Goal: Task Accomplishment & Management: Manage account settings

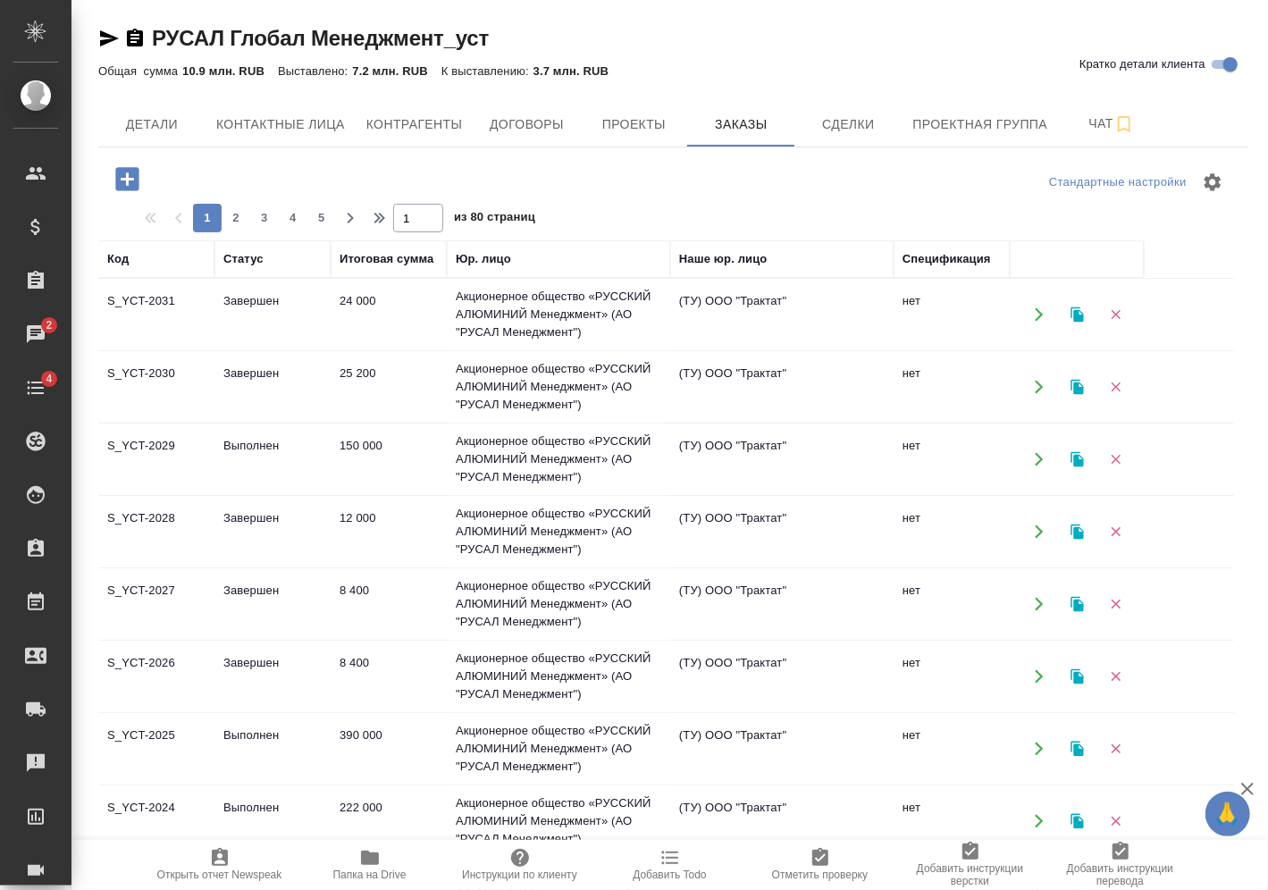
click at [142, 183] on icon "button" at bounding box center [127, 179] width 31 height 31
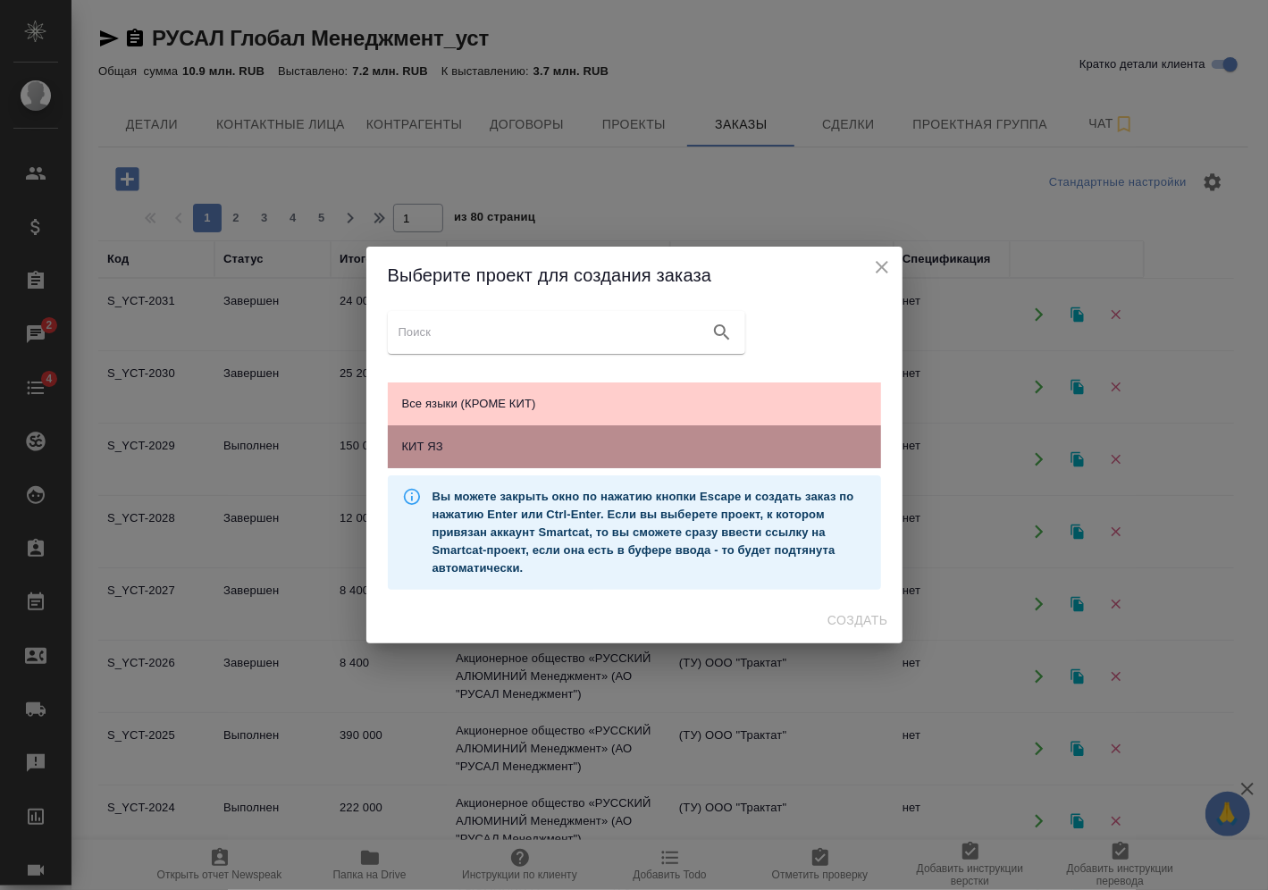
click at [546, 451] on span "КИТ ЯЗ" at bounding box center [634, 447] width 465 height 18
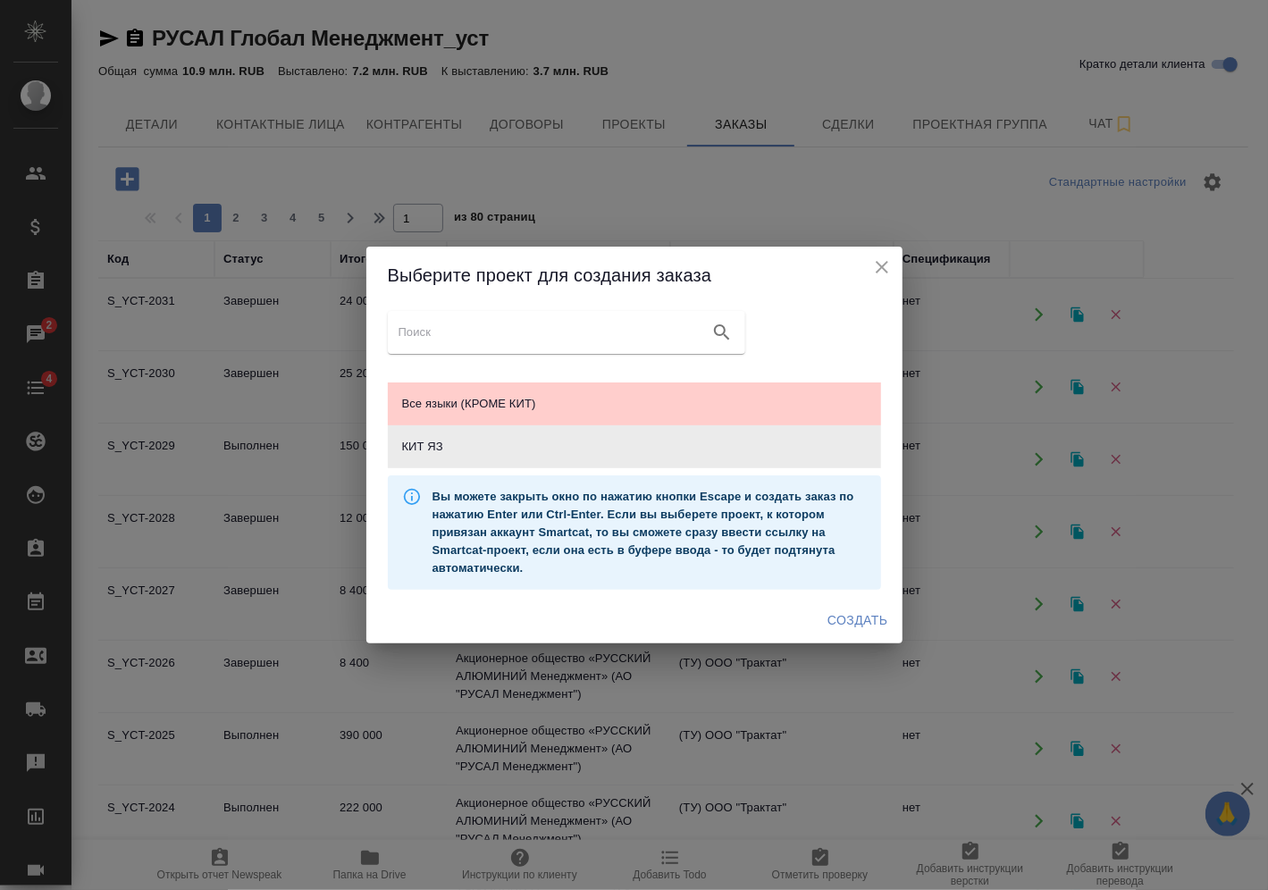
click at [843, 615] on span "Создать" at bounding box center [857, 620] width 60 height 22
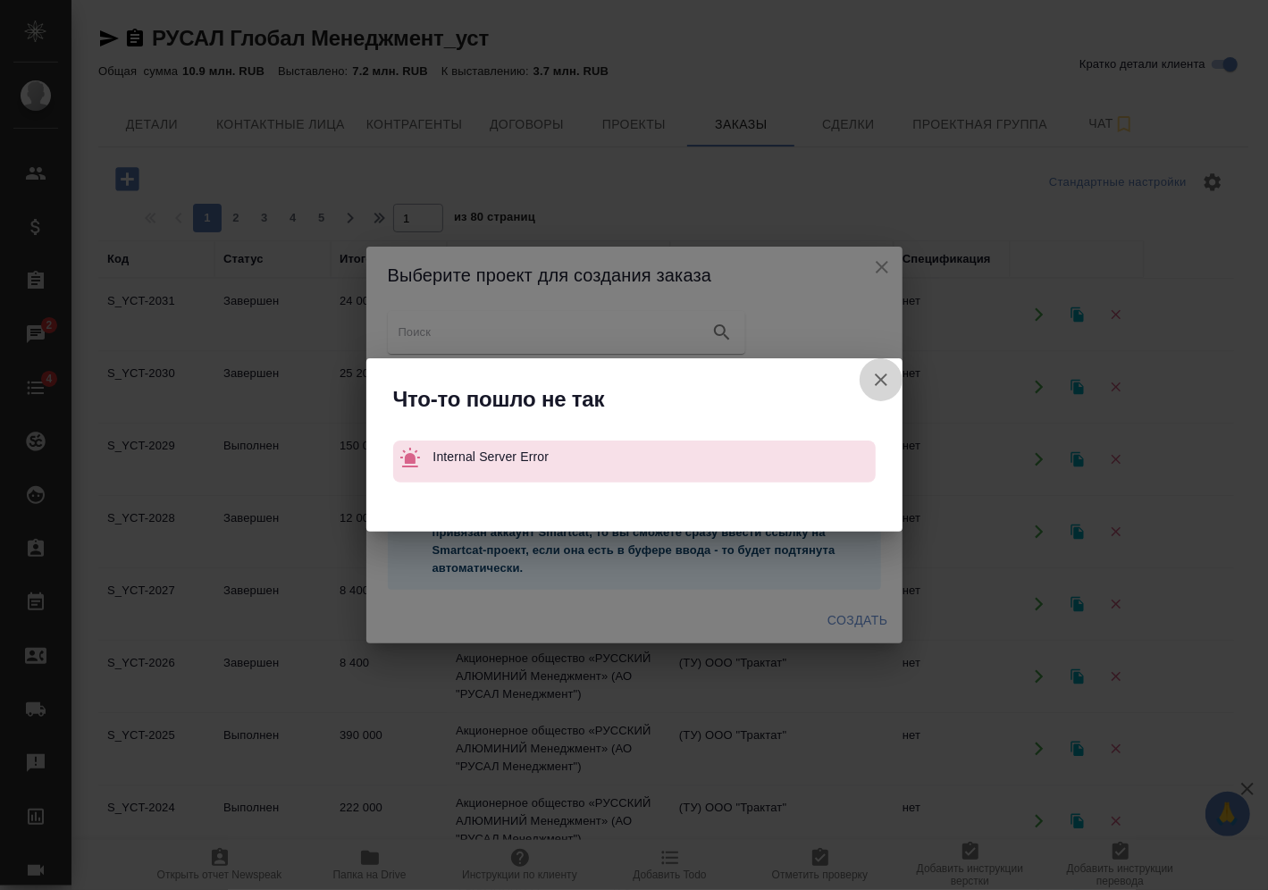
drag, startPoint x: 866, startPoint y: 377, endPoint x: 887, endPoint y: 306, distance: 74.6
click at [867, 376] on button "Кратко детали клиента" at bounding box center [881, 379] width 43 height 43
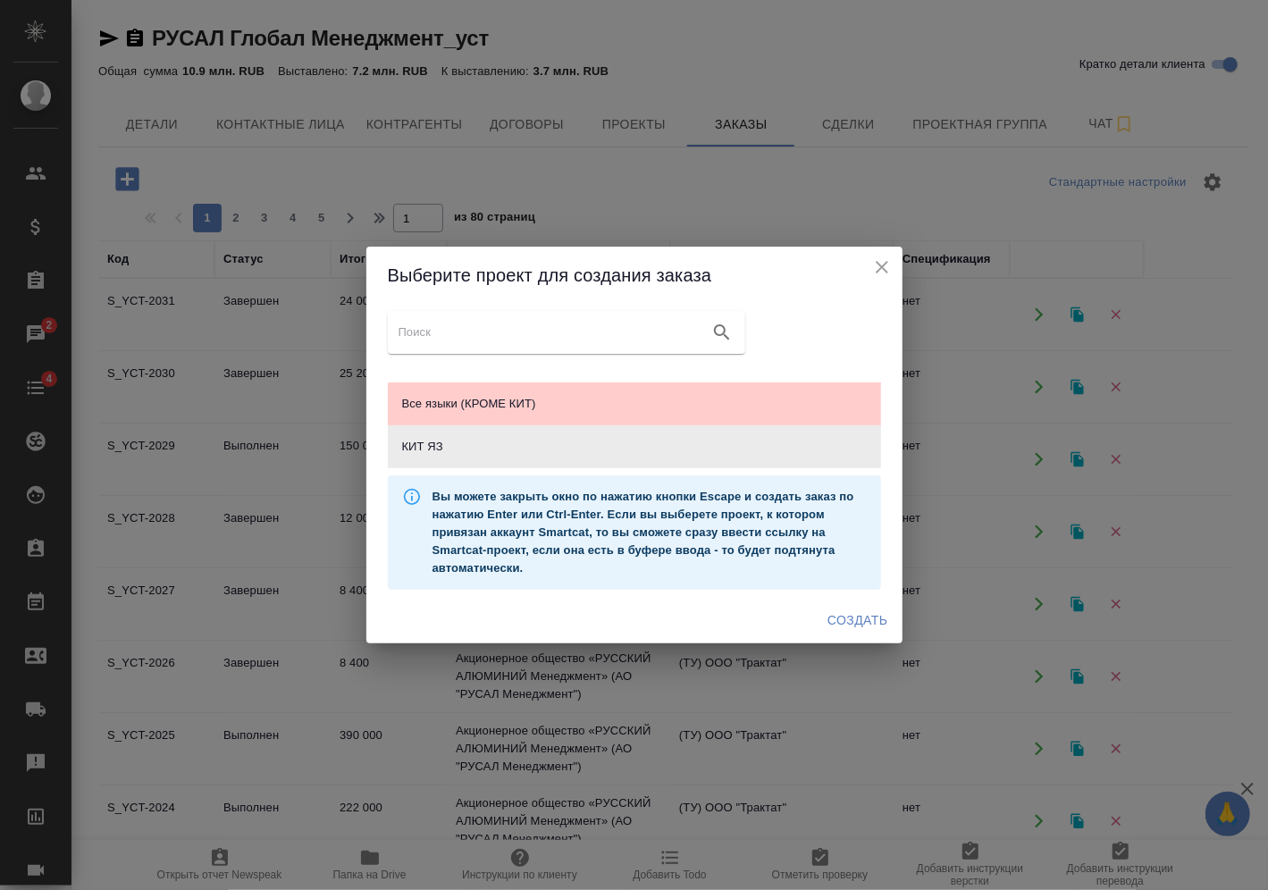
click at [886, 268] on icon "close" at bounding box center [881, 266] width 21 height 21
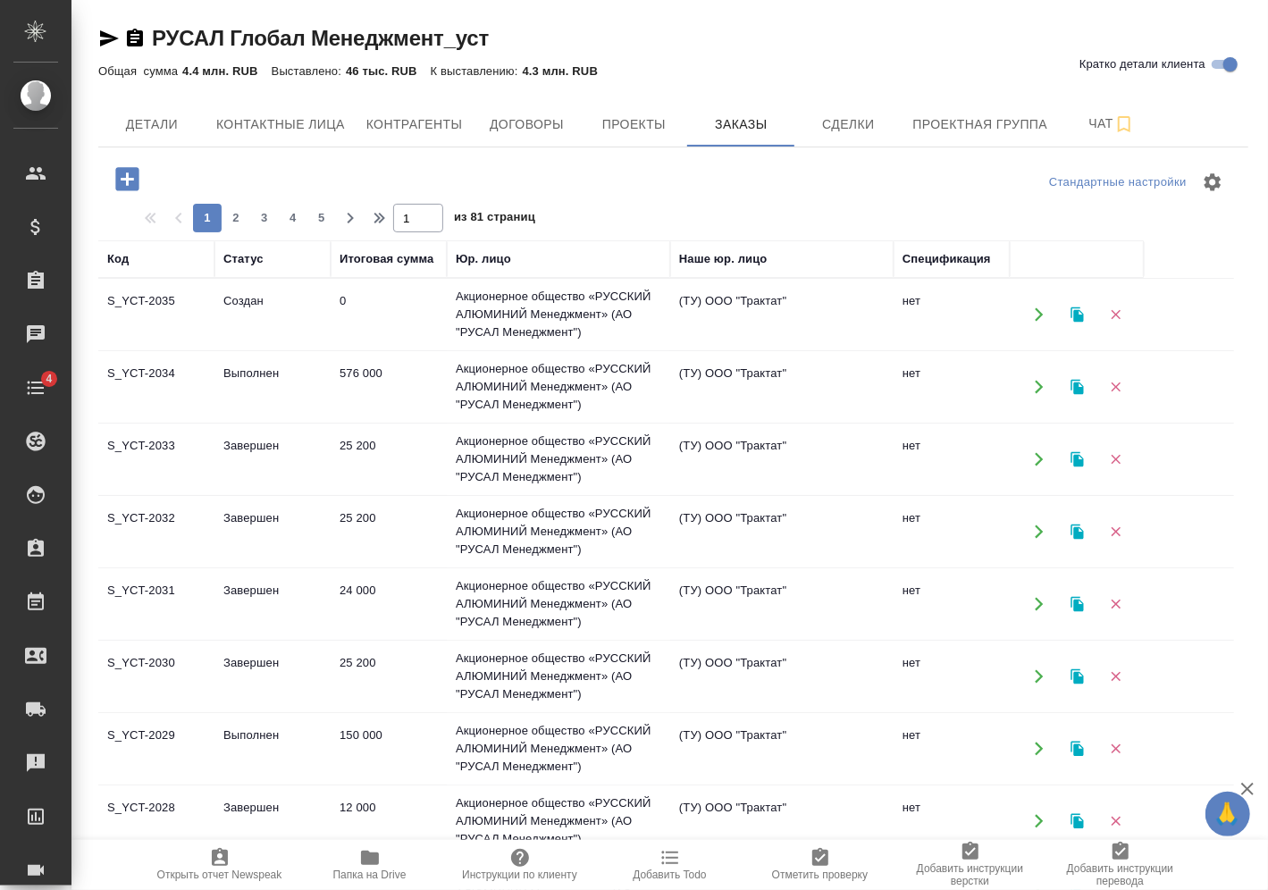
click at [382, 304] on td "0" at bounding box center [389, 314] width 116 height 63
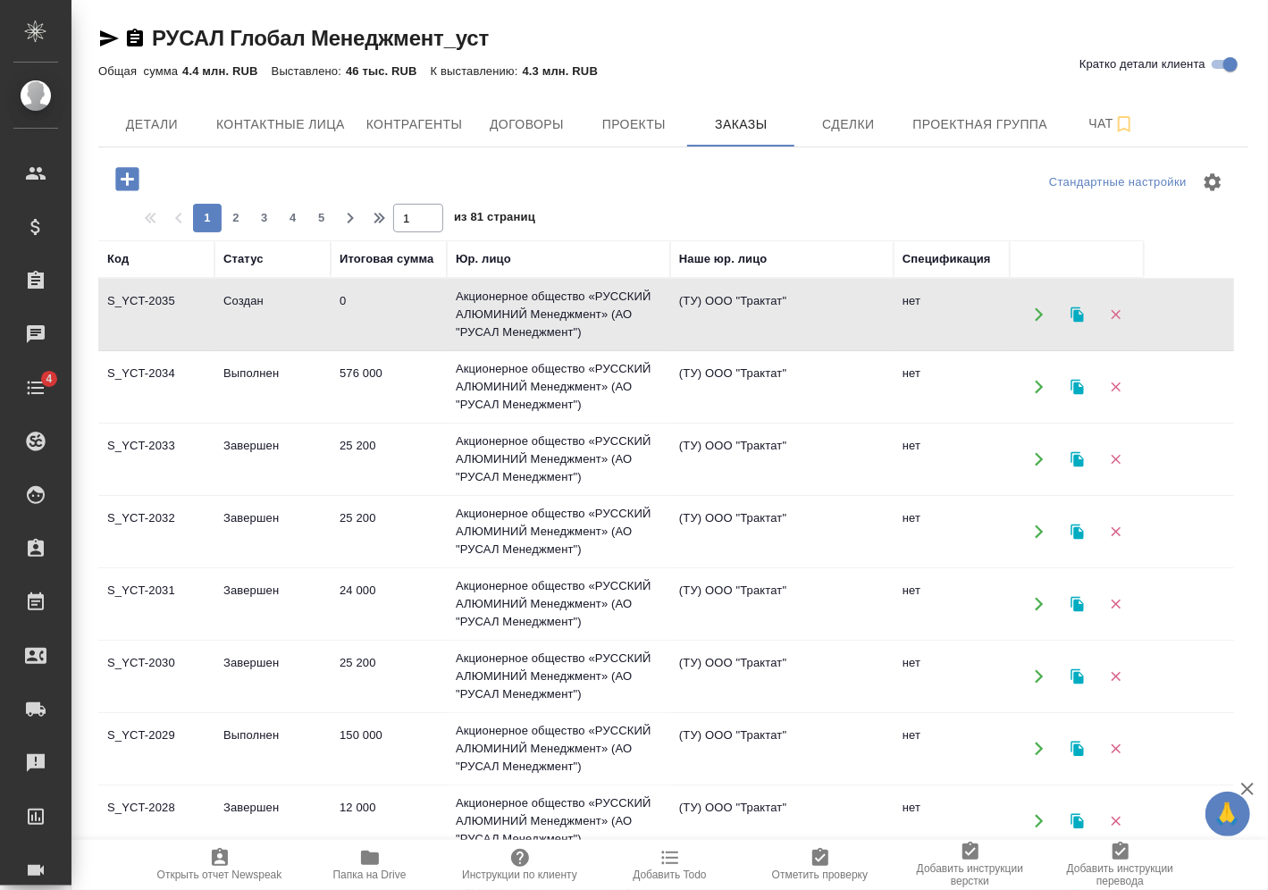
click at [382, 303] on td "0" at bounding box center [389, 314] width 116 height 63
click at [138, 179] on icon "button" at bounding box center [126, 178] width 23 height 23
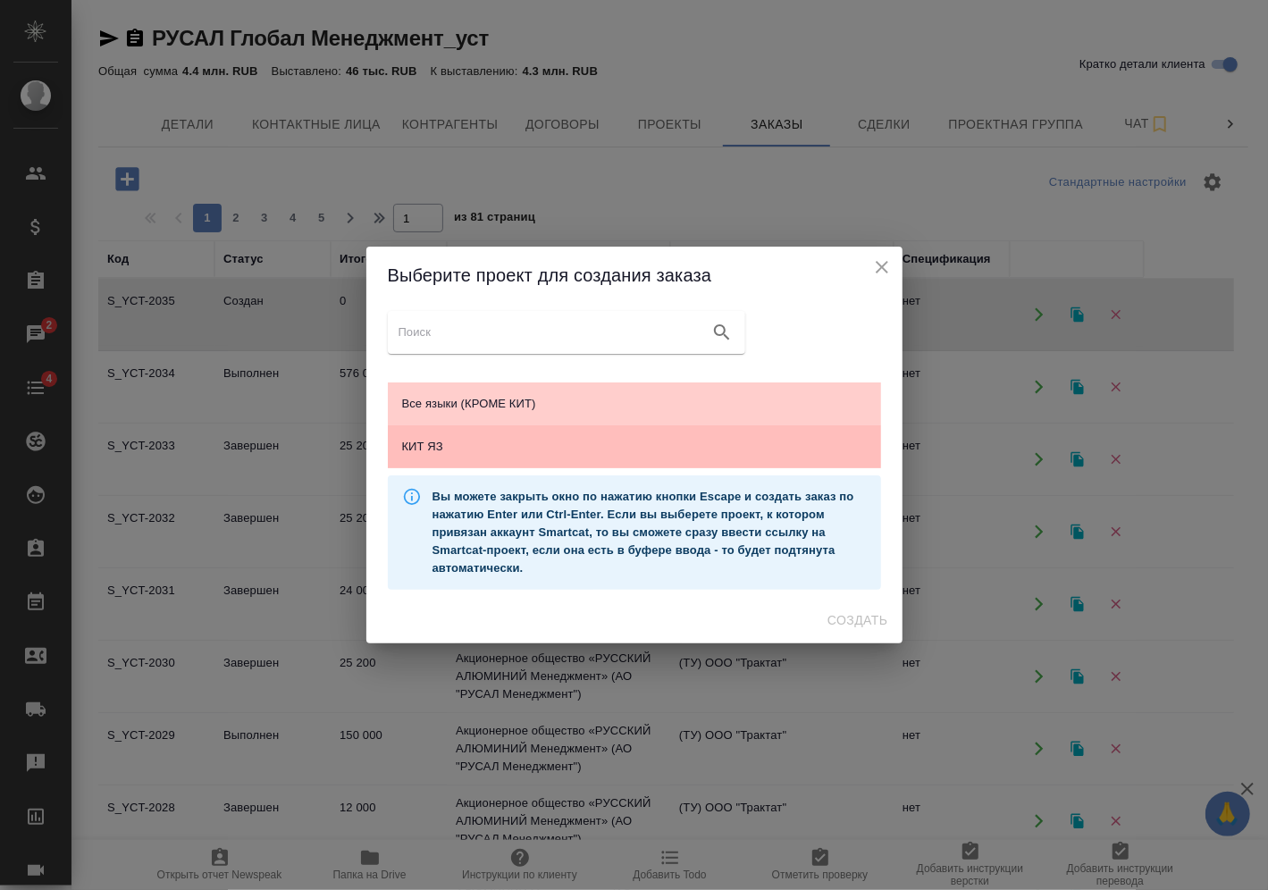
drag, startPoint x: 551, startPoint y: 450, endPoint x: 852, endPoint y: 646, distance: 358.4
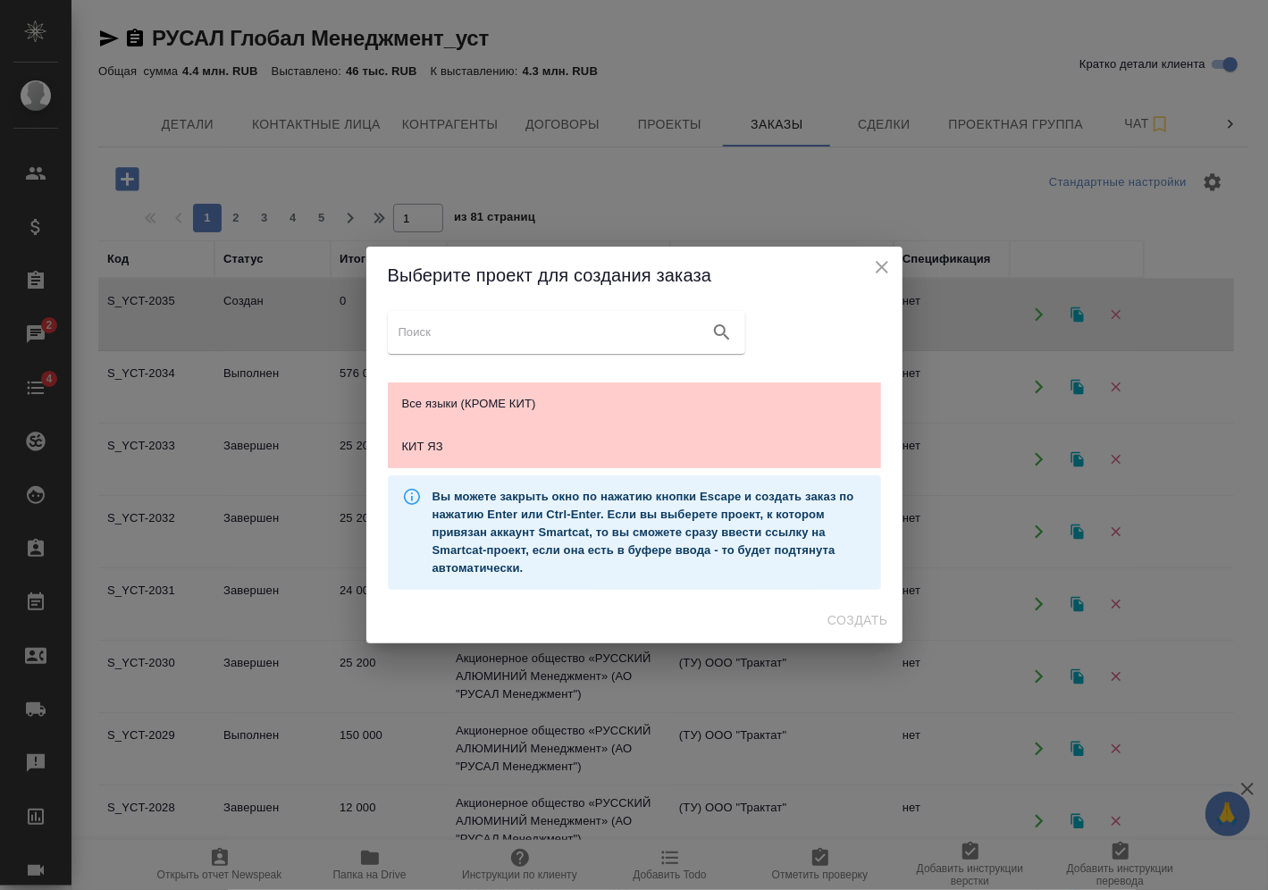
click at [552, 450] on span "КИТ ЯЗ" at bounding box center [634, 447] width 465 height 18
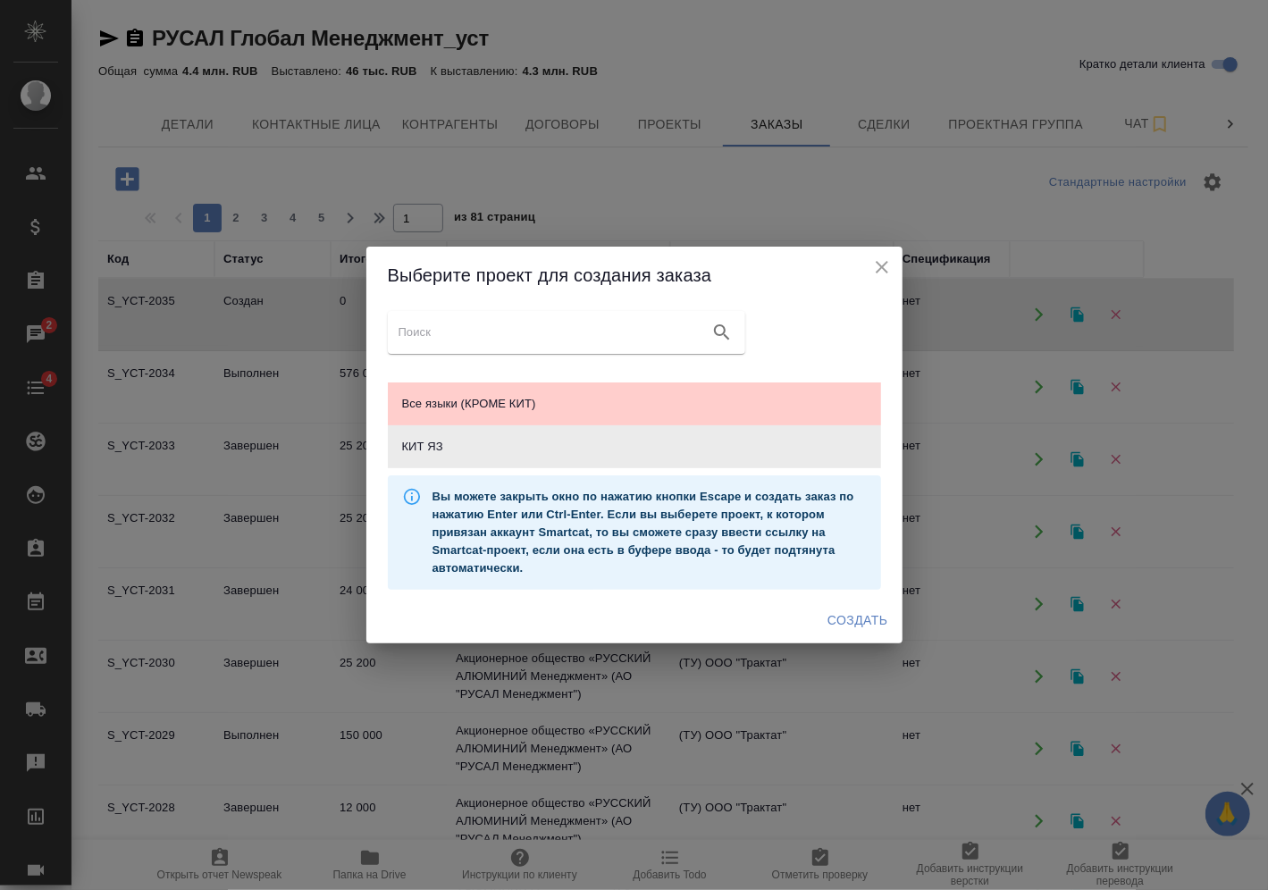
click at [869, 625] on span "Создать" at bounding box center [857, 620] width 60 height 22
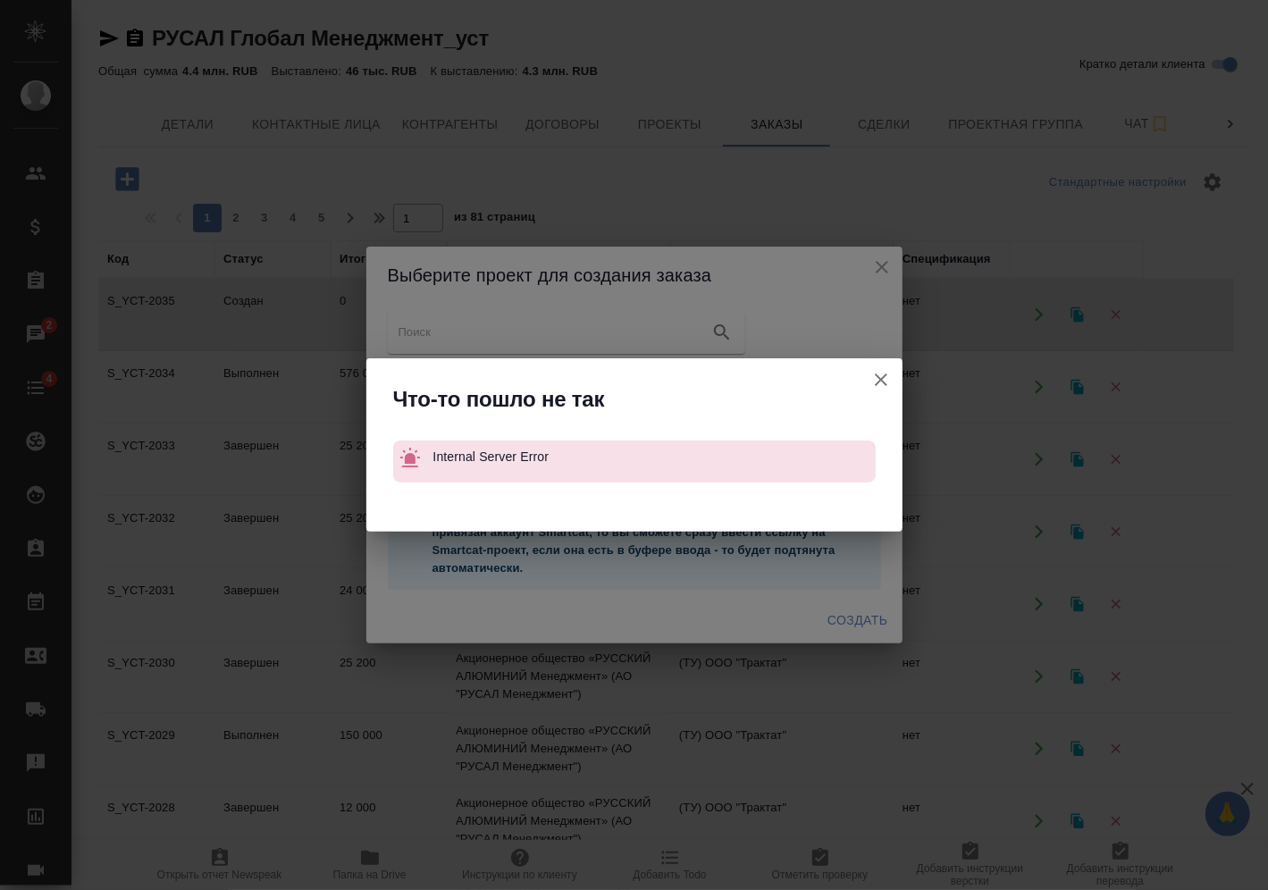
click at [877, 388] on icon "button" at bounding box center [880, 379] width 21 height 21
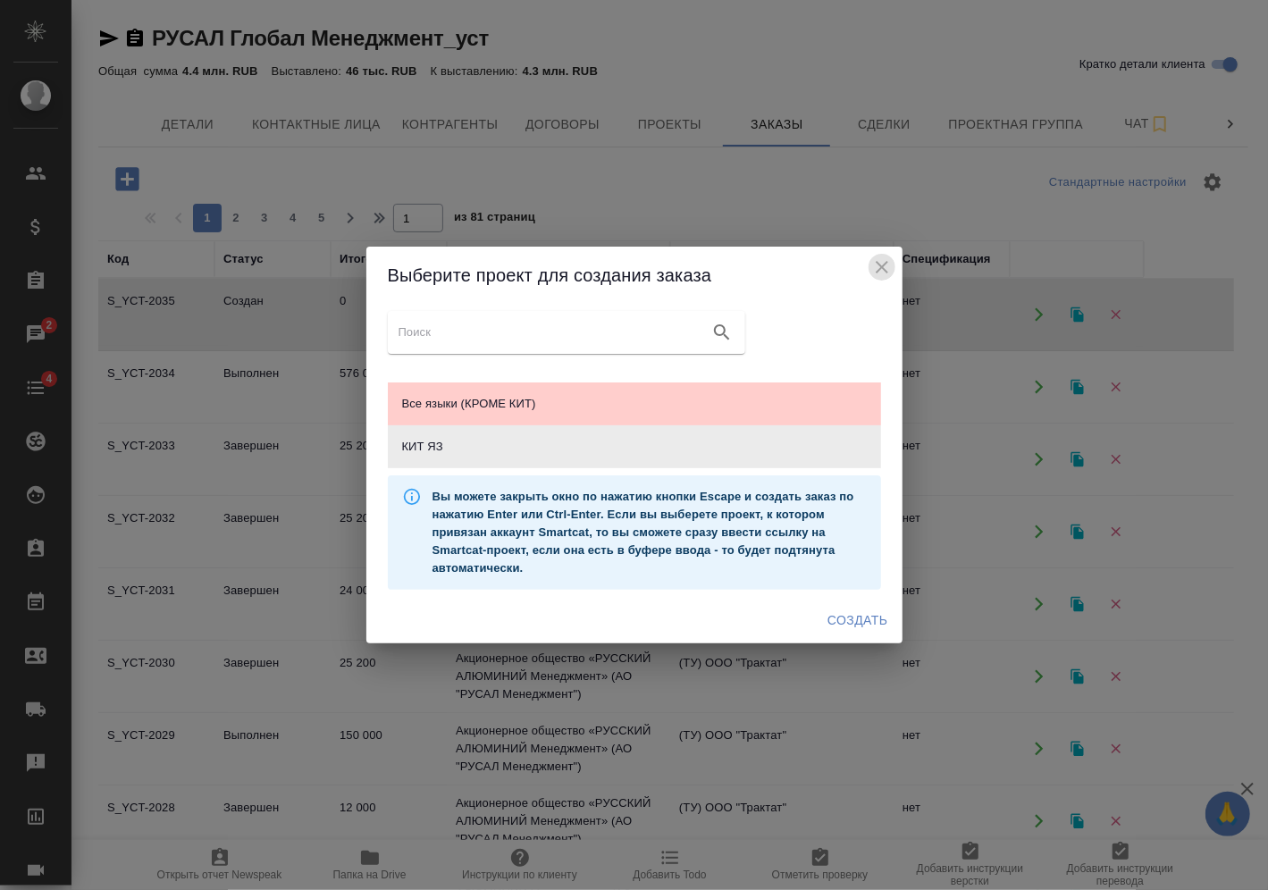
click at [887, 265] on icon "close" at bounding box center [881, 266] width 21 height 21
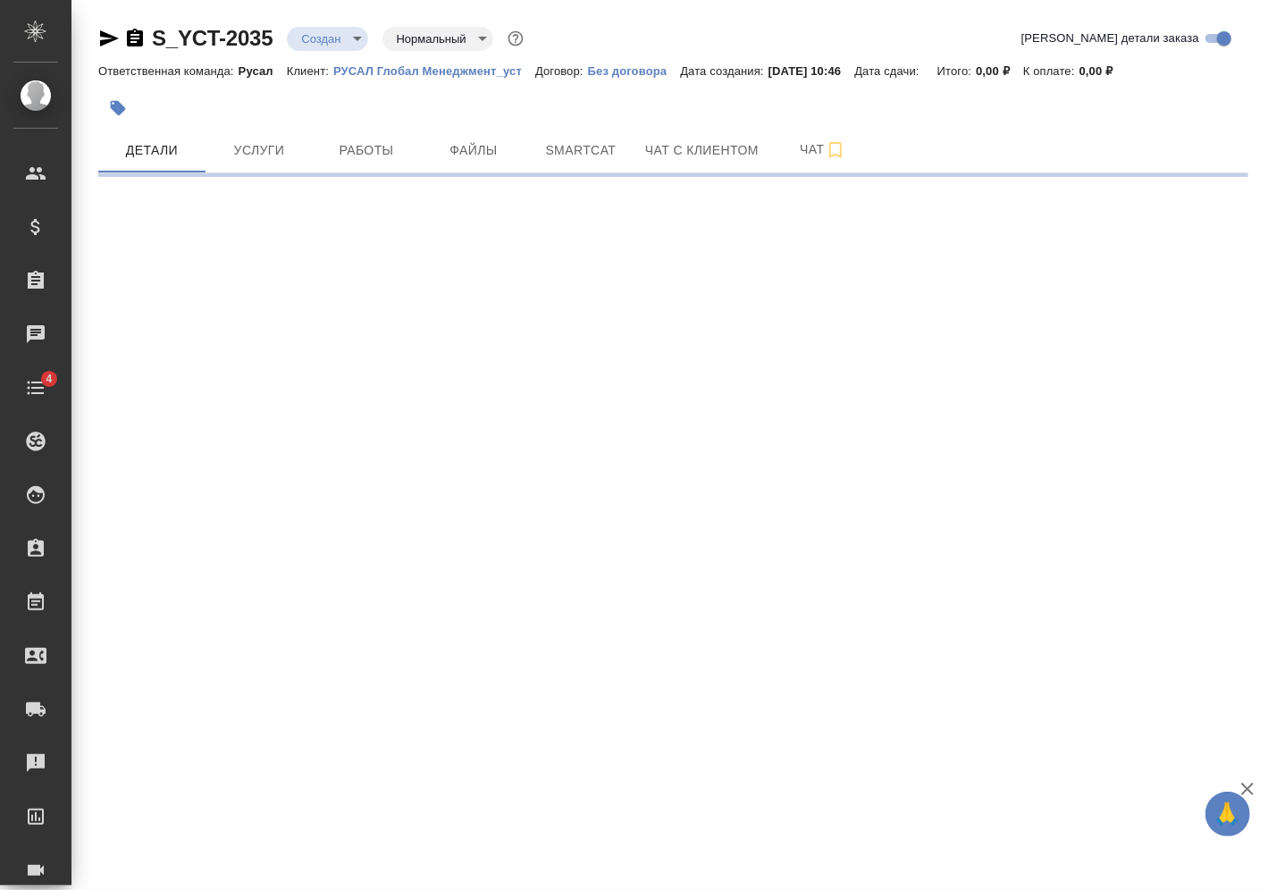
select select "RU"
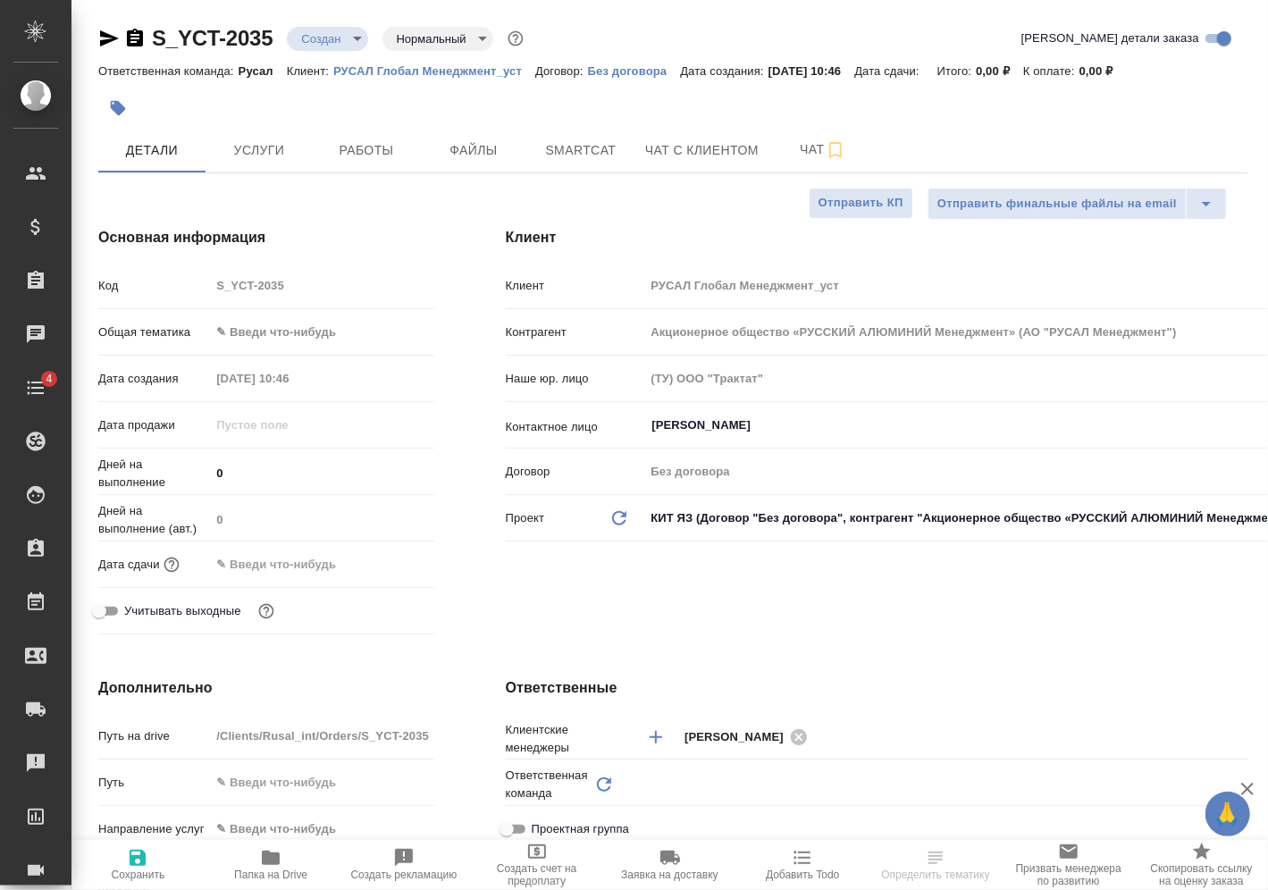
type textarea "x"
type input "Русал"
type textarea "x"
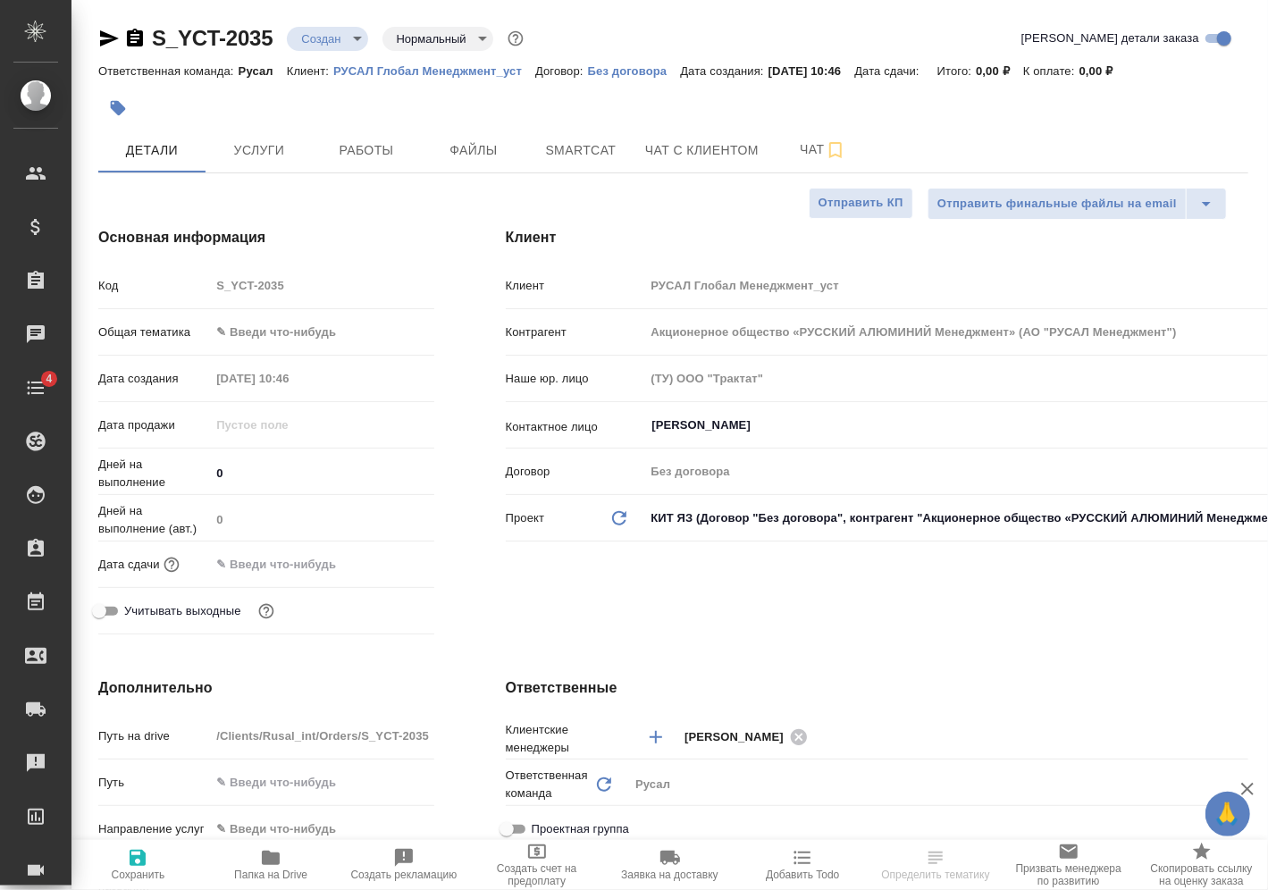
type textarea "x"
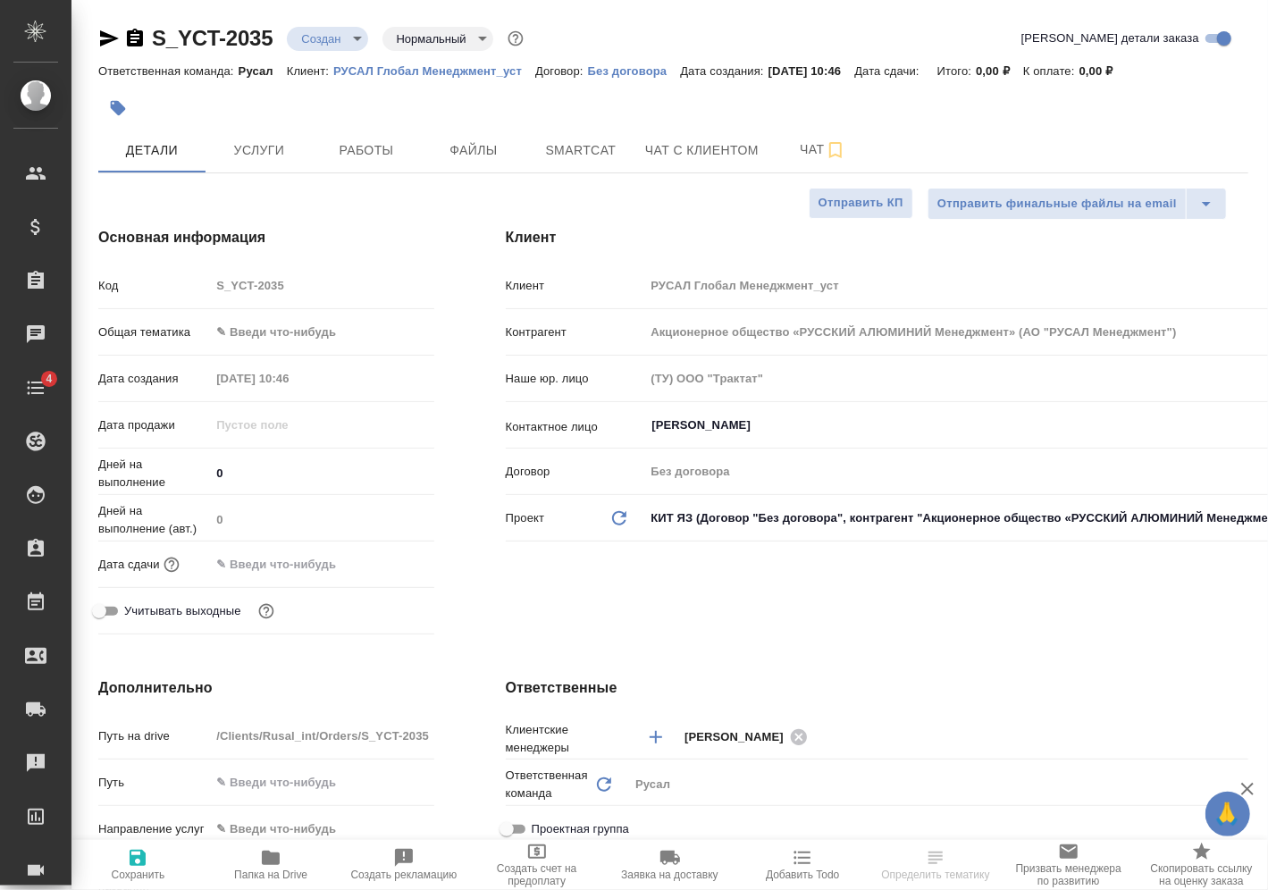
type input "Васильев Евгений"
click at [320, 323] on body "🙏 .cls-1 fill:#fff; AWATERA Vasilev Evgeniy Клиенты Спецификации Заказы Чаты 4 …" at bounding box center [634, 445] width 1268 height 890
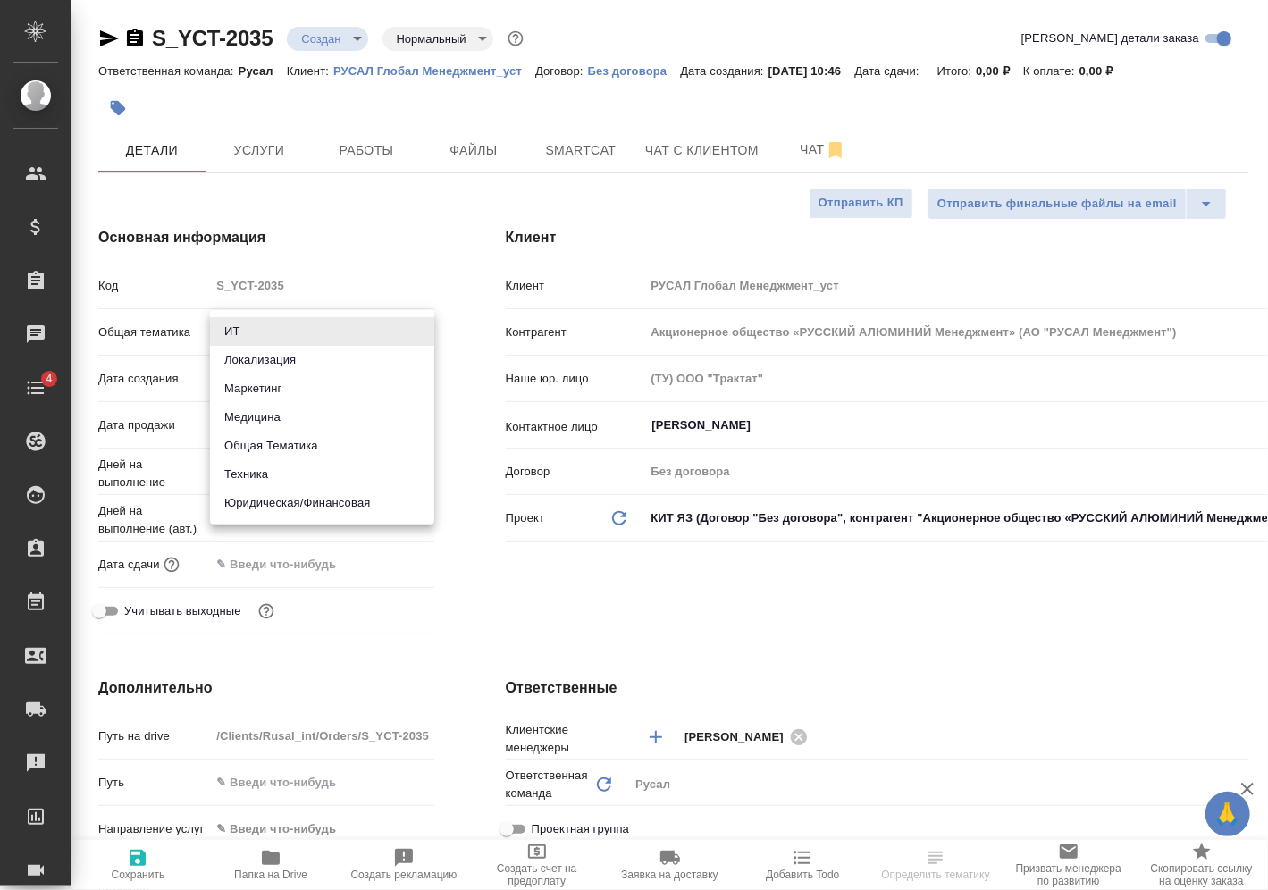
click at [305, 483] on li "Техника" at bounding box center [322, 474] width 224 height 29
type input "tech"
type textarea "x"
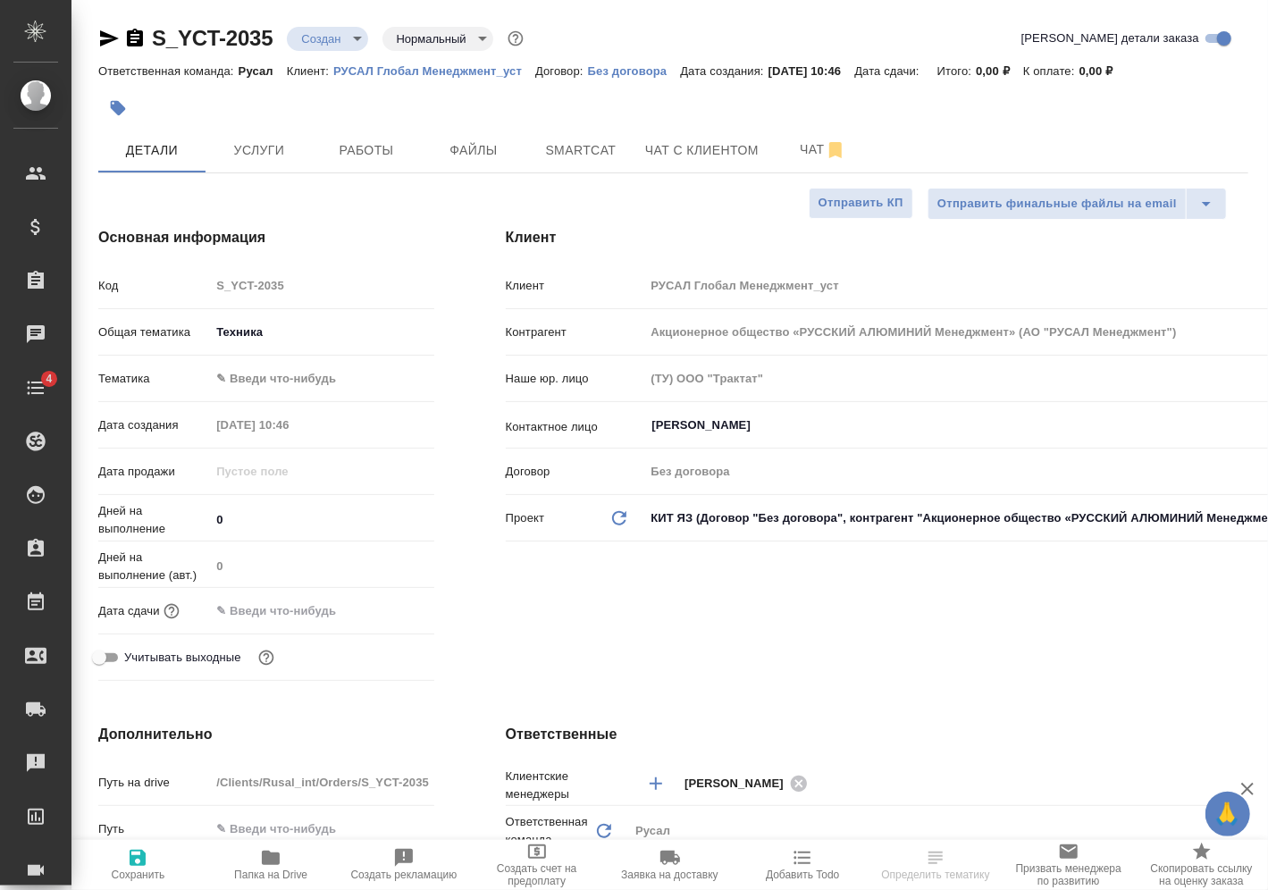
click at [333, 379] on body "🙏 .cls-1 fill:#fff; AWATERA Vasilev Evgeniy Клиенты Спецификации Заказы Чаты 4 …" at bounding box center [634, 445] width 1268 height 890
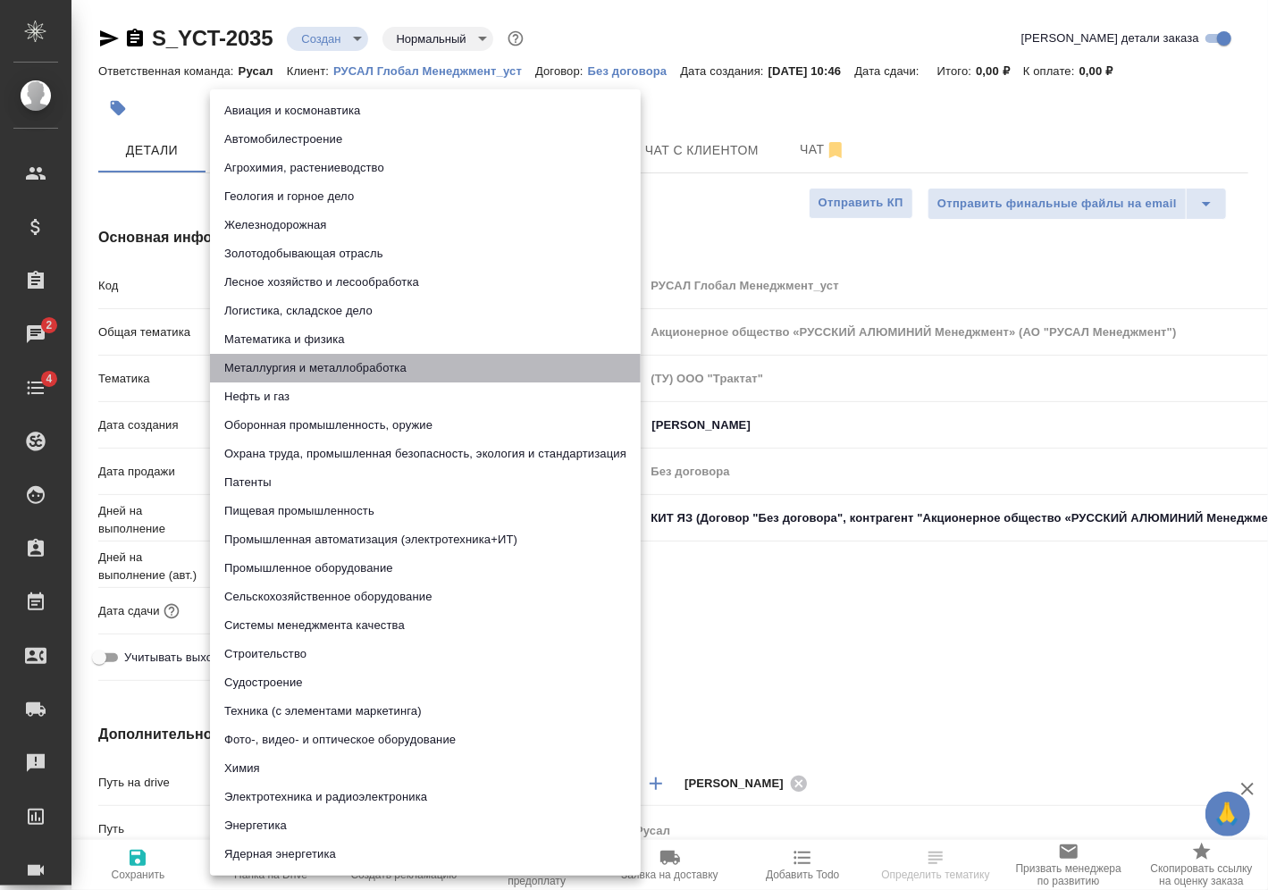
click at [394, 366] on li "Металлургия и металлобработка" at bounding box center [425, 368] width 431 height 29
type textarea "x"
type input "60014e23f7d9dc5f480a3cf8"
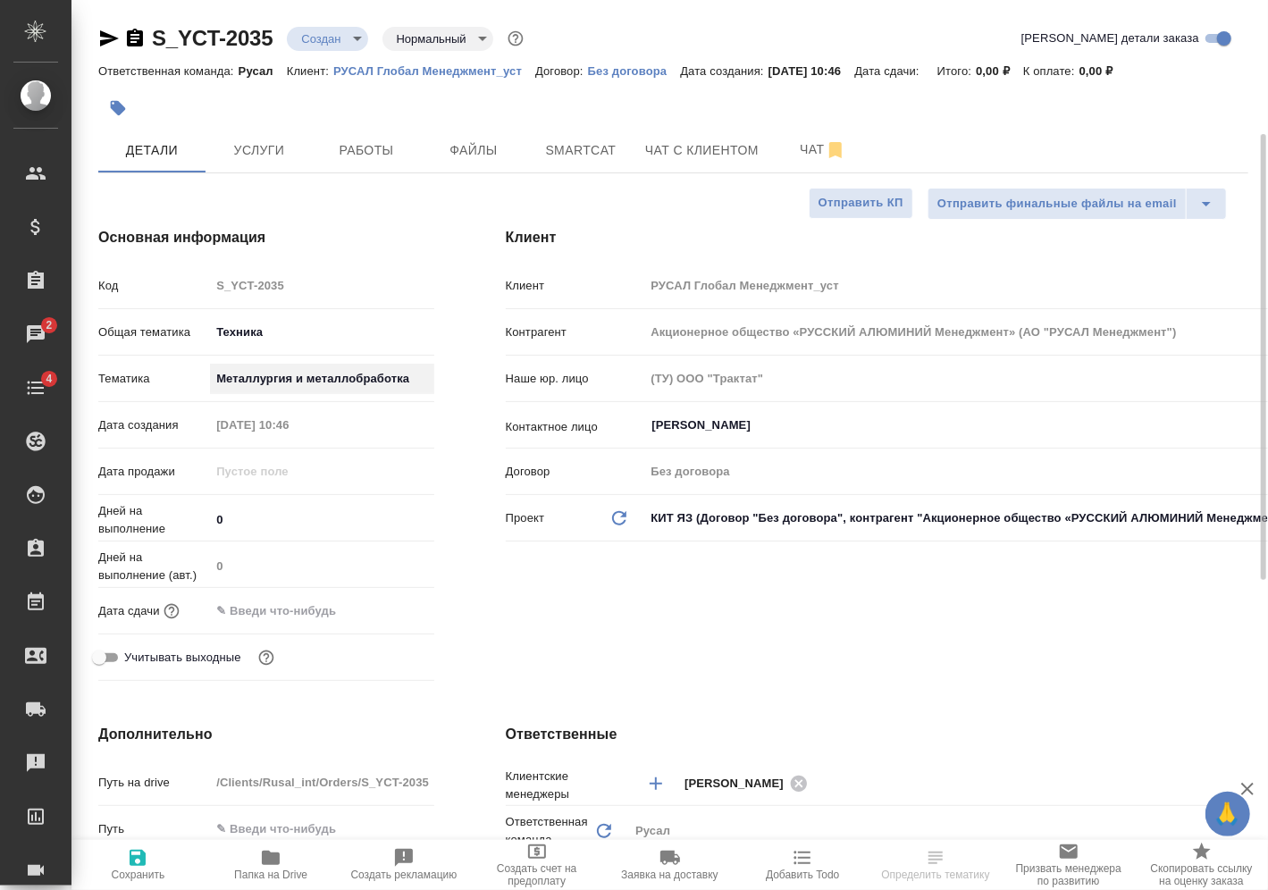
scroll to position [89, 0]
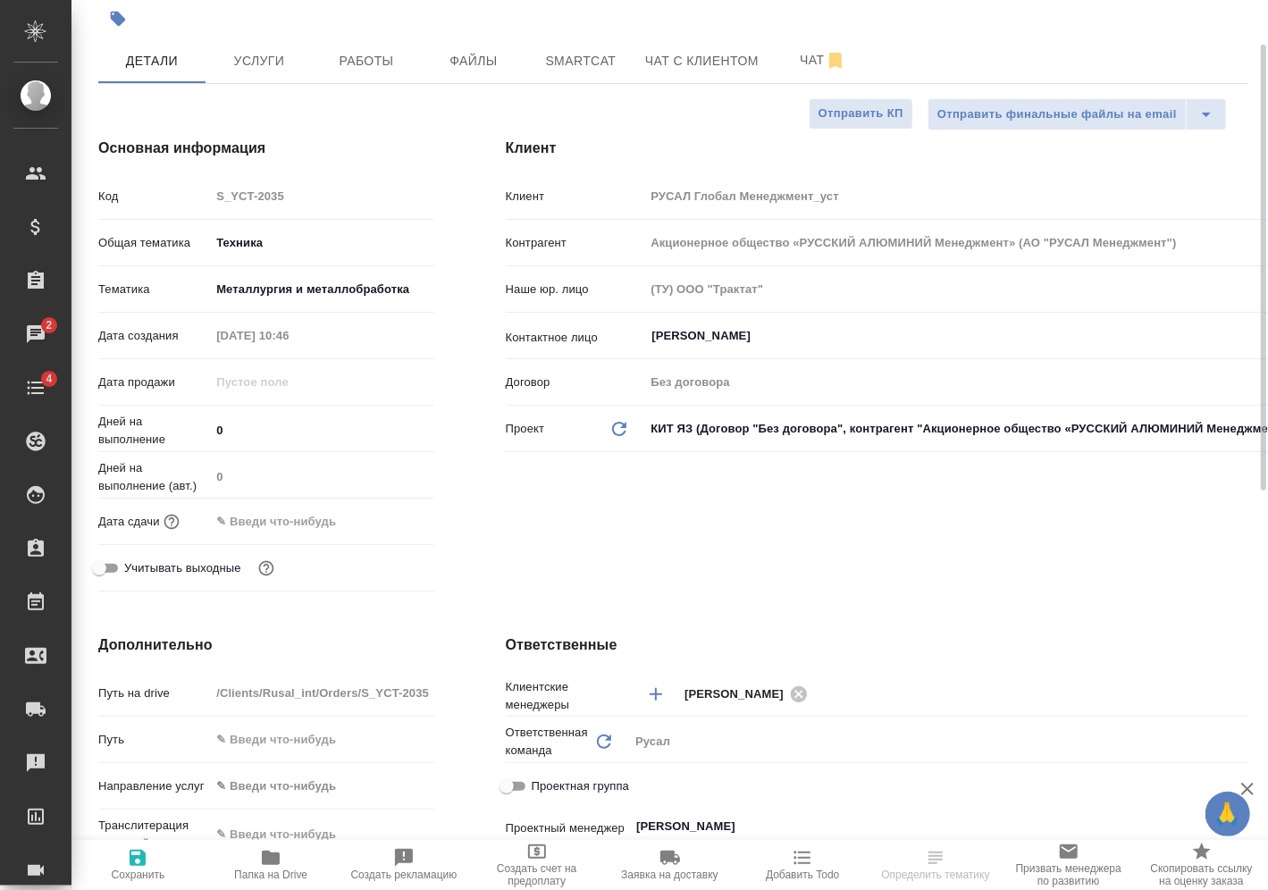
drag, startPoint x: 330, startPoint y: 500, endPoint x: 325, endPoint y: 515, distance: 15.0
click at [330, 500] on div "Дней на выполнение (авт.) 0" at bounding box center [266, 482] width 336 height 46
click at [324, 517] on input "text" at bounding box center [288, 521] width 156 height 26
click at [387, 520] on icon "button" at bounding box center [382, 520] width 21 height 21
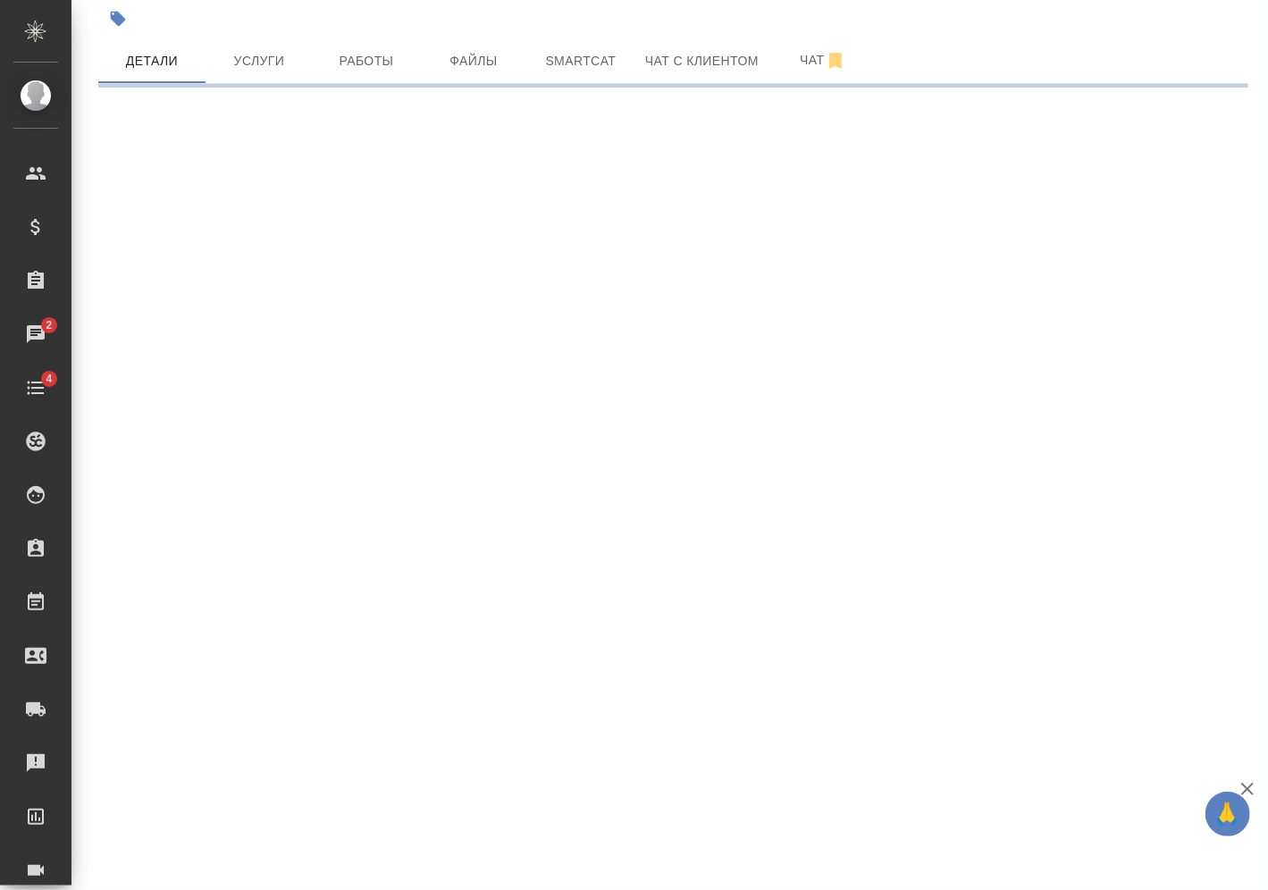
select select "RU"
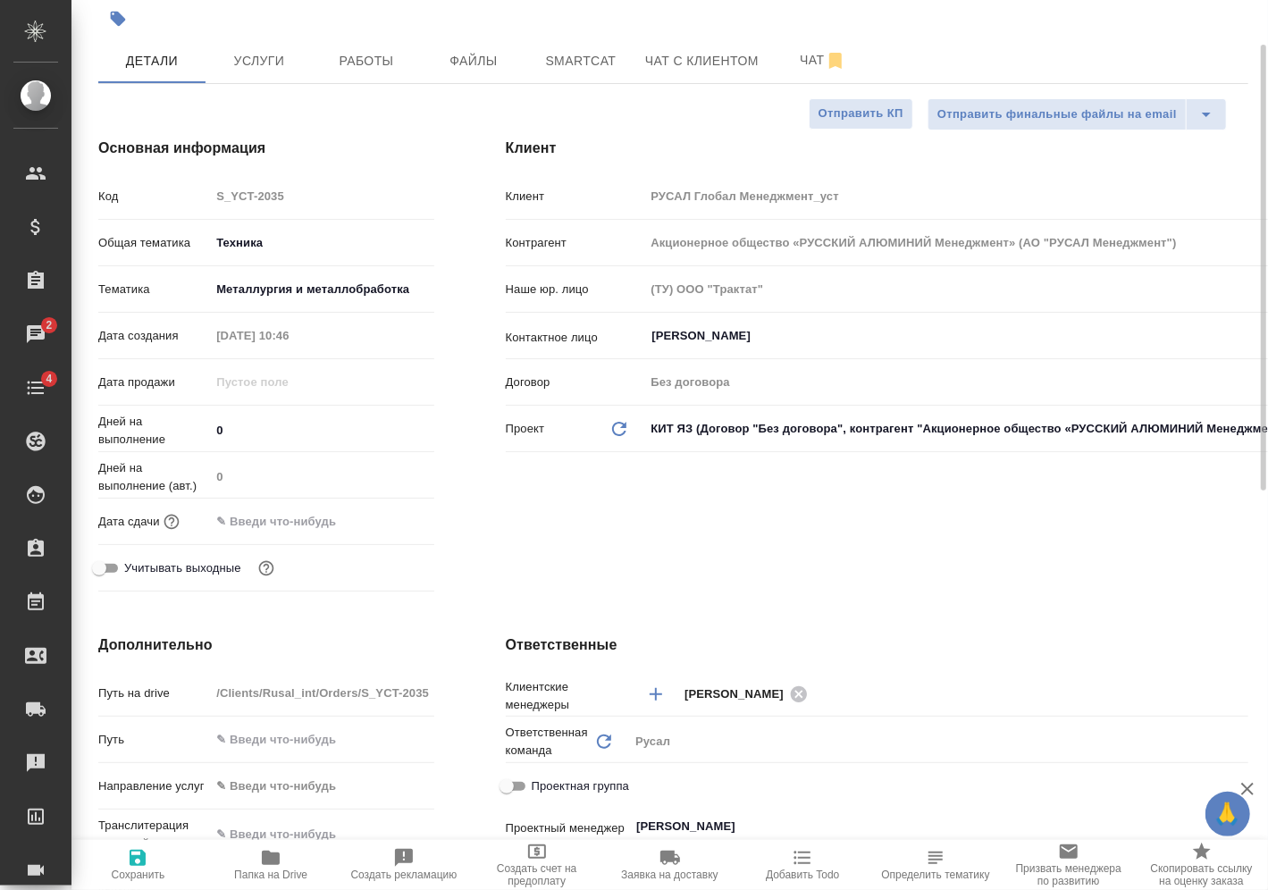
type textarea "x"
click at [328, 522] on input "text" at bounding box center [288, 521] width 156 height 26
click at [383, 520] on icon "button" at bounding box center [382, 519] width 16 height 18
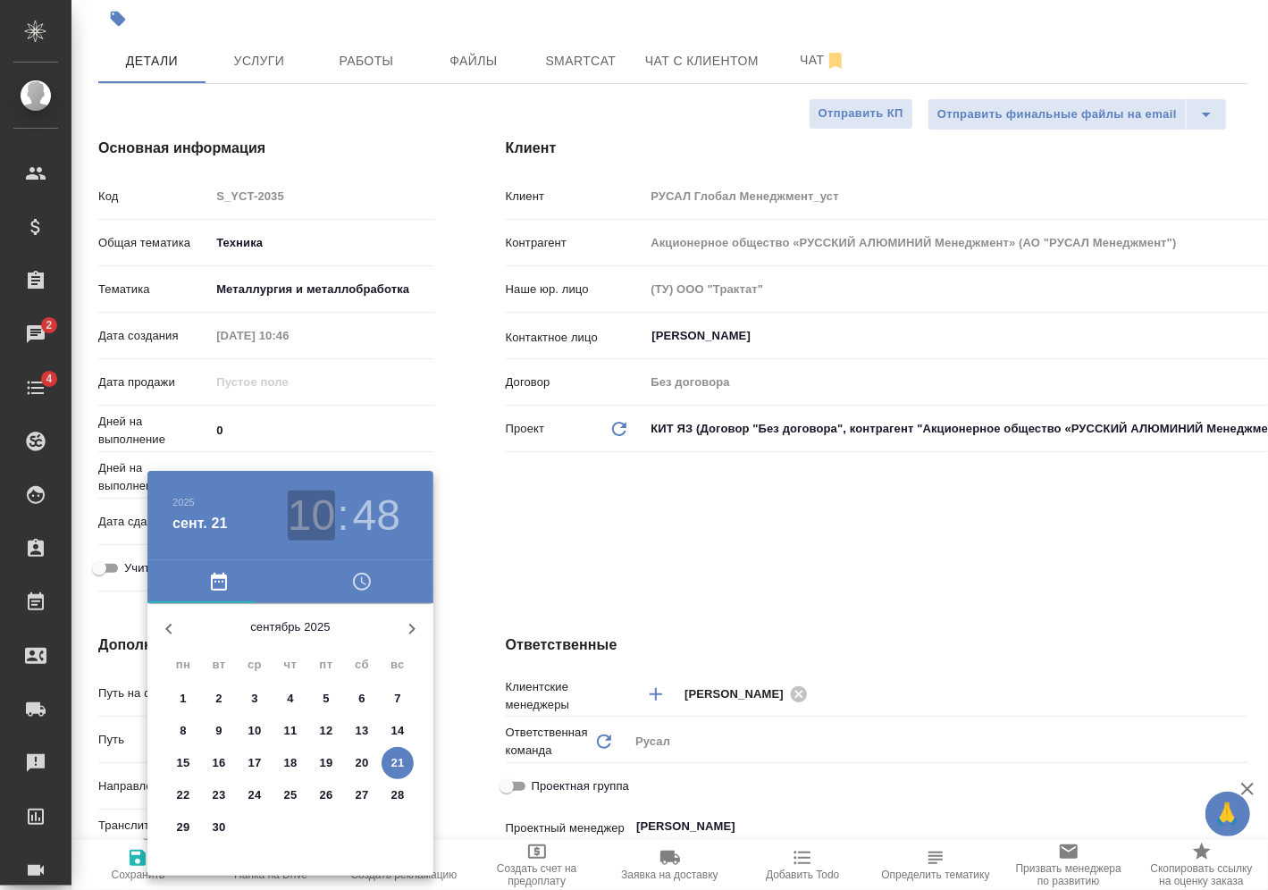
click at [332, 512] on h3 "10" at bounding box center [311, 516] width 47 height 50
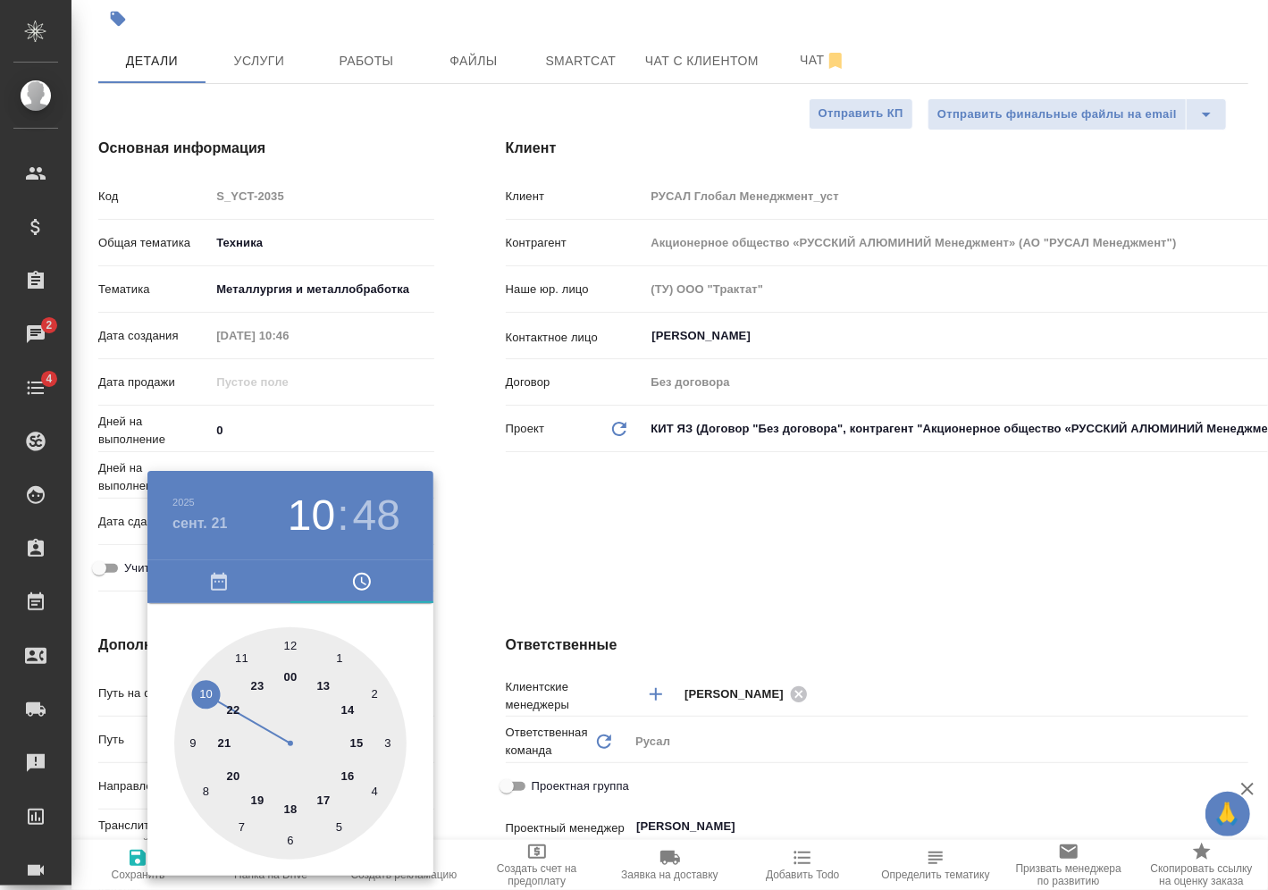
click at [290, 642] on div at bounding box center [290, 743] width 232 height 232
type input "21.09.2025 12:48"
type textarea "x"
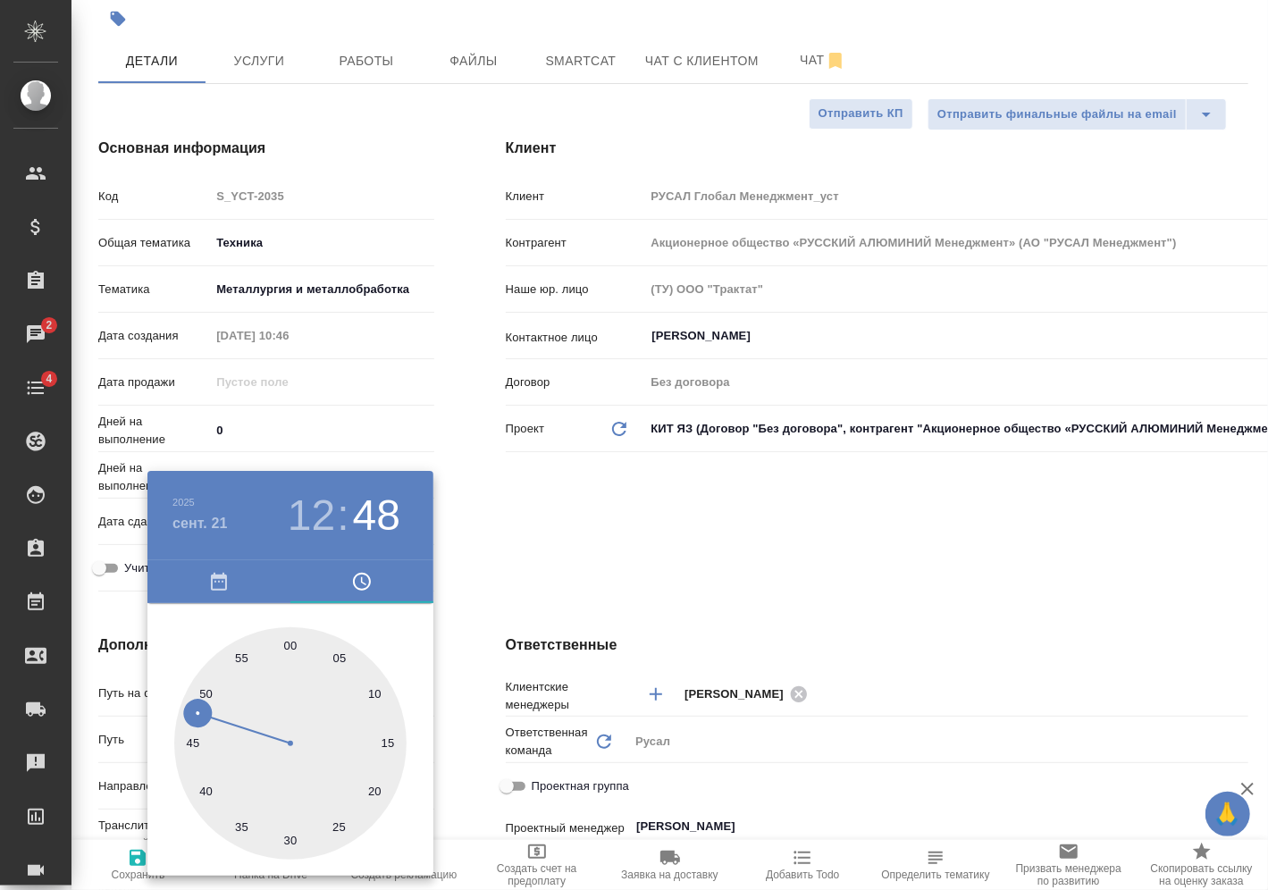
drag, startPoint x: 295, startPoint y: 834, endPoint x: 313, endPoint y: 829, distance: 18.4
click at [294, 834] on div at bounding box center [290, 743] width 232 height 232
type input "21.09.2025 12:30"
type textarea "x"
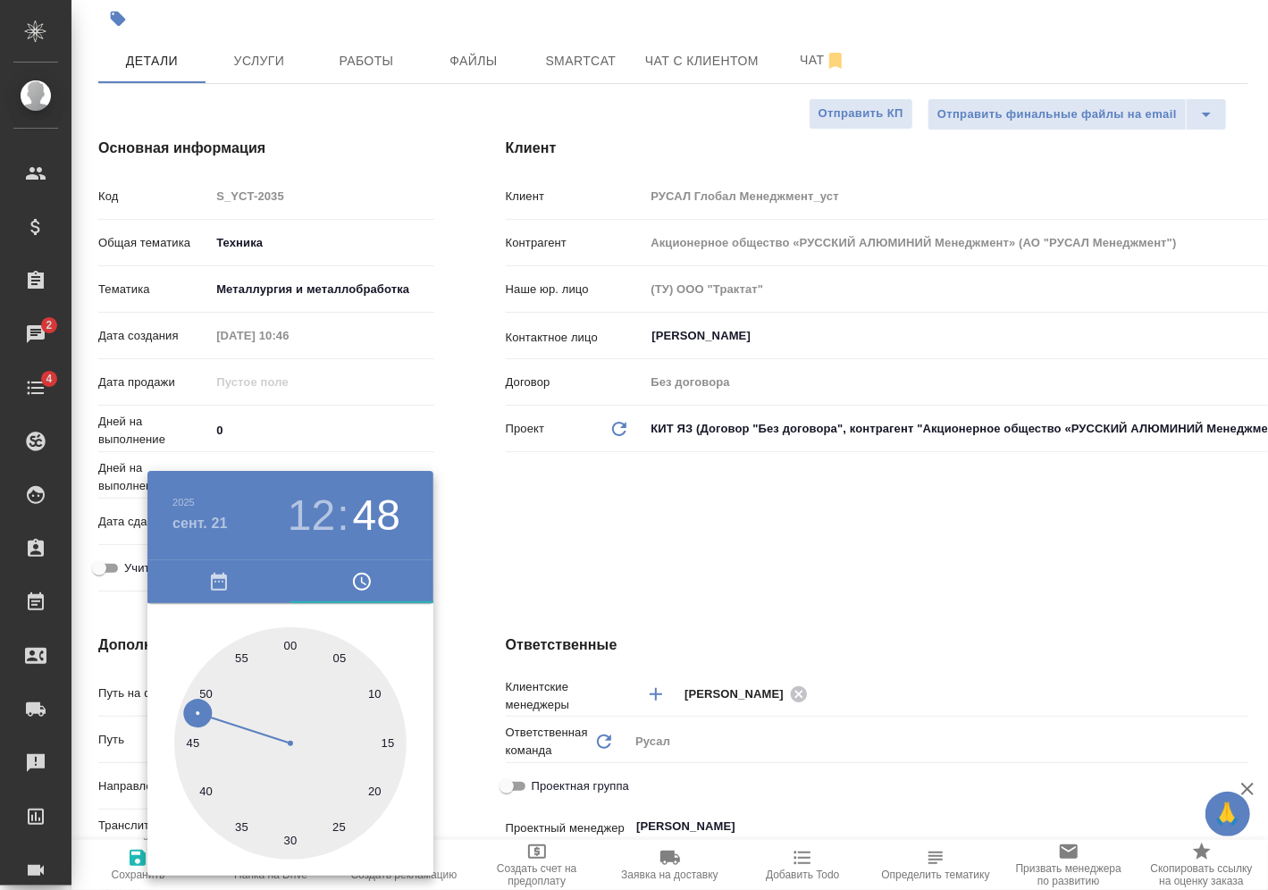
type textarea "x"
click at [512, 592] on div at bounding box center [634, 445] width 1268 height 890
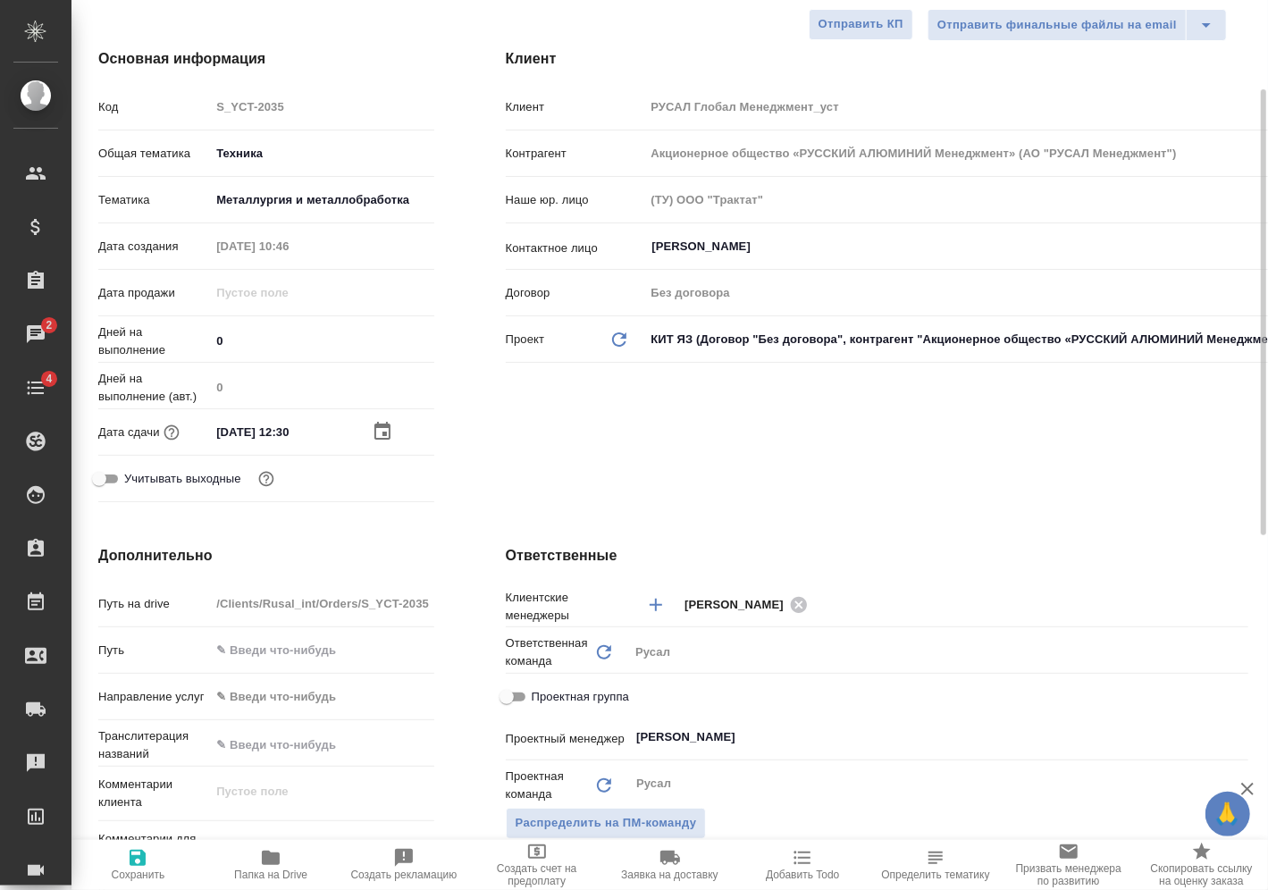
scroll to position [447, 0]
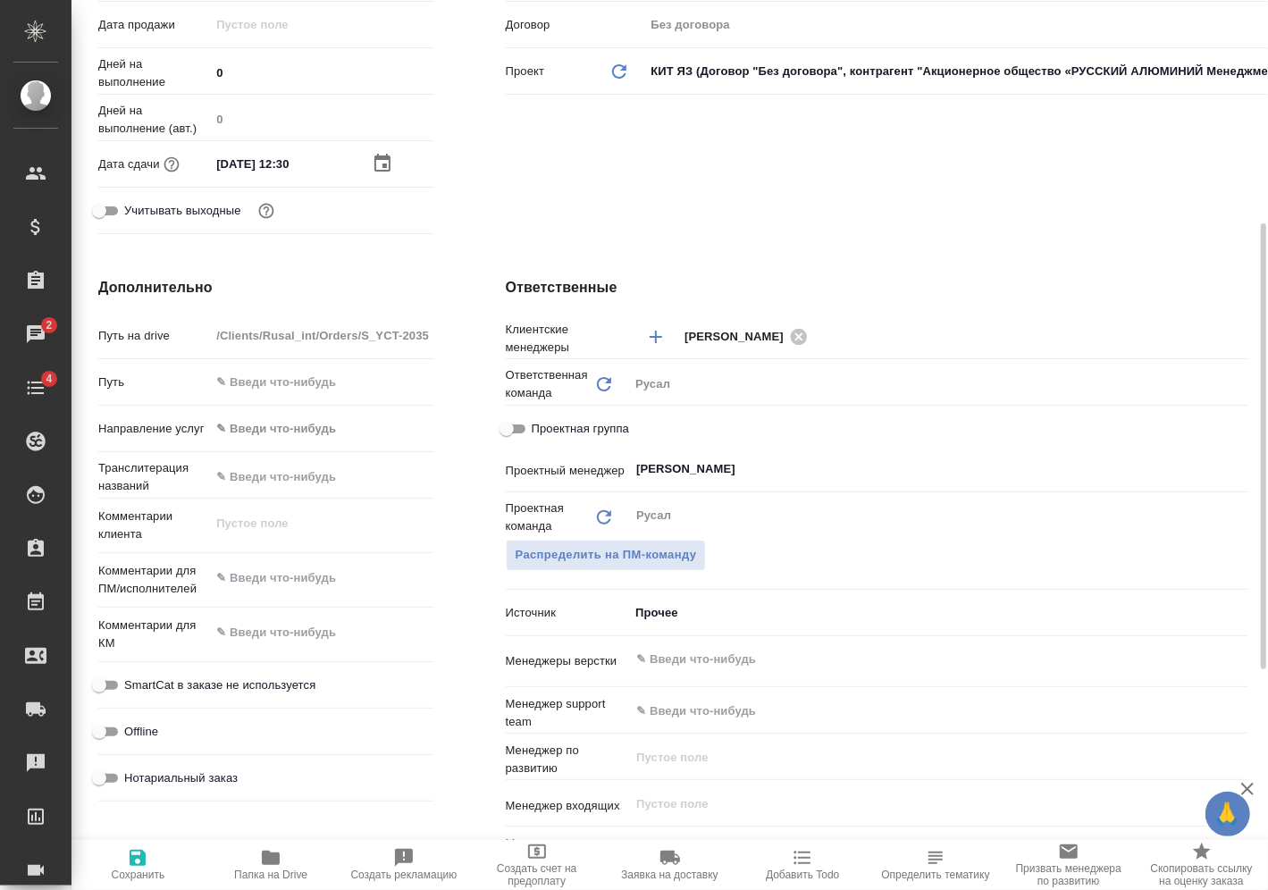
type textarea "x"
click at [304, 575] on textarea at bounding box center [321, 578] width 223 height 30
type textarea "М"
type textarea "x"
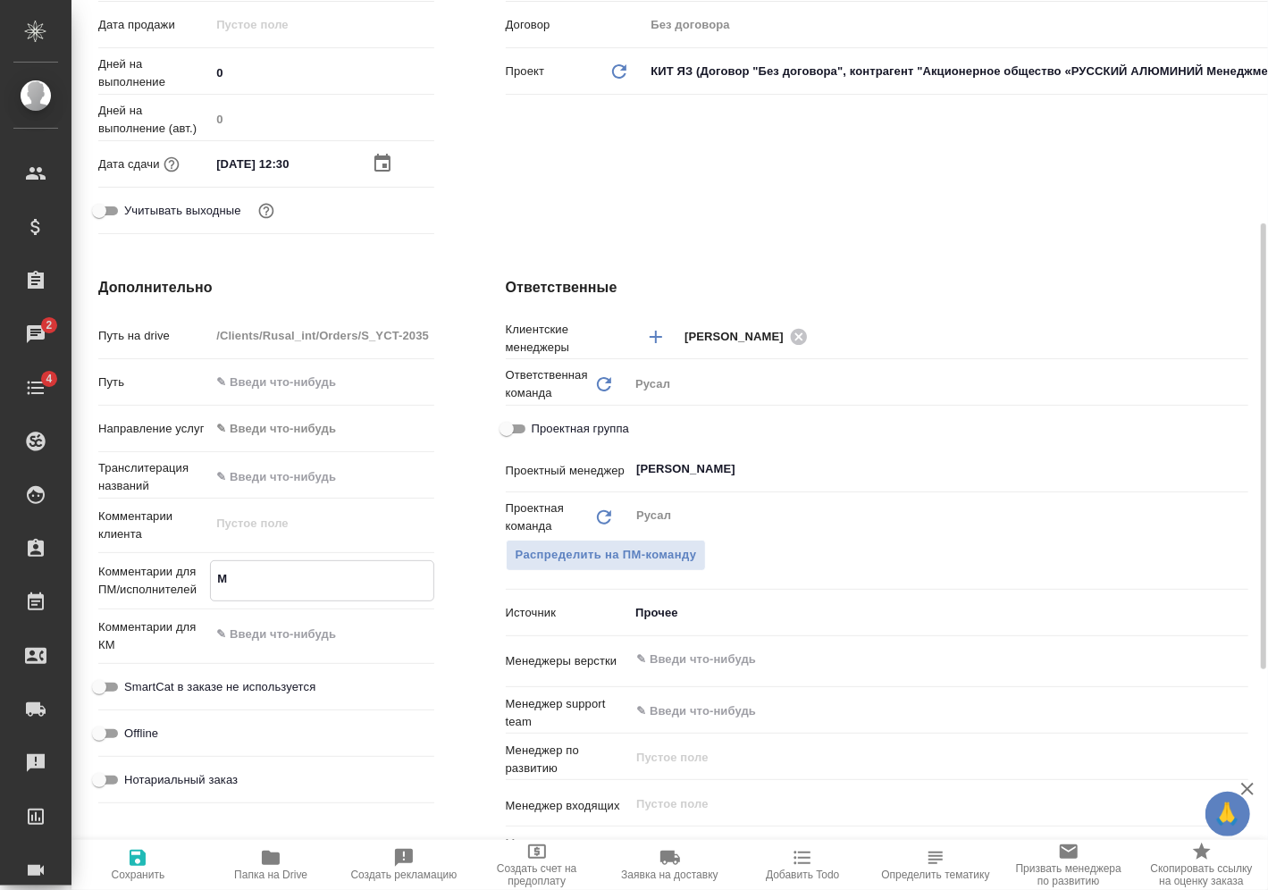
type textarea "x"
type textarea "Ми"
type textarea "x"
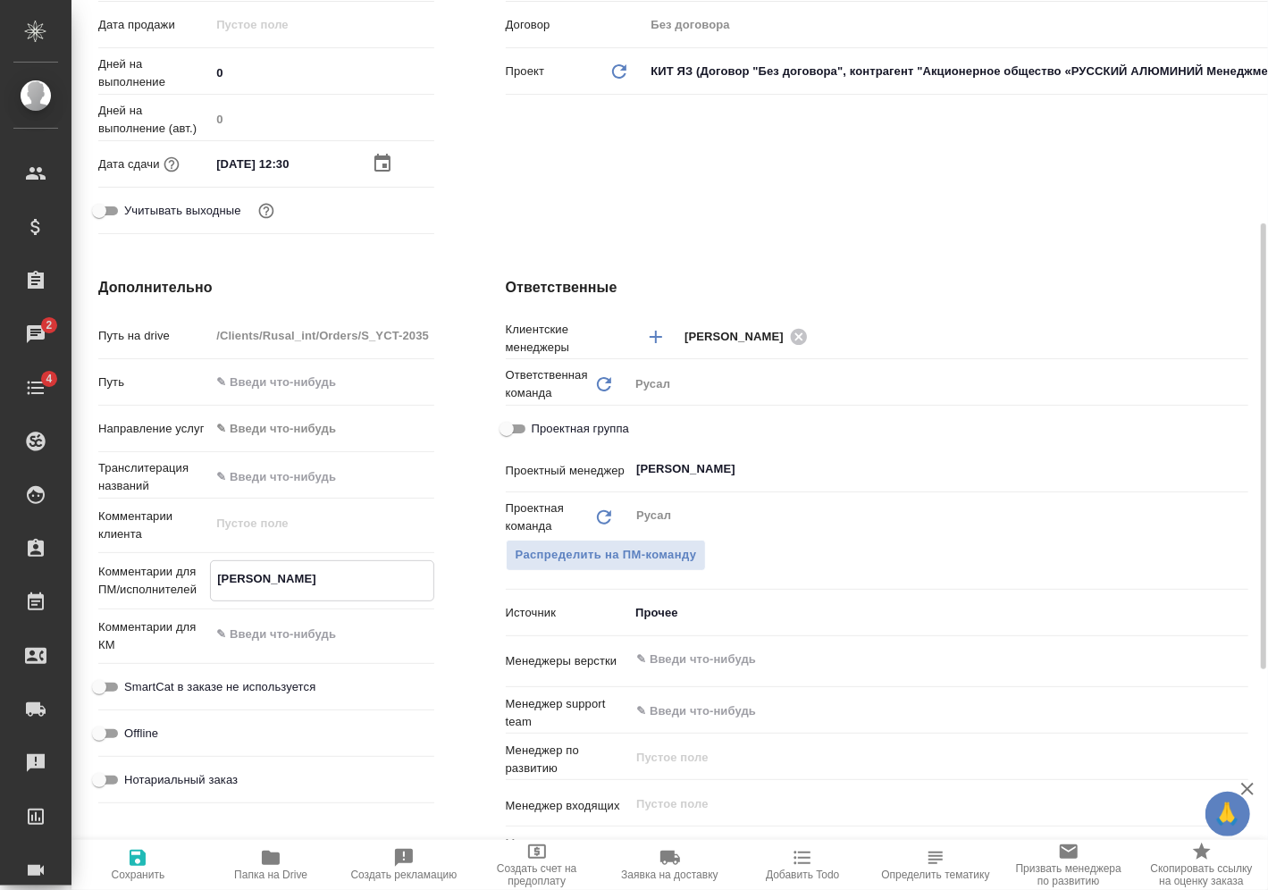
type textarea "x"
type textarea "Мир"
type textarea "x"
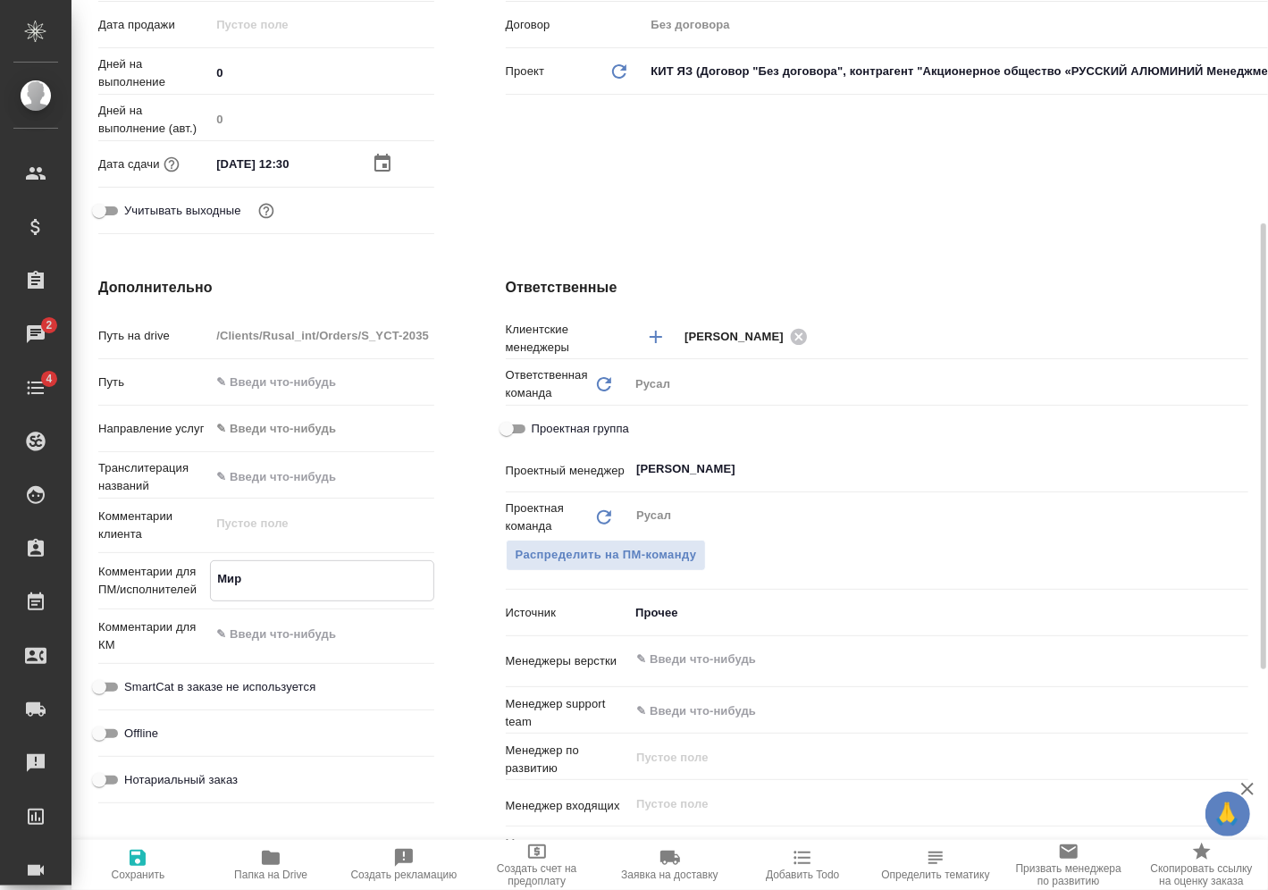
type textarea "Миро"
type textarea "x"
type textarea "Мирош"
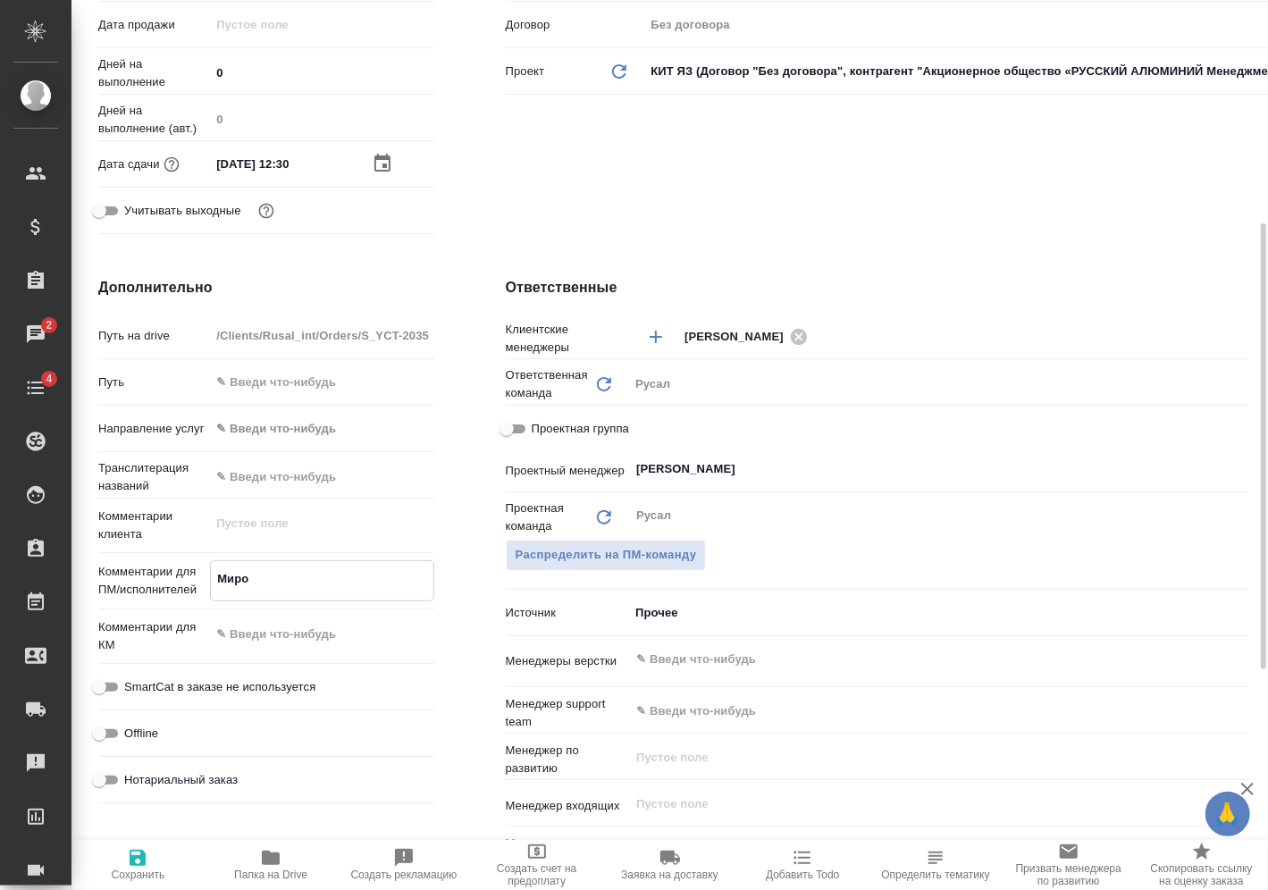
type textarea "x"
type textarea "Мироши"
type textarea "x"
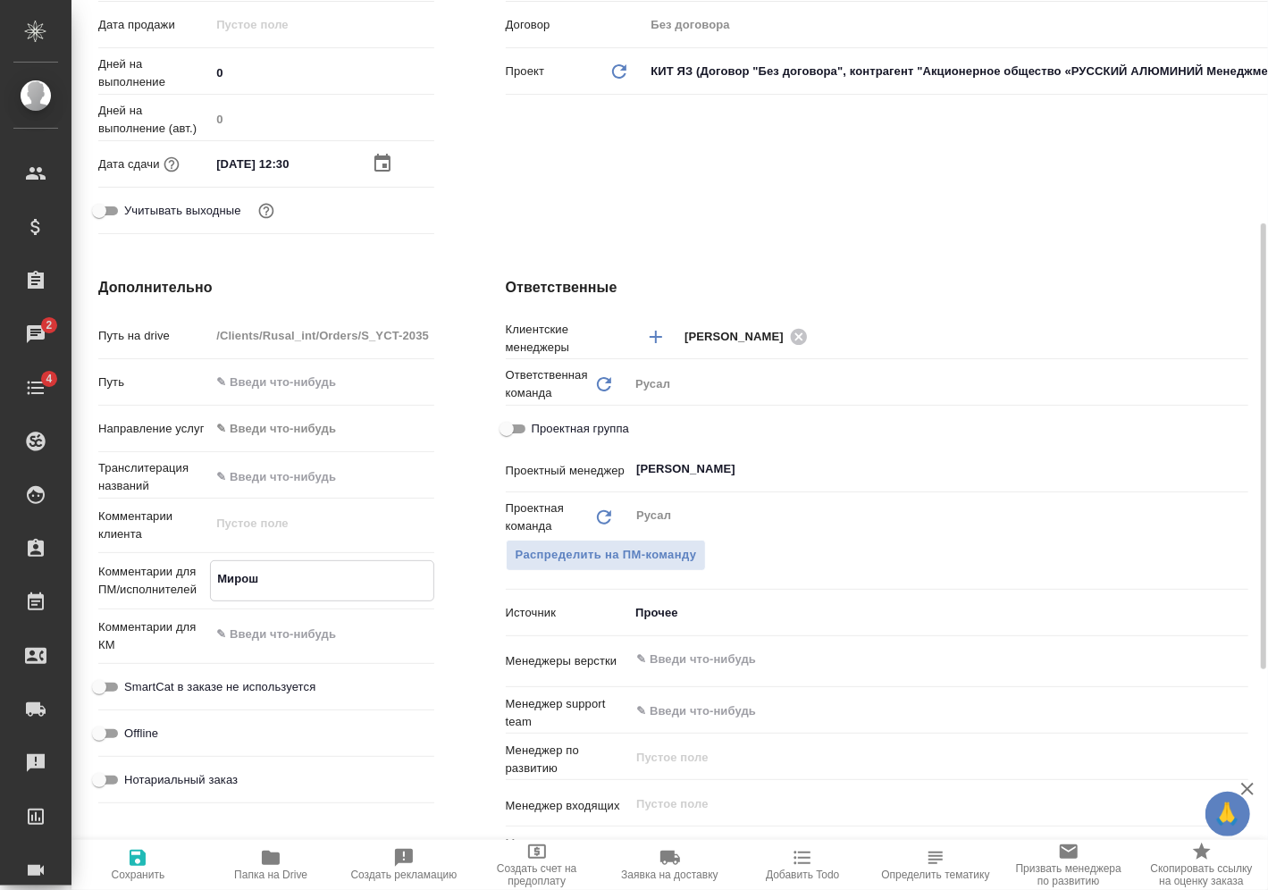
type textarea "x"
type textarea "Мирошин"
type textarea "x"
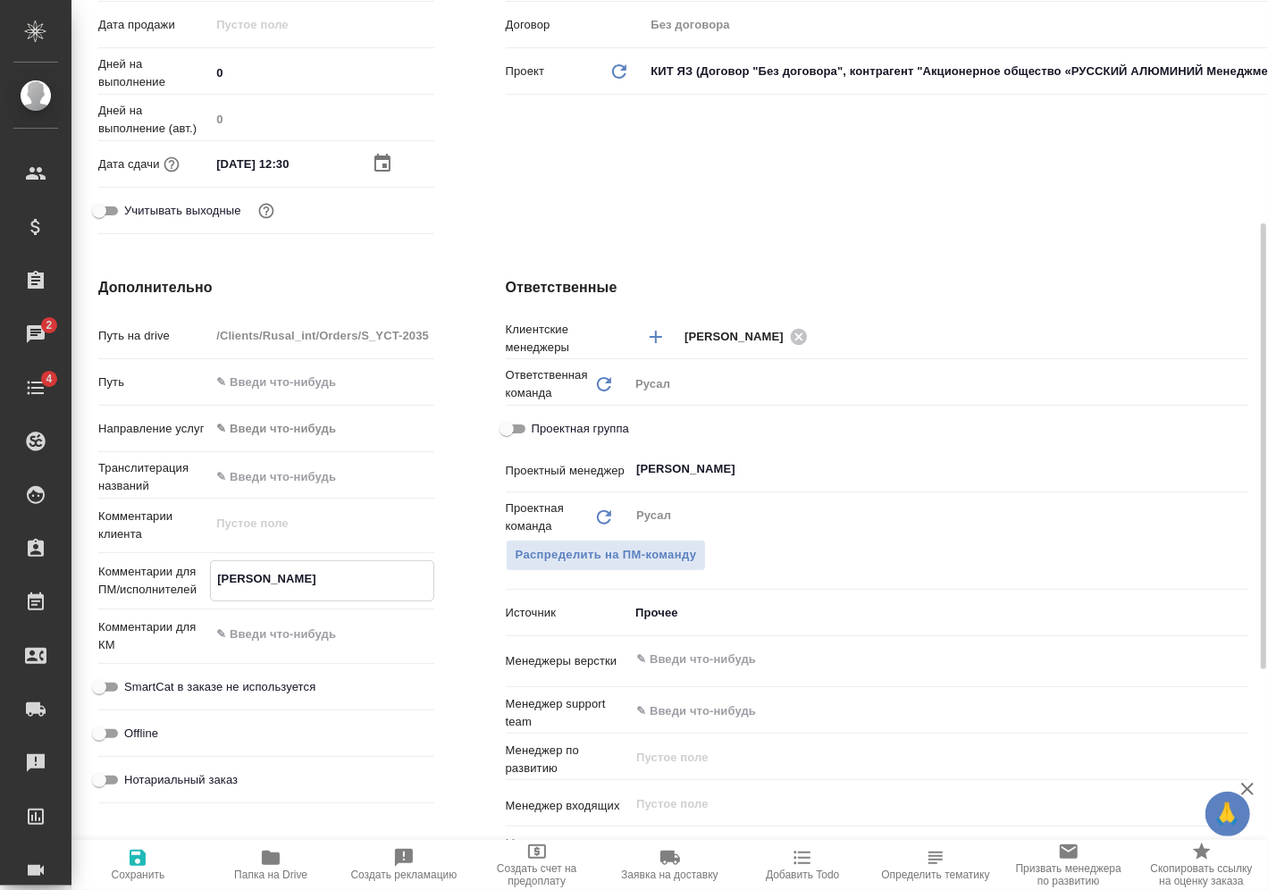
type textarea "x"
type textarea "Мирошина"
type textarea "x"
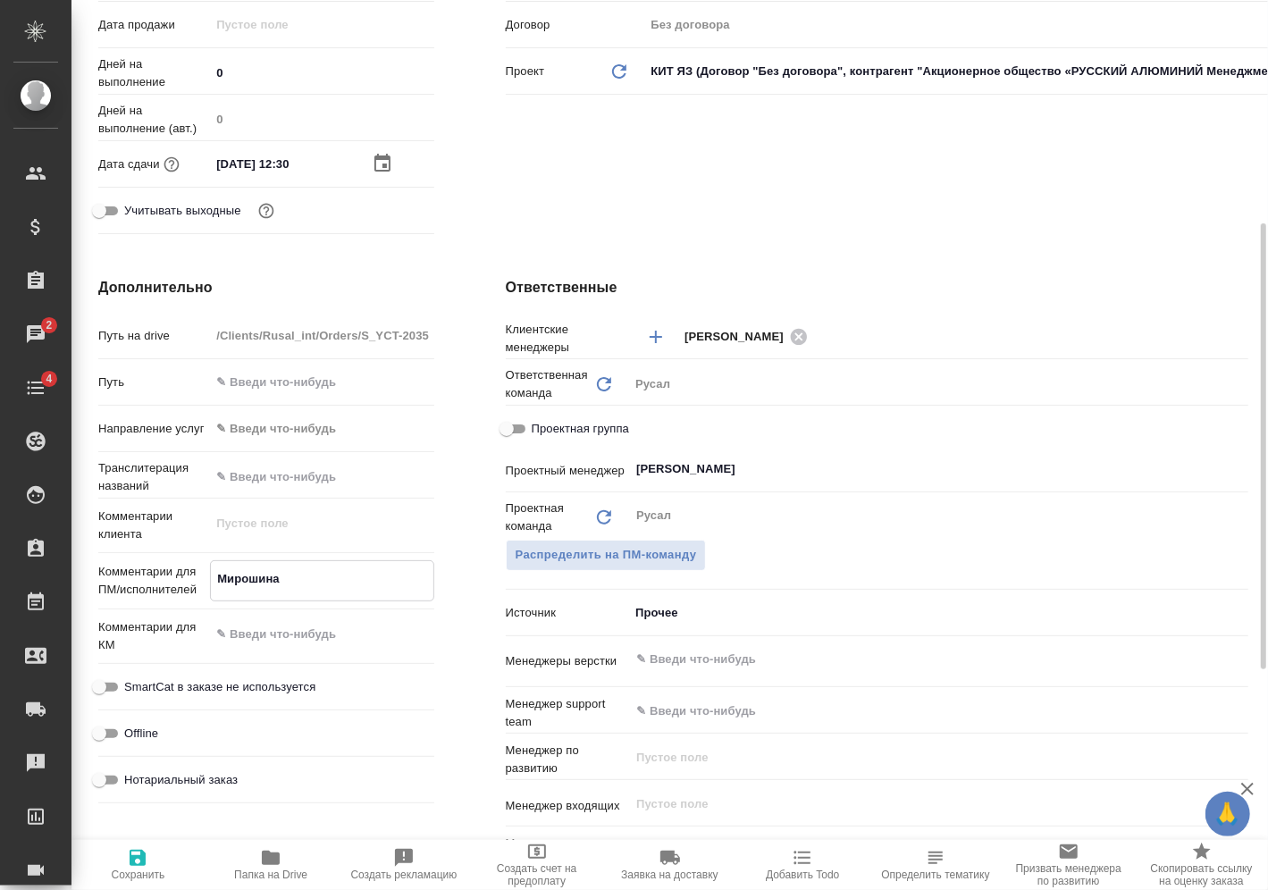
type textarea "Мирошина"
type textarea "x"
type textarea "Мирошина 1"
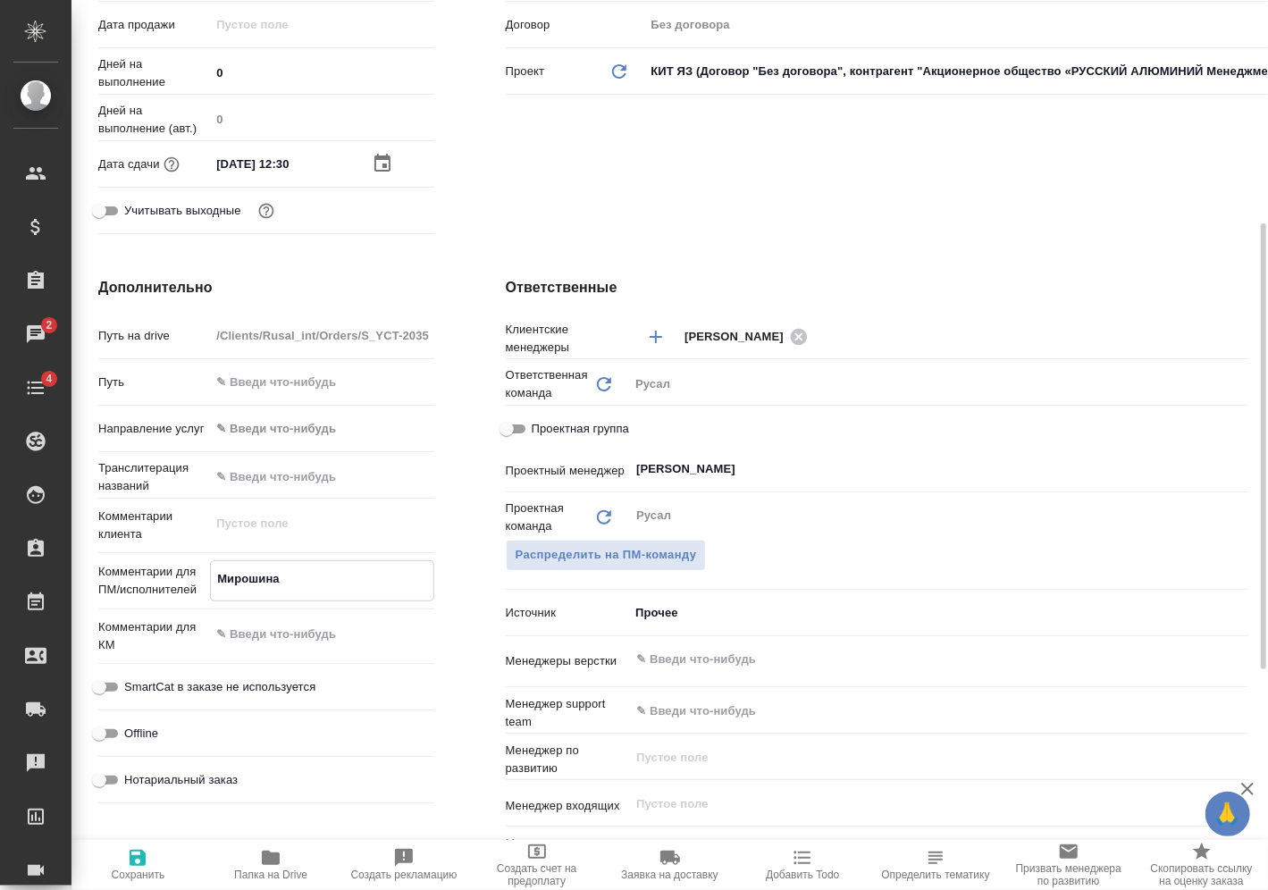
type textarea "x"
type textarea "Мирошина 19"
type textarea "x"
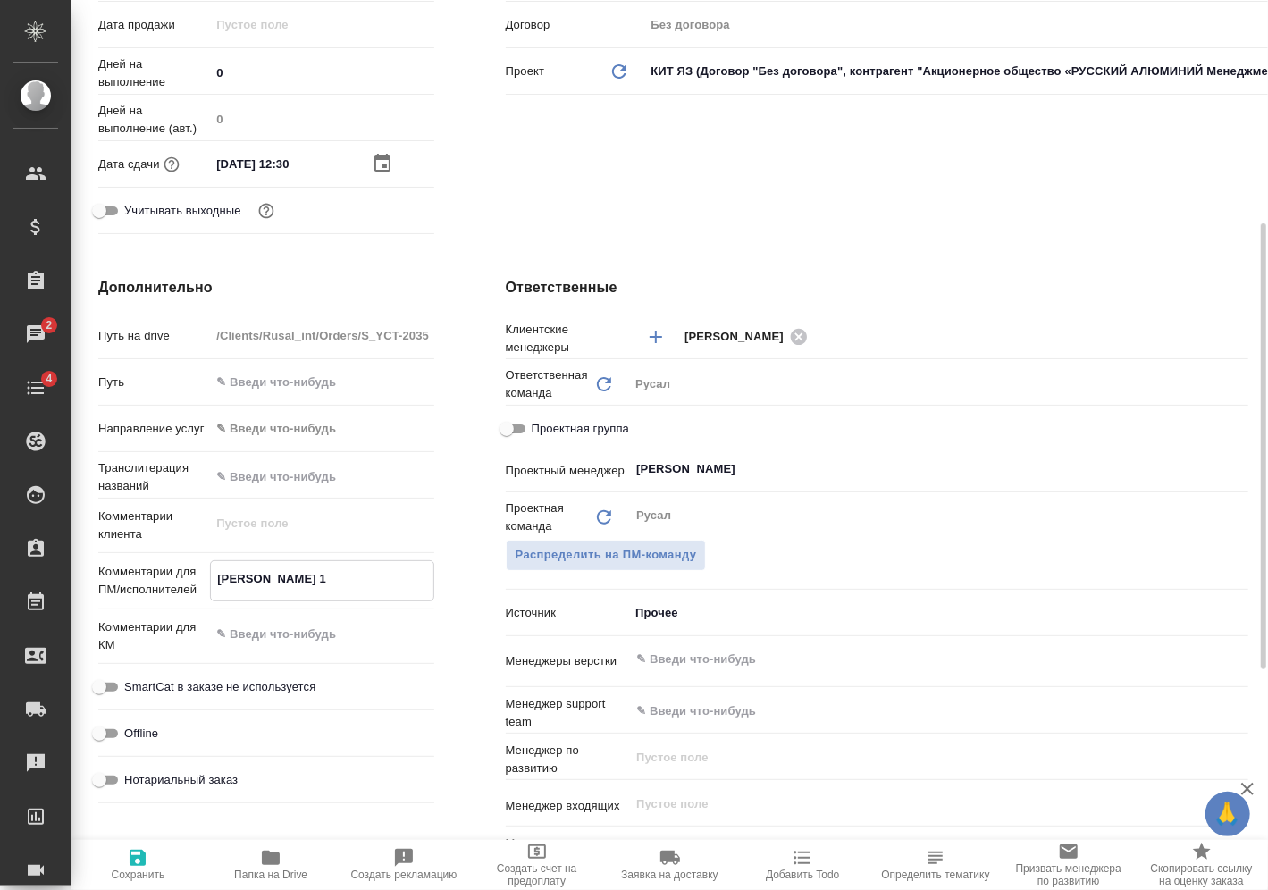
type textarea "x"
type textarea "Мирошина 19ю"
type textarea "x"
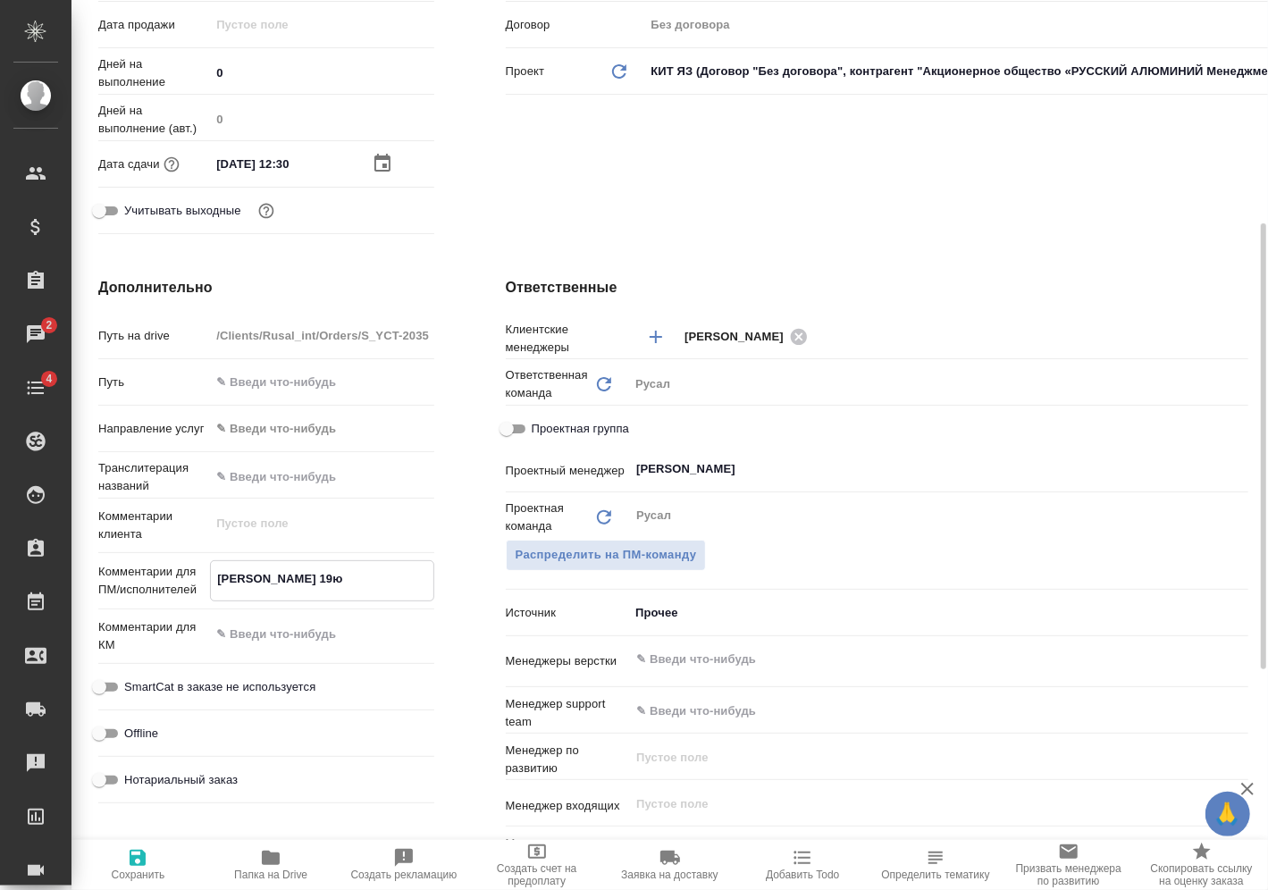
type textarea "x"
type textarea "Мирошина 19"
type textarea "x"
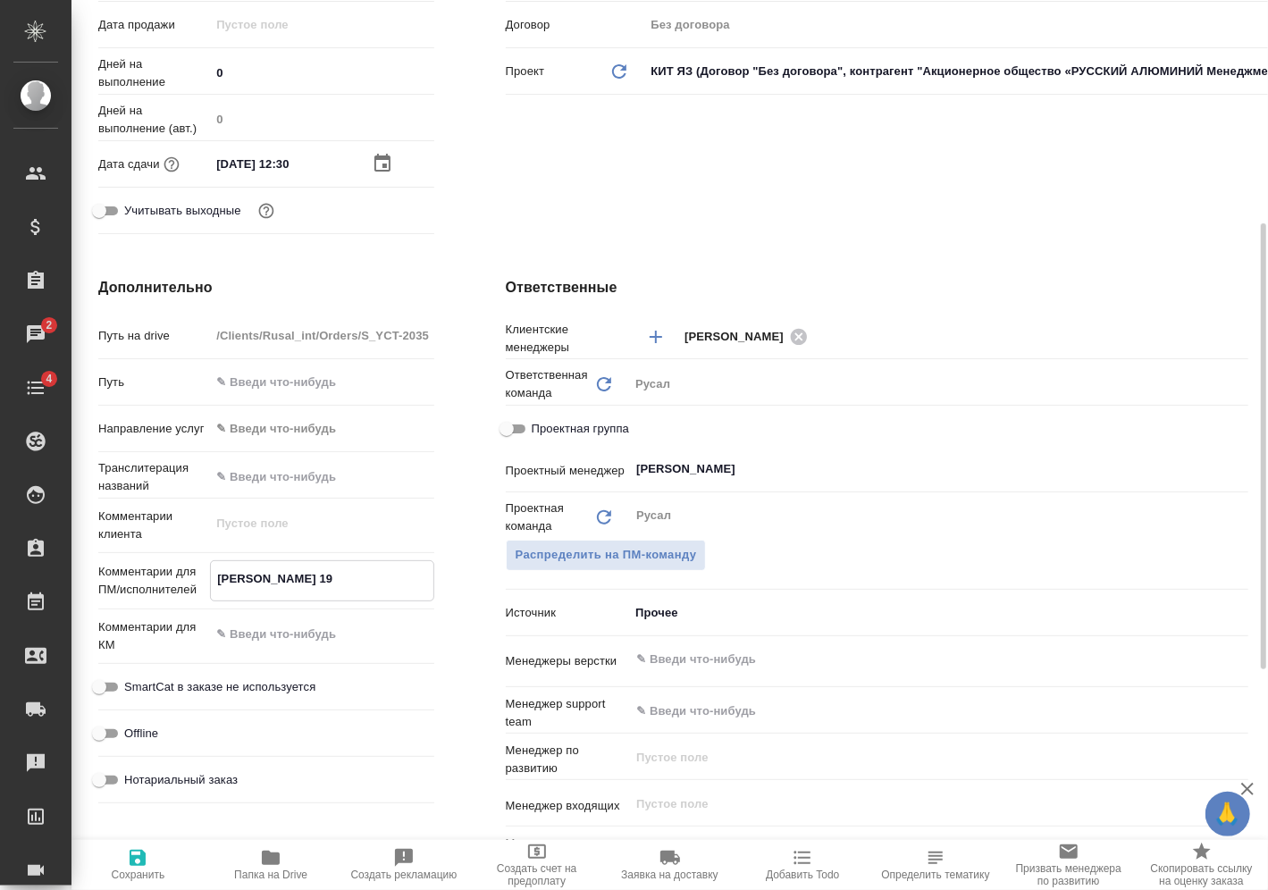
type textarea "Мирошина 19."
type textarea "x"
type textarea "Мирошина 19.0"
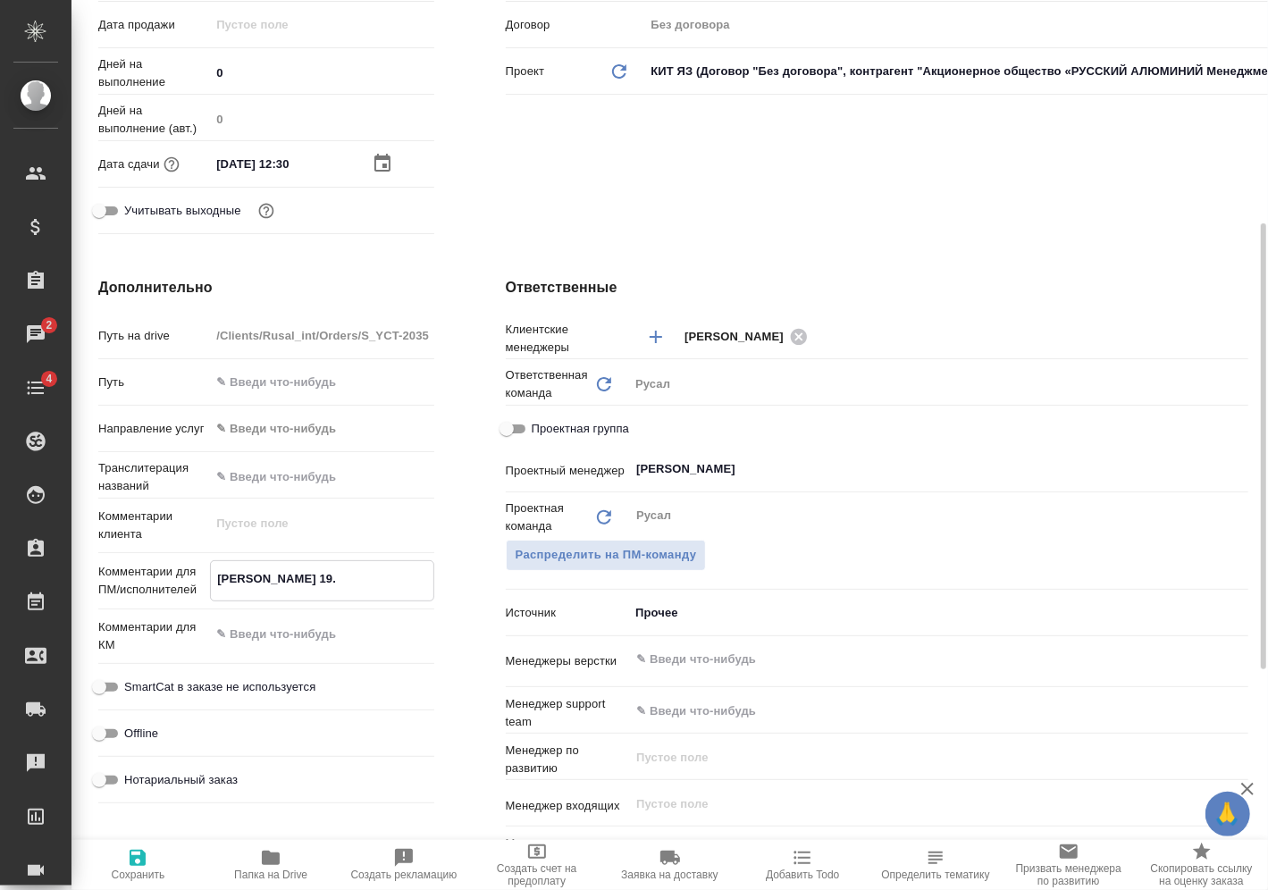
type textarea "x"
type textarea "Мирошина 19.09"
type textarea "x"
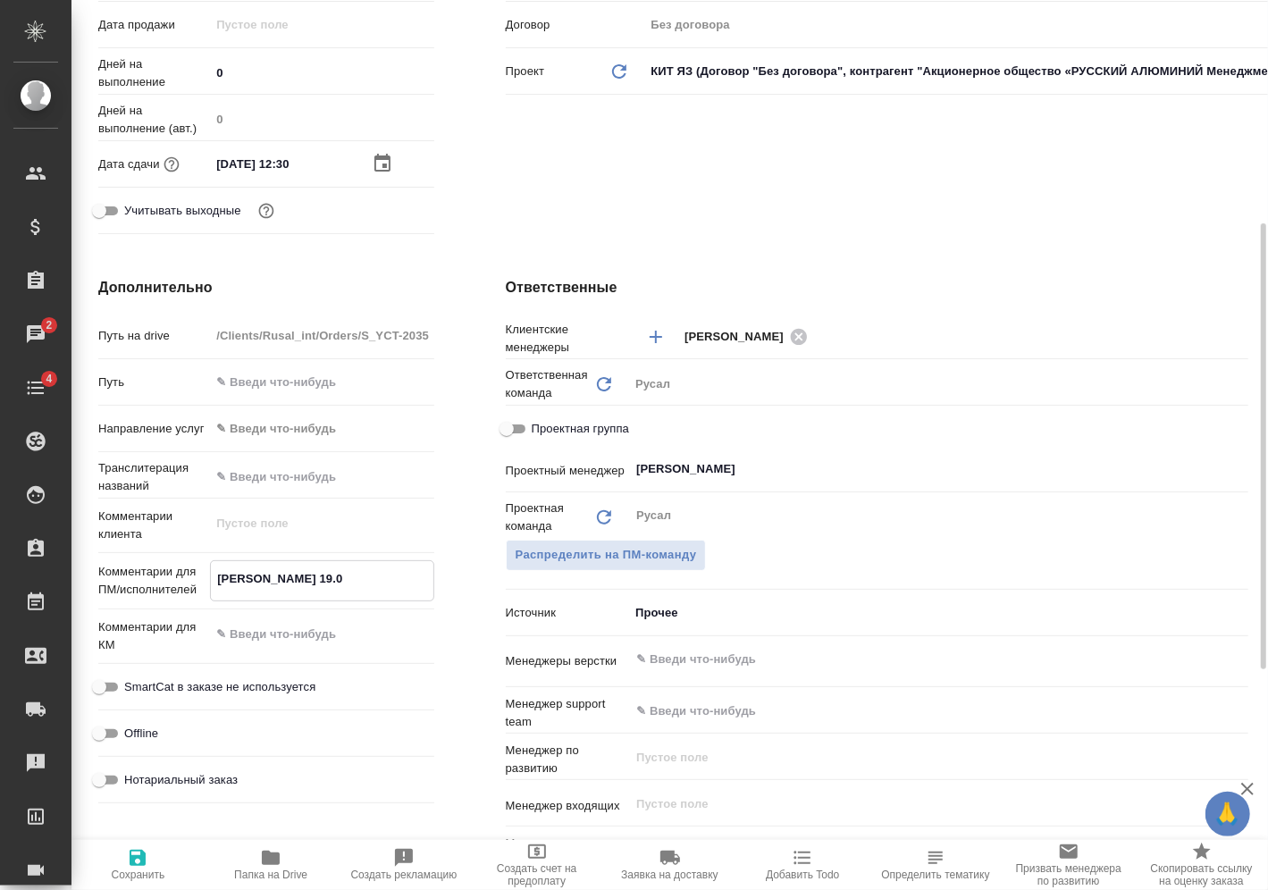
type textarea "x"
type textarea "Мирошина 19.09"
type textarea "x"
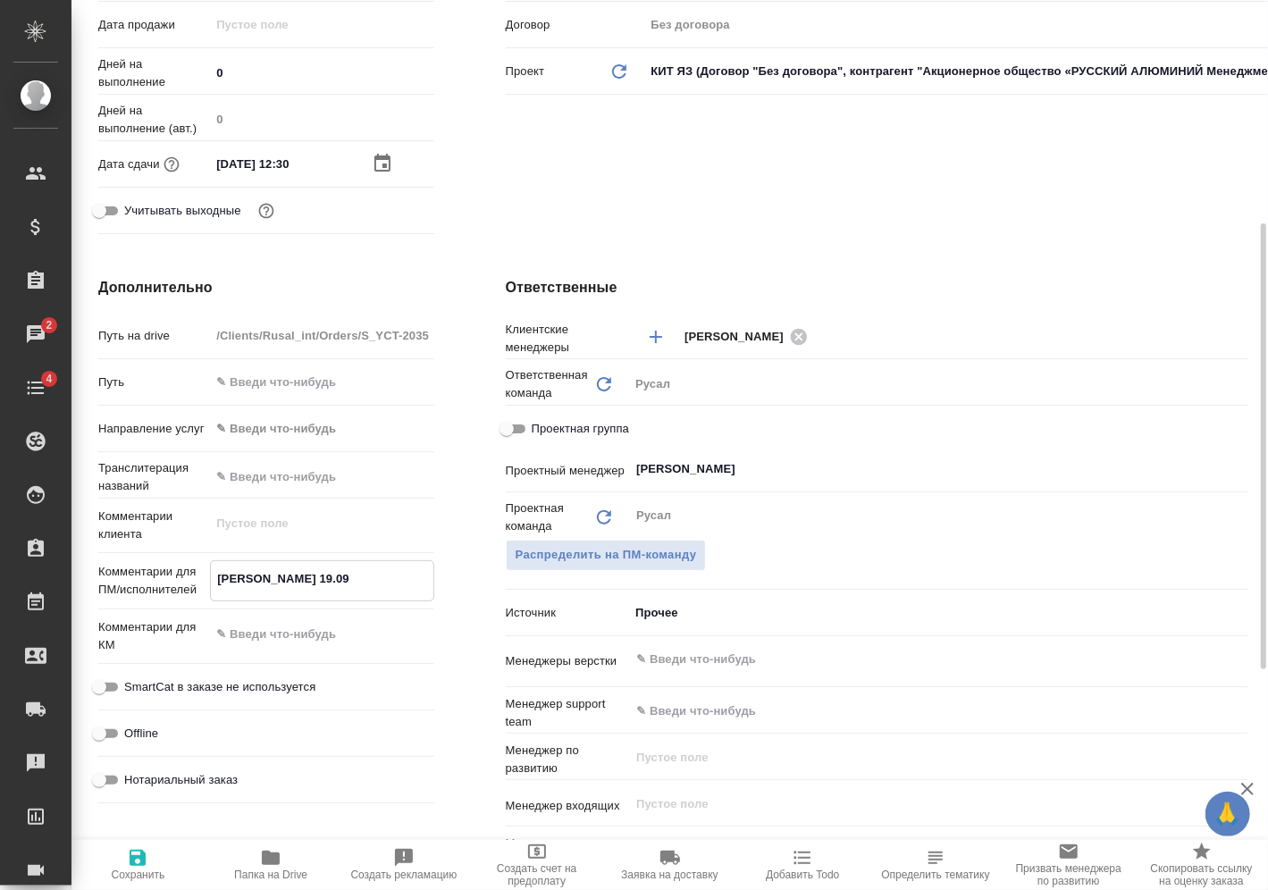
type textarea "x"
type textarea "Мирошина 19.09 о"
type textarea "x"
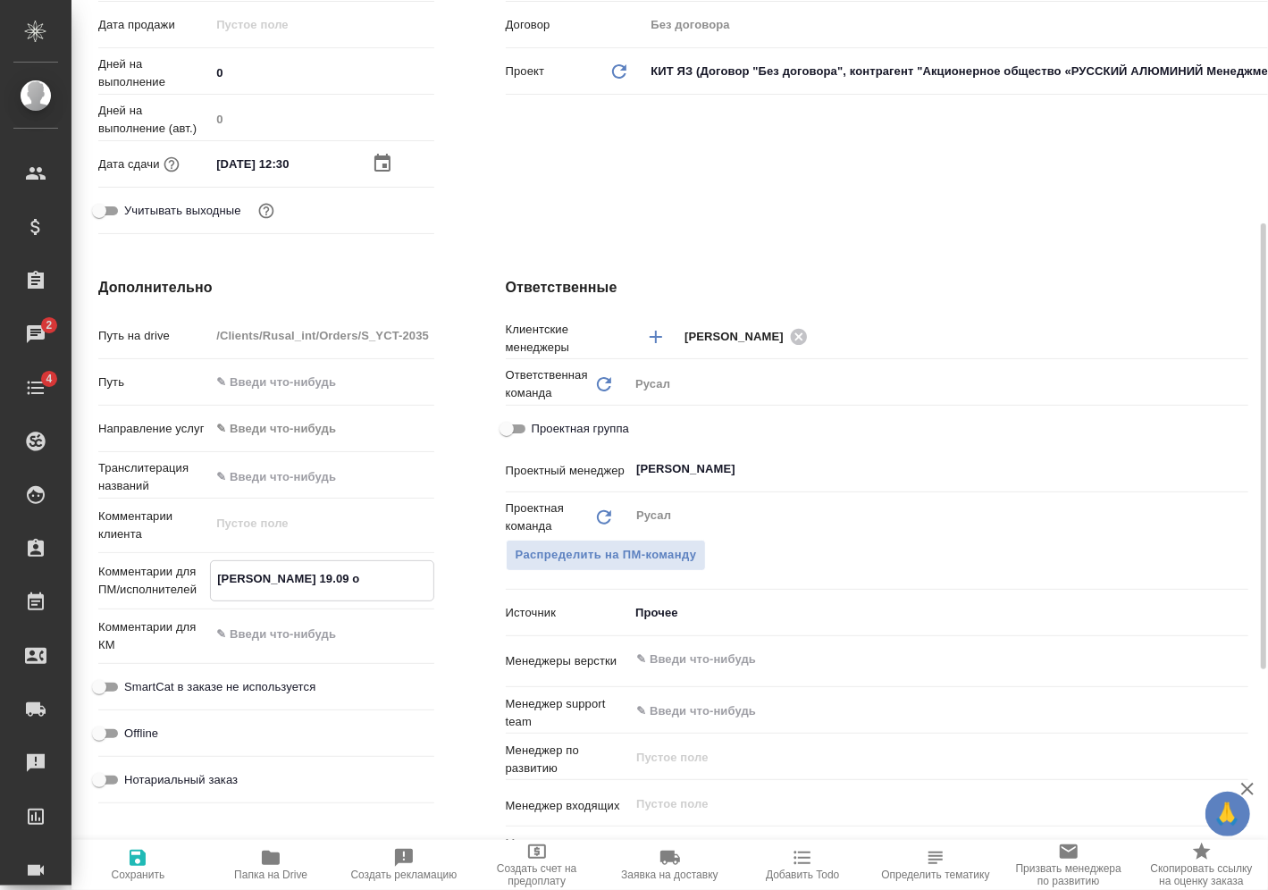
type textarea "Мирошина 19.09 он"
type textarea "x"
type textarea "Мирошина 19.09 онл"
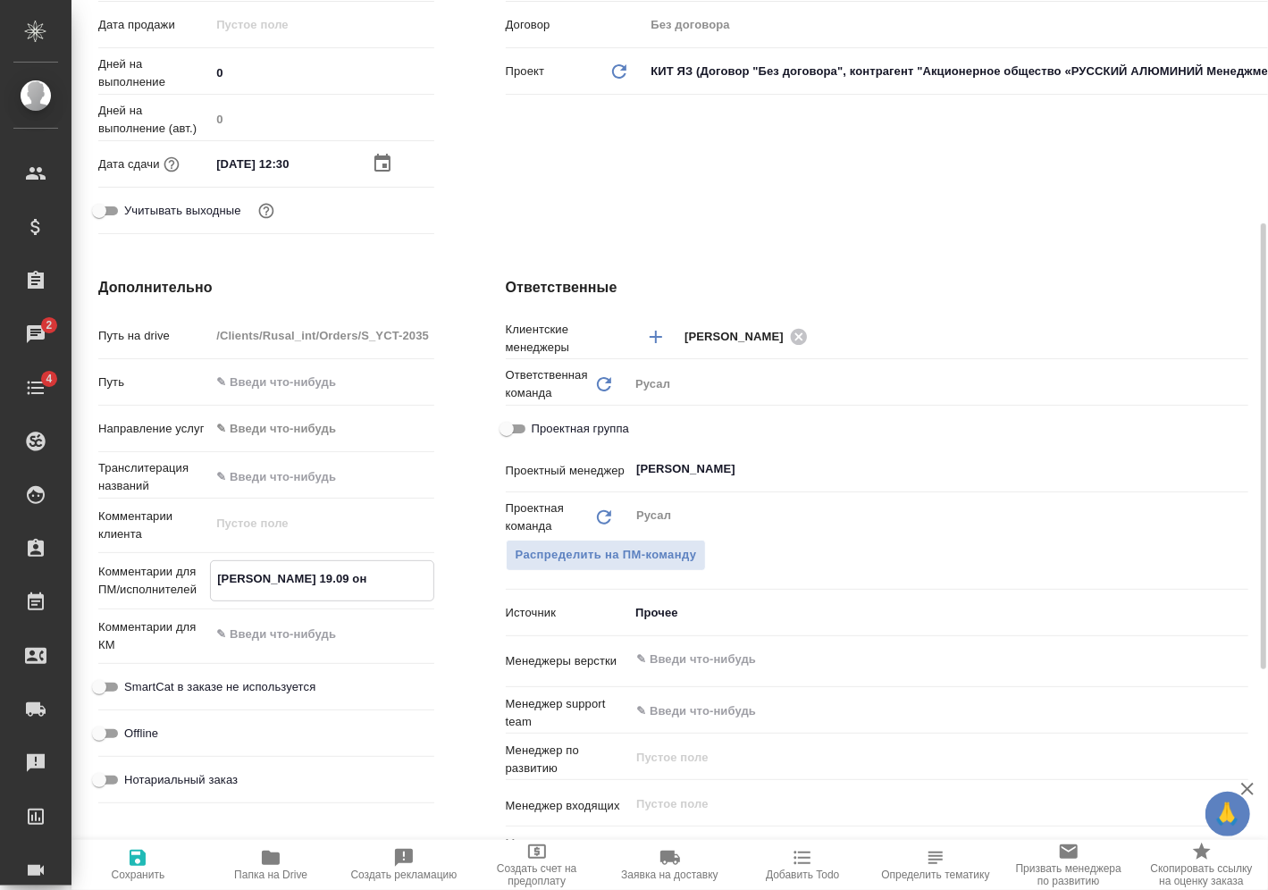
type textarea "x"
type textarea "Мирошина 19.09 онла"
type textarea "x"
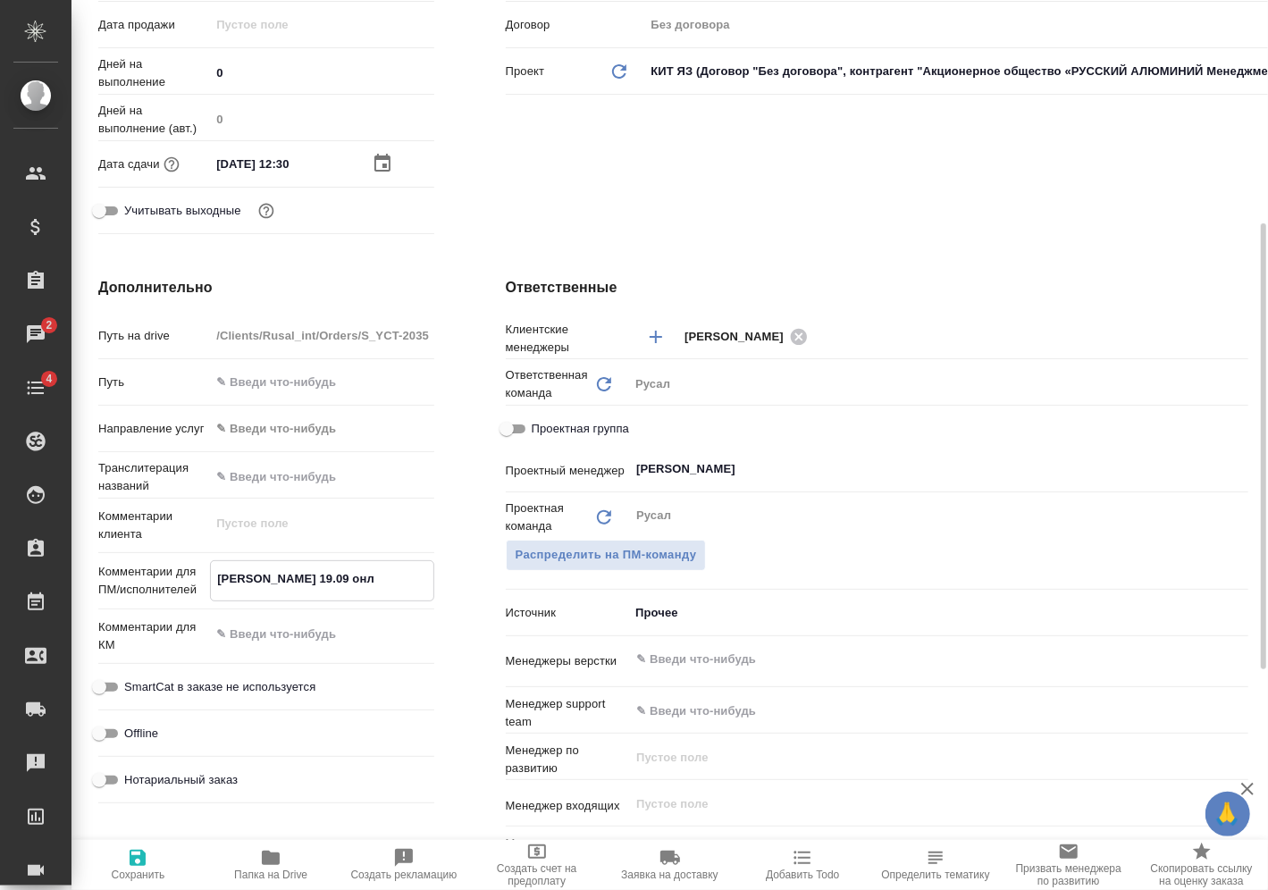
type textarea "x"
type textarea "Мирошина 19.09 онлай"
type textarea "x"
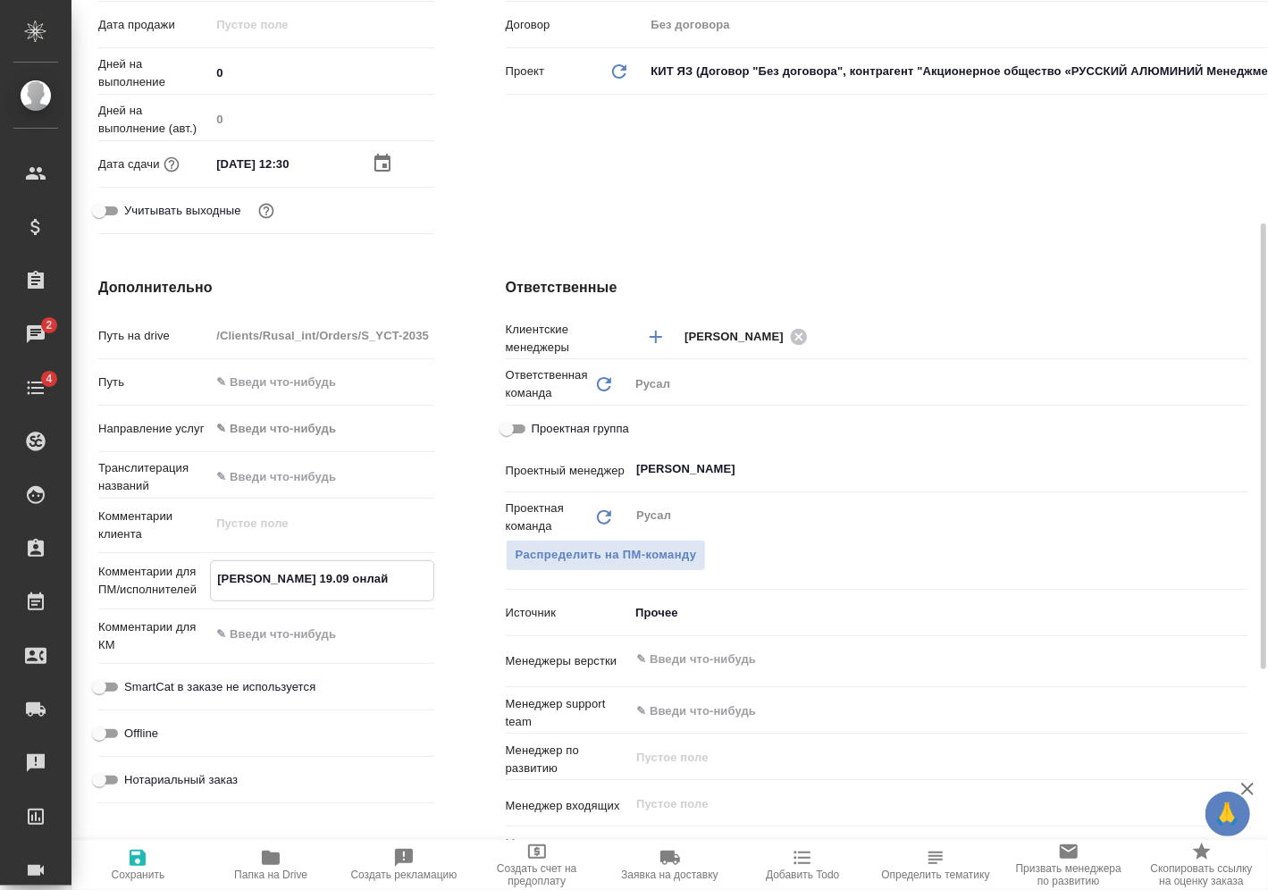
type textarea "x"
type textarea "Мирошина 19.09 онлайн"
type textarea "x"
type textarea "Мирошина 19.09 онлайн"
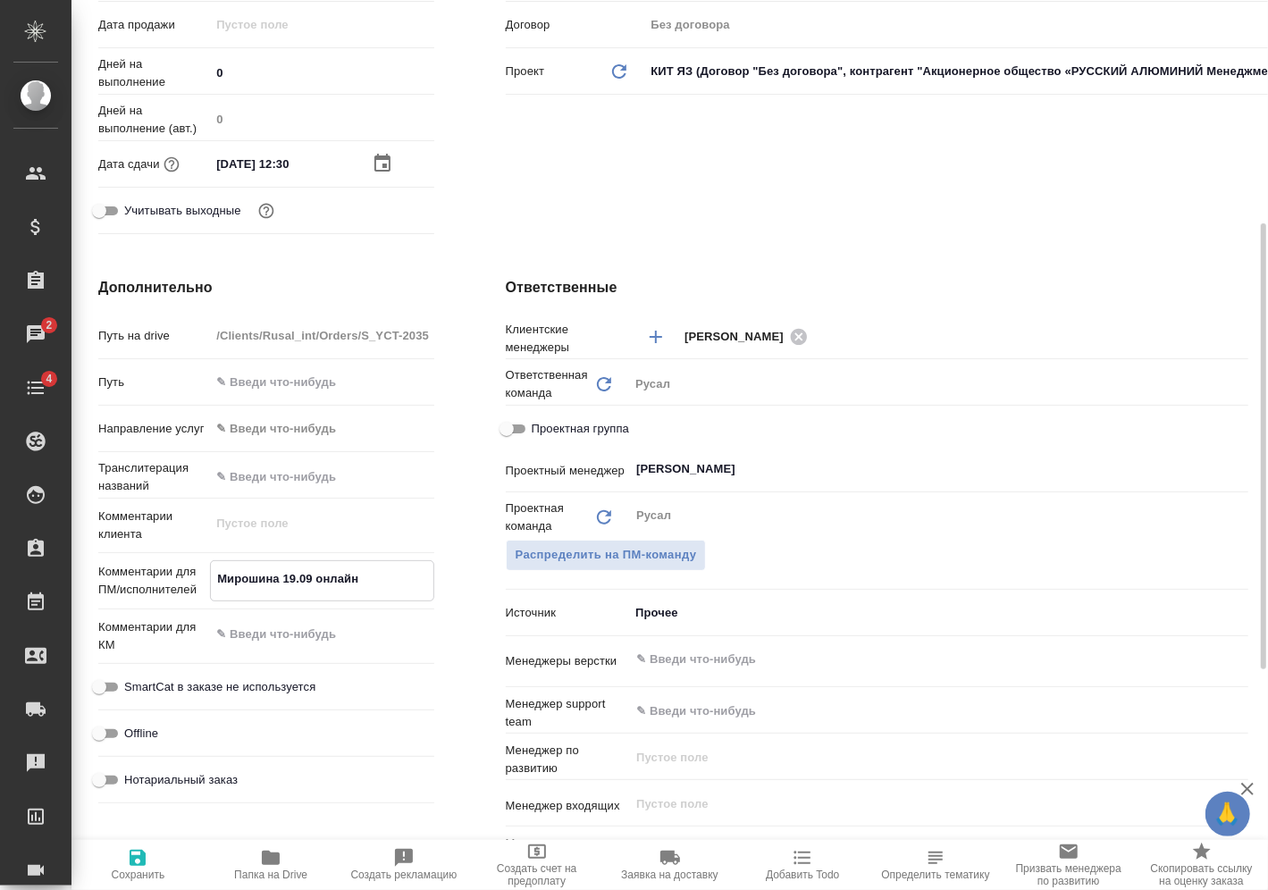
type textarea "x"
click at [119, 865] on span "Сохранить" at bounding box center [138, 864] width 112 height 34
type textarea "x"
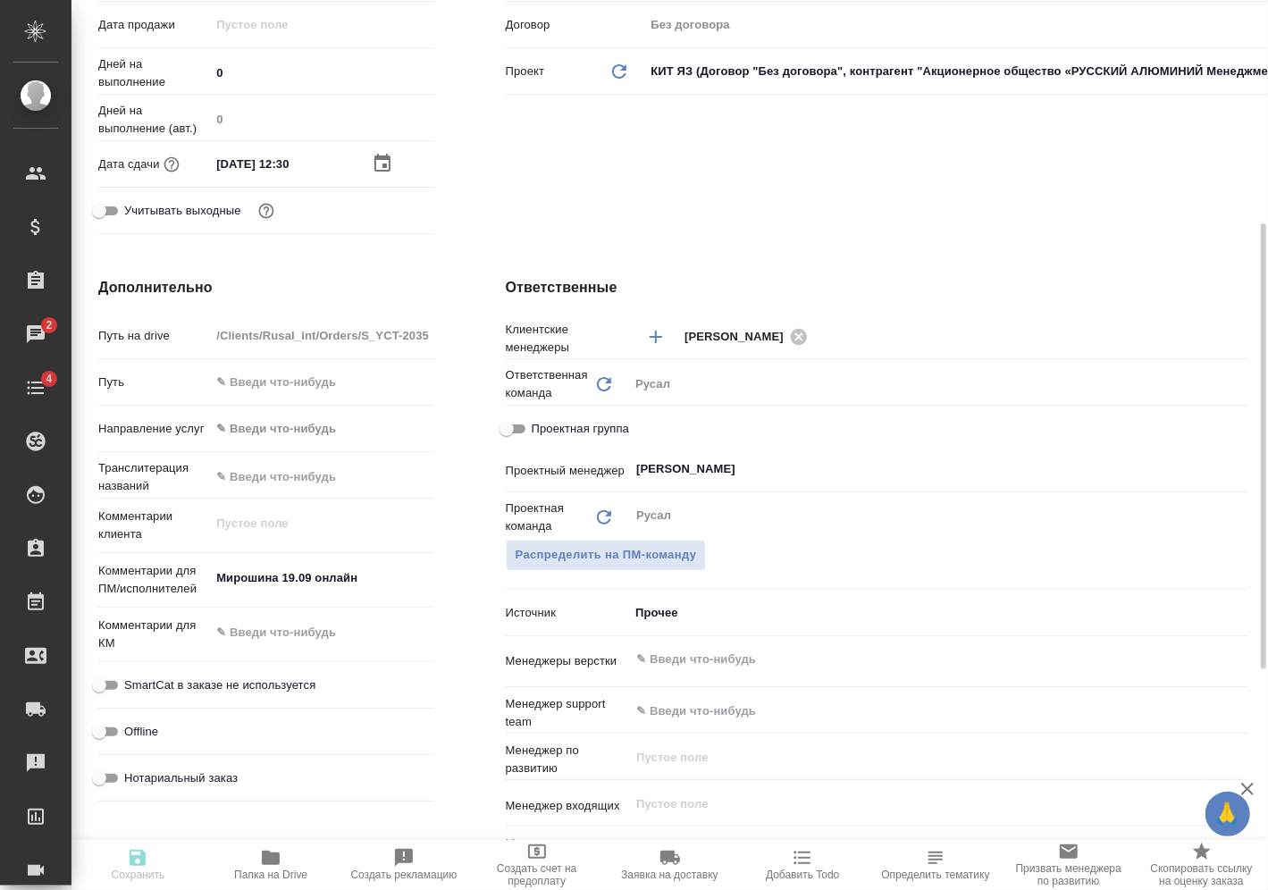
type textarea "x"
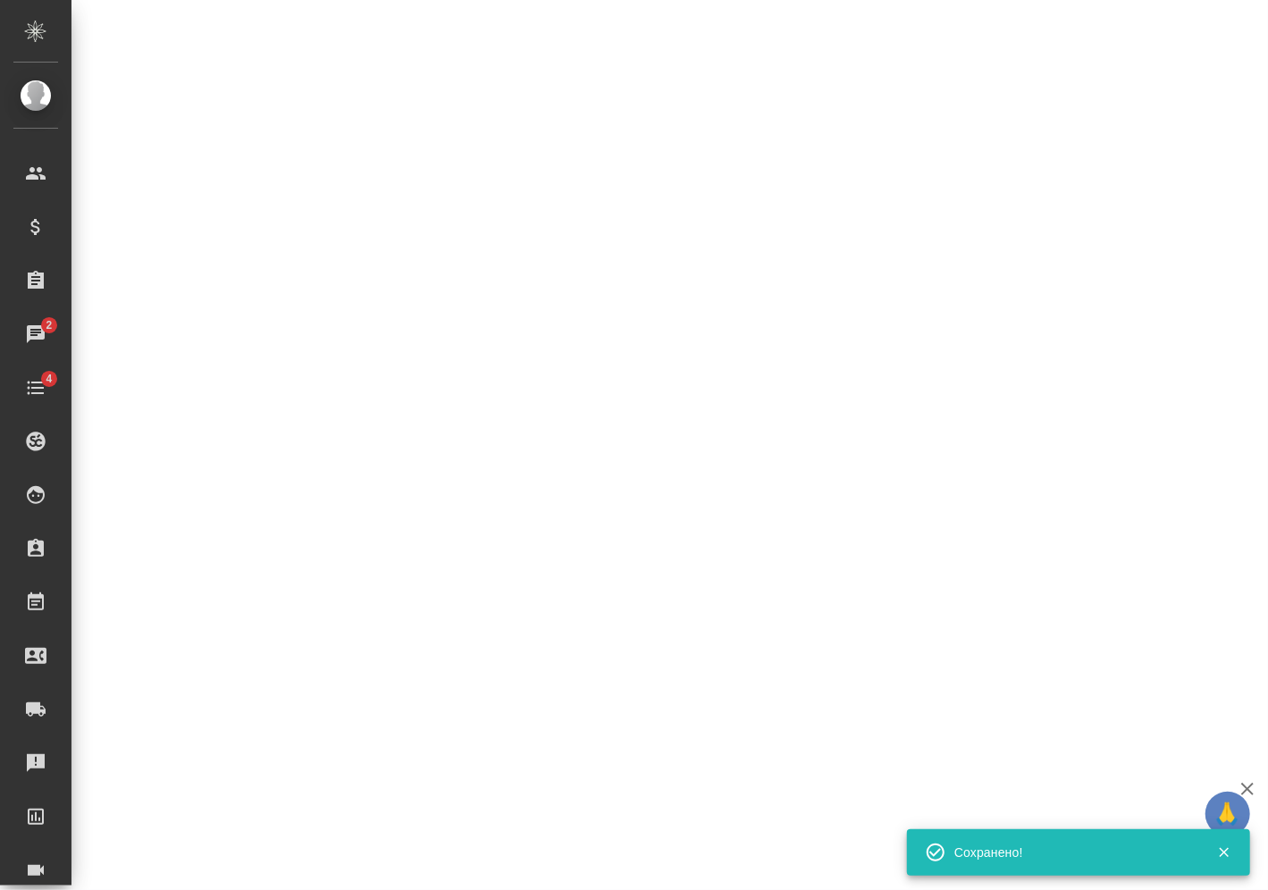
select select "RU"
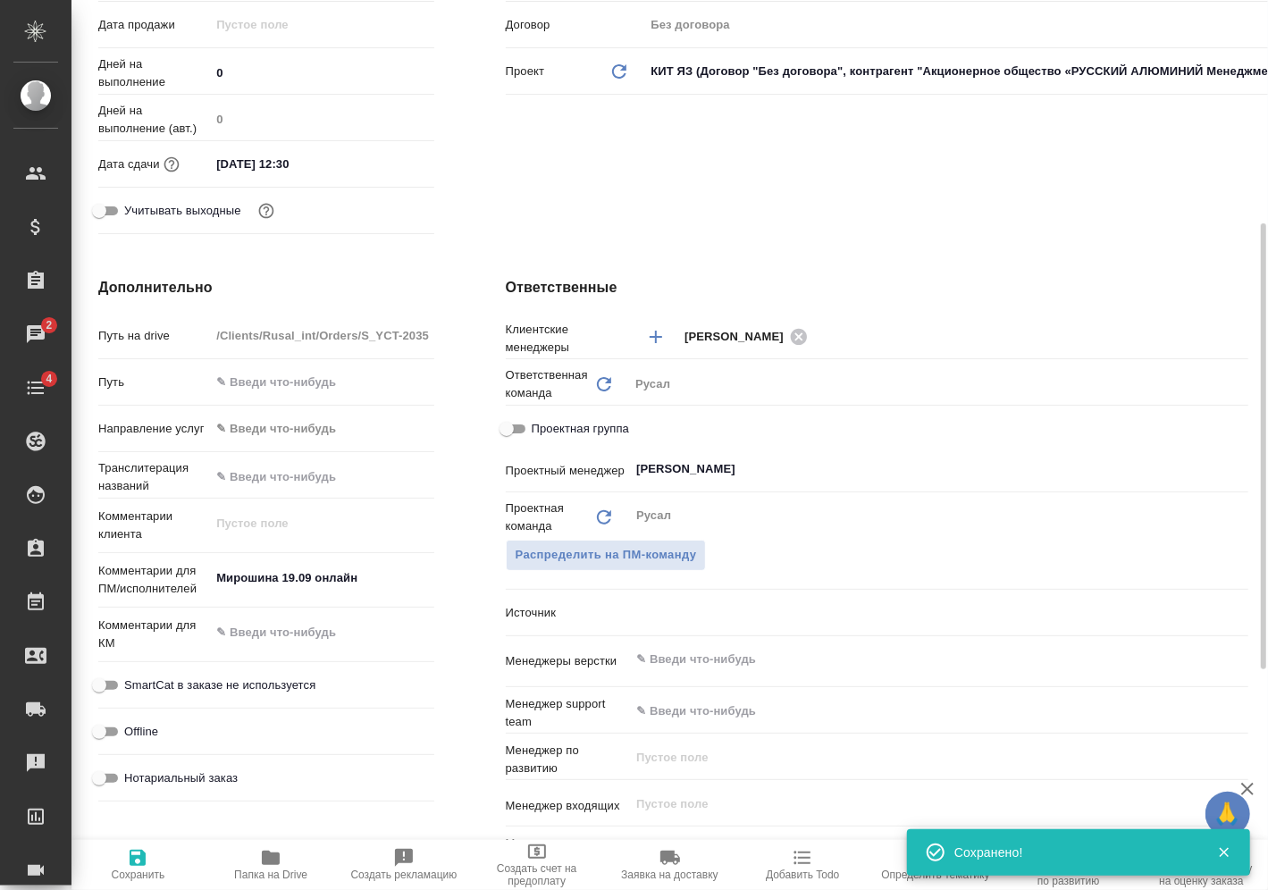
type textarea "x"
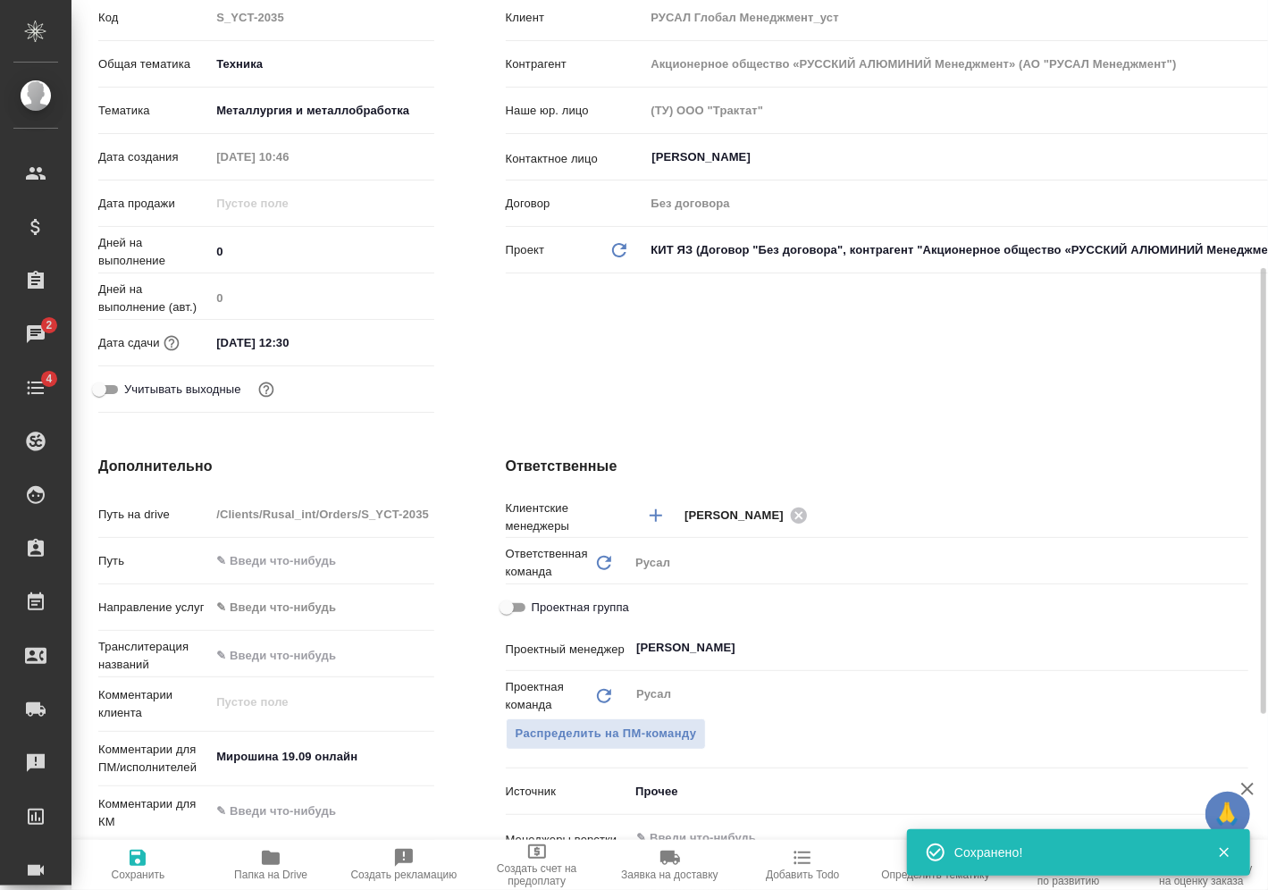
scroll to position [0, 0]
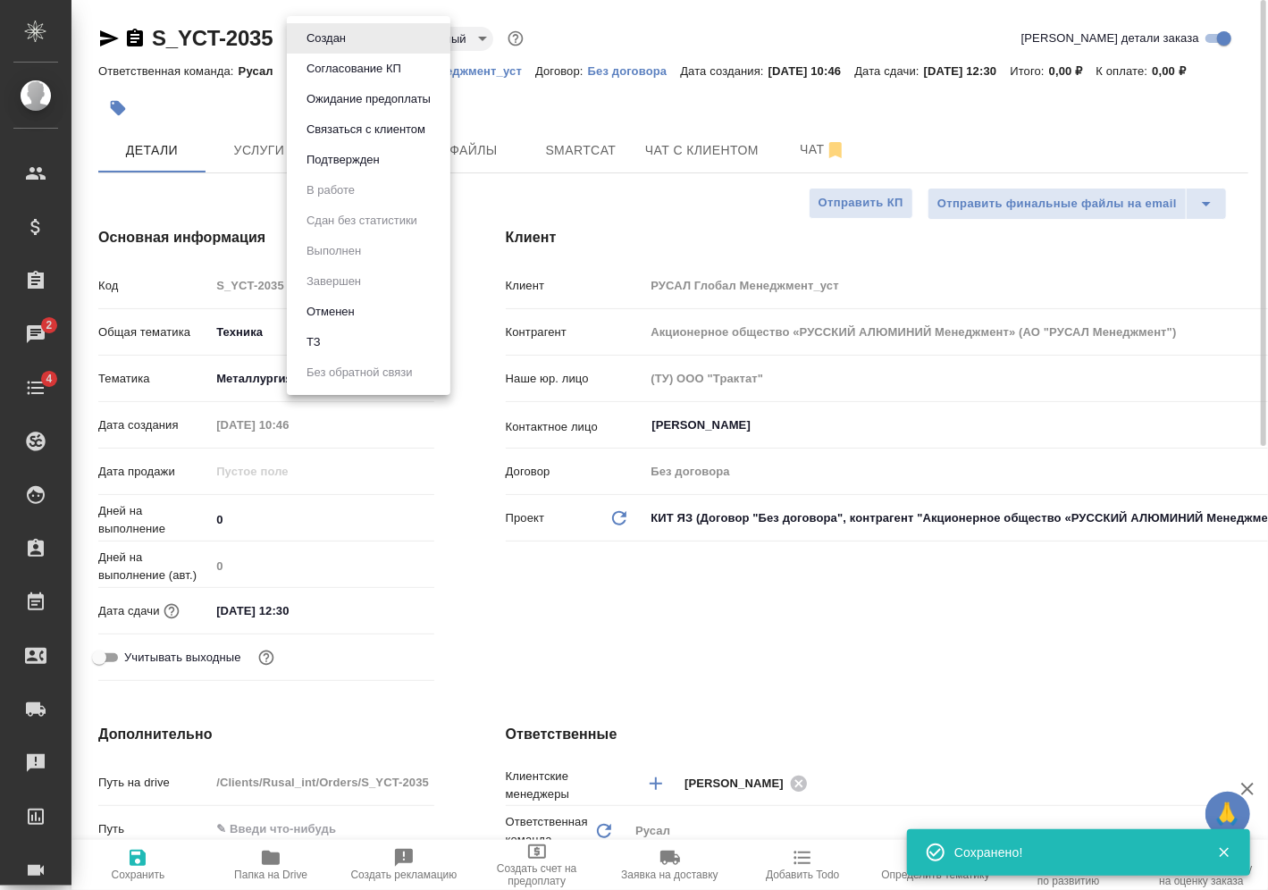
click at [349, 38] on body "🙏 .cls-1 fill:#fff; AWATERA Vasilev Evgeniy Клиенты Спецификации Заказы 2 Чаты …" at bounding box center [634, 445] width 1268 height 890
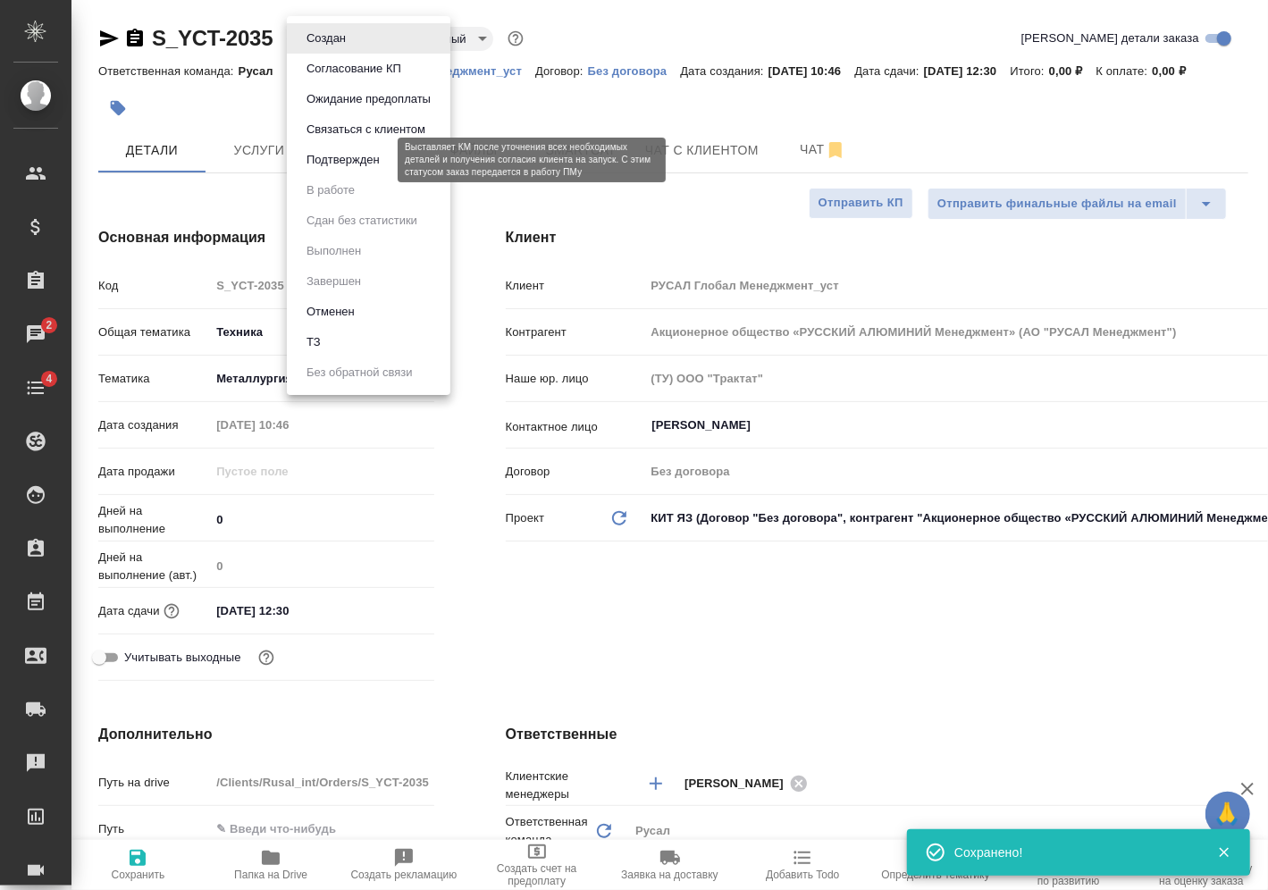
click at [347, 155] on button "Подтвержден" at bounding box center [343, 160] width 84 height 20
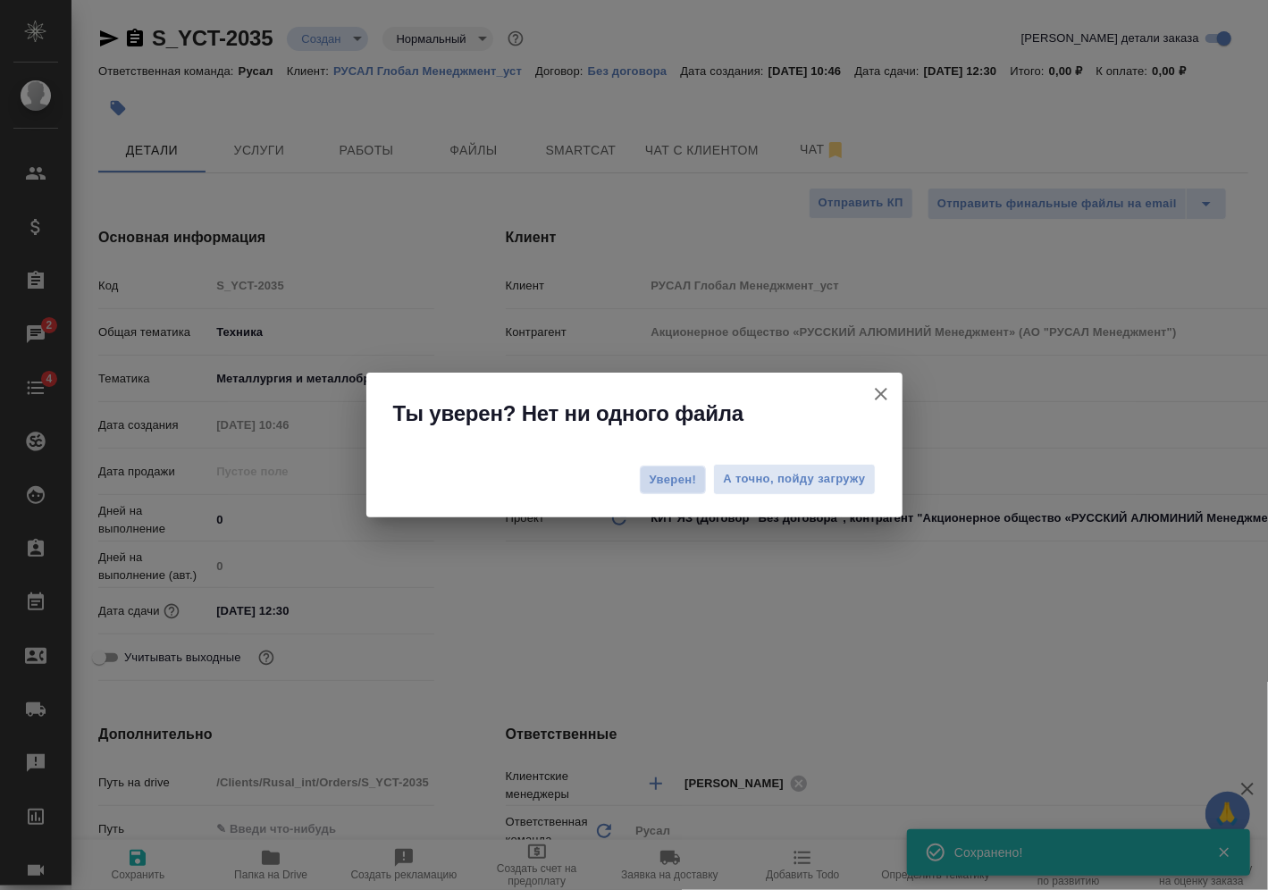
click at [657, 471] on span "Уверен!" at bounding box center [673, 480] width 47 height 18
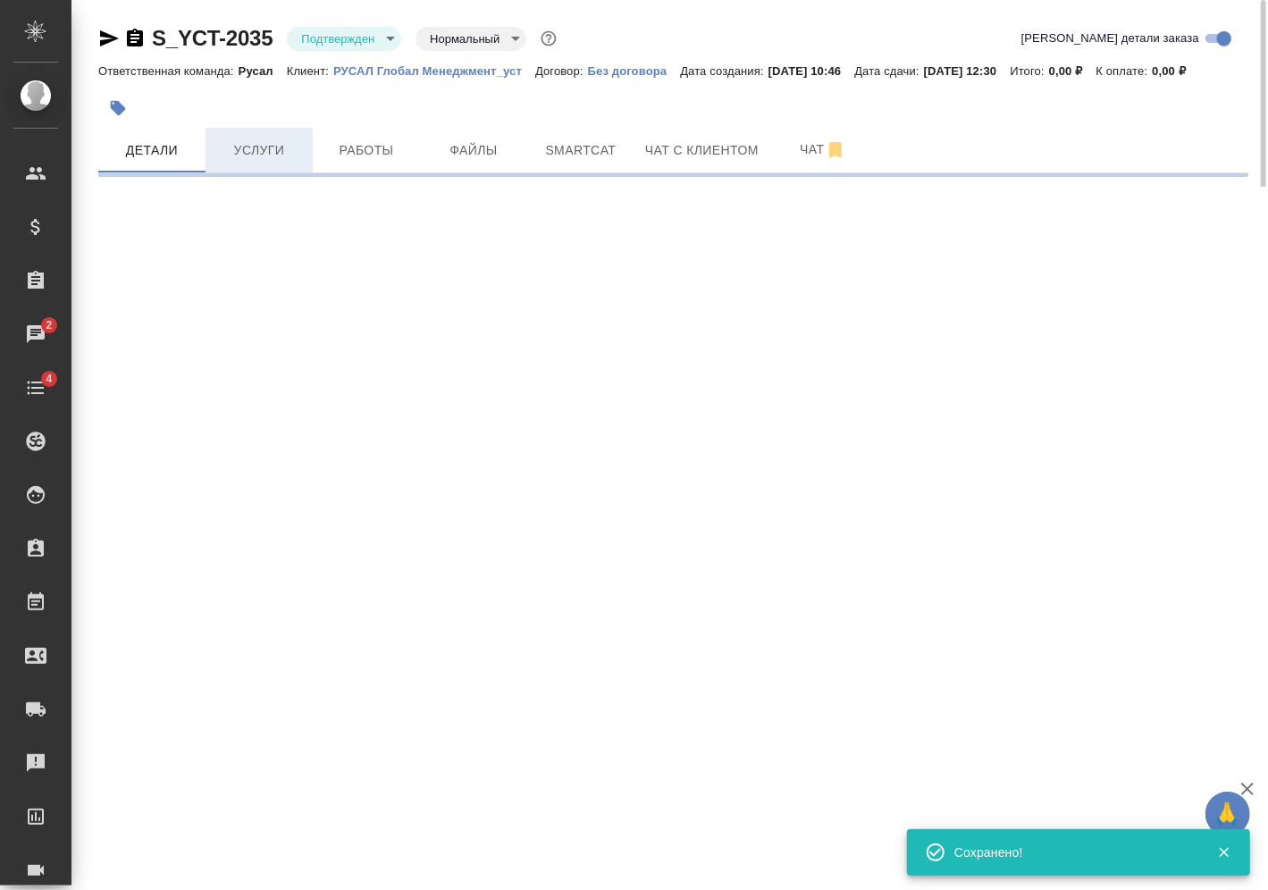
select select "RU"
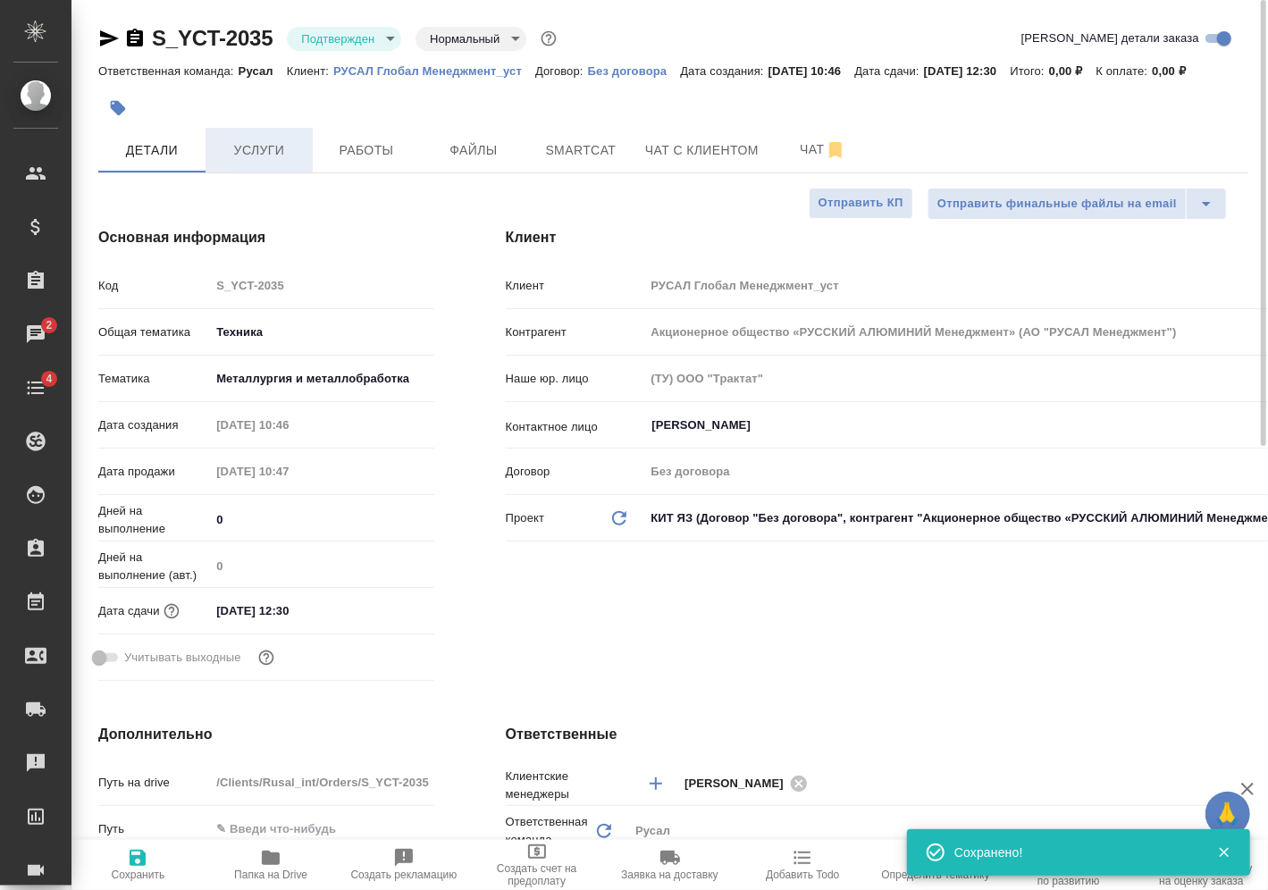
type textarea "x"
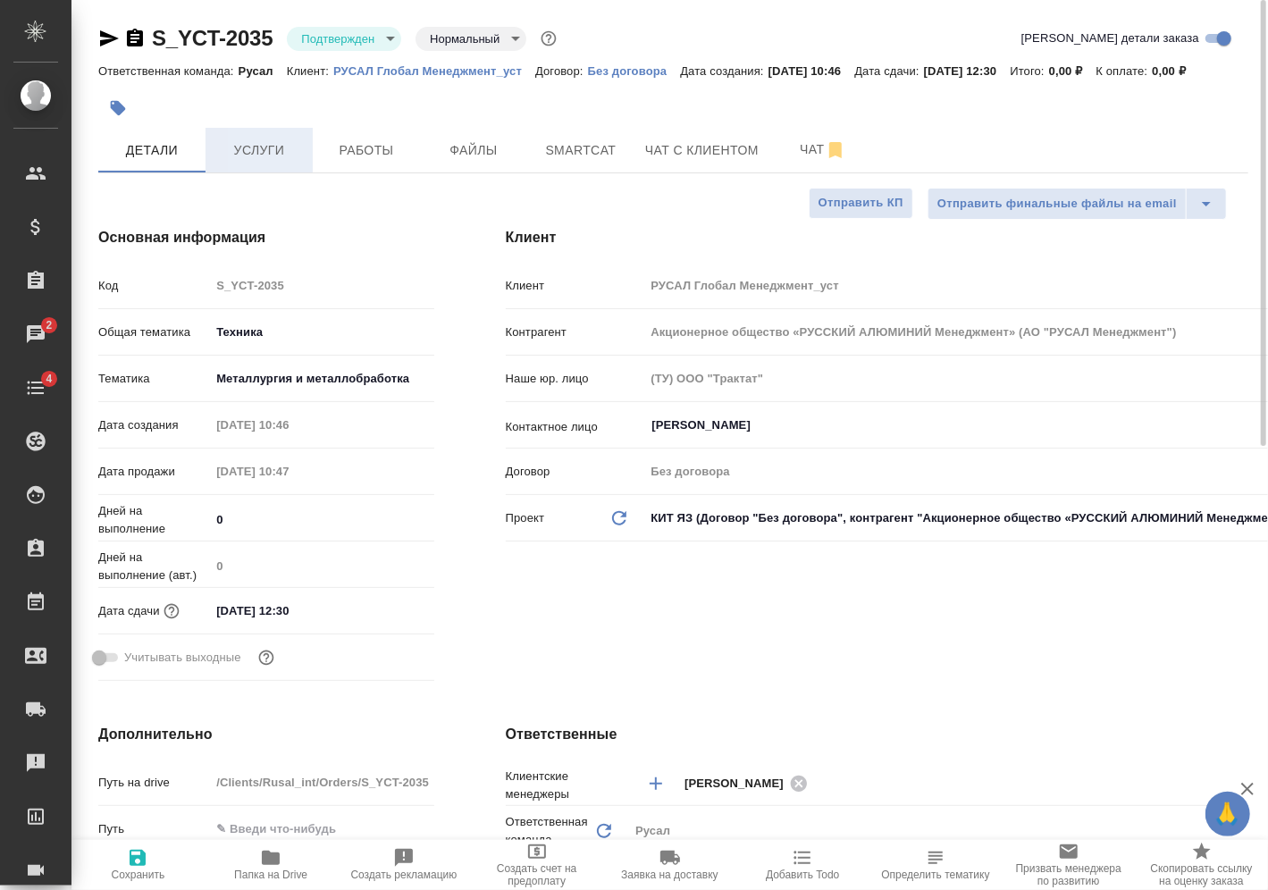
click at [264, 142] on span "Услуги" at bounding box center [259, 150] width 86 height 22
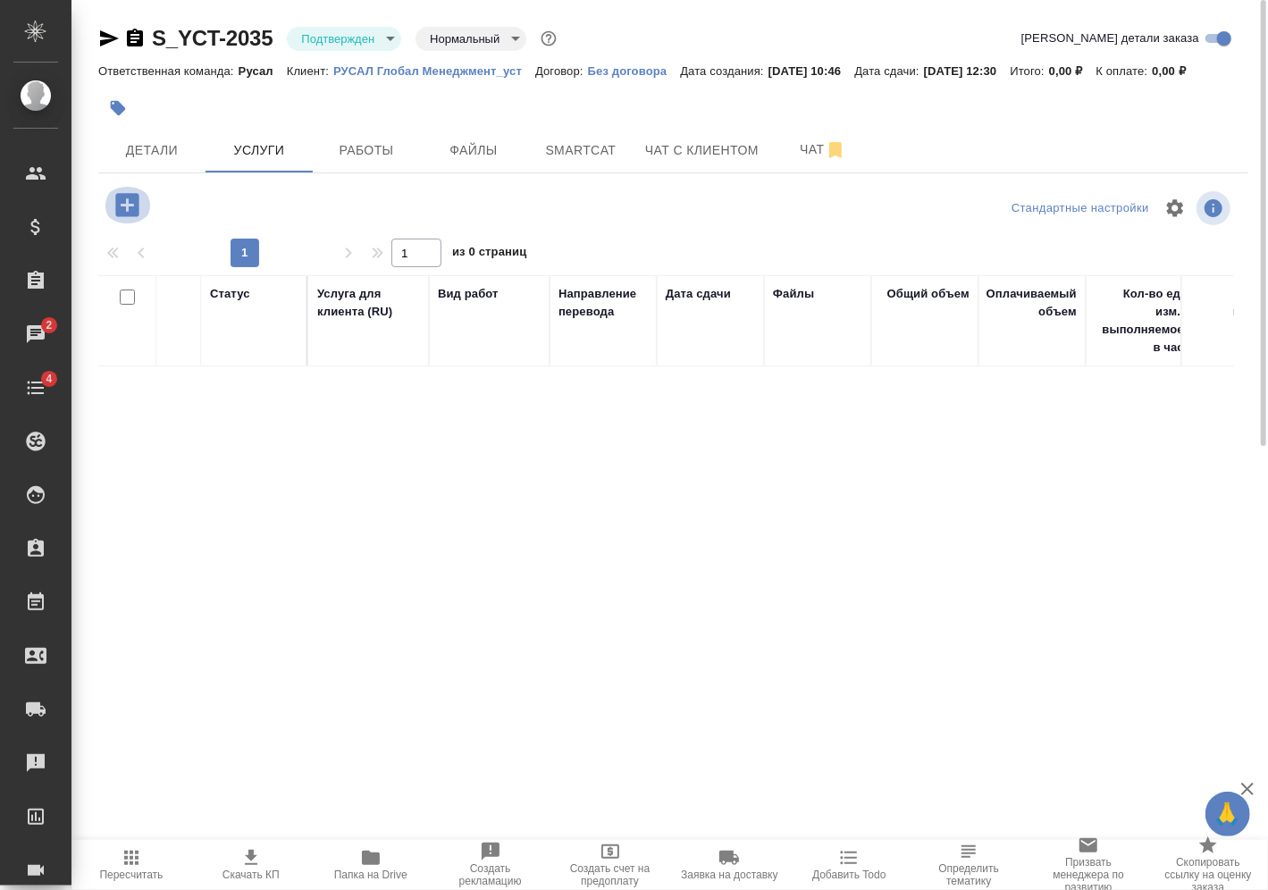
click at [129, 207] on icon "button" at bounding box center [126, 204] width 23 height 23
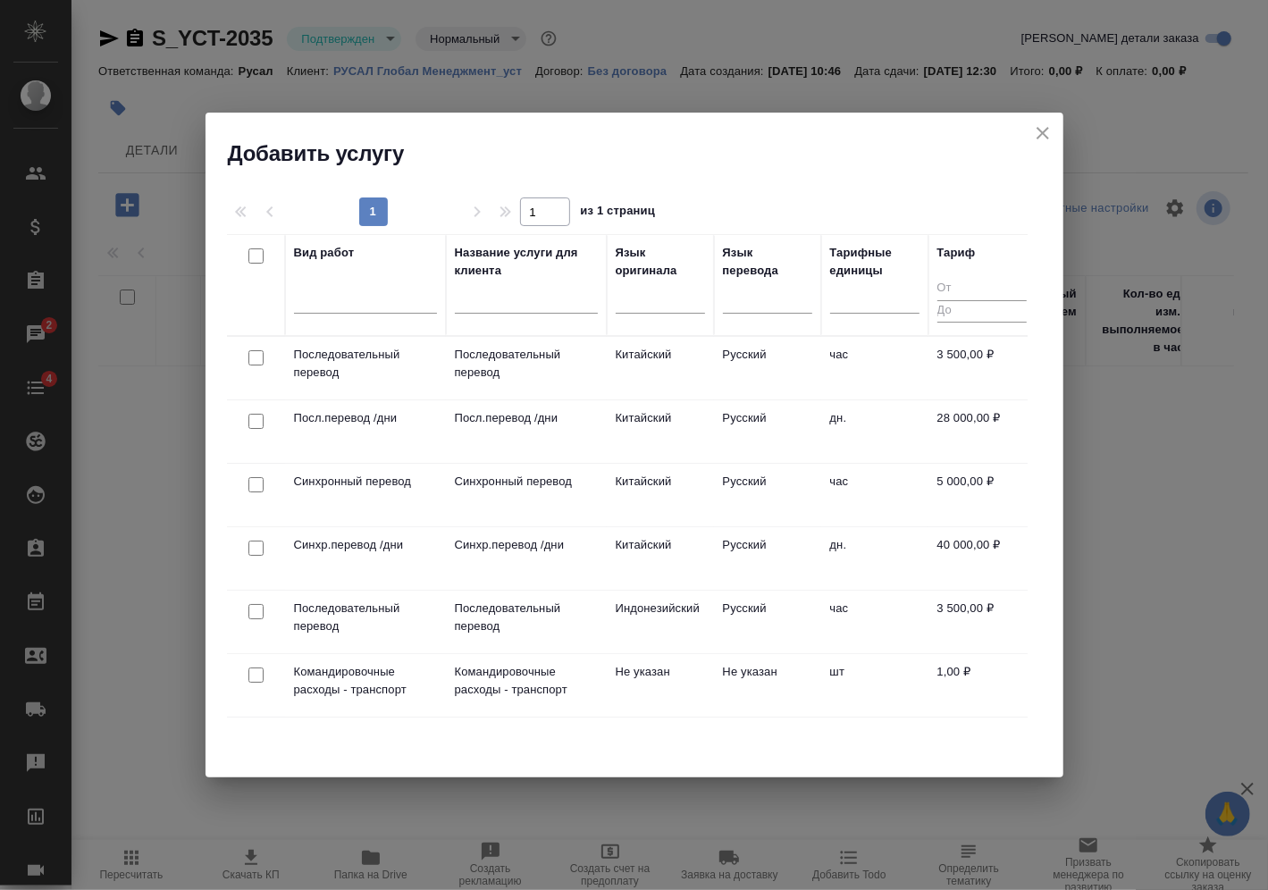
click at [258, 353] on input "checkbox" at bounding box center [255, 357] width 15 height 15
checkbox input "true"
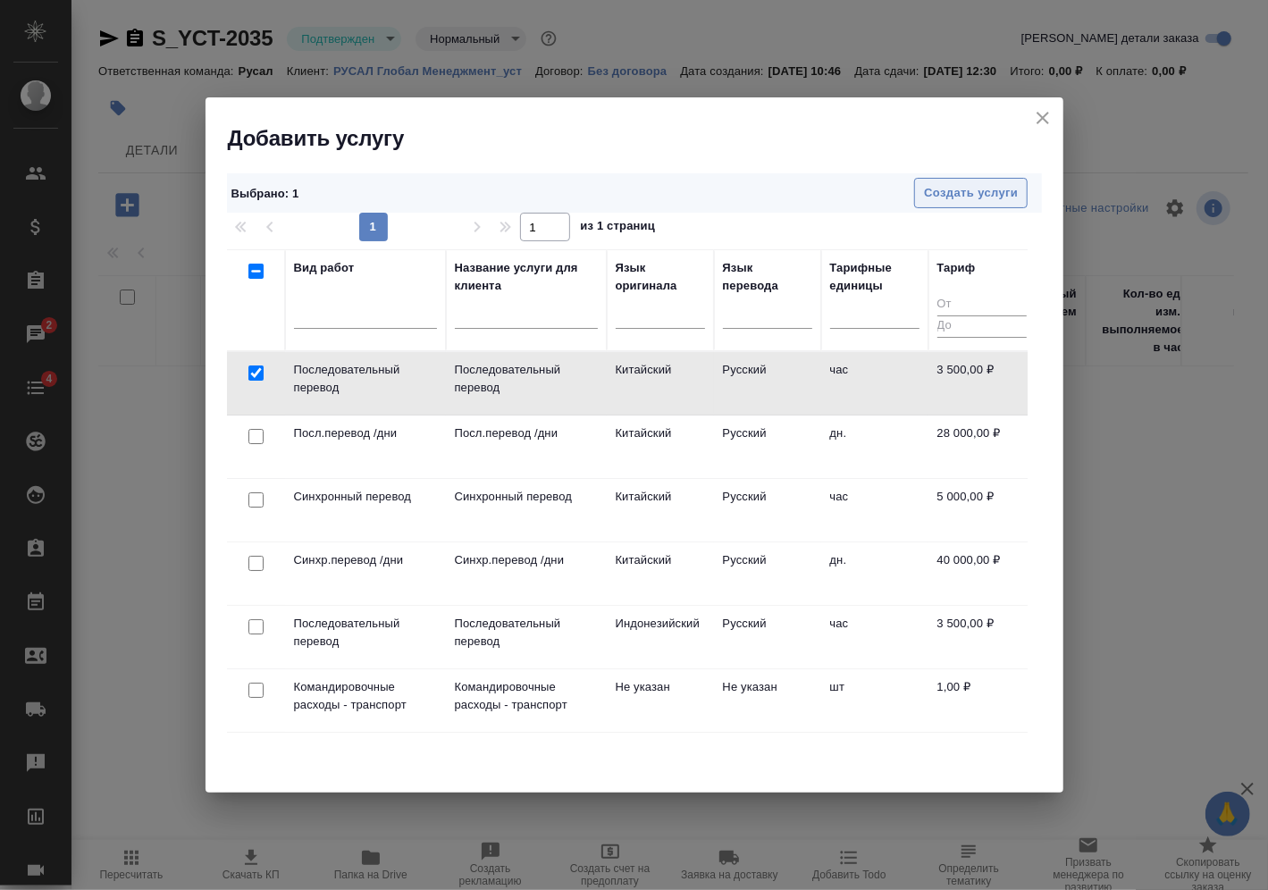
click at [943, 187] on span "Создать услуги" at bounding box center [971, 193] width 94 height 21
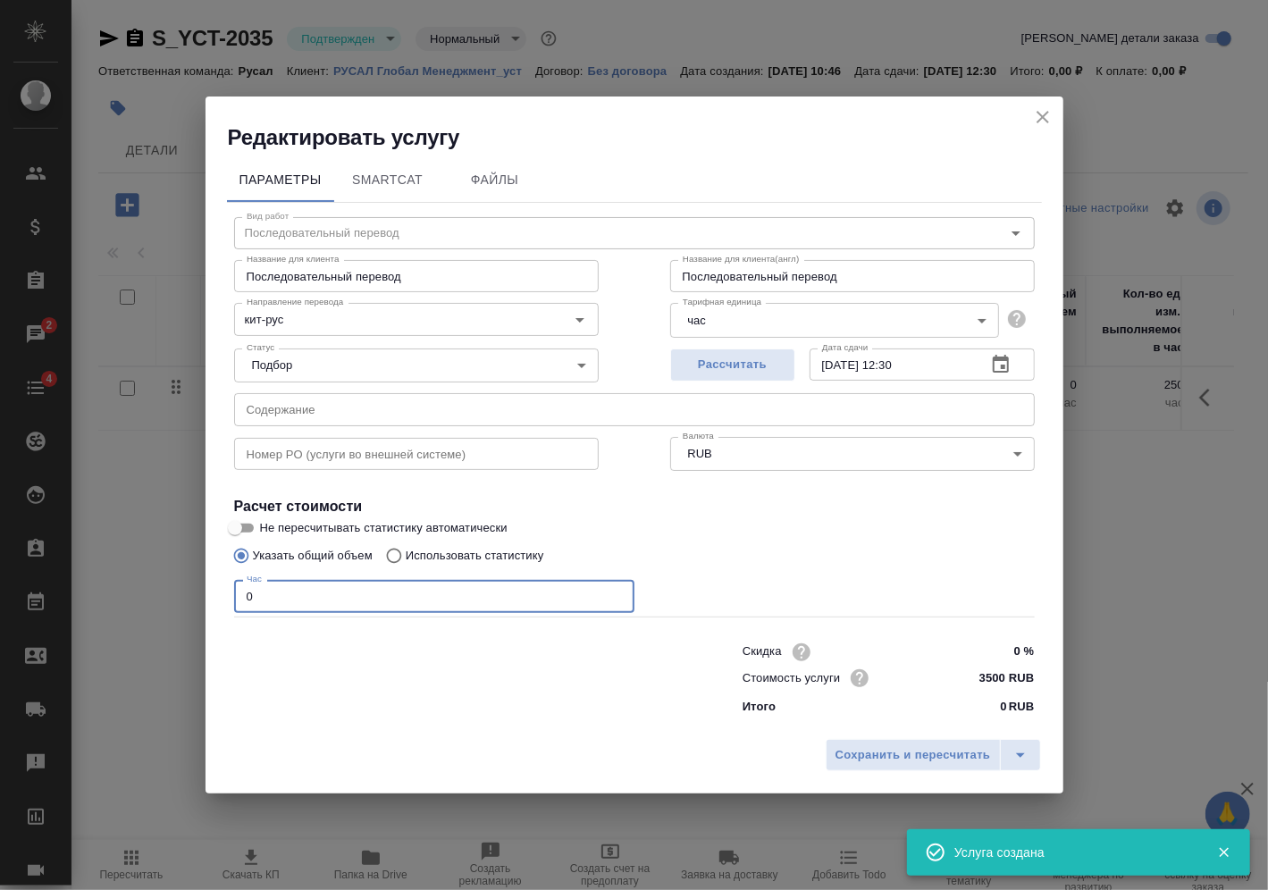
drag, startPoint x: 176, startPoint y: 609, endPoint x: 240, endPoint y: 607, distance: 64.4
click at [168, 608] on div "Редактировать услугу Параметры SmartCat Файлы Вид работ Последовательный перево…" at bounding box center [634, 445] width 1268 height 890
type input "2"
click at [951, 760] on span "Сохранить и пересчитать" at bounding box center [912, 755] width 155 height 21
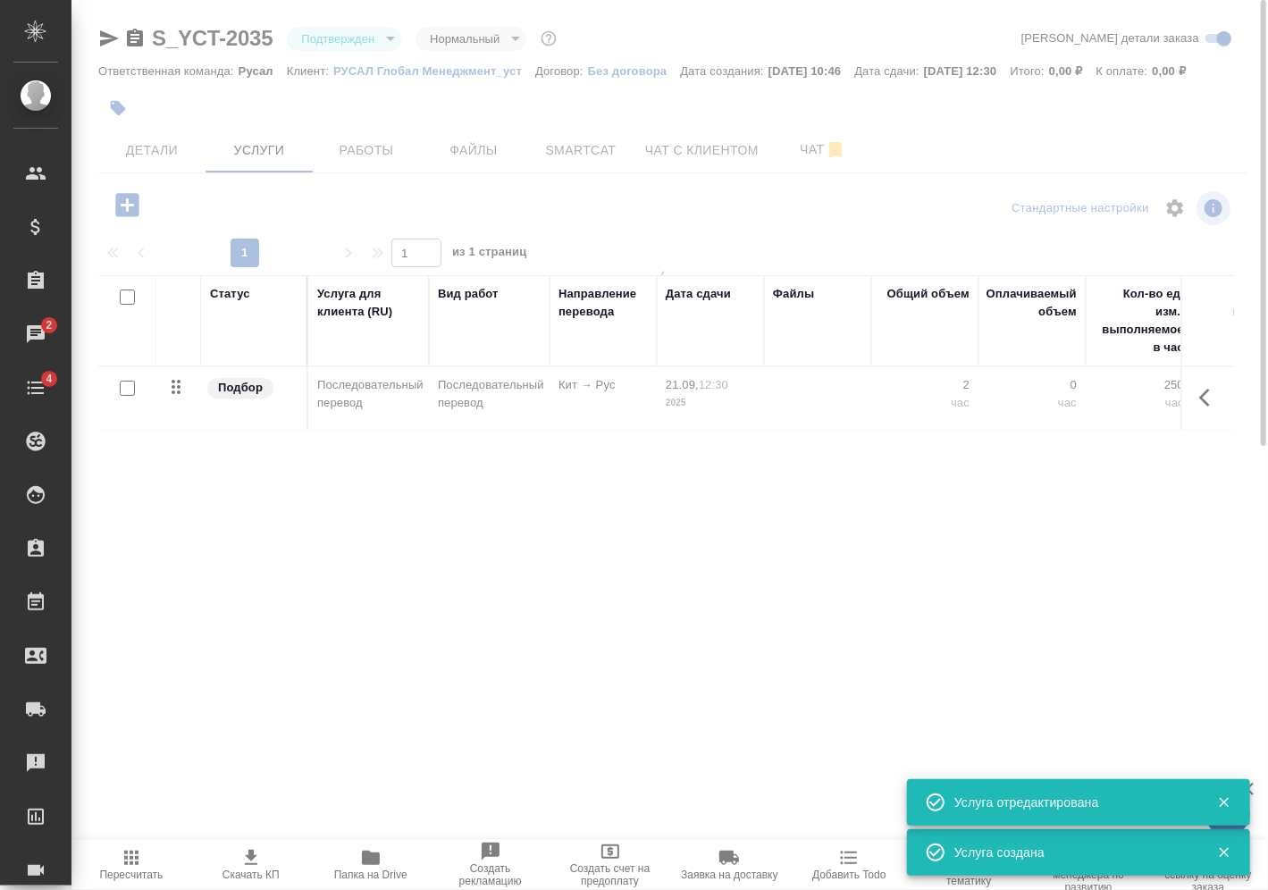
type input "urgent"
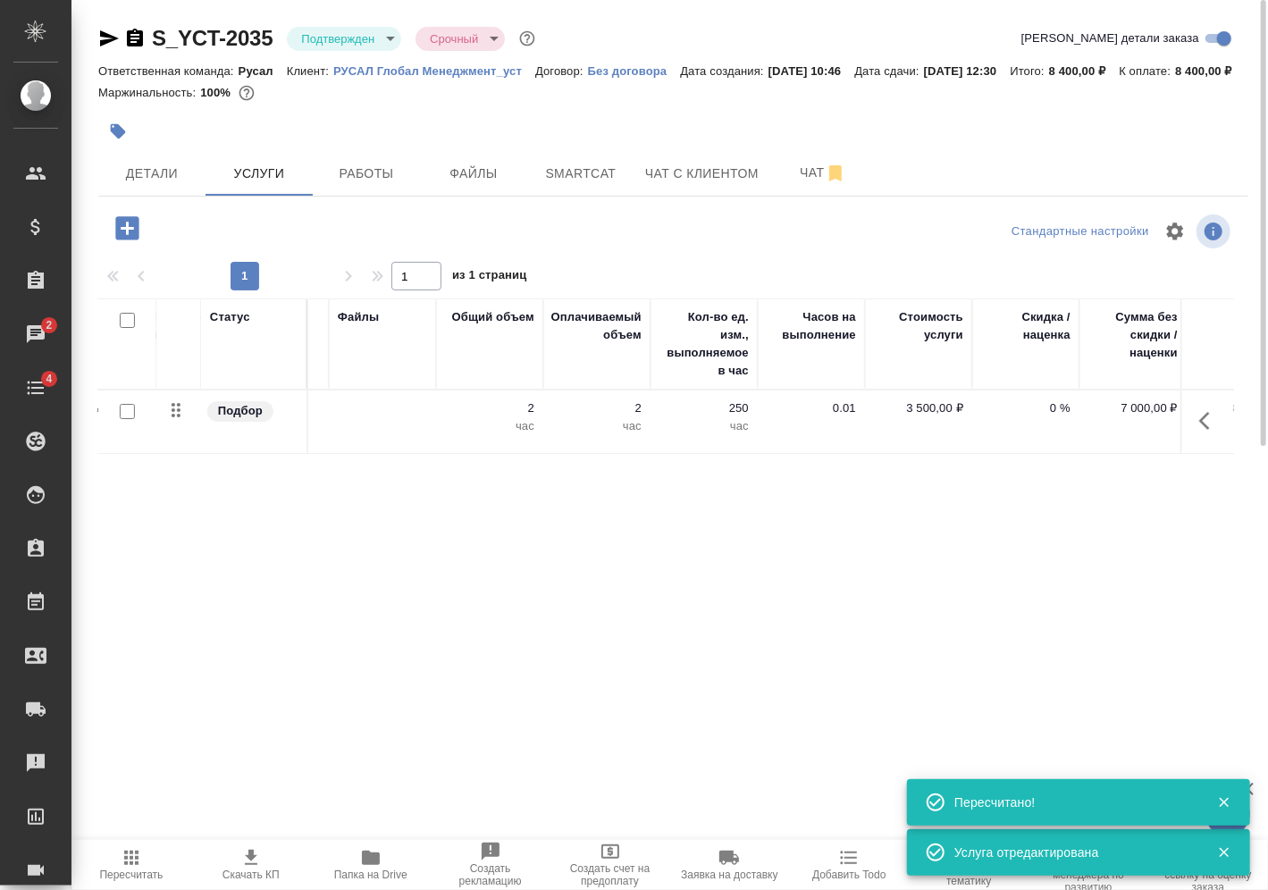
scroll to position [0, 549]
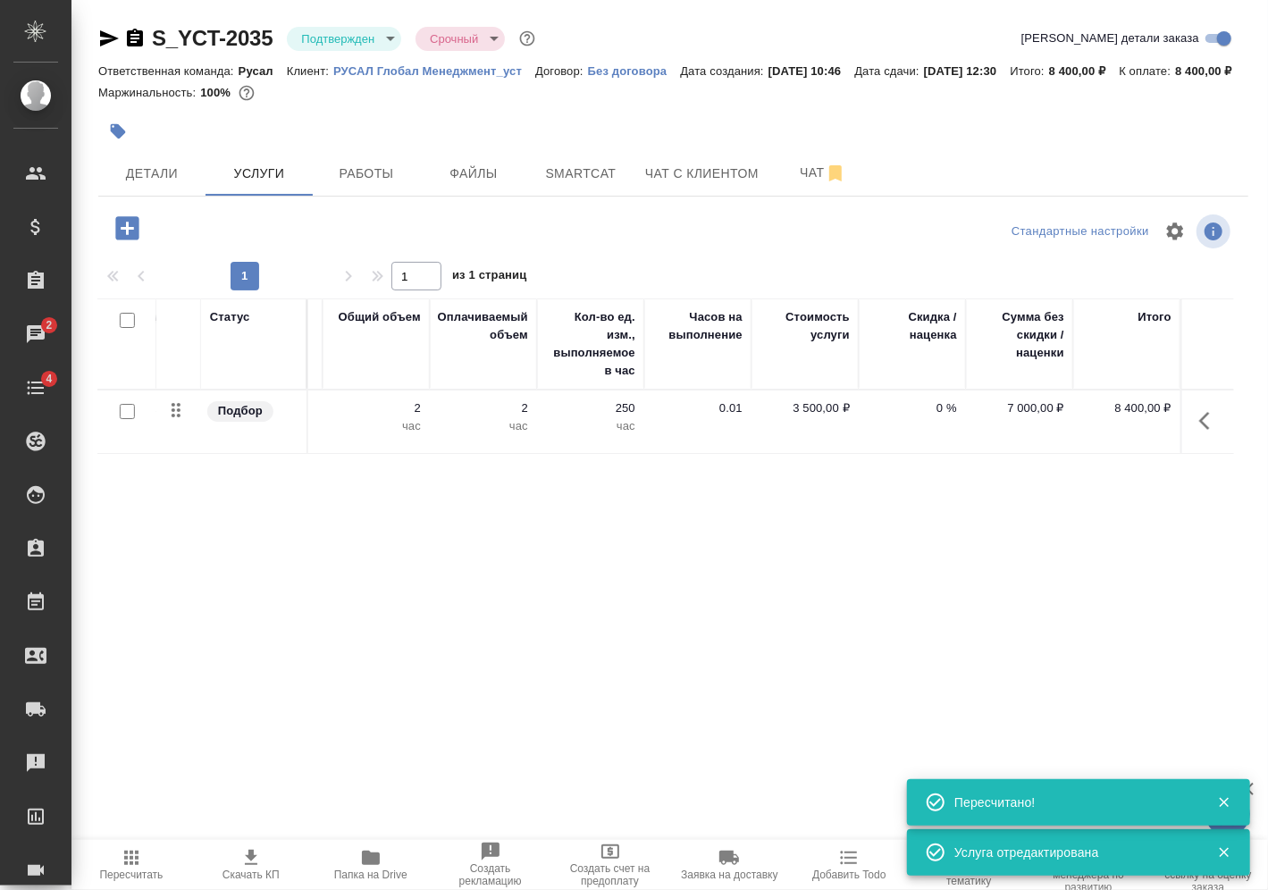
click at [119, 869] on span "Пересчитать" at bounding box center [130, 875] width 63 height 13
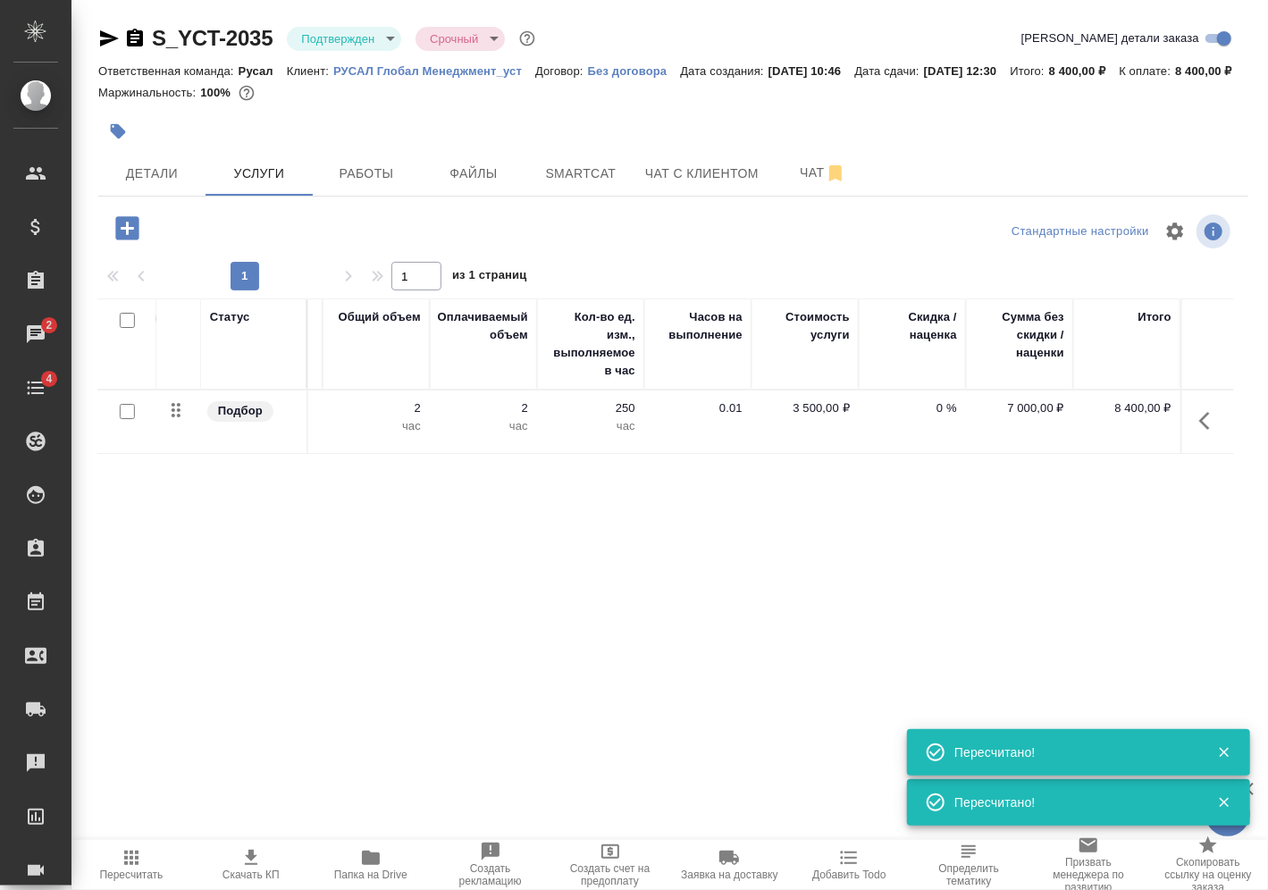
click at [383, 38] on body "🙏 .cls-1 fill:#fff; AWATERA Vasilev Evgeniy Клиенты Спецификации Заказы 2 Чаты …" at bounding box center [634, 445] width 1268 height 890
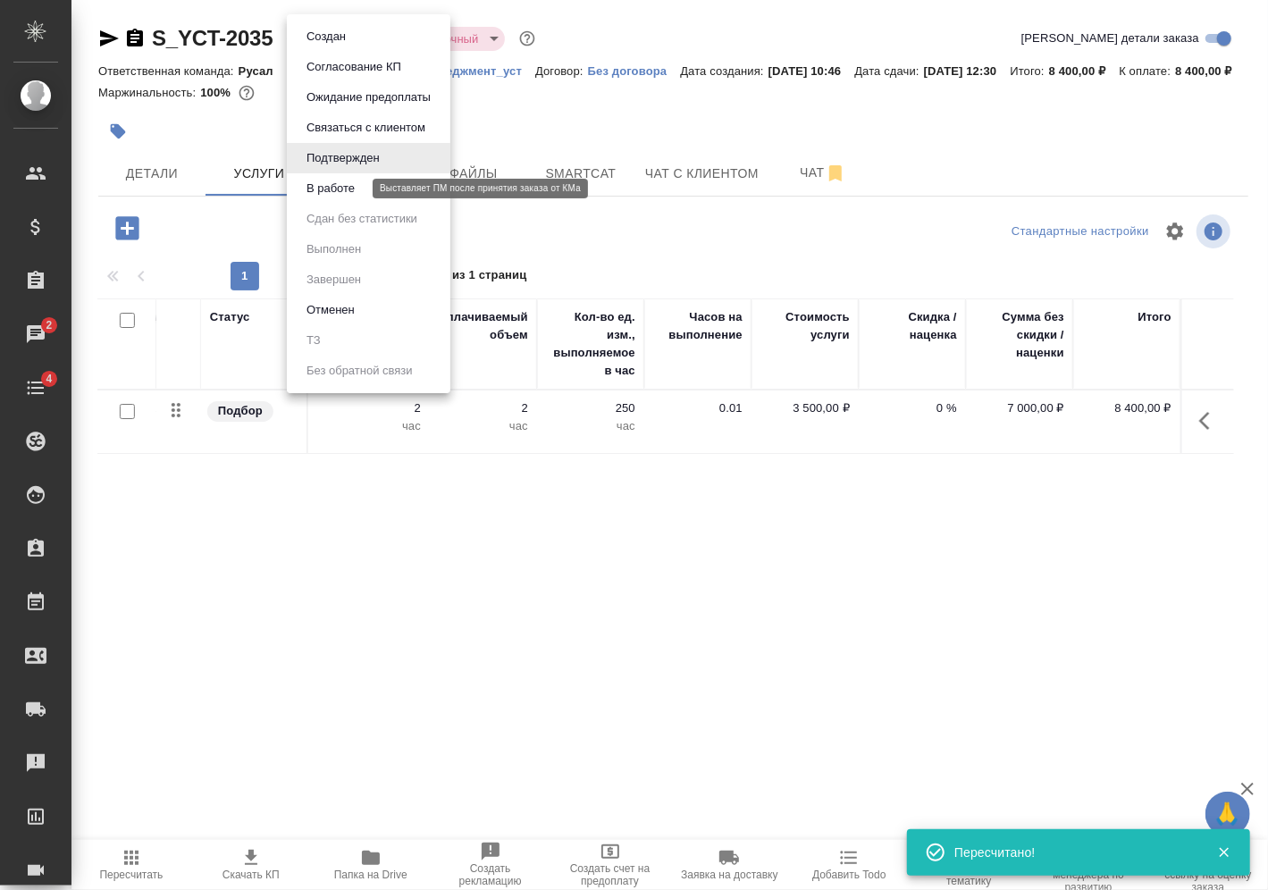
drag, startPoint x: 357, startPoint y: 188, endPoint x: 341, endPoint y: 184, distance: 15.6
click at [357, 188] on button "В работе" at bounding box center [330, 189] width 59 height 20
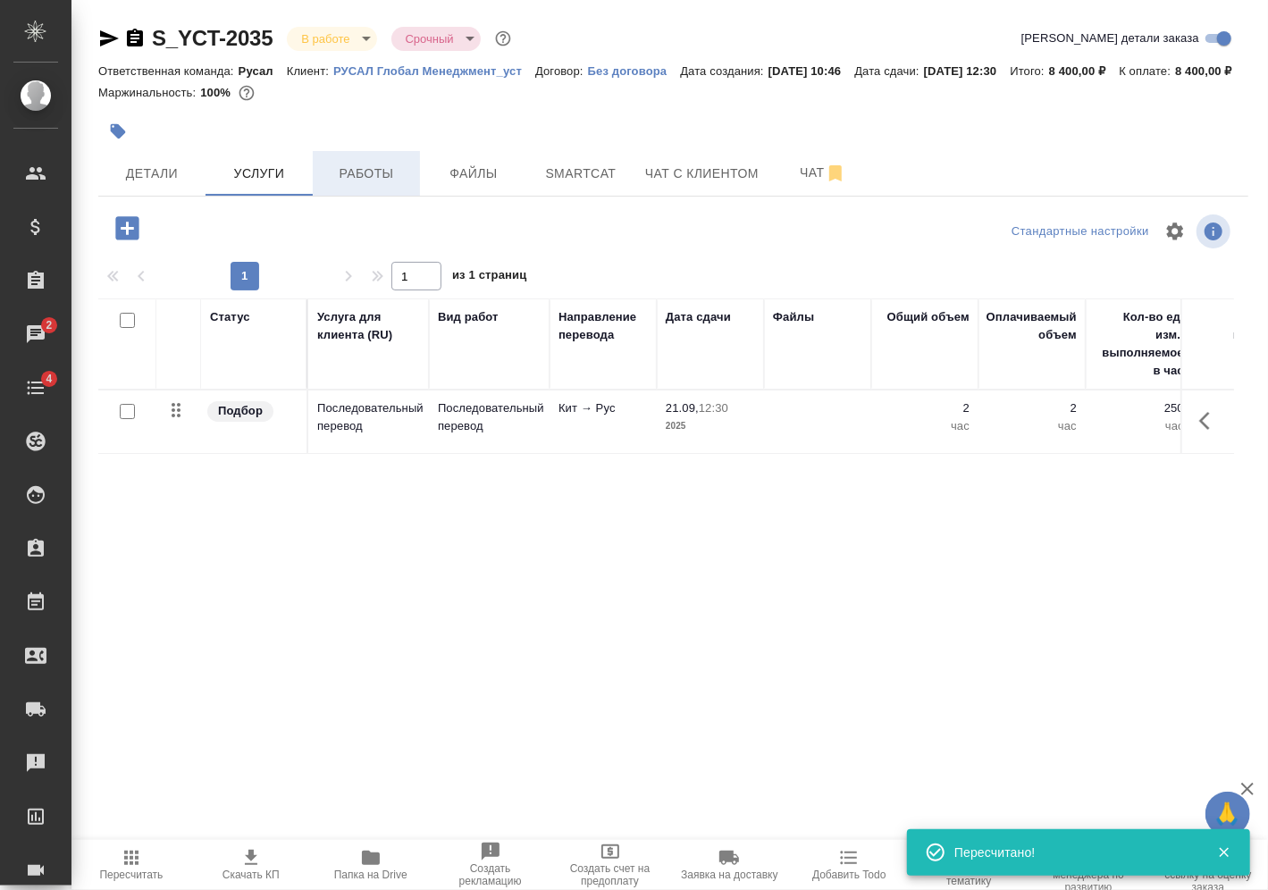
drag, startPoint x: 367, startPoint y: 191, endPoint x: 367, endPoint y: 207, distance: 16.1
click at [368, 185] on span "Работы" at bounding box center [366, 174] width 86 height 22
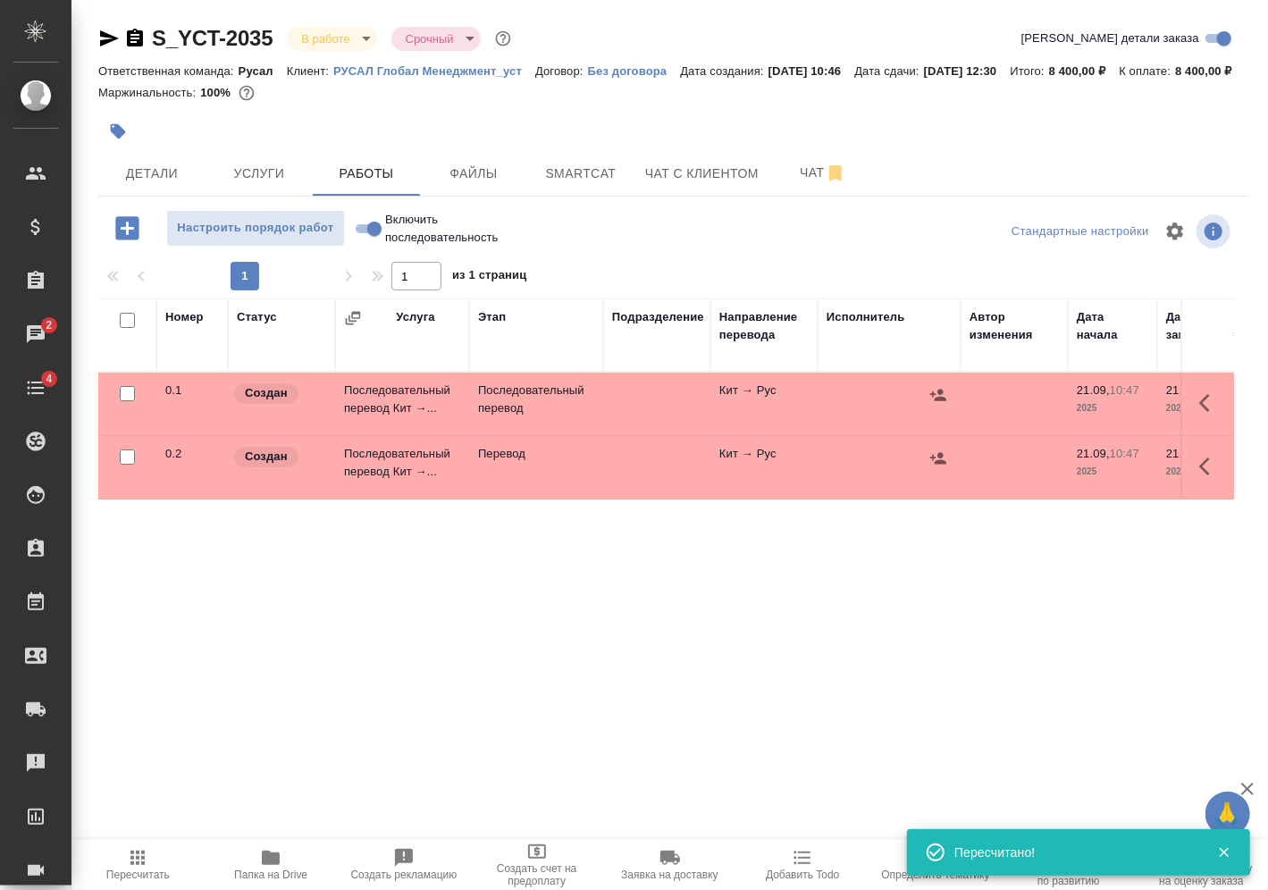
click at [362, 239] on input "Включить последовательность" at bounding box center [374, 228] width 64 height 21
checkbox input "true"
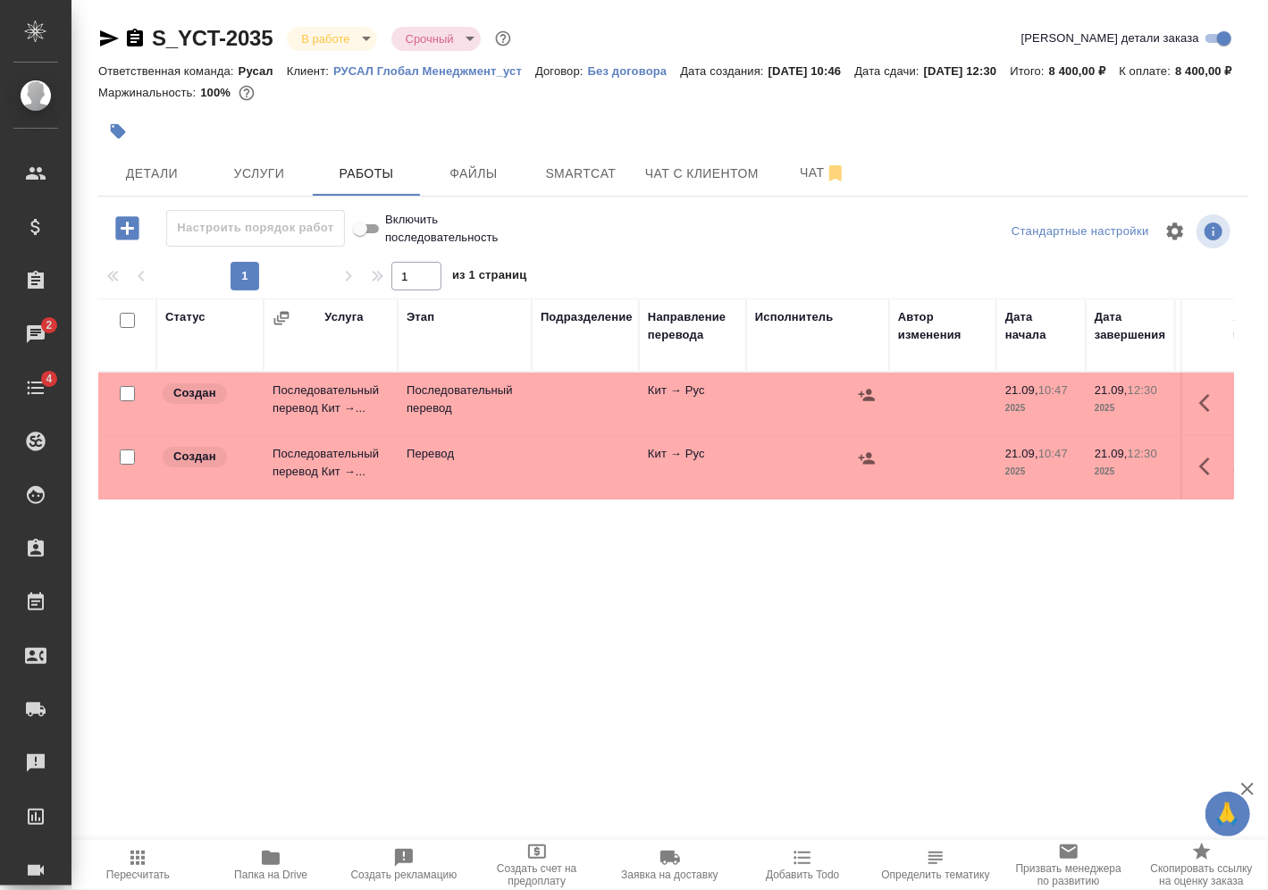
click at [130, 465] on input "checkbox" at bounding box center [127, 456] width 15 height 15
checkbox input "true"
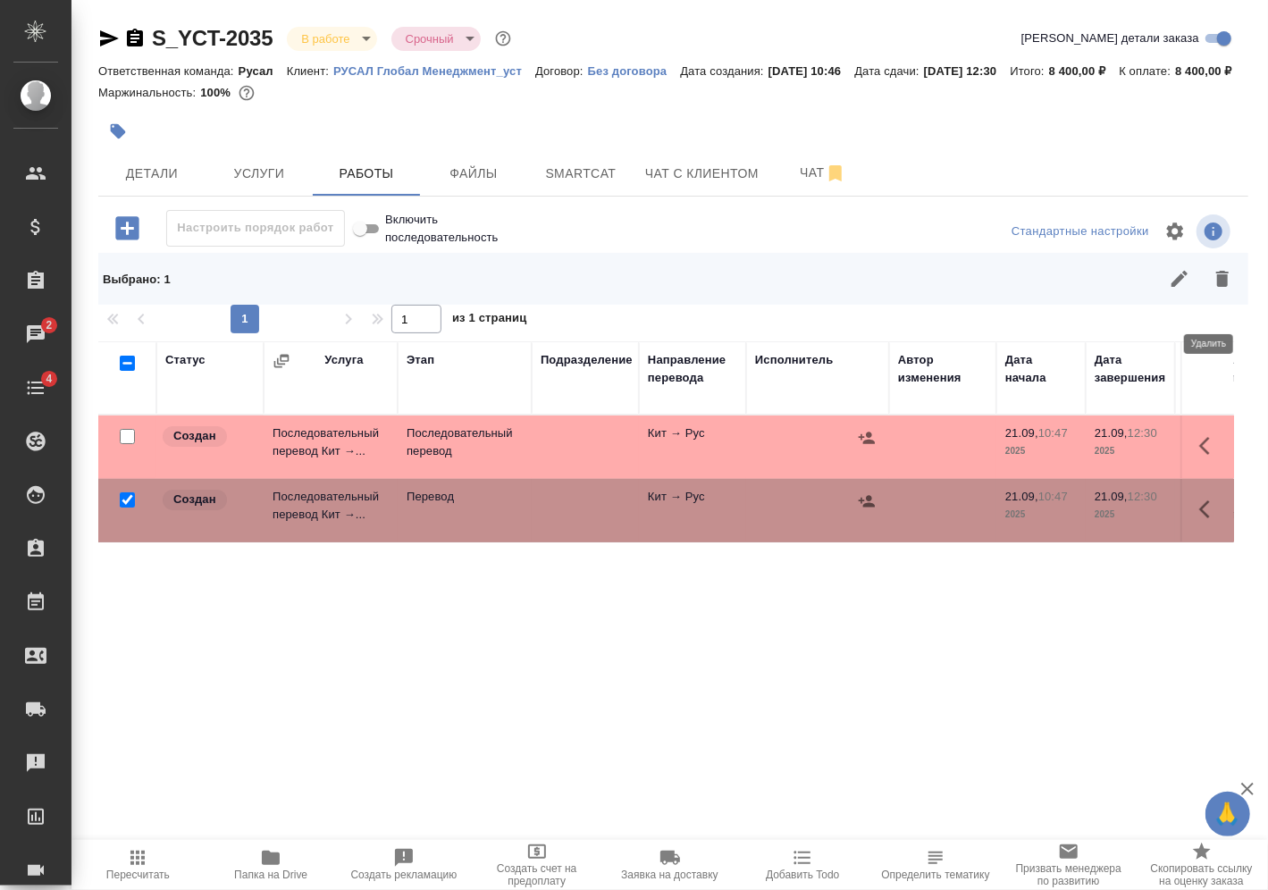
click at [1216, 287] on icon "button" at bounding box center [1222, 279] width 13 height 16
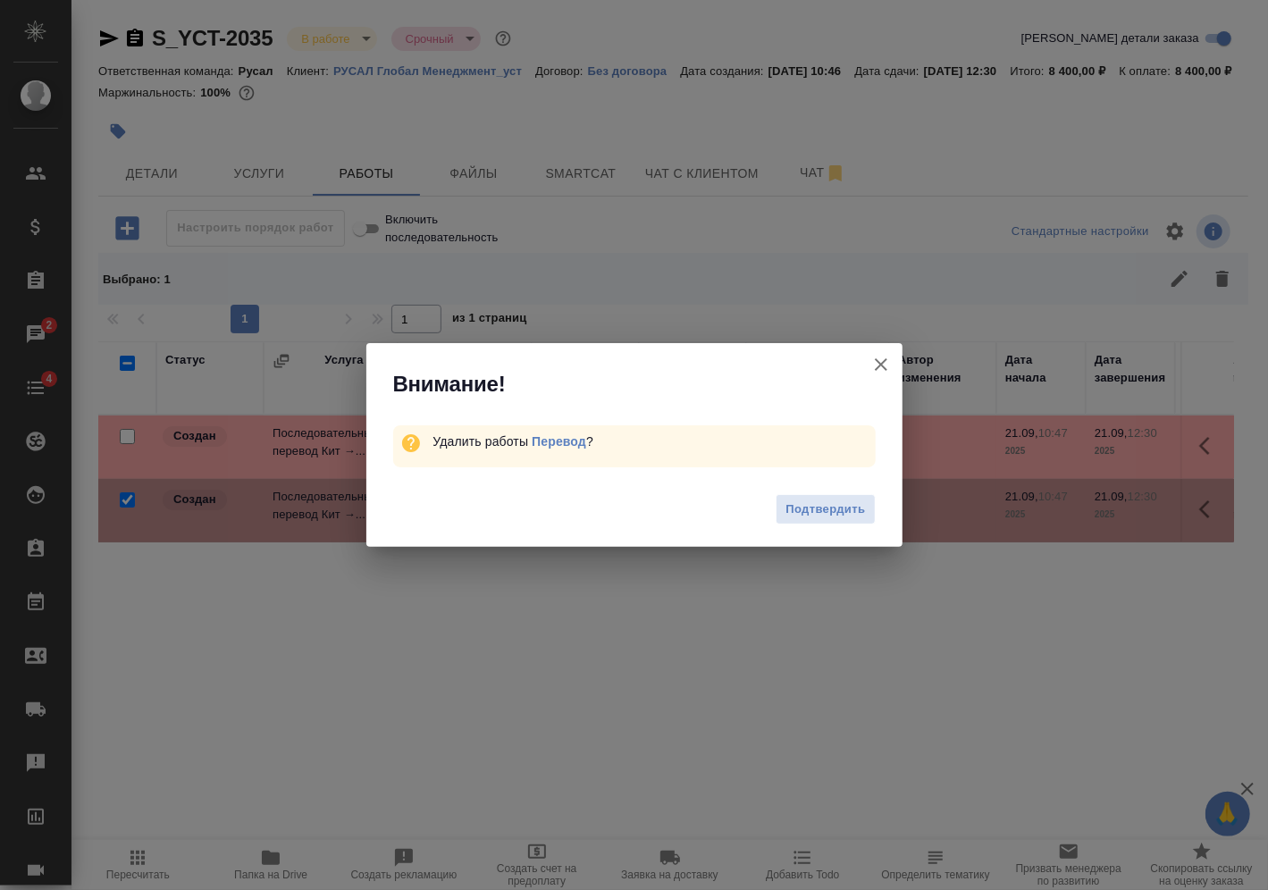
click at [872, 503] on button "Подтвердить" at bounding box center [825, 509] width 99 height 31
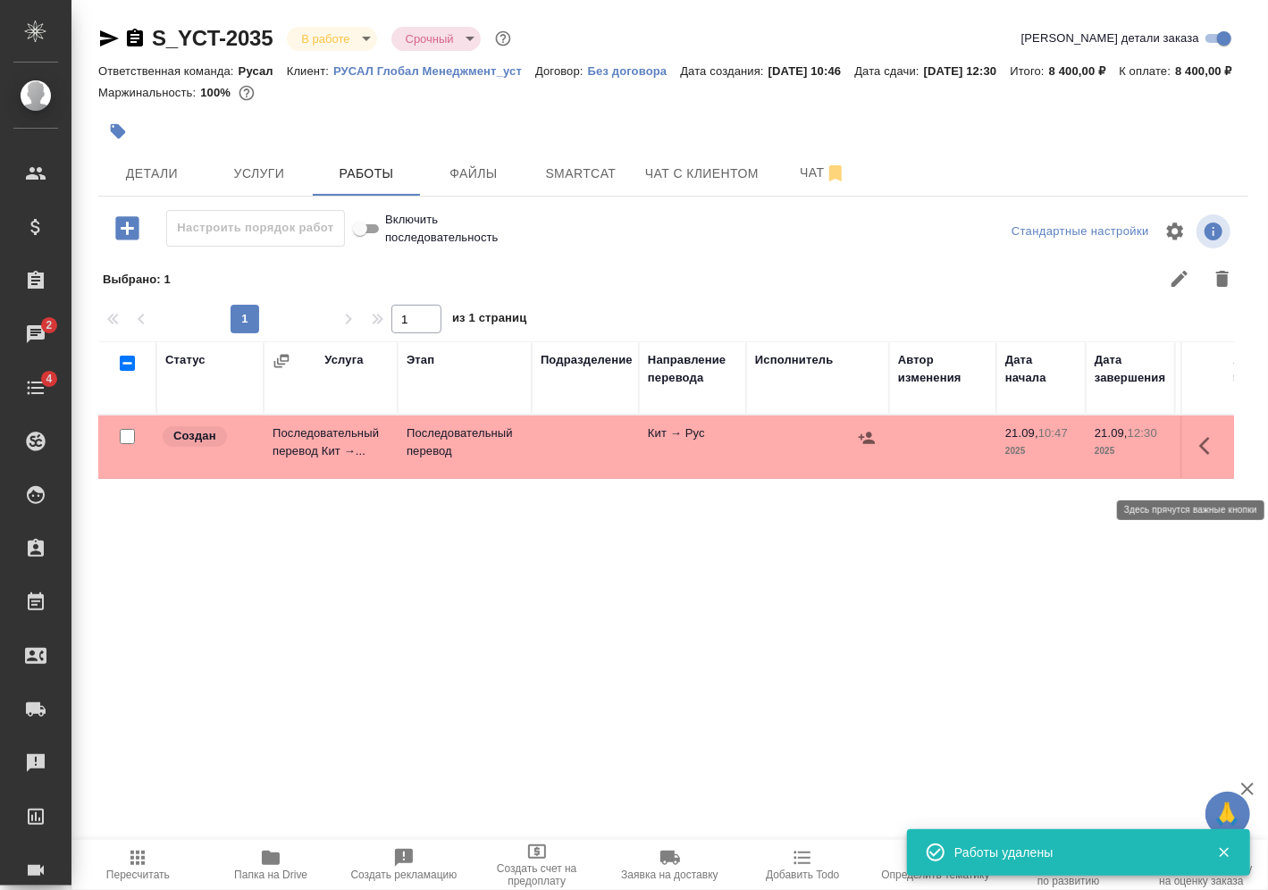
click at [1199, 457] on icon "button" at bounding box center [1209, 445] width 21 height 21
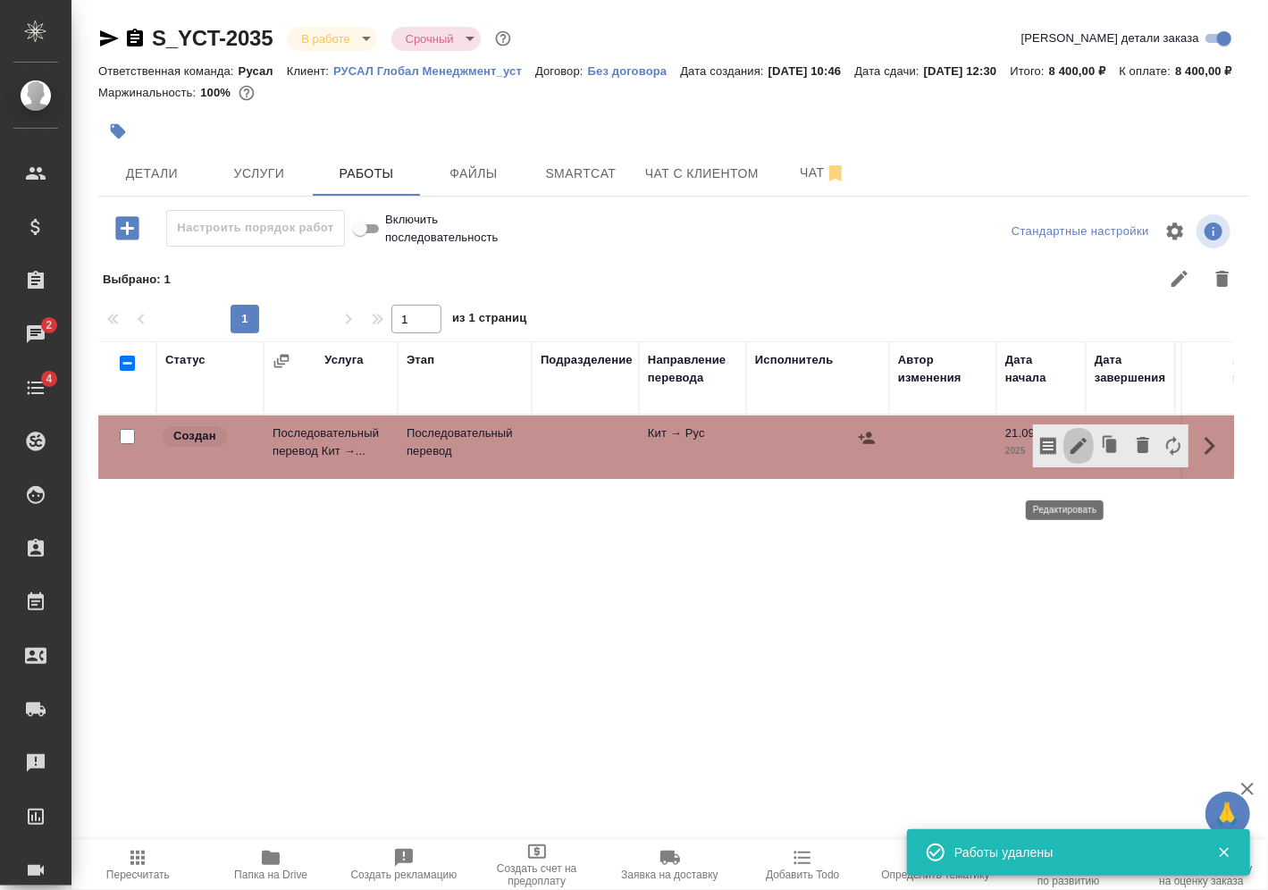
click at [1073, 457] on icon "button" at bounding box center [1078, 445] width 21 height 21
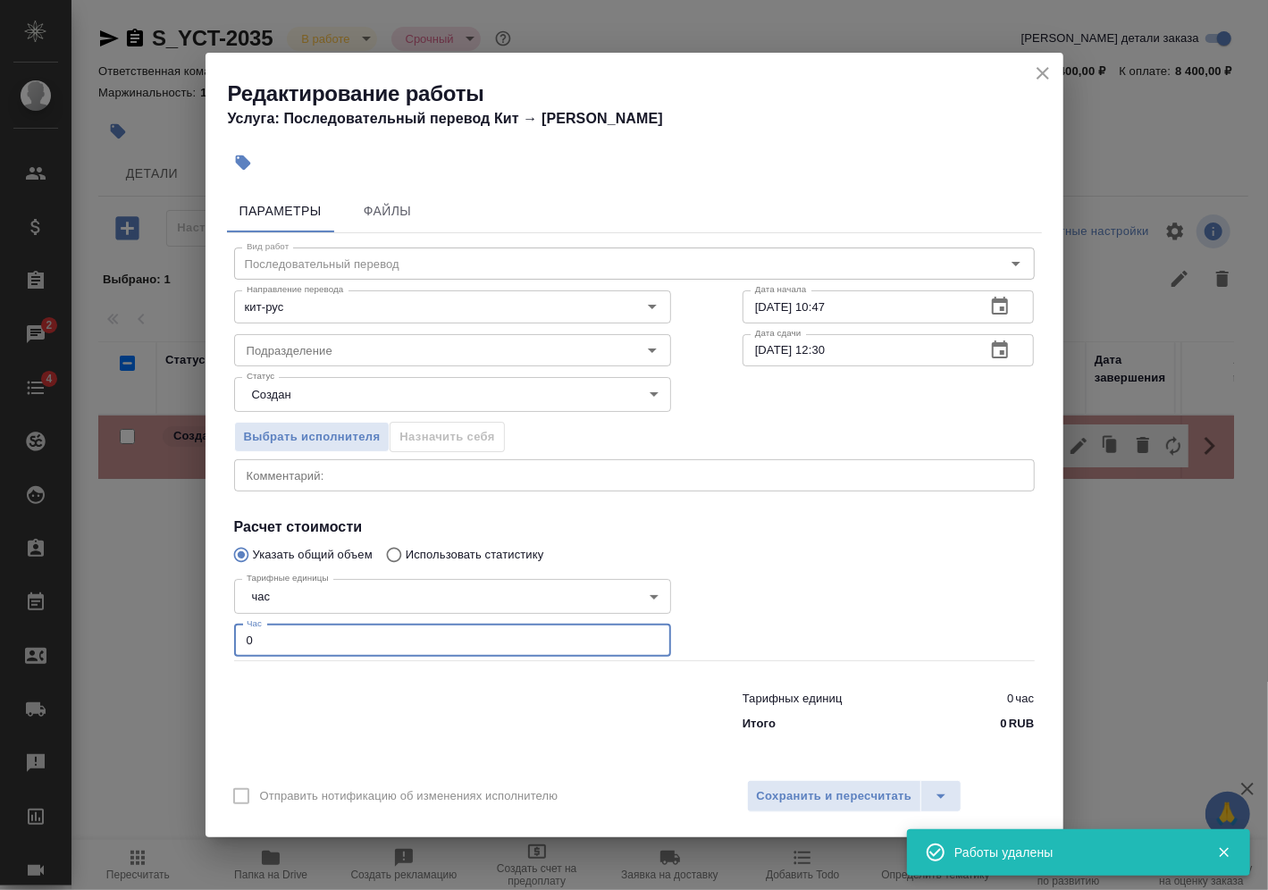
drag, startPoint x: 262, startPoint y: 647, endPoint x: 85, endPoint y: 681, distance: 180.2
click at [83, 672] on div "Редактирование работы Услуга: Последовательный перевод Кит → Рус Параметры Файл…" at bounding box center [634, 445] width 1268 height 890
type input "1"
click at [894, 802] on span "Сохранить и пересчитать" at bounding box center [834, 796] width 155 height 21
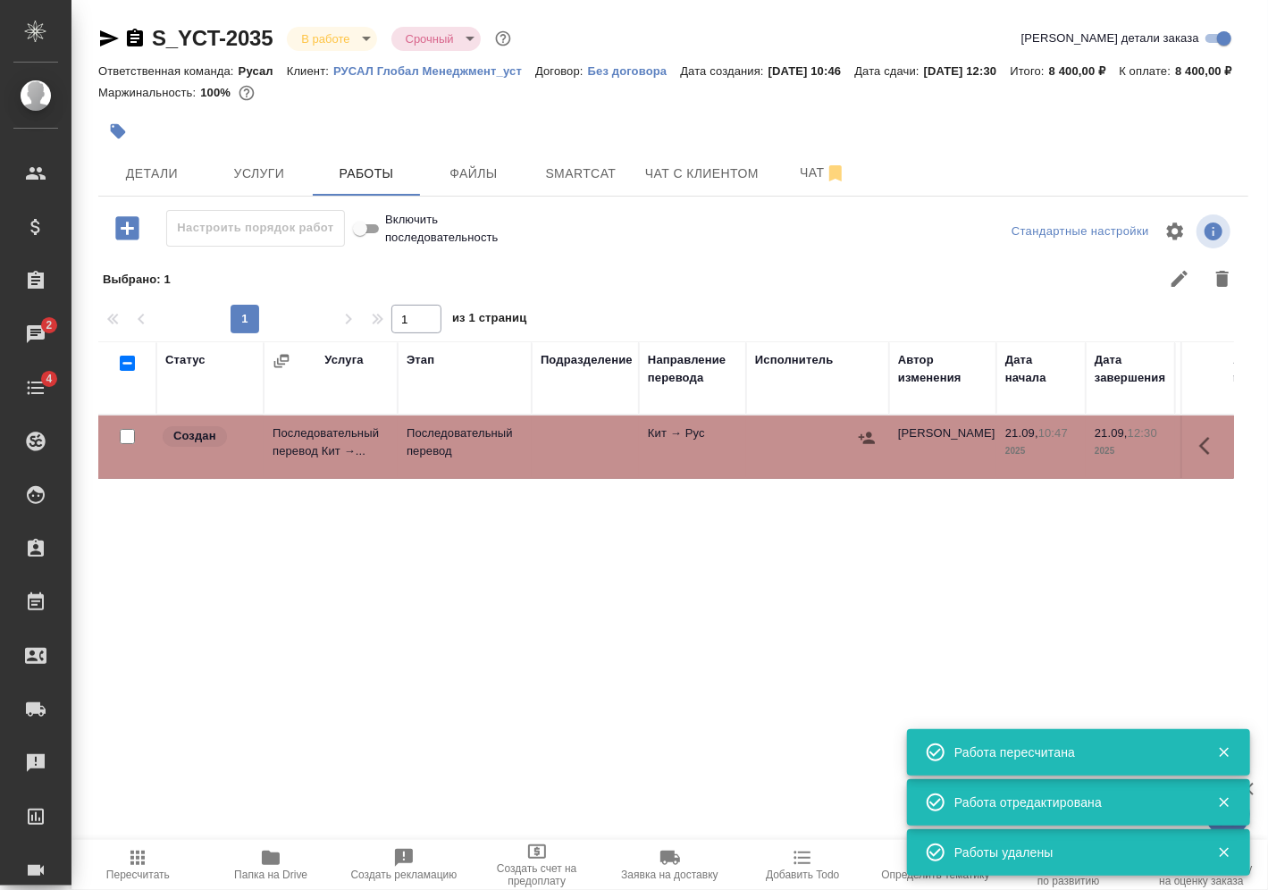
click at [868, 450] on button "button" at bounding box center [866, 437] width 27 height 27
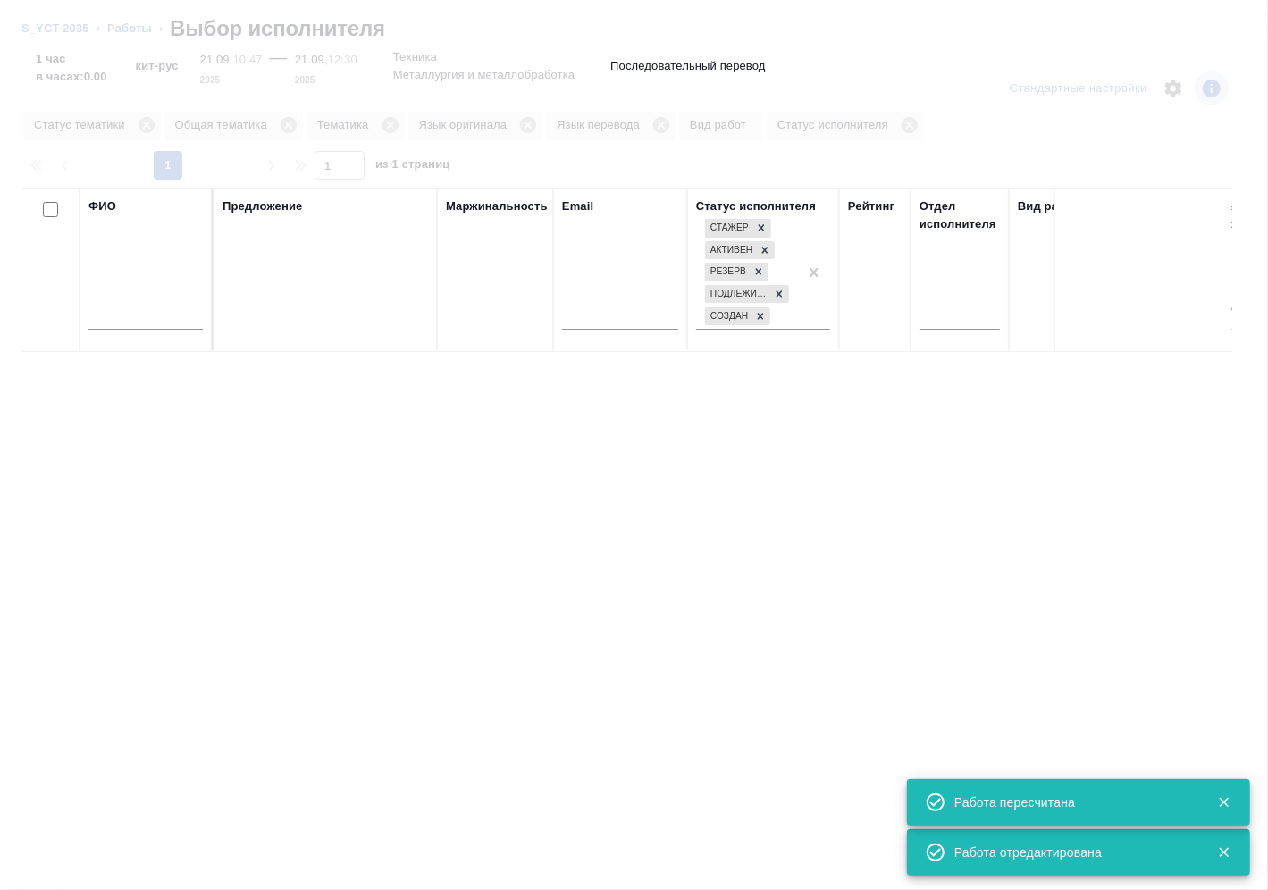
click at [153, 312] on input "text" at bounding box center [145, 318] width 114 height 22
click at [137, 315] on input "text" at bounding box center [145, 318] width 114 height 22
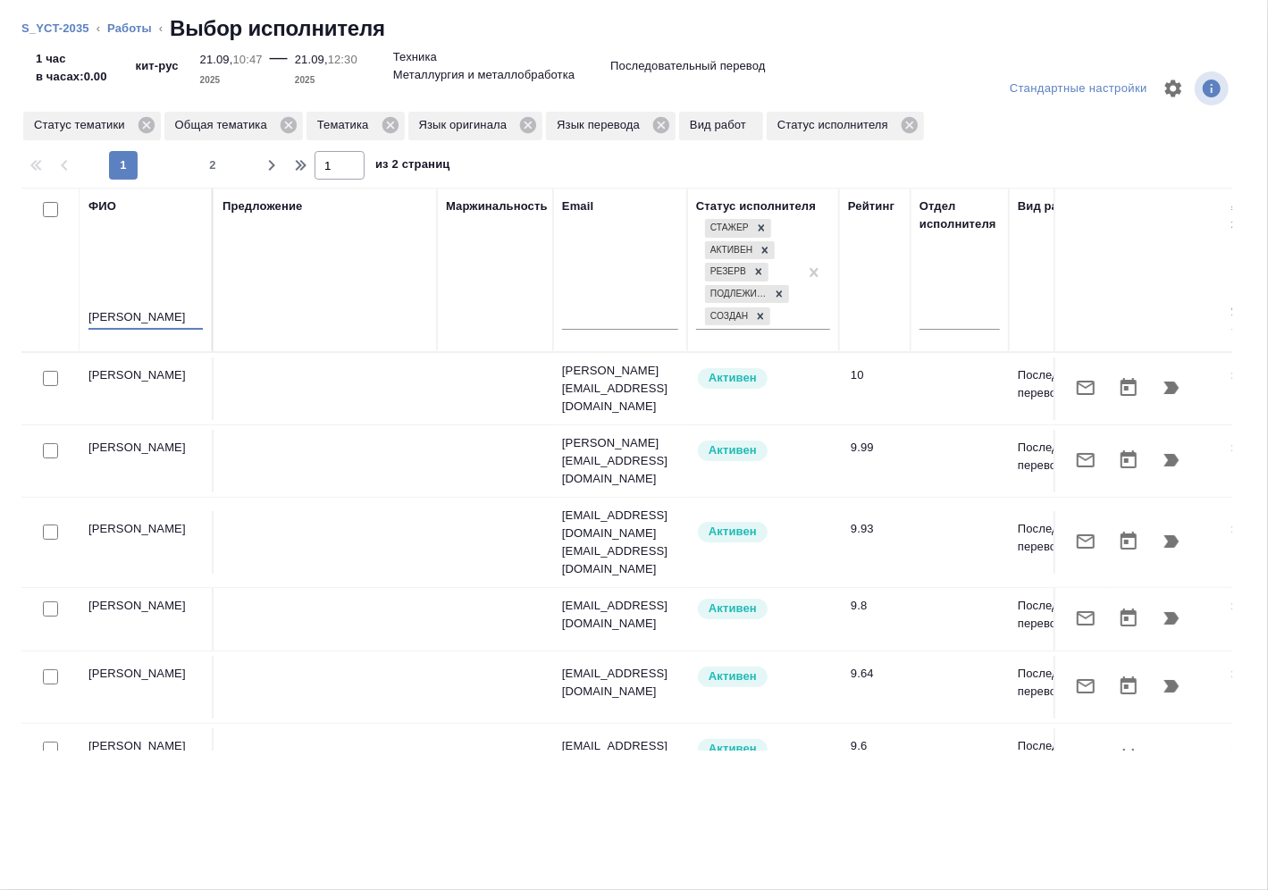
type input "мирошина"
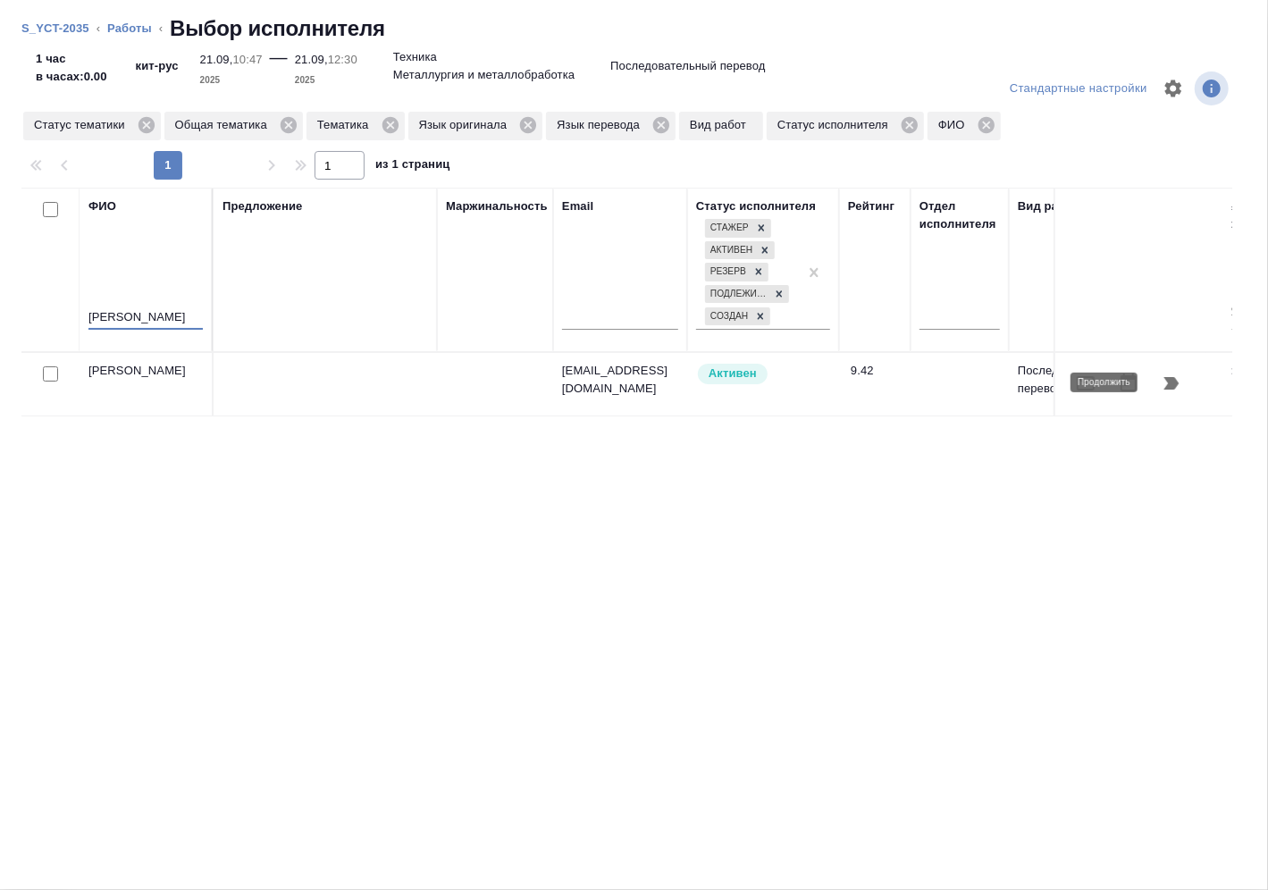
click at [1168, 379] on icon "button" at bounding box center [1171, 383] width 15 height 13
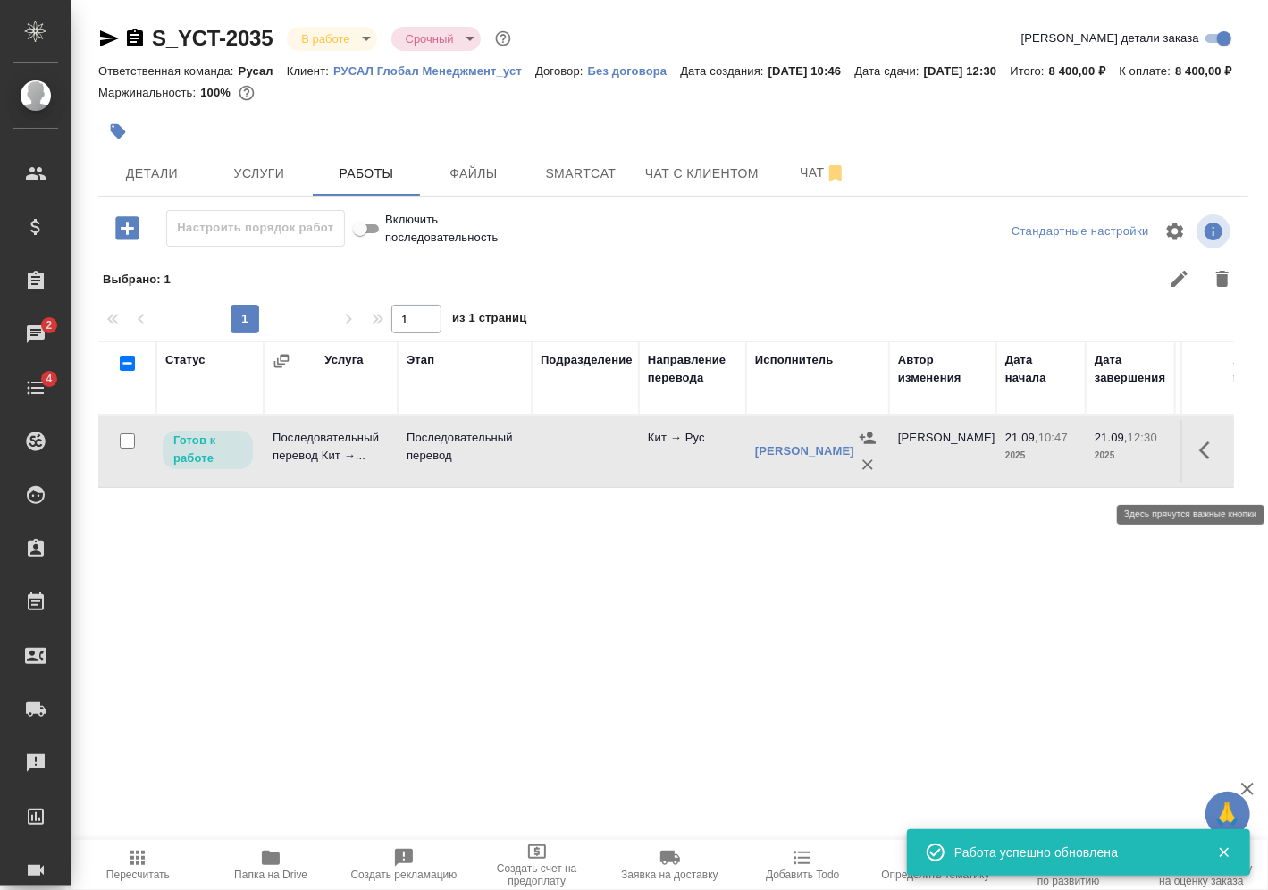
drag, startPoint x: 1200, startPoint y: 467, endPoint x: 1180, endPoint y: 499, distance: 36.9
click at [1205, 461] on icon "button" at bounding box center [1209, 450] width 21 height 21
click at [1077, 472] on button "button" at bounding box center [1078, 450] width 30 height 43
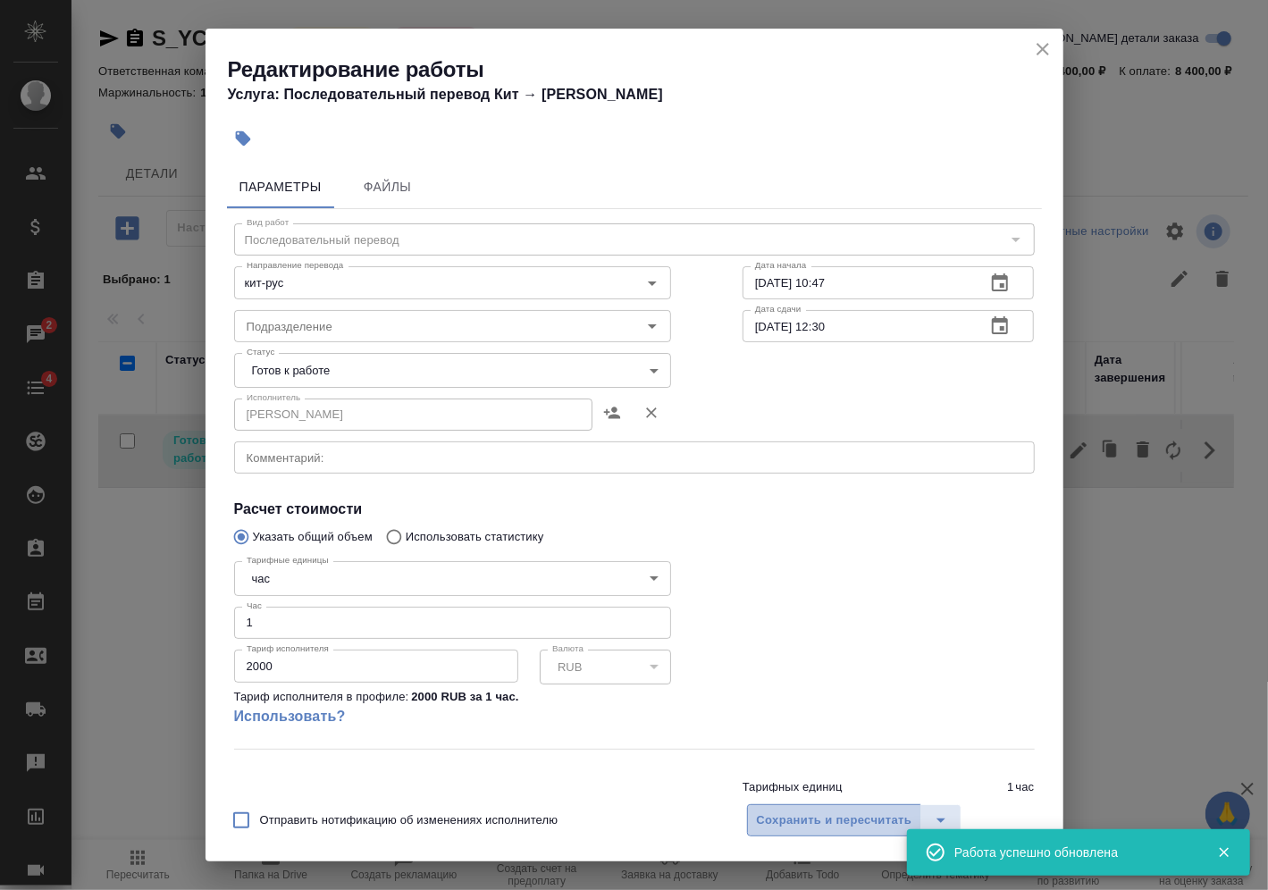
click at [875, 826] on span "Сохранить и пересчитать" at bounding box center [834, 820] width 155 height 21
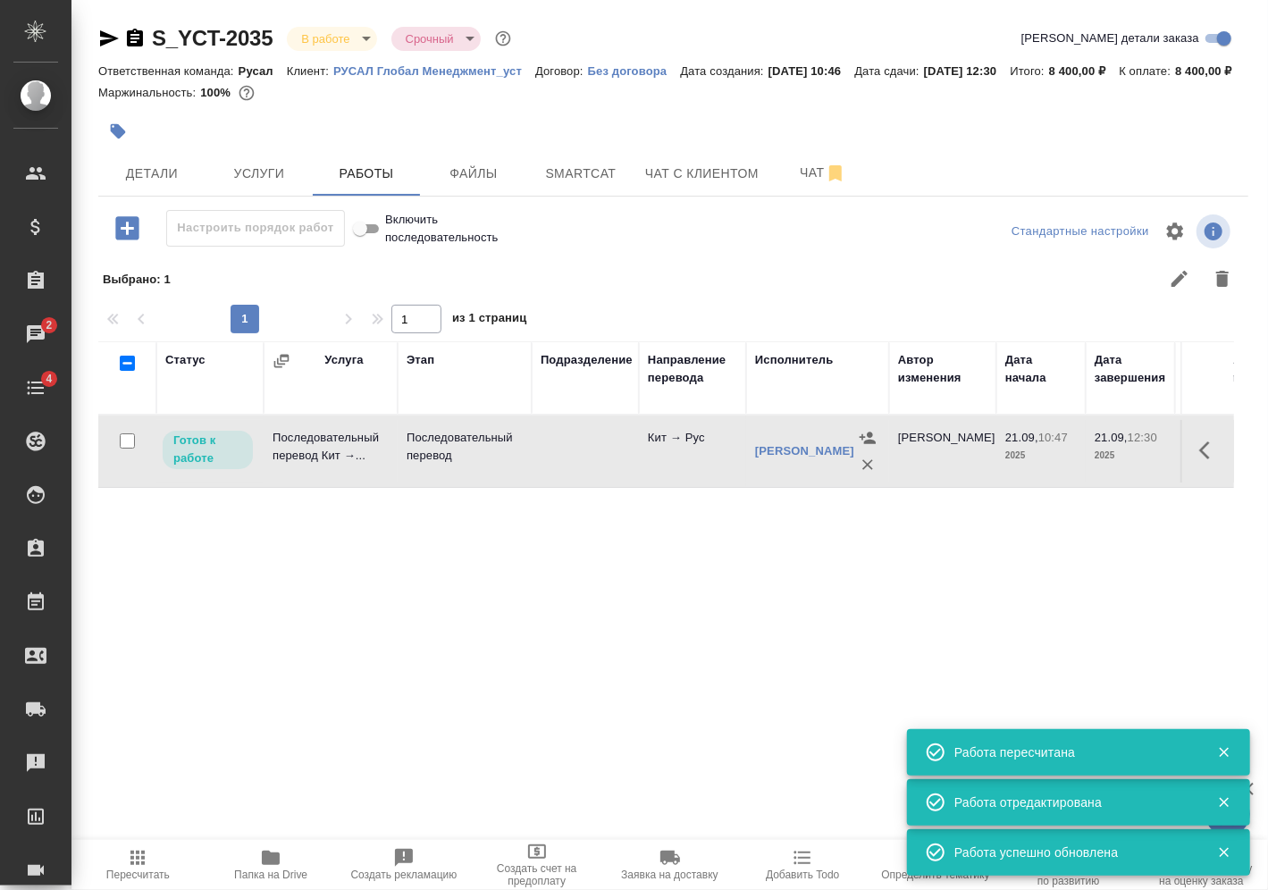
click at [141, 867] on icon "button" at bounding box center [137, 857] width 21 height 21
click at [133, 449] on input "checkbox" at bounding box center [127, 440] width 15 height 15
checkbox input "true"
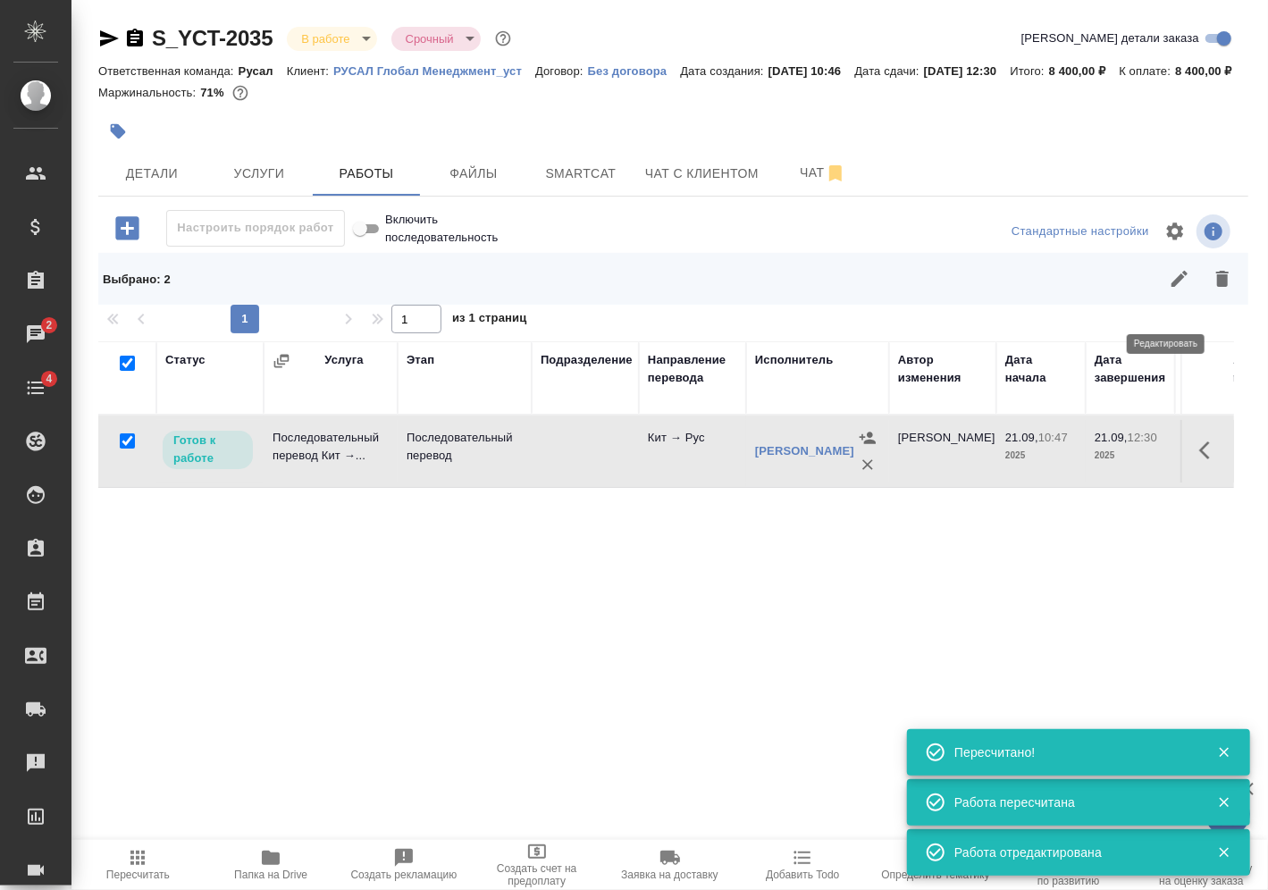
click at [1179, 287] on button "button" at bounding box center [1179, 278] width 43 height 43
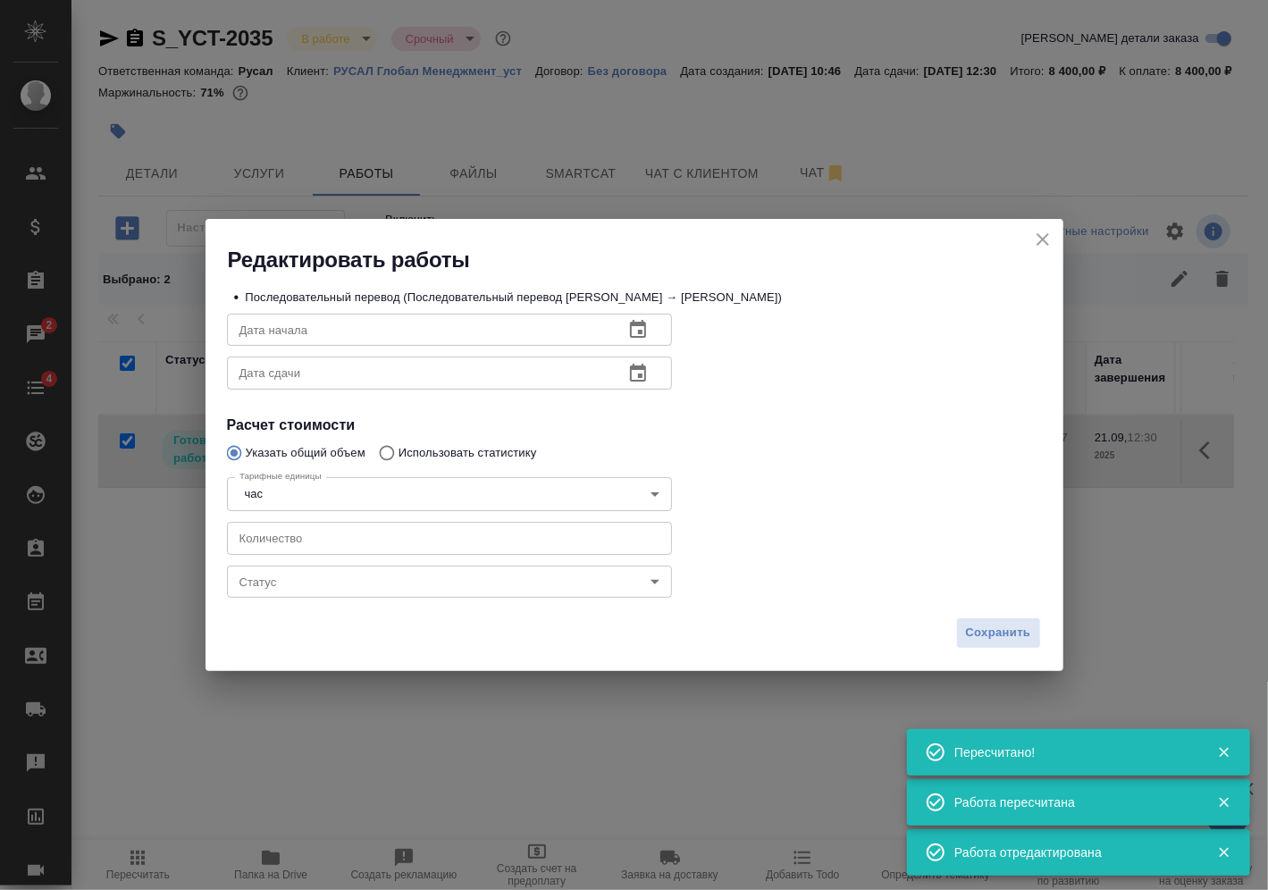
click at [365, 567] on body "🙏 .cls-1 fill:#fff; AWATERA Vasilev Evgeniy Клиенты Спецификации Заказы 2 Чаты …" at bounding box center [634, 445] width 1268 height 890
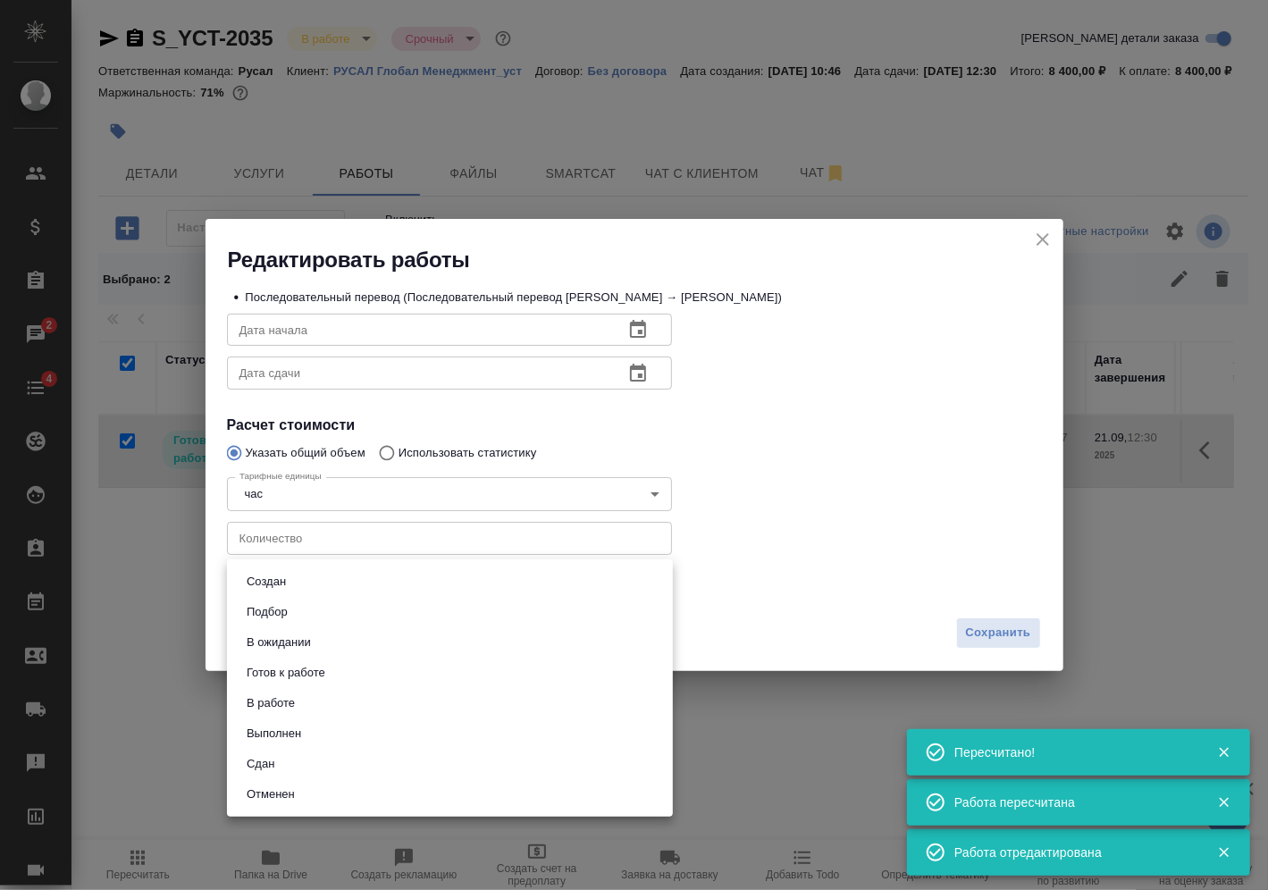
click at [283, 763] on li "Сдан" at bounding box center [450, 764] width 446 height 30
type input "closed"
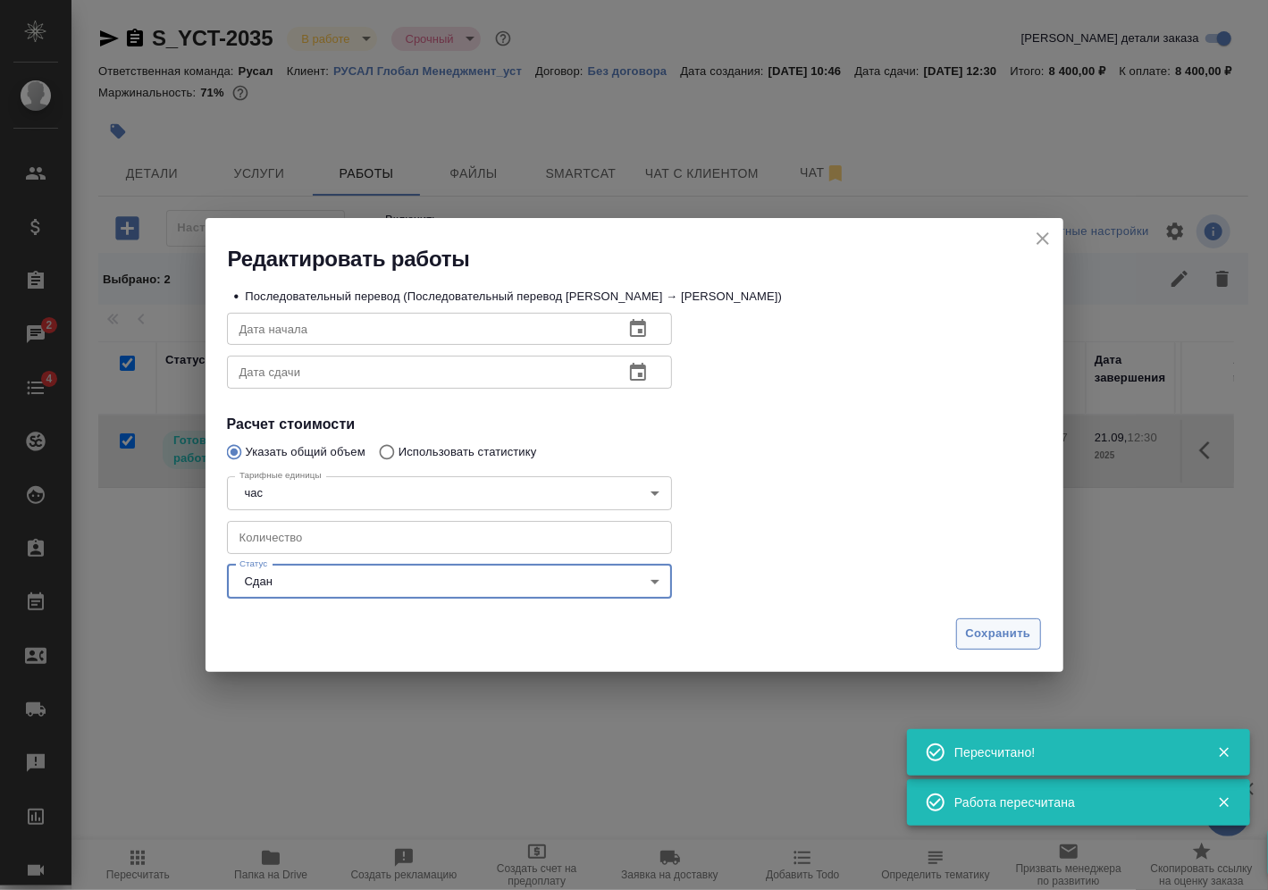
click at [999, 626] on span "Сохранить" at bounding box center [998, 634] width 65 height 21
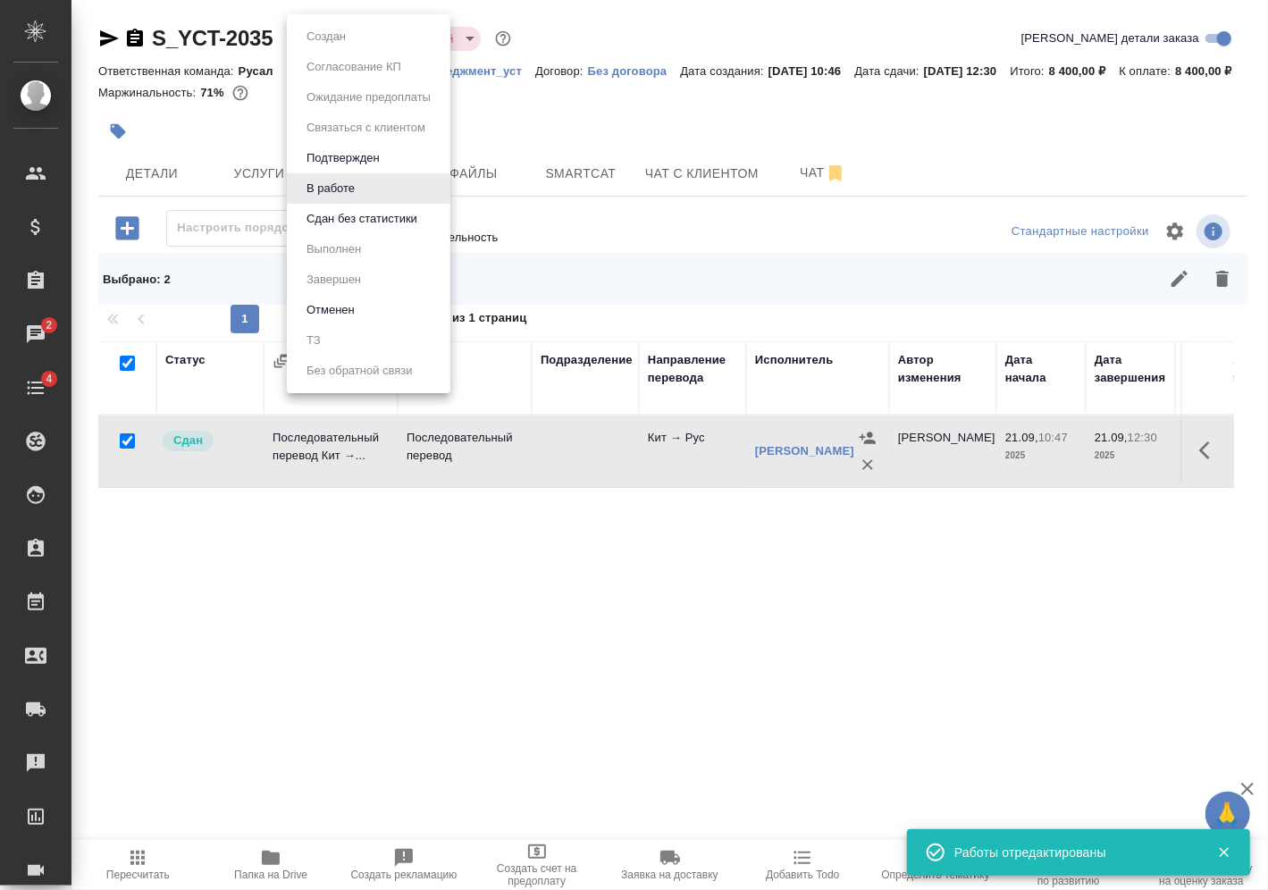
click at [333, 36] on body "🙏 .cls-1 fill:#fff; AWATERA Vasilev Evgeniy Клиенты Спецификации Заказы 2 Чаты …" at bounding box center [634, 445] width 1268 height 890
click at [356, 212] on button "Сдан без статистики" at bounding box center [362, 219] width 122 height 20
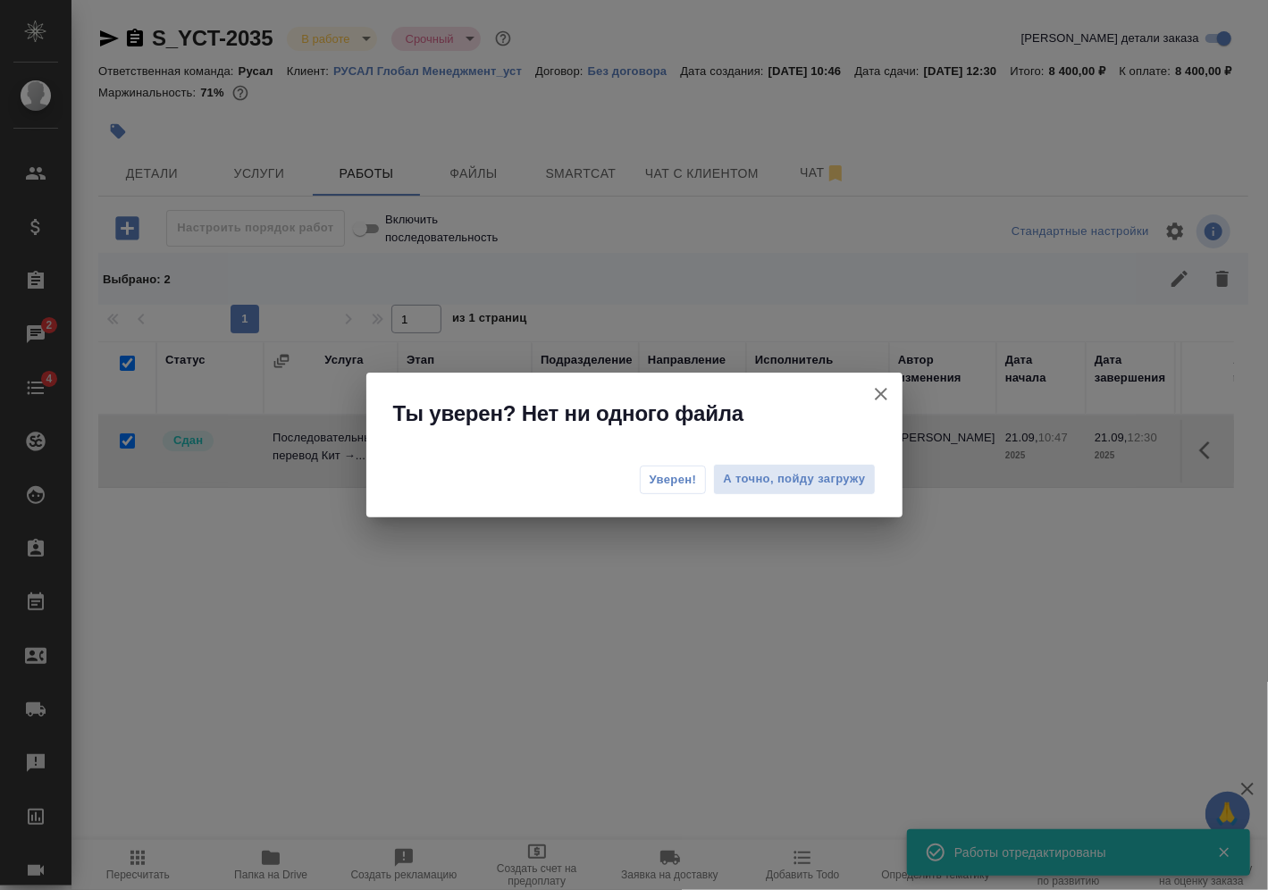
click at [659, 476] on span "Уверен!" at bounding box center [673, 480] width 47 height 18
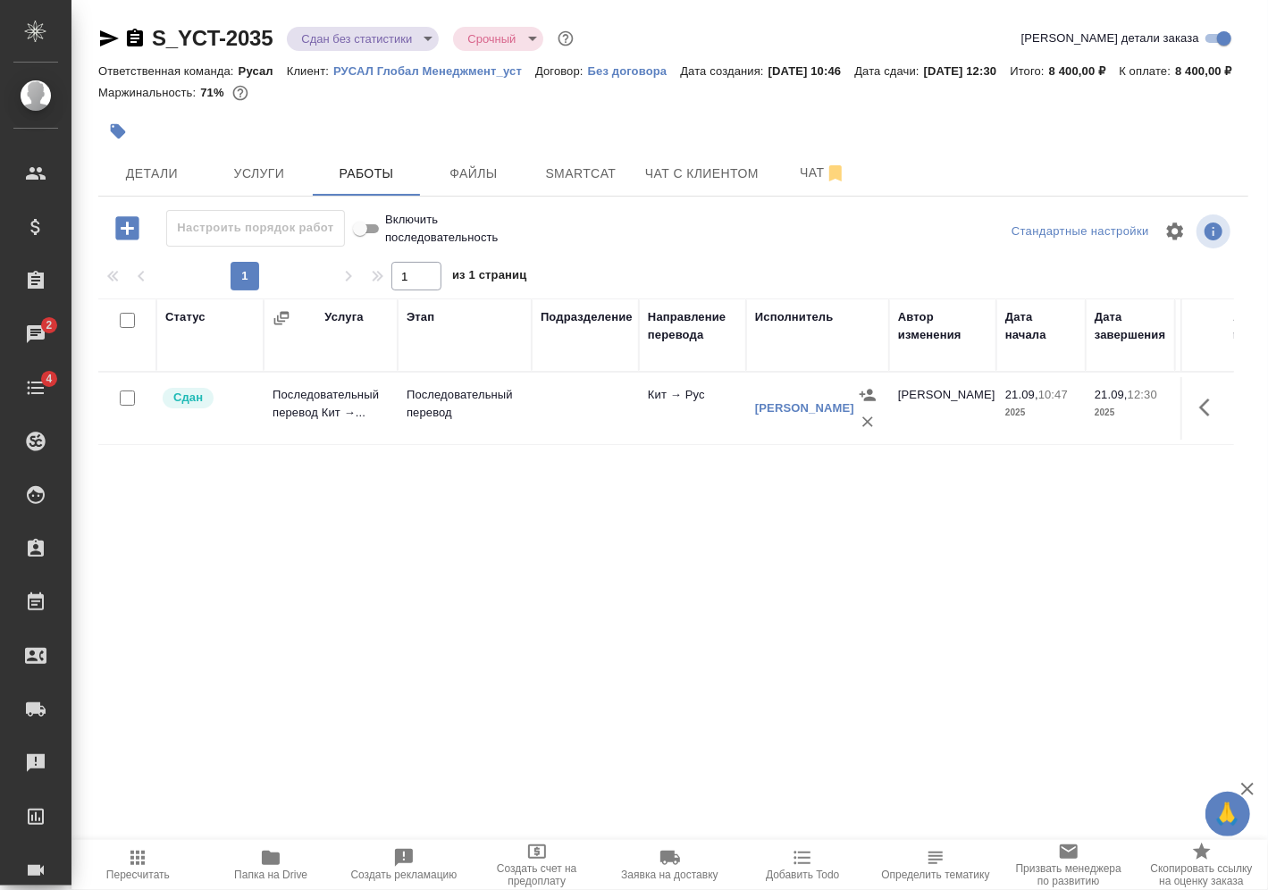
click at [394, 38] on body "🙏 .cls-1 fill:#fff; AWATERA Vasilev Evgeniy Клиенты Спецификации Заказы 2 Чаты …" at bounding box center [634, 445] width 1268 height 890
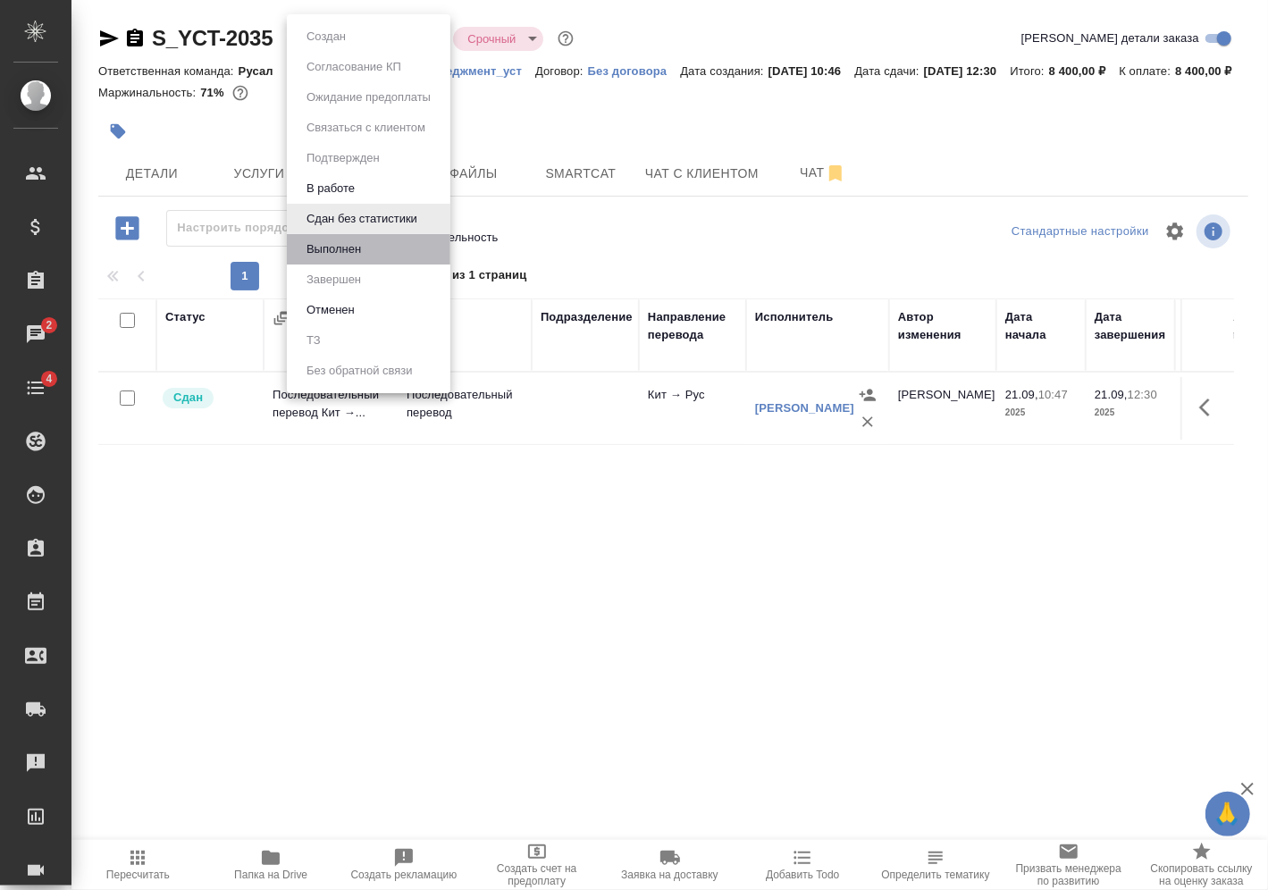
click at [396, 243] on li "Выполнен" at bounding box center [369, 249] width 164 height 30
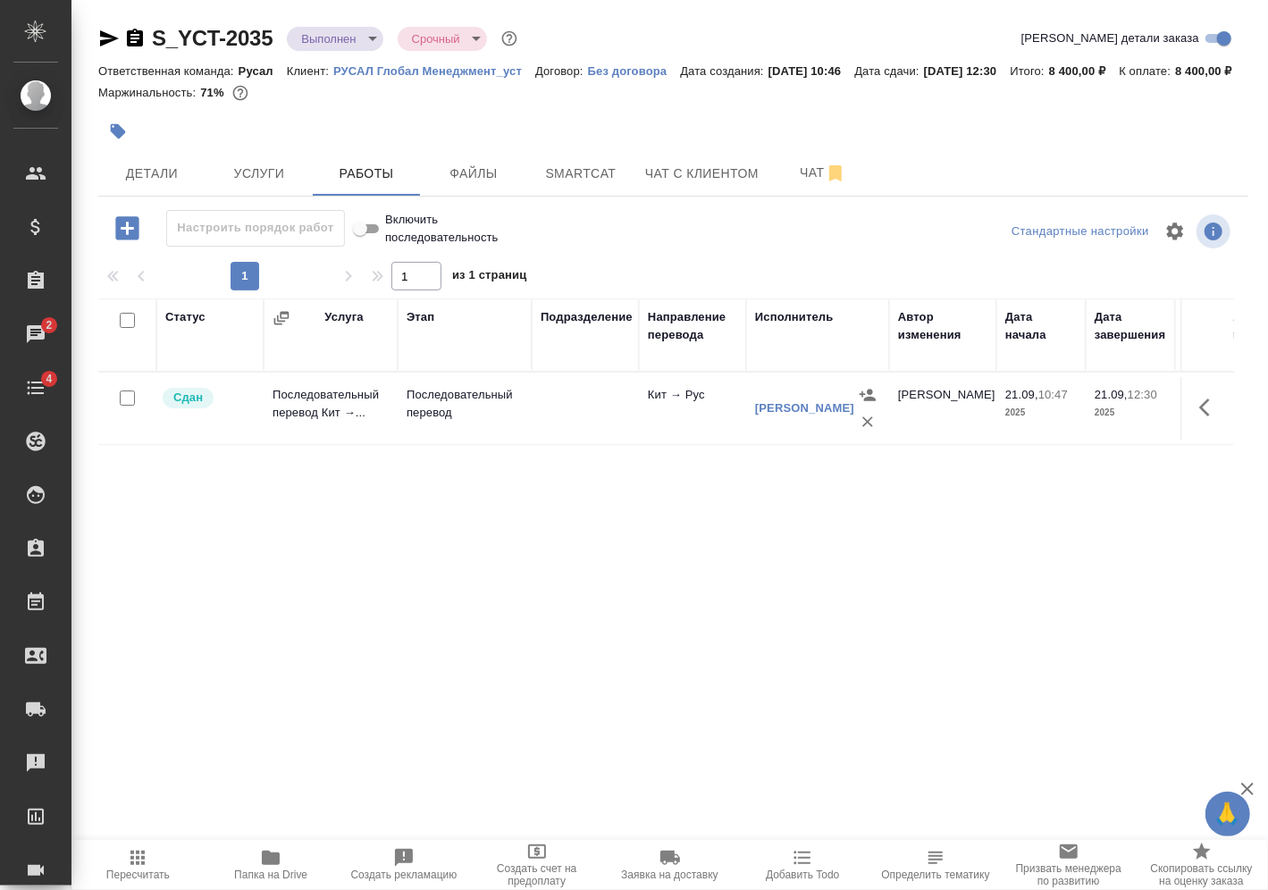
click at [367, 36] on body "🙏 .cls-1 fill:#fff; AWATERA Vasilev Evgeniy Клиенты Спецификации Заказы 2 Чаты …" at bounding box center [634, 445] width 1268 height 890
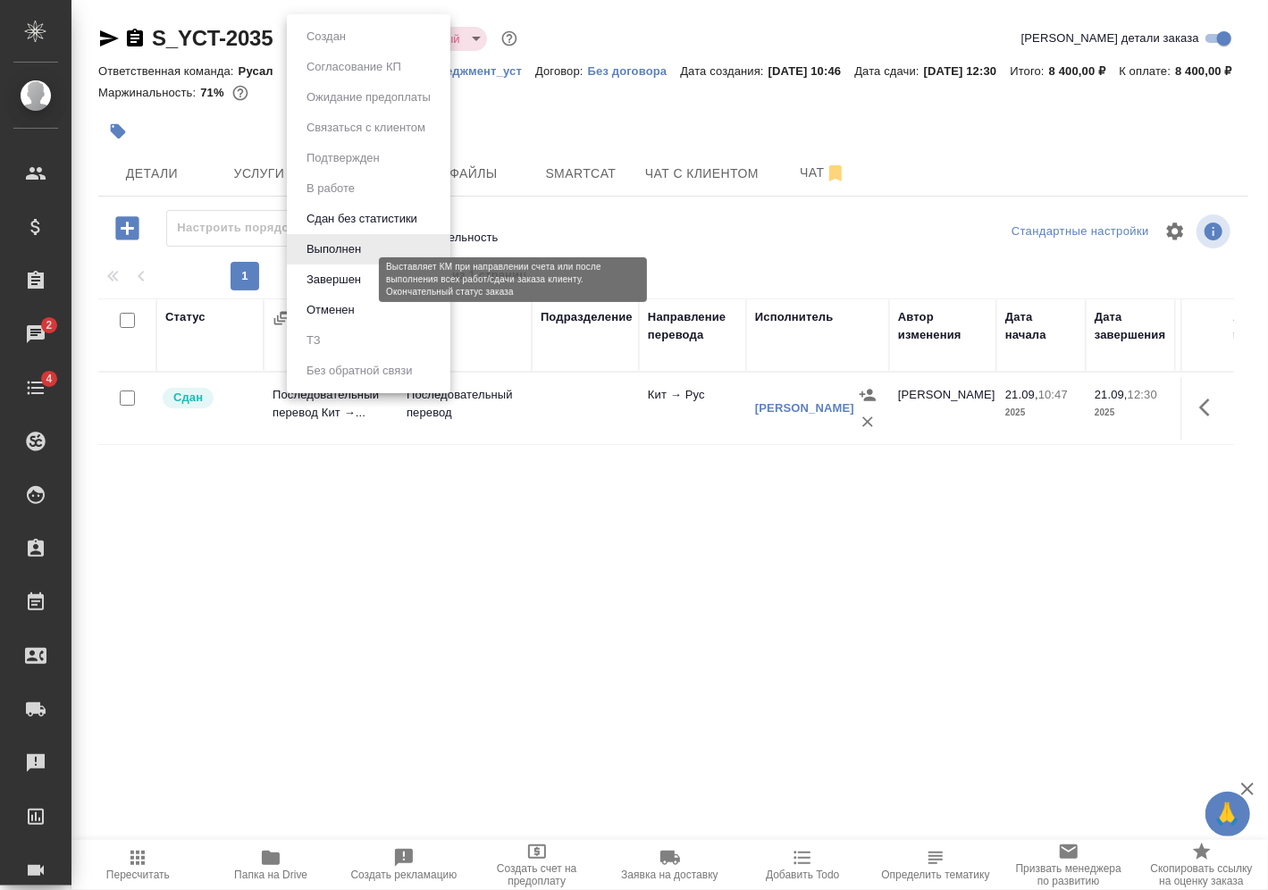
click at [357, 276] on button "Завершен" at bounding box center [333, 280] width 65 height 20
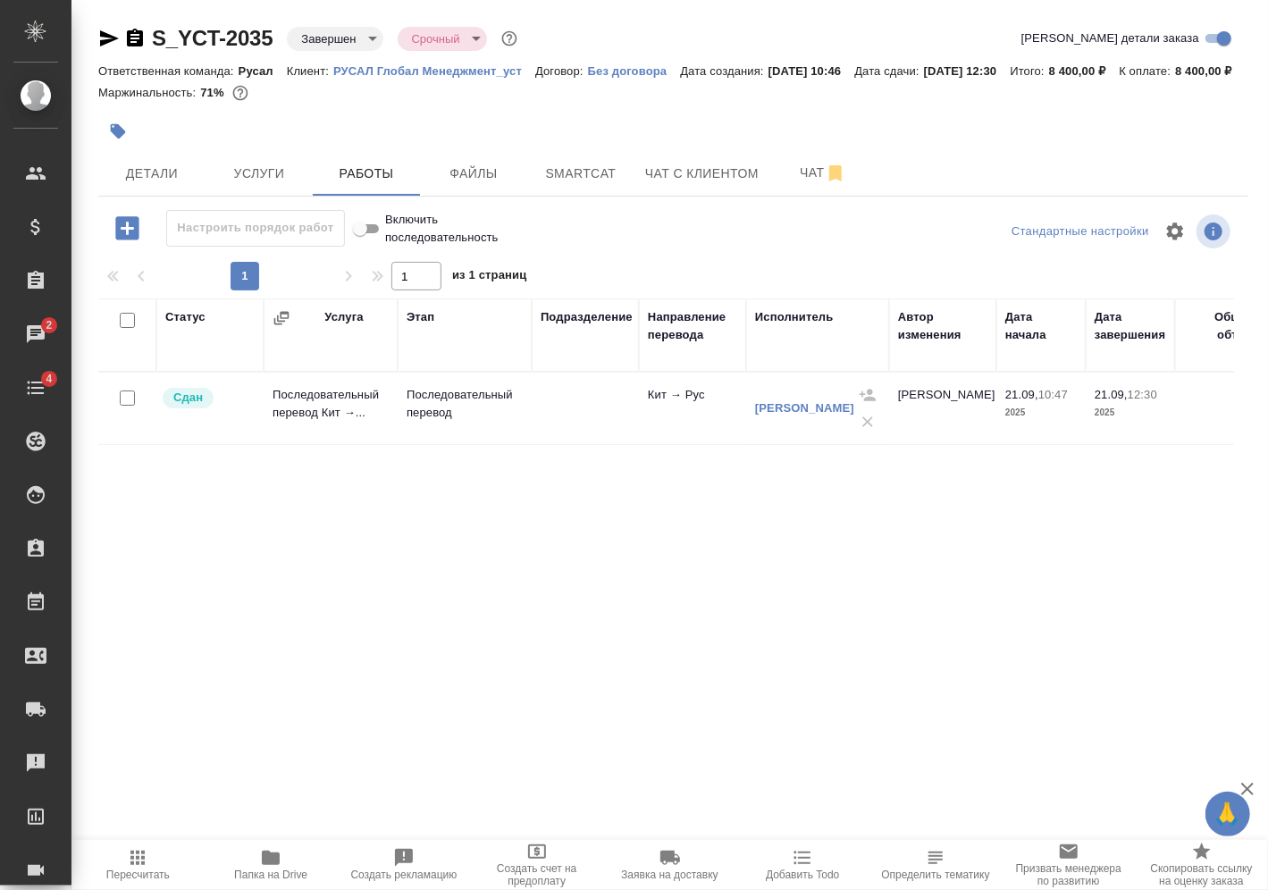
click at [139, 45] on icon "button" at bounding box center [135, 38] width 16 height 18
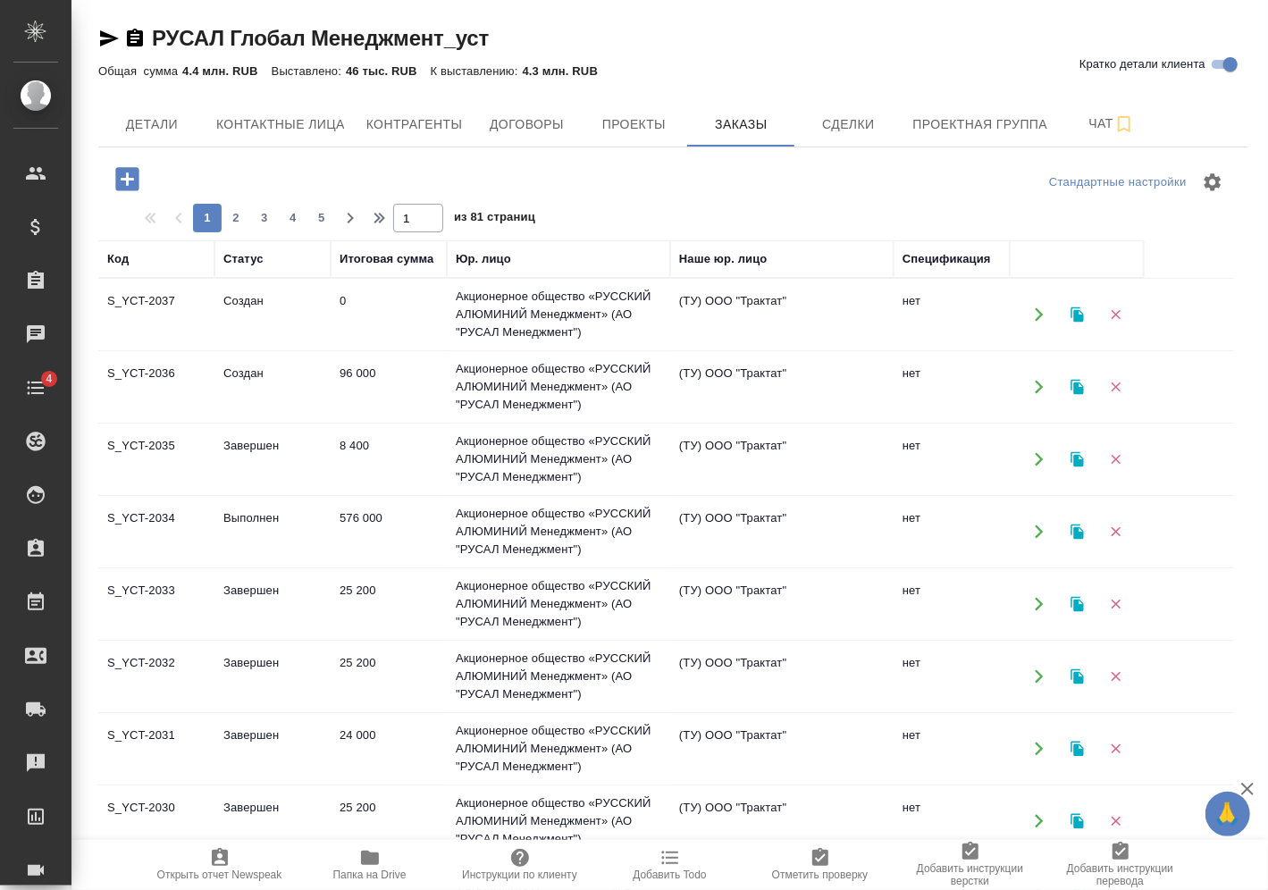
click at [353, 313] on td "0" at bounding box center [389, 314] width 116 height 63
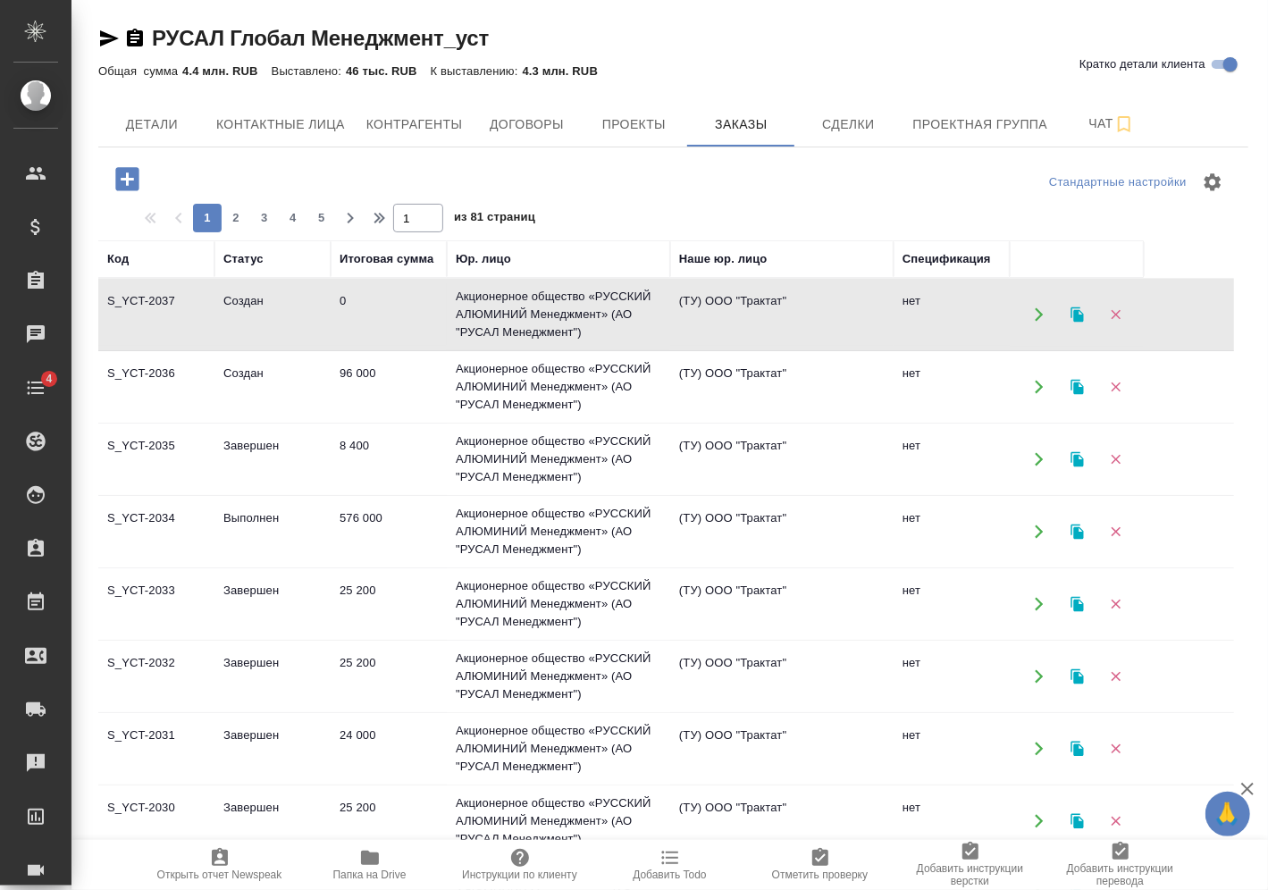
click at [353, 313] on td "0" at bounding box center [389, 314] width 116 height 63
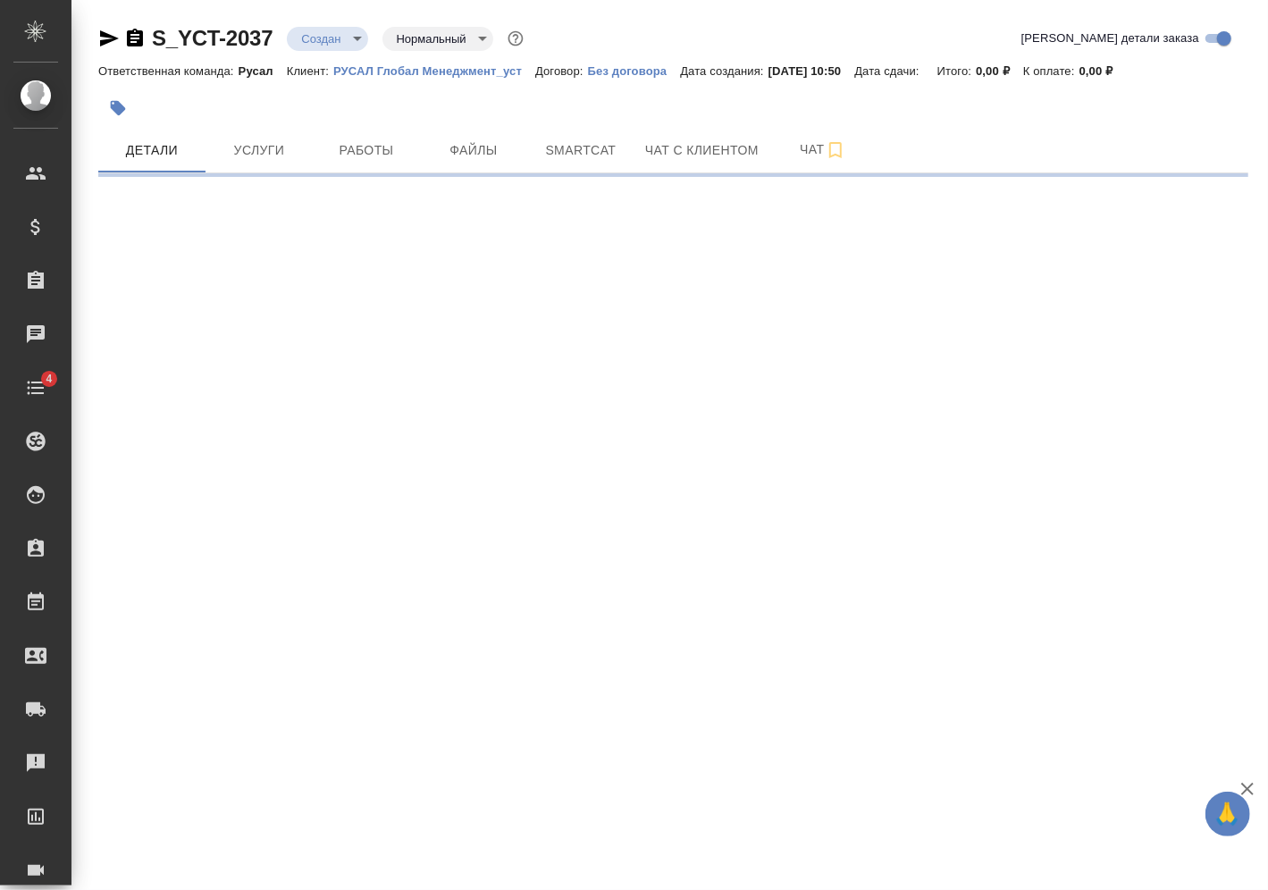
select select "RU"
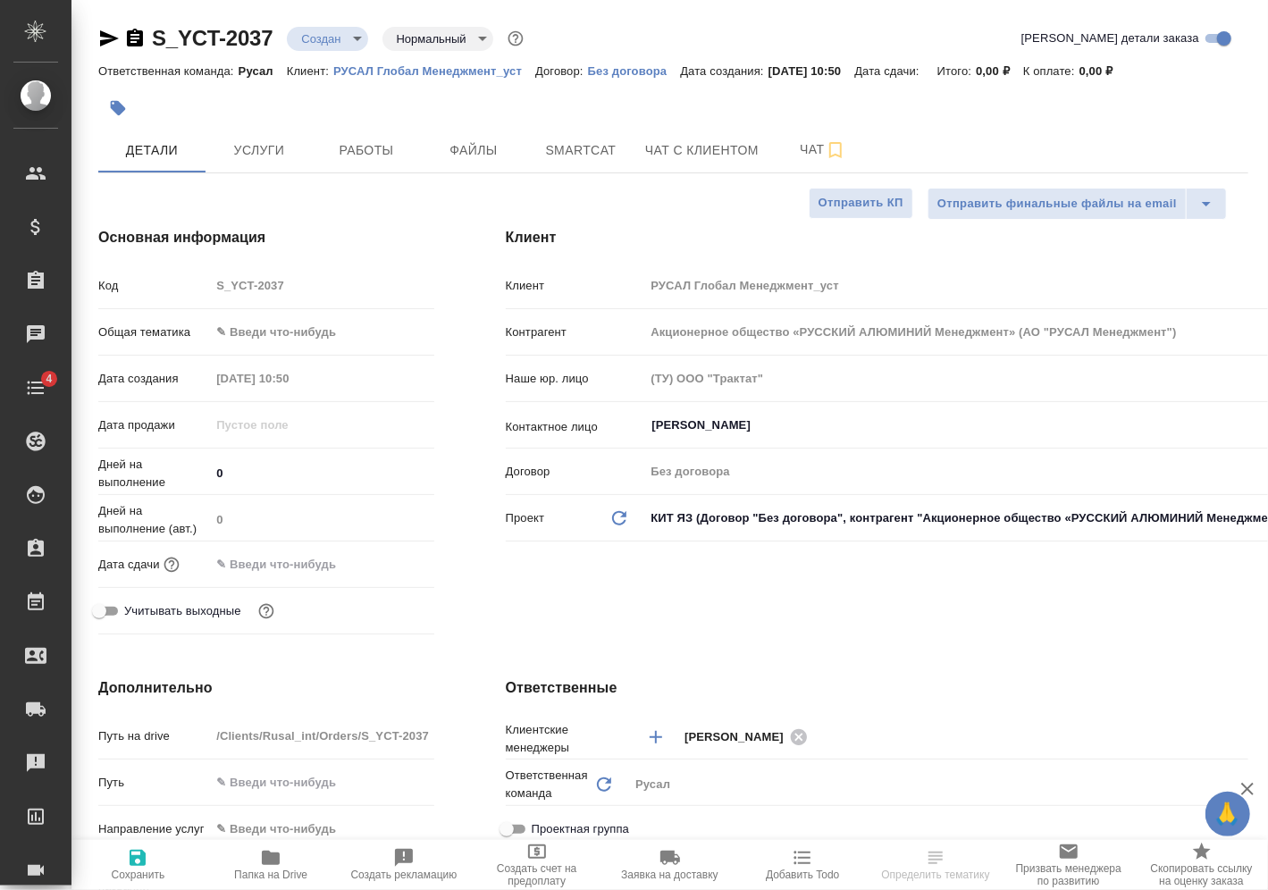
type textarea "x"
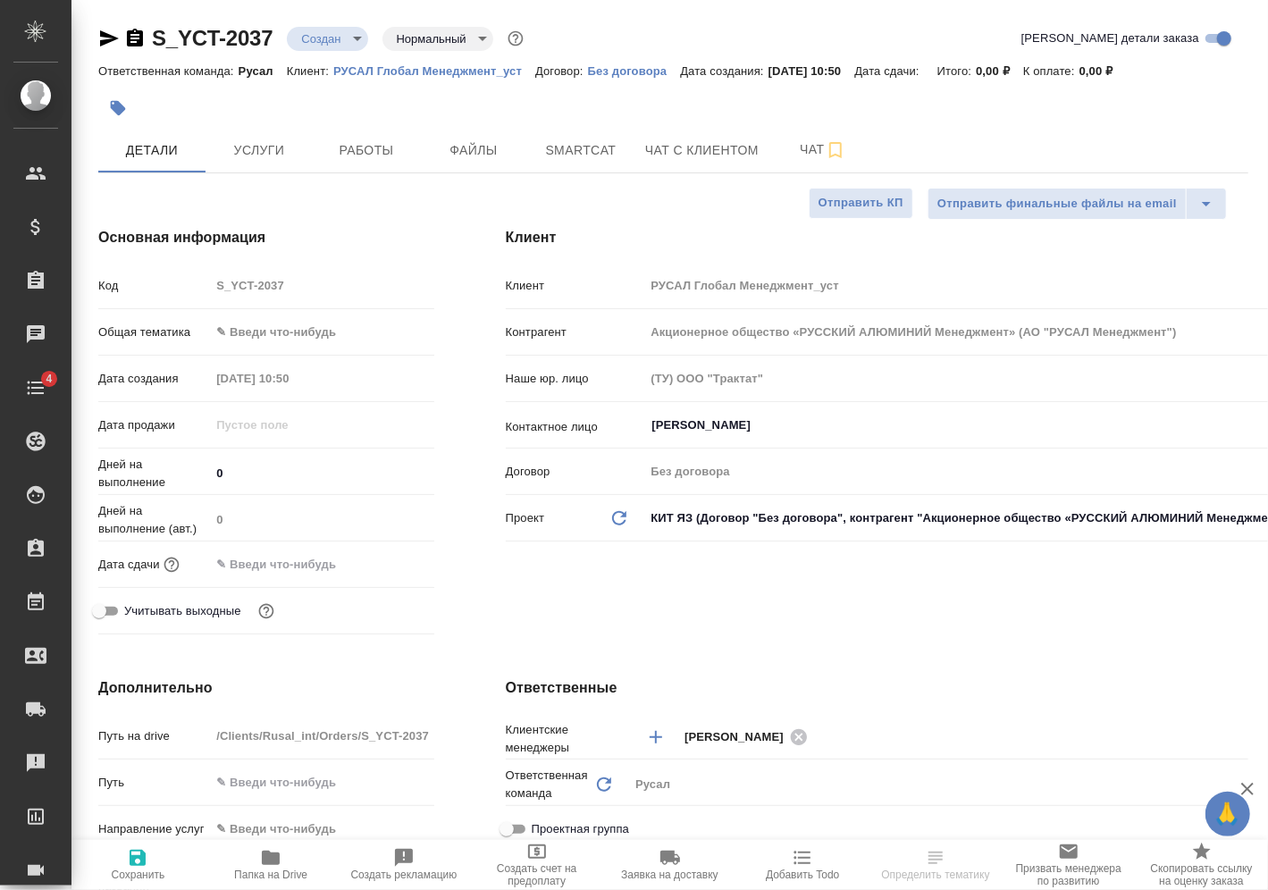
type textarea "x"
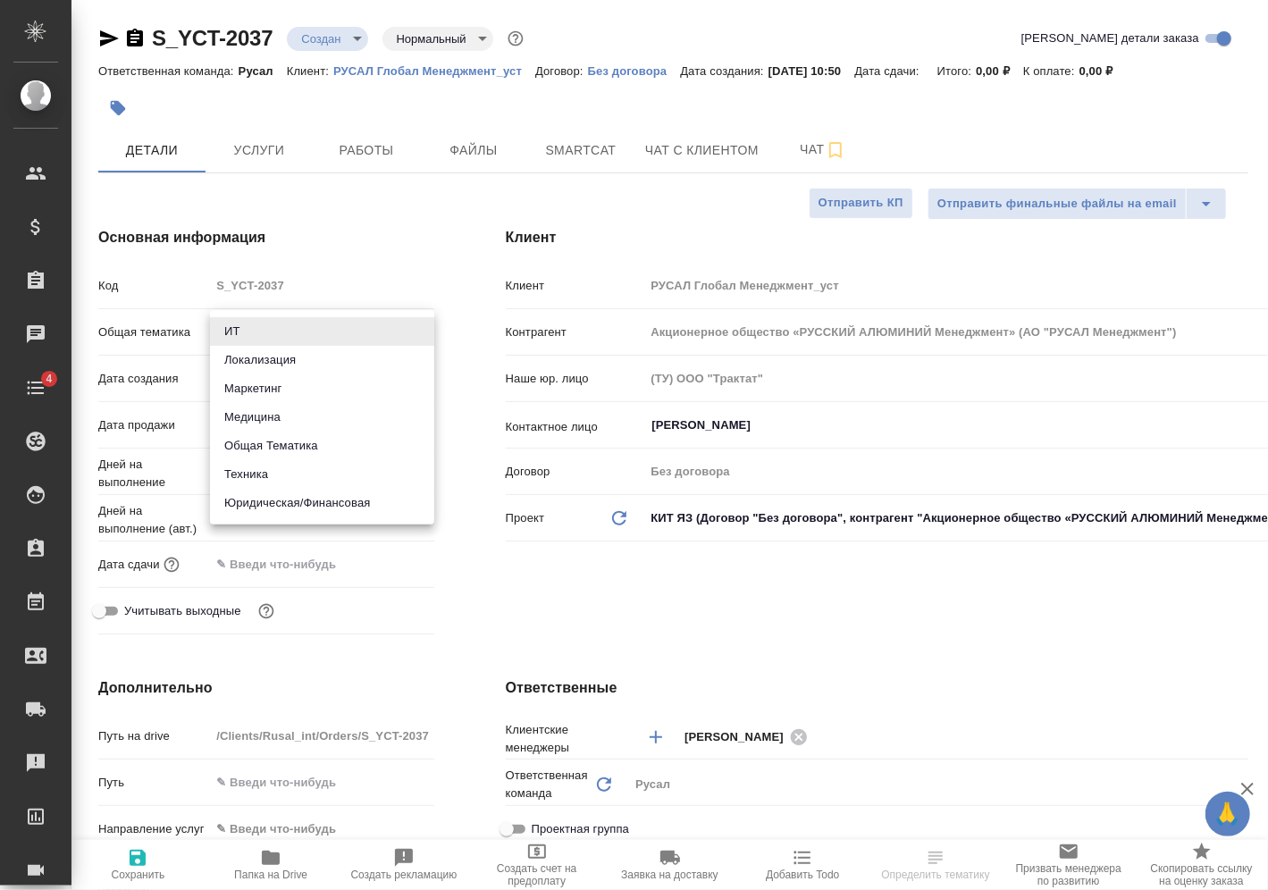
click at [335, 329] on body "🙏 .cls-1 fill:#fff; AWATERA Vasilev Evgeniy Клиенты Спецификации Заказы Чаты 4 …" at bounding box center [634, 445] width 1268 height 890
type textarea "x"
click at [281, 474] on li "Техника" at bounding box center [322, 474] width 224 height 29
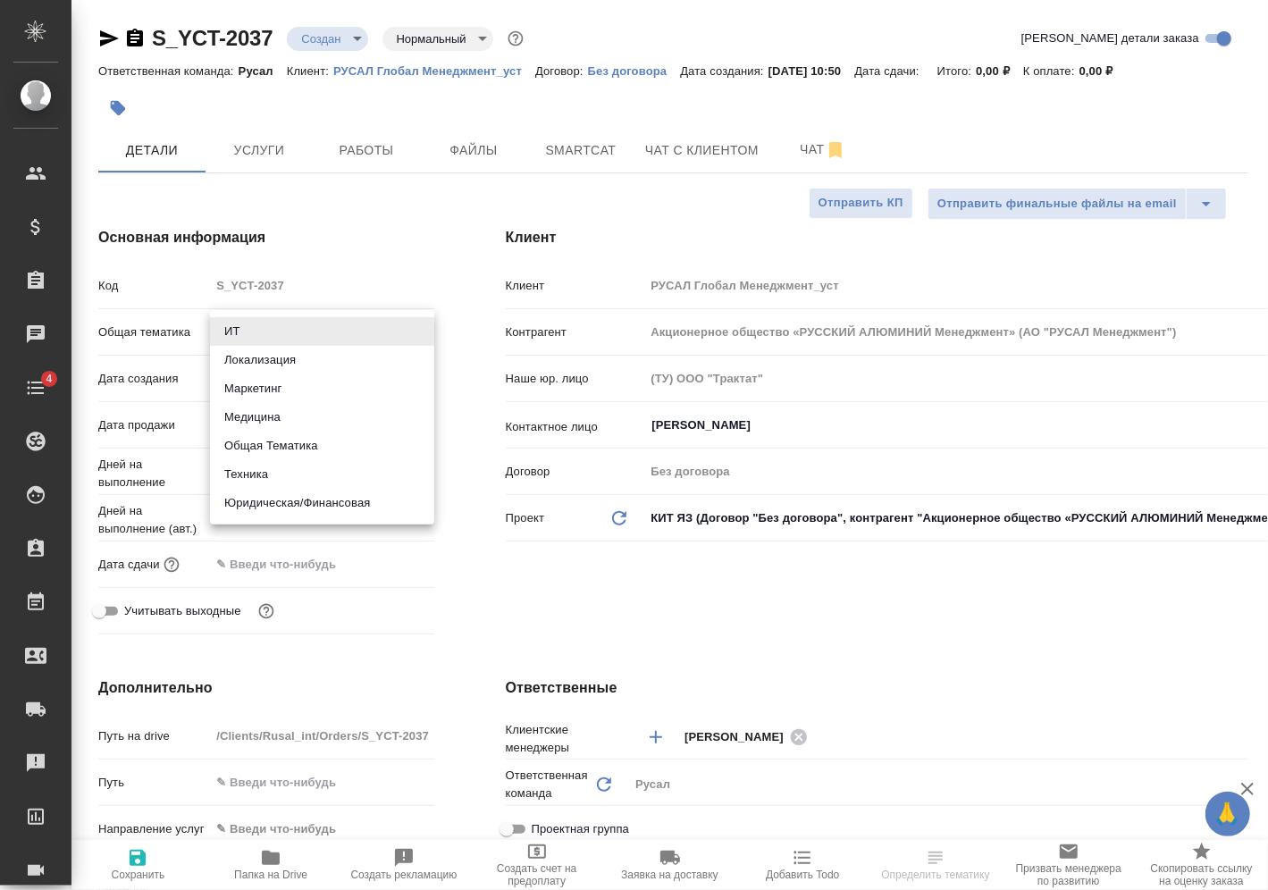
type input "tech"
type textarea "x"
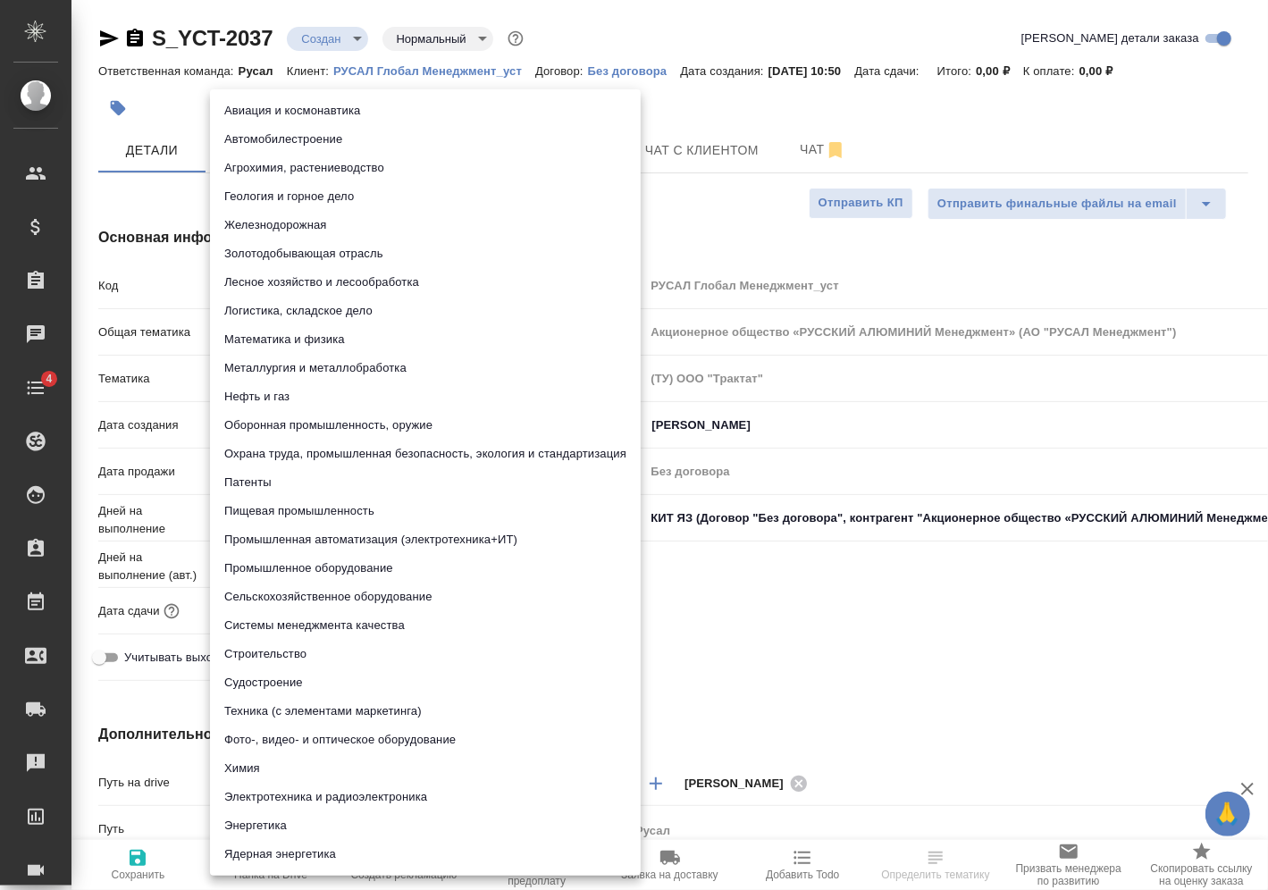
click at [317, 380] on body "🙏 .cls-1 fill:#fff; AWATERA Vasilev Evgeniy Клиенты Спецификации Заказы Чаты 4 …" at bounding box center [634, 445] width 1268 height 890
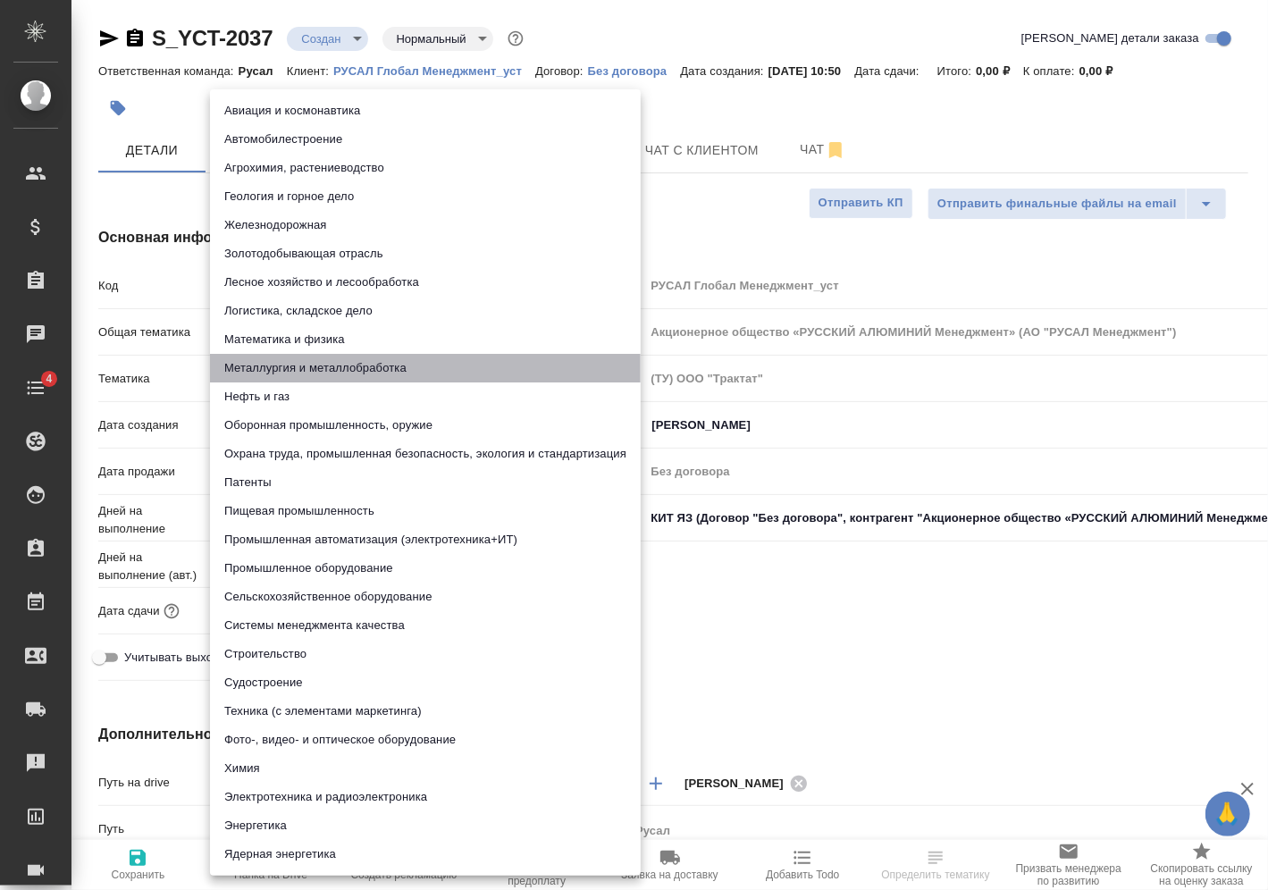
click at [324, 374] on li "Металлургия и металлобработка" at bounding box center [425, 368] width 431 height 29
type textarea "x"
type input "60014e23f7d9dc5f480a3cf8"
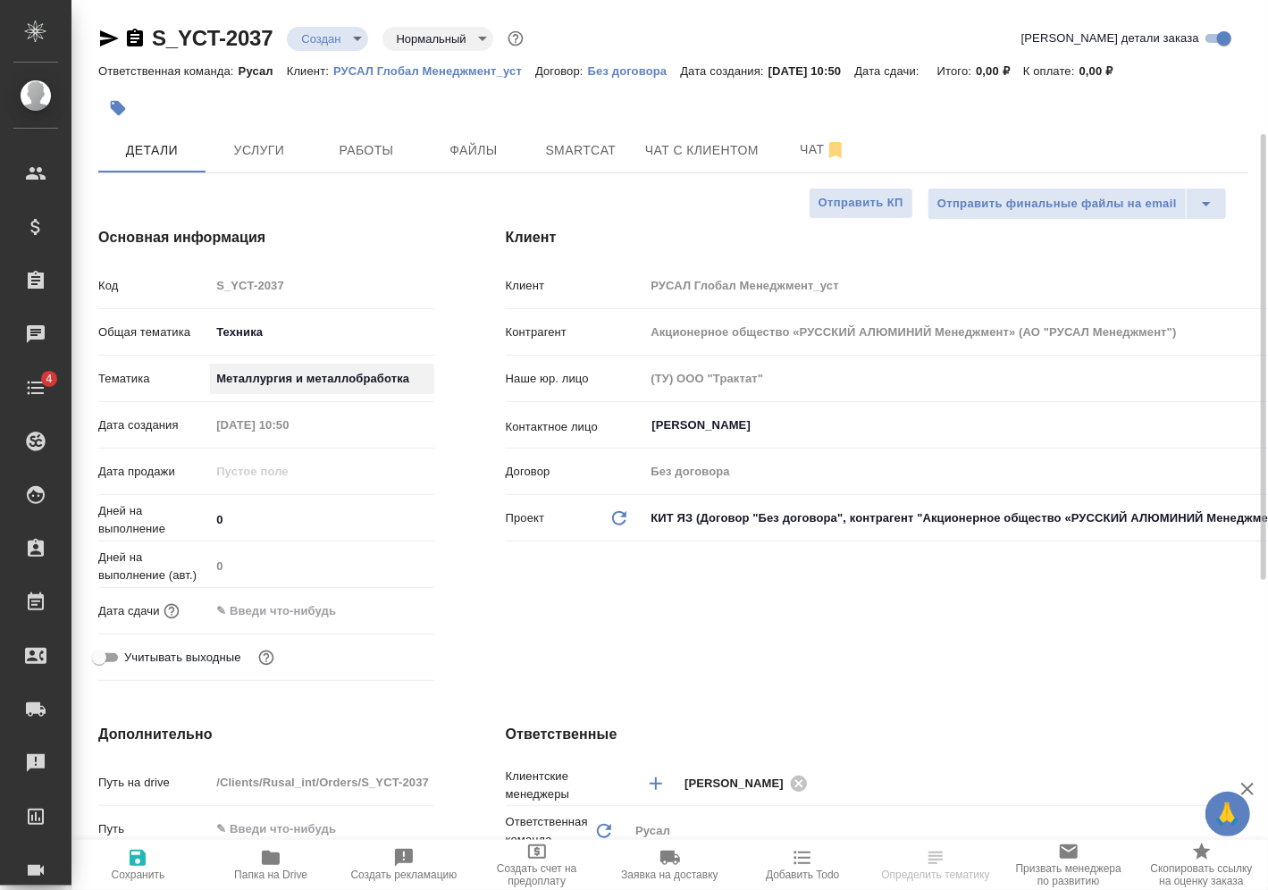
scroll to position [89, 0]
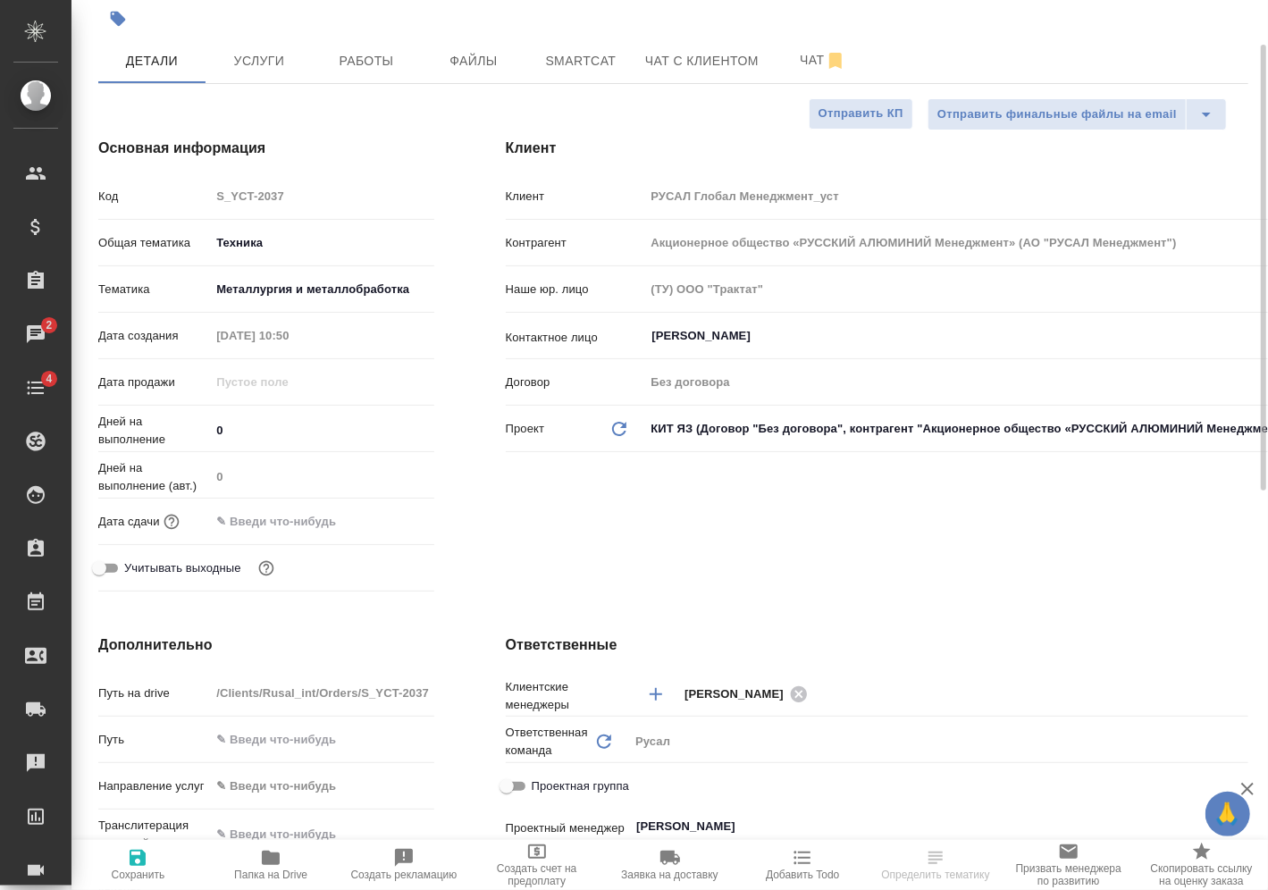
click at [306, 511] on input "text" at bounding box center [288, 521] width 156 height 26
click at [380, 522] on icon "button" at bounding box center [382, 520] width 21 height 21
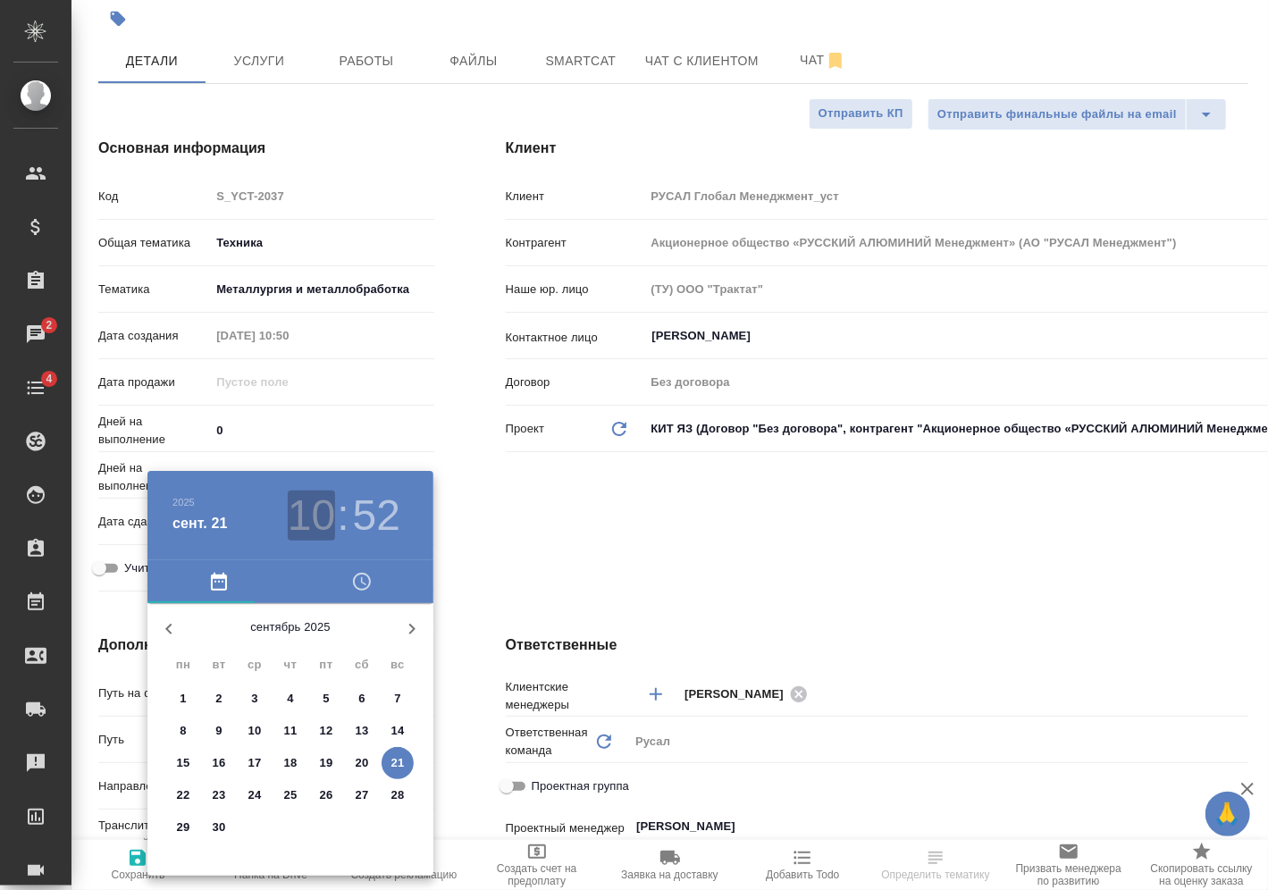
click at [323, 514] on h3 "10" at bounding box center [311, 516] width 47 height 50
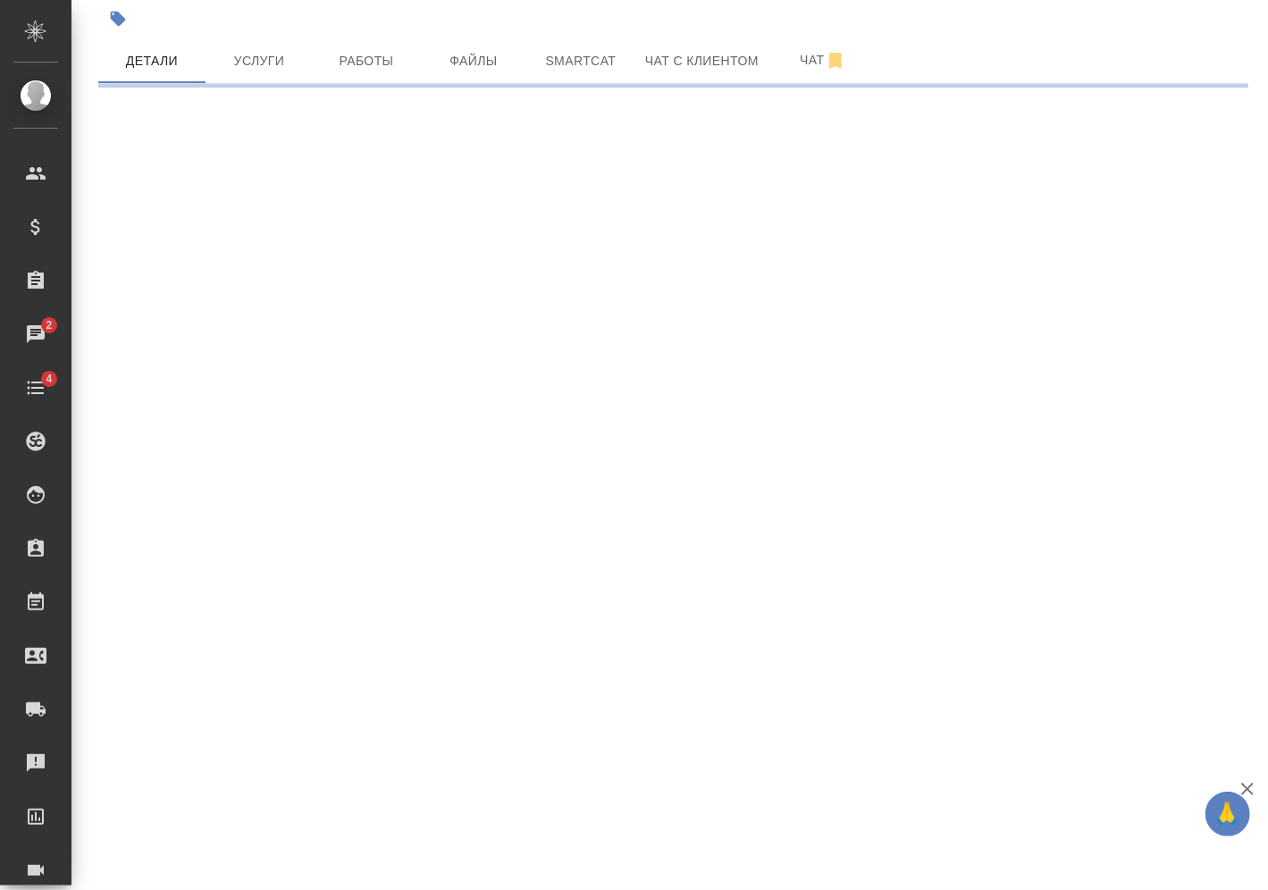
select select "RU"
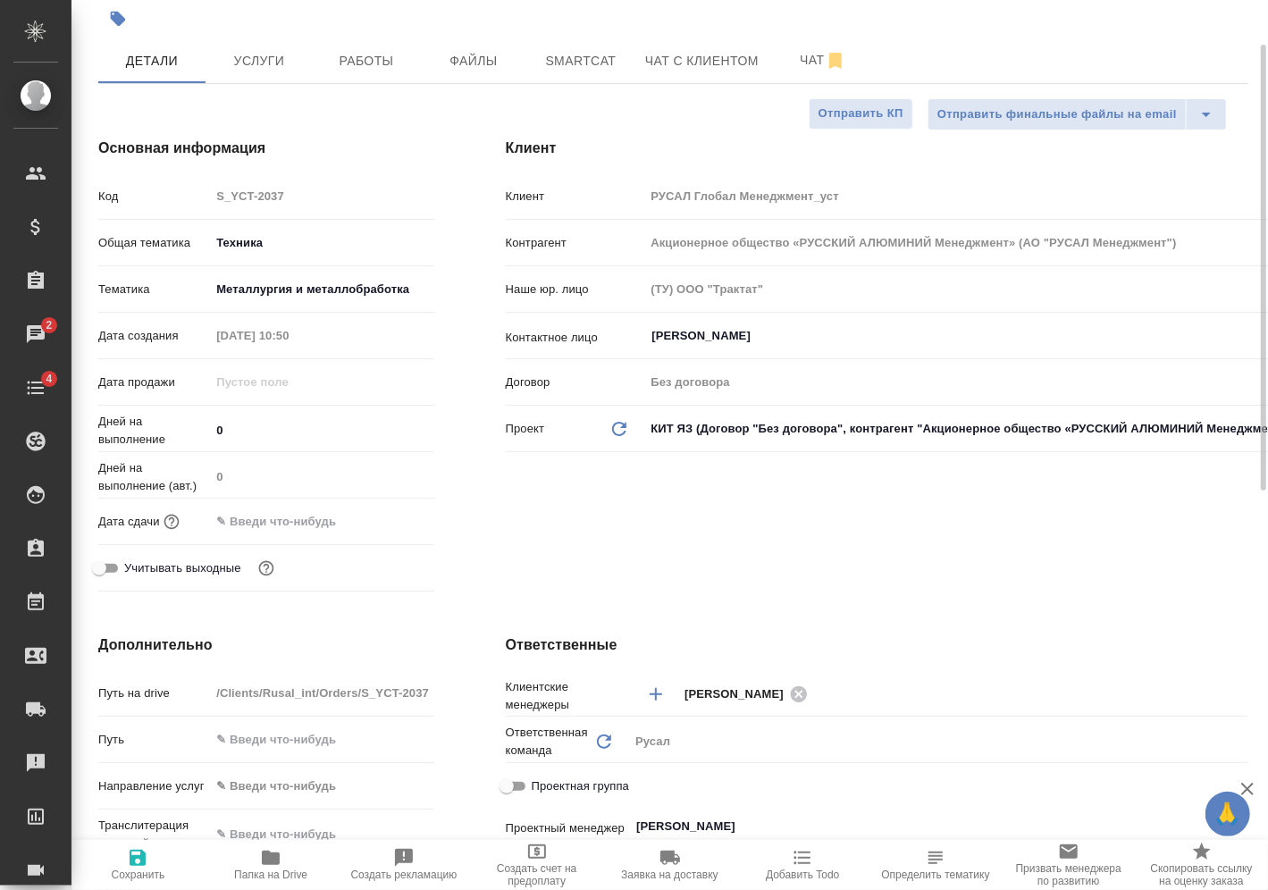
type textarea "x"
click at [304, 523] on input "text" at bounding box center [288, 521] width 156 height 26
click at [372, 523] on icon "button" at bounding box center [382, 519] width 21 height 21
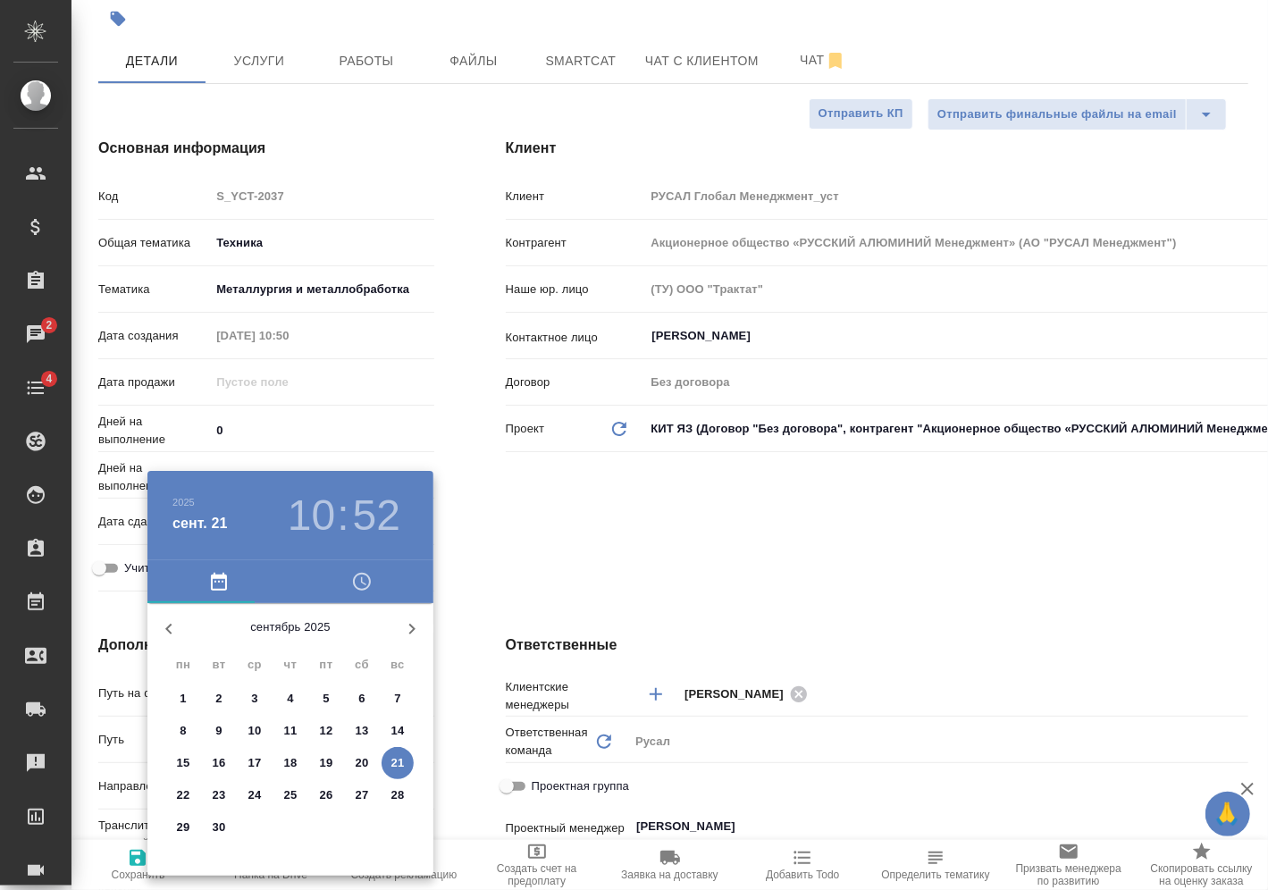
click at [312, 516] on h3 "10" at bounding box center [311, 516] width 47 height 50
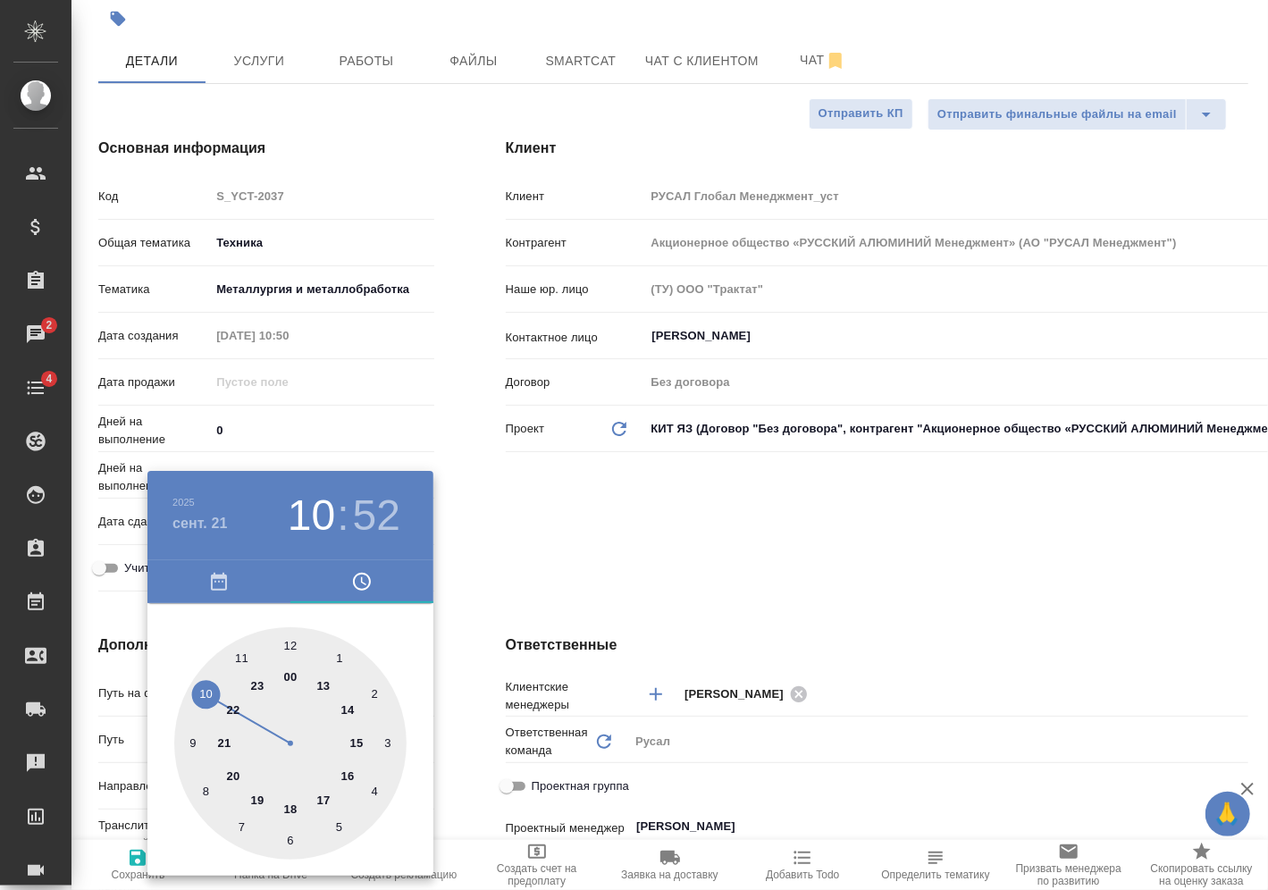
click at [293, 643] on div at bounding box center [290, 743] width 232 height 232
type input "21.09.2025 12:52"
type textarea "x"
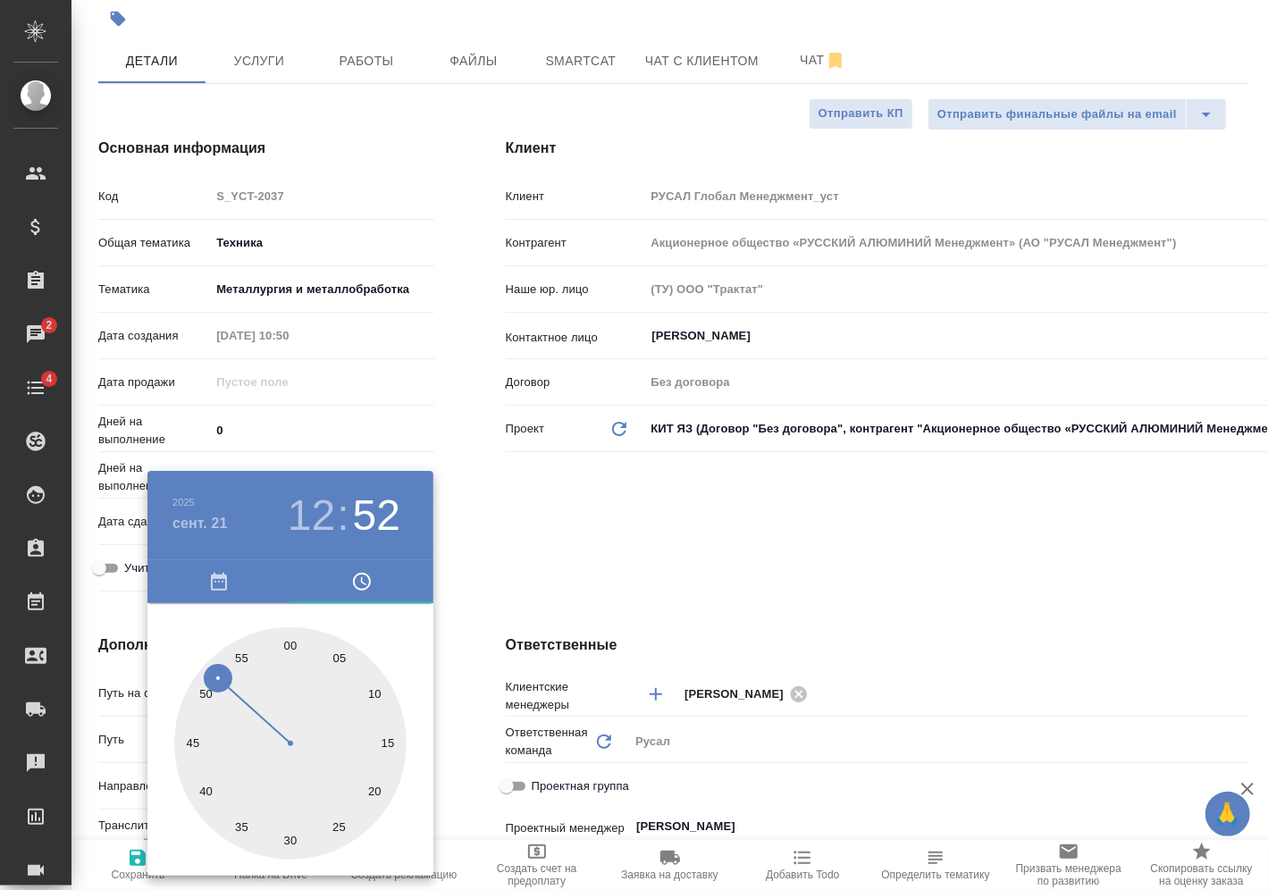
click at [242, 656] on div at bounding box center [290, 743] width 232 height 232
type input "21.09.2025 12:55"
type textarea "x"
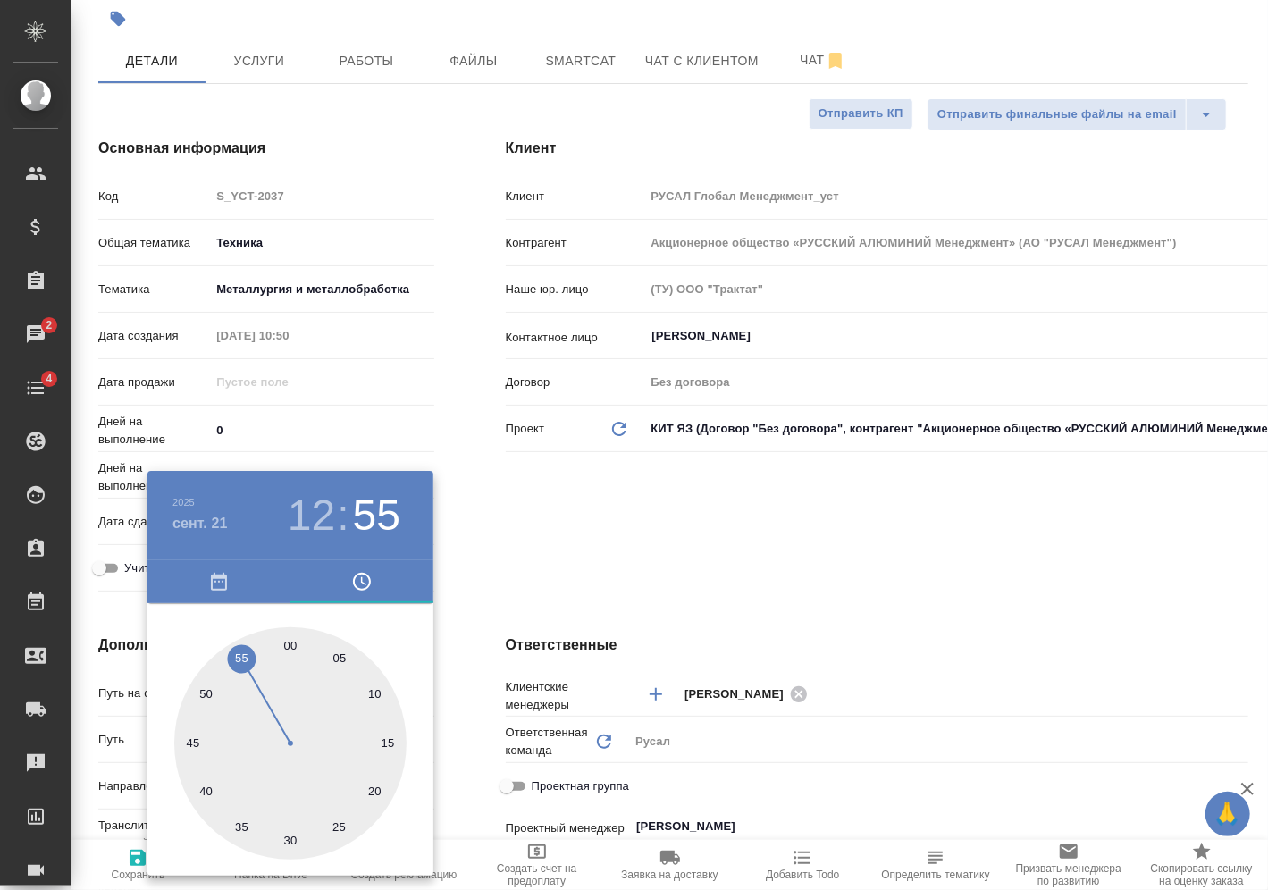
drag, startPoint x: 290, startPoint y: 838, endPoint x: 298, endPoint y: 832, distance: 9.5
click at [290, 836] on div at bounding box center [290, 743] width 232 height 232
type input "21.09.2025 12:30"
type textarea "x"
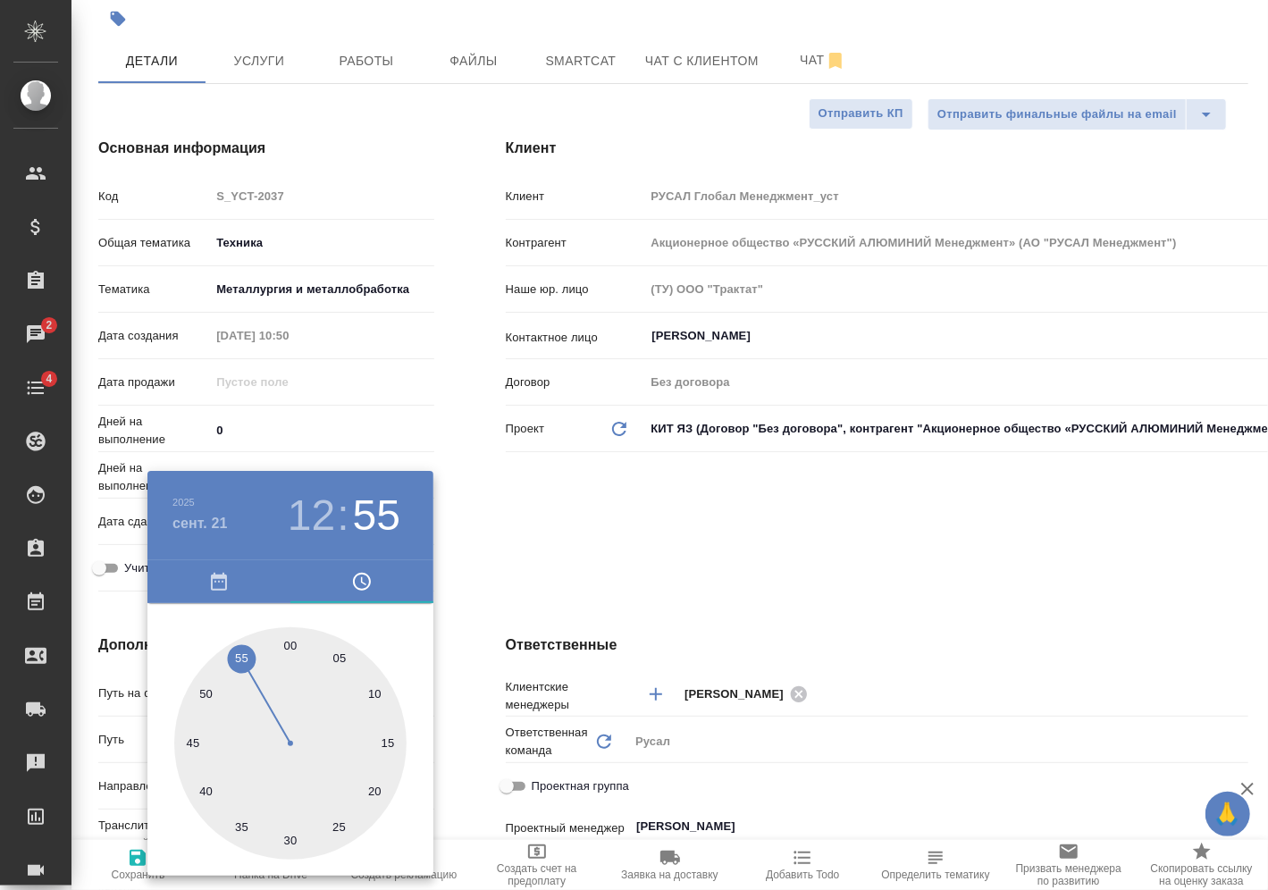
type textarea "x"
click at [449, 470] on div at bounding box center [634, 445] width 1268 height 890
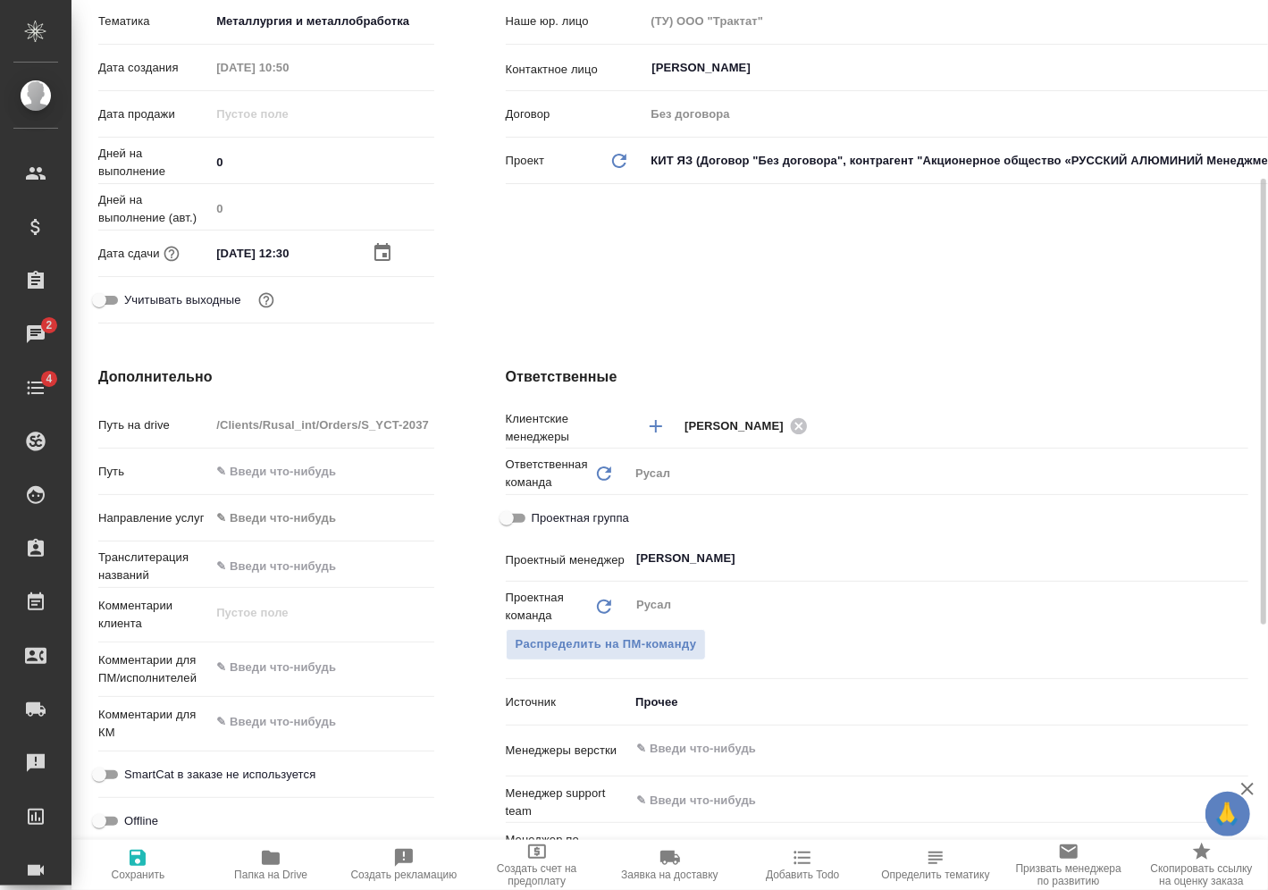
scroll to position [625, 0]
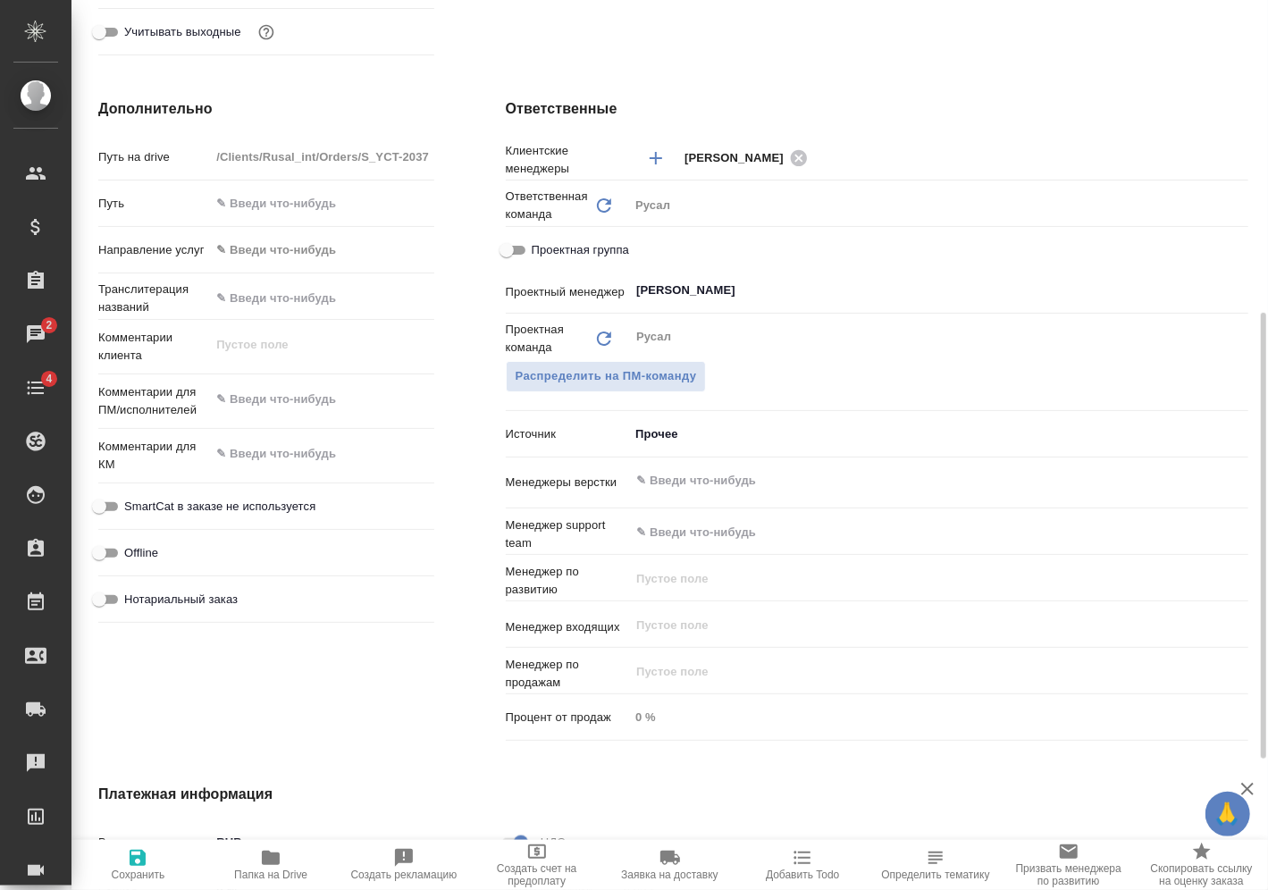
type textarea "x"
click at [305, 400] on textarea at bounding box center [321, 399] width 223 height 30
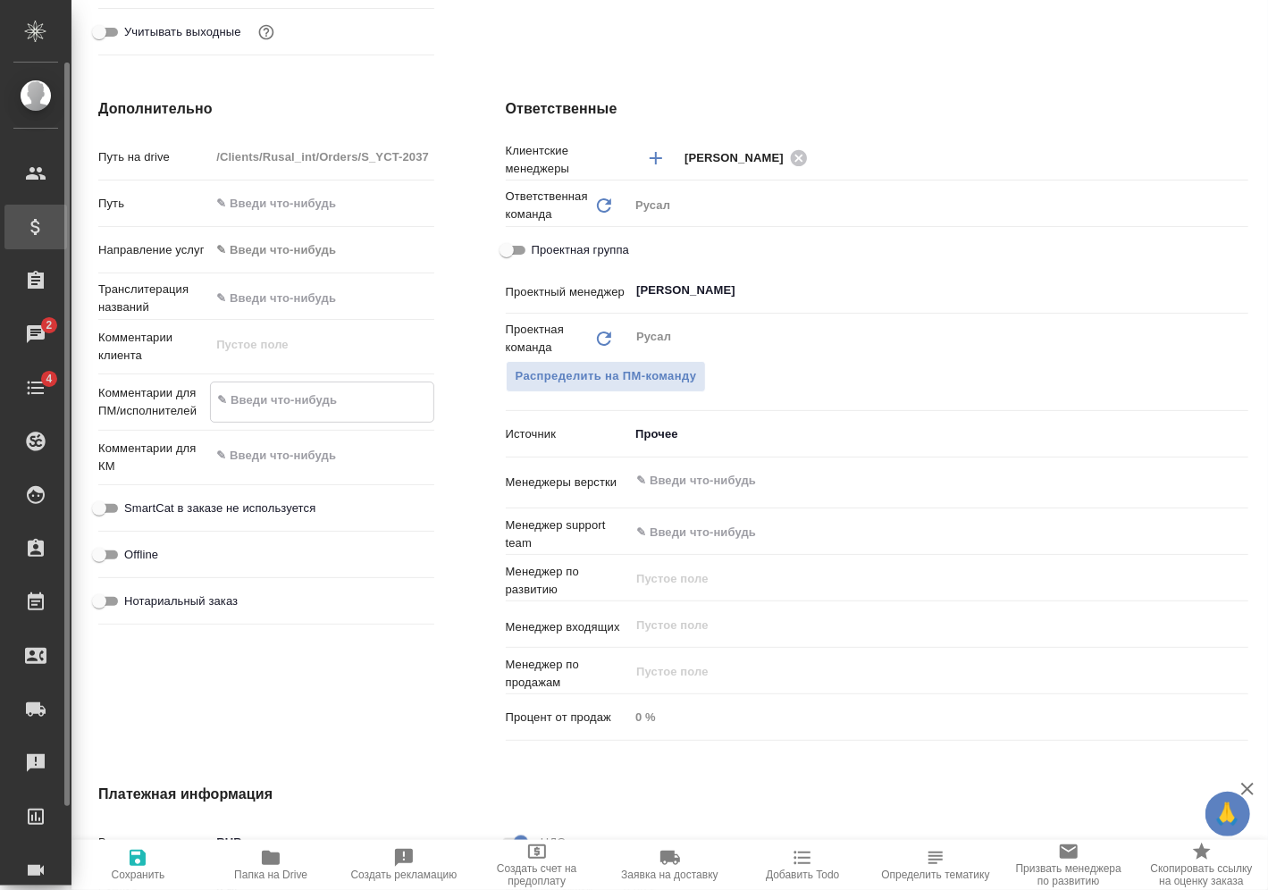
type textarea "x"
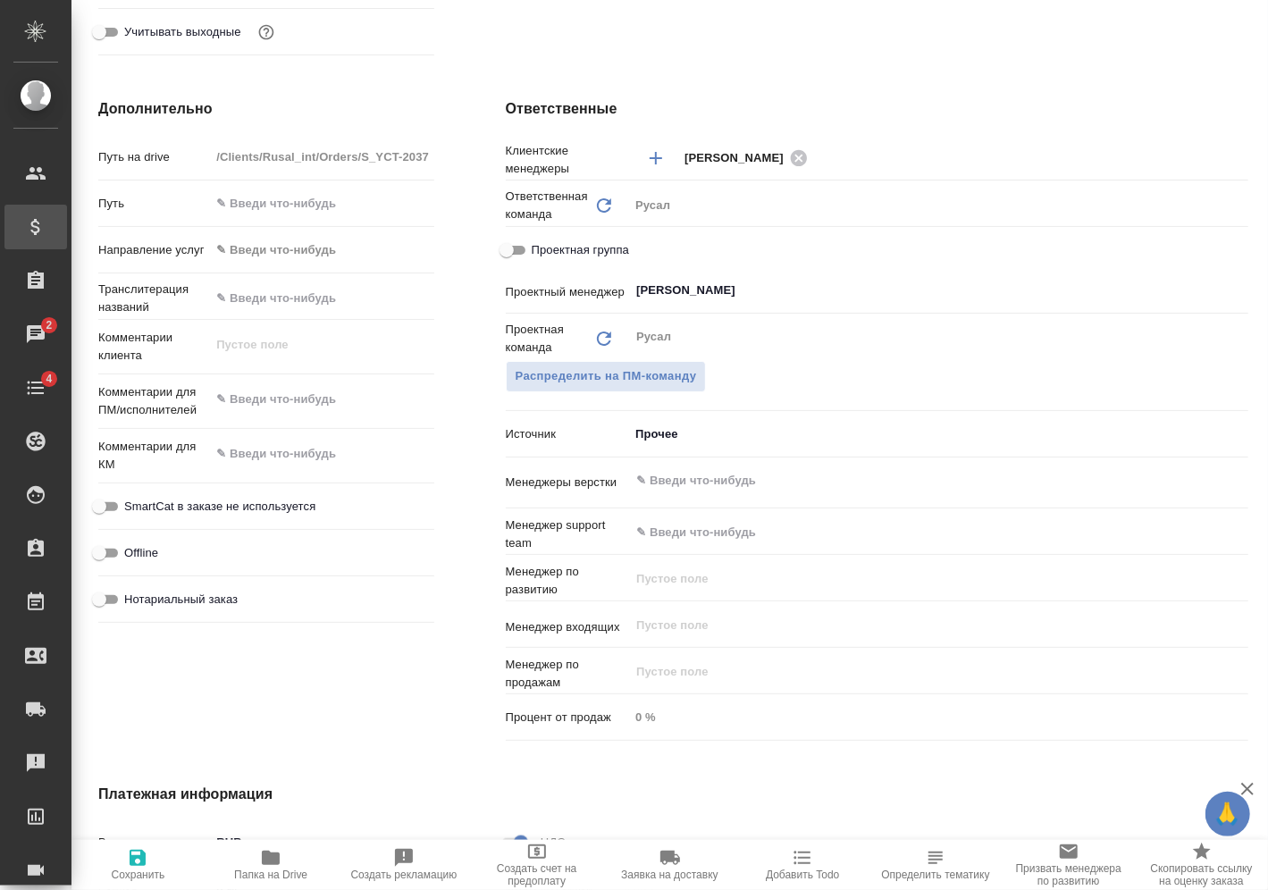
type textarea "x"
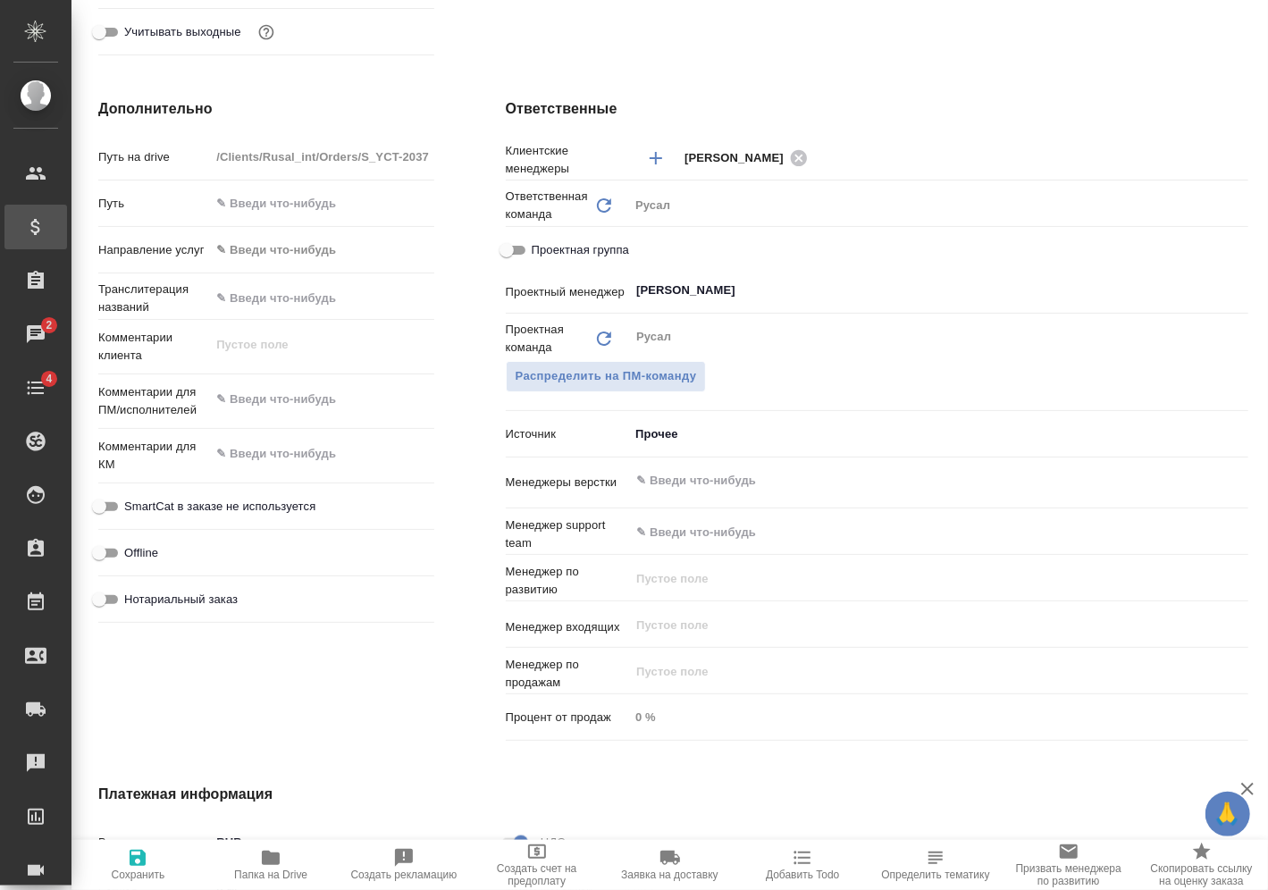
type textarea "x"
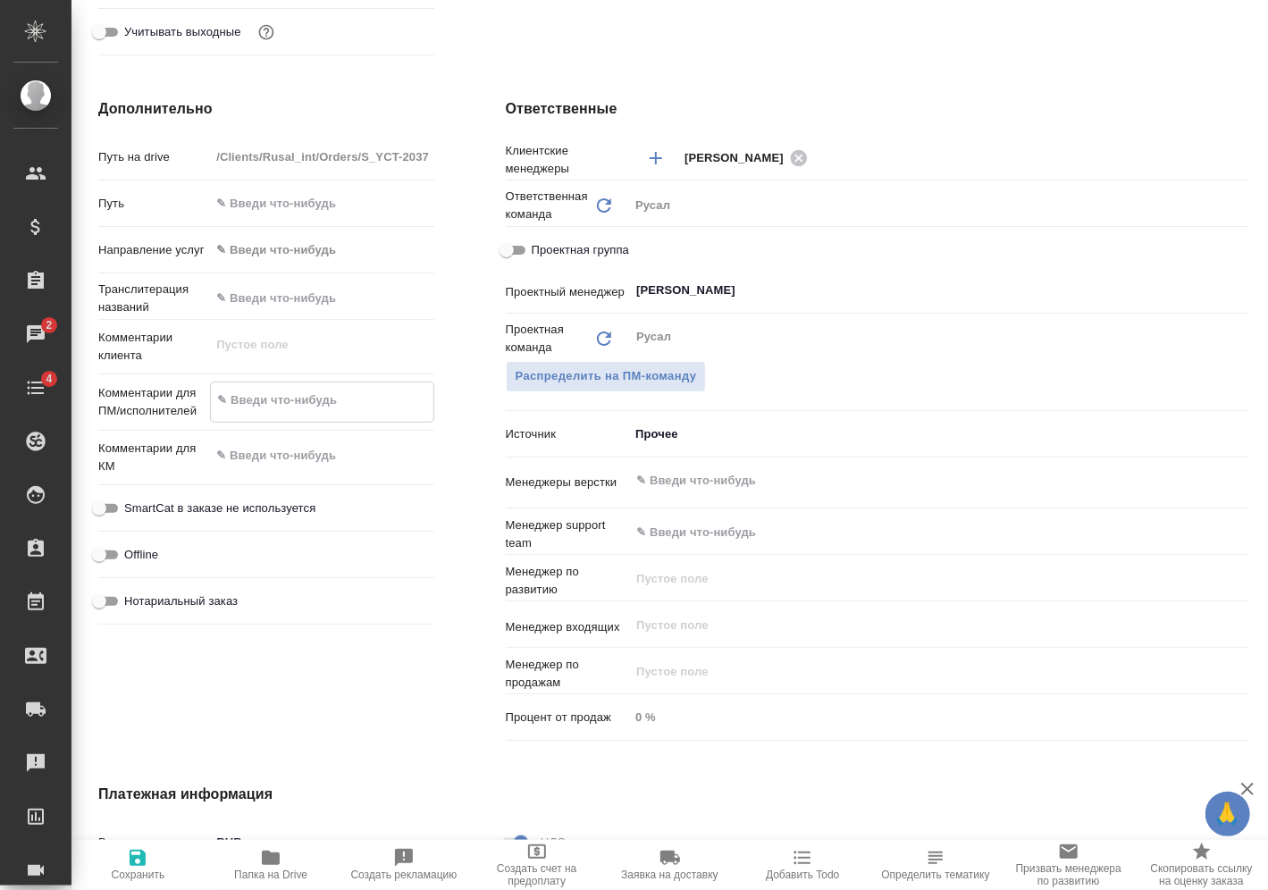
type textarea "x"
click at [303, 397] on textarea at bounding box center [322, 400] width 222 height 30
type textarea "x"
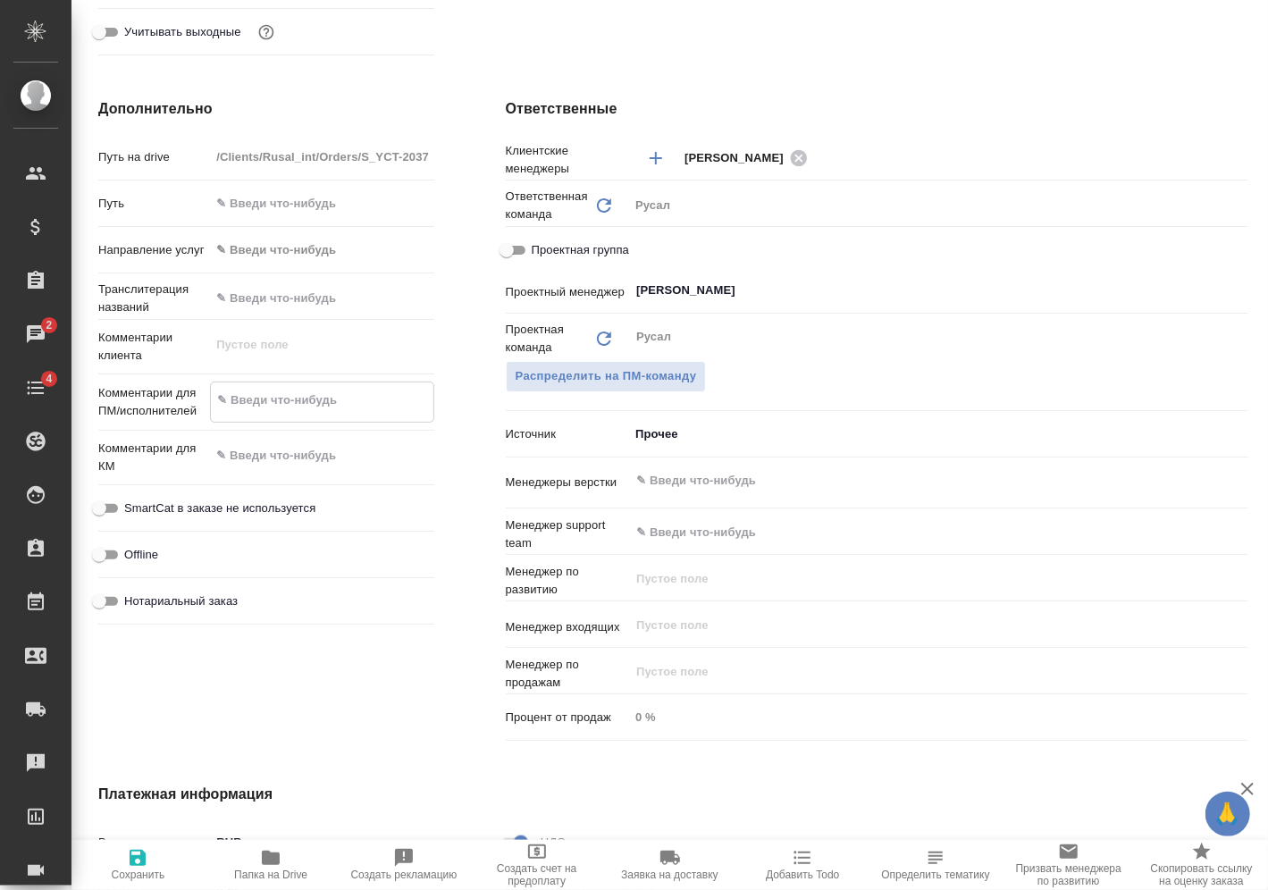
type textarea "x"
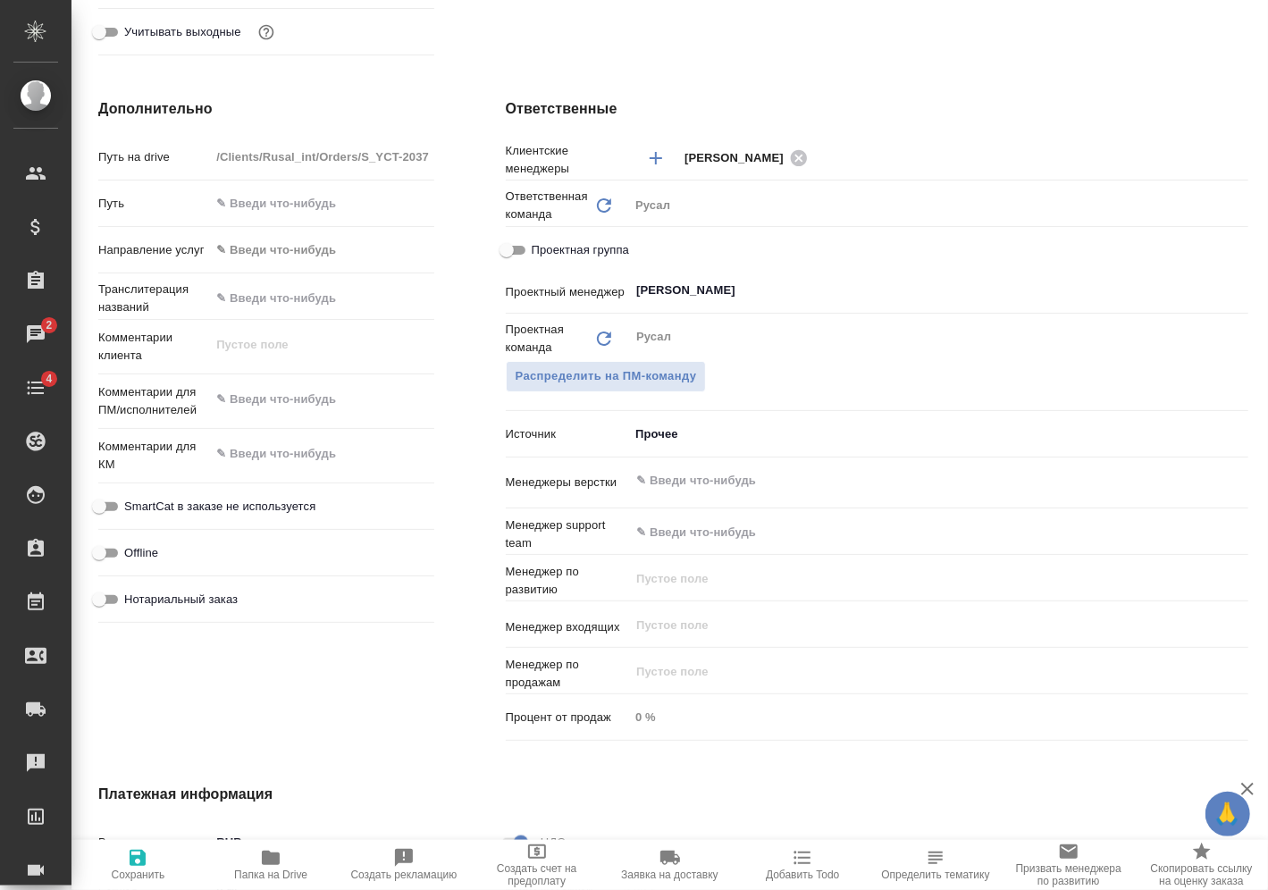
type textarea "x"
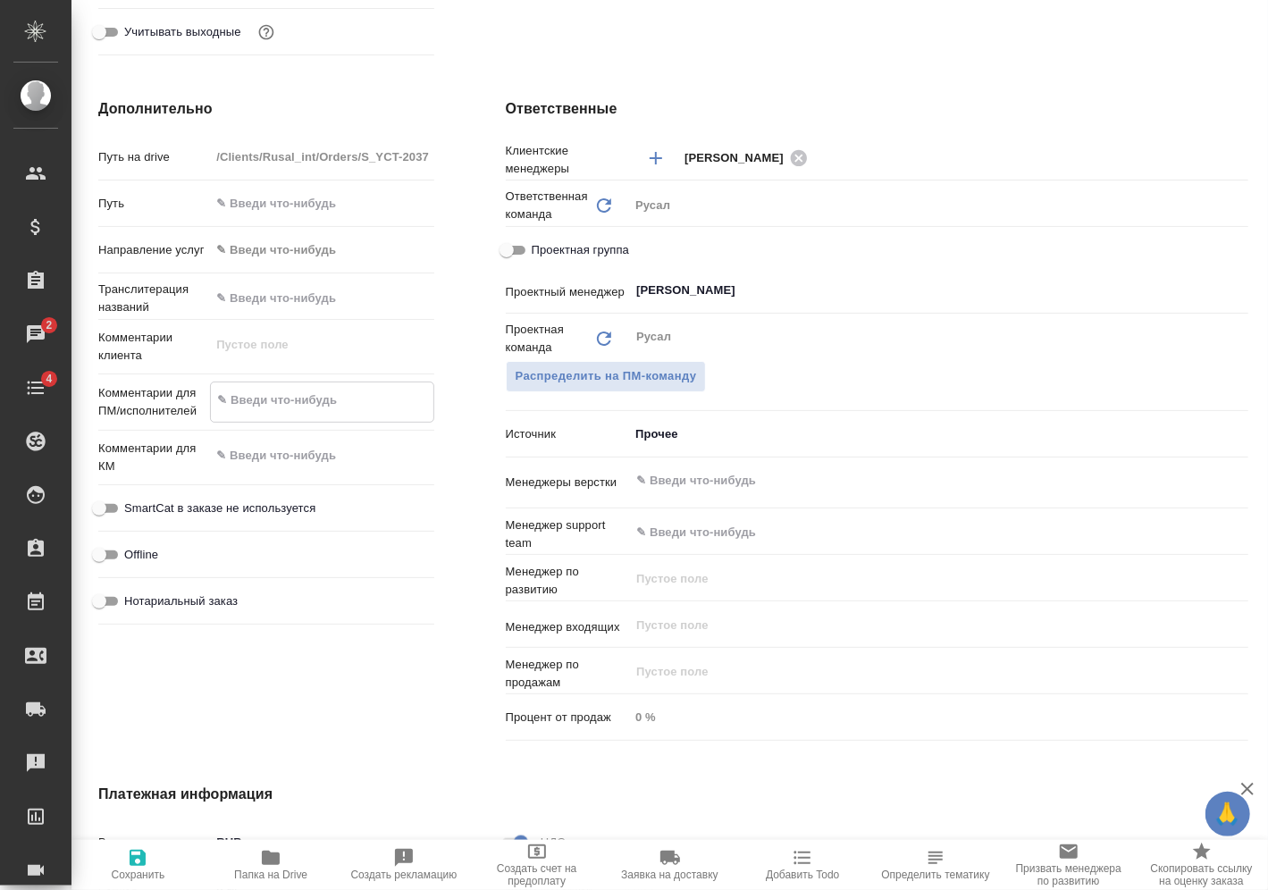
type textarea "x"
type textarea "1"
type textarea "x"
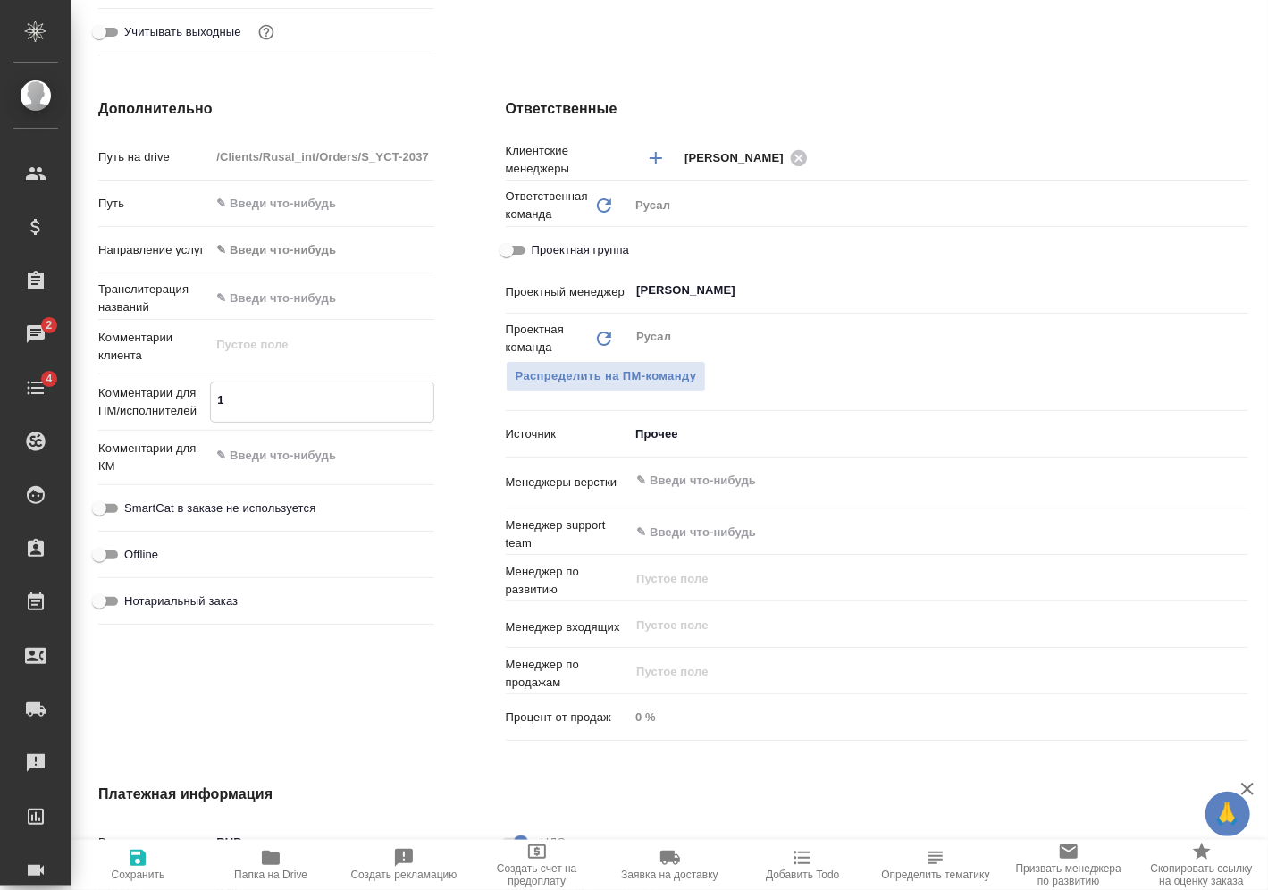
type textarea "18"
type textarea "x"
type textarea "18/"
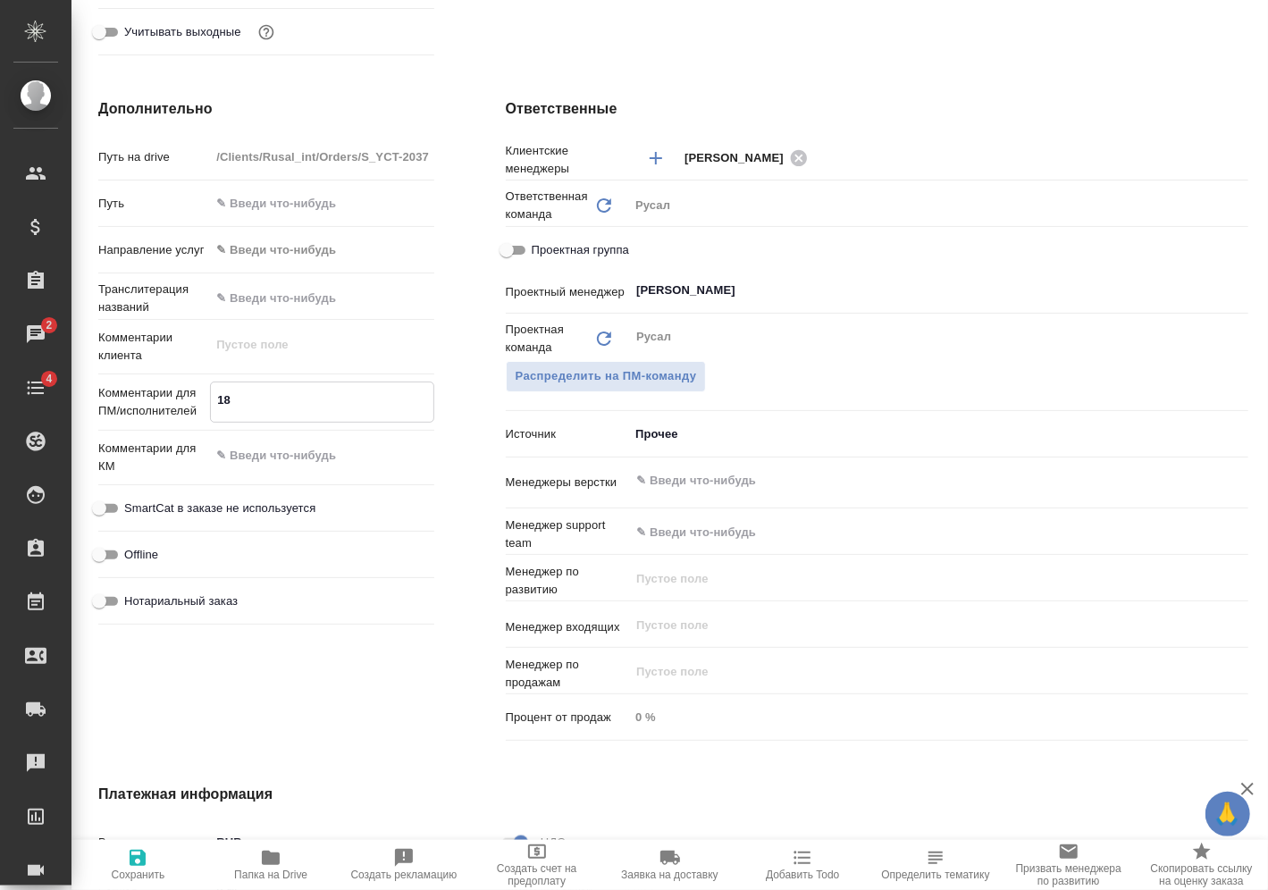
type textarea "x"
type textarea "18/0"
type textarea "x"
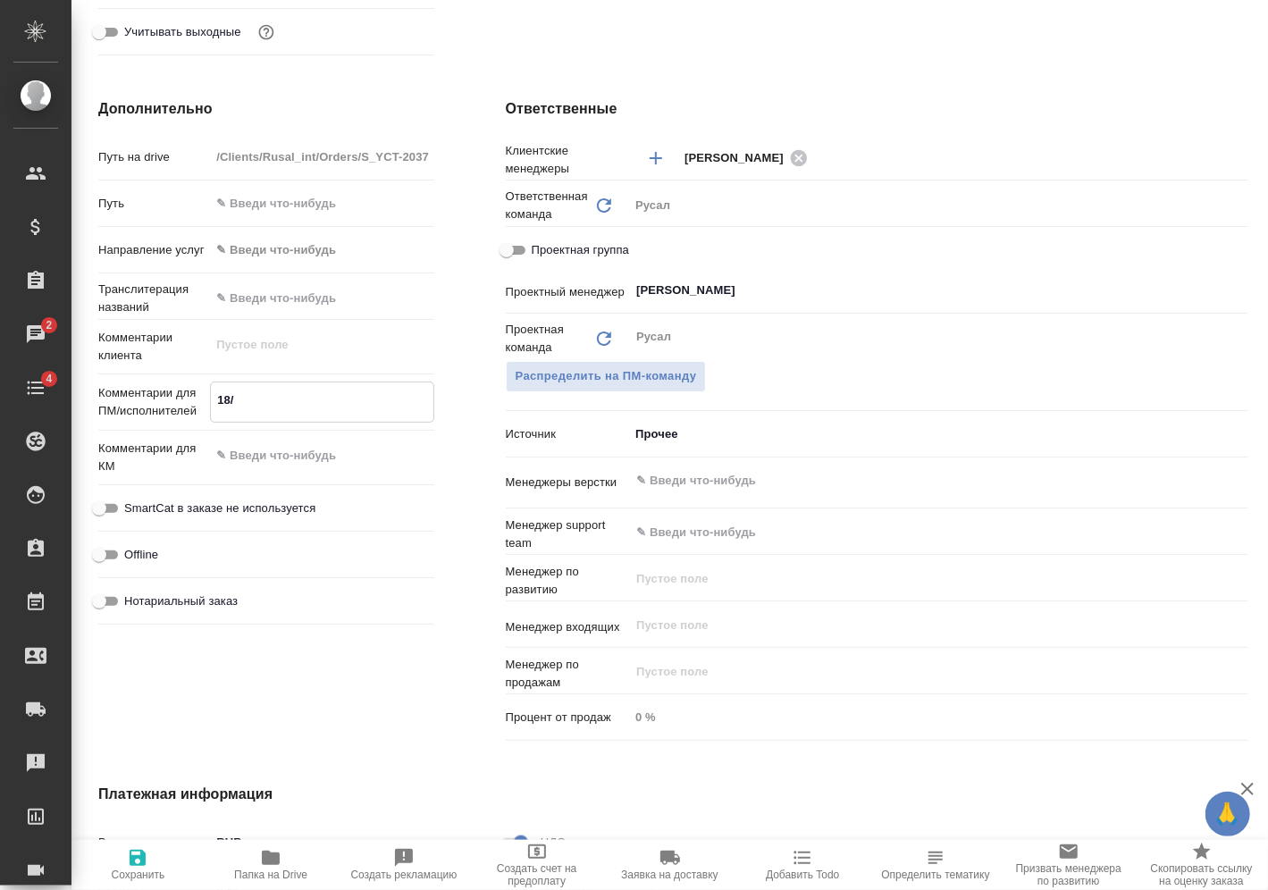
type textarea "x"
type textarea "18/09"
type textarea "x"
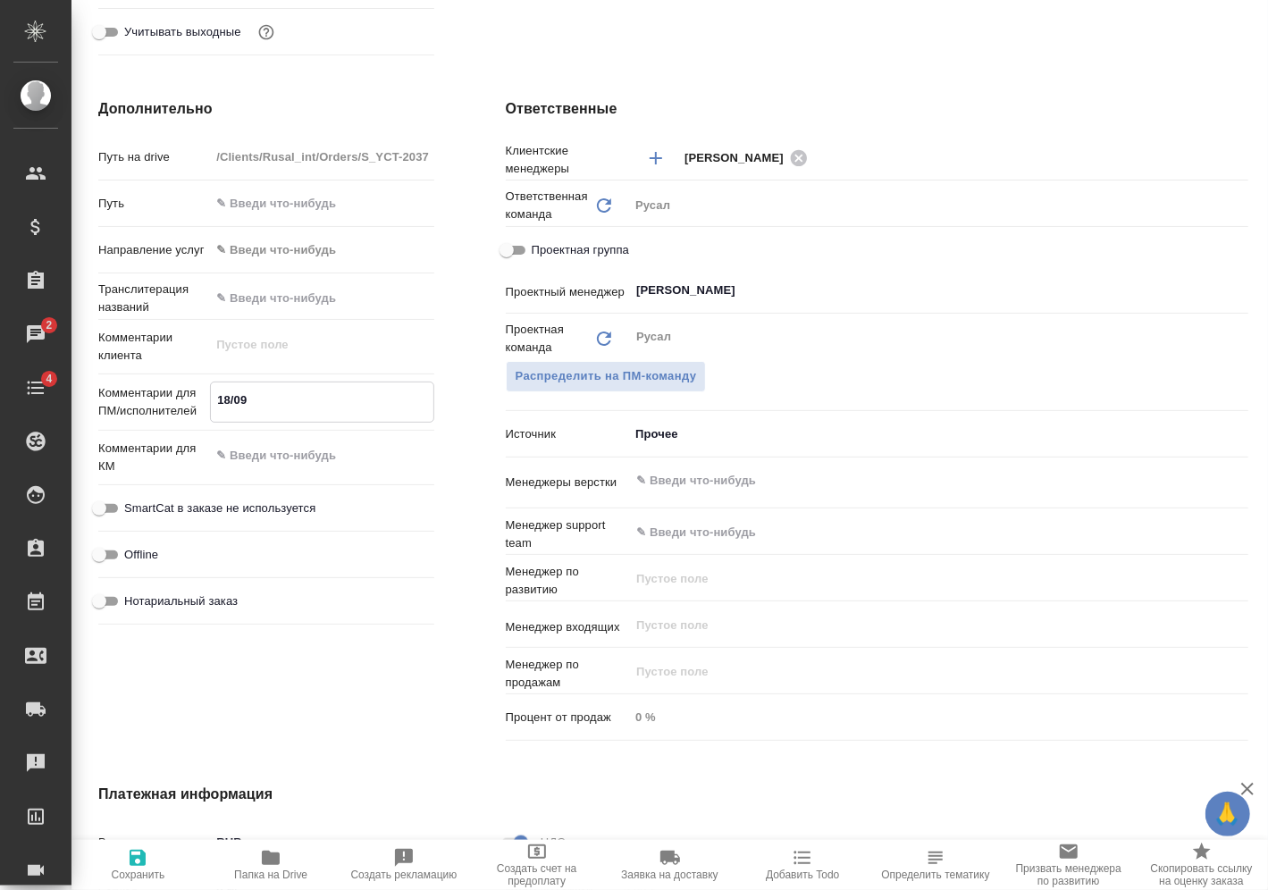
type textarea "x"
type textarea "18/09"
type textarea "x"
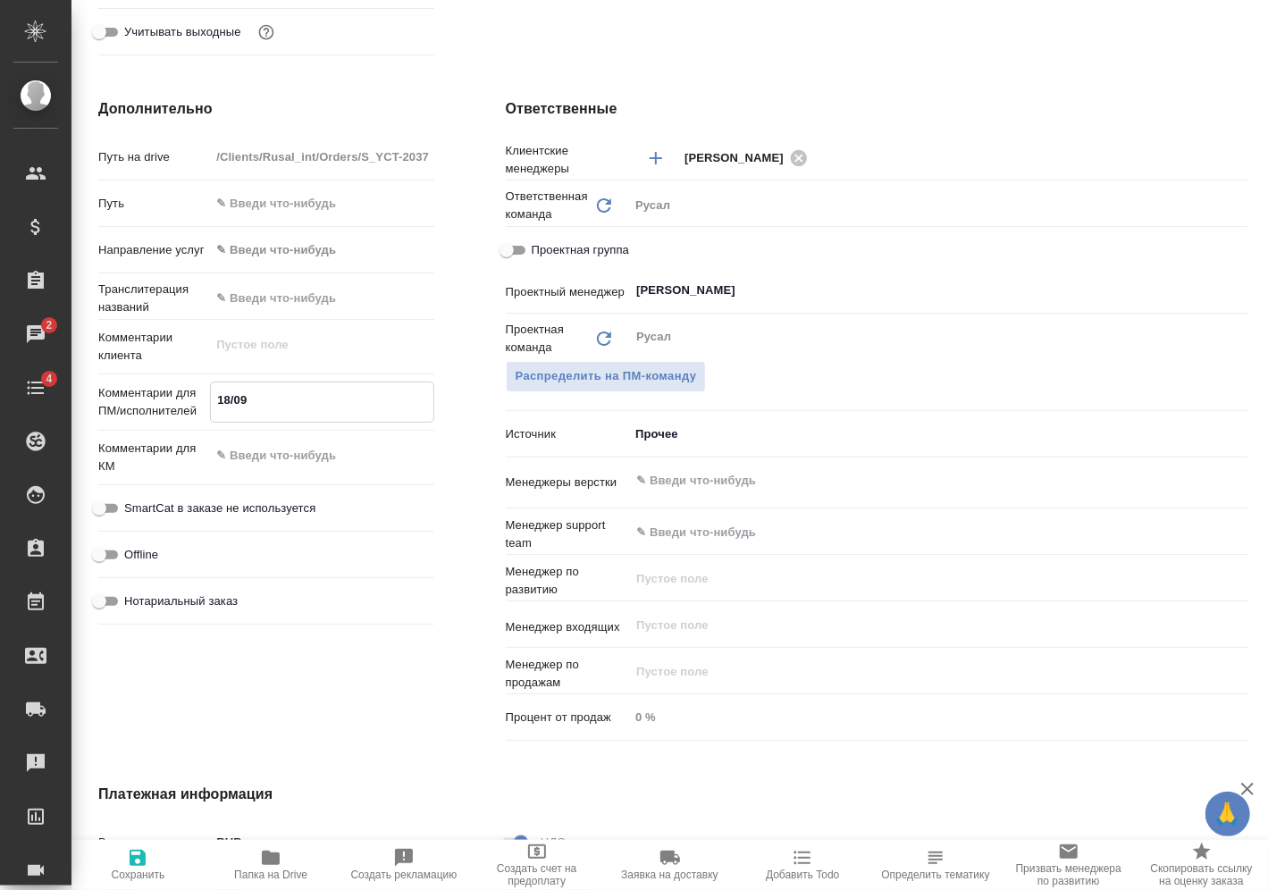
type textarea "18/09"
type textarea "x"
type textarea "18/0"
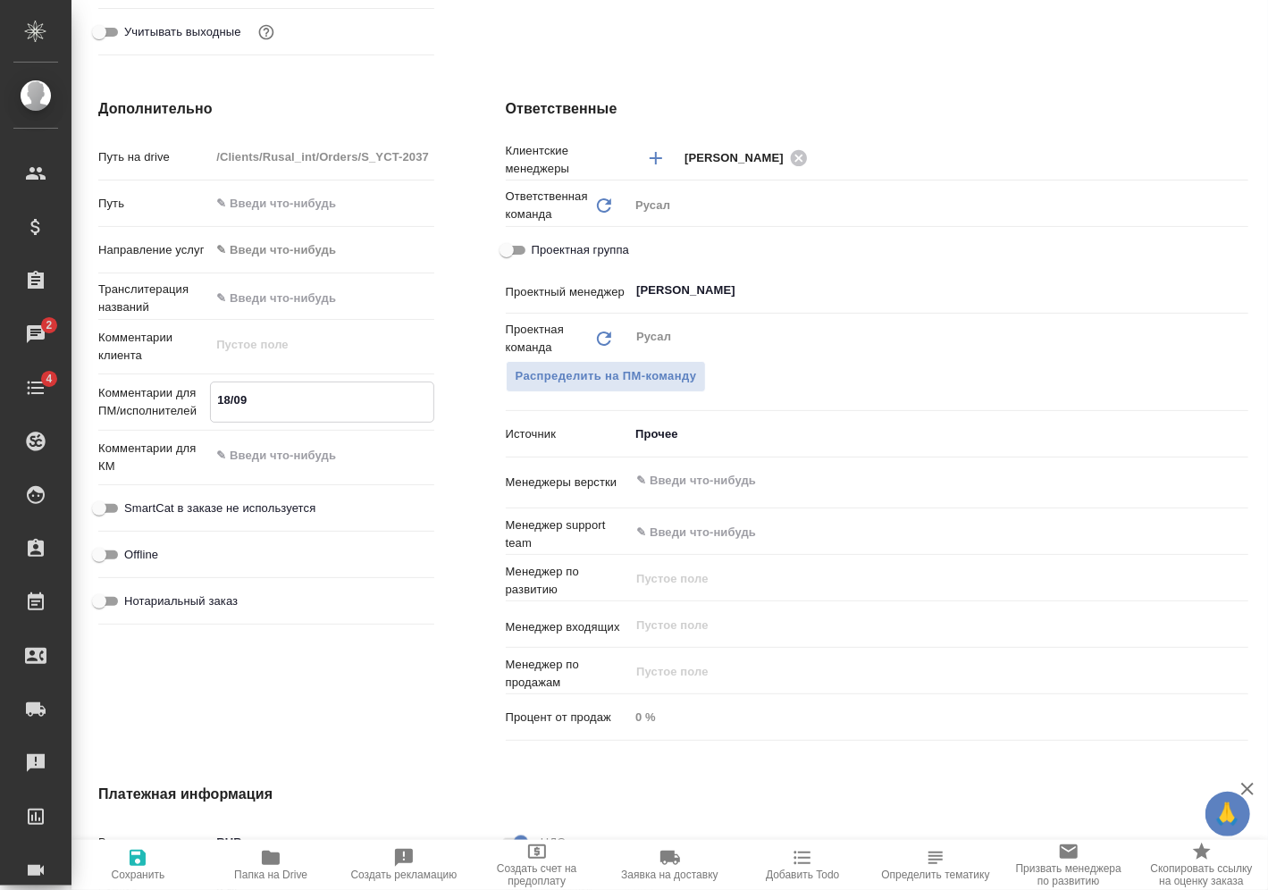
type textarea "x"
type textarea "18/"
type textarea "x"
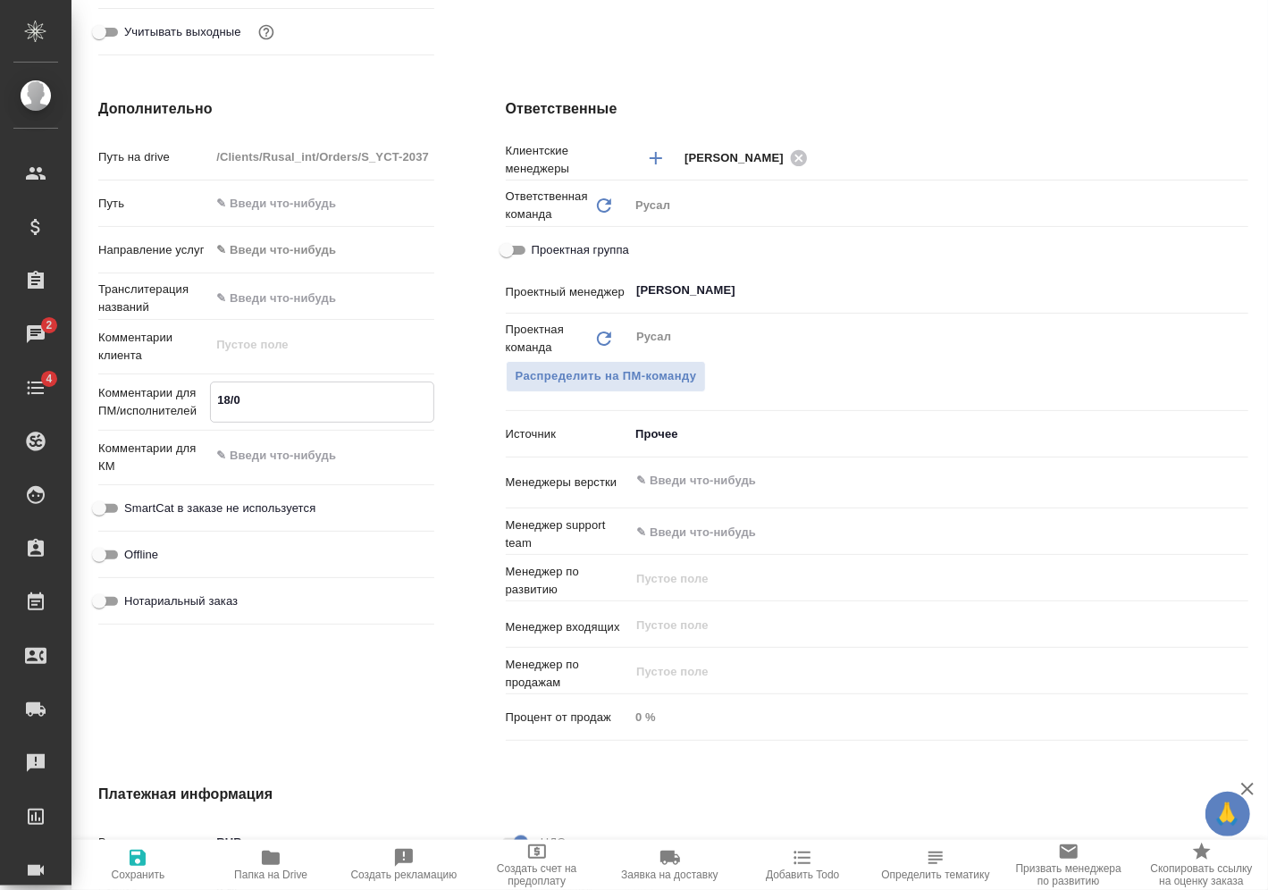
type textarea "x"
type textarea "18"
type textarea "x"
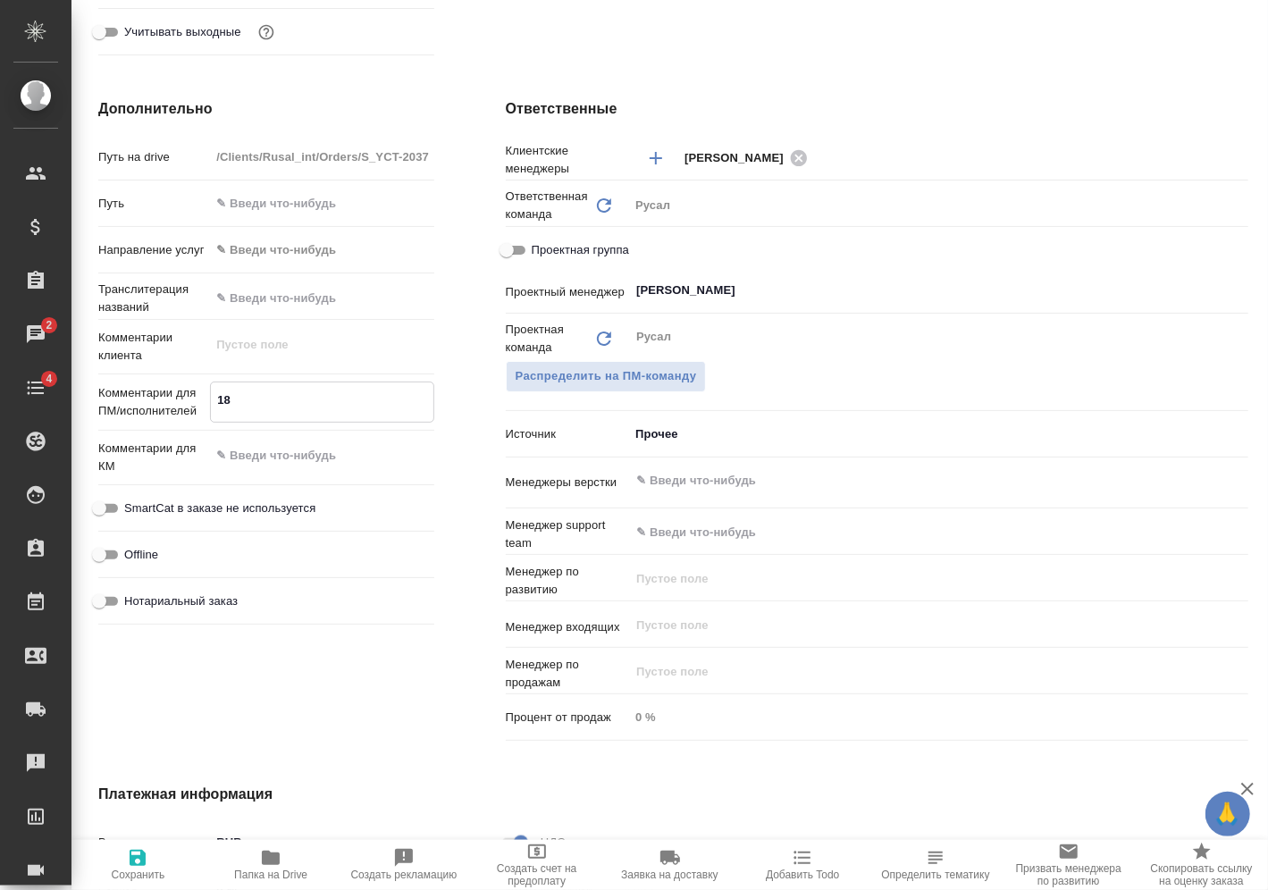
type textarea "18/"
type textarea "x"
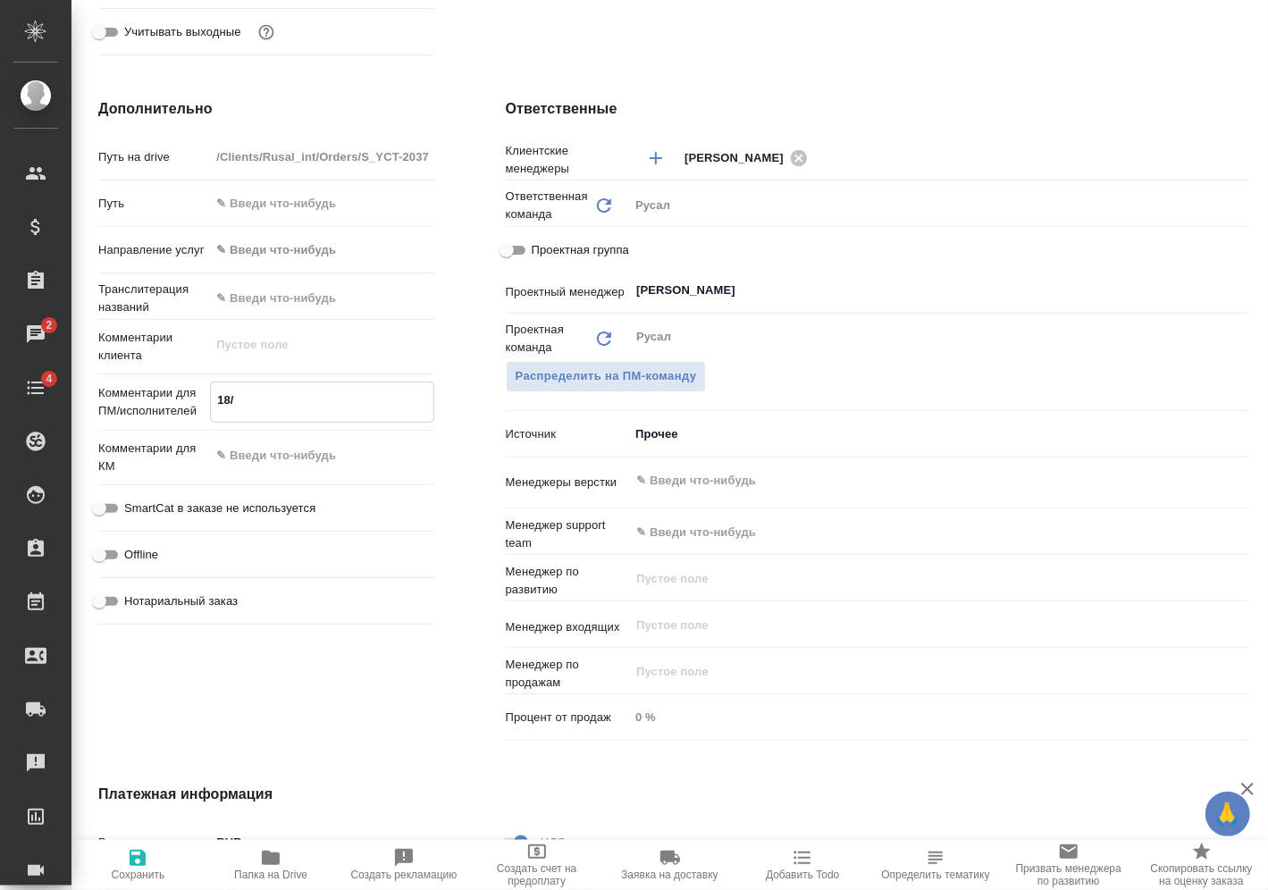
type textarea "18"
type textarea "x"
type textarea "18."
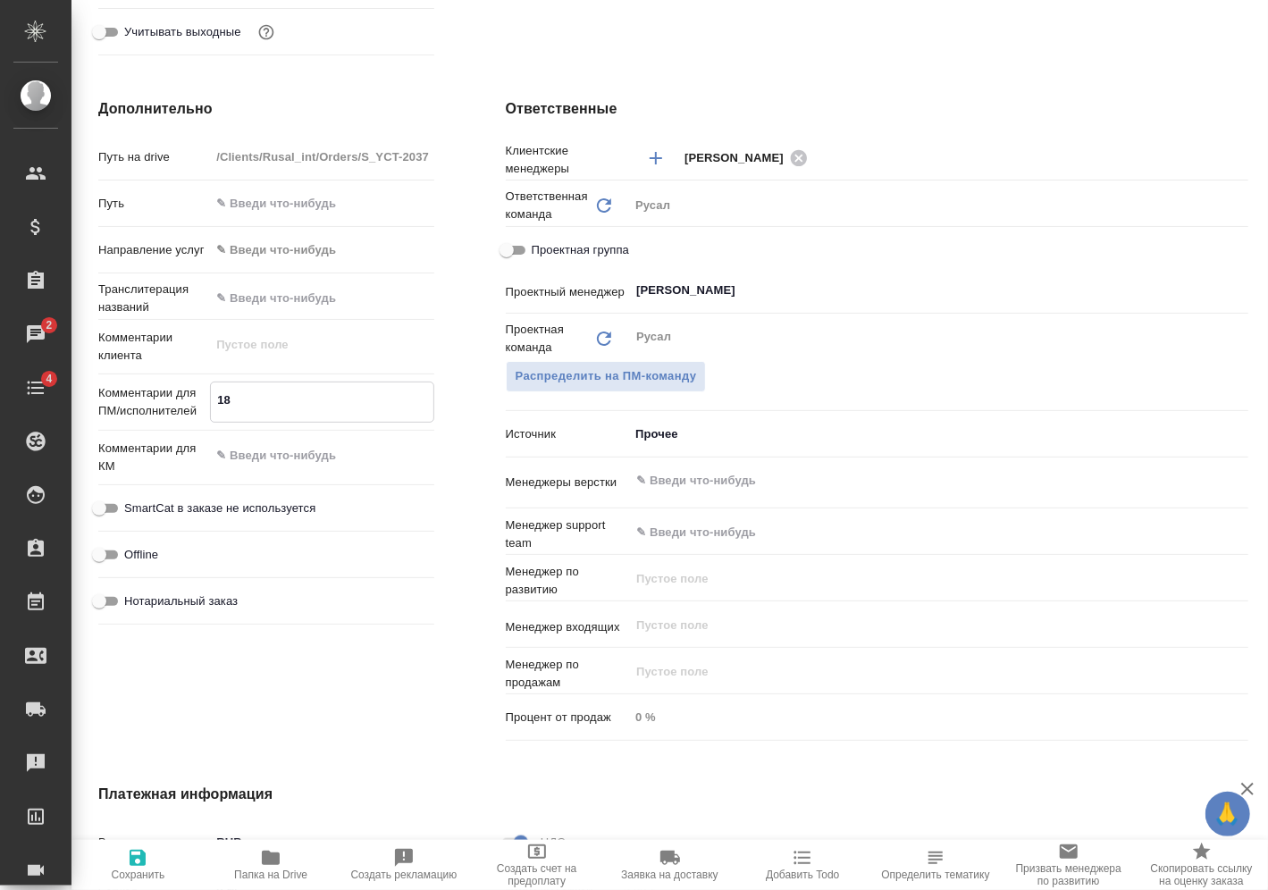
type textarea "x"
type textarea "18.0"
type textarea "x"
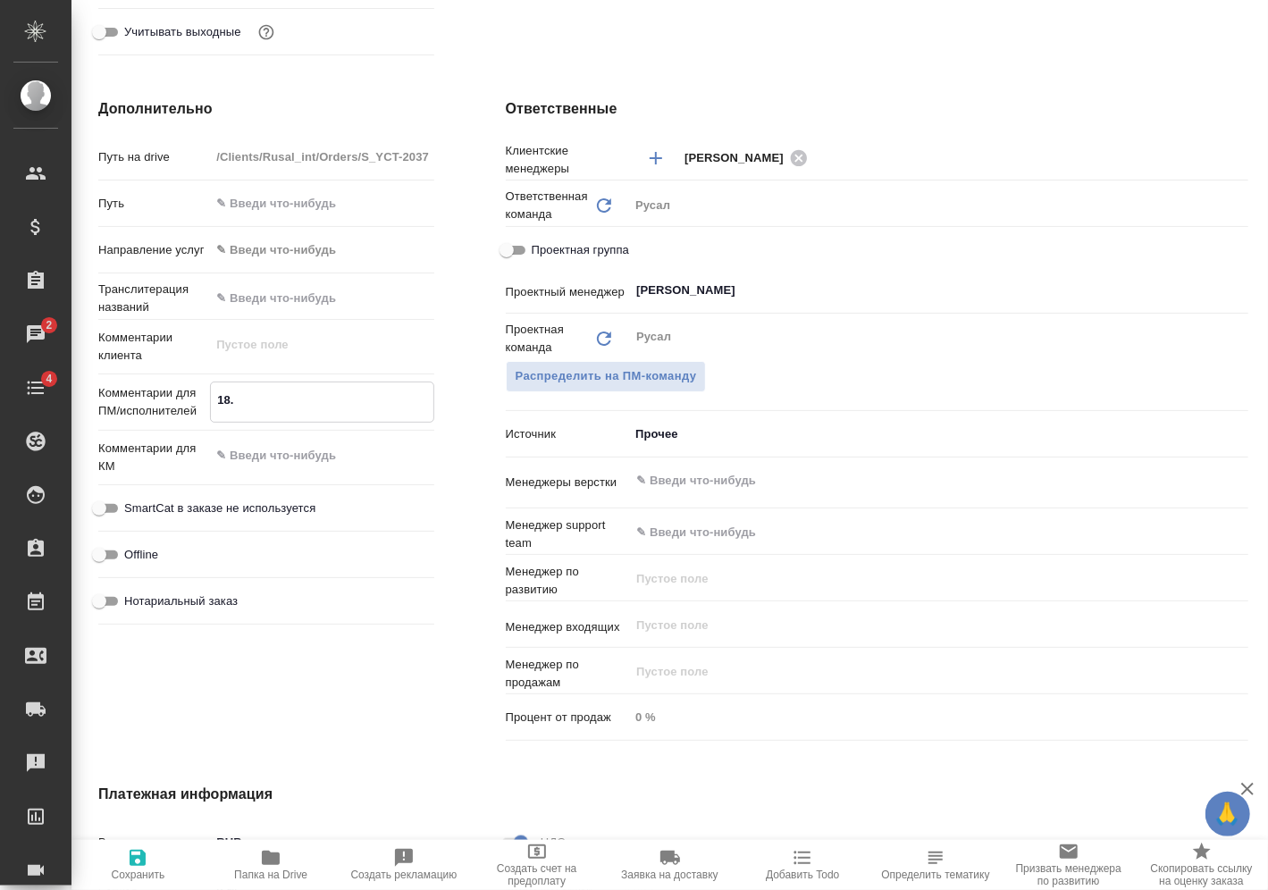
type textarea "x"
type textarea "18.09"
type textarea "x"
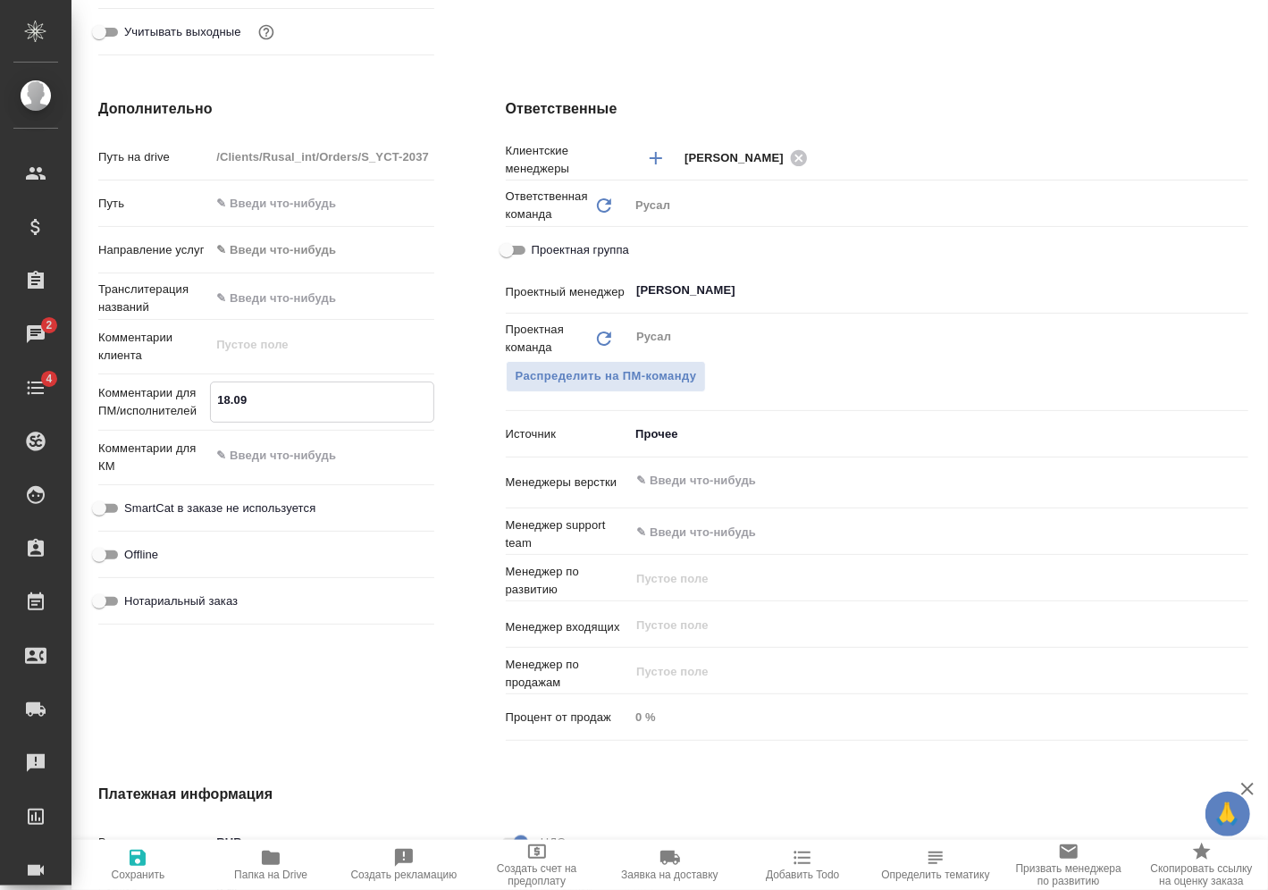
type textarea "x"
type textarea "18.09"
type textarea "x"
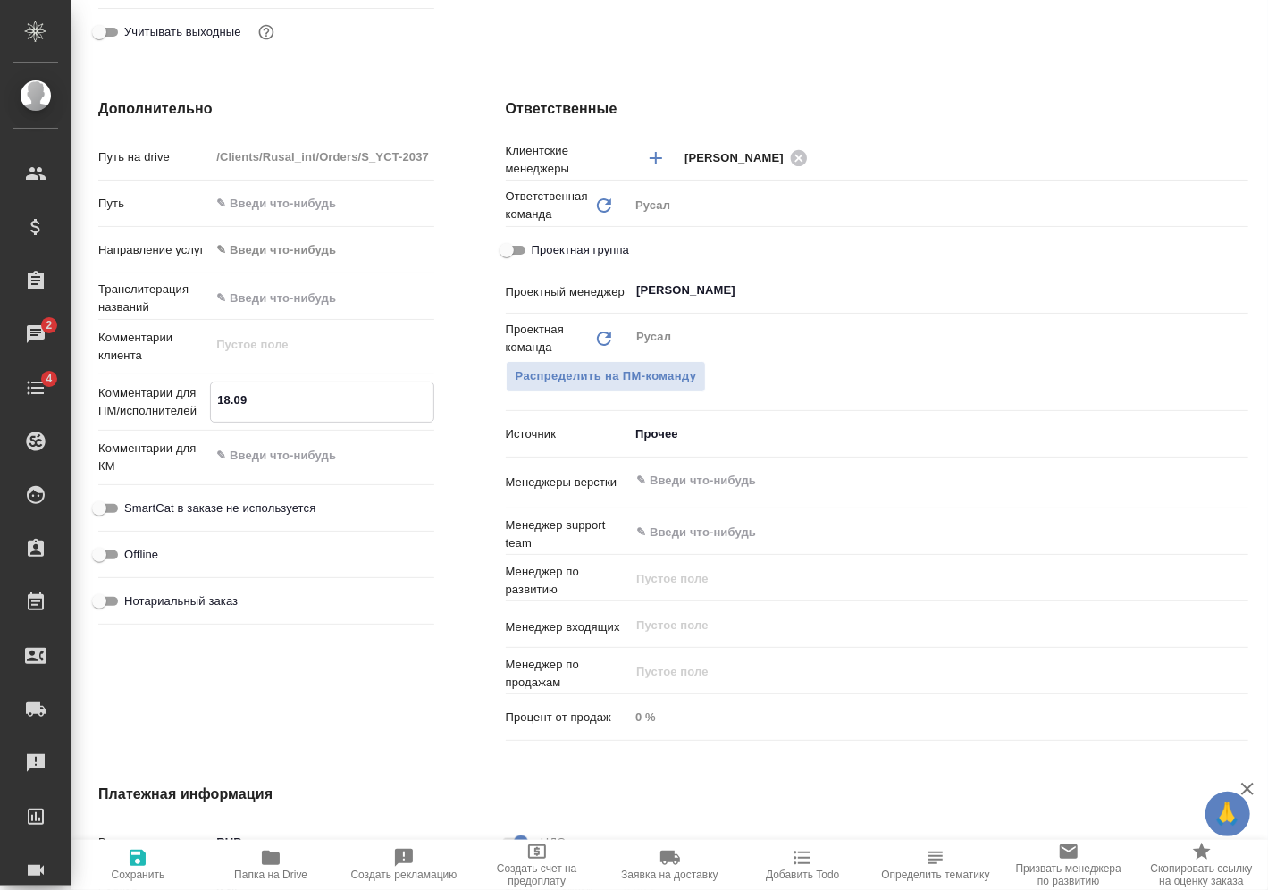
type textarea "18.09 b"
type textarea "x"
type textarea "18.09 b"
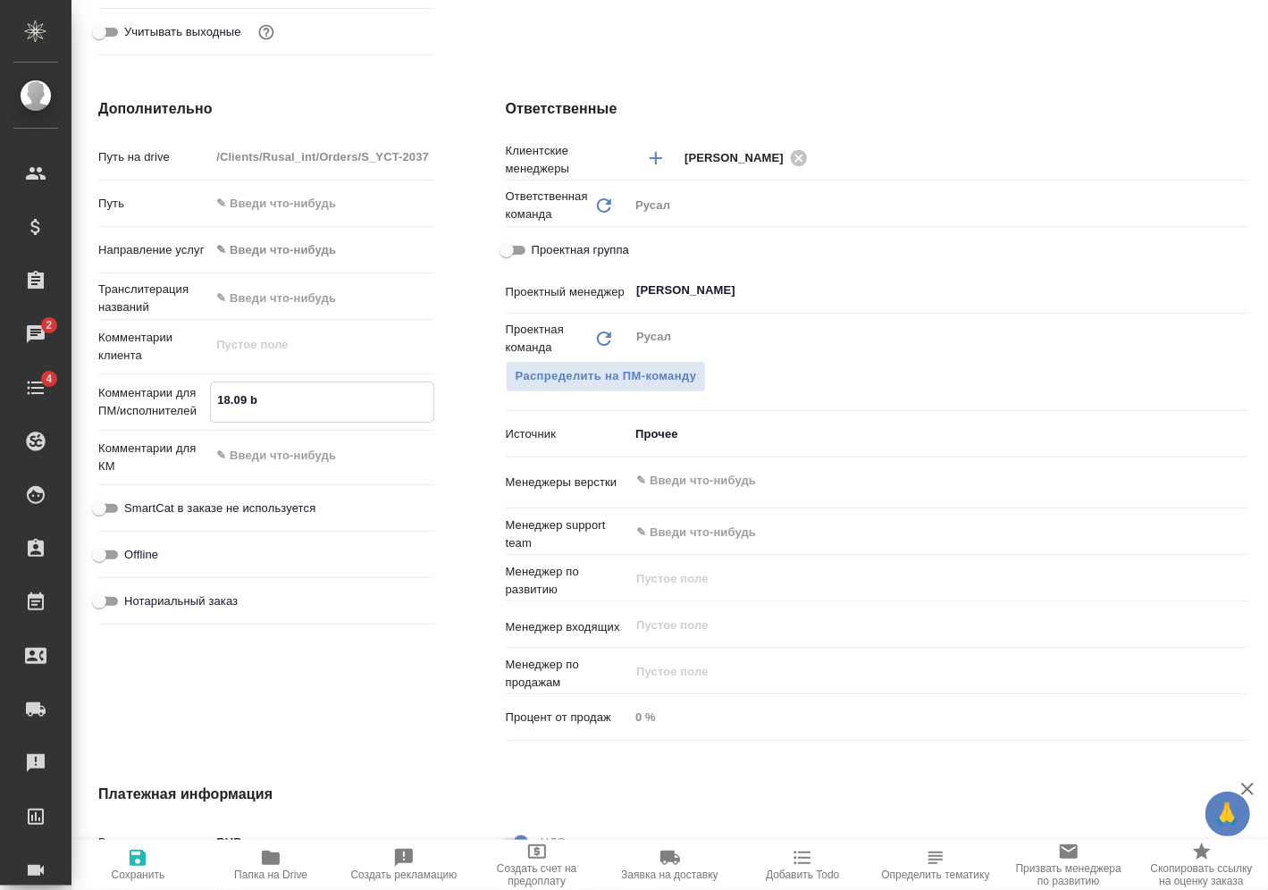
type textarea "x"
type textarea "18.09 b 1"
type textarea "x"
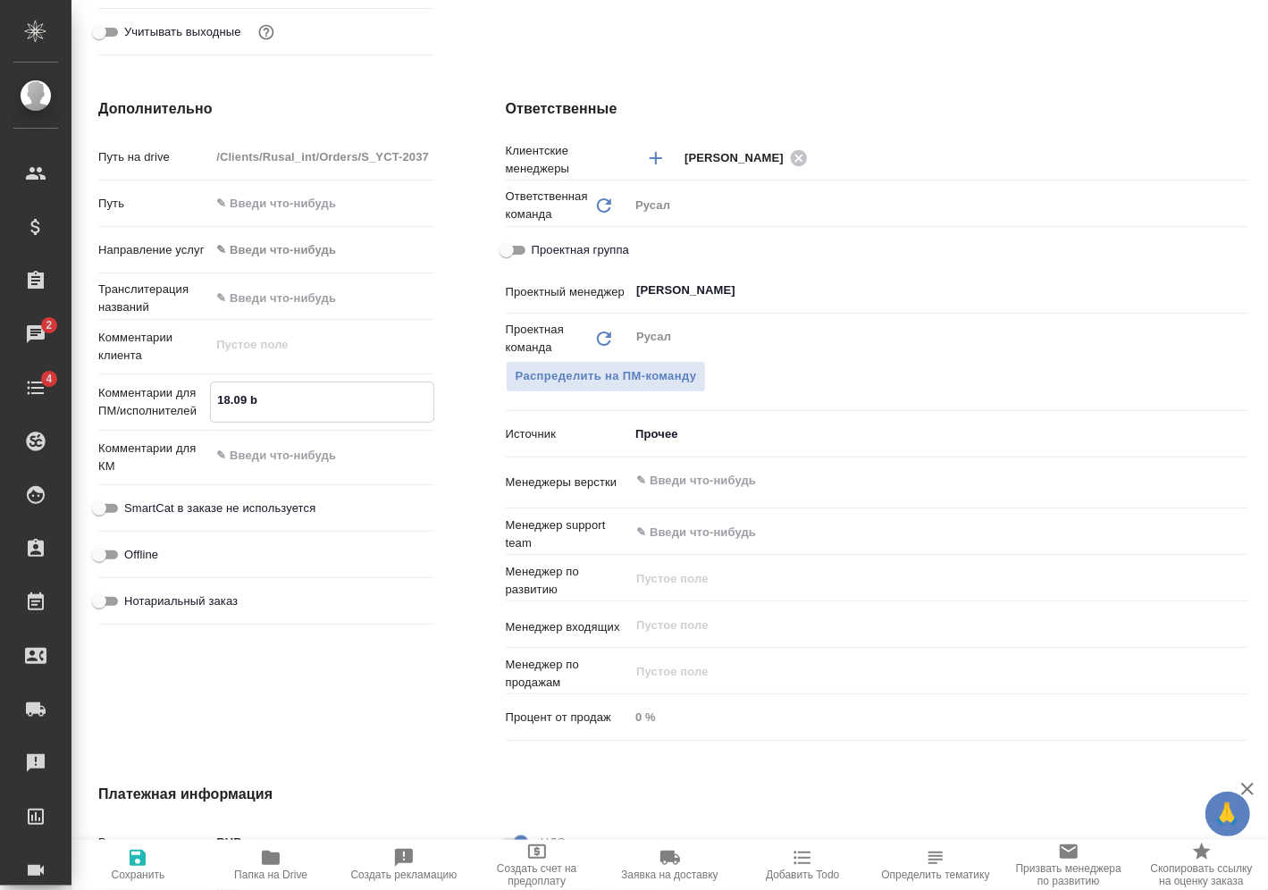
type textarea "x"
type textarea "18.09 b 19"
type textarea "x"
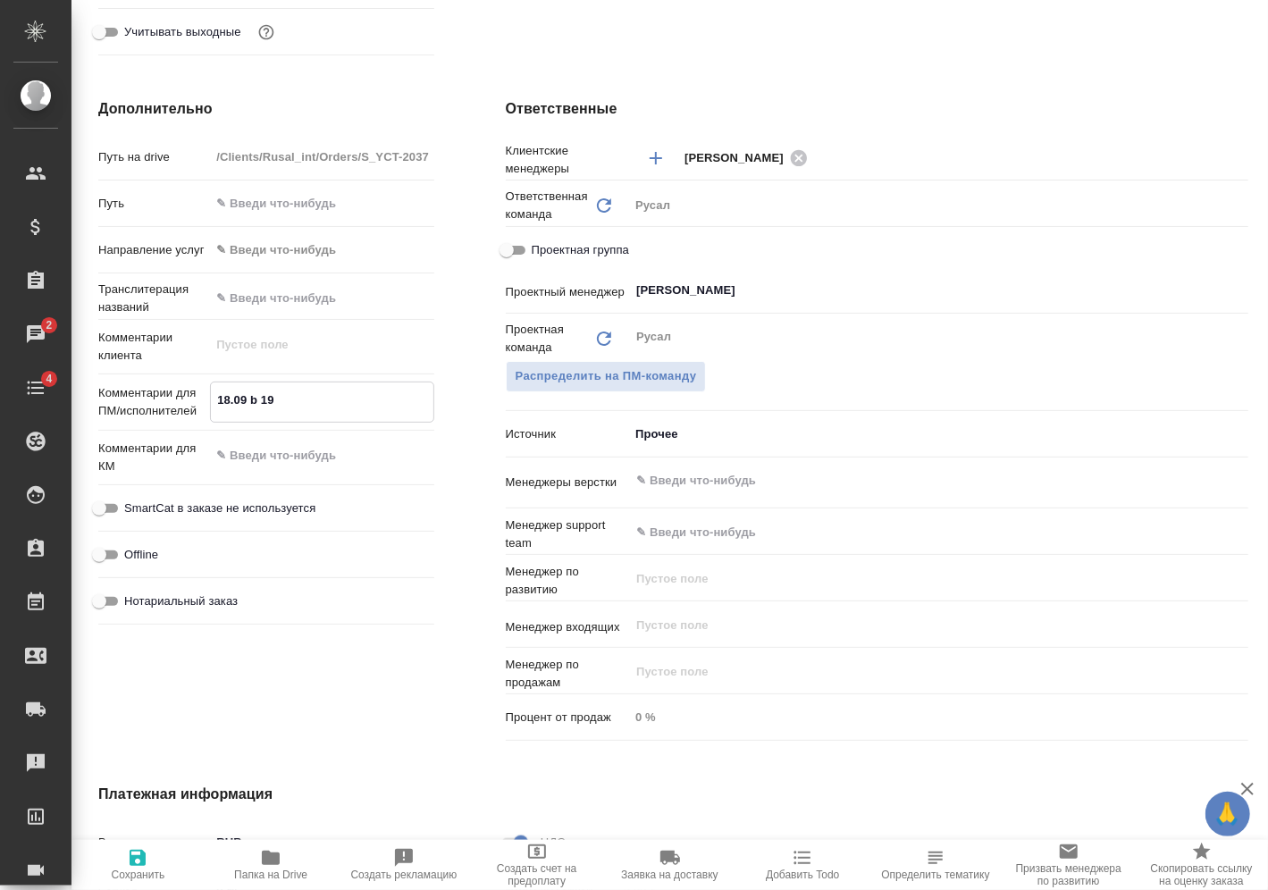
type textarea "18.09 b 19."
type textarea "x"
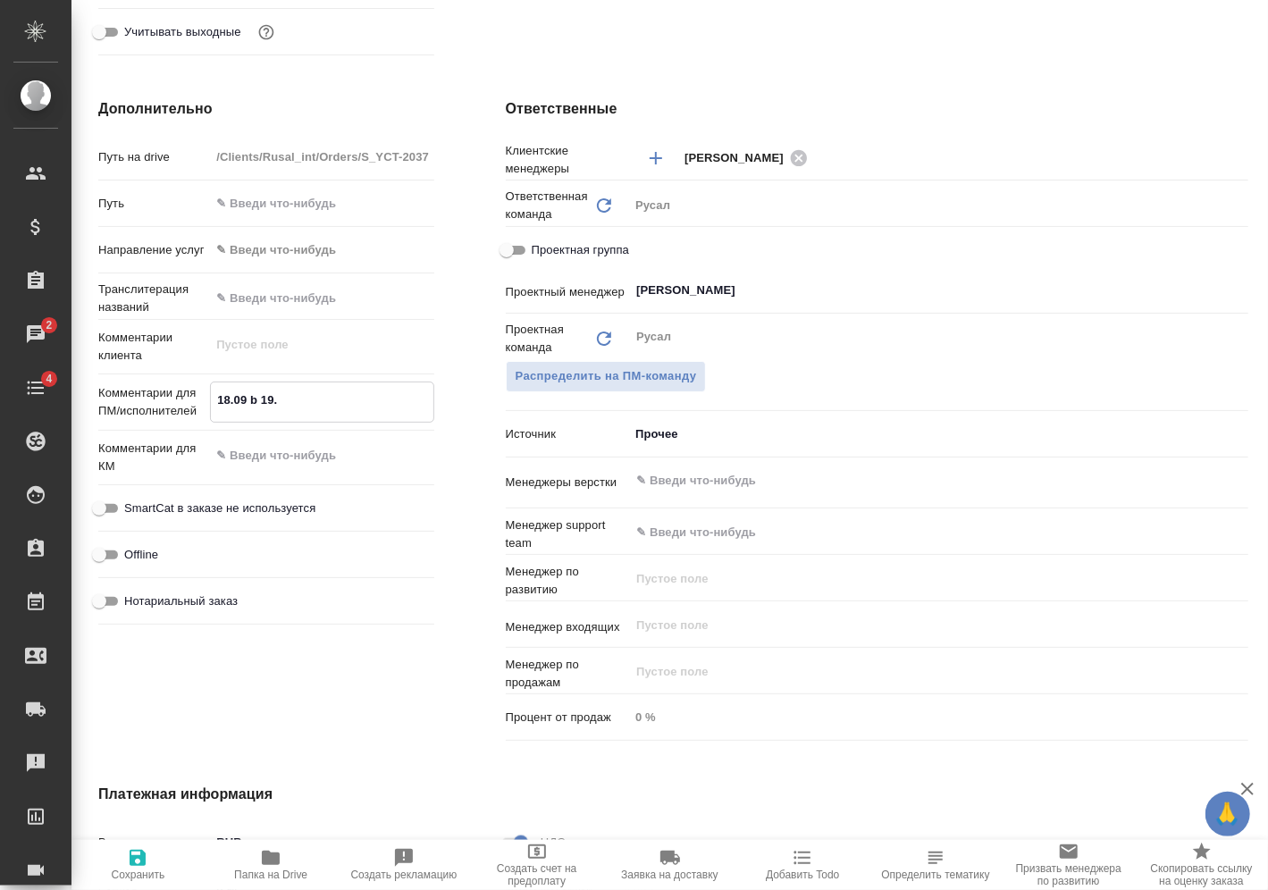
type textarea "18.09 b 19.0"
type textarea "x"
type textarea "18.09 b 19.09"
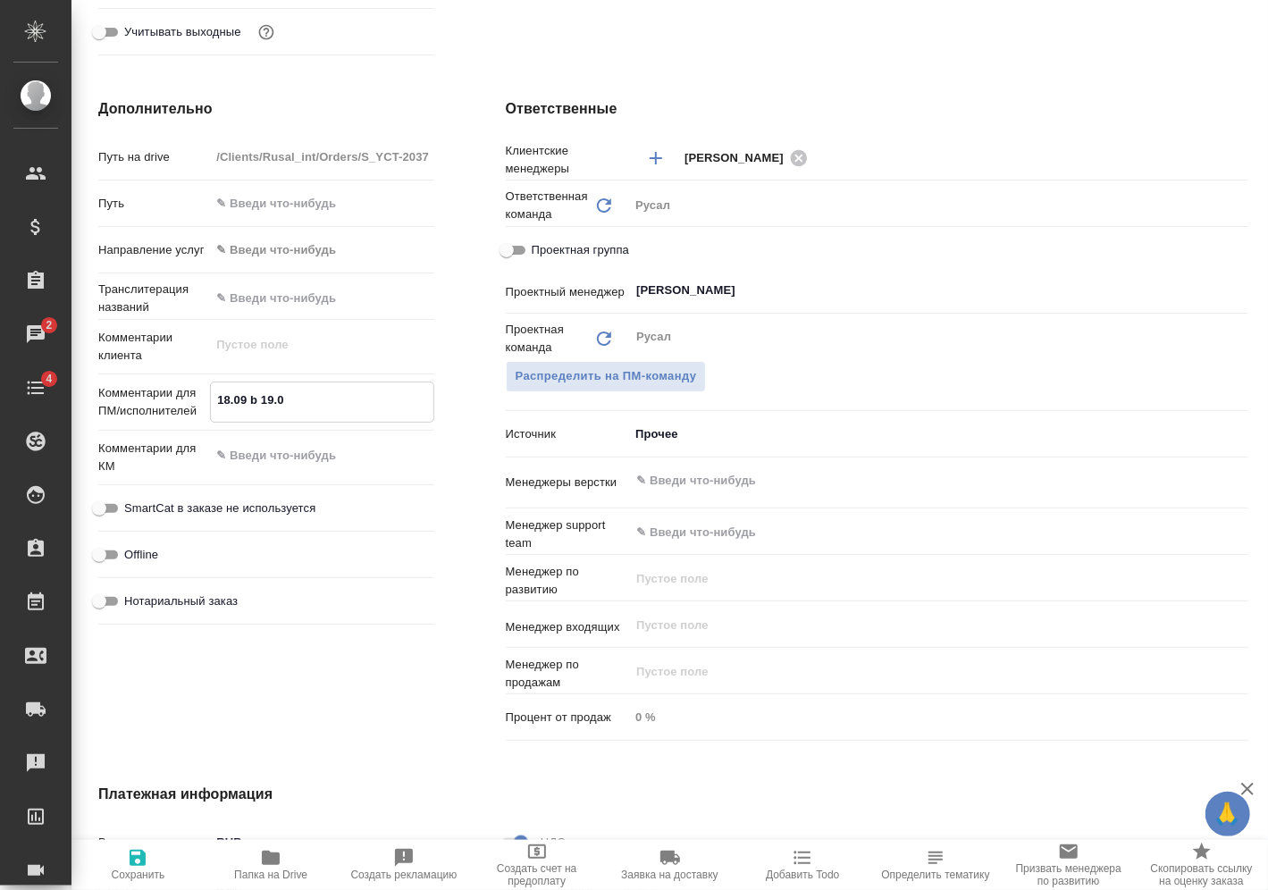
type textarea "x"
type textarea "18.09 b 19.09"
type textarea "x"
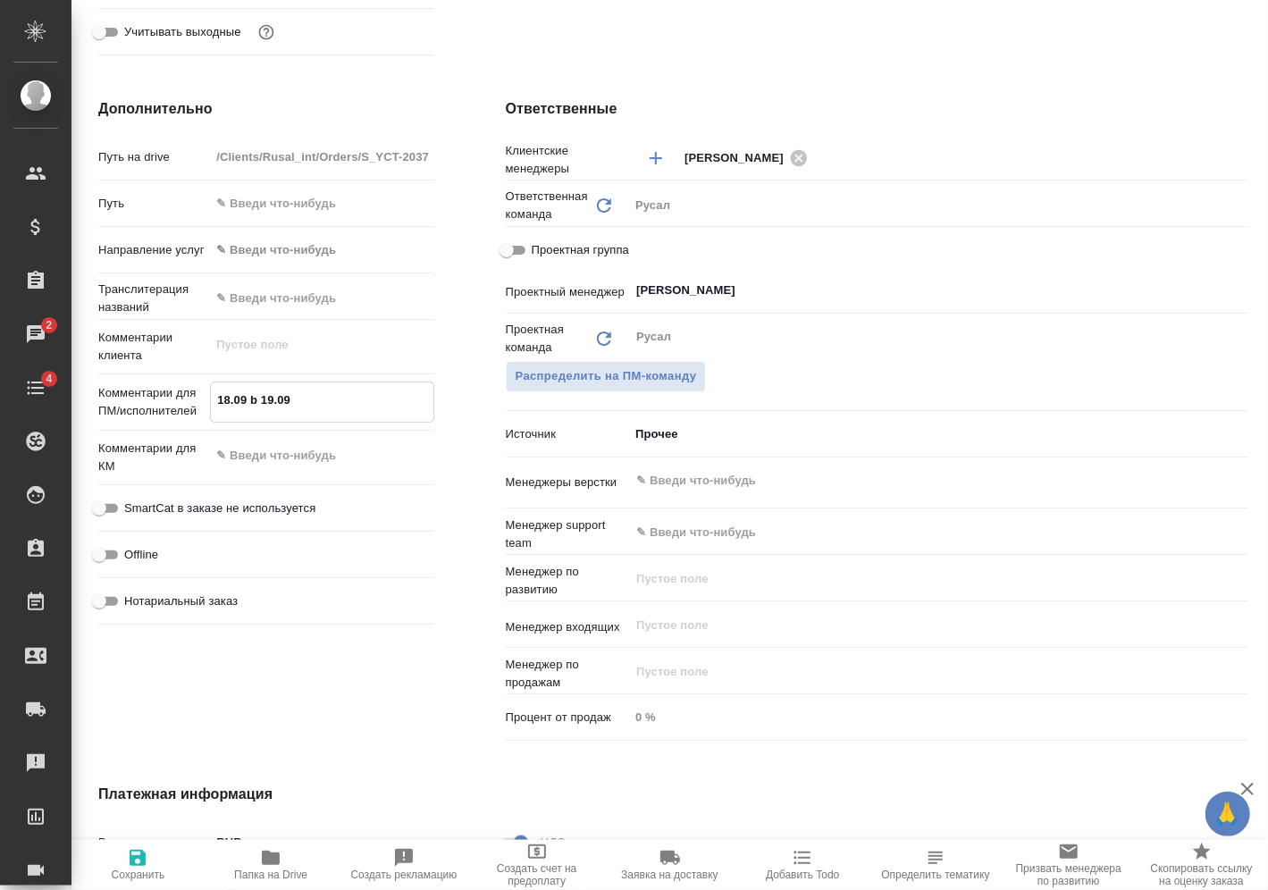
type textarea "x"
type textarea "18.09 b 19.09"
type textarea "x"
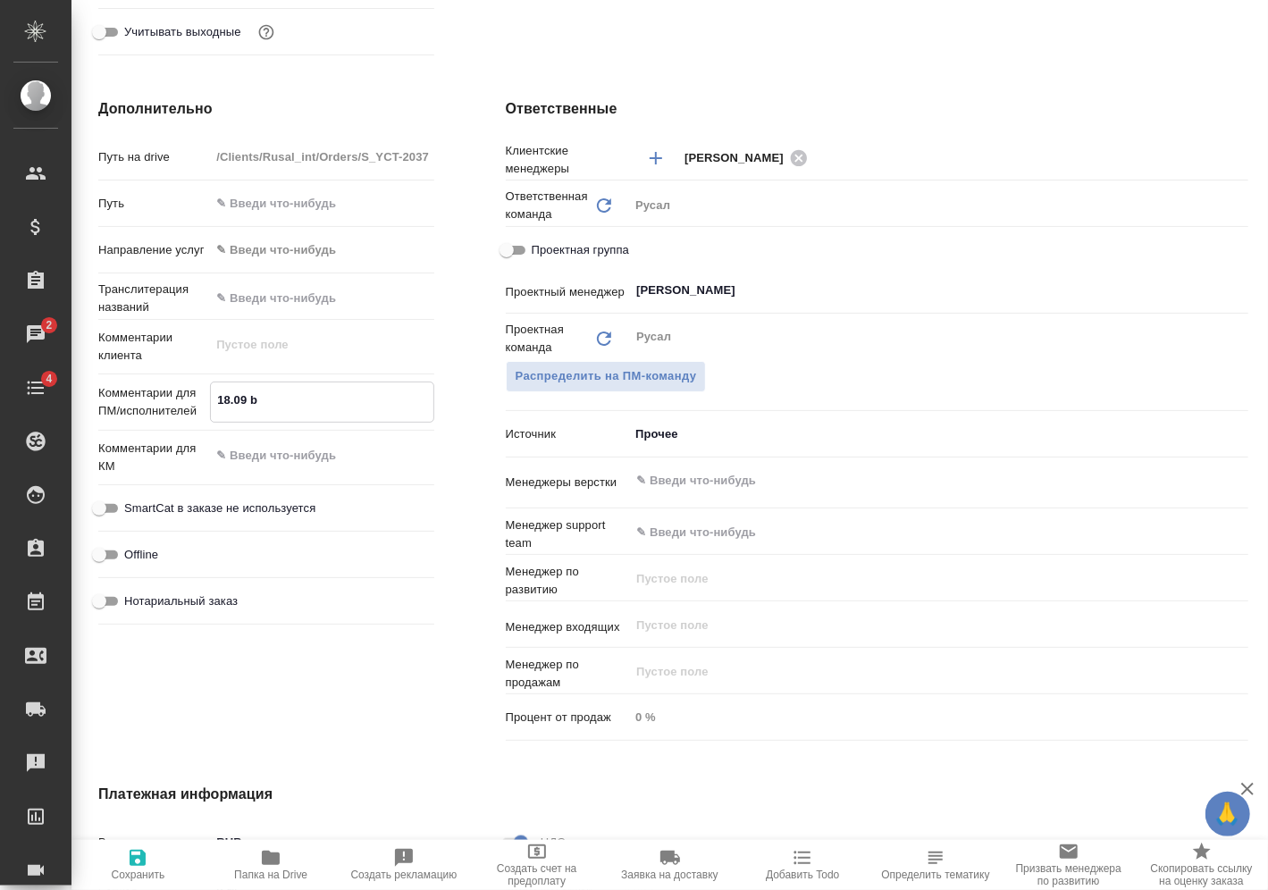
type textarea "18.09 b"
type textarea "x"
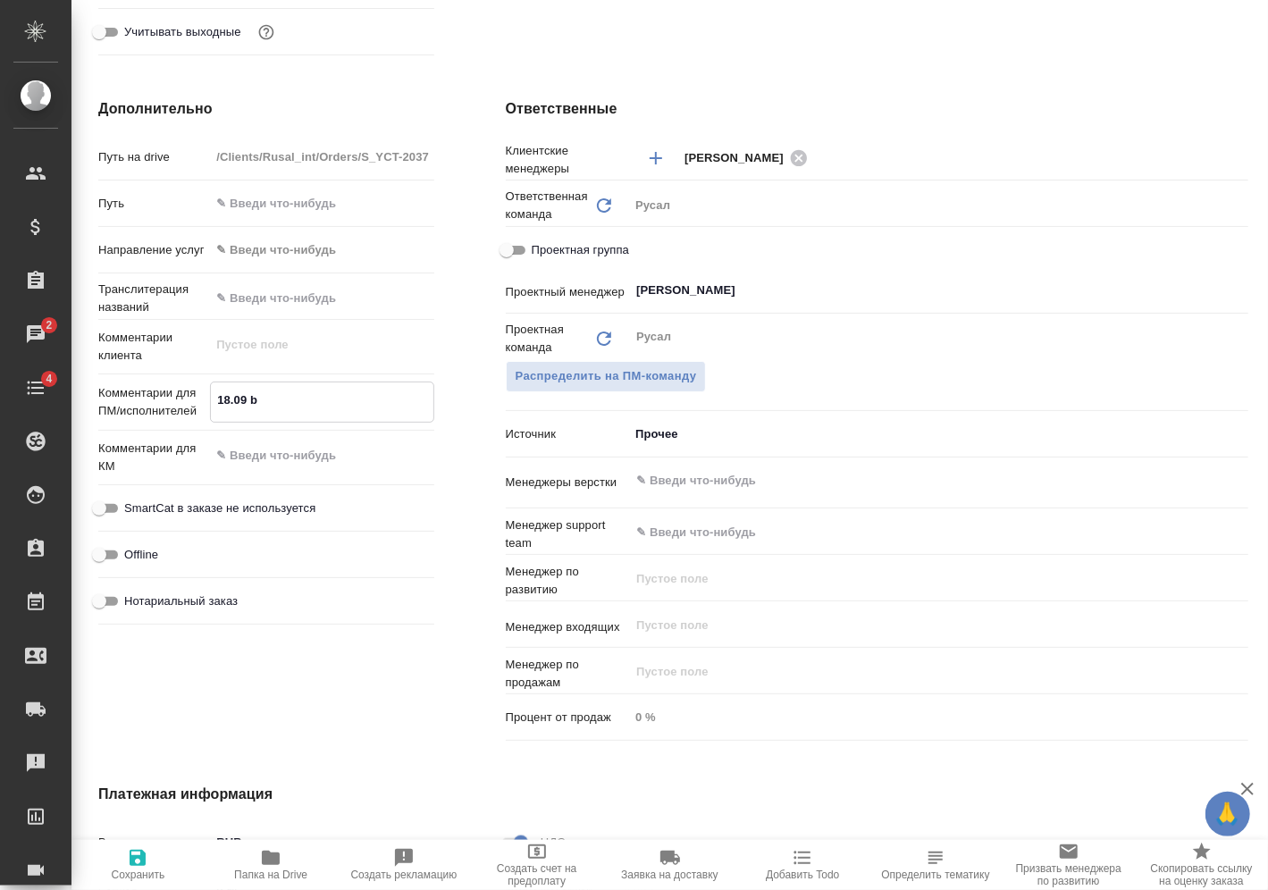
type textarea "18.09"
type textarea "x"
type textarea "18.09"
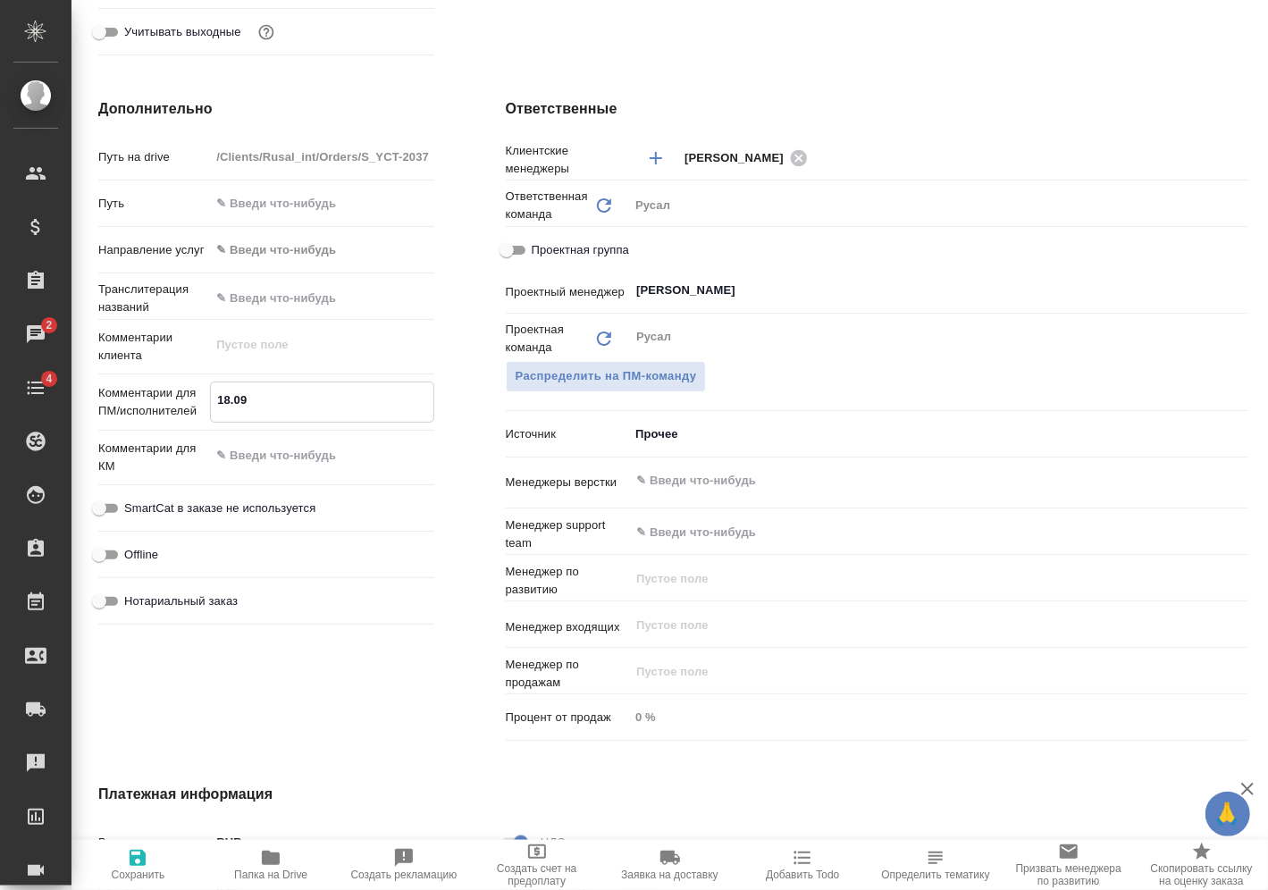
type textarea "x"
type textarea "18.09-"
type textarea "x"
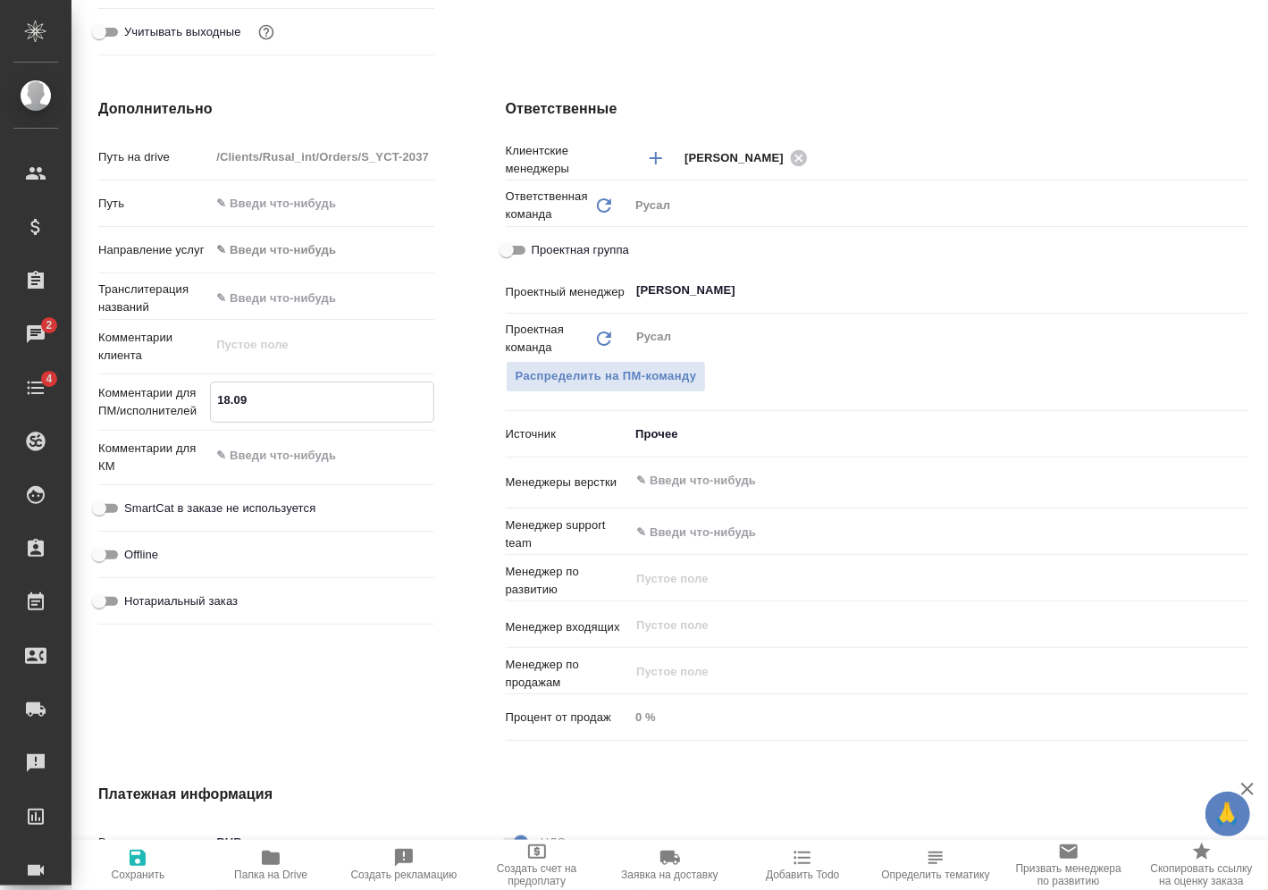
type textarea "x"
type textarea "18.09-1"
type textarea "x"
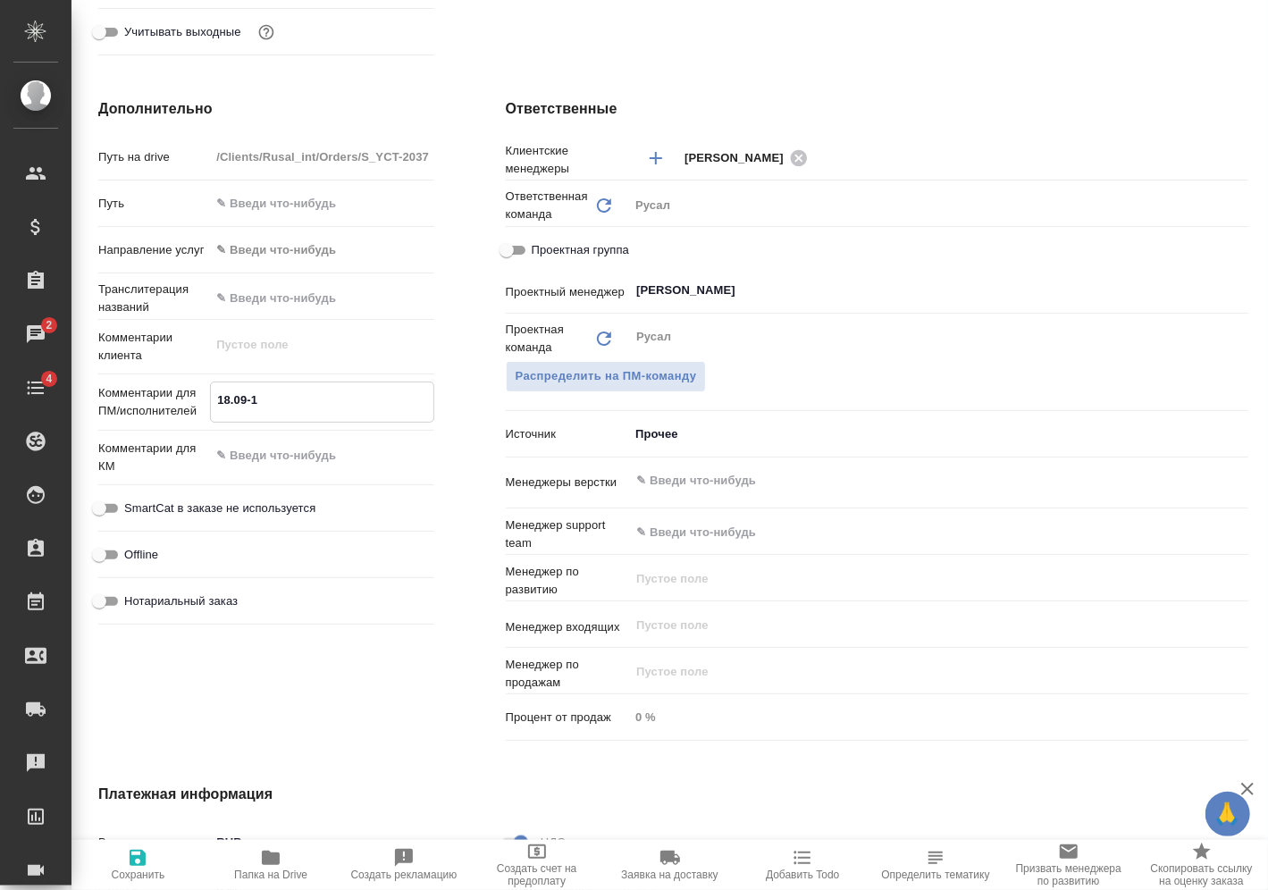
type textarea "x"
type textarea "18.09-19"
type textarea "x"
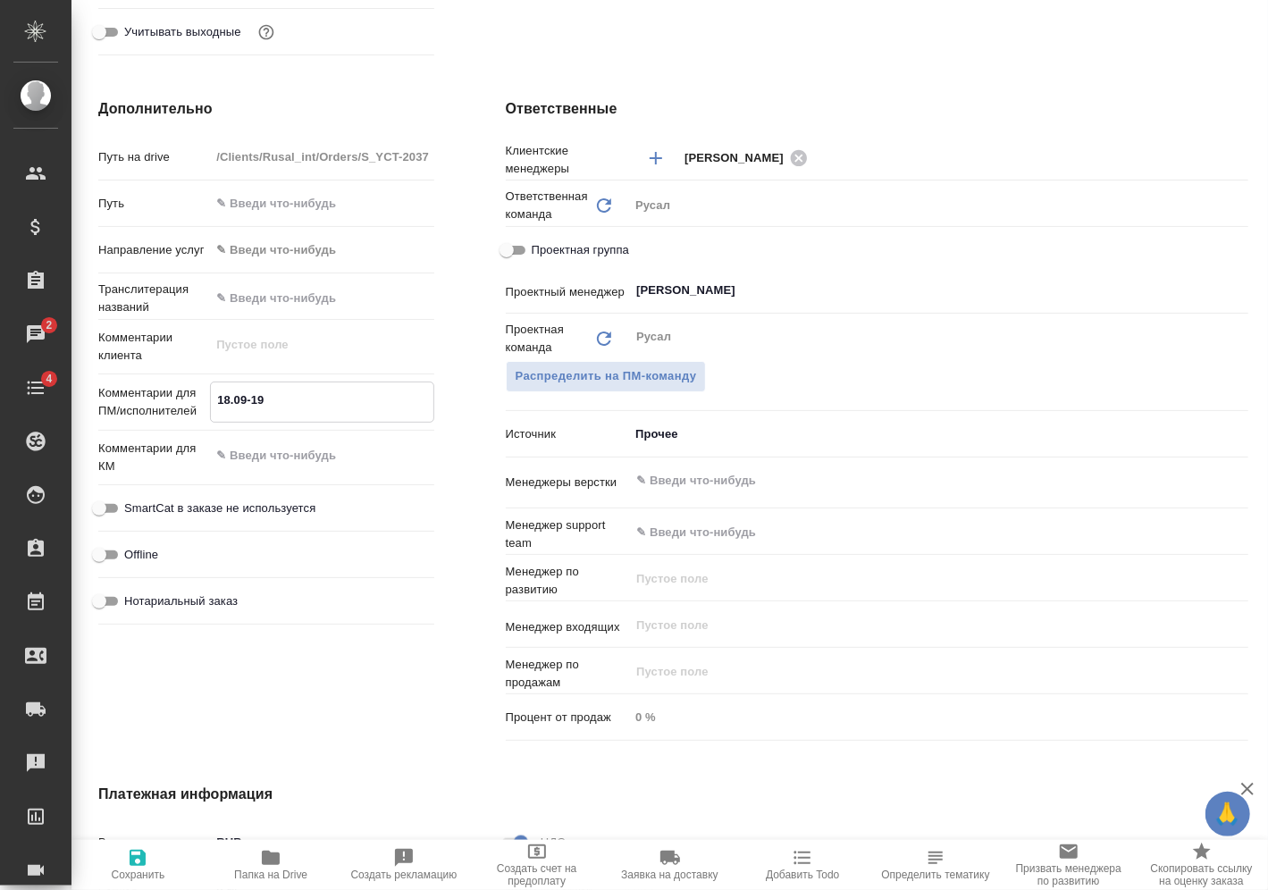
type textarea "18.09-19."
type textarea "x"
type textarea "18.09-19.0"
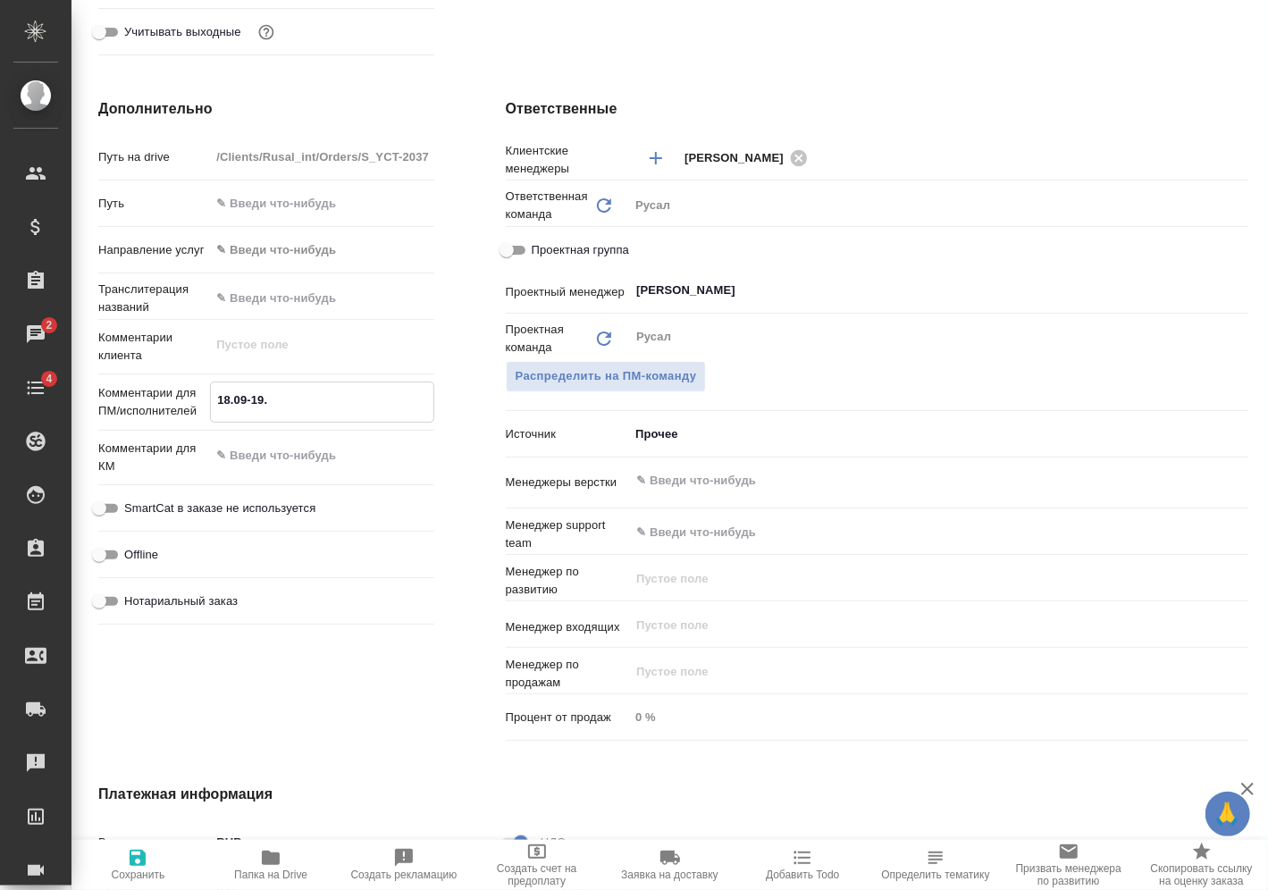
type textarea "x"
type textarea "18.09-19.09"
type textarea "x"
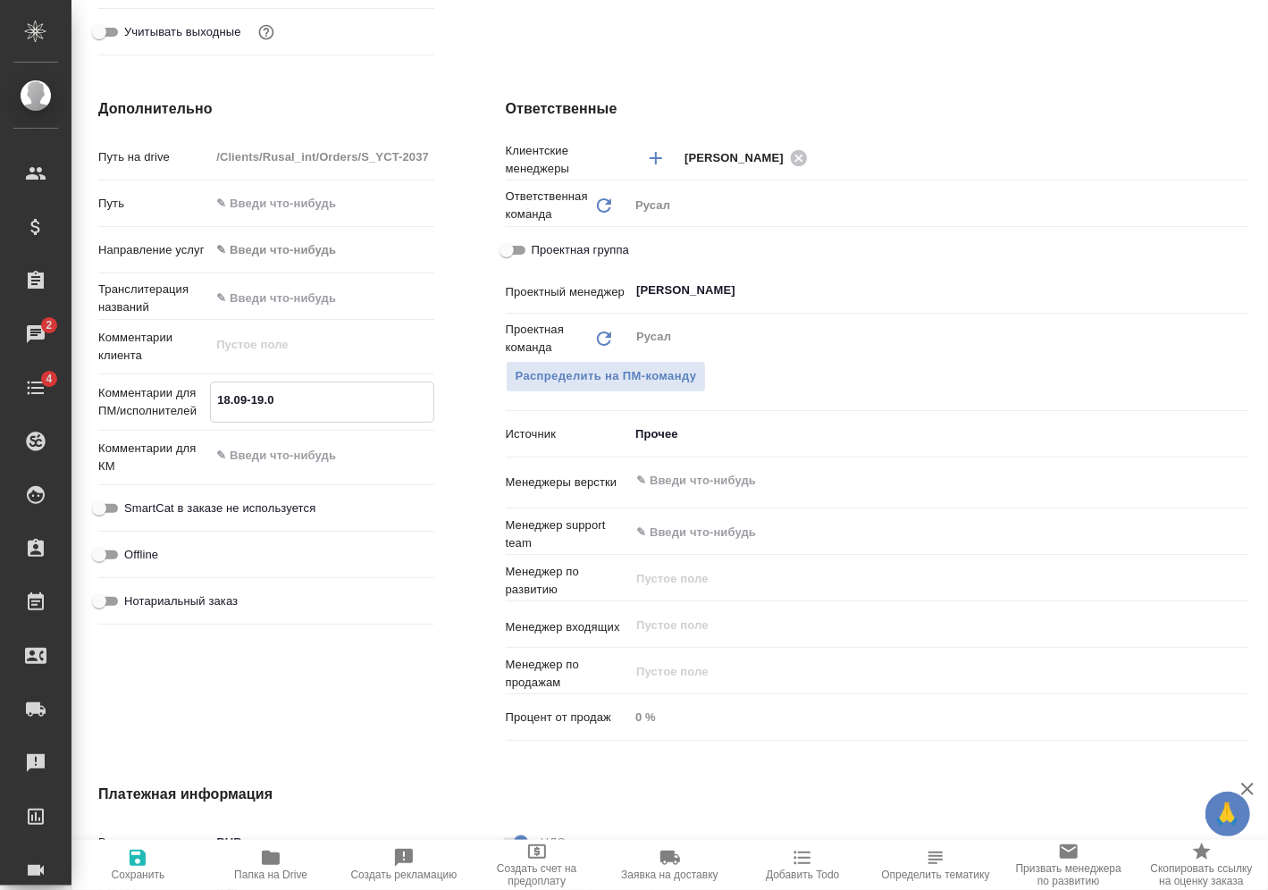
type textarea "x"
type textarea "18.09-19.09"
click at [122, 872] on span "Сохранить" at bounding box center [139, 875] width 54 height 13
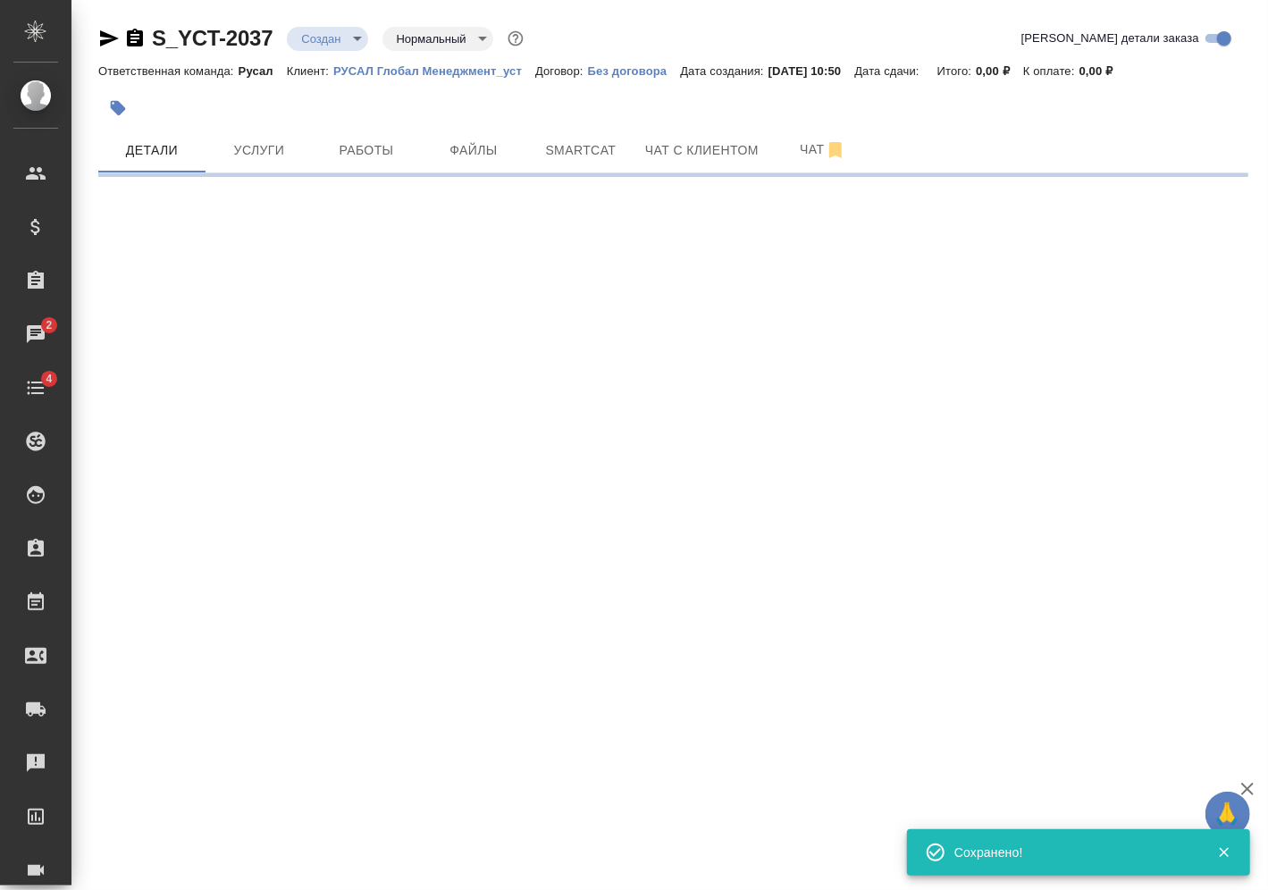
scroll to position [0, 0]
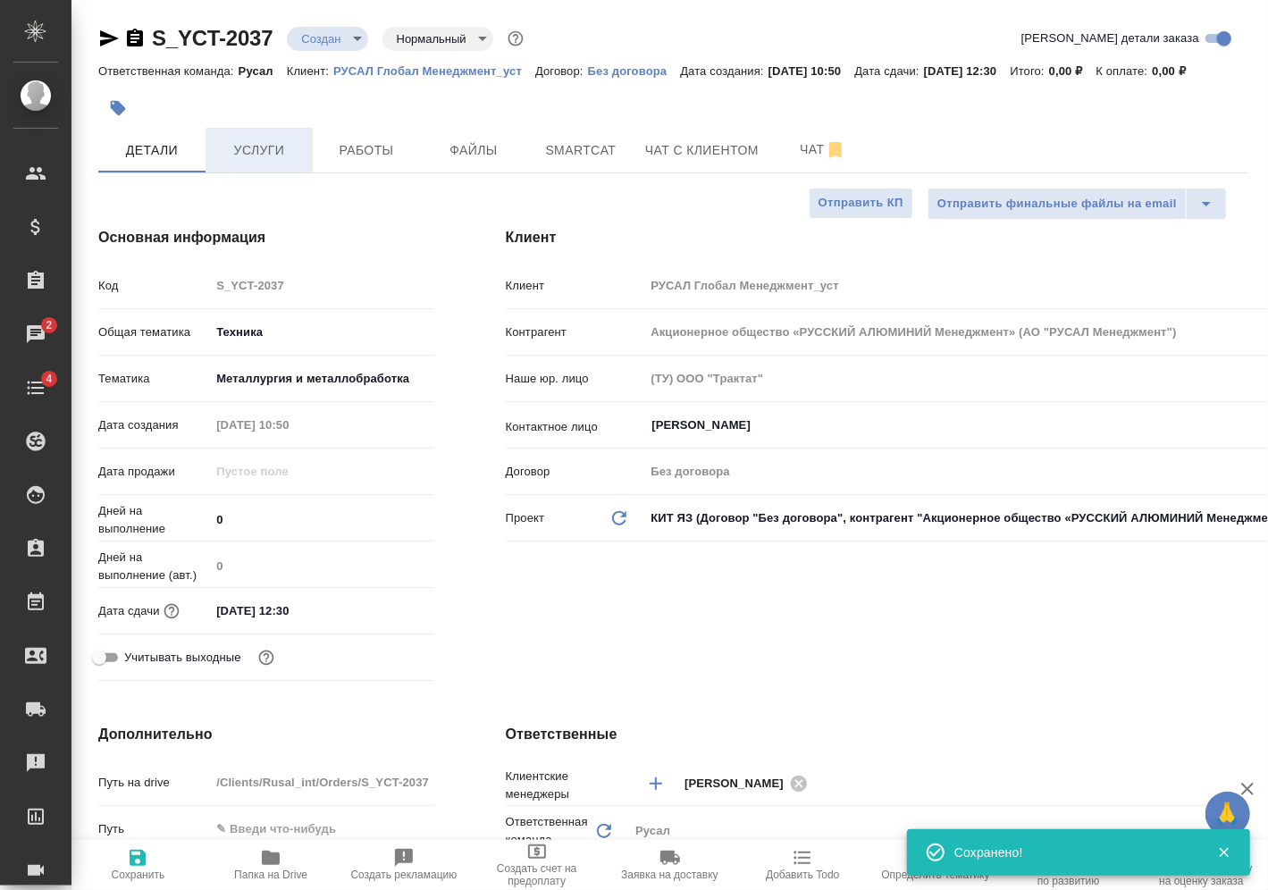
click at [261, 162] on span "Услуги" at bounding box center [259, 150] width 86 height 22
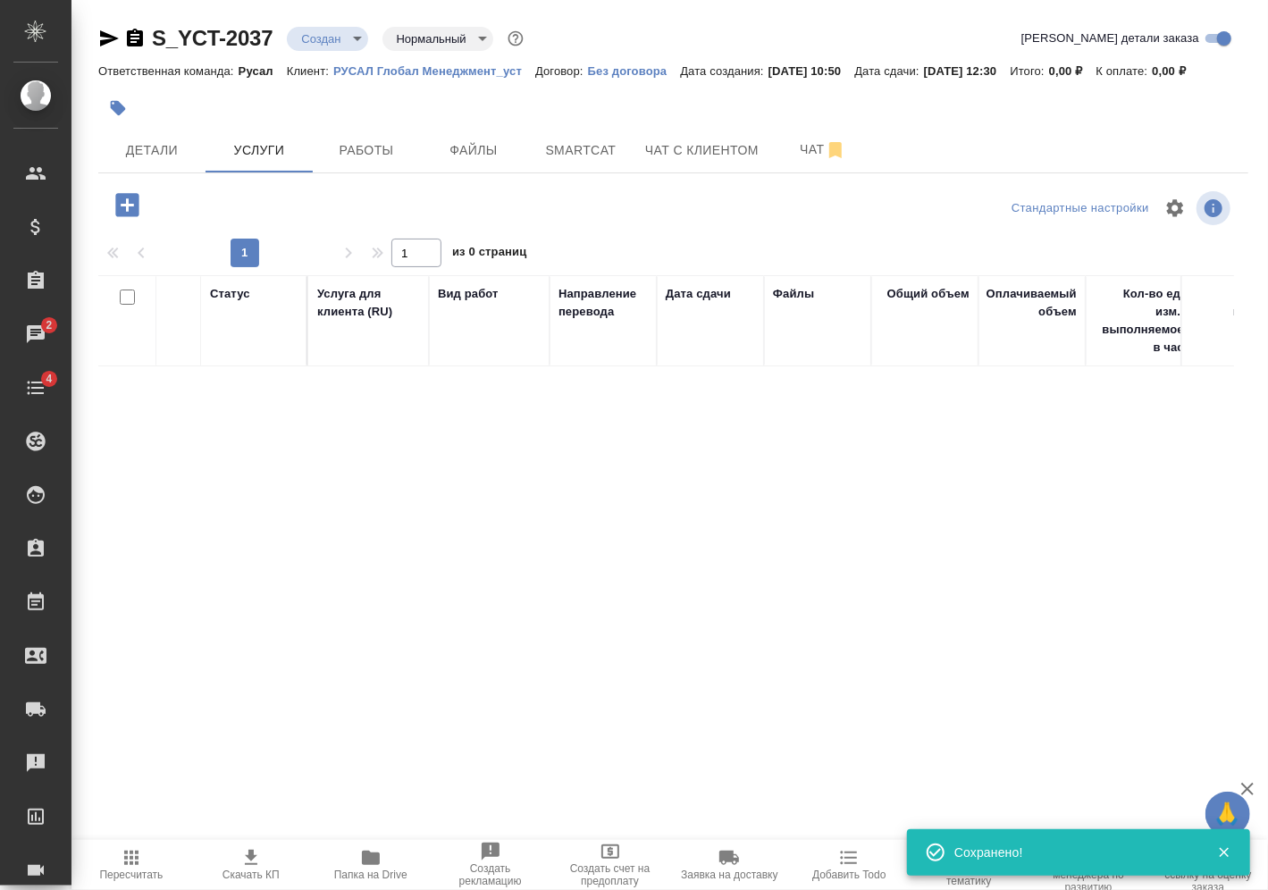
click at [339, 39] on body "🙏 .cls-1 fill:#fff; AWATERA Vasilev Evgeniy Клиенты Спецификации Заказы 2 Чаты …" at bounding box center [634, 445] width 1268 height 890
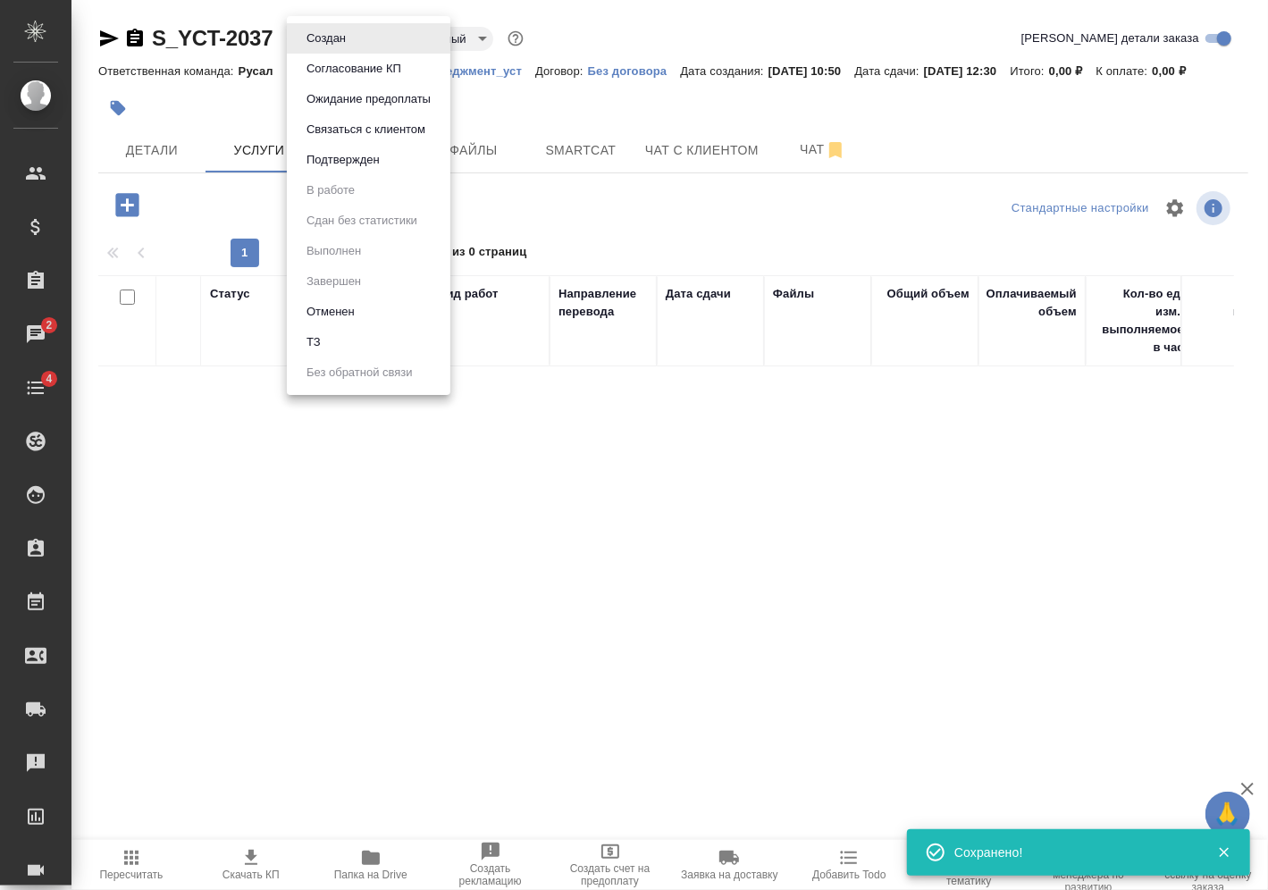
click at [342, 164] on button "Подтвержден" at bounding box center [343, 160] width 84 height 20
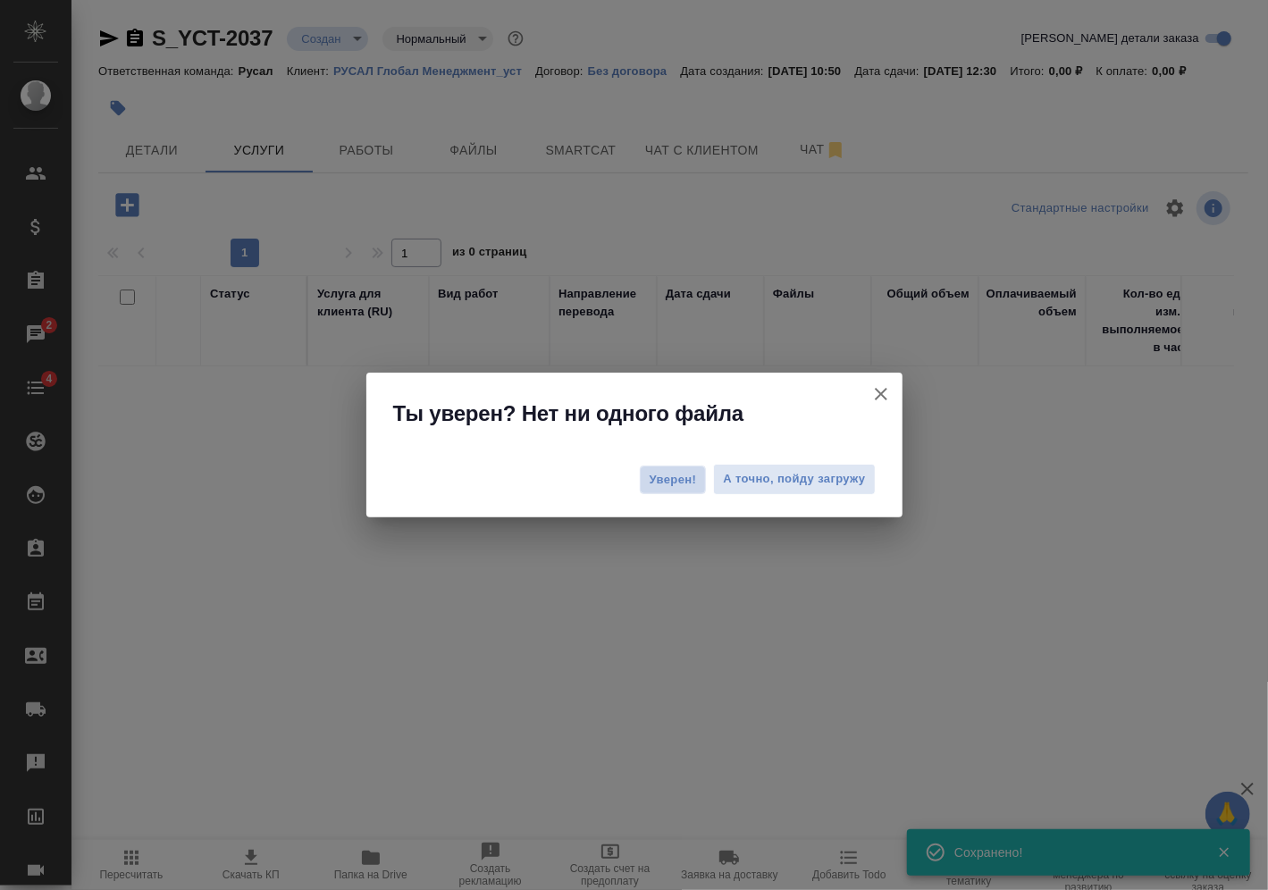
click at [667, 491] on button "Уверен!" at bounding box center [673, 480] width 67 height 29
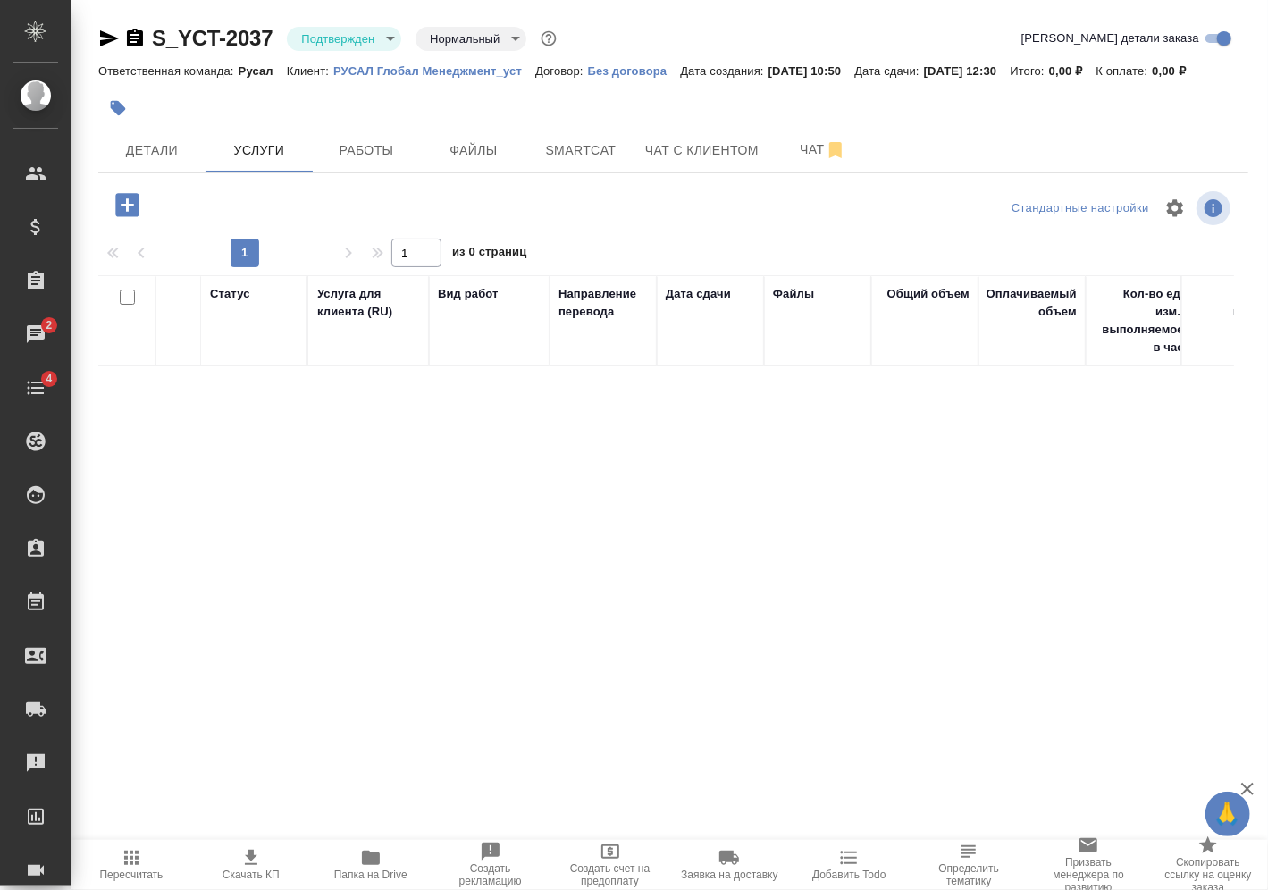
click at [138, 206] on icon "button" at bounding box center [126, 204] width 23 height 23
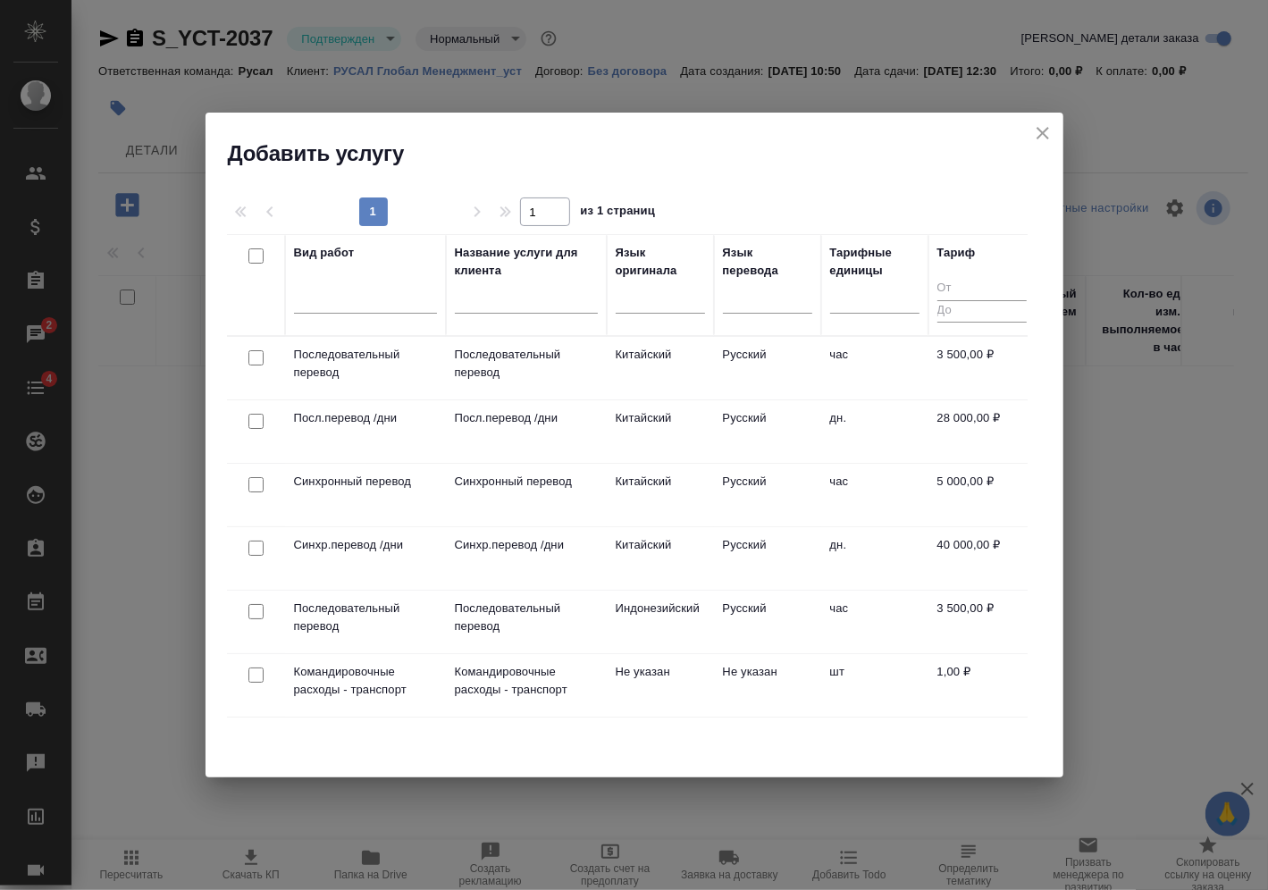
click at [256, 357] on input "checkbox" at bounding box center [255, 357] width 15 height 15
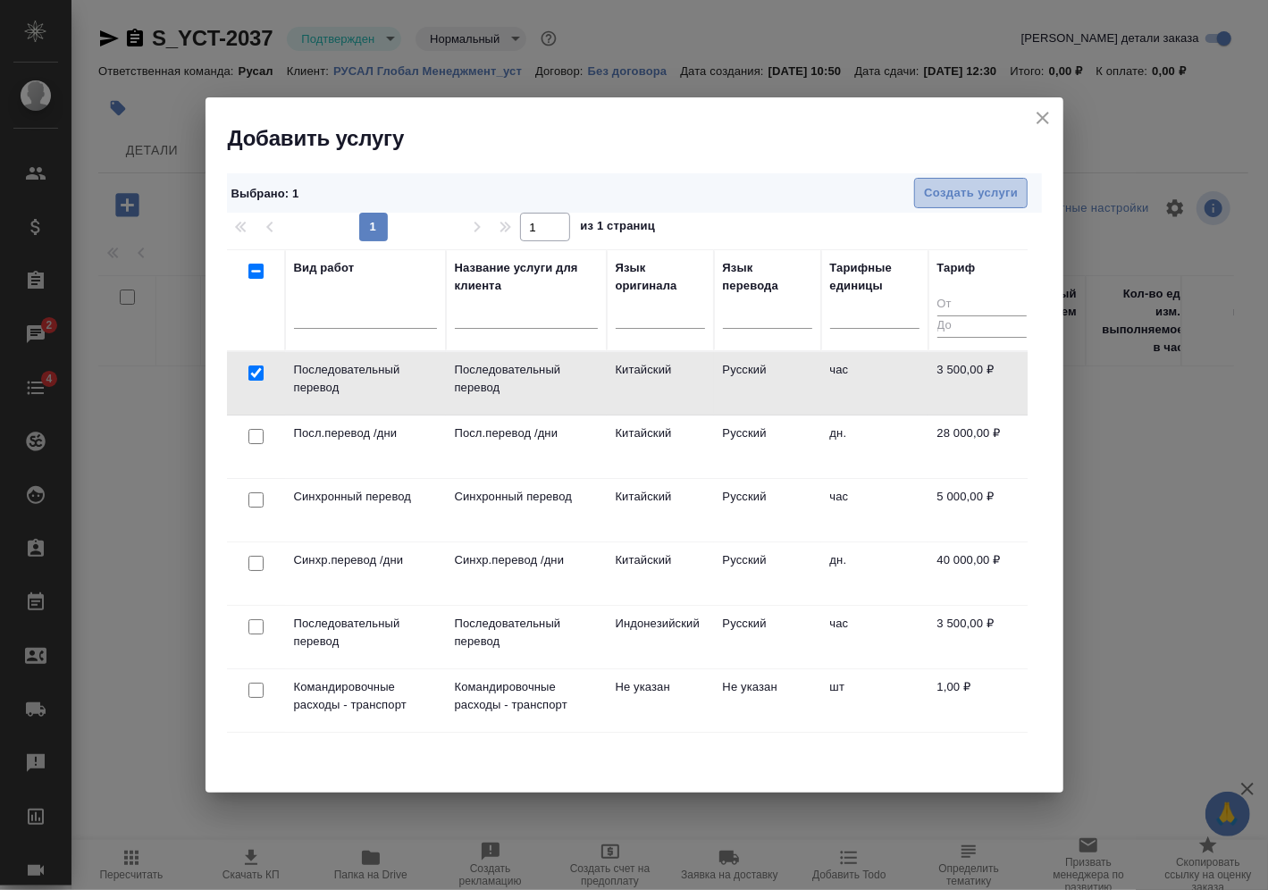
click at [984, 189] on span "Создать услуги" at bounding box center [971, 193] width 94 height 21
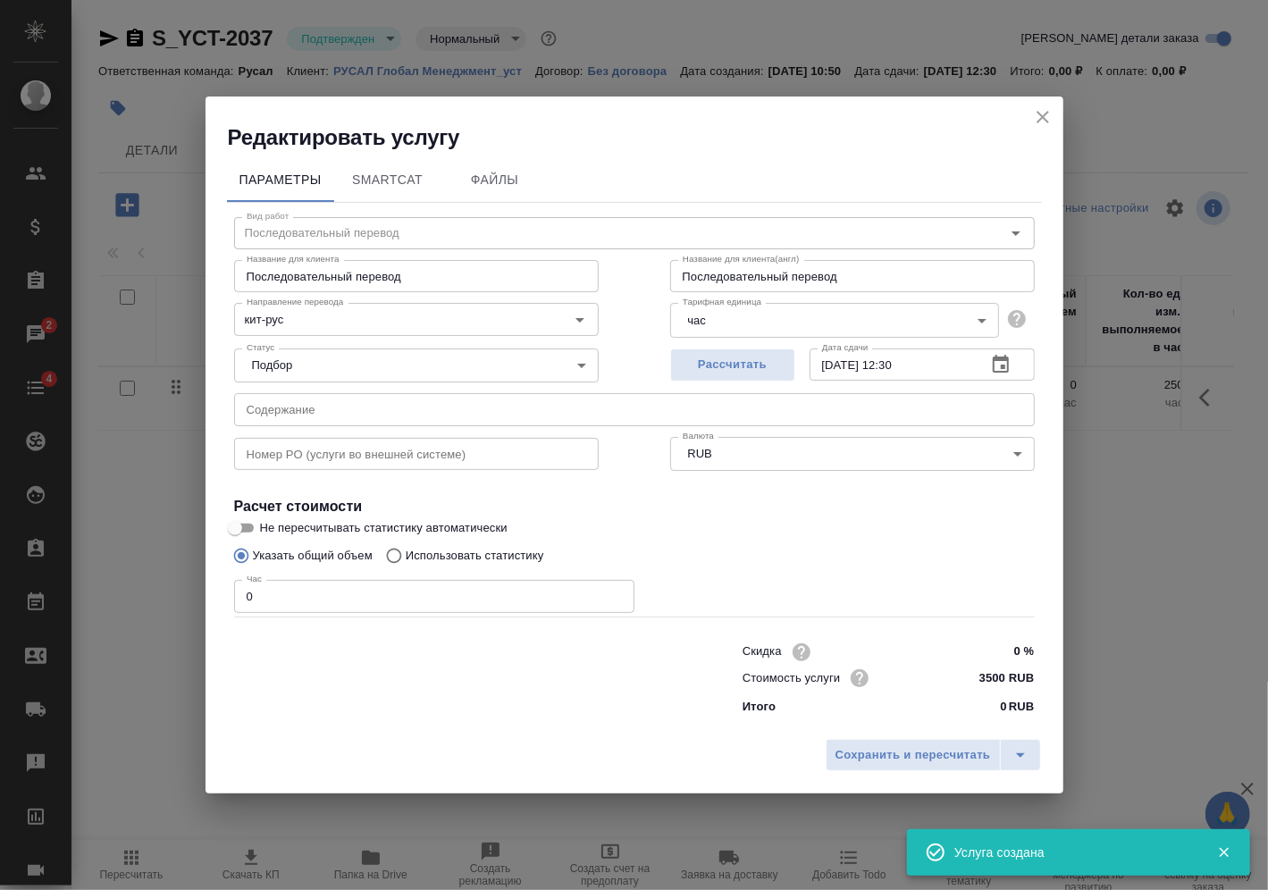
drag, startPoint x: 349, startPoint y: 312, endPoint x: 190, endPoint y: 314, distance: 159.1
click at [190, 314] on div "Редактировать услугу Параметры SmartCat Файлы Вид работ Последовательный перево…" at bounding box center [634, 445] width 1268 height 890
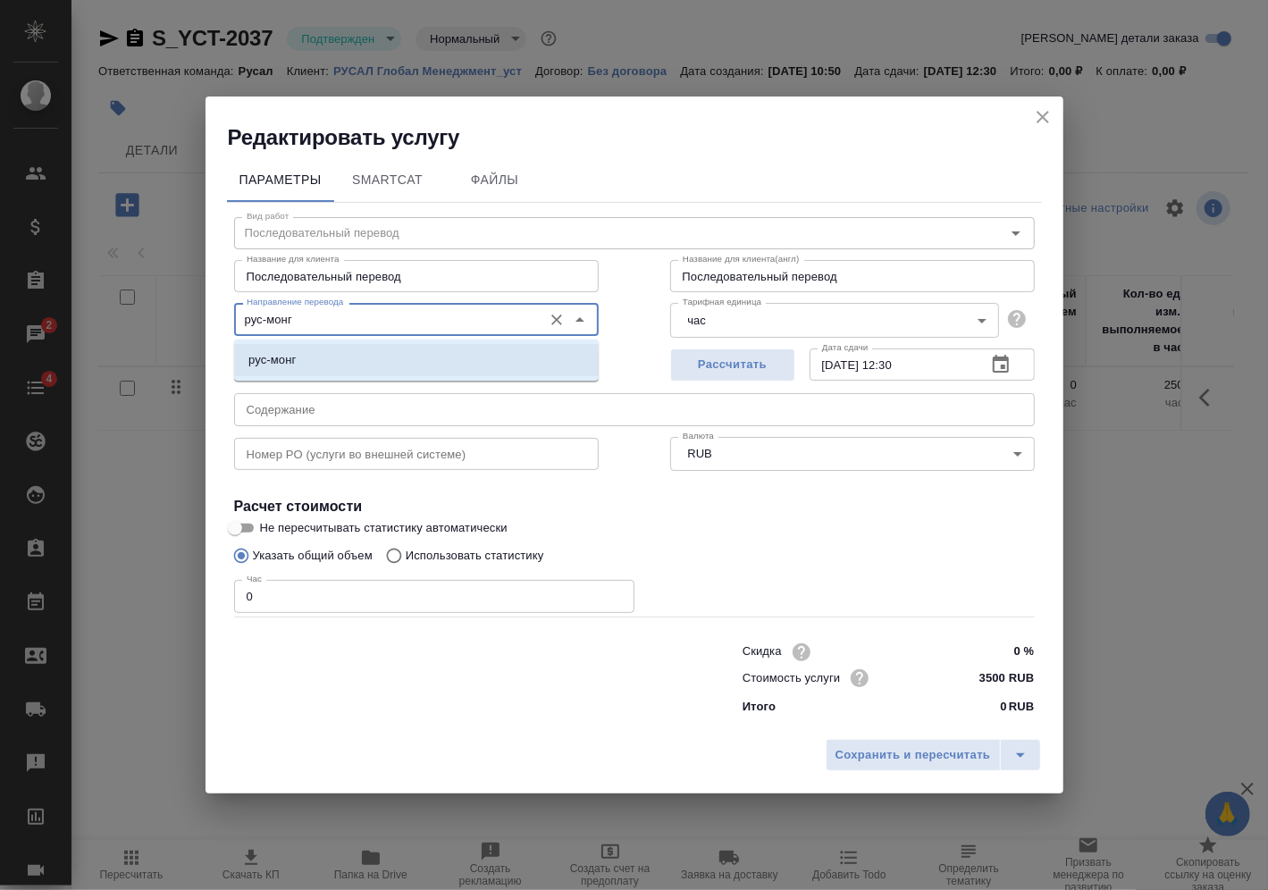
click at [273, 363] on p "рус-монг" at bounding box center [271, 360] width 47 height 18
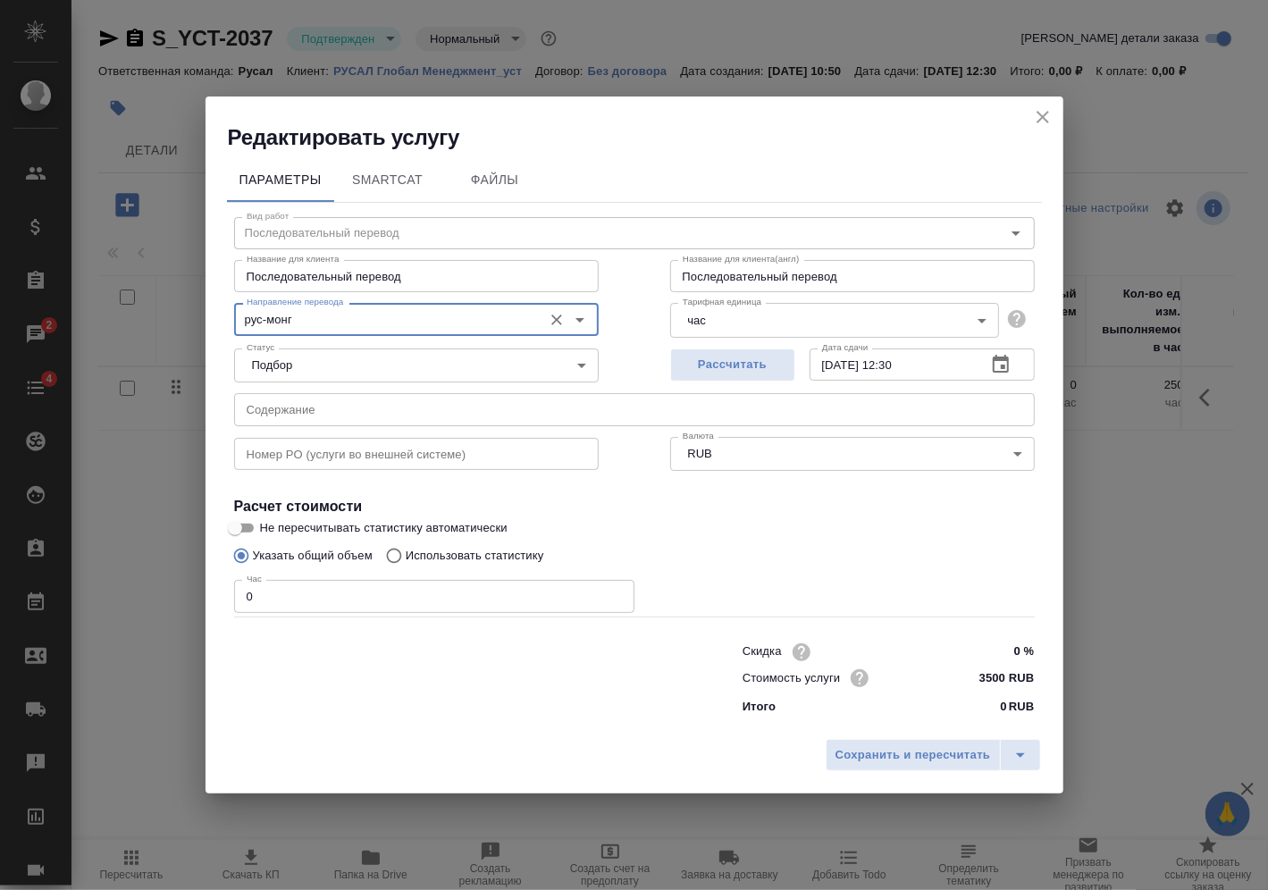
drag, startPoint x: 189, startPoint y: 611, endPoint x: 107, endPoint y: 609, distance: 81.3
click at [113, 609] on div "Редактировать услугу Параметры SmartCat Файлы Вид работ Последовательный перево…" at bounding box center [634, 445] width 1268 height 890
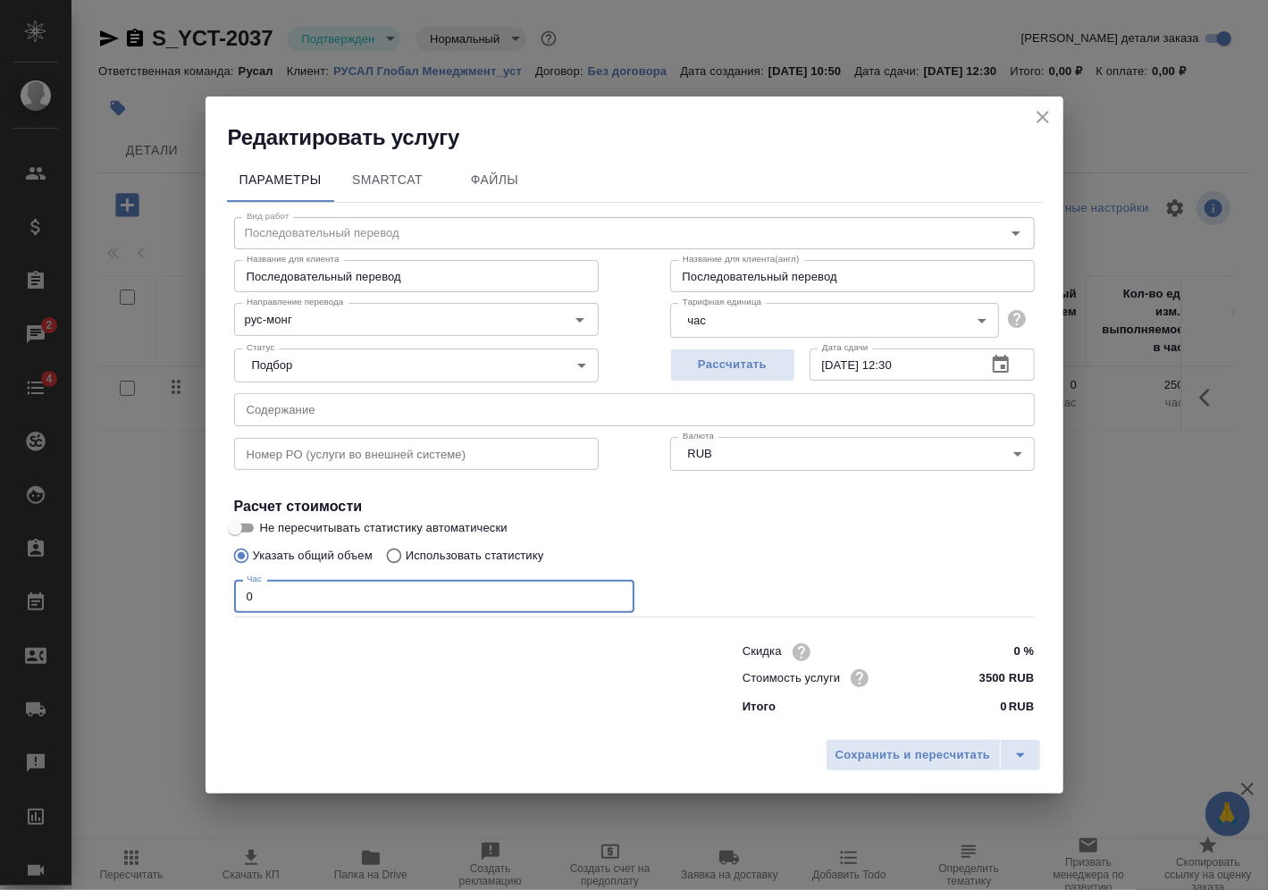
click at [1043, 104] on button "close" at bounding box center [1042, 117] width 27 height 27
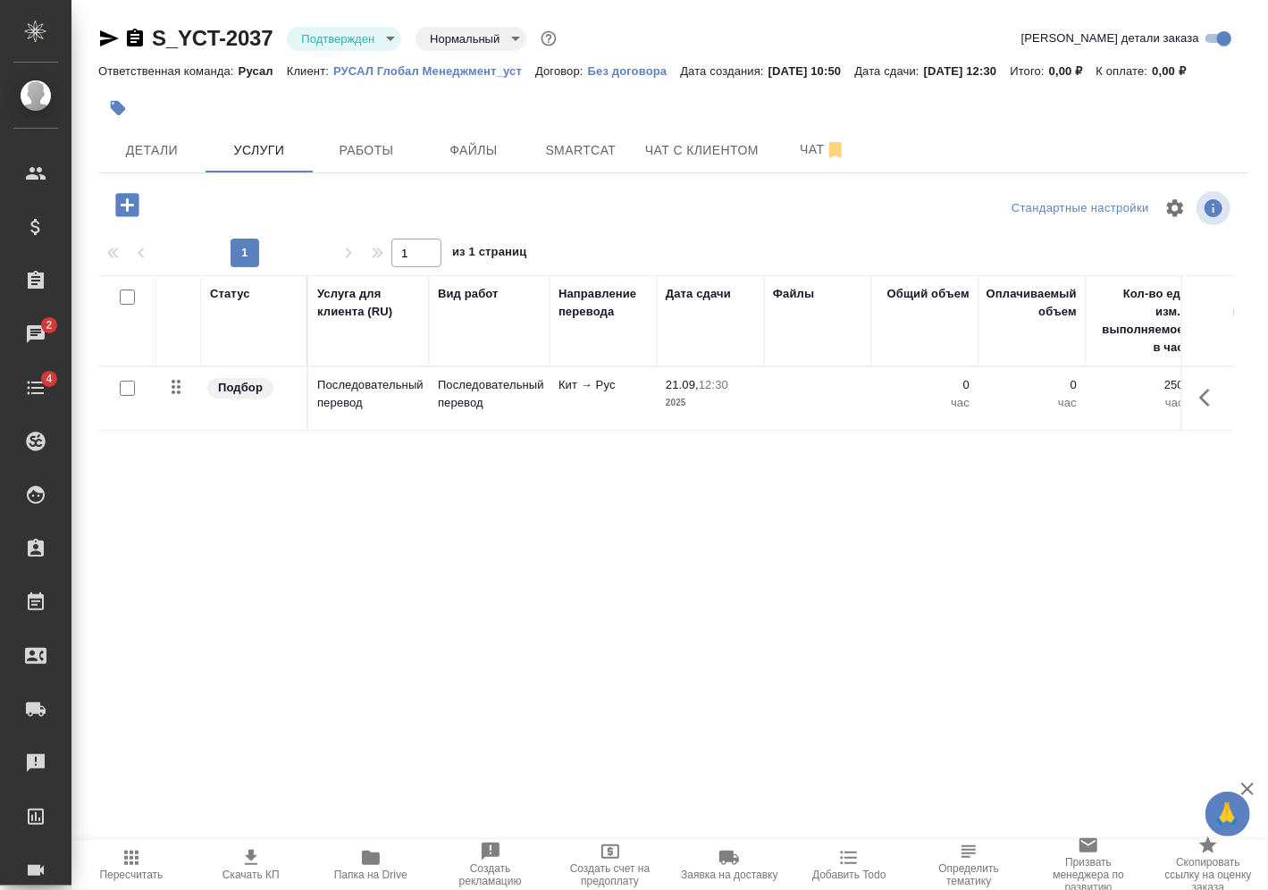
click at [131, 390] on input "checkbox" at bounding box center [127, 388] width 15 height 15
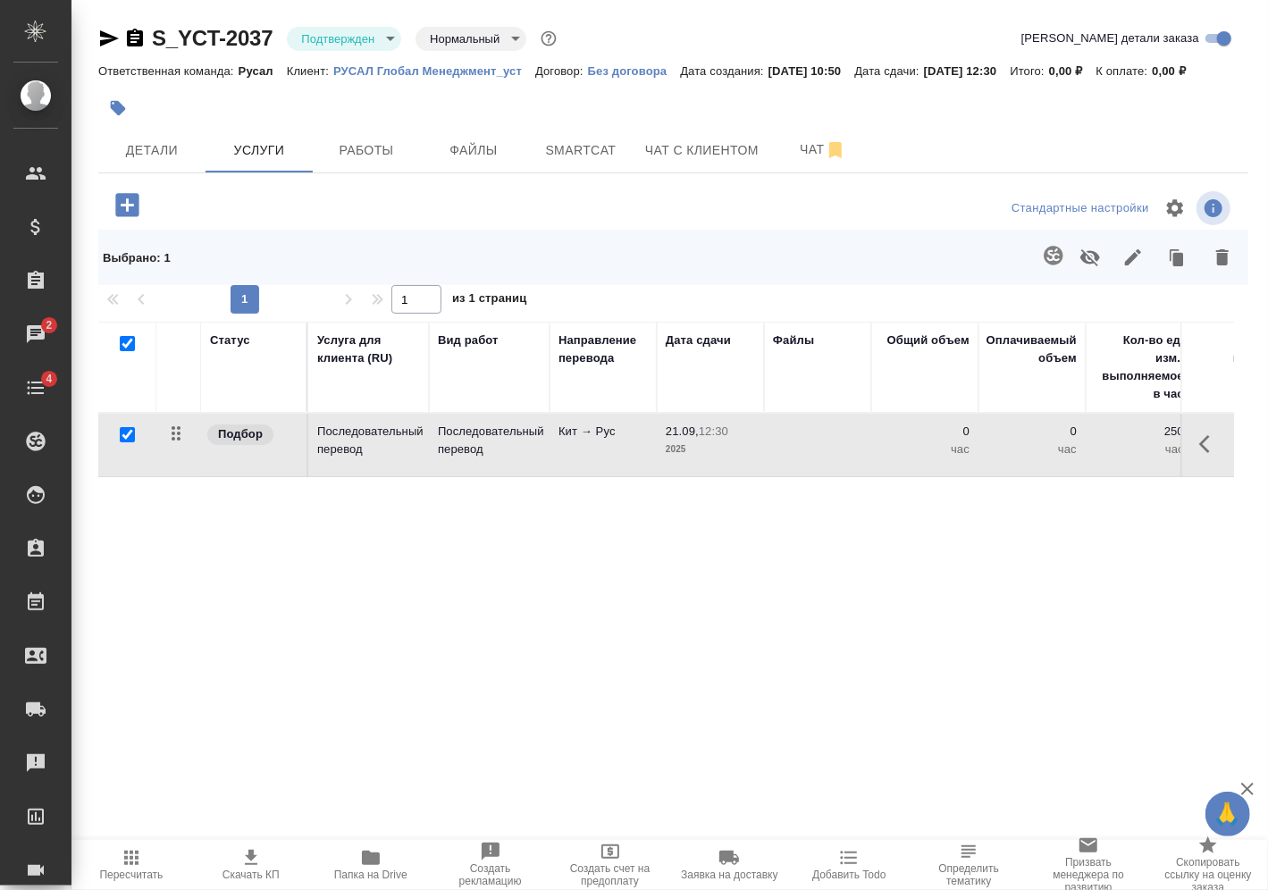
click at [1236, 264] on button "button" at bounding box center [1222, 257] width 43 height 46
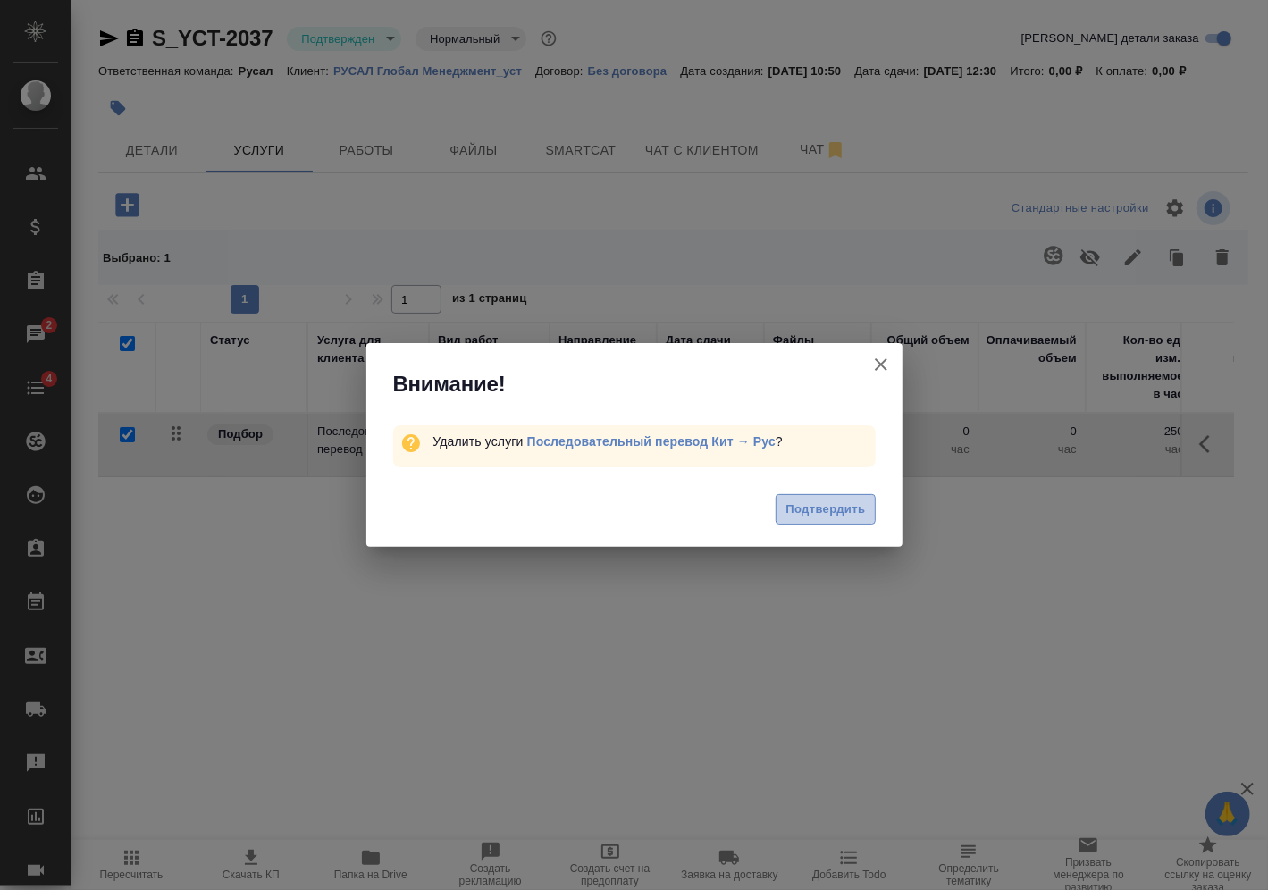
click at [814, 508] on span "Подтвердить" at bounding box center [825, 510] width 80 height 21
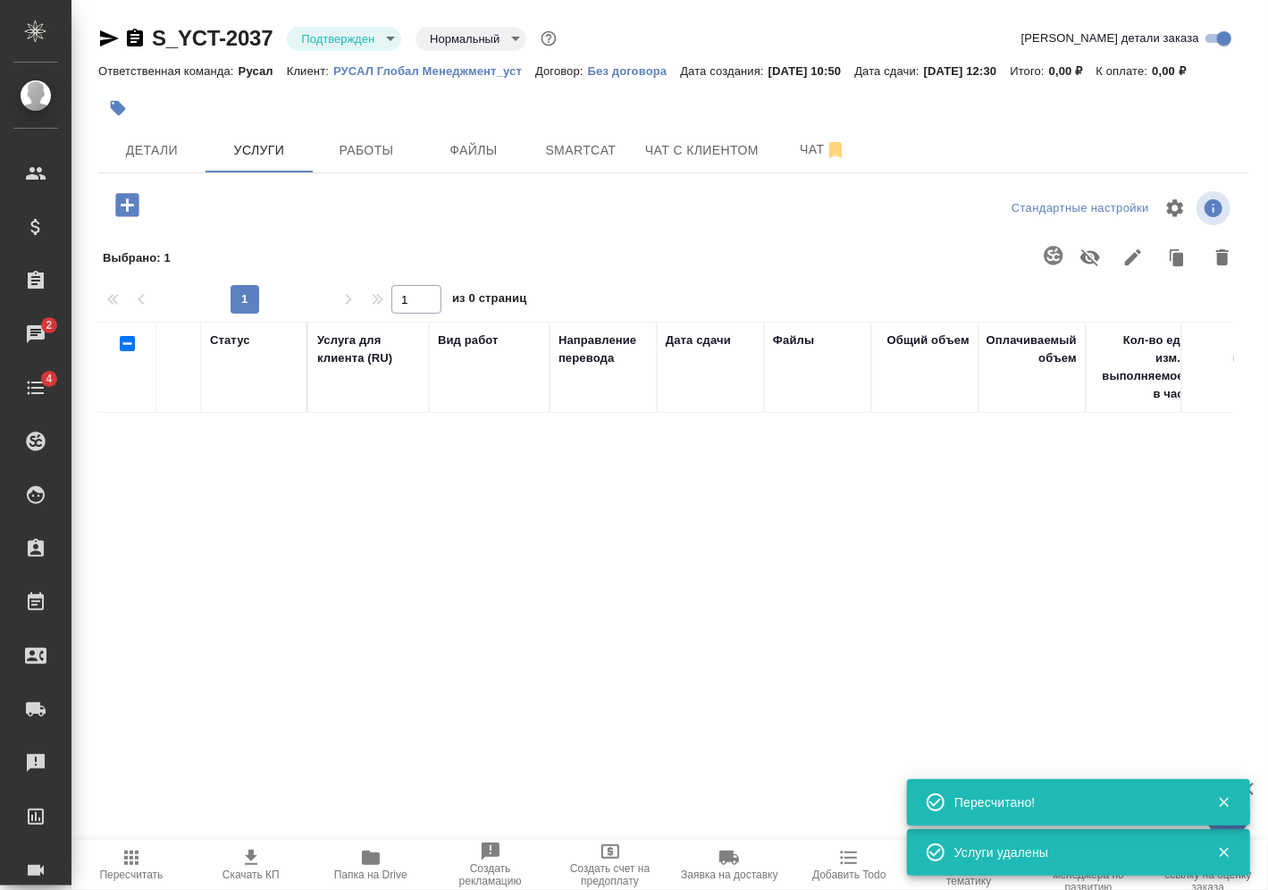
click at [127, 204] on icon "button" at bounding box center [127, 204] width 31 height 31
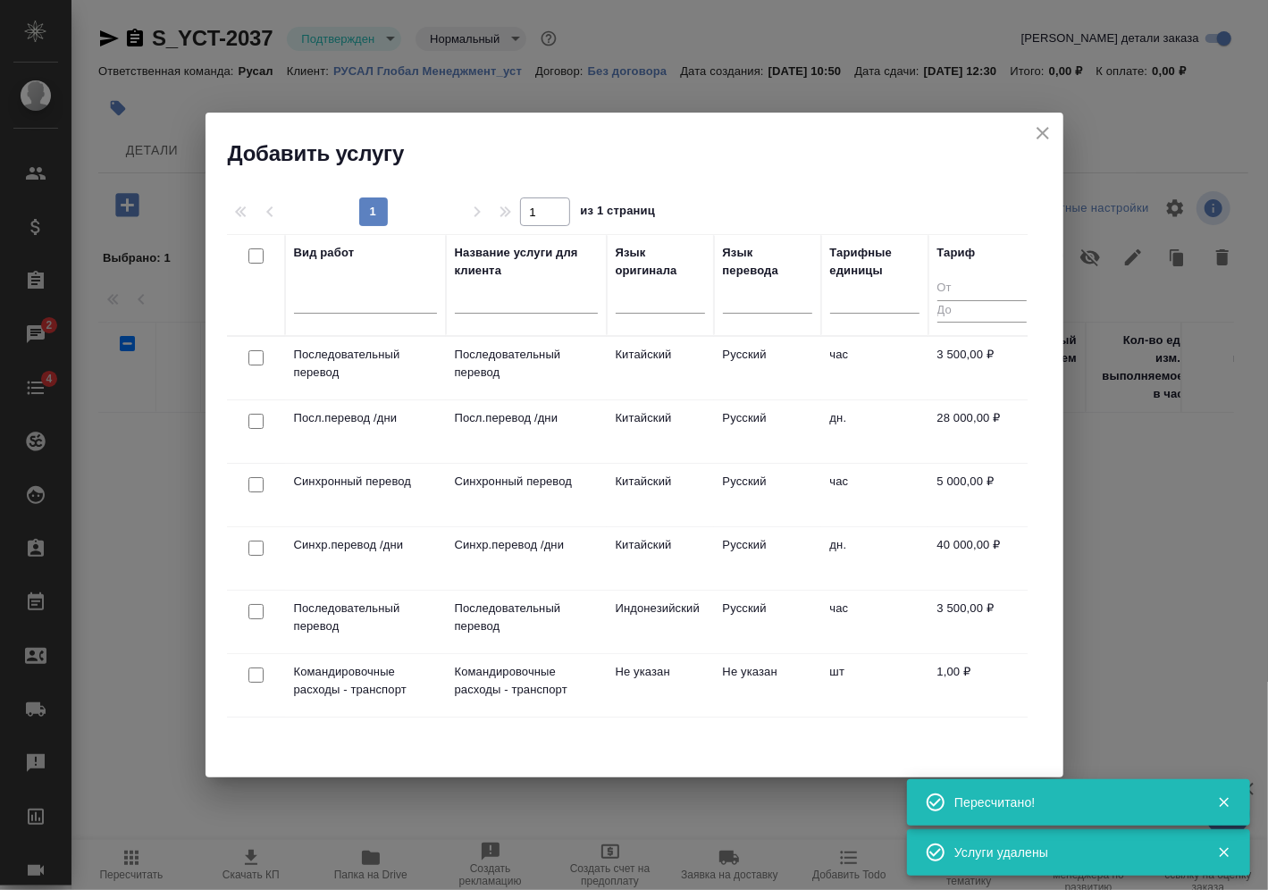
click at [256, 483] on input "checkbox" at bounding box center [255, 484] width 15 height 15
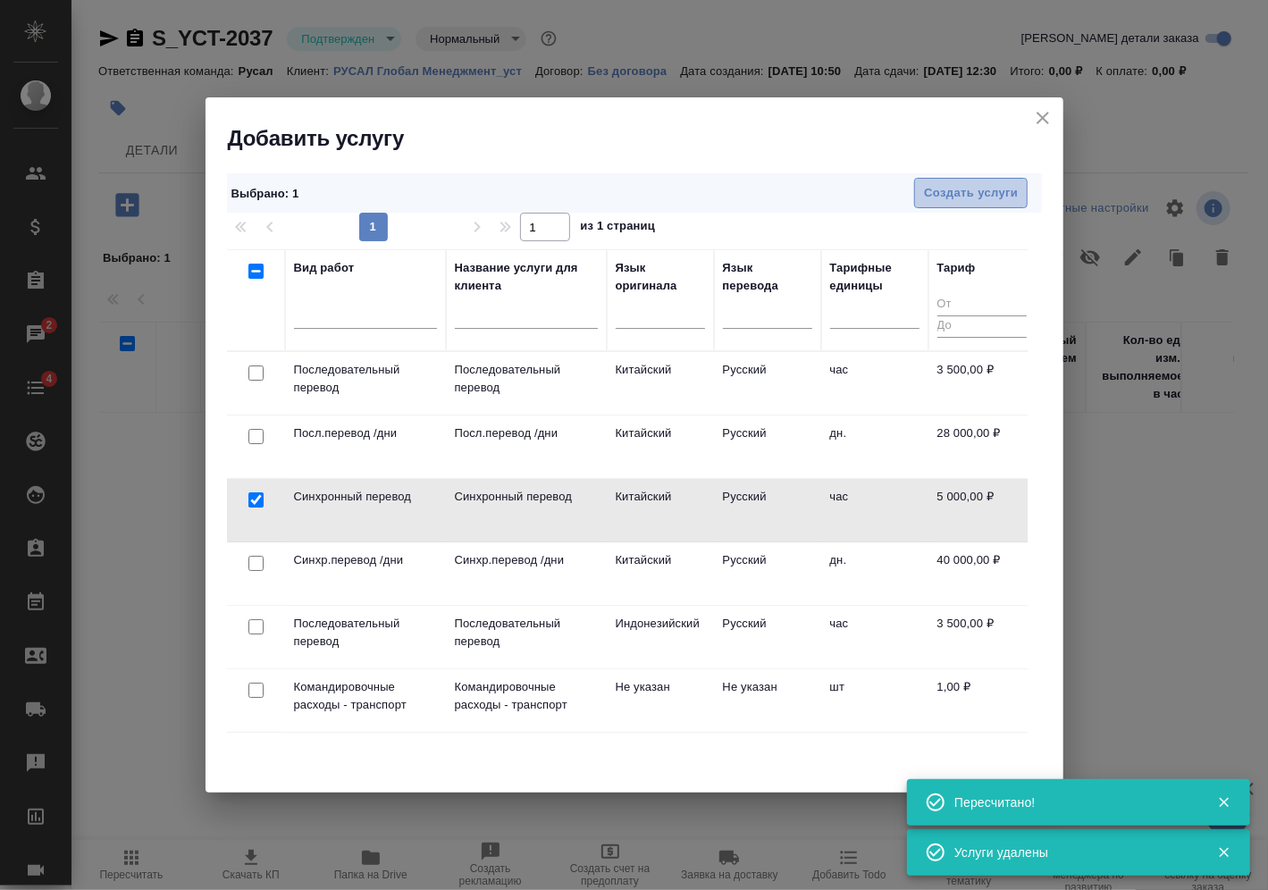
click at [1013, 198] on span "Создать услуги" at bounding box center [971, 193] width 94 height 21
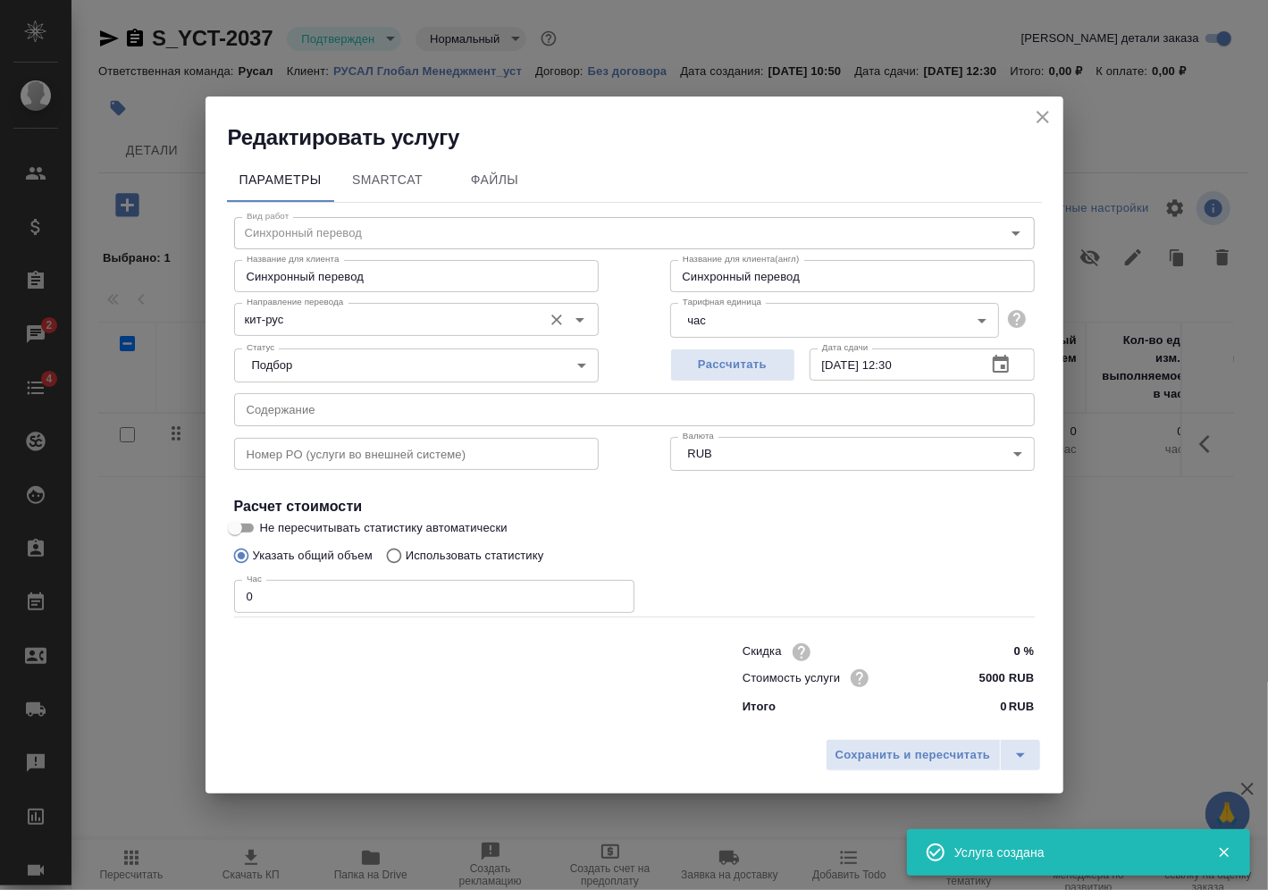
click at [347, 315] on input "кит-рус" at bounding box center [386, 318] width 294 height 21
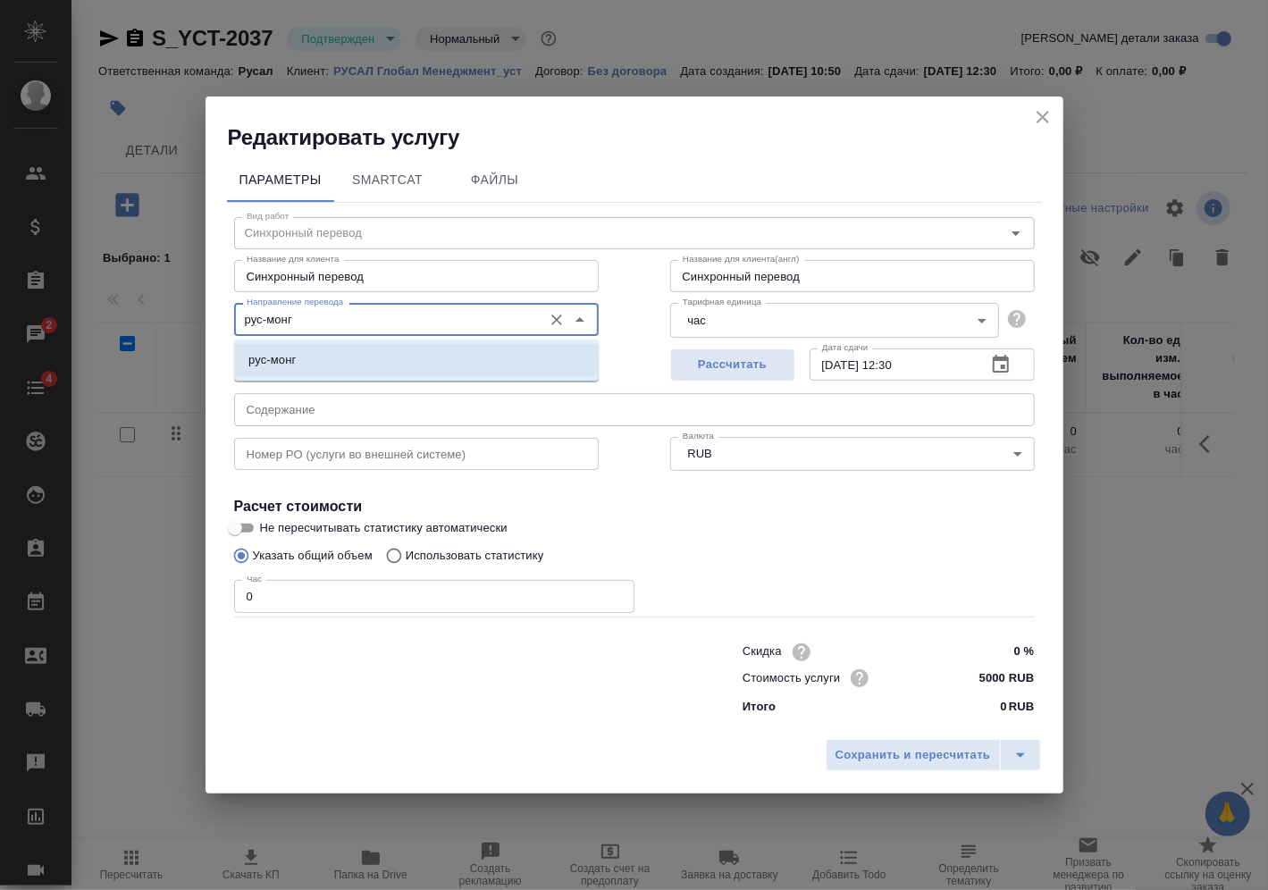
click at [348, 359] on li "рус-монг" at bounding box center [416, 360] width 365 height 32
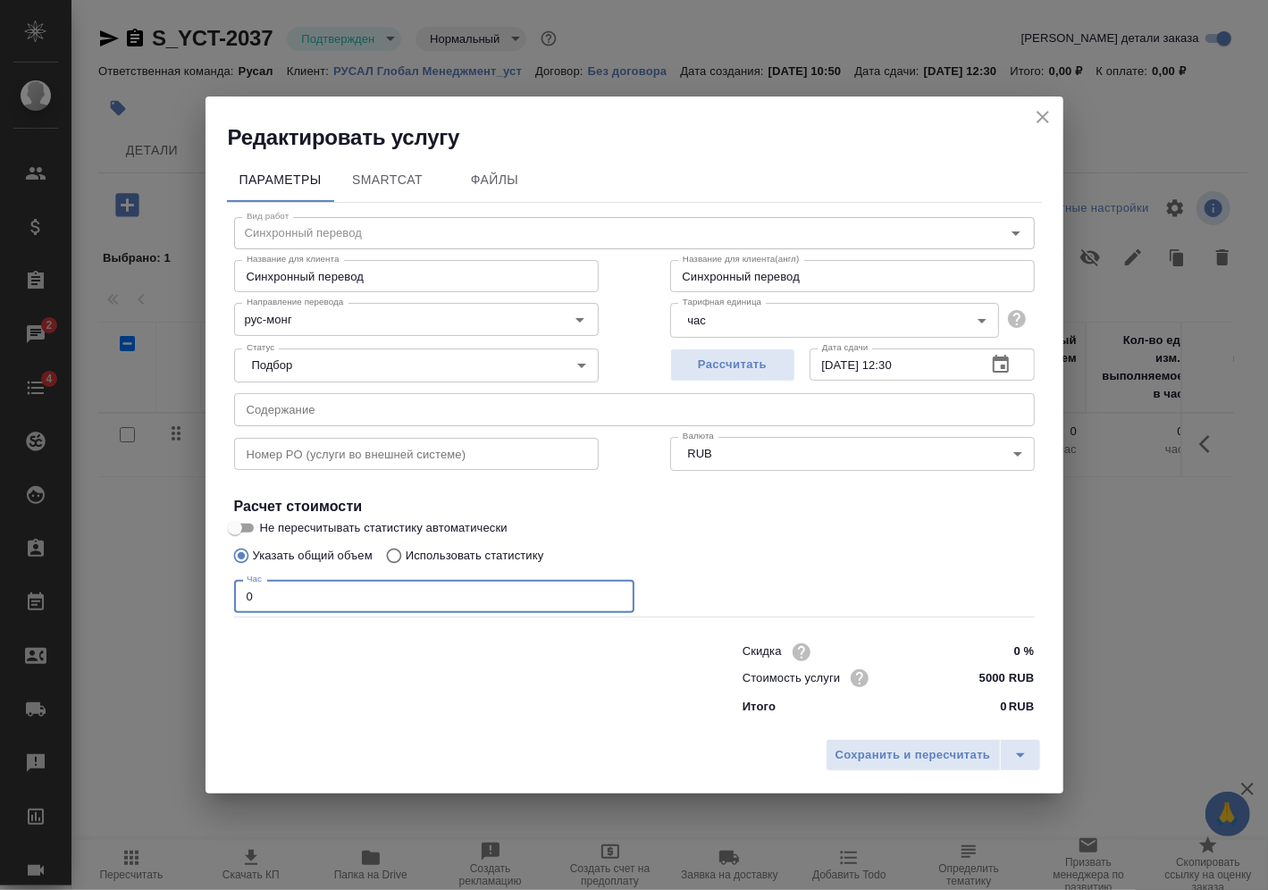
drag, startPoint x: 289, startPoint y: 597, endPoint x: 131, endPoint y: 595, distance: 157.3
click at [131, 595] on div "Редактировать услугу Параметры SmartCat Файлы Вид работ Синхронный перевод Вид …" at bounding box center [634, 445] width 1268 height 890
click at [940, 762] on span "Сохранить и пересчитать" at bounding box center [912, 755] width 155 height 21
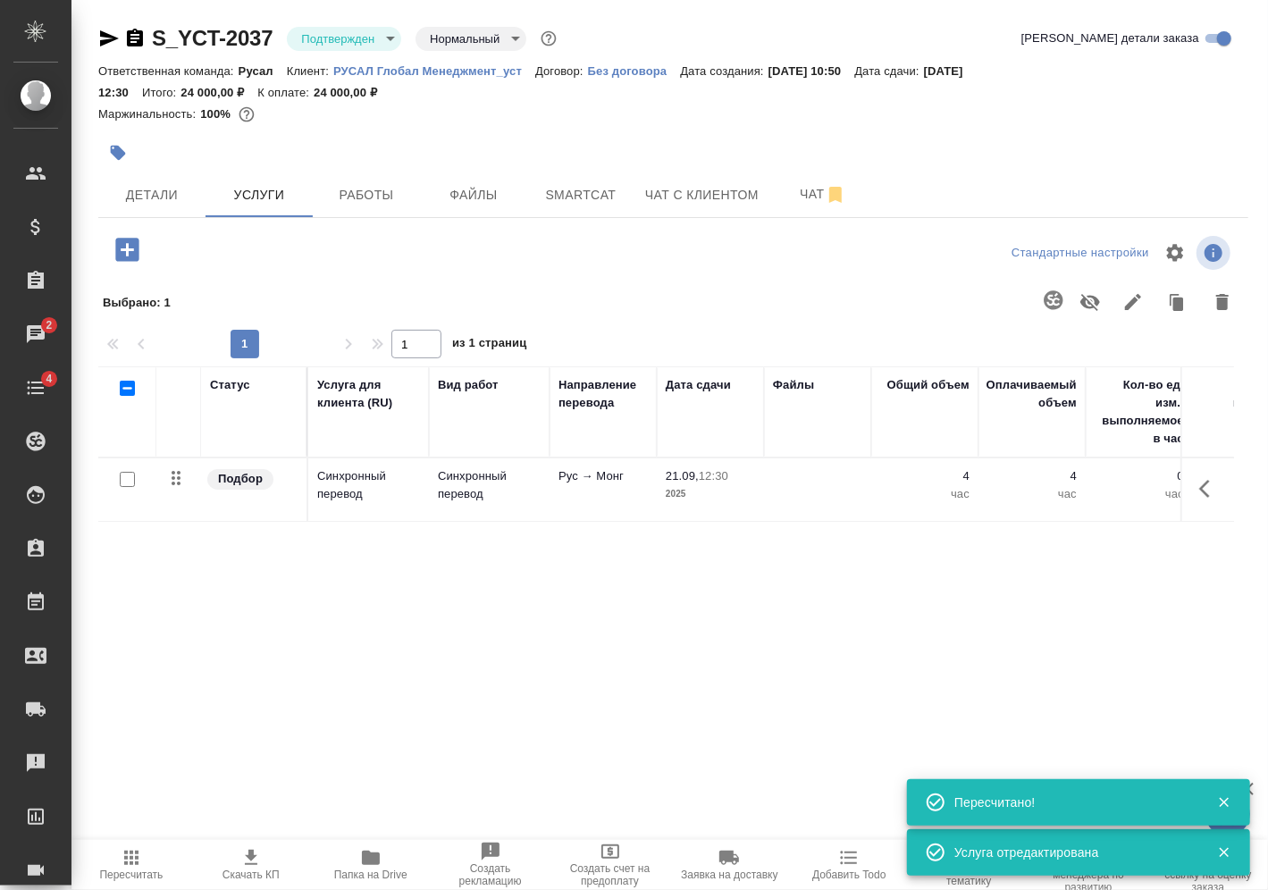
click at [123, 866] on icon "button" at bounding box center [131, 857] width 21 height 21
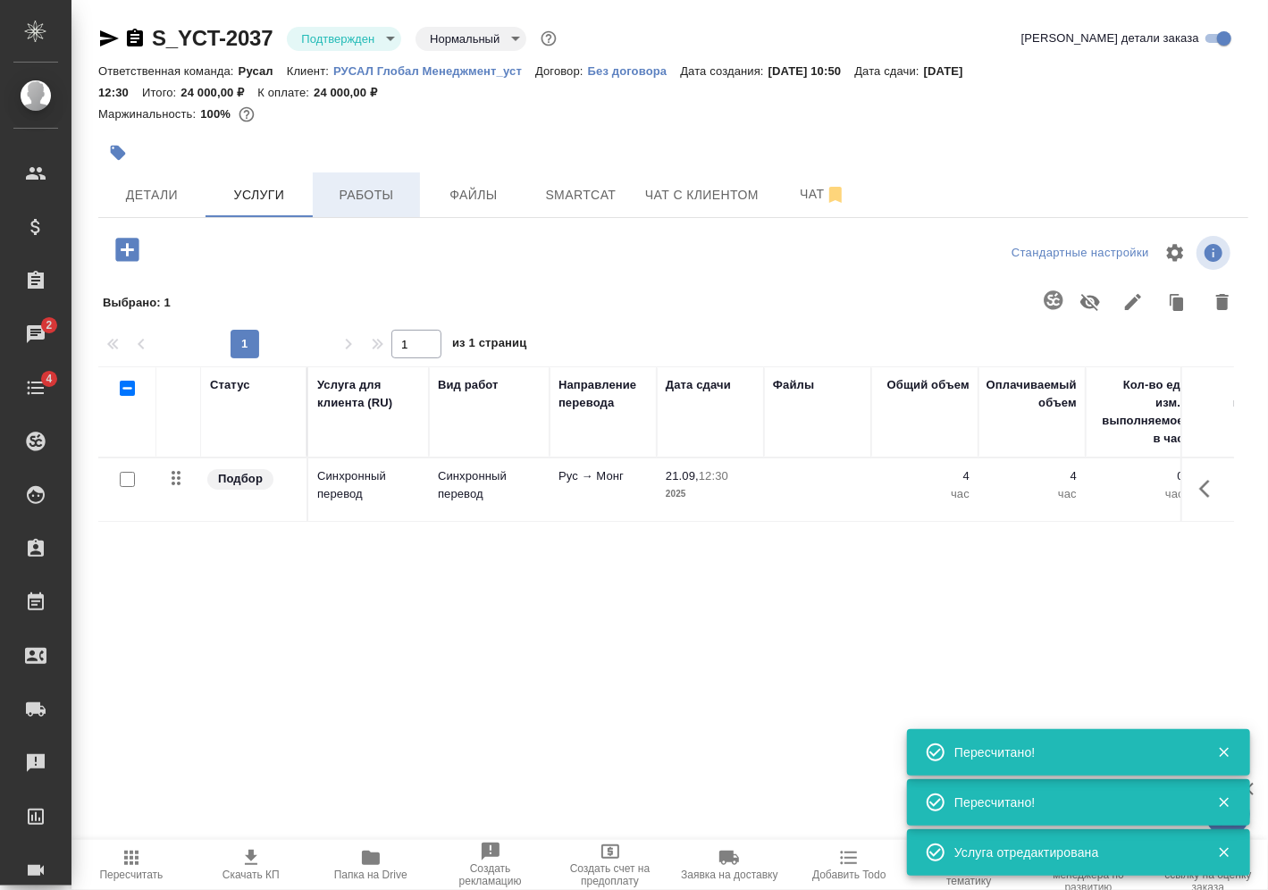
click at [341, 197] on span "Работы" at bounding box center [366, 195] width 86 height 22
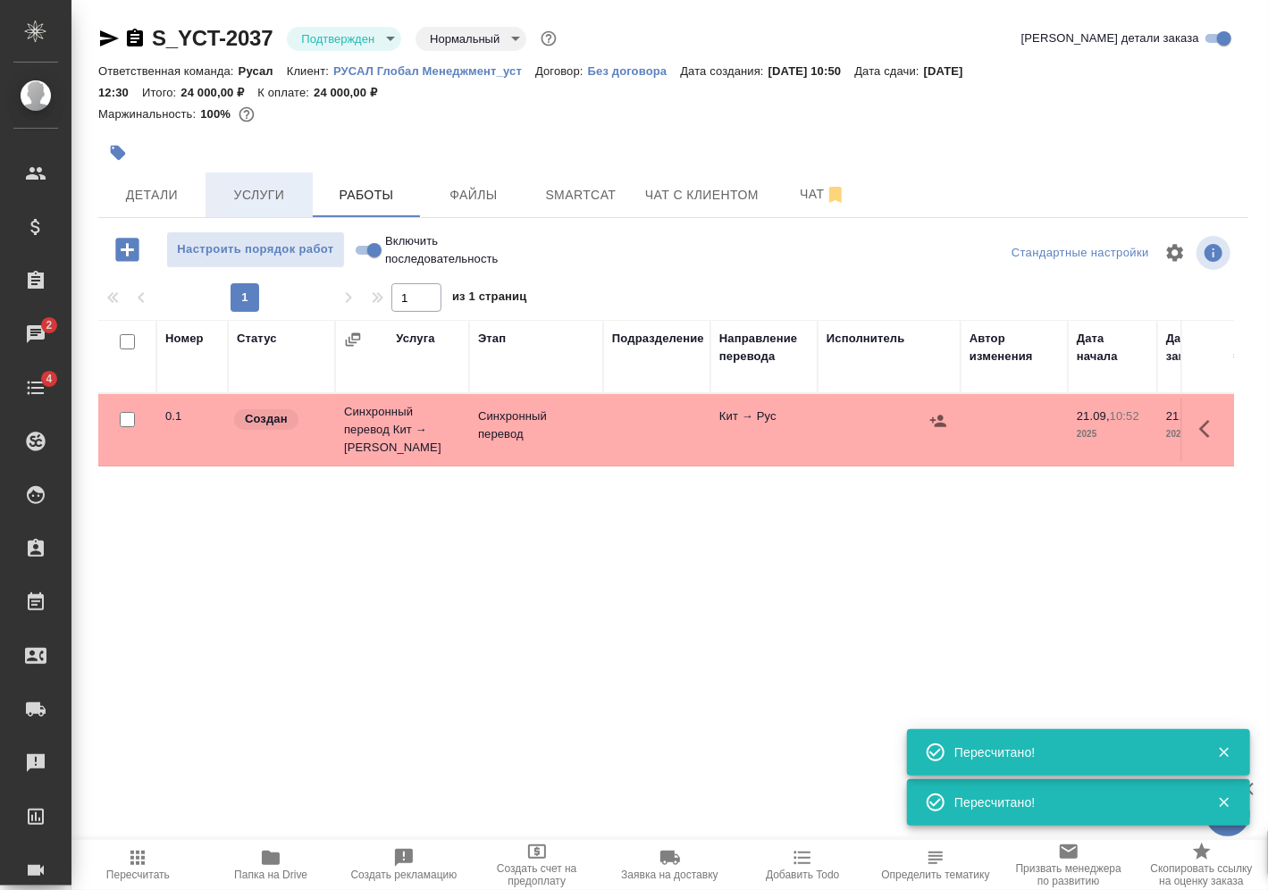
click at [279, 189] on span "Услуги" at bounding box center [259, 195] width 86 height 22
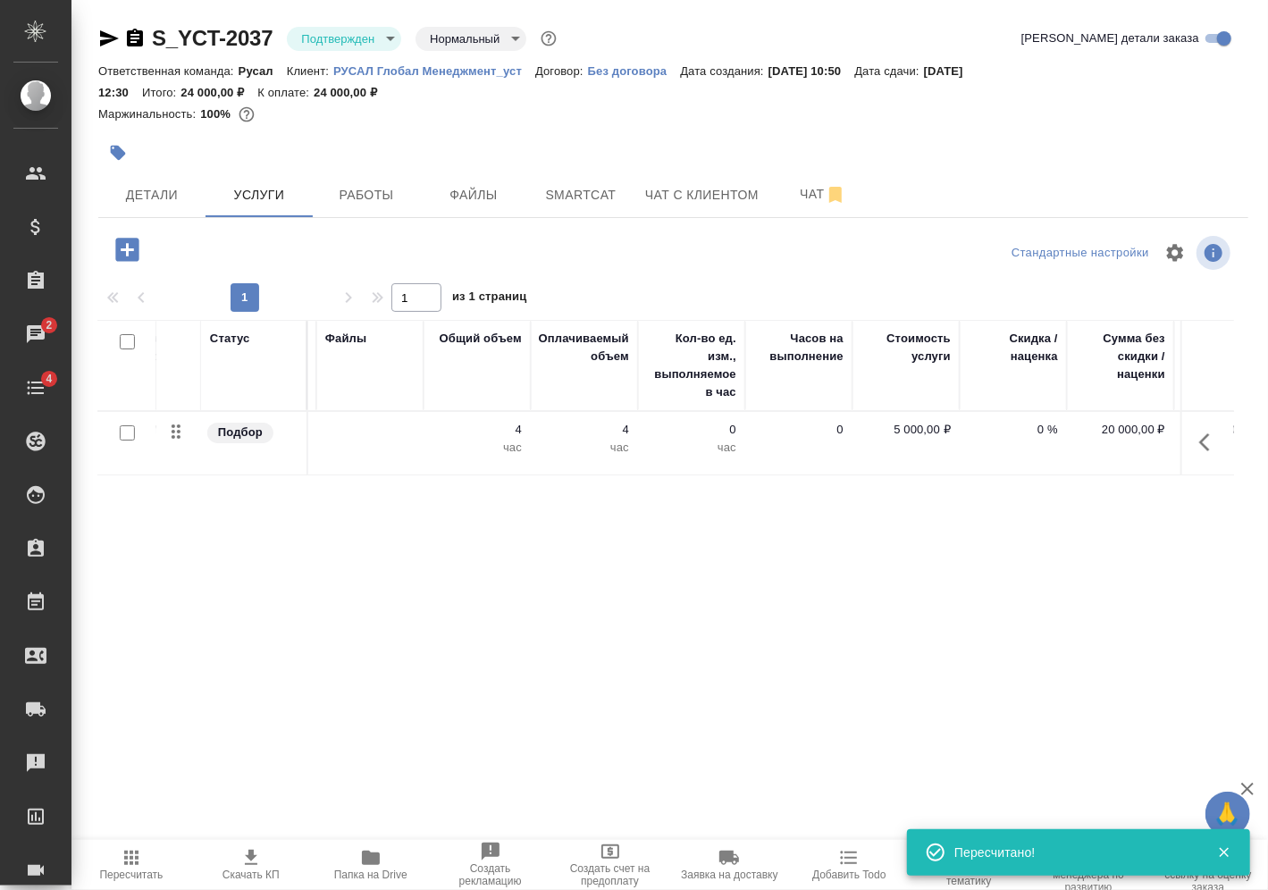
scroll to position [0, 549]
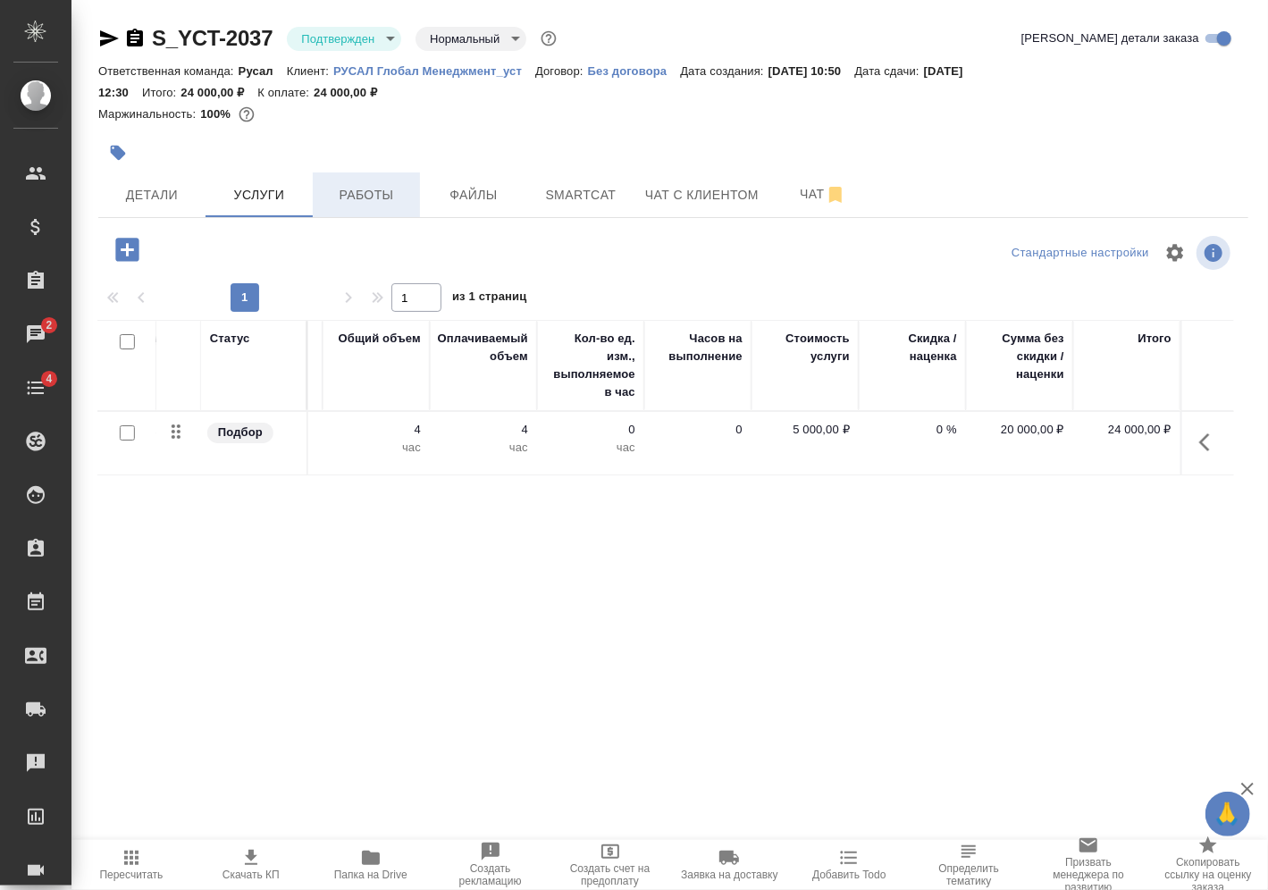
click at [383, 198] on span "Работы" at bounding box center [366, 195] width 86 height 22
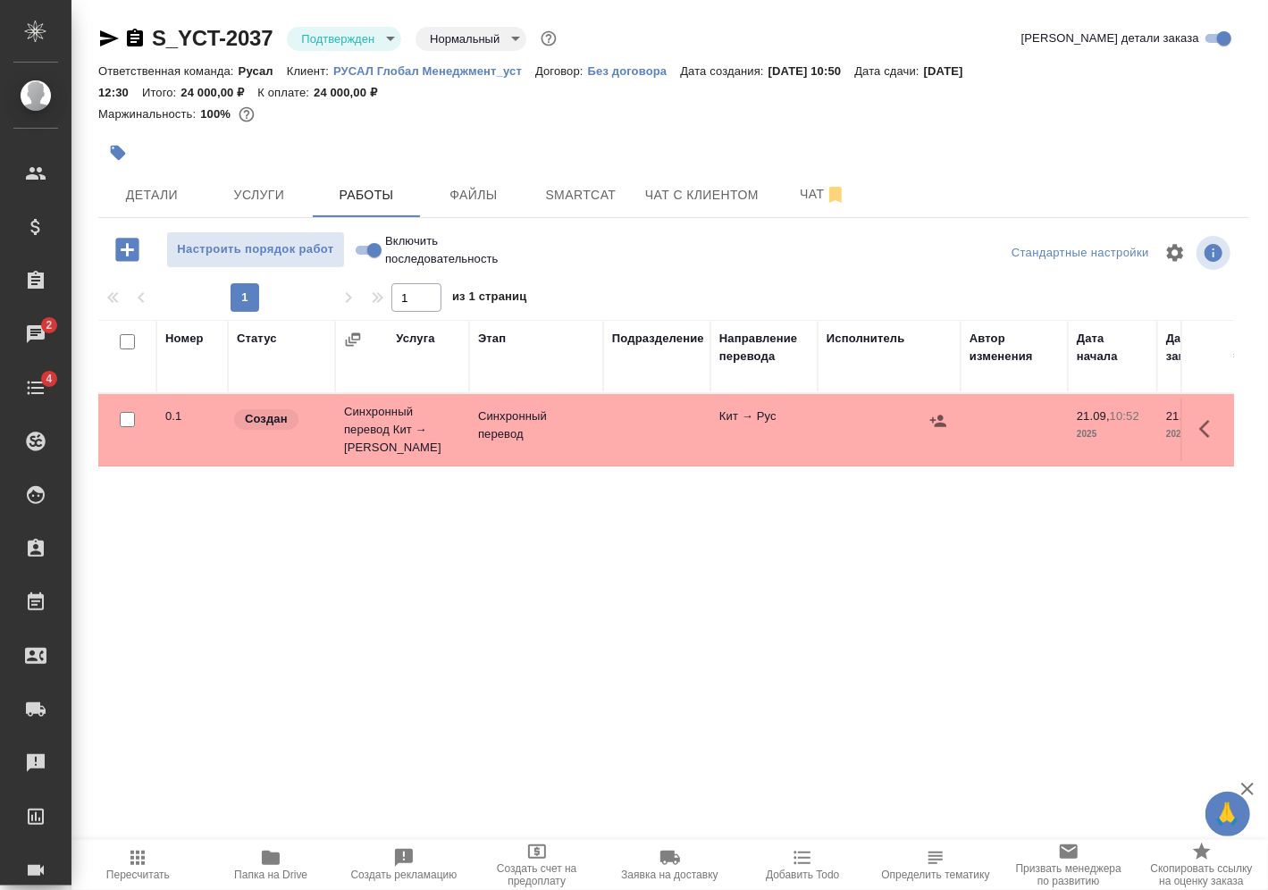
click at [371, 249] on input "Включить последовательность" at bounding box center [374, 249] width 64 height 21
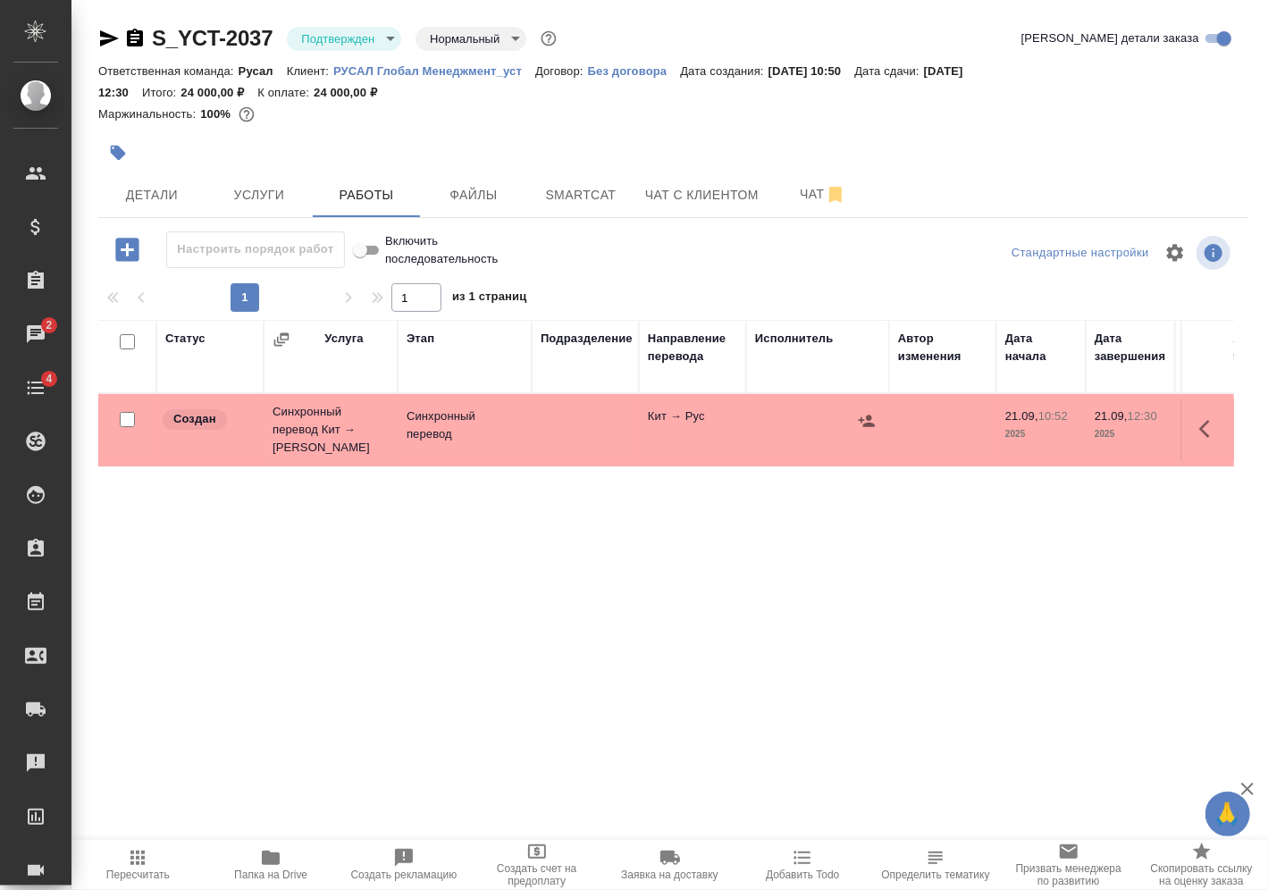
click at [123, 415] on input "checkbox" at bounding box center [127, 419] width 15 height 15
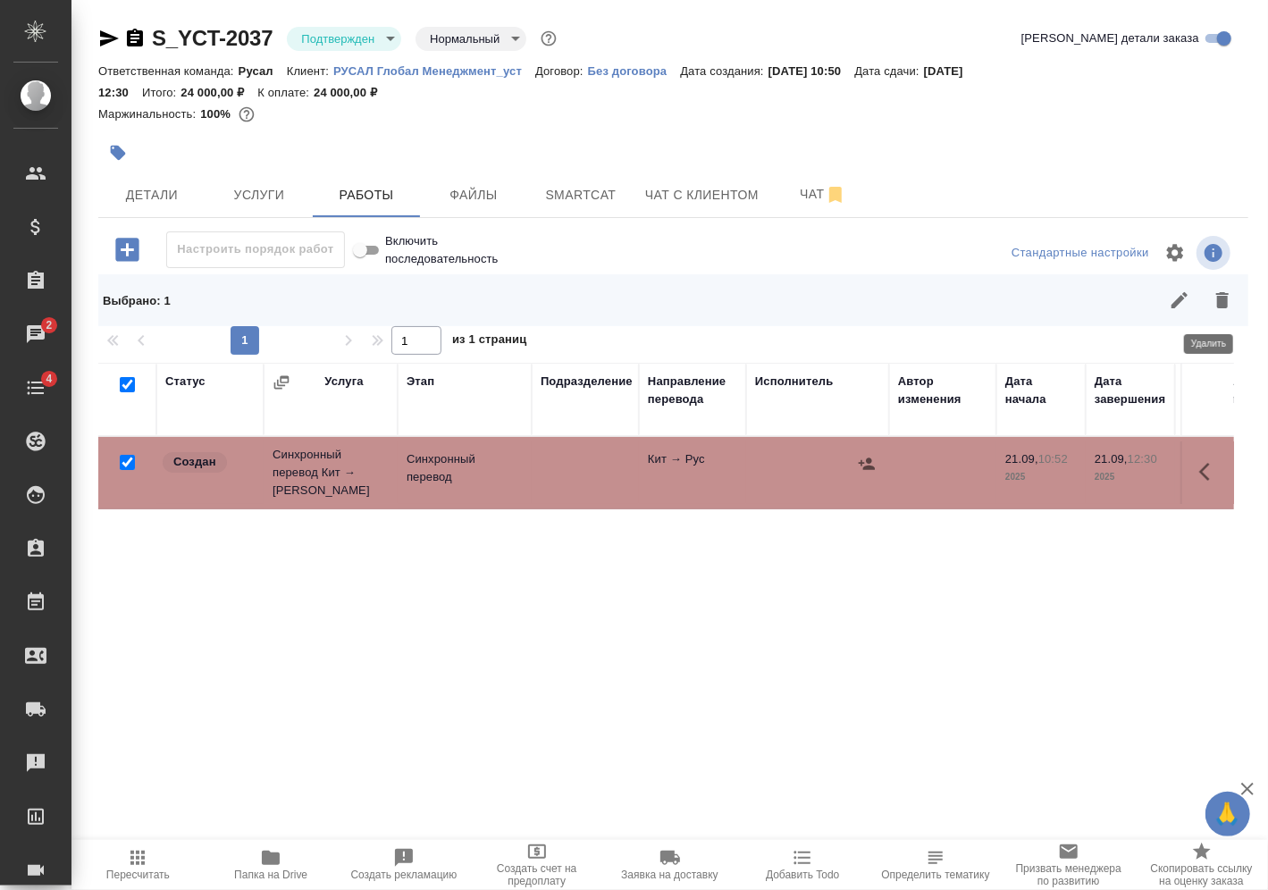
drag, startPoint x: 1211, startPoint y: 302, endPoint x: 1072, endPoint y: 430, distance: 188.4
click at [1216, 302] on icon "button" at bounding box center [1222, 300] width 13 height 16
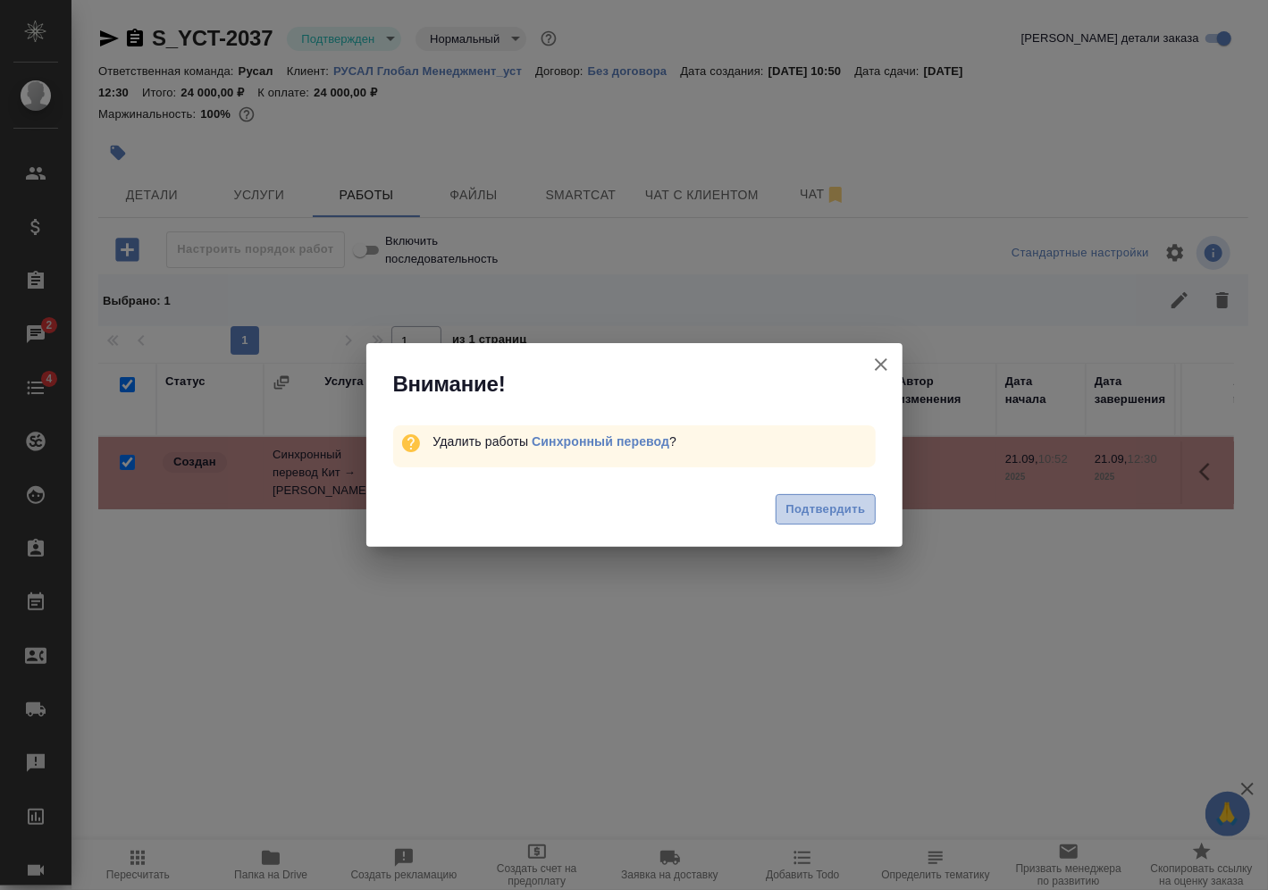
click at [850, 508] on span "Подтвердить" at bounding box center [825, 510] width 80 height 21
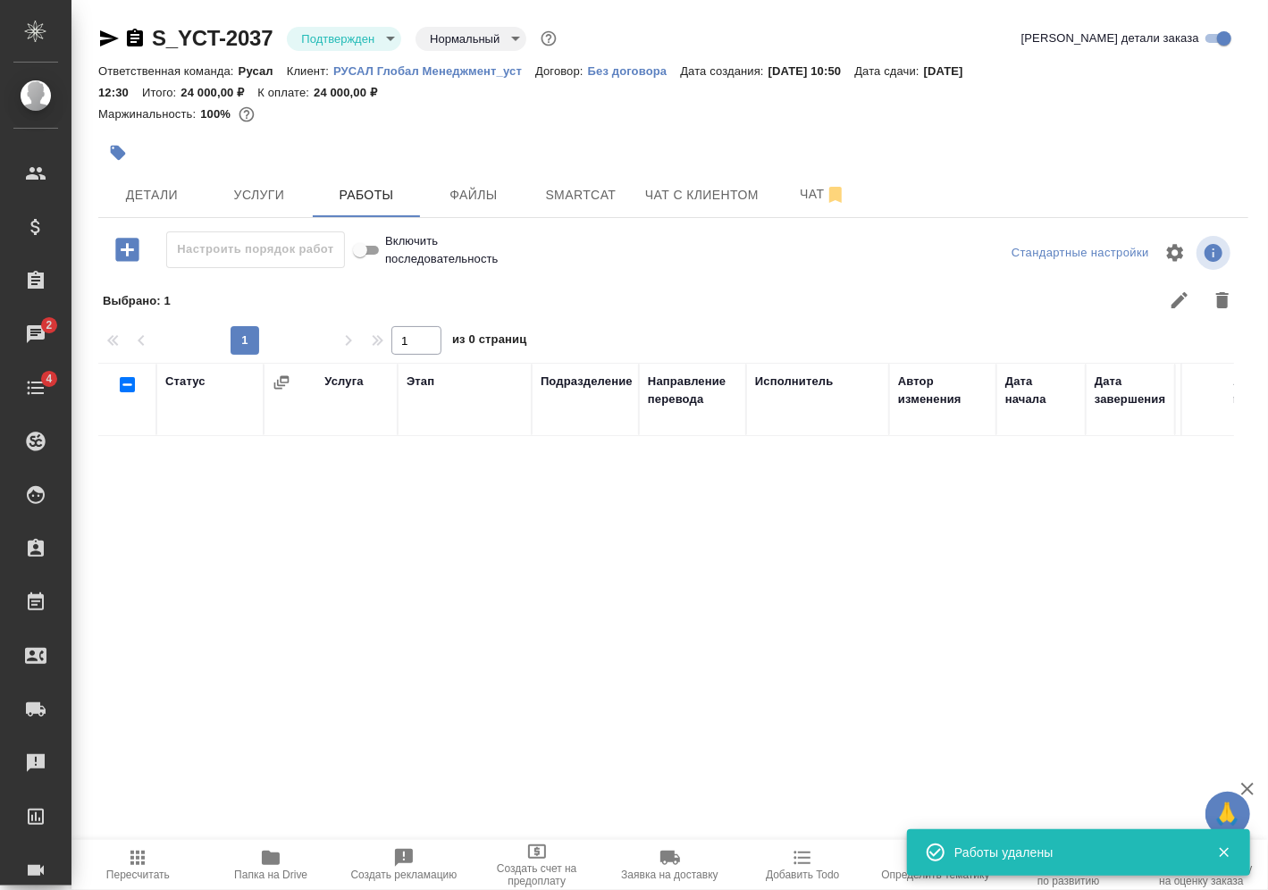
click at [138, 251] on icon "button" at bounding box center [126, 249] width 23 height 23
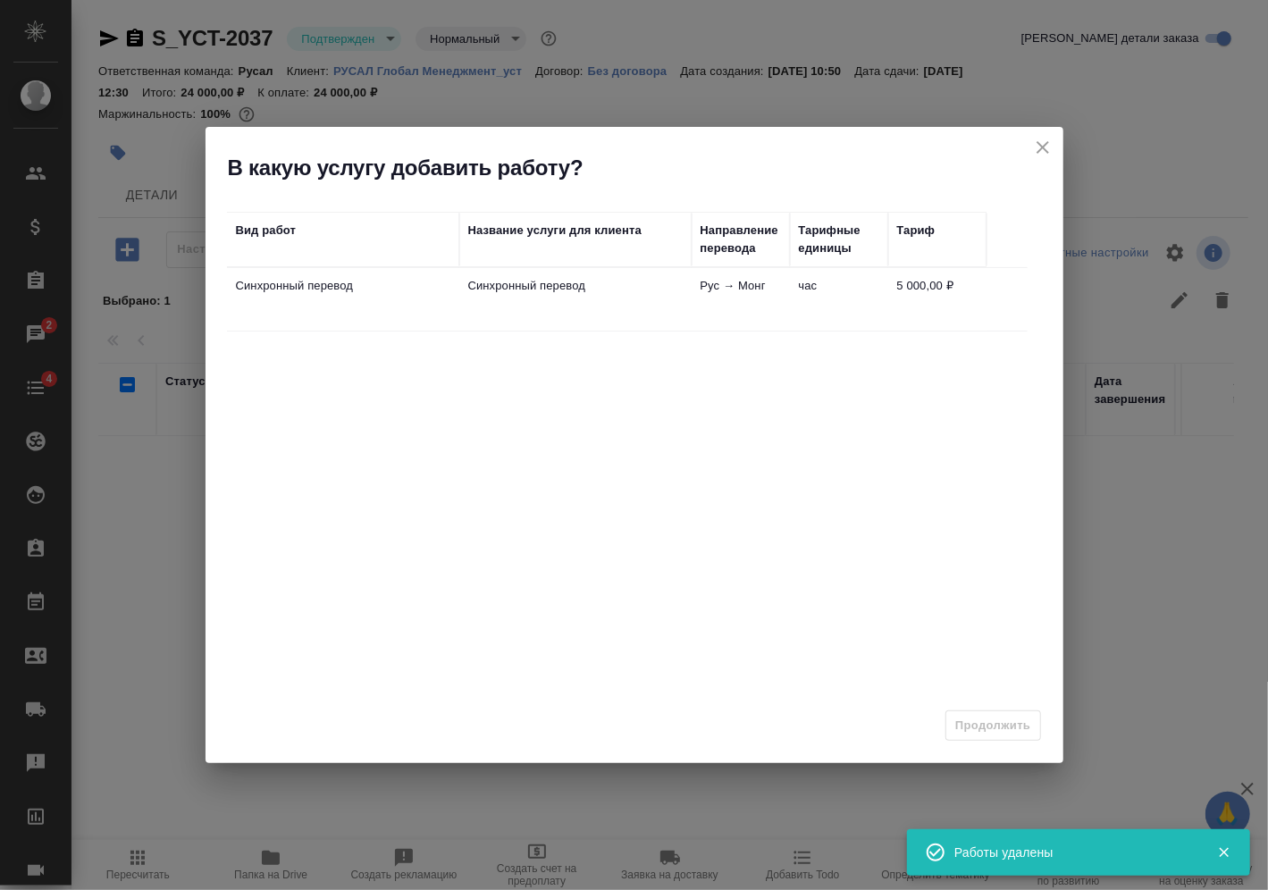
click at [527, 307] on td "Синхронный перевод" at bounding box center [575, 299] width 232 height 63
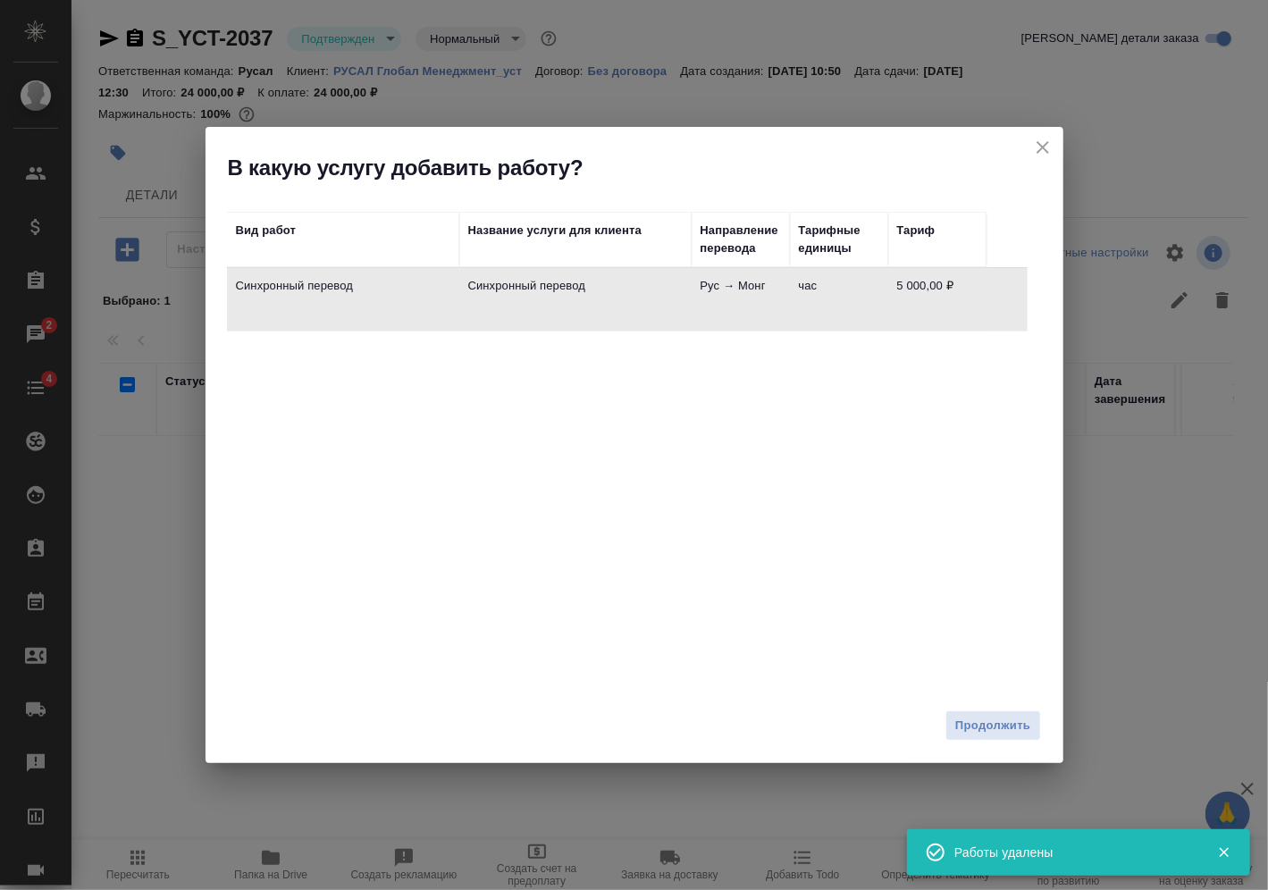
click at [1027, 726] on span "Продолжить" at bounding box center [992, 726] width 75 height 21
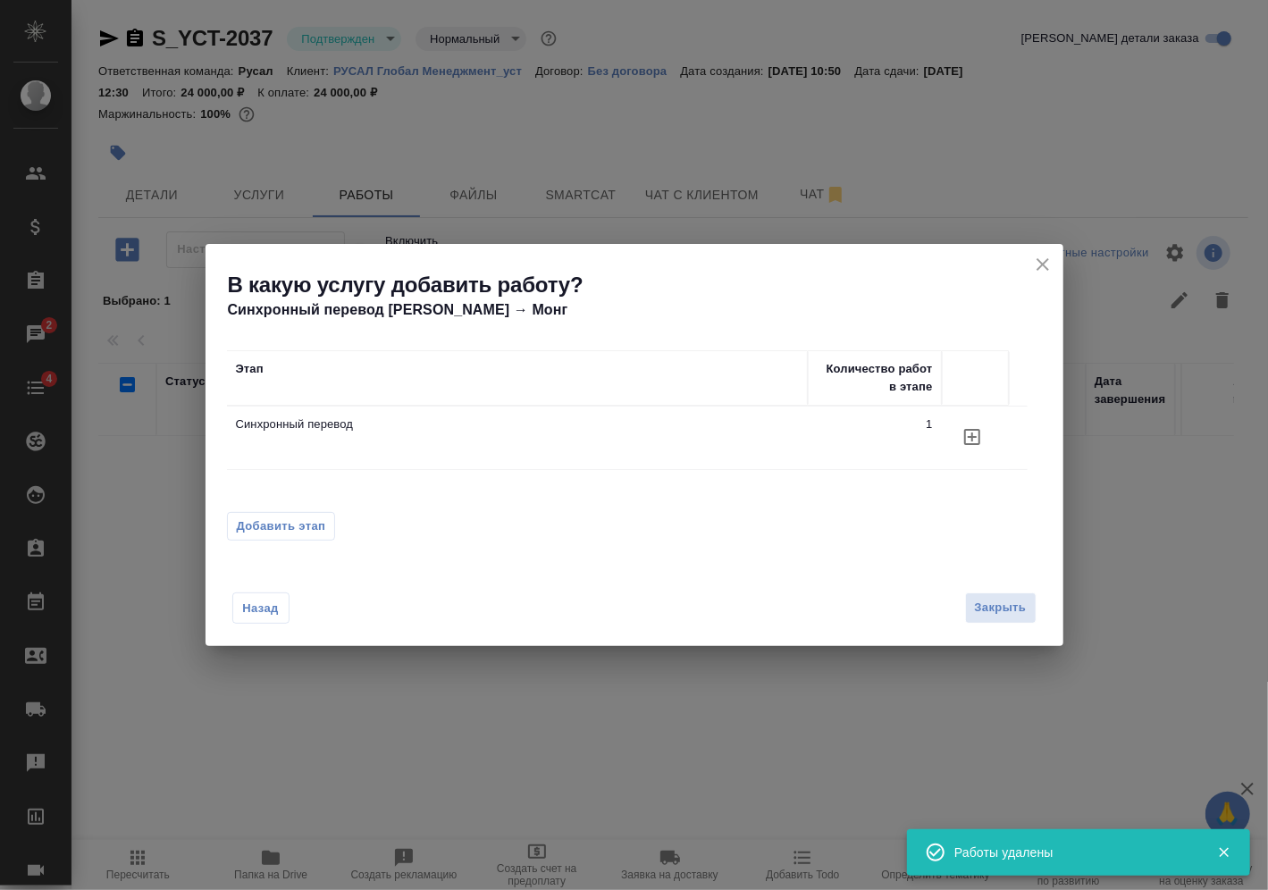
click at [286, 524] on span "Добавить этап" at bounding box center [281, 526] width 89 height 18
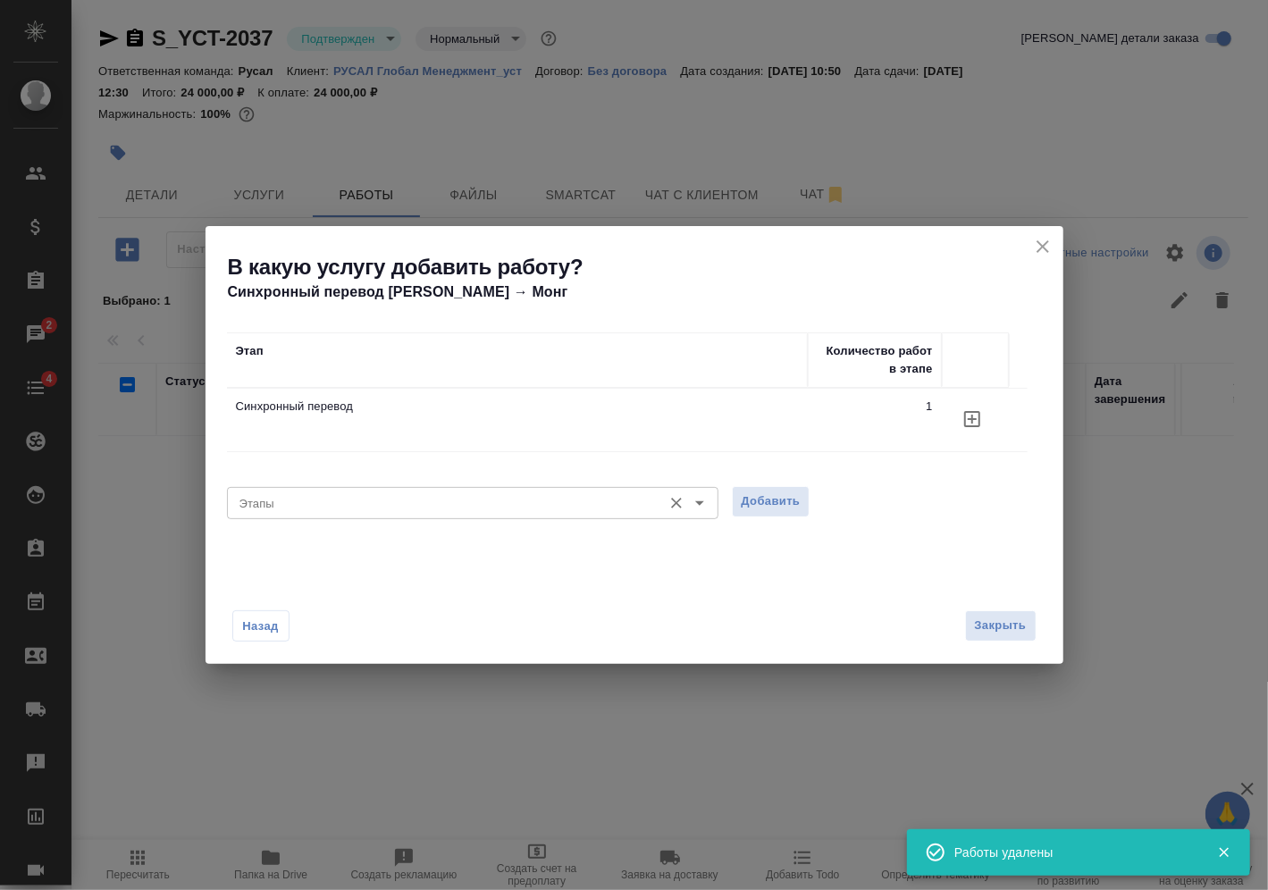
click at [466, 518] on div "Этапы" at bounding box center [472, 503] width 491 height 32
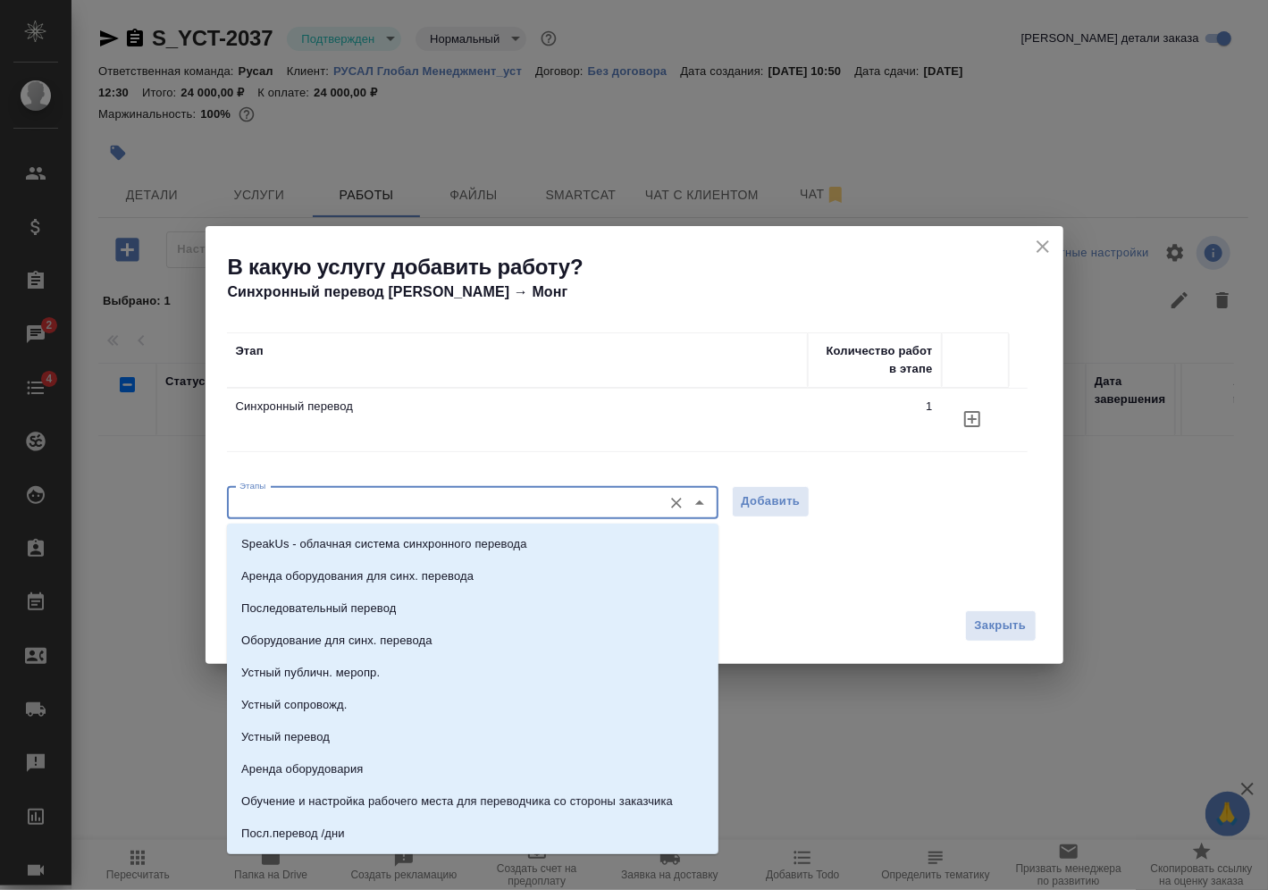
click at [465, 508] on input "Этапы" at bounding box center [442, 502] width 421 height 21
click at [422, 605] on li "Последовательный перевод" at bounding box center [472, 608] width 491 height 32
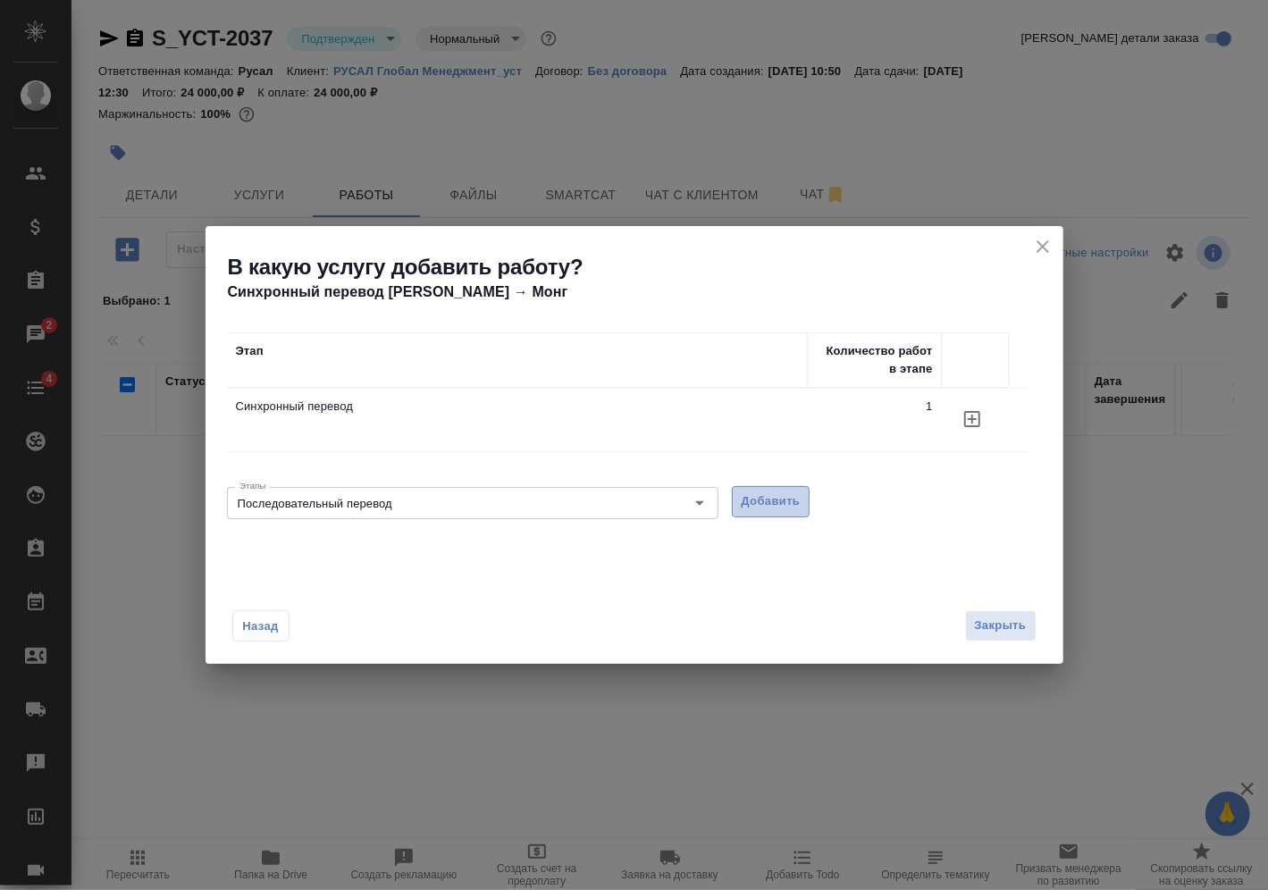
click at [775, 497] on span "Добавить" at bounding box center [771, 501] width 59 height 21
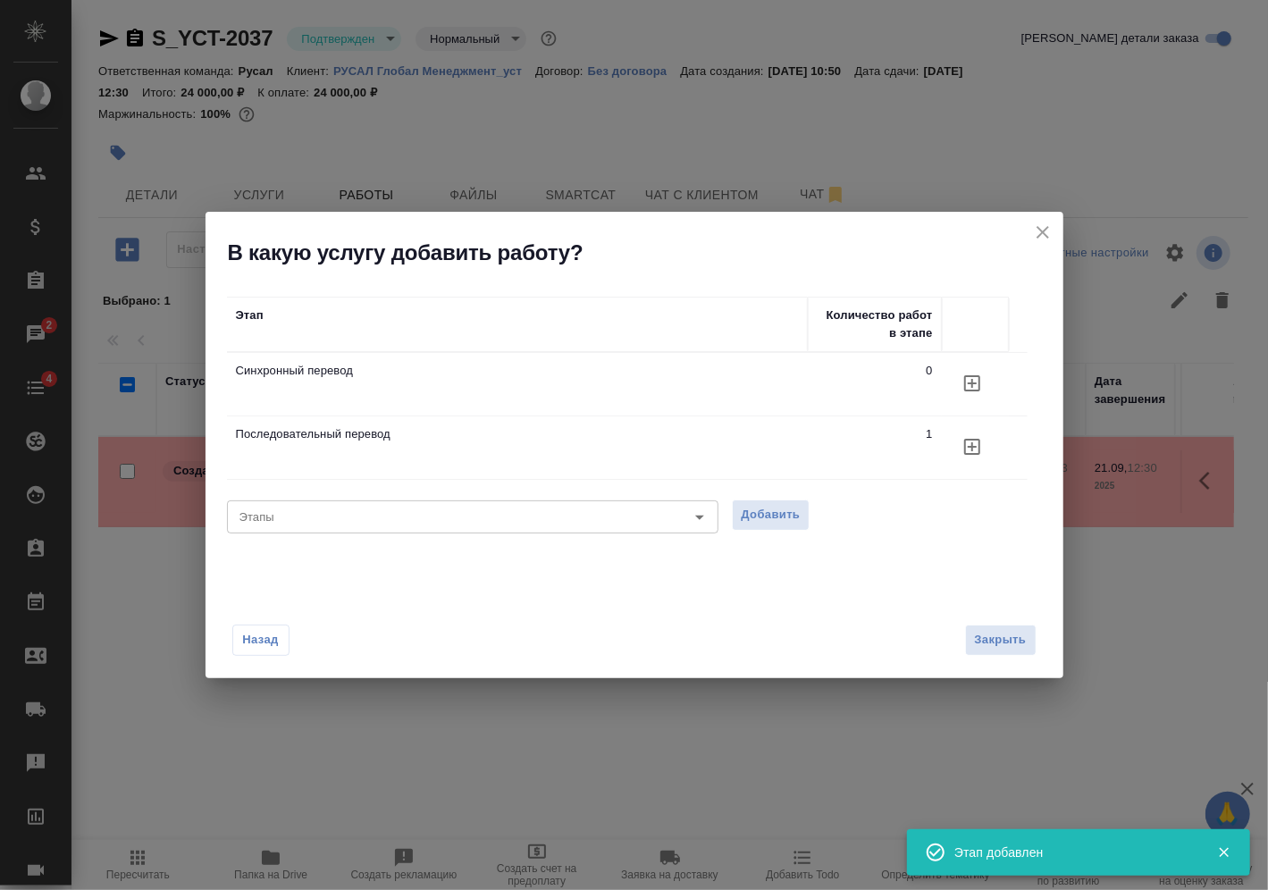
click at [968, 624] on div "Назад Закрыть" at bounding box center [635, 629] width 858 height 98
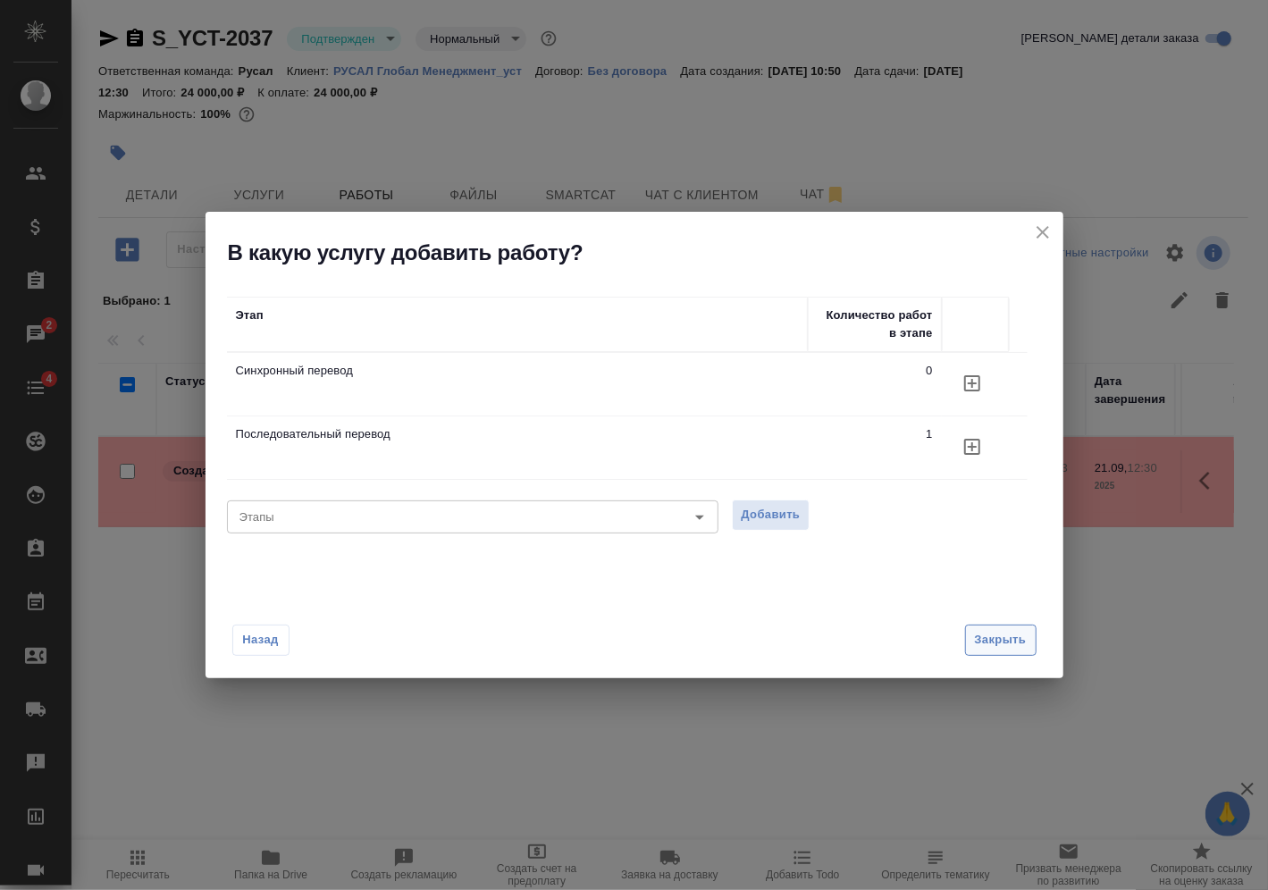
click at [989, 631] on span "Закрыть" at bounding box center [1001, 640] width 52 height 21
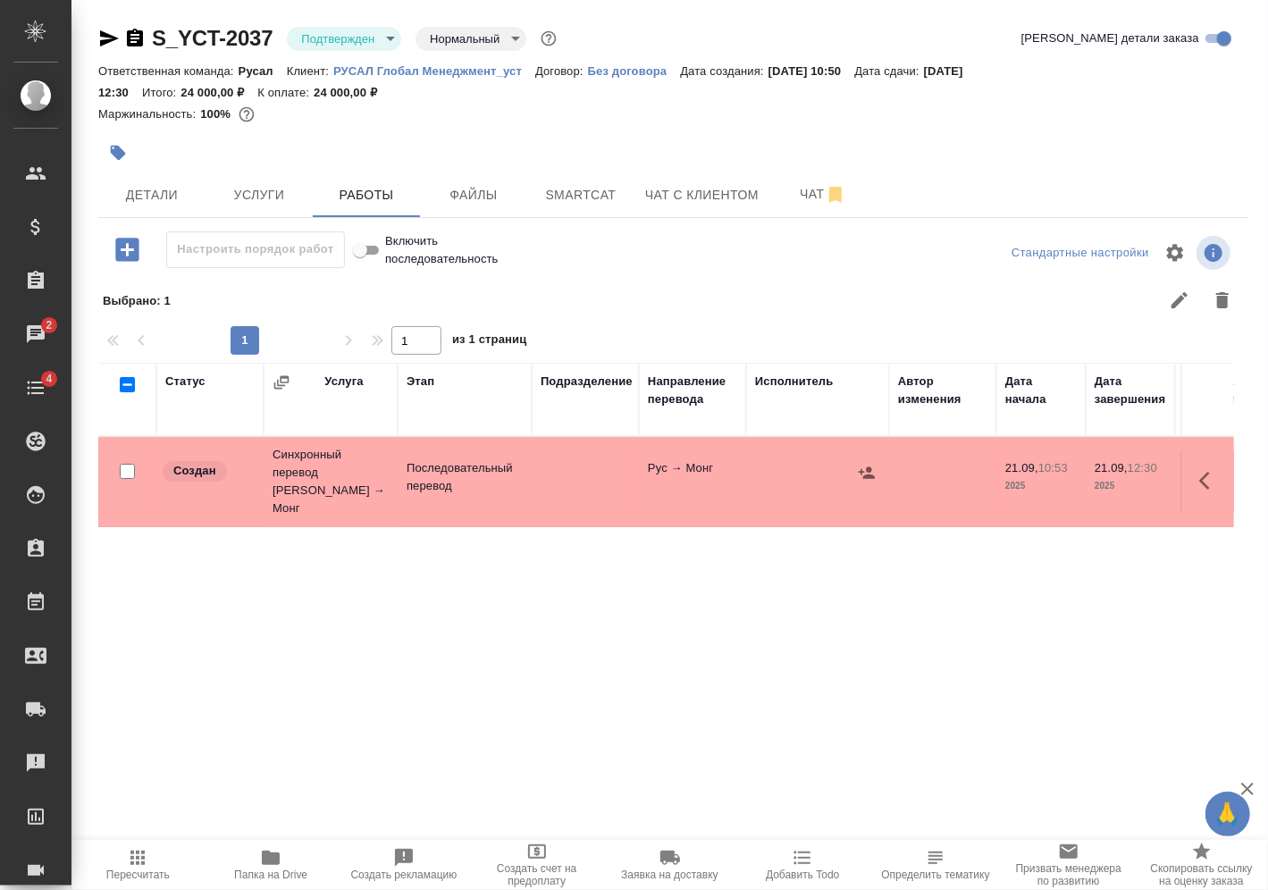
drag, startPoint x: 1193, startPoint y: 470, endPoint x: 1180, endPoint y: 478, distance: 14.9
click at [1199, 472] on icon "button" at bounding box center [1209, 480] width 21 height 21
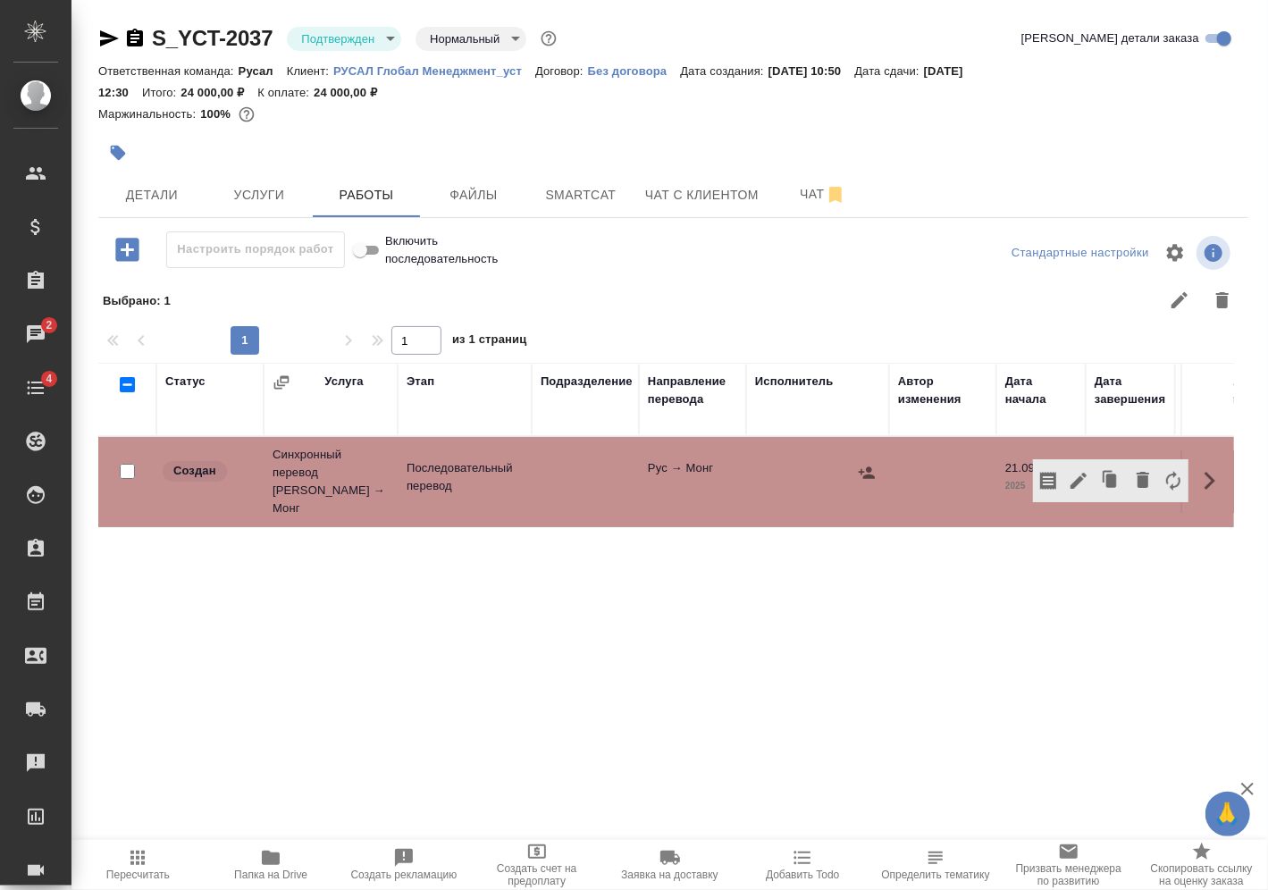
click at [1073, 474] on icon "button" at bounding box center [1078, 480] width 21 height 21
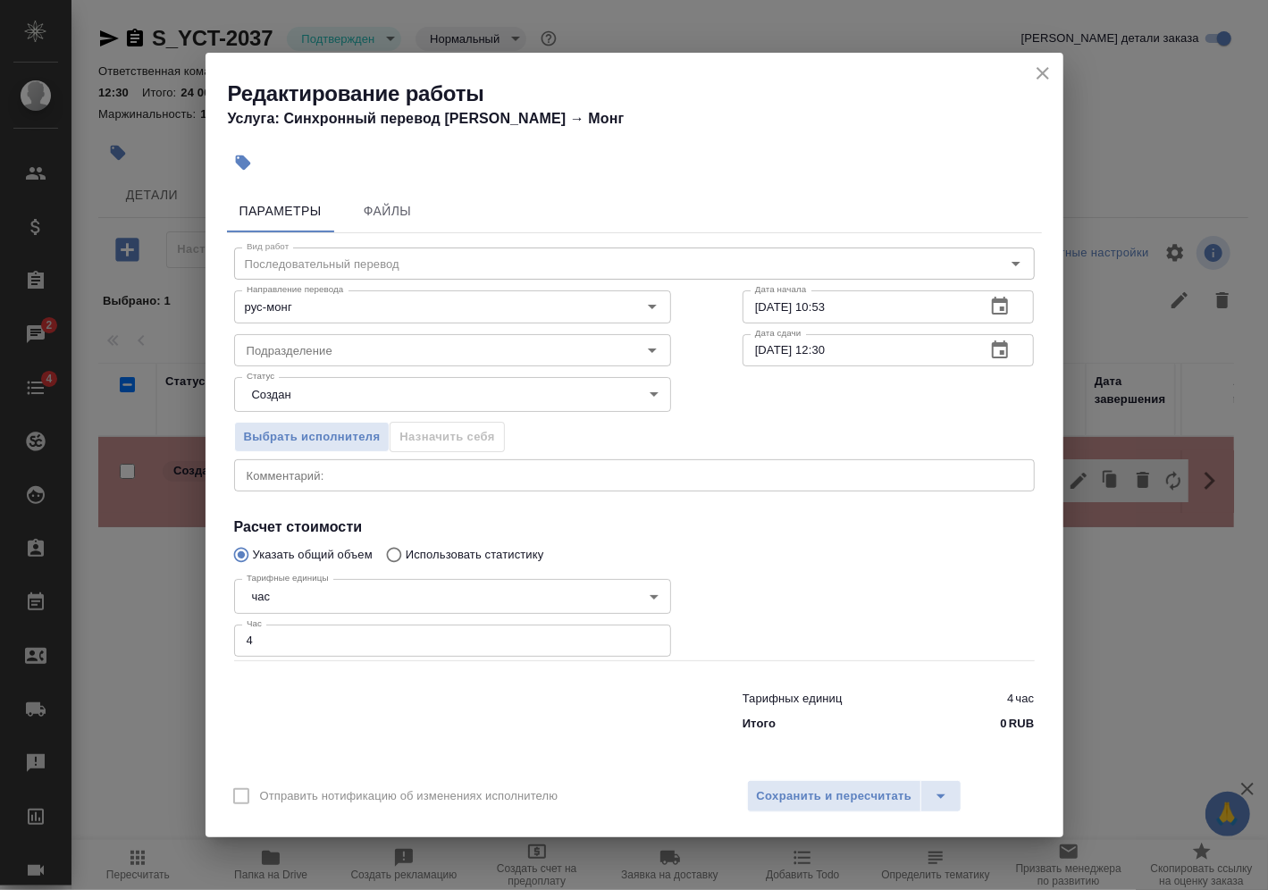
drag, startPoint x: 272, startPoint y: 638, endPoint x: 206, endPoint y: 638, distance: 66.1
click at [206, 638] on div "Параметры Файлы Вид работ Последовательный перевод Вид работ Направление перево…" at bounding box center [635, 475] width 858 height 586
click at [818, 795] on span "Сохранить и пересчитать" at bounding box center [834, 796] width 155 height 21
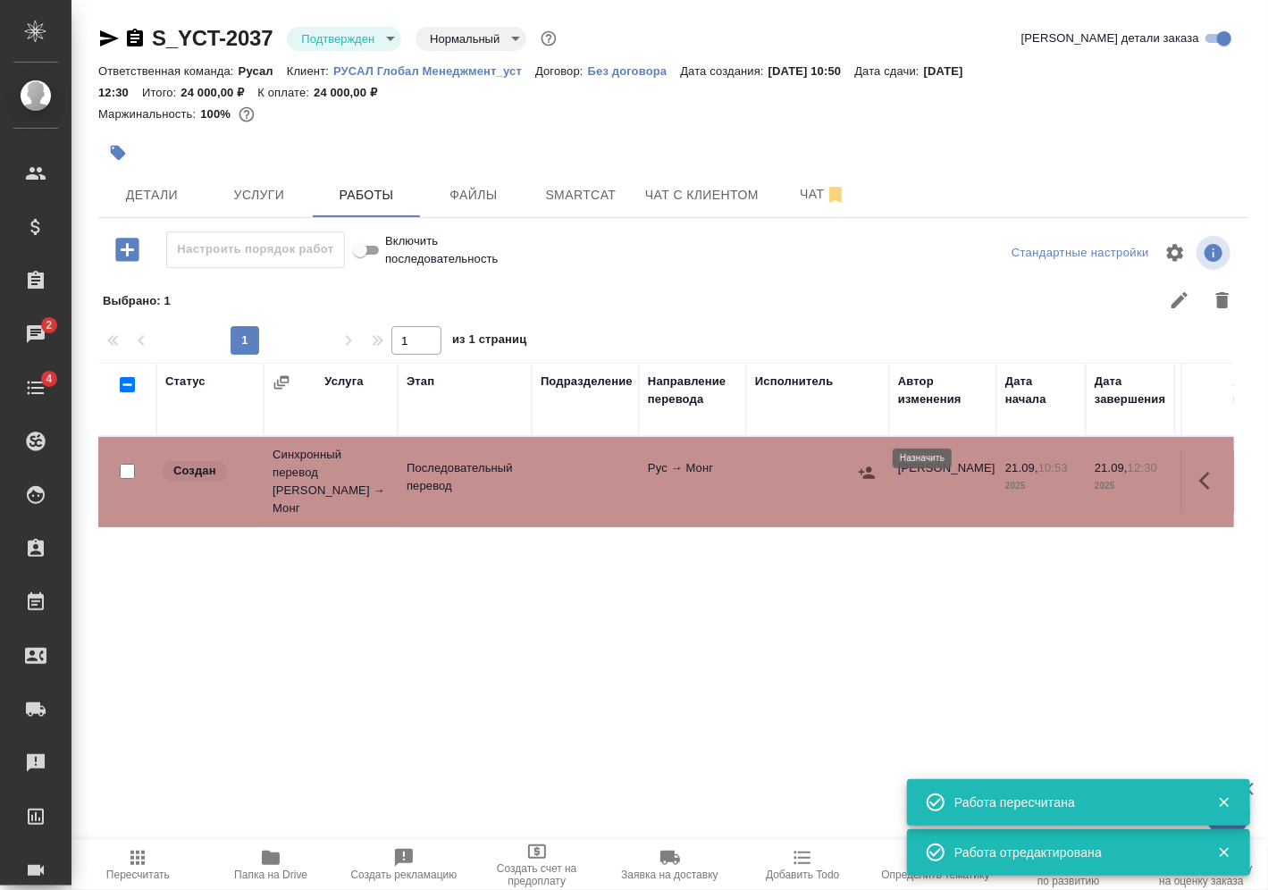
click at [868, 464] on icon "button" at bounding box center [867, 473] width 18 height 18
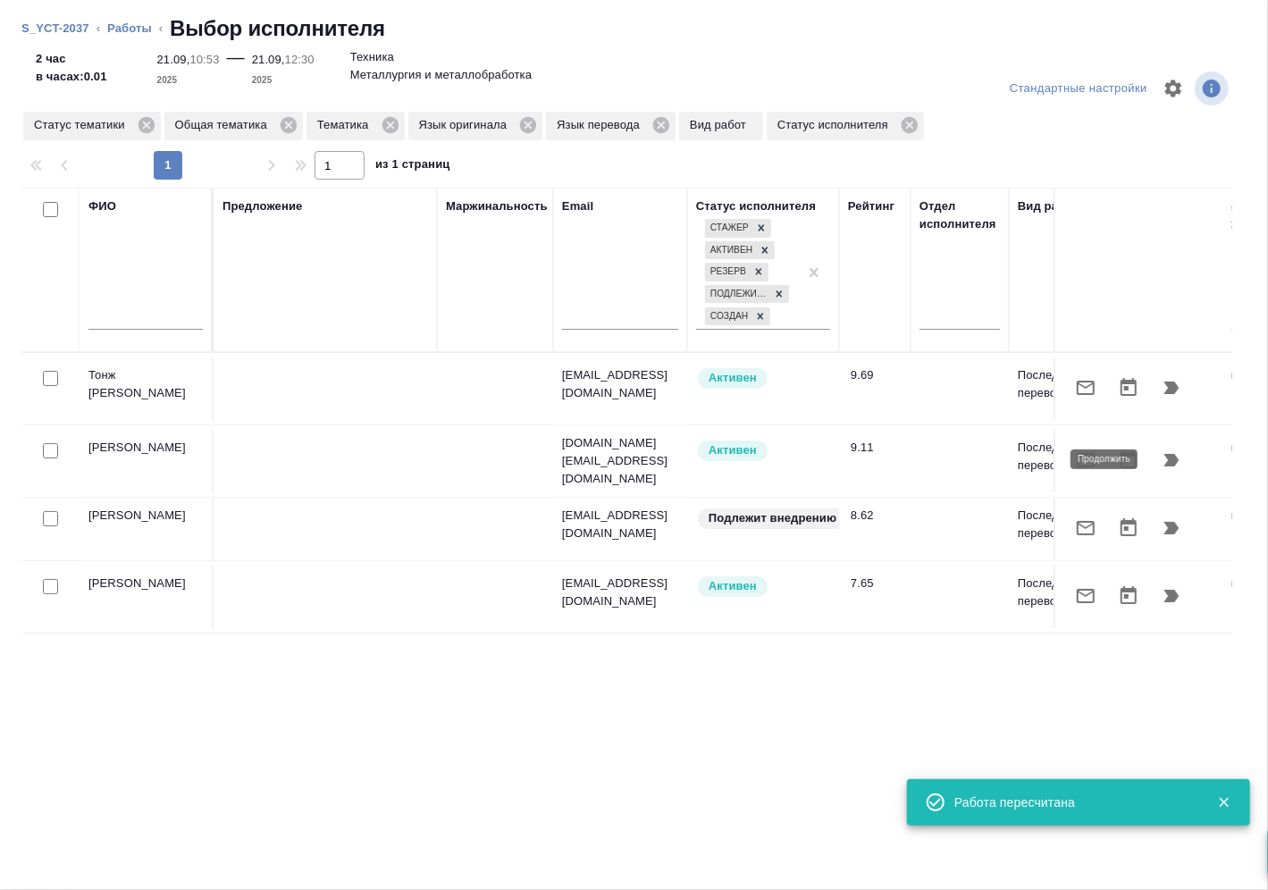
click at [1185, 460] on button "button" at bounding box center [1171, 460] width 43 height 43
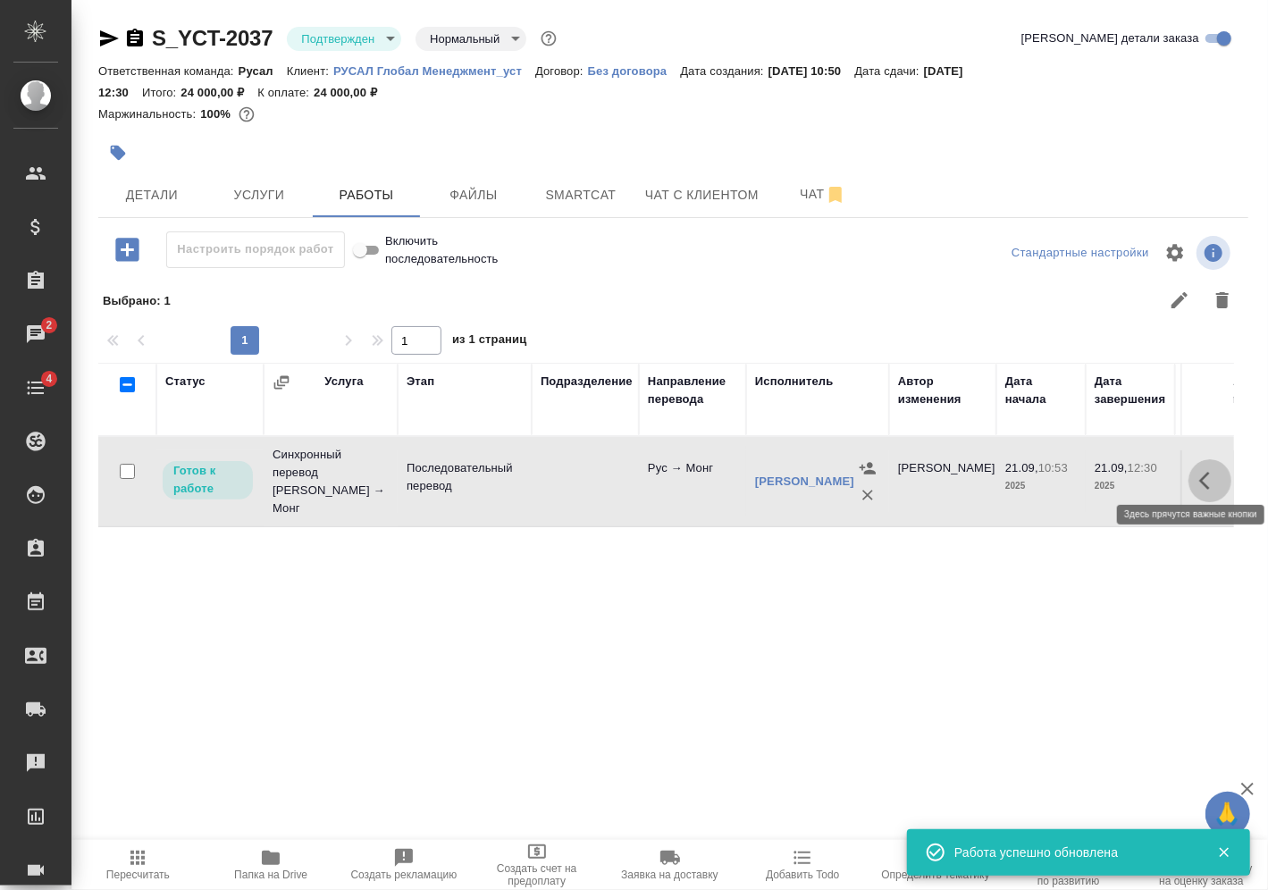
click at [1199, 477] on icon "button" at bounding box center [1209, 480] width 21 height 21
click at [1070, 473] on icon "button" at bounding box center [1078, 481] width 16 height 16
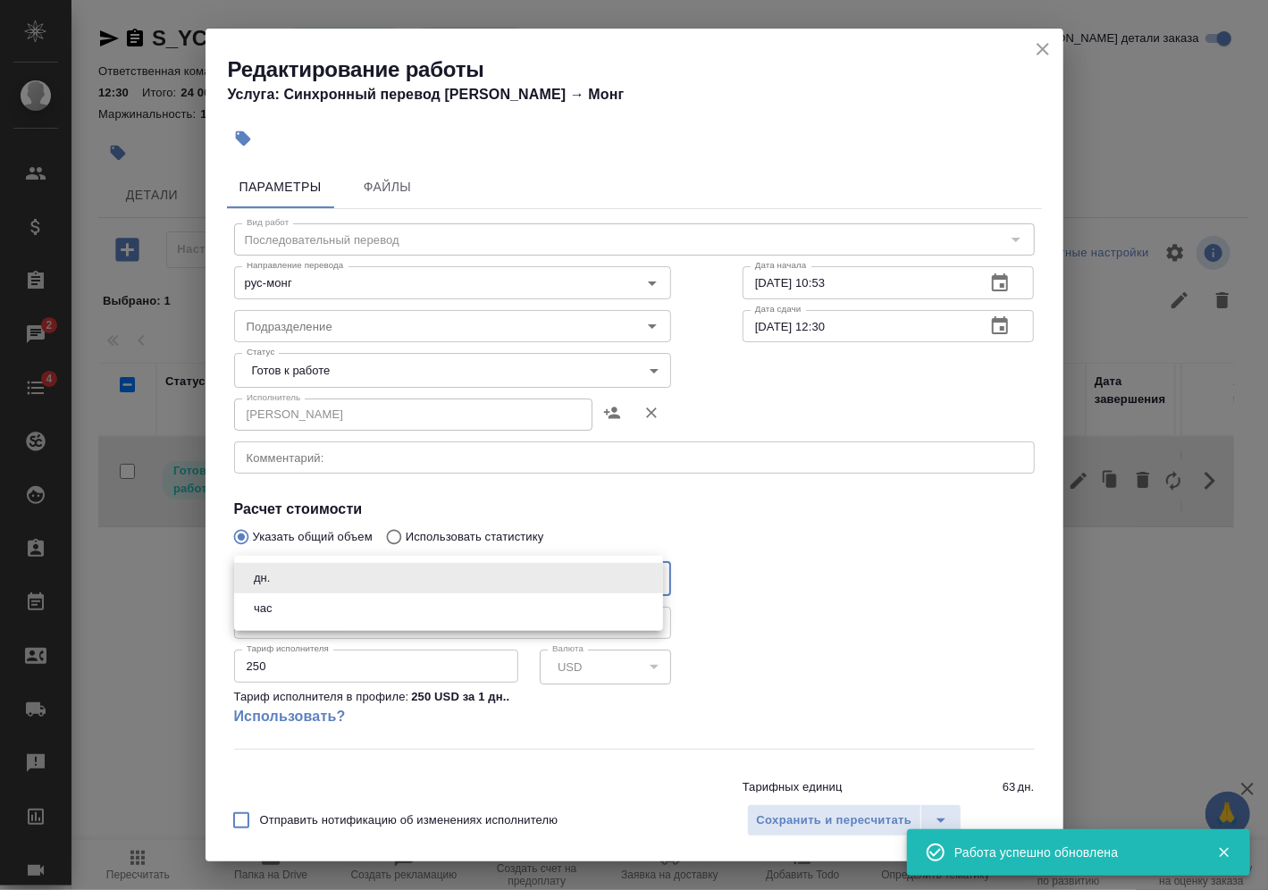
click at [334, 579] on body "🙏 .cls-1 fill:#fff; AWATERA Vasilev Evgeniy Клиенты Спецификации Заказы 2 Чаты …" at bounding box center [634, 445] width 1268 height 890
click at [294, 622] on li "час" at bounding box center [448, 608] width 429 height 30
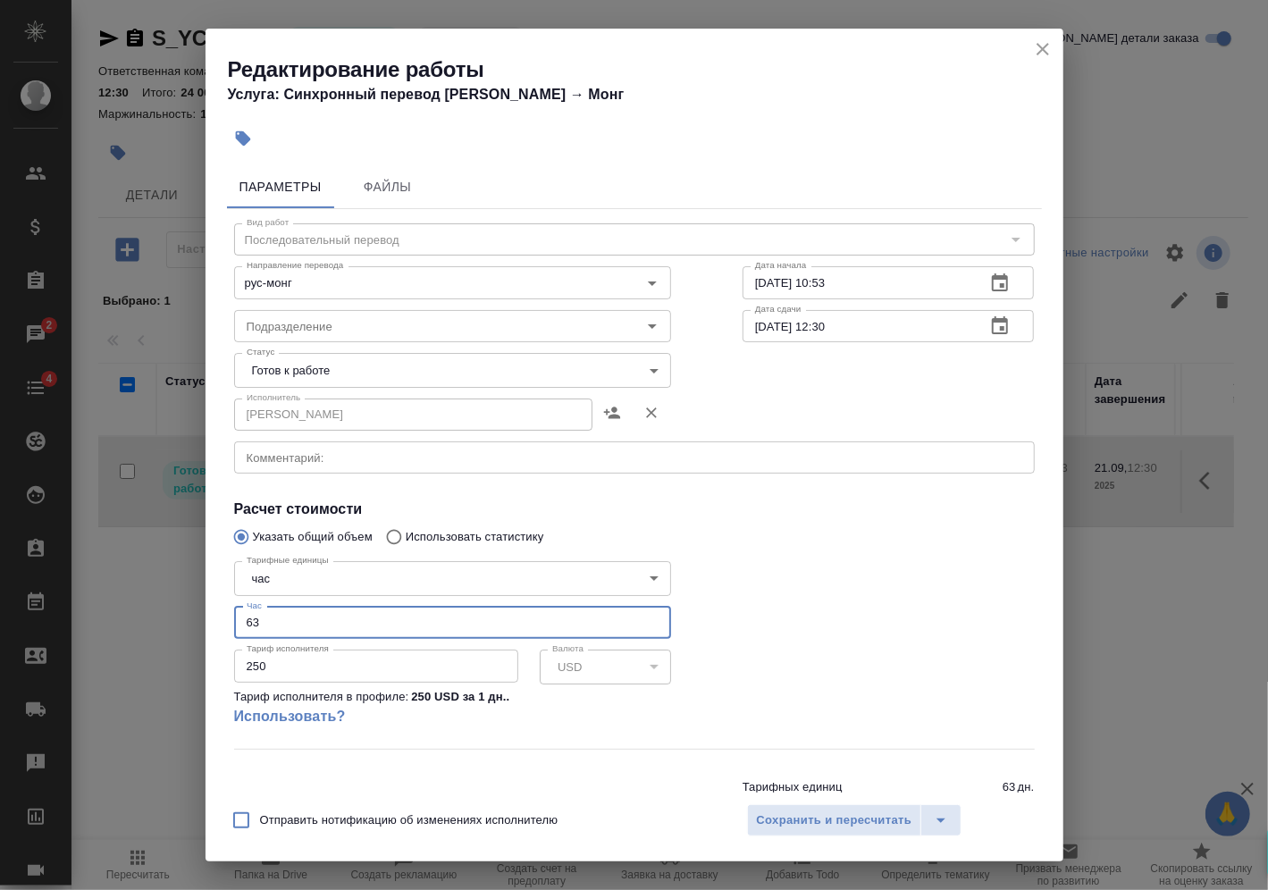
drag, startPoint x: 248, startPoint y: 624, endPoint x: 185, endPoint y: 624, distance: 63.4
click at [185, 624] on div "Редактирование работы Услуга: Синхронный перевод Рус → Монг Параметры Файлы Вид…" at bounding box center [634, 445] width 1268 height 890
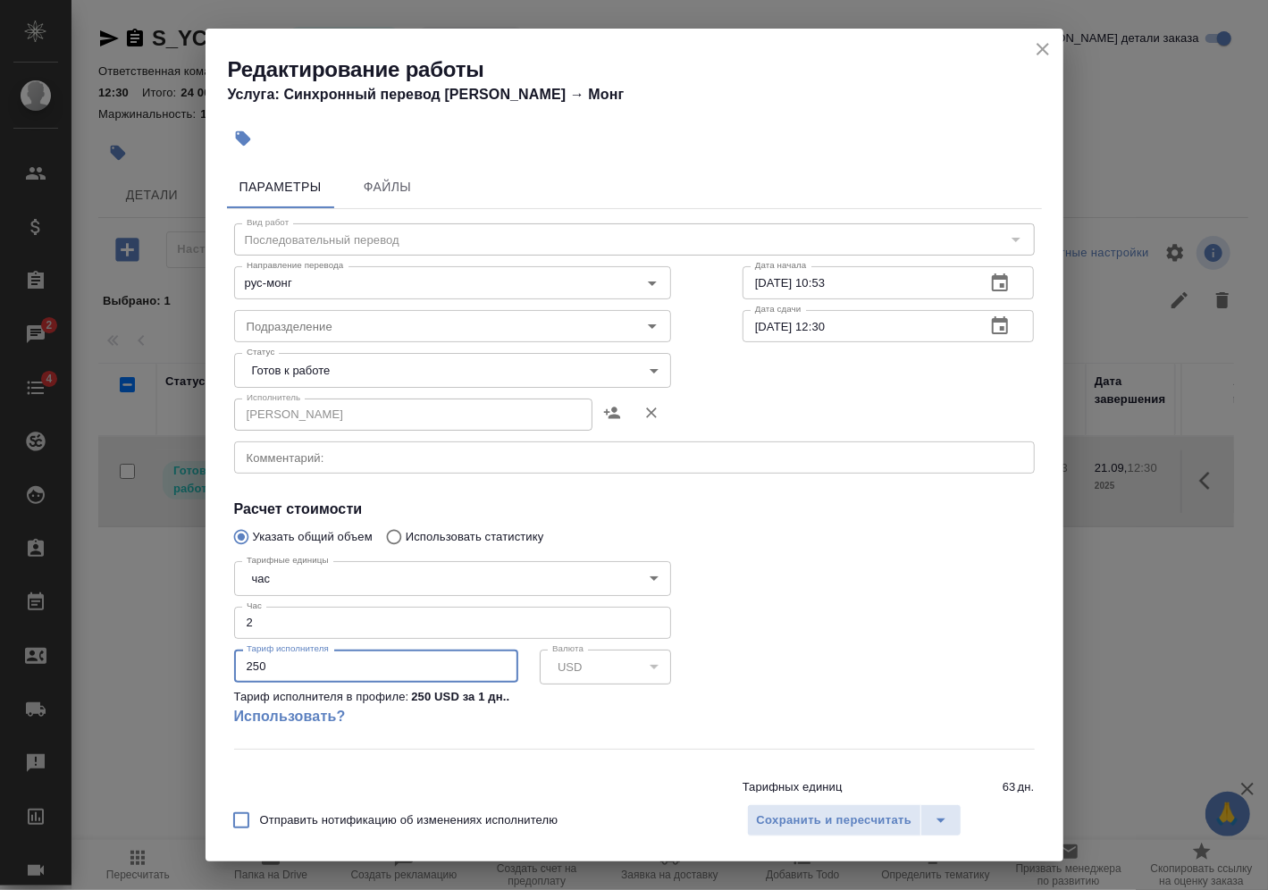
drag, startPoint x: 263, startPoint y: 658, endPoint x: 159, endPoint y: 661, distance: 103.7
click at [157, 672] on div "Редактирование работы Услуга: Синхронный перевод Рус → Монг Параметры Файлы Вид…" at bounding box center [634, 445] width 1268 height 890
click at [776, 652] on div at bounding box center [889, 650] width 364 height 265
click at [758, 802] on div "Отправить нотификацию об изменениях исполнителю Сохранить и пересчитать" at bounding box center [635, 827] width 858 height 69
click at [752, 812] on button "Сохранить и пересчитать" at bounding box center [834, 820] width 175 height 32
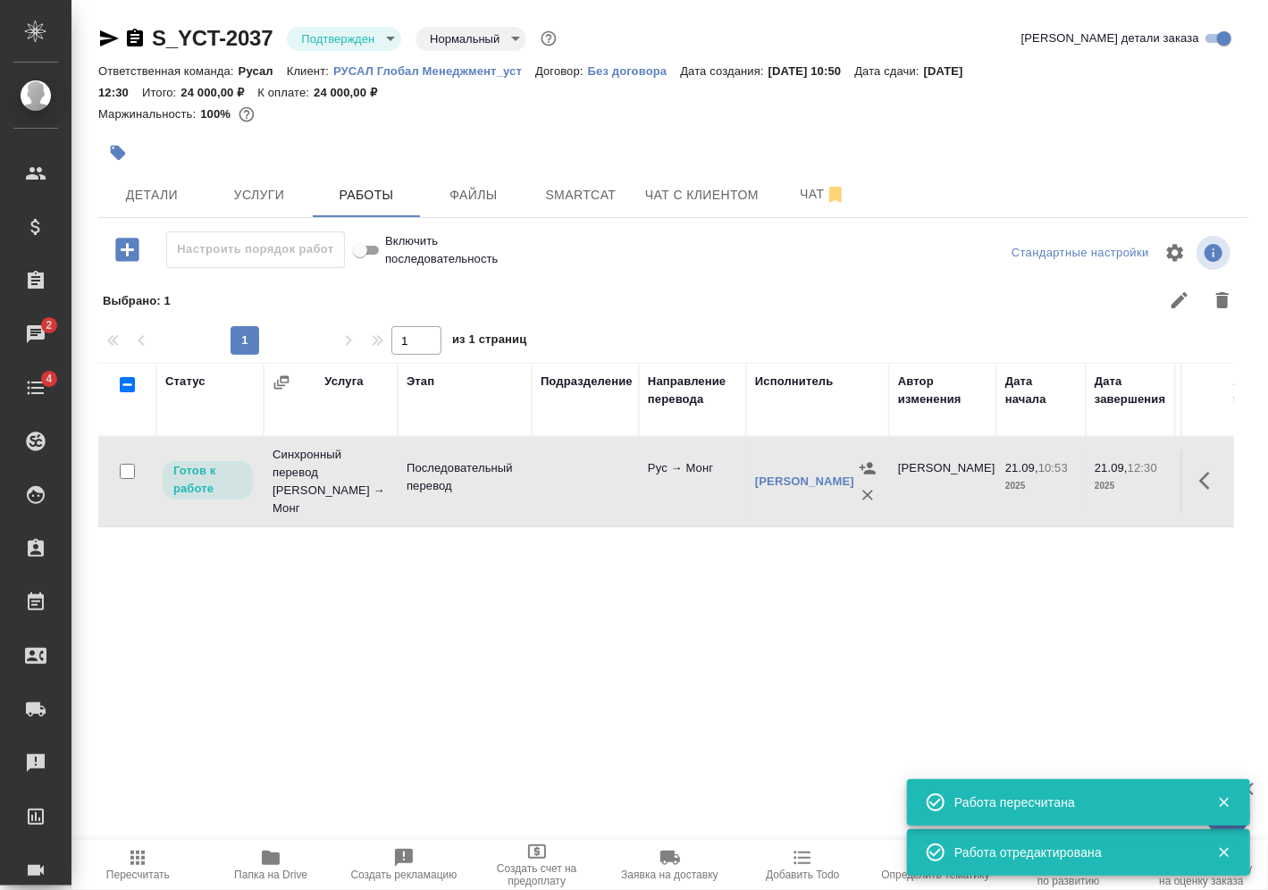
drag, startPoint x: 124, startPoint y: 458, endPoint x: 165, endPoint y: 456, distance: 41.1
click at [127, 464] on input "checkbox" at bounding box center [127, 471] width 15 height 15
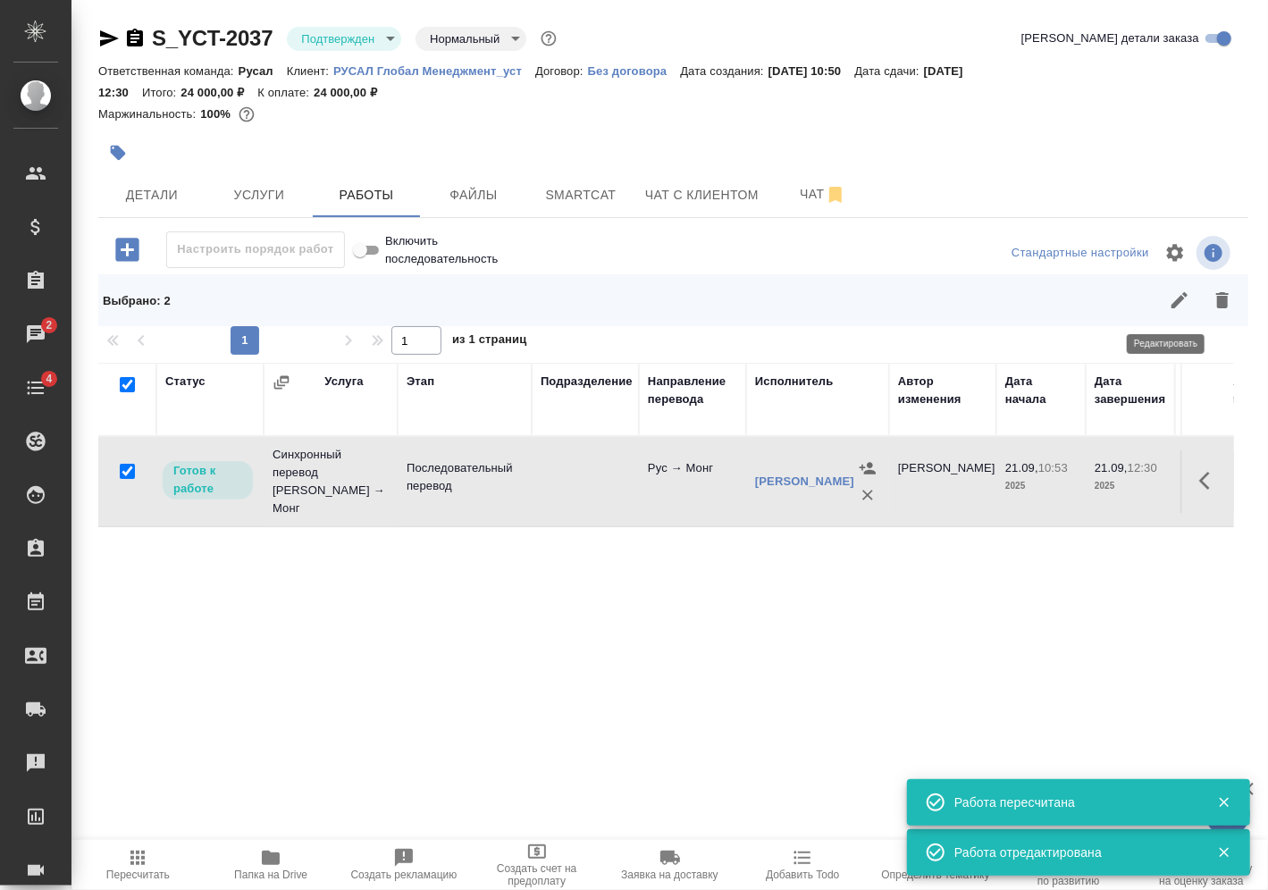
click at [1171, 301] on icon "button" at bounding box center [1179, 300] width 16 height 16
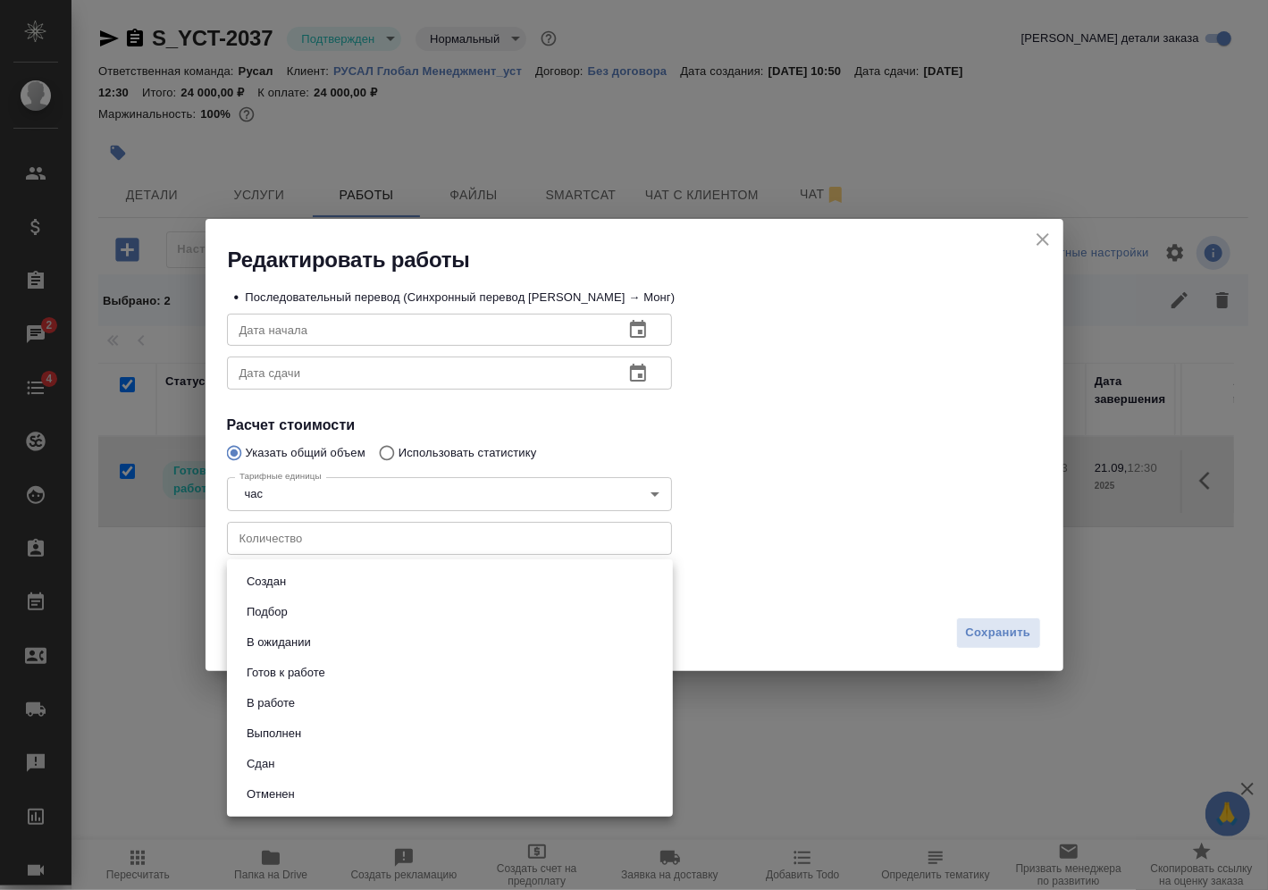
drag, startPoint x: 330, startPoint y: 591, endPoint x: 340, endPoint y: 586, distance: 11.6
click at [330, 591] on body "🙏 .cls-1 fill:#fff; AWATERA Vasilev Evgeniy Клиенты Спецификации Заказы 2 Чаты …" at bounding box center [634, 445] width 1268 height 890
drag, startPoint x: 314, startPoint y: 776, endPoint x: 329, endPoint y: 766, distance: 18.1
click at [314, 774] on li "Сдан" at bounding box center [450, 764] width 446 height 30
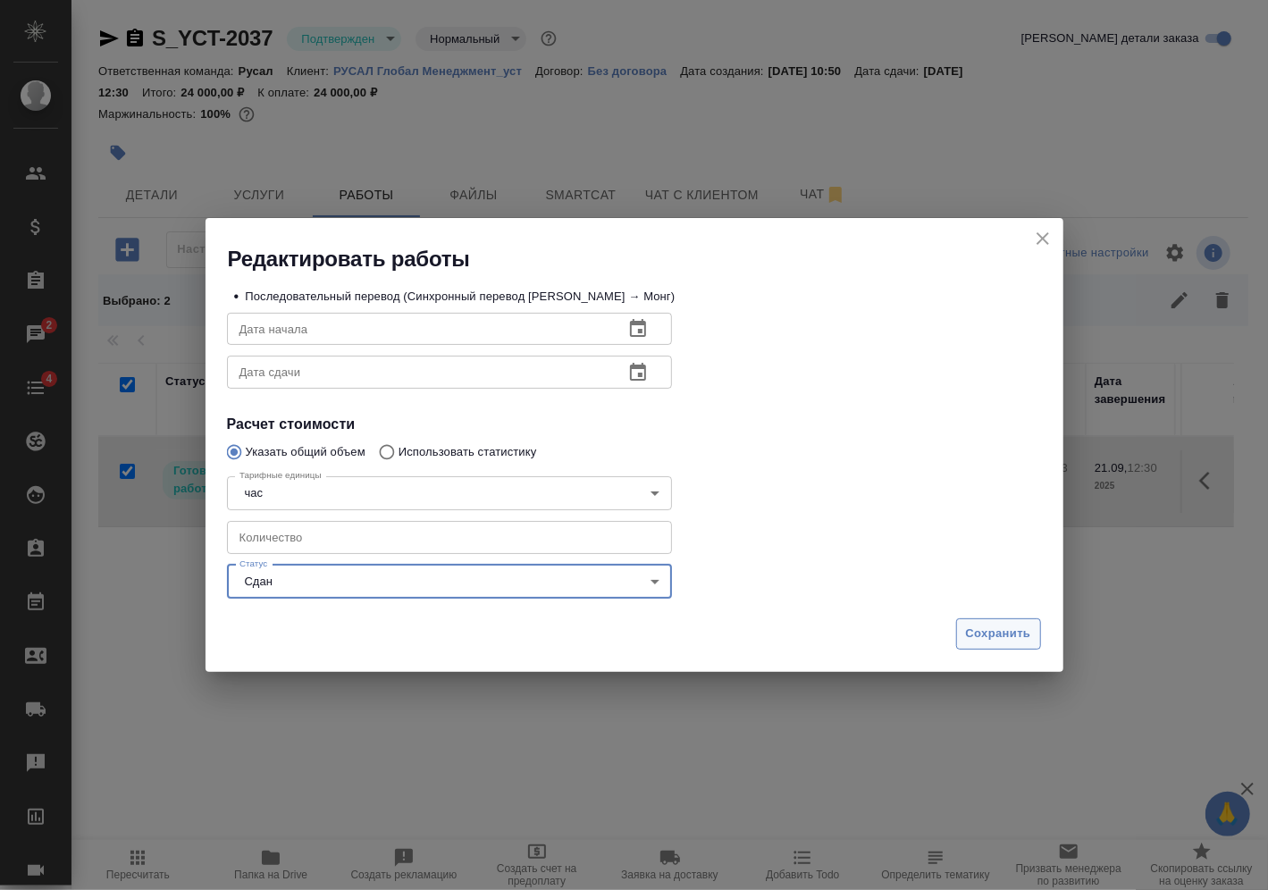
click at [1012, 631] on span "Сохранить" at bounding box center [998, 634] width 65 height 21
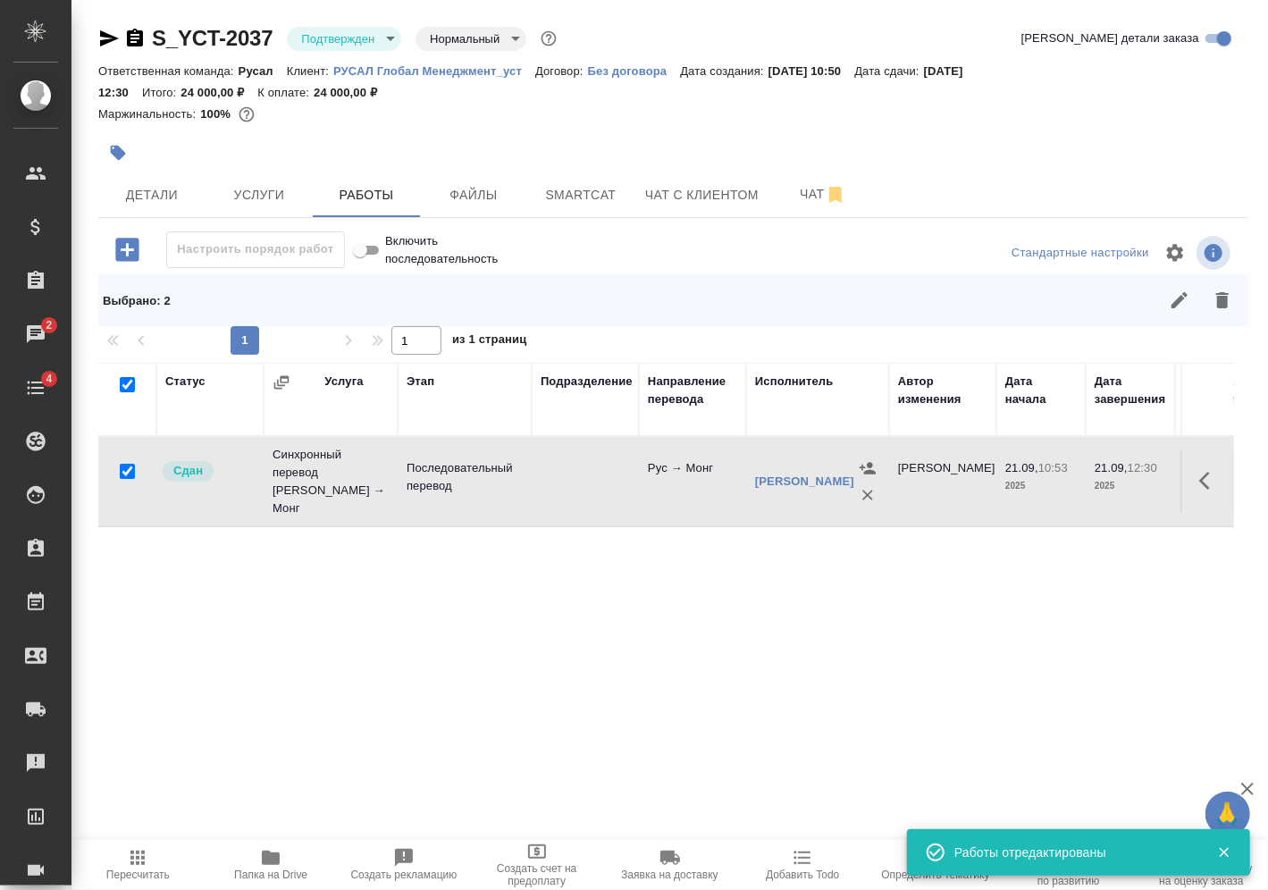
click at [364, 29] on body "🙏 .cls-1 fill:#fff; AWATERA Vasilev Evgeniy Клиенты Спецификации Заказы 2 Чаты …" at bounding box center [634, 445] width 1268 height 890
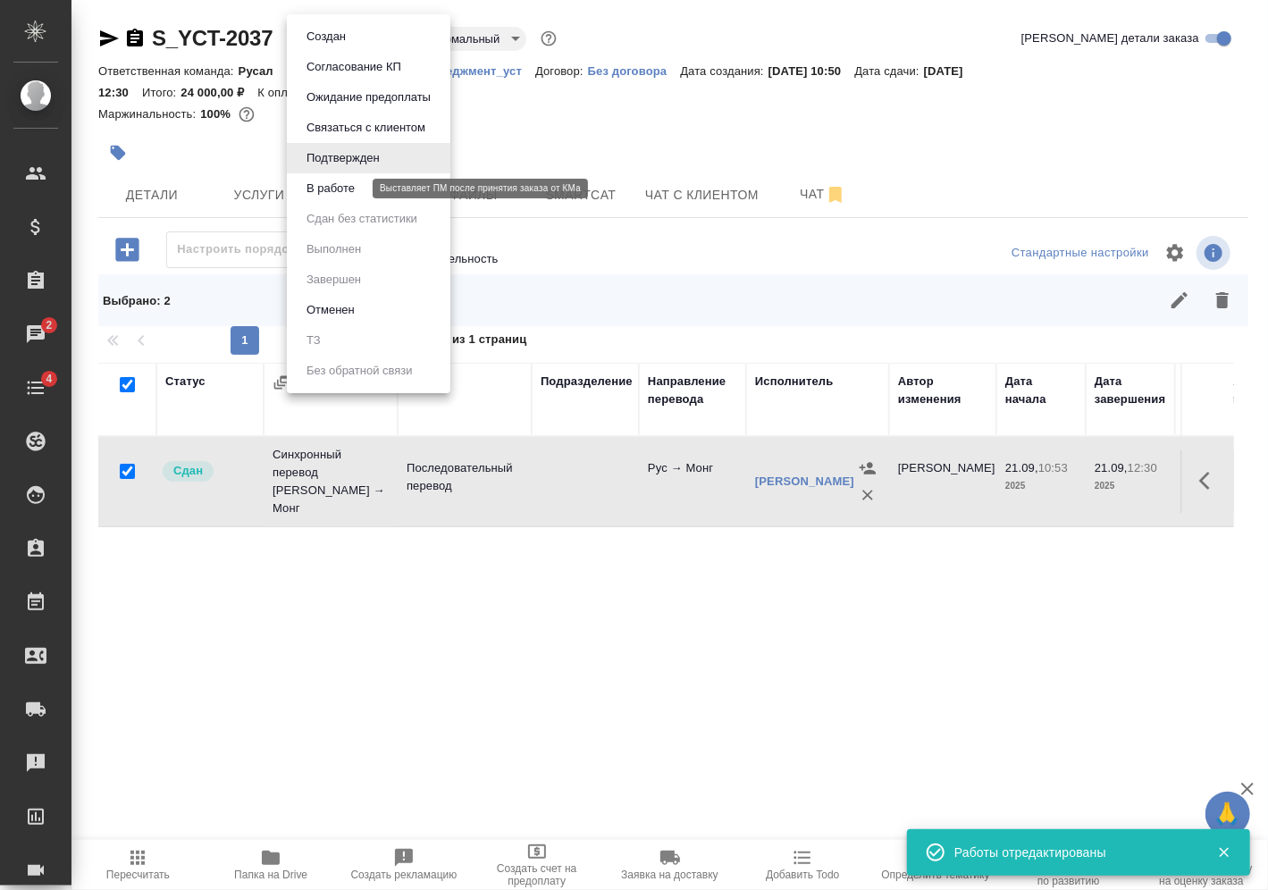
click at [344, 193] on button "В работе" at bounding box center [330, 189] width 59 height 20
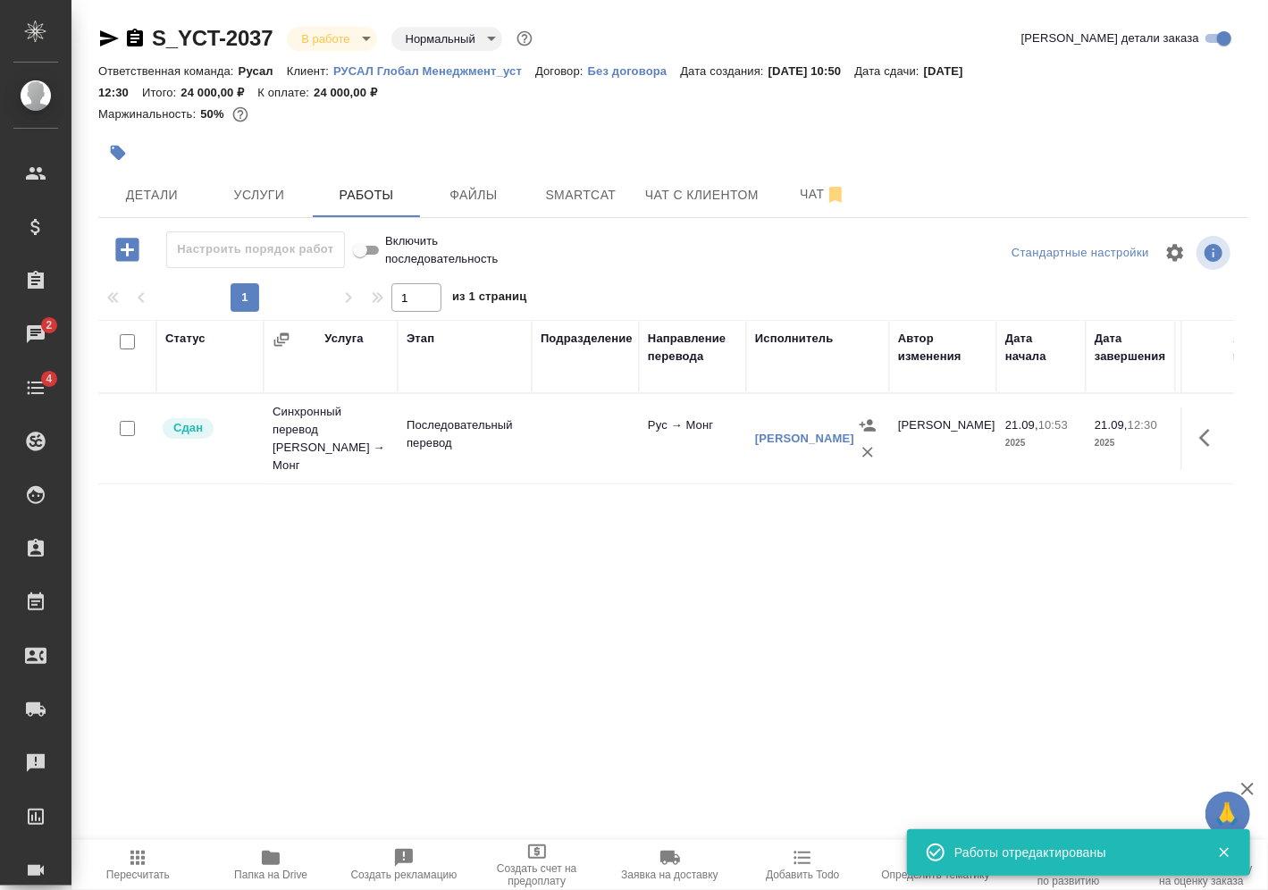
click at [367, 38] on body "🙏 .cls-1 fill:#fff; AWATERA Vasilev Evgeniy Клиенты Спецификации Заказы 2 Чаты …" at bounding box center [634, 445] width 1268 height 890
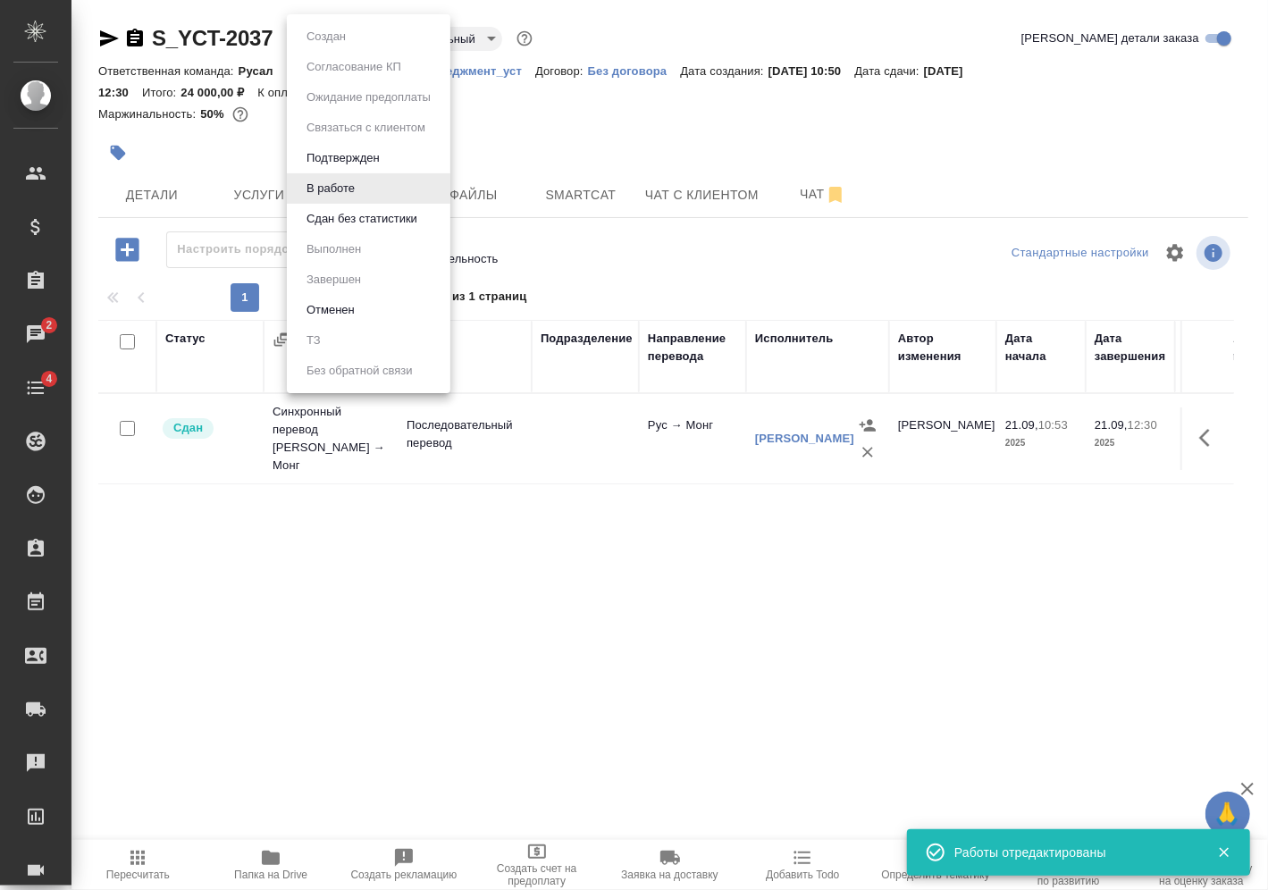
click at [354, 225] on button "Сдан без статистики" at bounding box center [362, 219] width 122 height 20
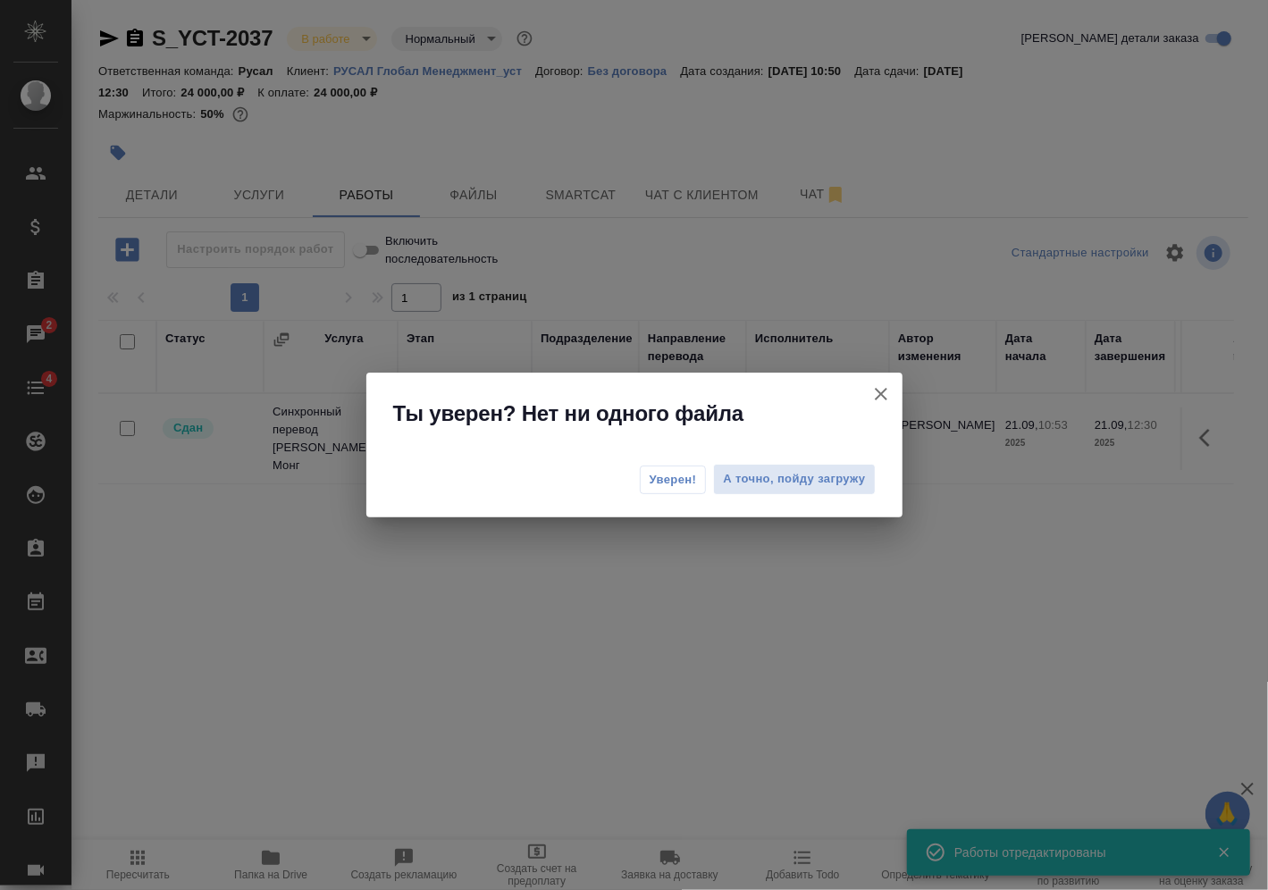
click at [684, 476] on span "Уверен!" at bounding box center [673, 480] width 47 height 18
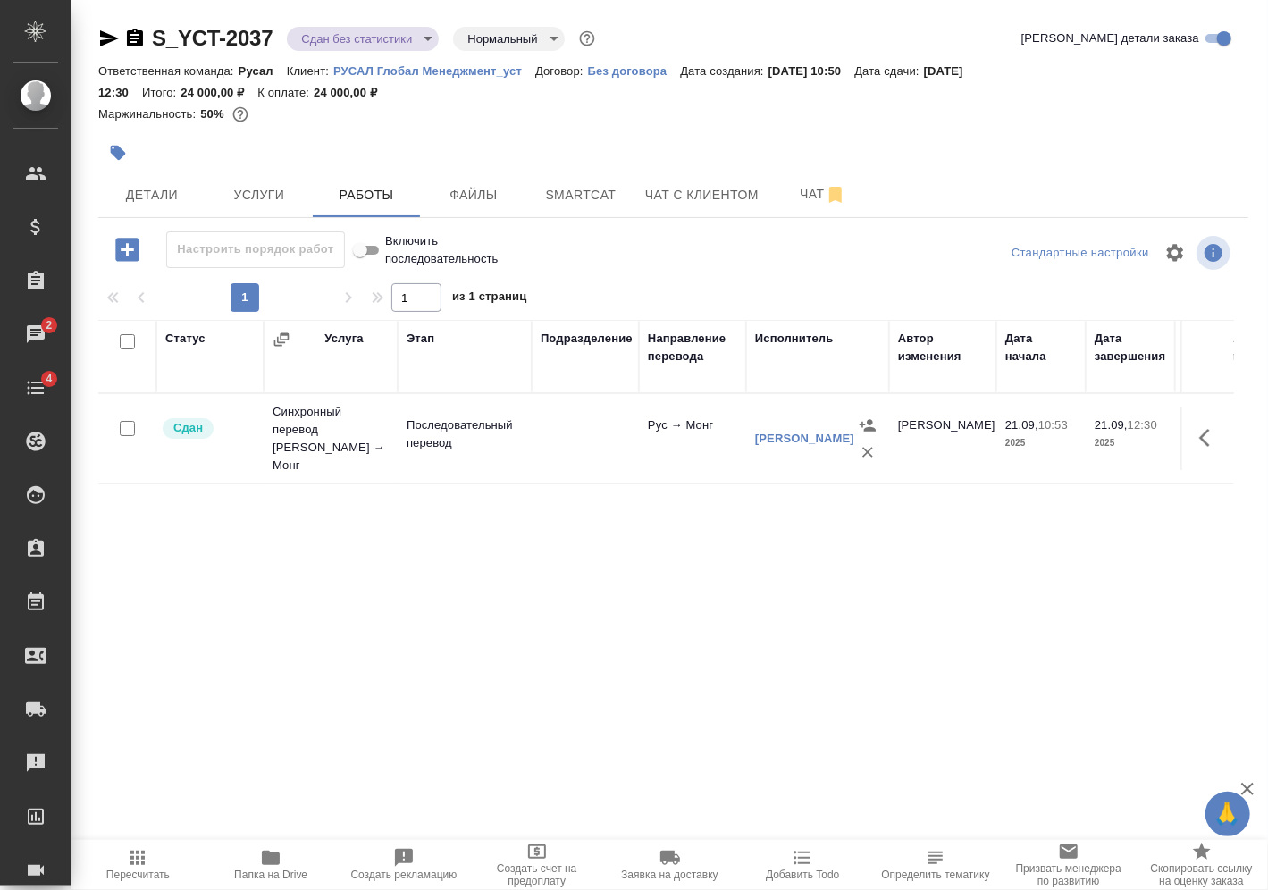
click at [378, 46] on body "🙏 .cls-1 fill:#fff; AWATERA Vasilev Evgeniy Клиенты Спецификации Заказы 2 Чаты …" at bounding box center [634, 445] width 1268 height 890
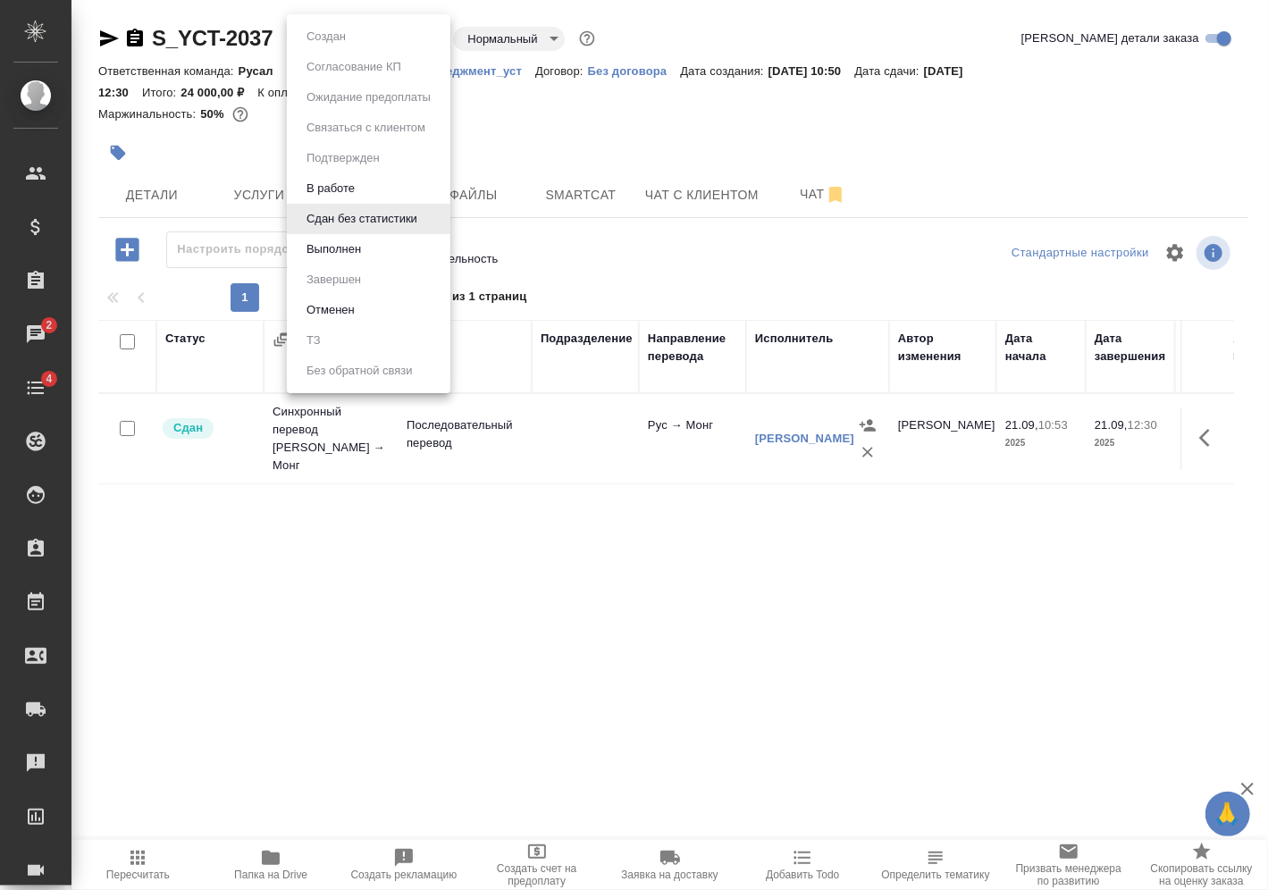
click at [379, 246] on li "Выполнен" at bounding box center [369, 249] width 164 height 30
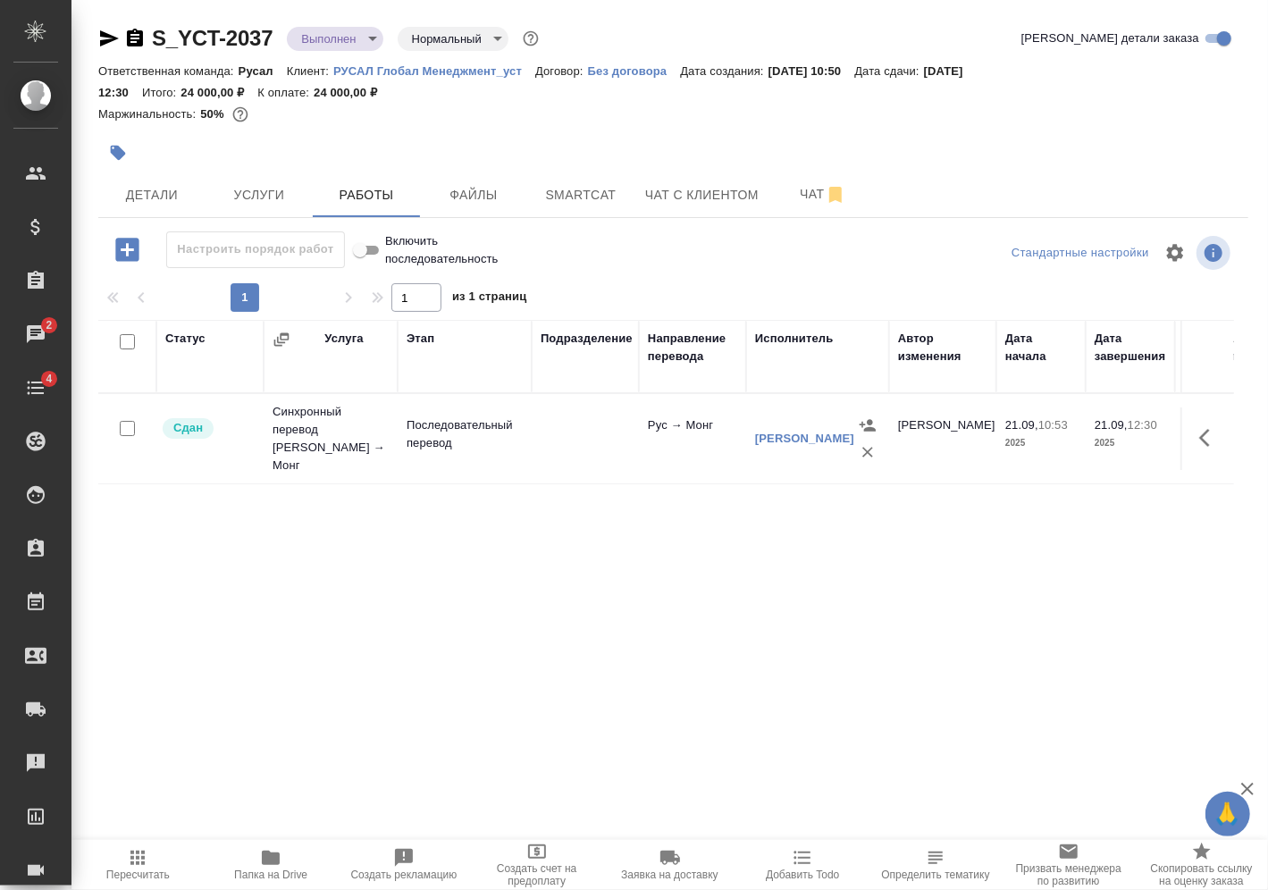
click at [367, 39] on body "🙏 .cls-1 fill:#fff; AWATERA Vasilev Evgeniy Клиенты Спецификации Заказы 2 Чаты …" at bounding box center [634, 445] width 1268 height 890
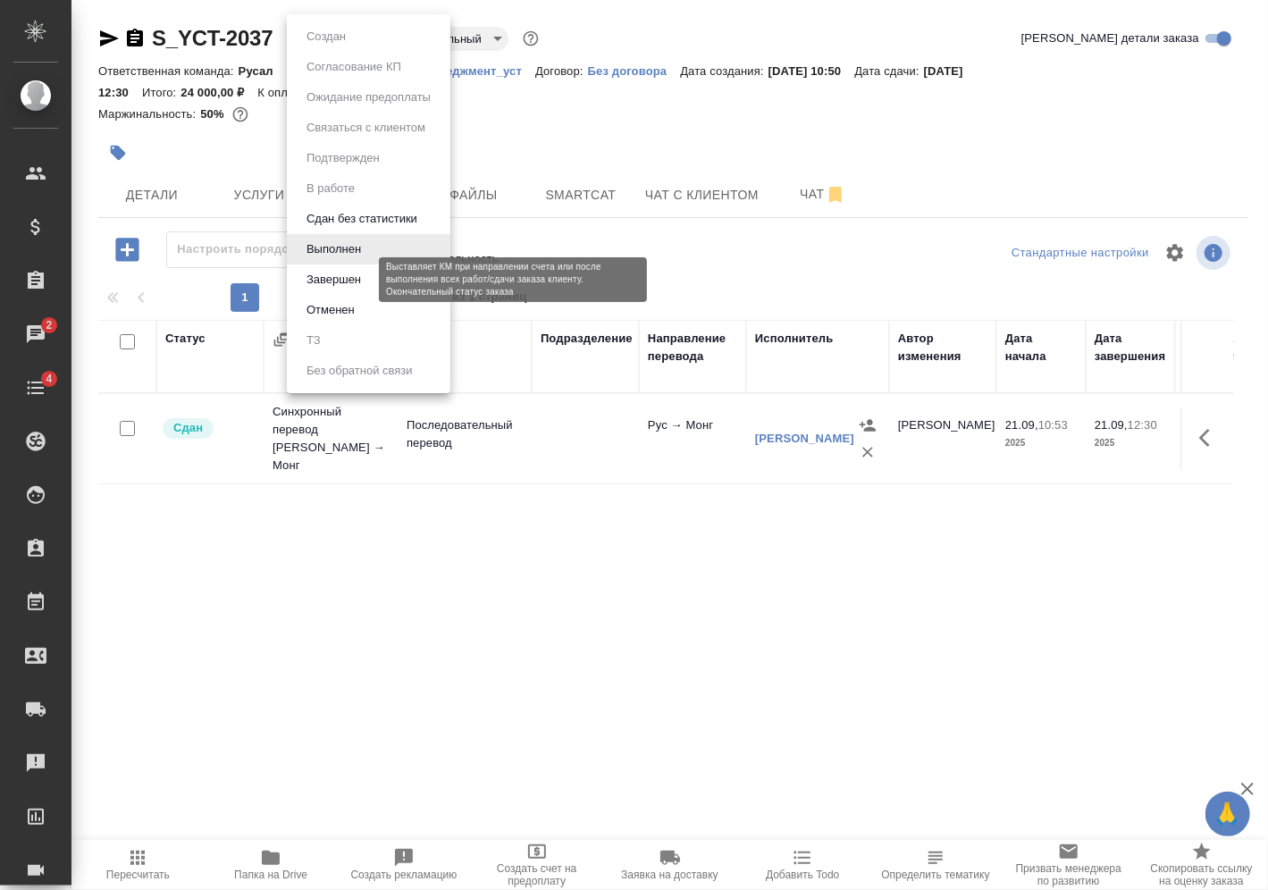
click at [348, 279] on button "Завершен" at bounding box center [333, 280] width 65 height 20
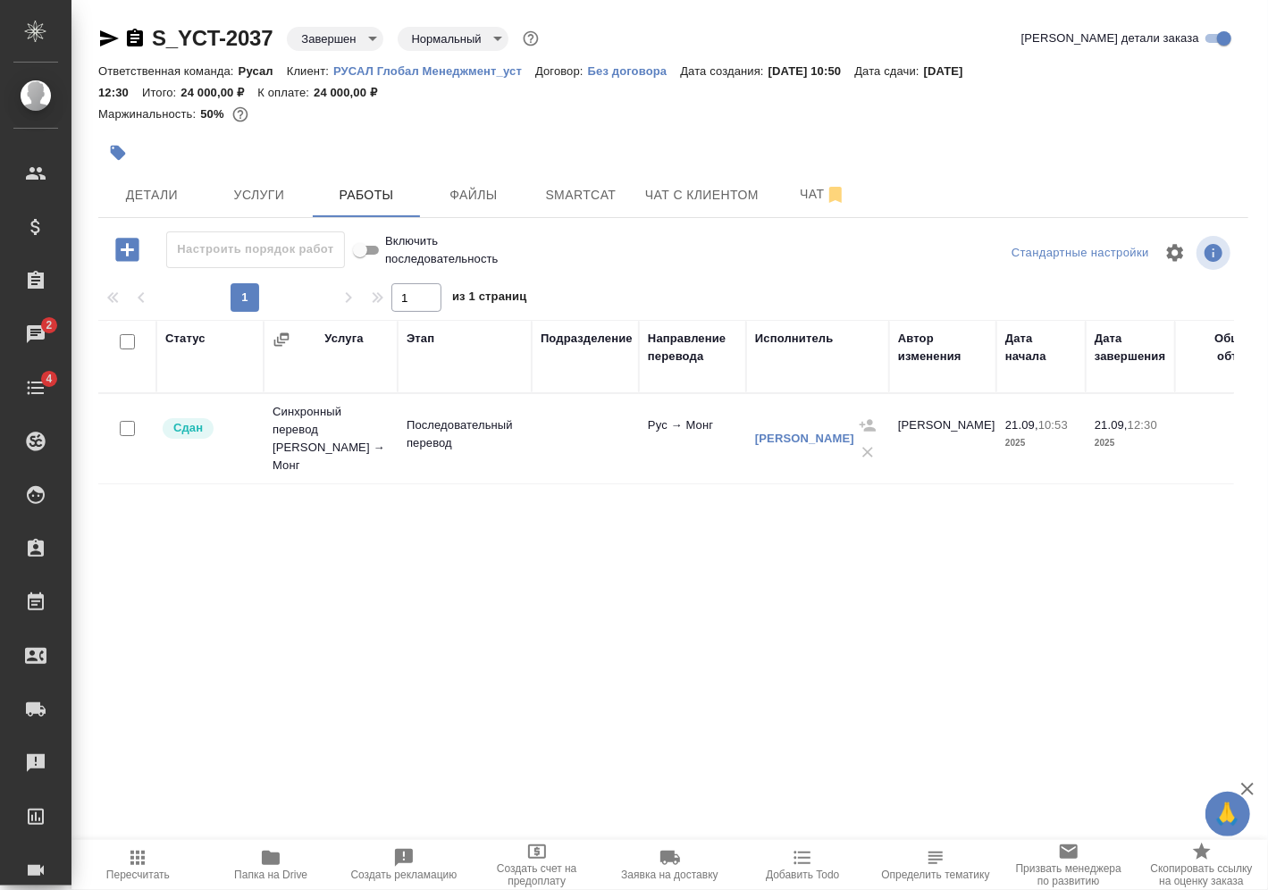
click at [146, 36] on div "S_YCT-2037 Завершен closed Нормальный normal" at bounding box center [320, 38] width 444 height 29
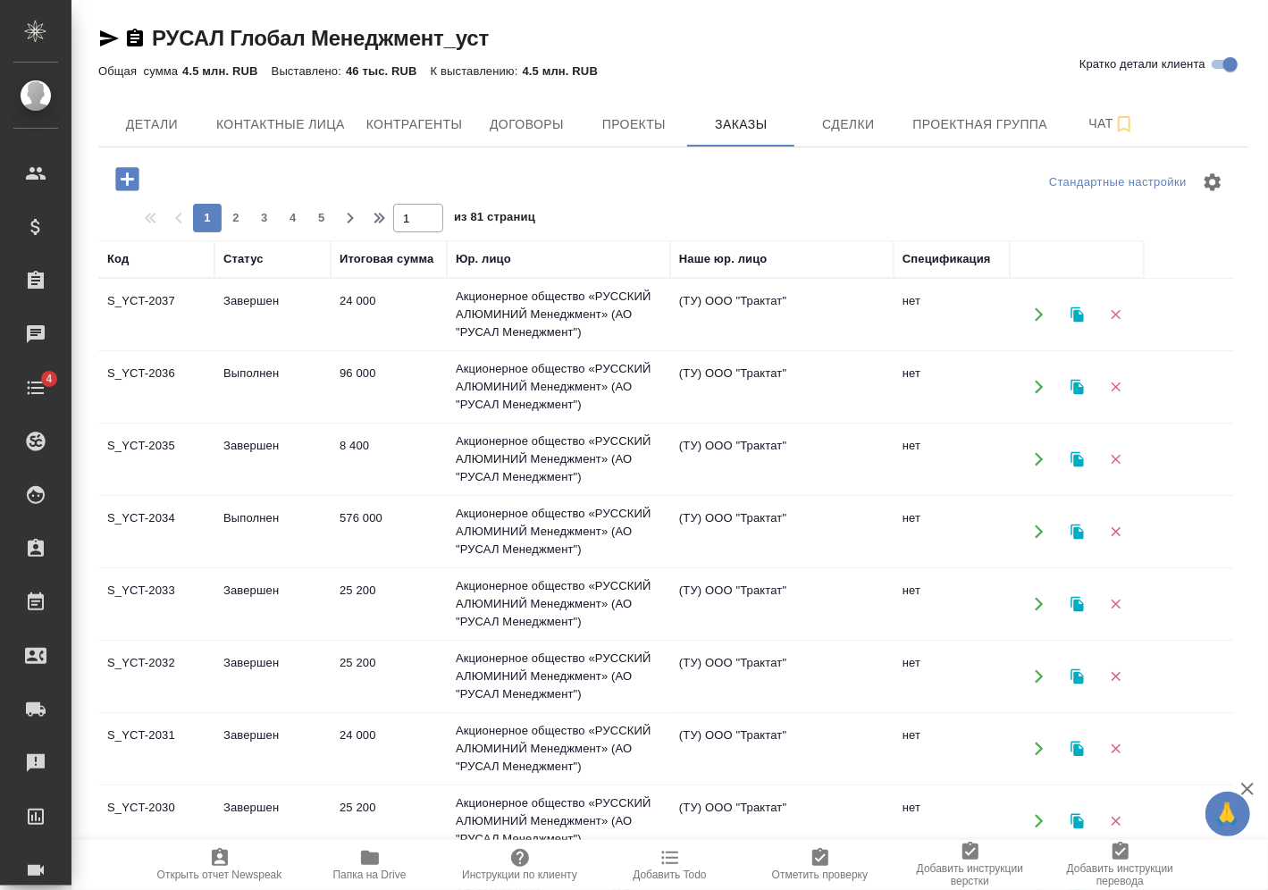
click at [137, 175] on icon "button" at bounding box center [126, 178] width 23 height 23
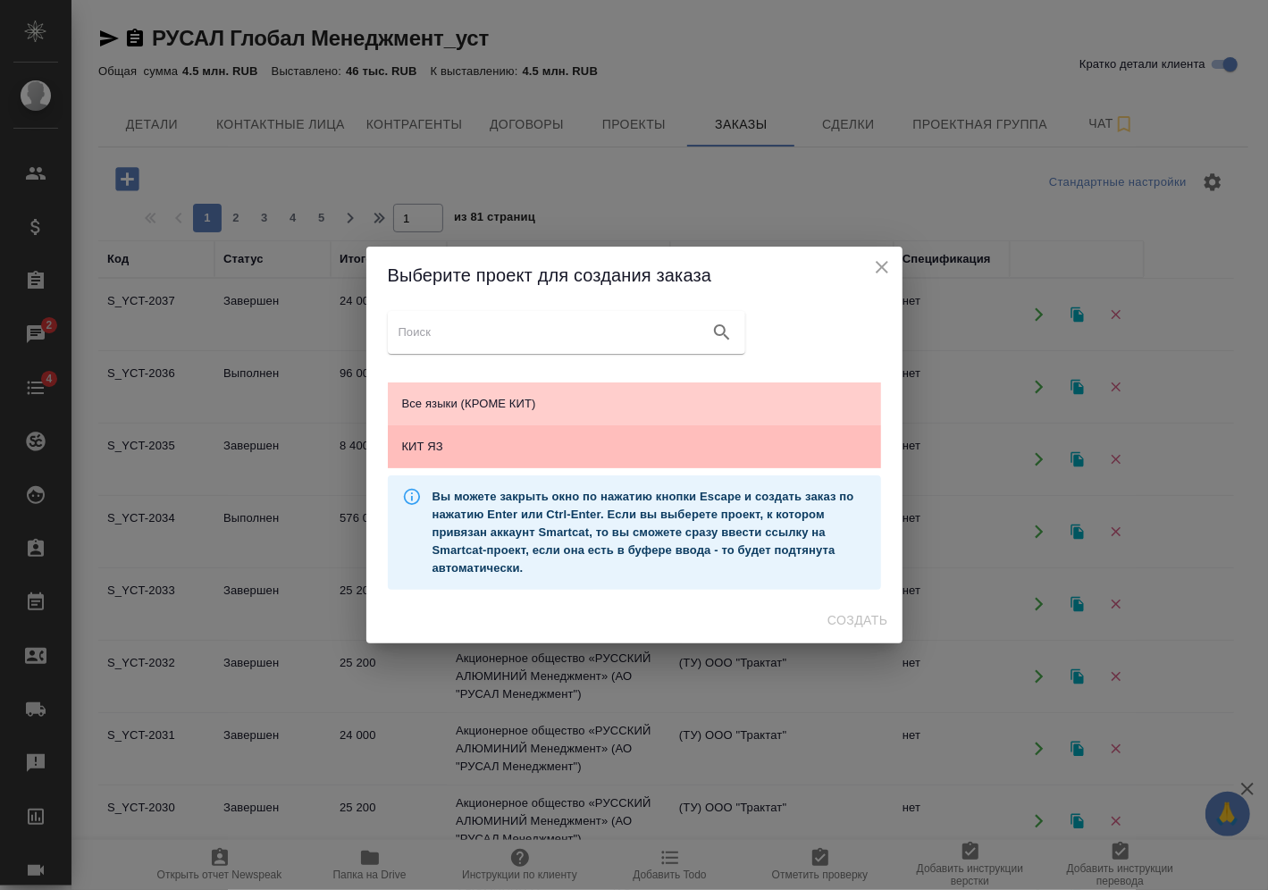
click at [603, 459] on div "КИТ ЯЗ" at bounding box center [634, 446] width 493 height 43
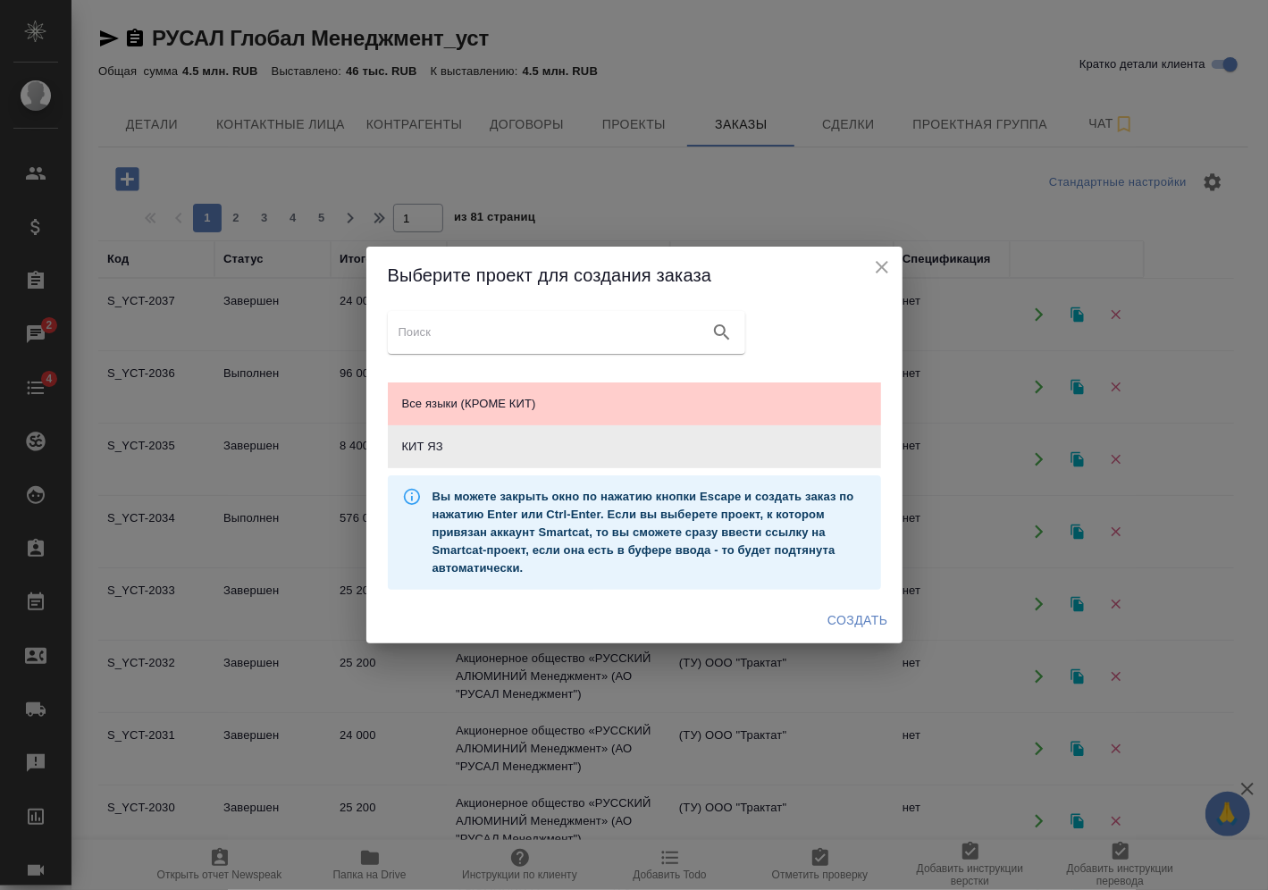
click at [889, 264] on icon "close" at bounding box center [881, 266] width 21 height 21
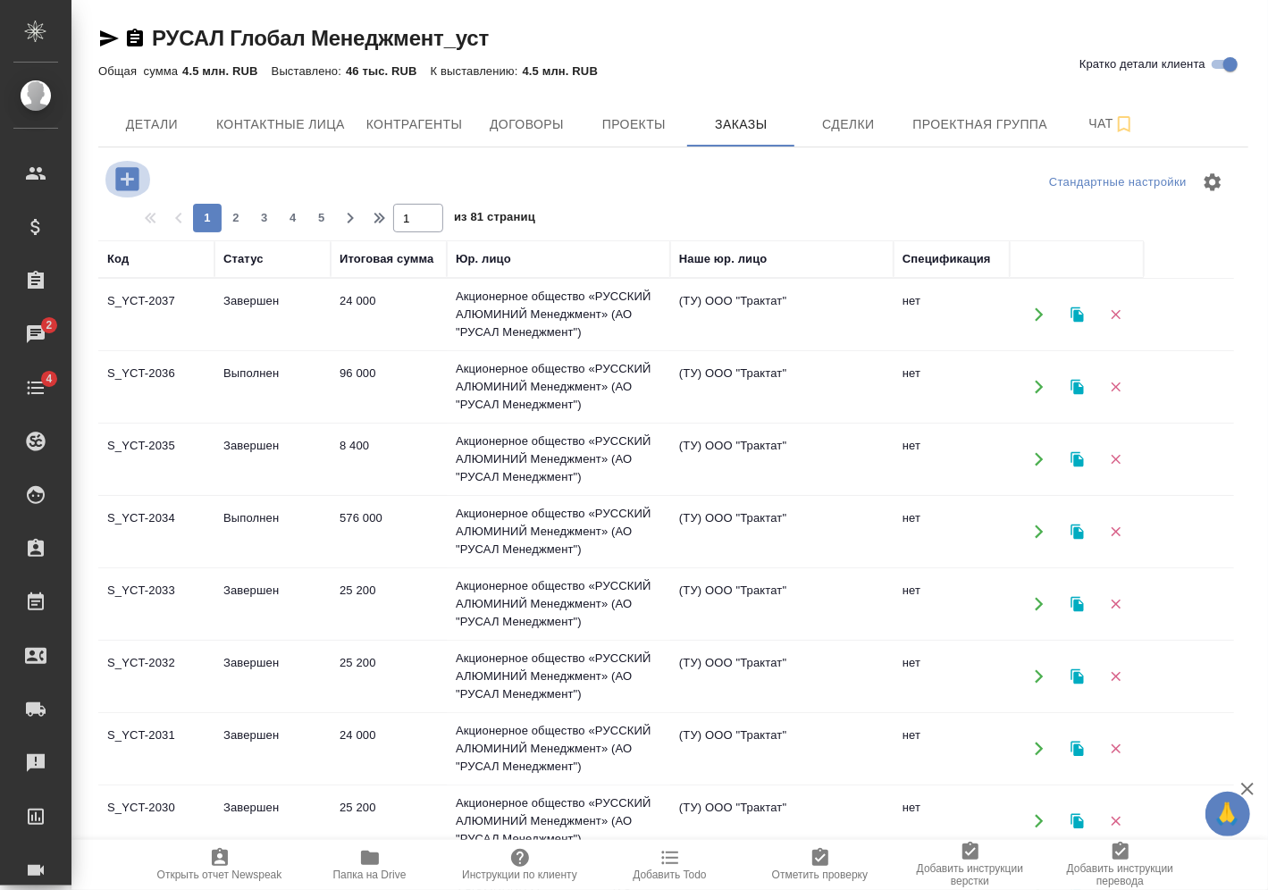
click at [126, 170] on icon "button" at bounding box center [126, 178] width 23 height 23
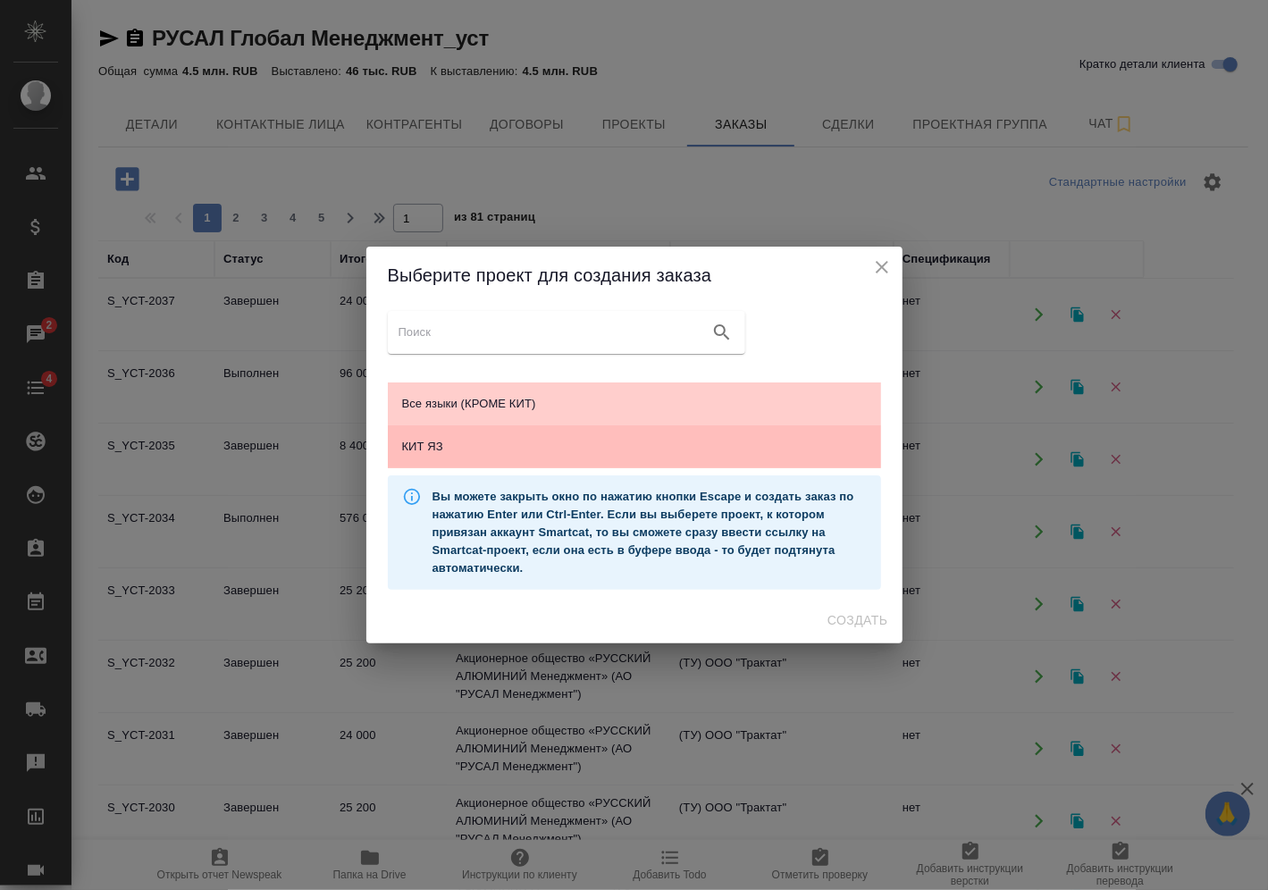
click at [822, 441] on span "КИТ ЯЗ" at bounding box center [634, 447] width 465 height 18
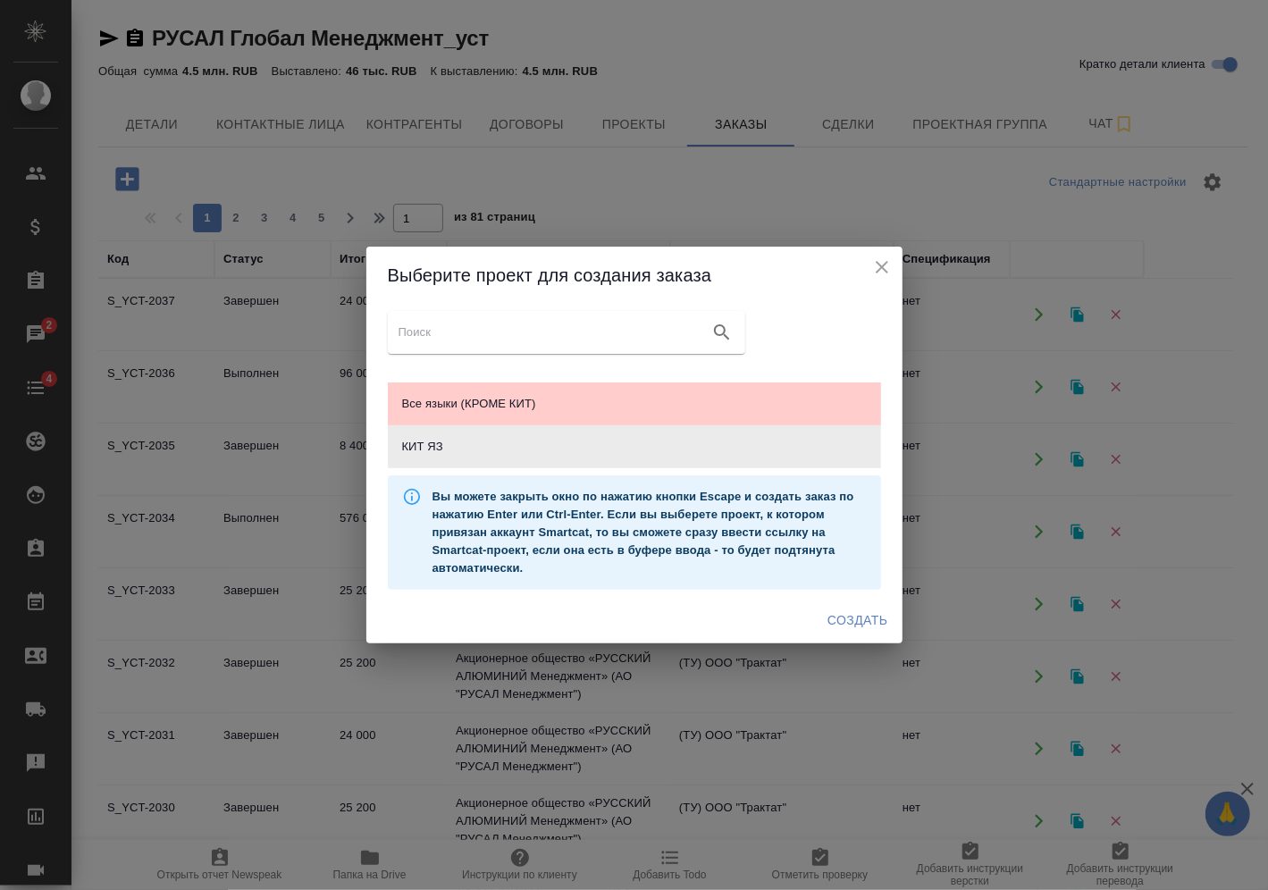
drag, startPoint x: 869, startPoint y: 615, endPoint x: 859, endPoint y: 611, distance: 11.3
click at [869, 615] on span "Создать" at bounding box center [857, 620] width 60 height 22
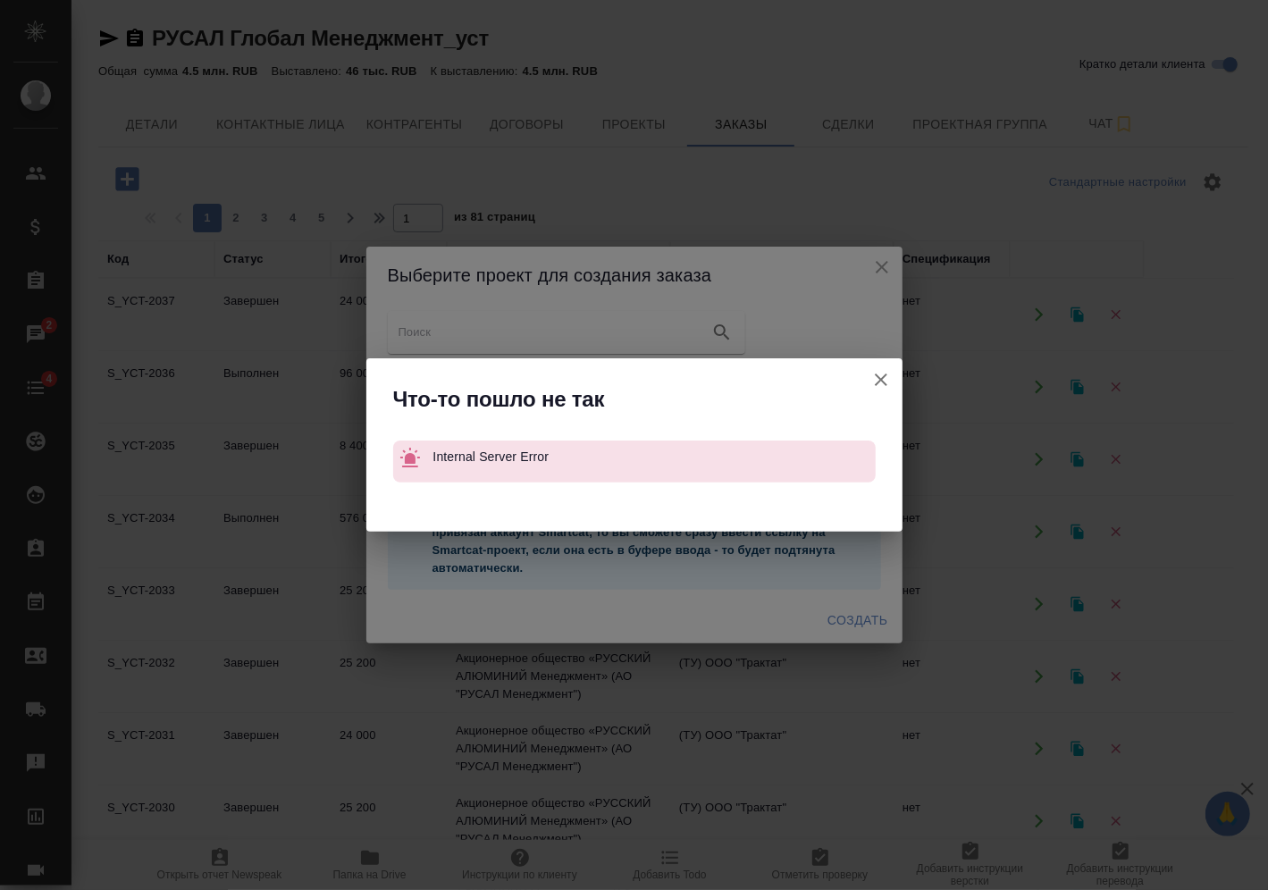
click at [882, 383] on icon "button" at bounding box center [880, 379] width 21 height 21
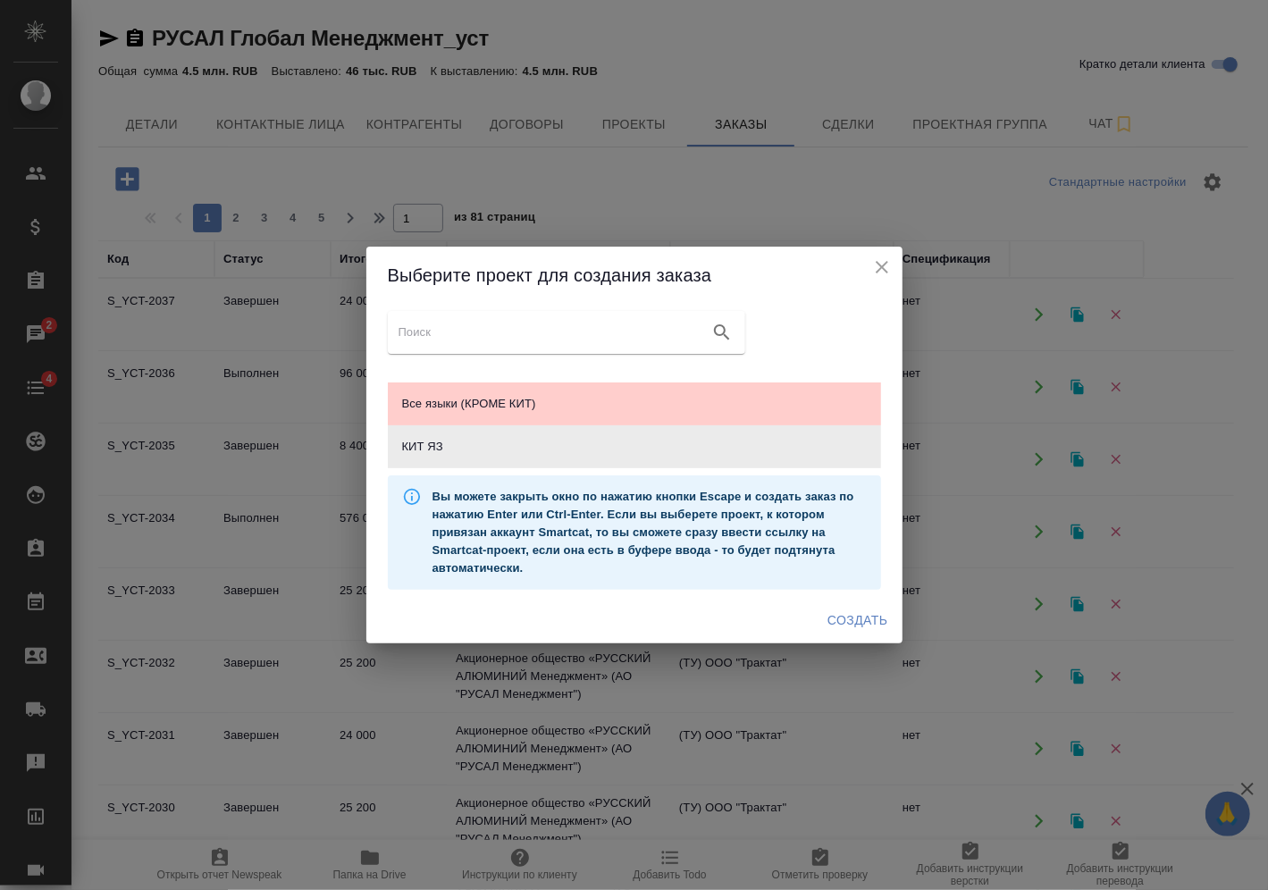
click at [884, 262] on icon "close" at bounding box center [881, 266] width 21 height 21
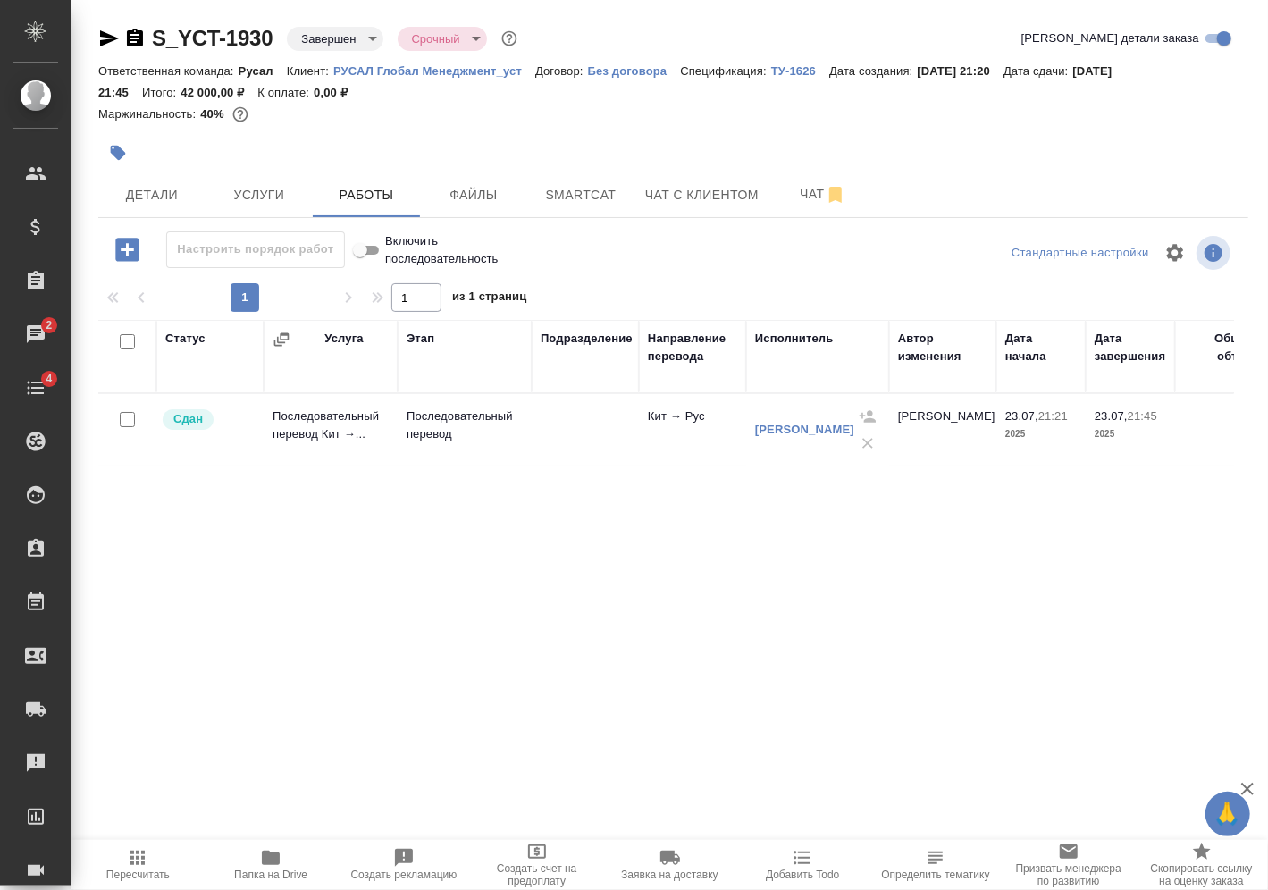
click at [1079, 439] on td "23.07, 21:21 2025" at bounding box center [1040, 430] width 89 height 63
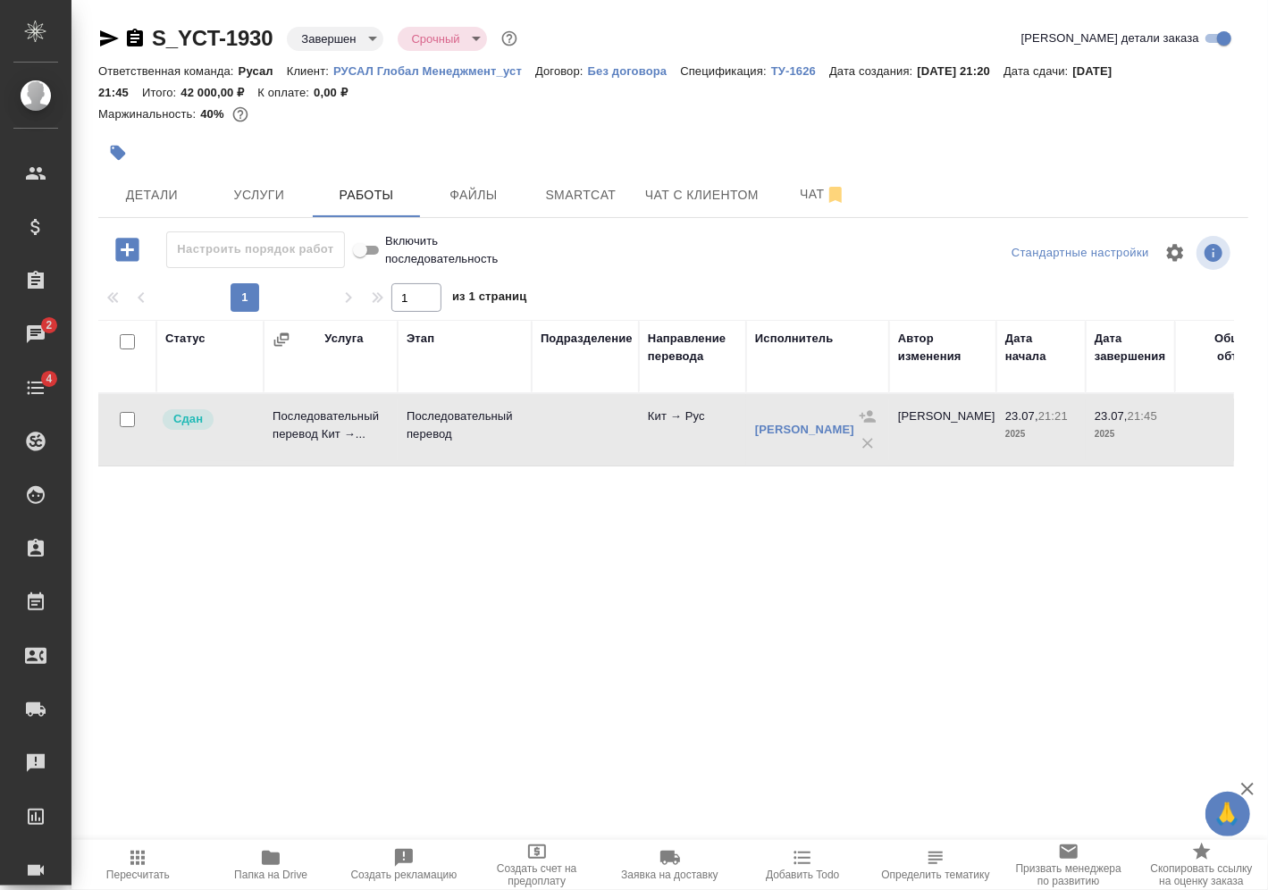
click at [1079, 432] on td "23.07, 21:21 2025" at bounding box center [1040, 430] width 89 height 63
click at [130, 416] on input "checkbox" at bounding box center [127, 419] width 15 height 15
checkbox input "true"
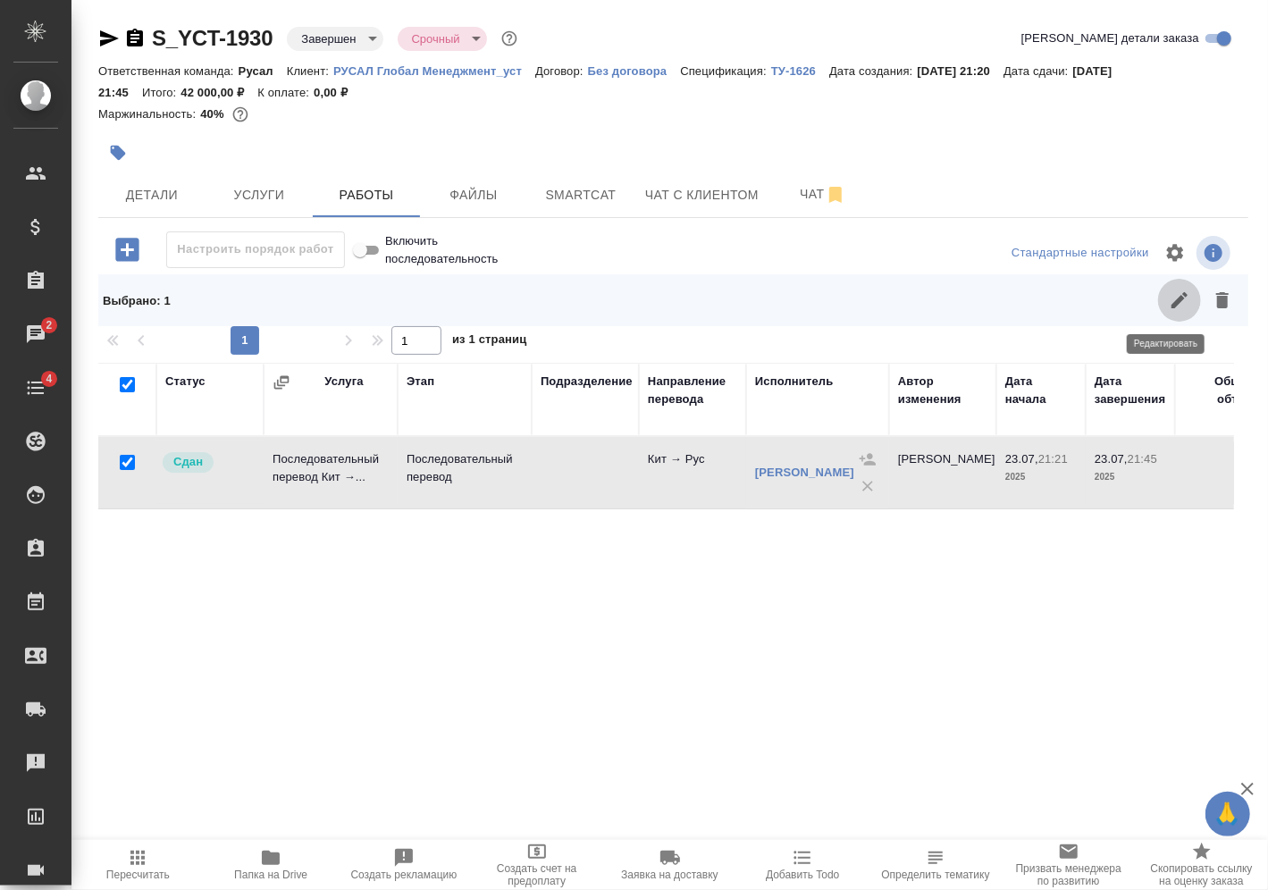
click at [1171, 298] on icon "button" at bounding box center [1179, 300] width 21 height 21
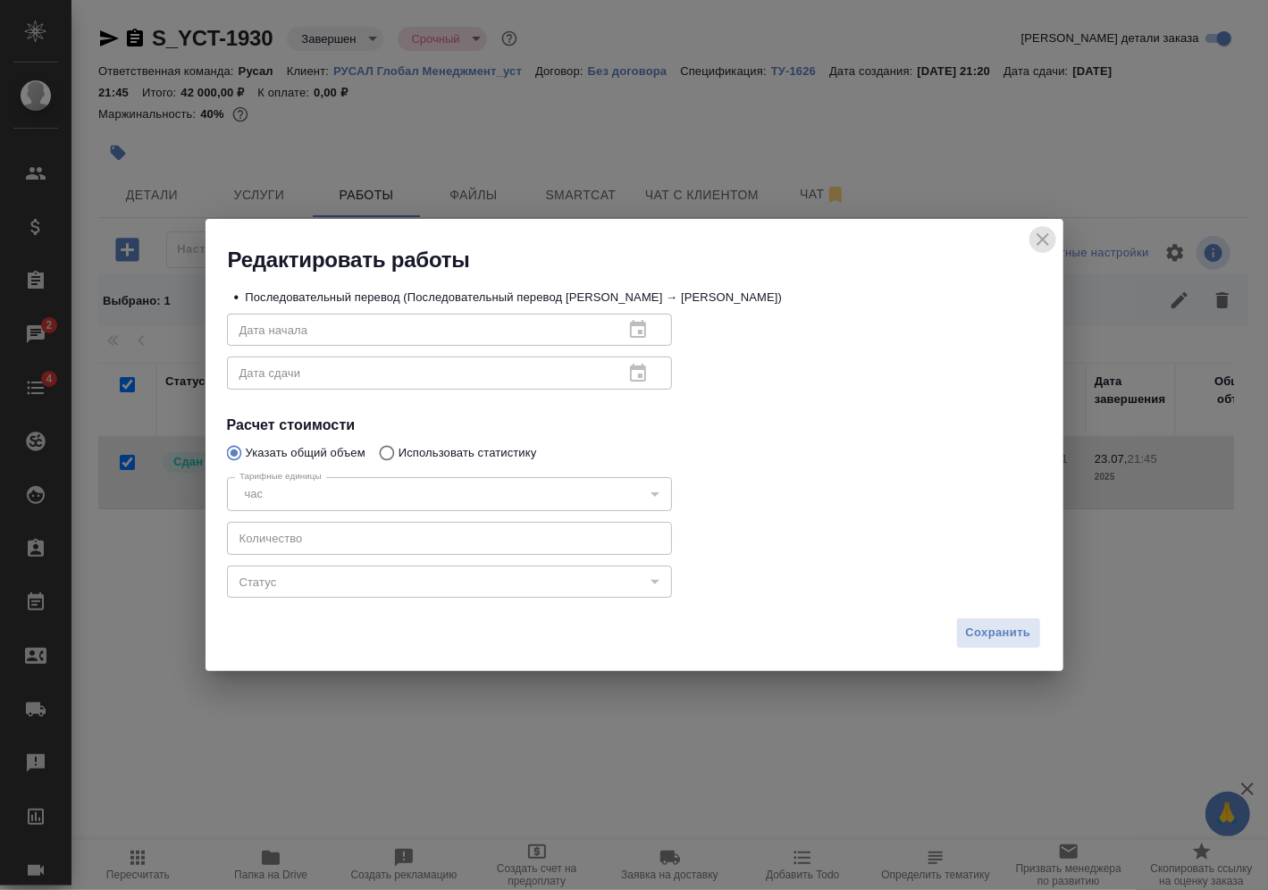
click at [1038, 236] on icon "close" at bounding box center [1042, 239] width 21 height 21
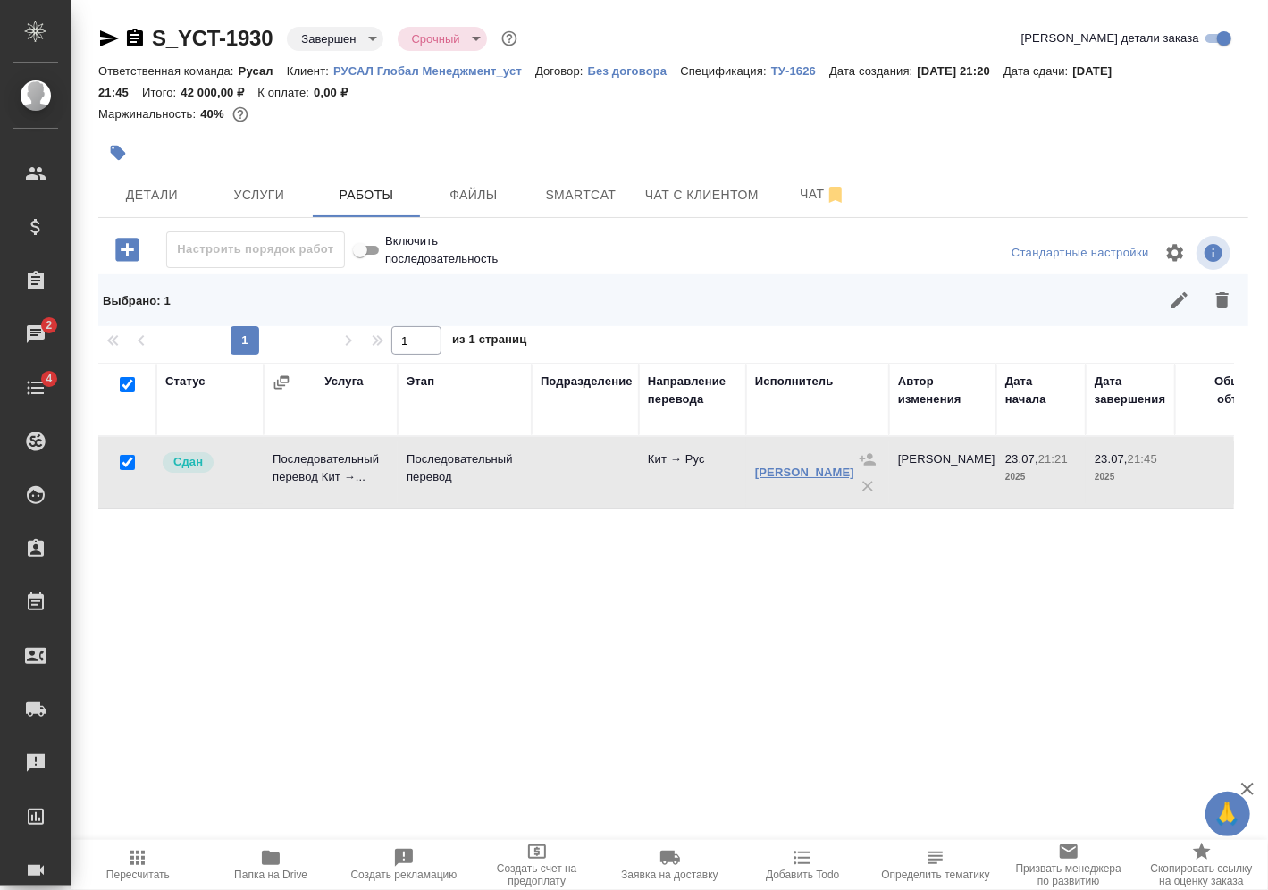
click at [791, 466] on link "[PERSON_NAME]" at bounding box center [804, 472] width 99 height 13
drag, startPoint x: 125, startPoint y: 465, endPoint x: 114, endPoint y: 465, distance: 10.7
click at [124, 465] on input "checkbox" at bounding box center [127, 462] width 15 height 15
checkbox input "false"
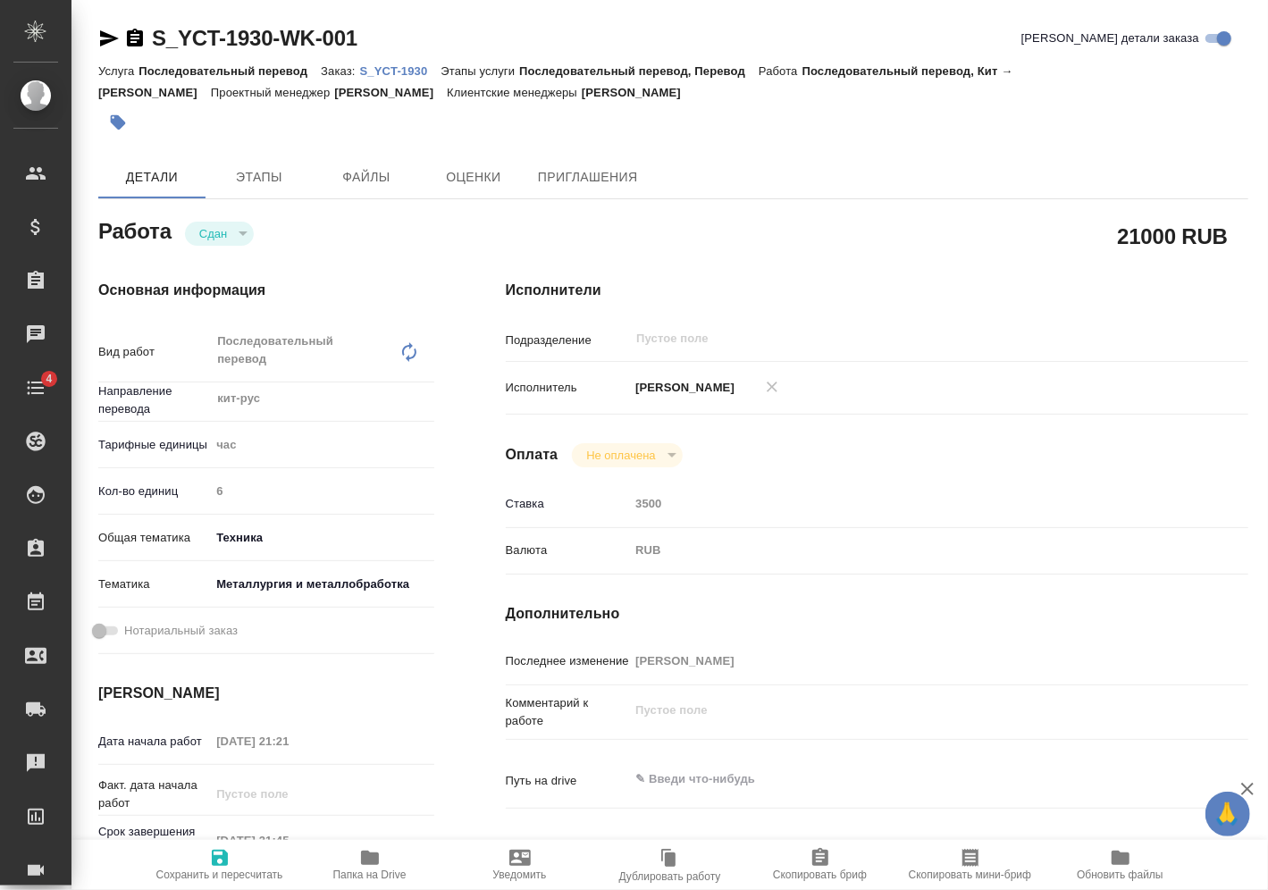
type textarea "x"
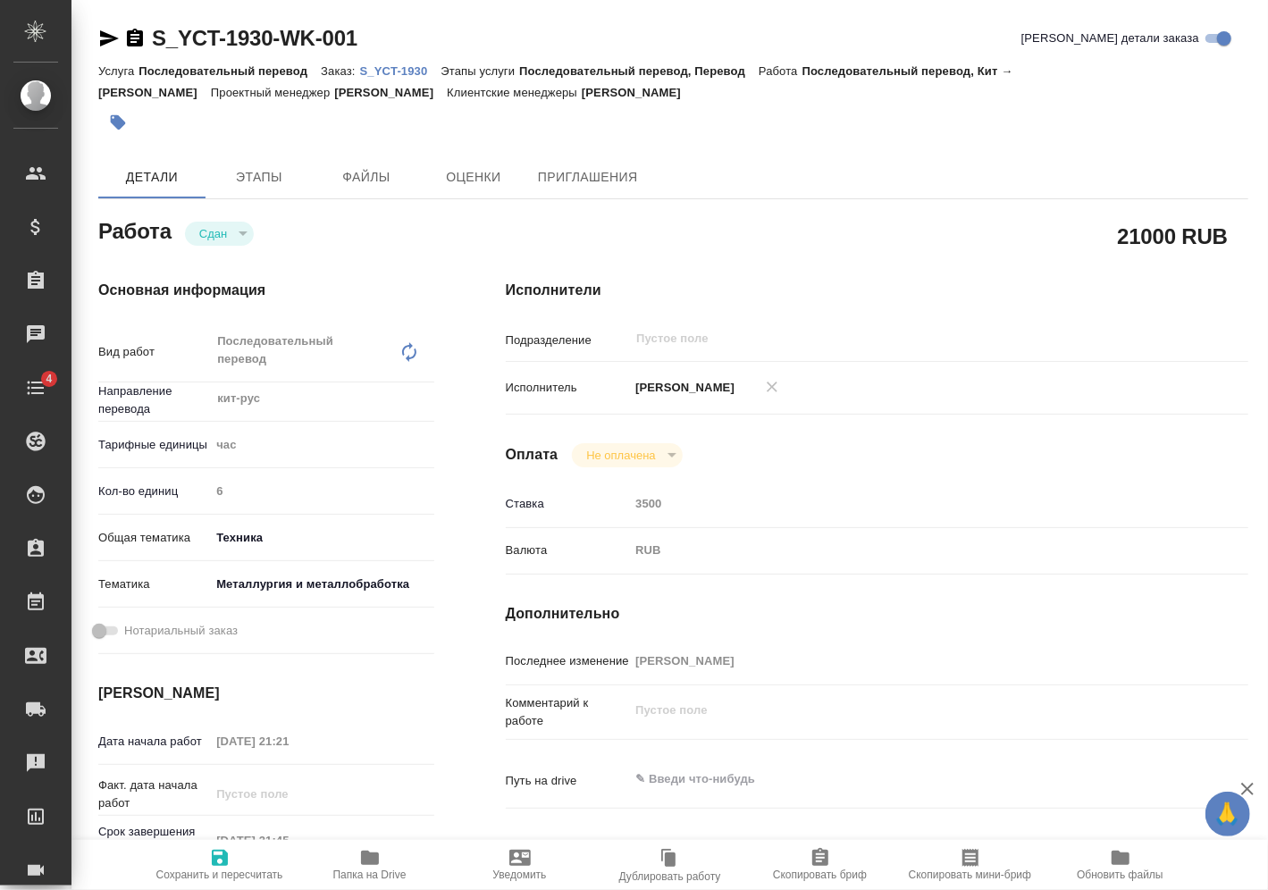
type textarea "x"
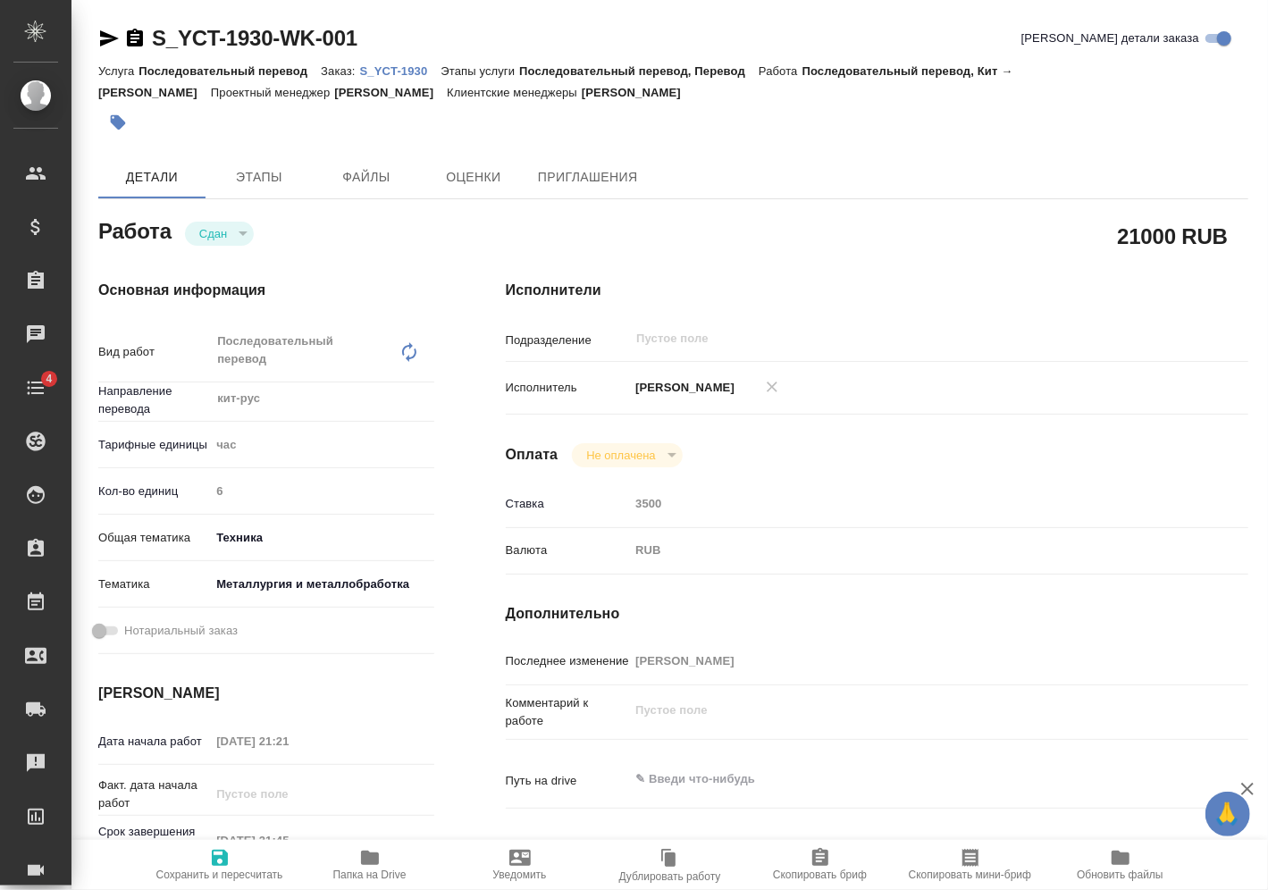
type textarea "x"
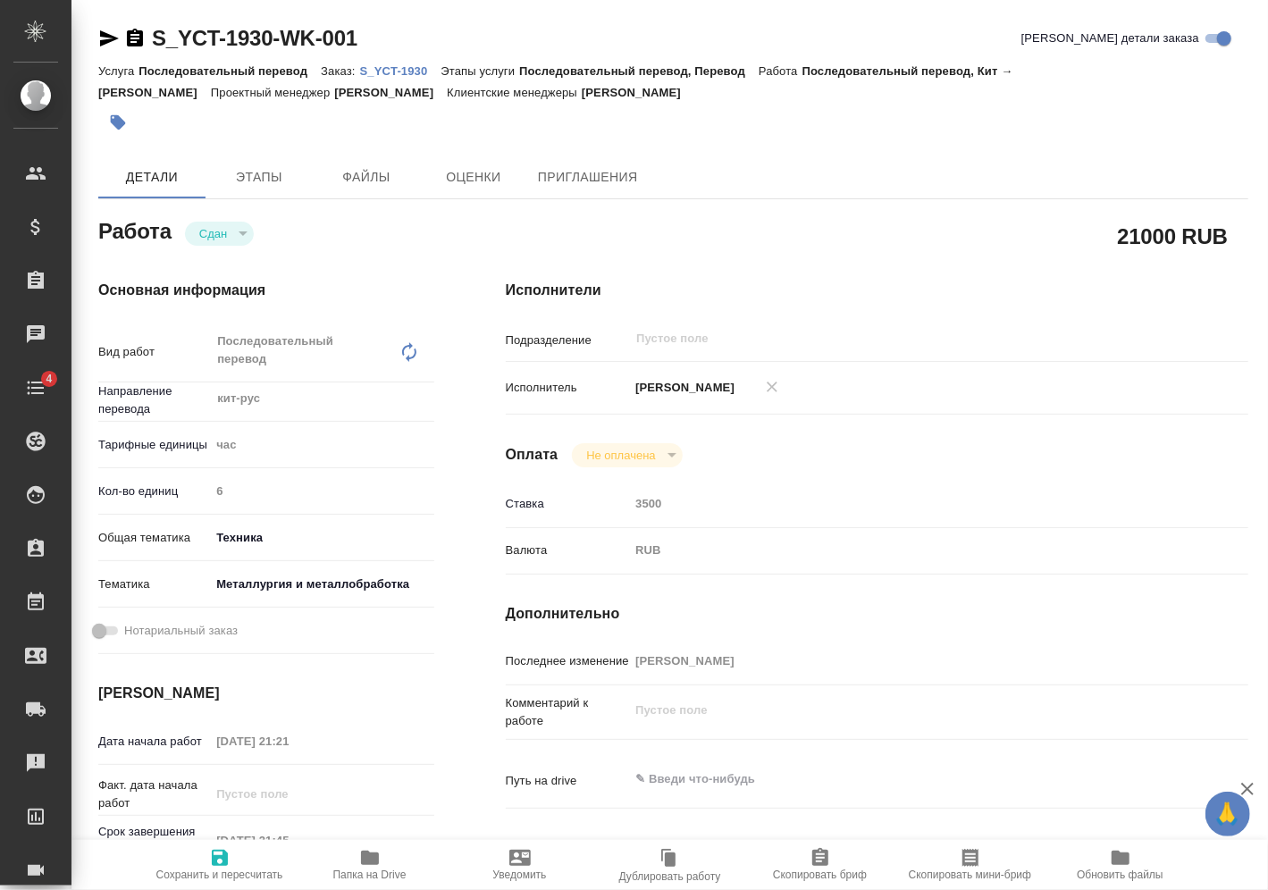
type textarea "x"
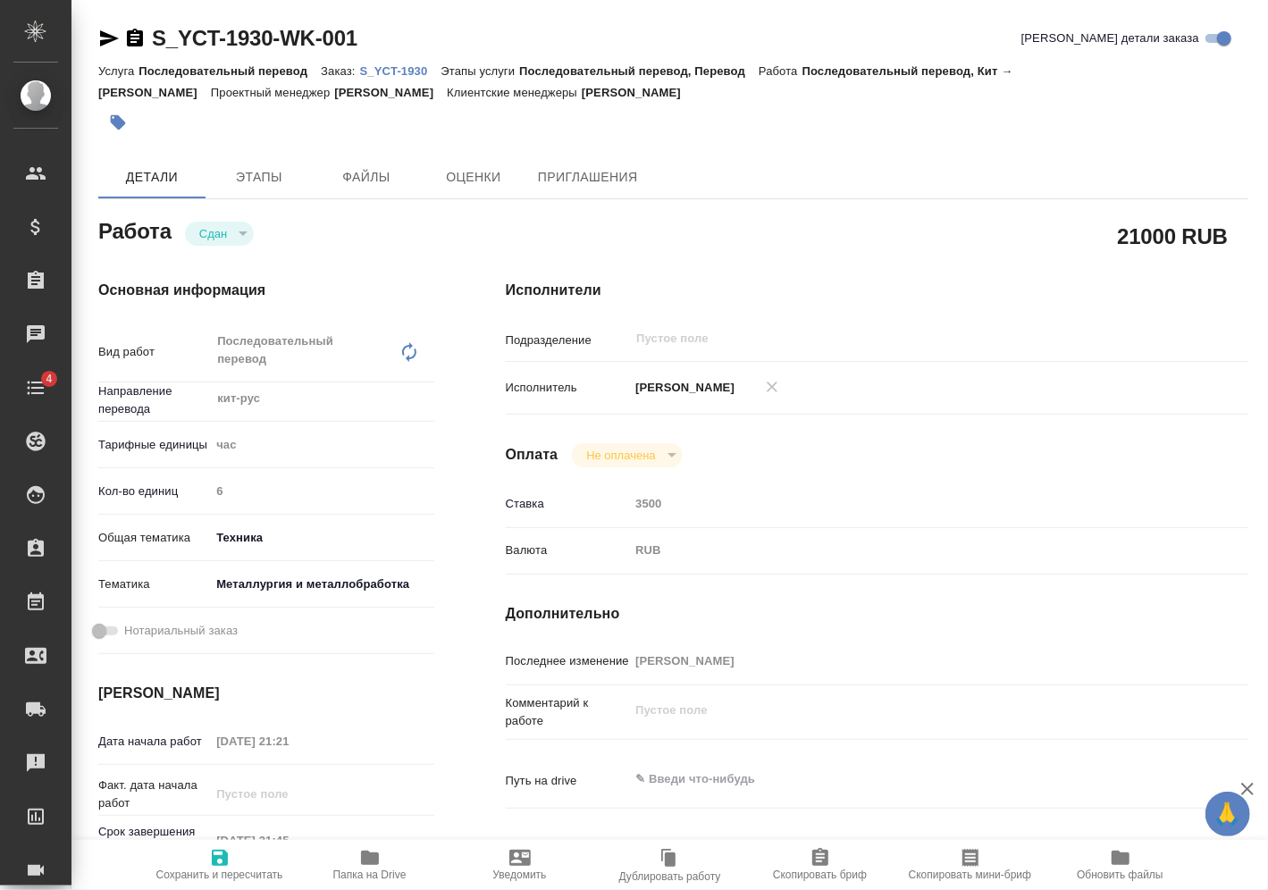
type textarea "x"
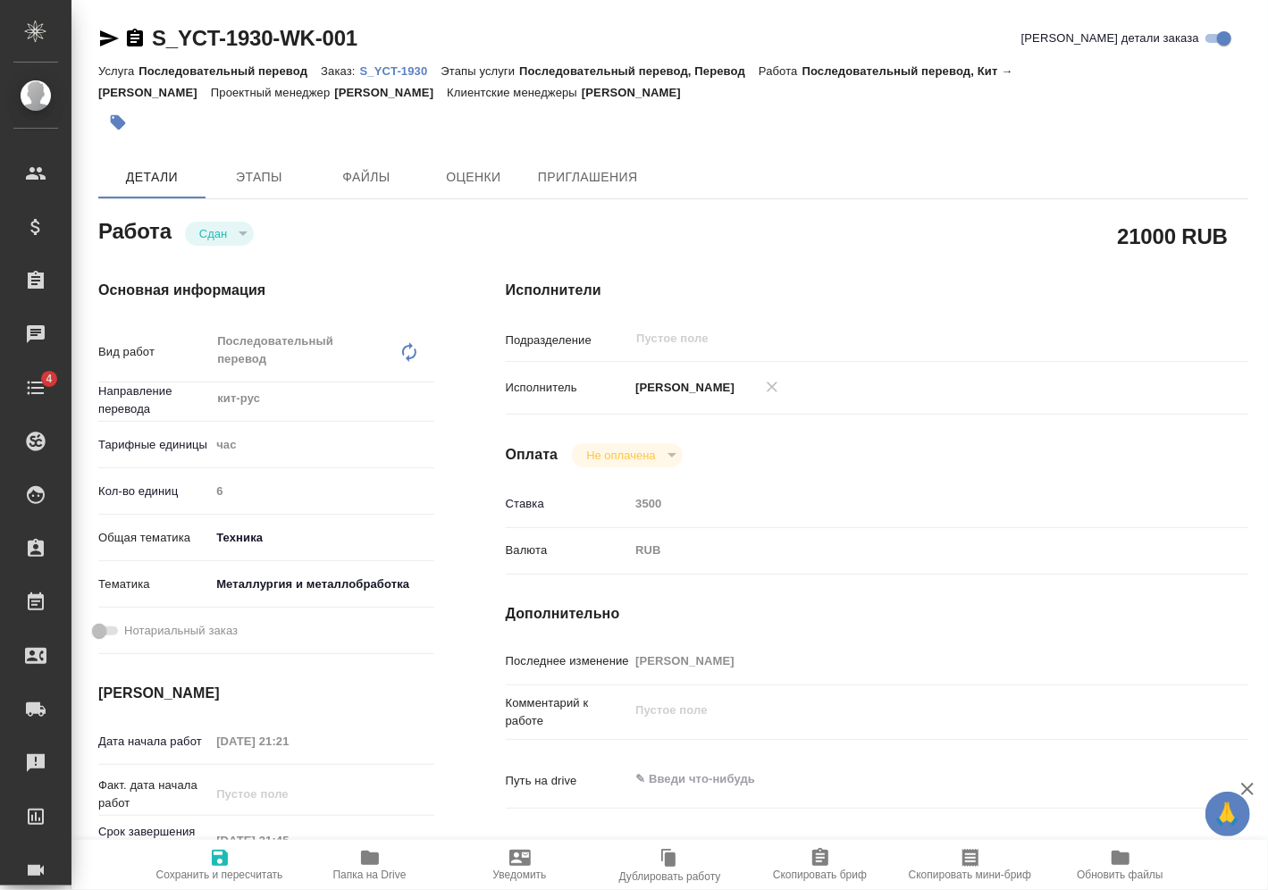
scroll to position [89, 0]
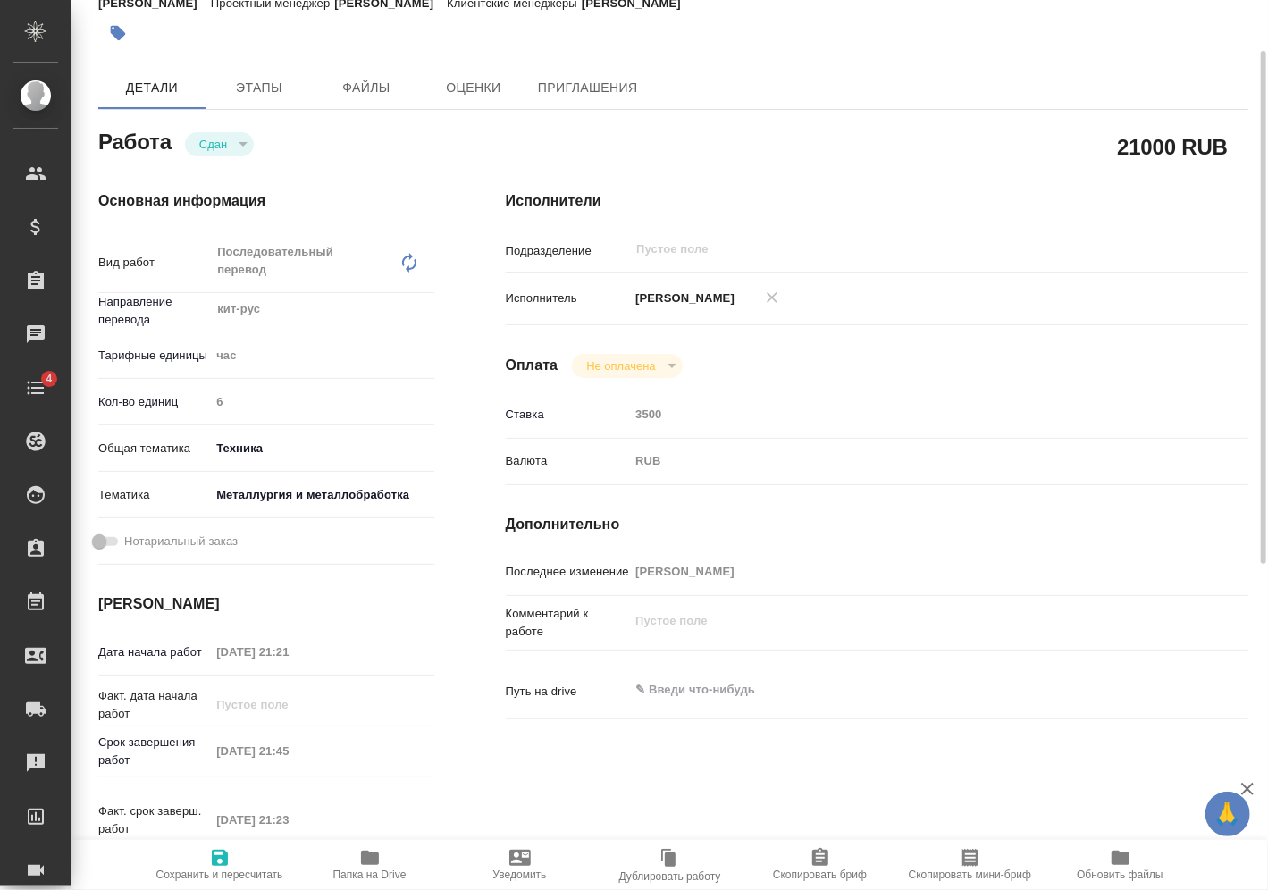
type textarea "x"
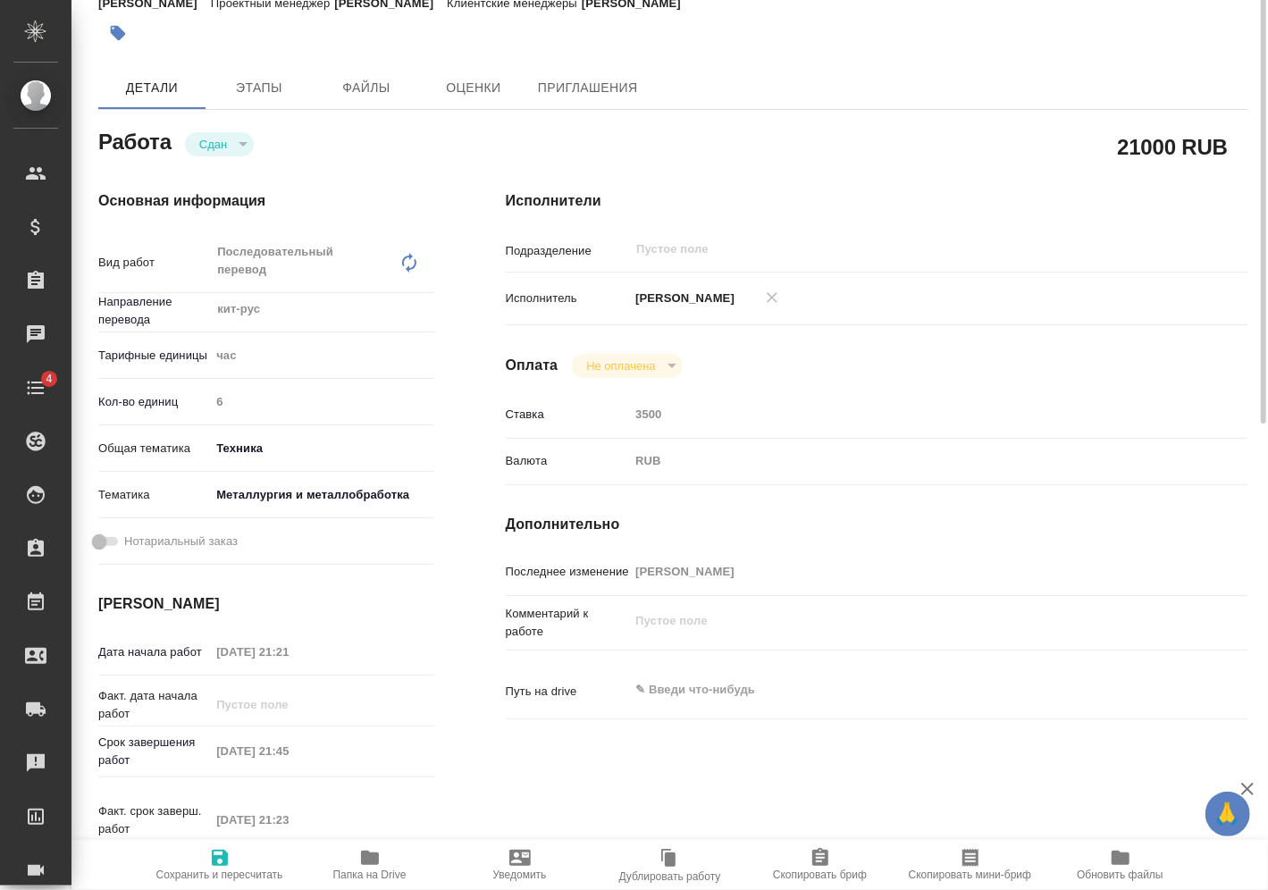
scroll to position [0, 0]
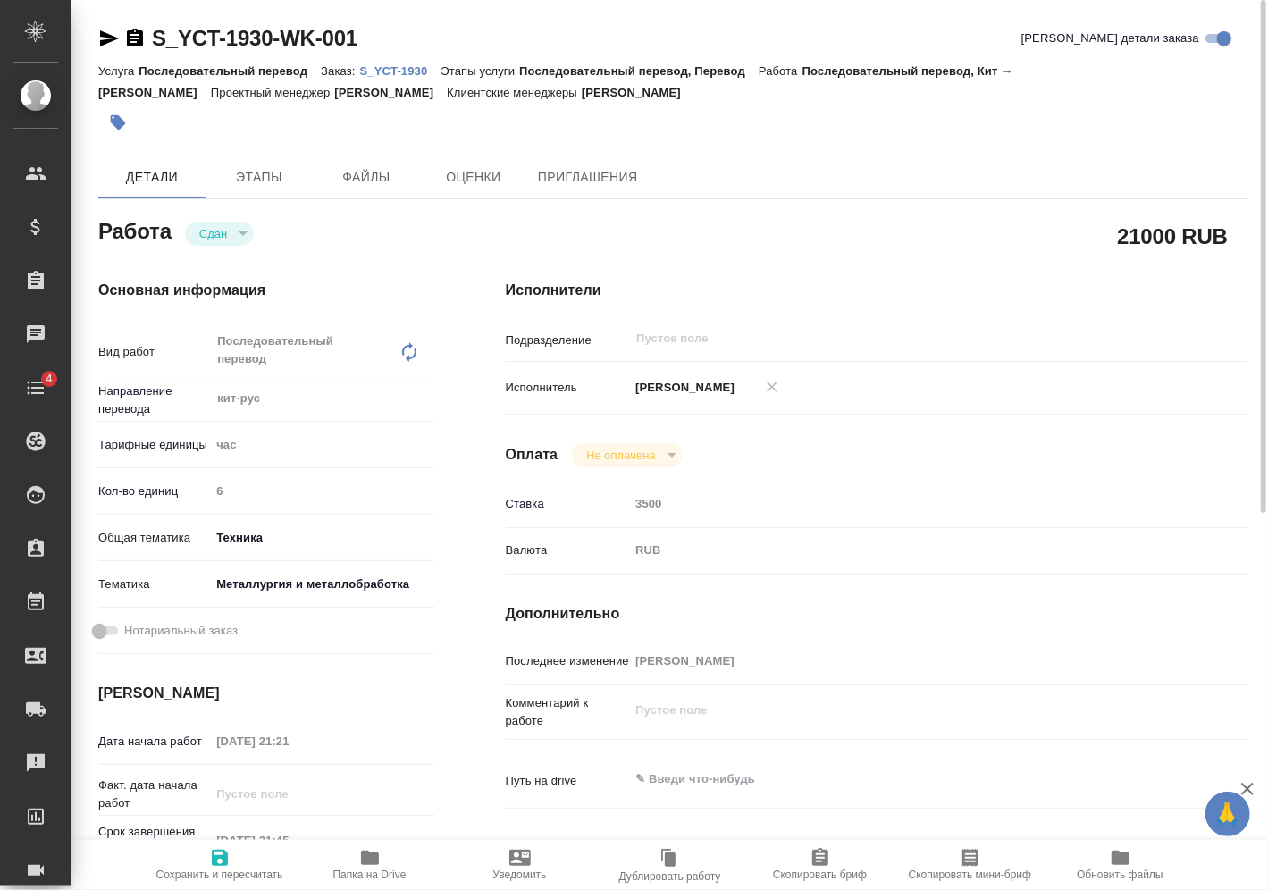
type textarea "x"
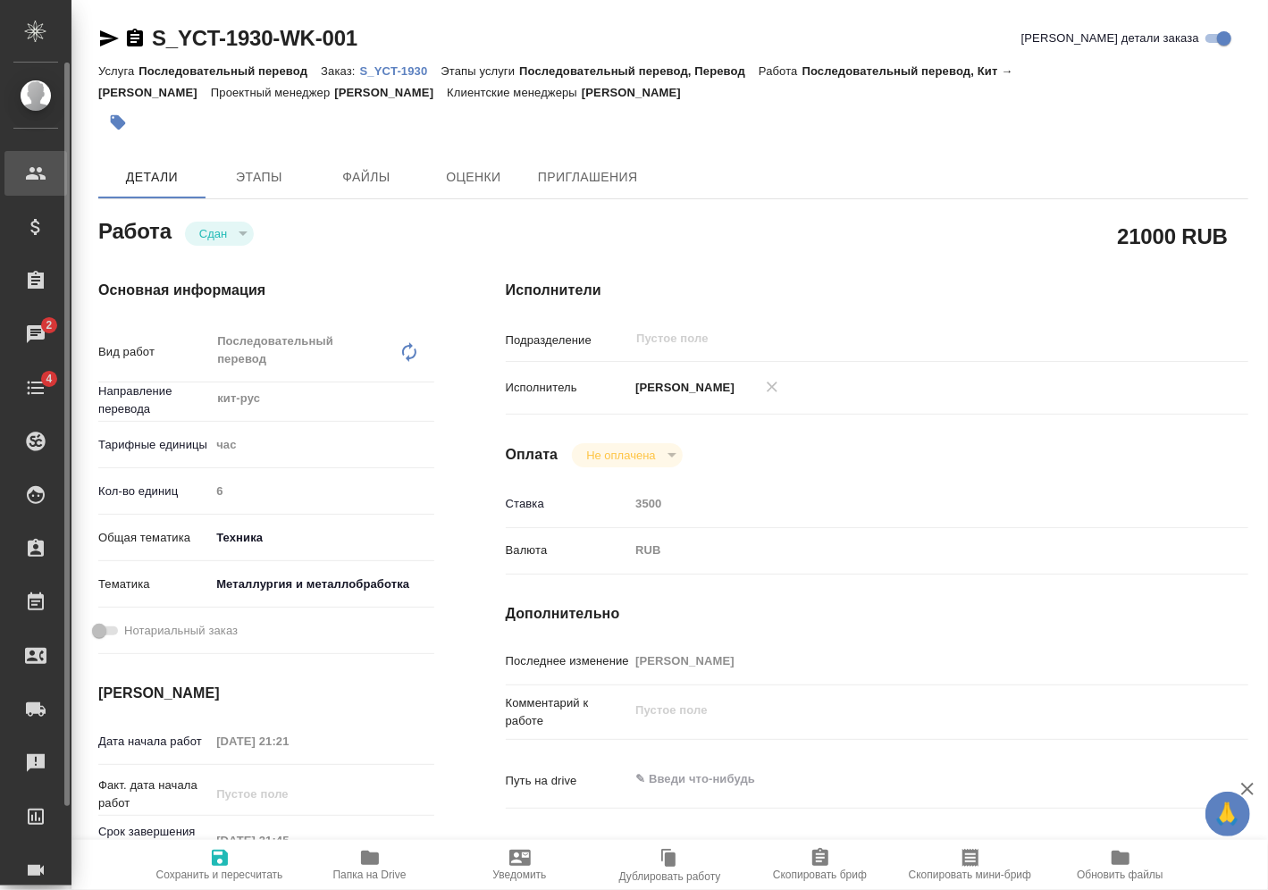
type textarea "x"
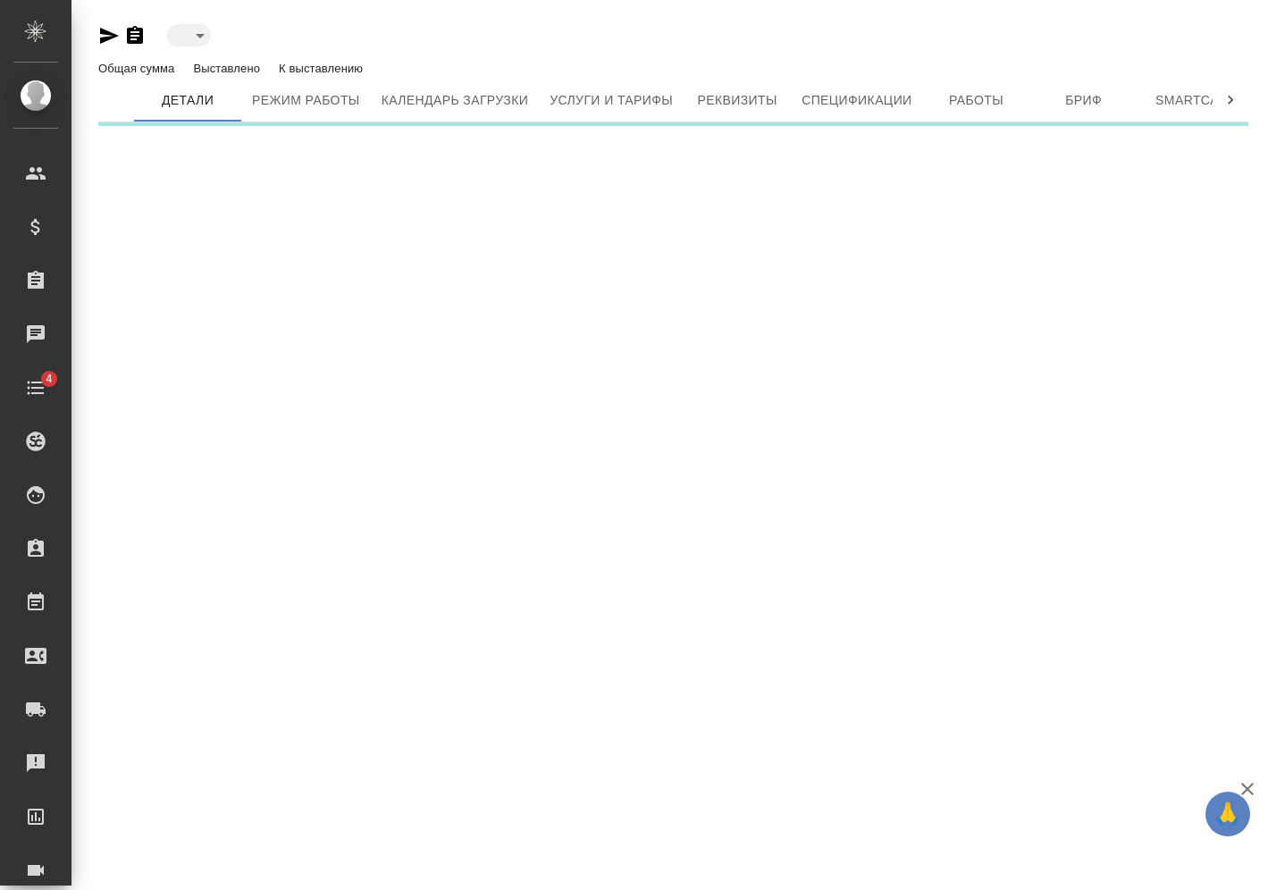
type input "active"
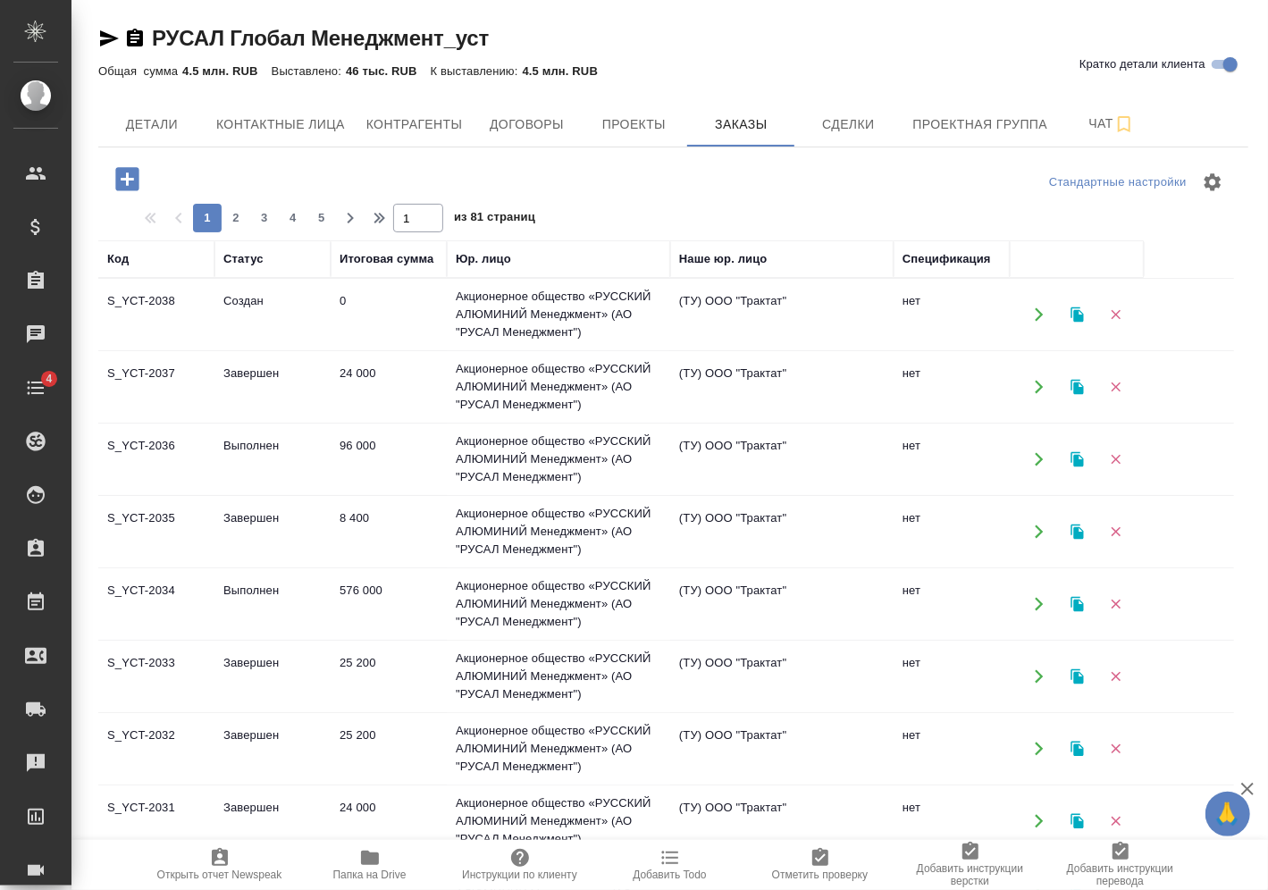
click at [473, 304] on td "Акционерное общество «РУССКИЙ АЛЮМИНИЙ Менеджмент» (АО "РУСАЛ Менеджмент")" at bounding box center [558, 314] width 223 height 71
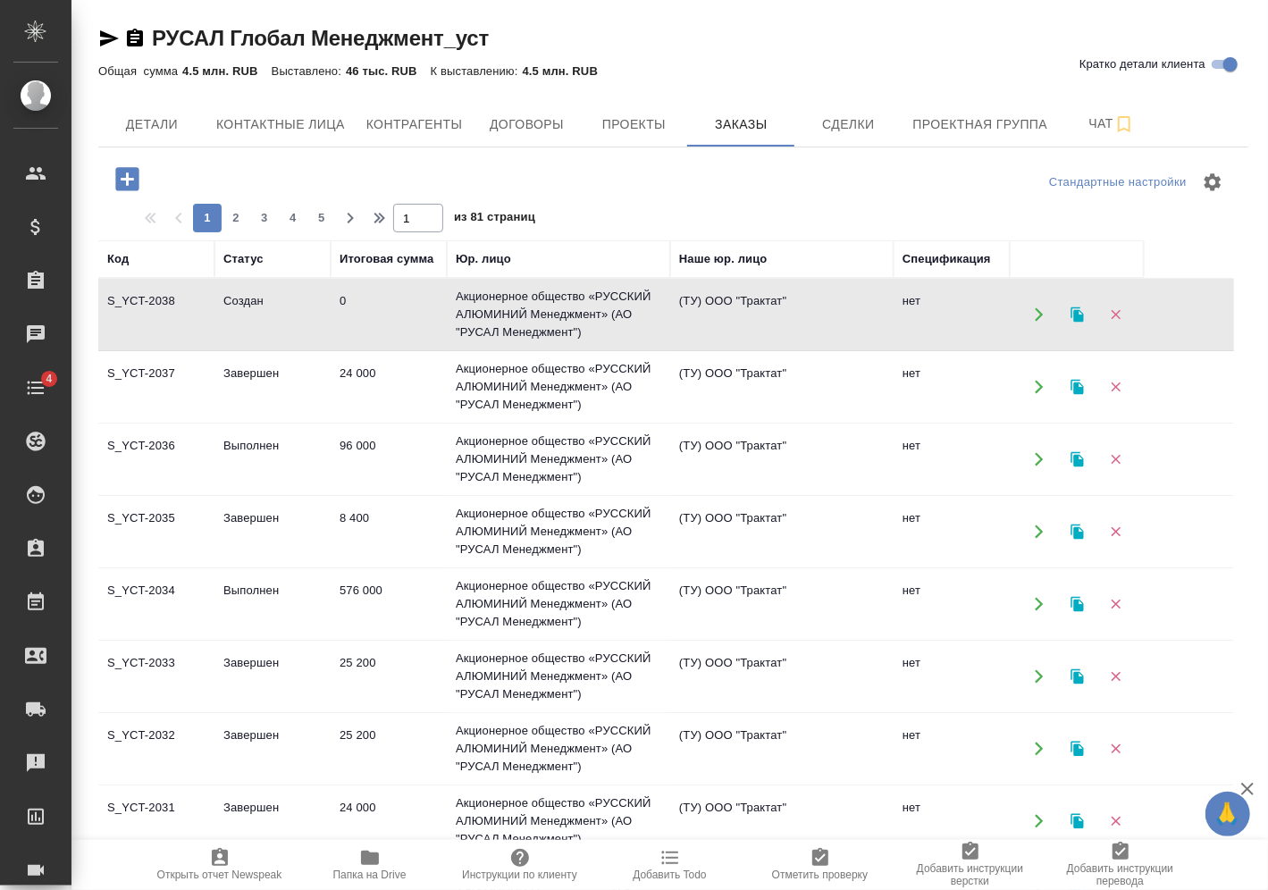
click at [473, 304] on td "Акционерное общество «РУССКИЙ АЛЮМИНИЙ Менеджмент» (АО "РУСАЛ Менеджмент")" at bounding box center [558, 314] width 223 height 71
click at [352, 388] on td "24 000" at bounding box center [389, 387] width 116 height 63
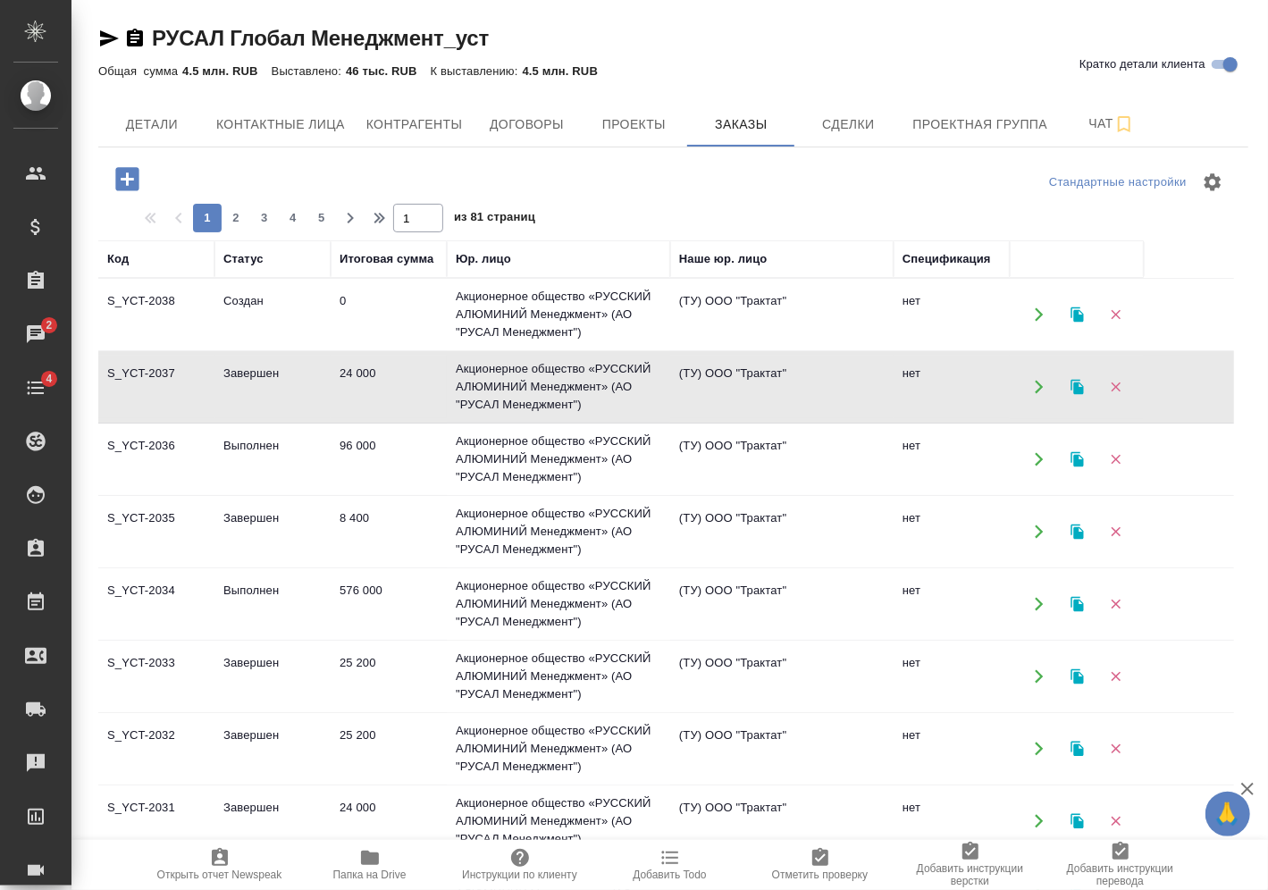
click at [353, 382] on td "24 000" at bounding box center [389, 387] width 116 height 63
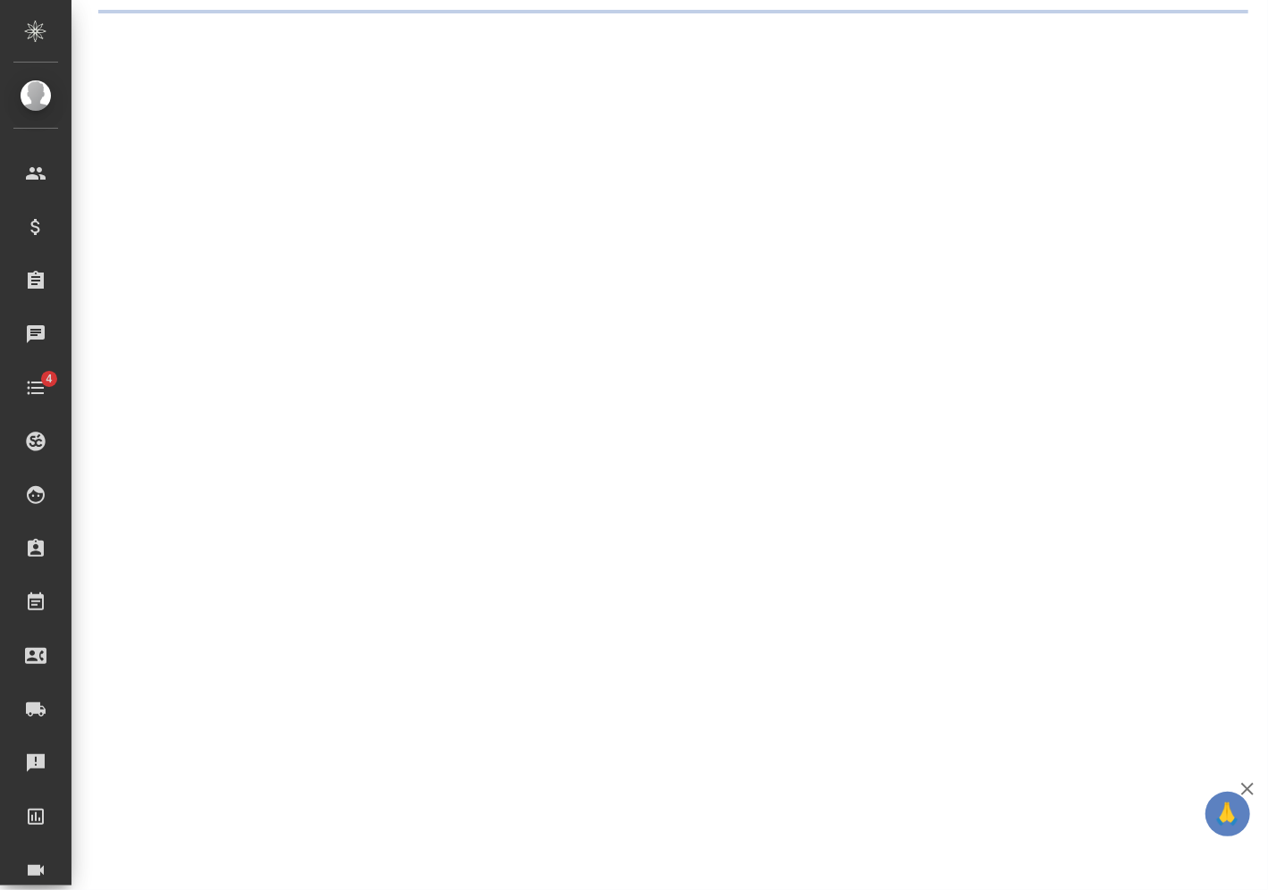
select select "RU"
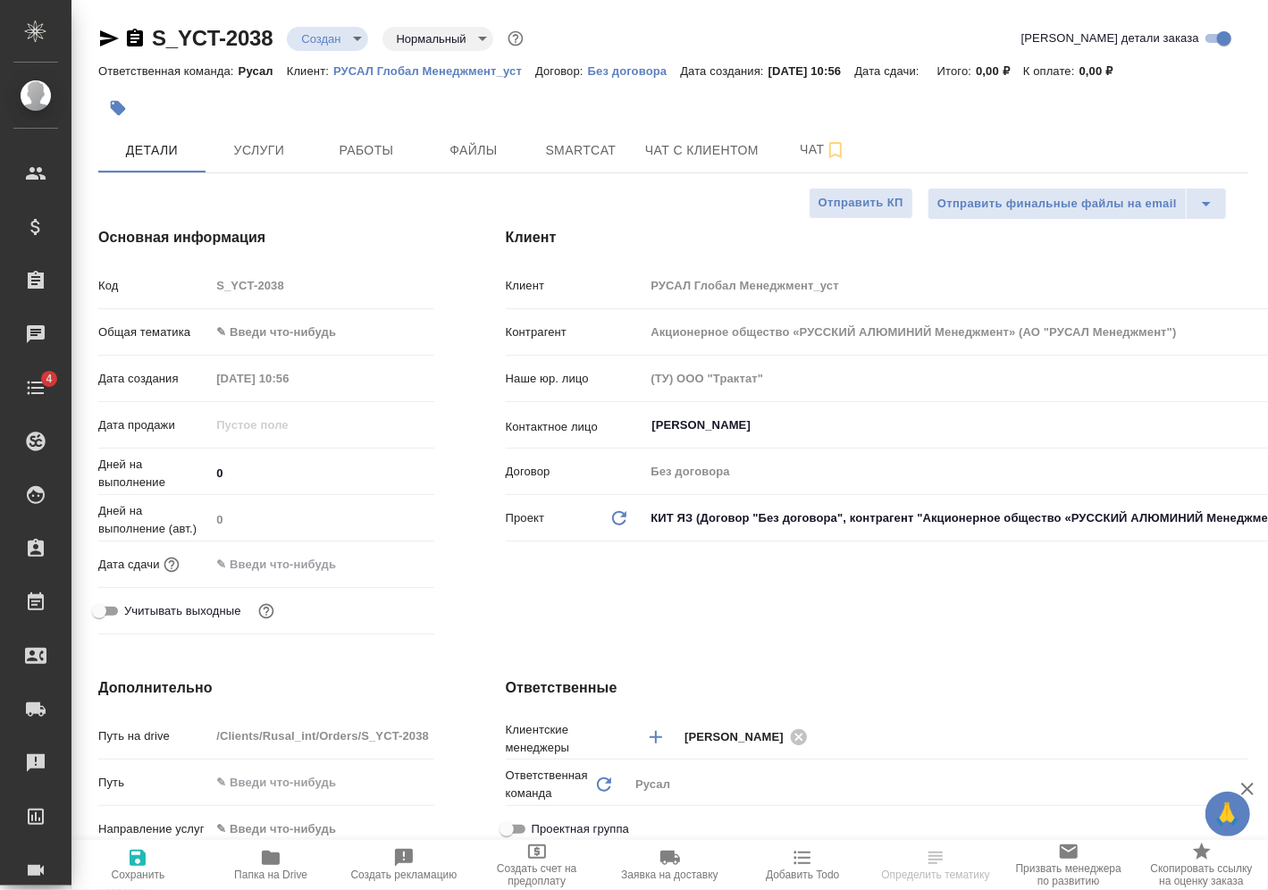
type textarea "x"
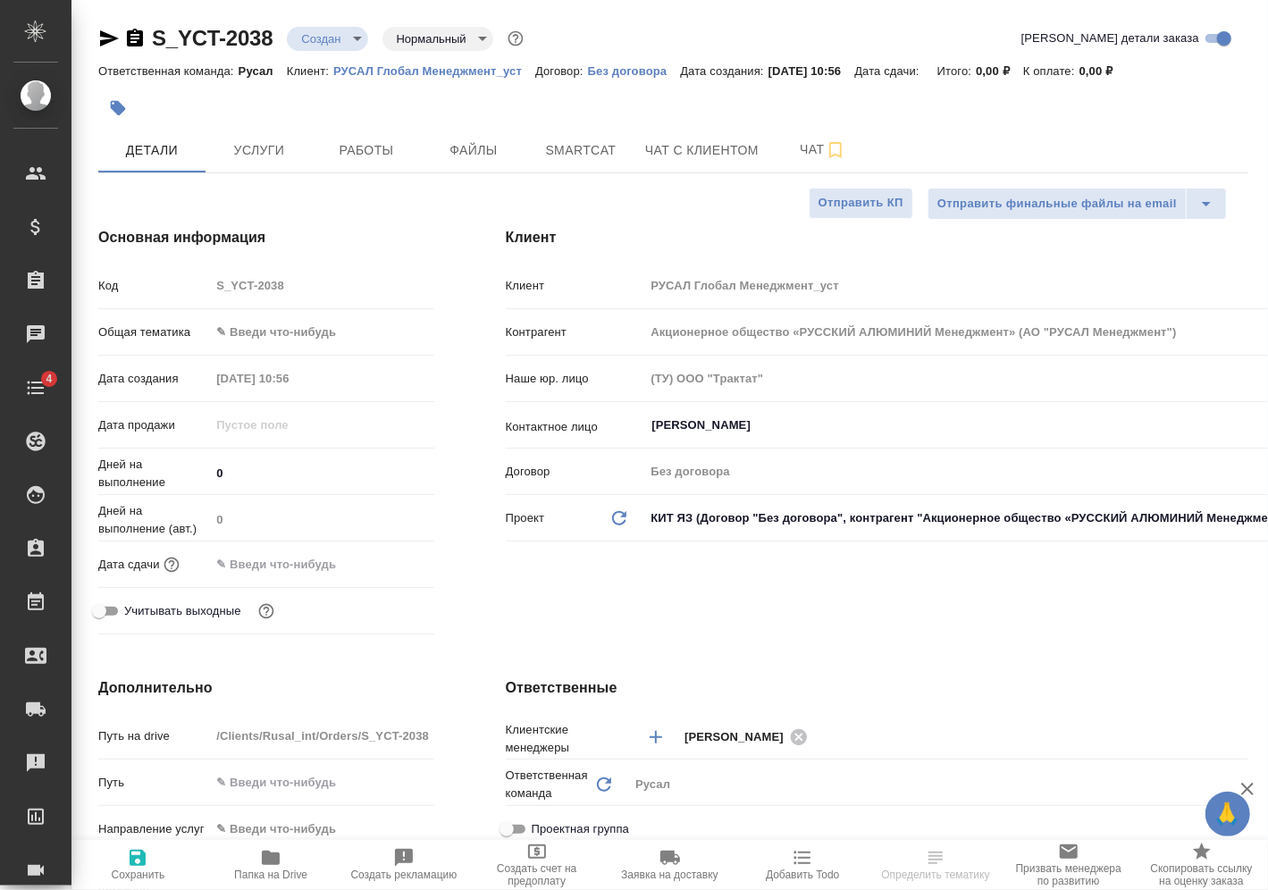
type textarea "x"
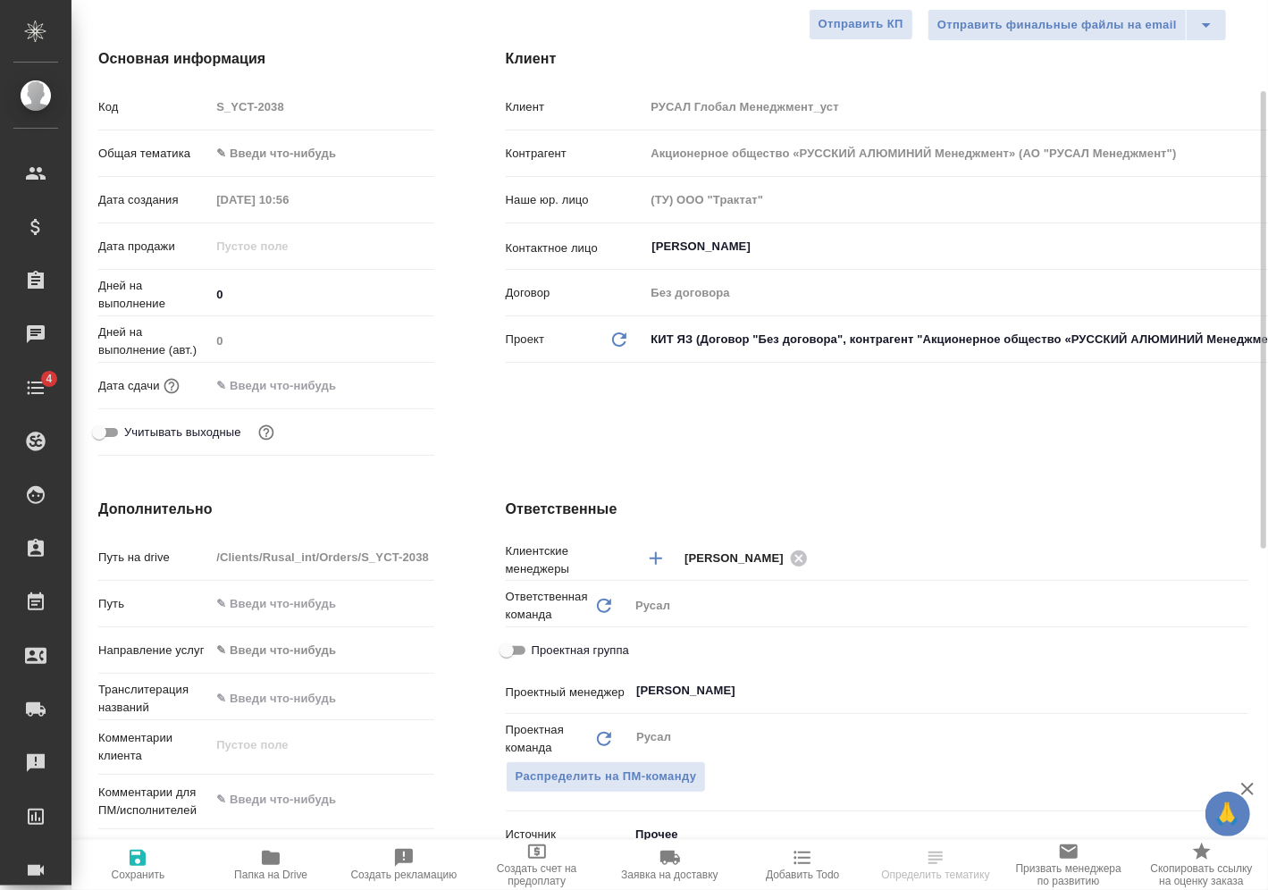
click at [332, 153] on body "🙏 .cls-1 fill:#fff; AWATERA [PERSON_NAME] Спецификации Заказы Чаты 4 Todo Проек…" at bounding box center [634, 445] width 1268 height 890
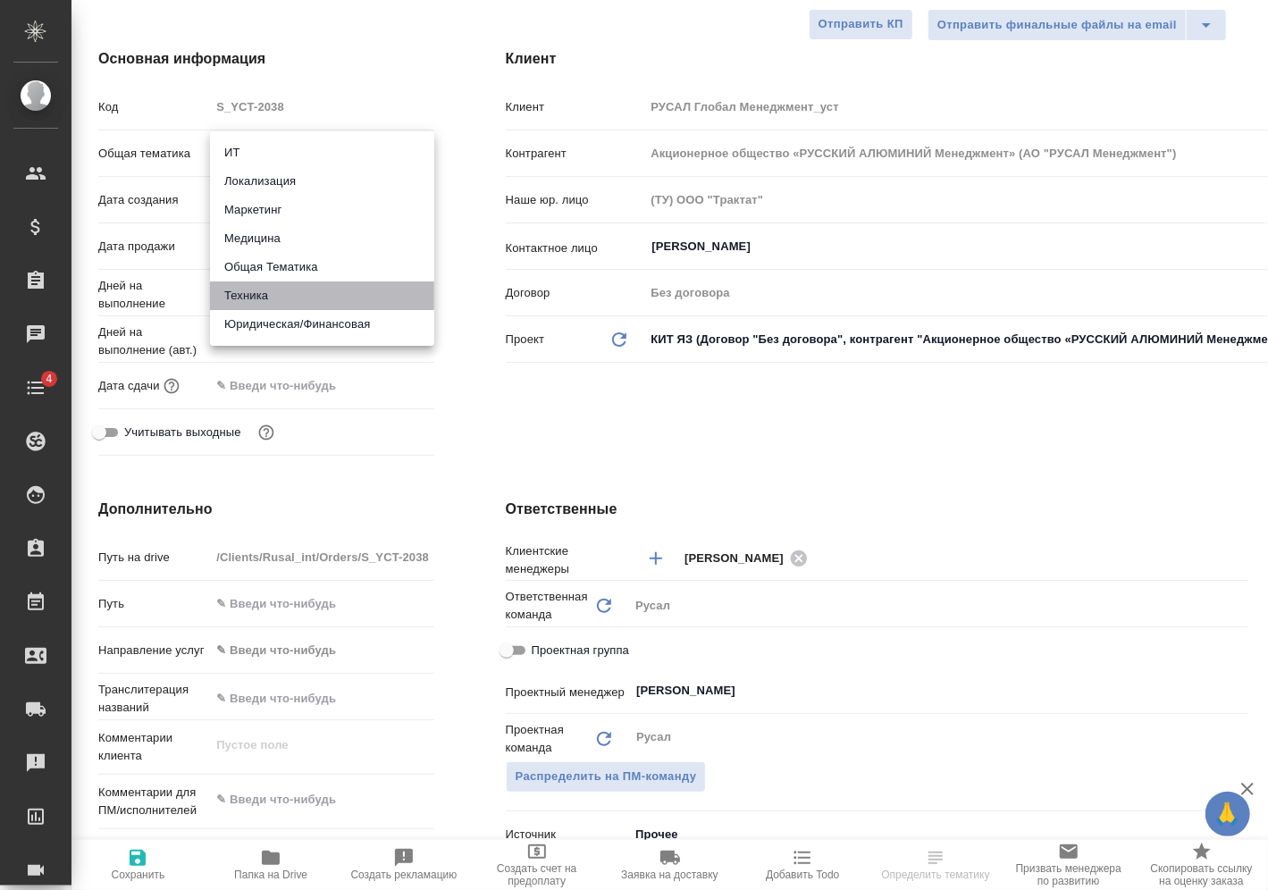
click at [287, 302] on li "Техника" at bounding box center [322, 295] width 224 height 29
type input "tech"
type textarea "x"
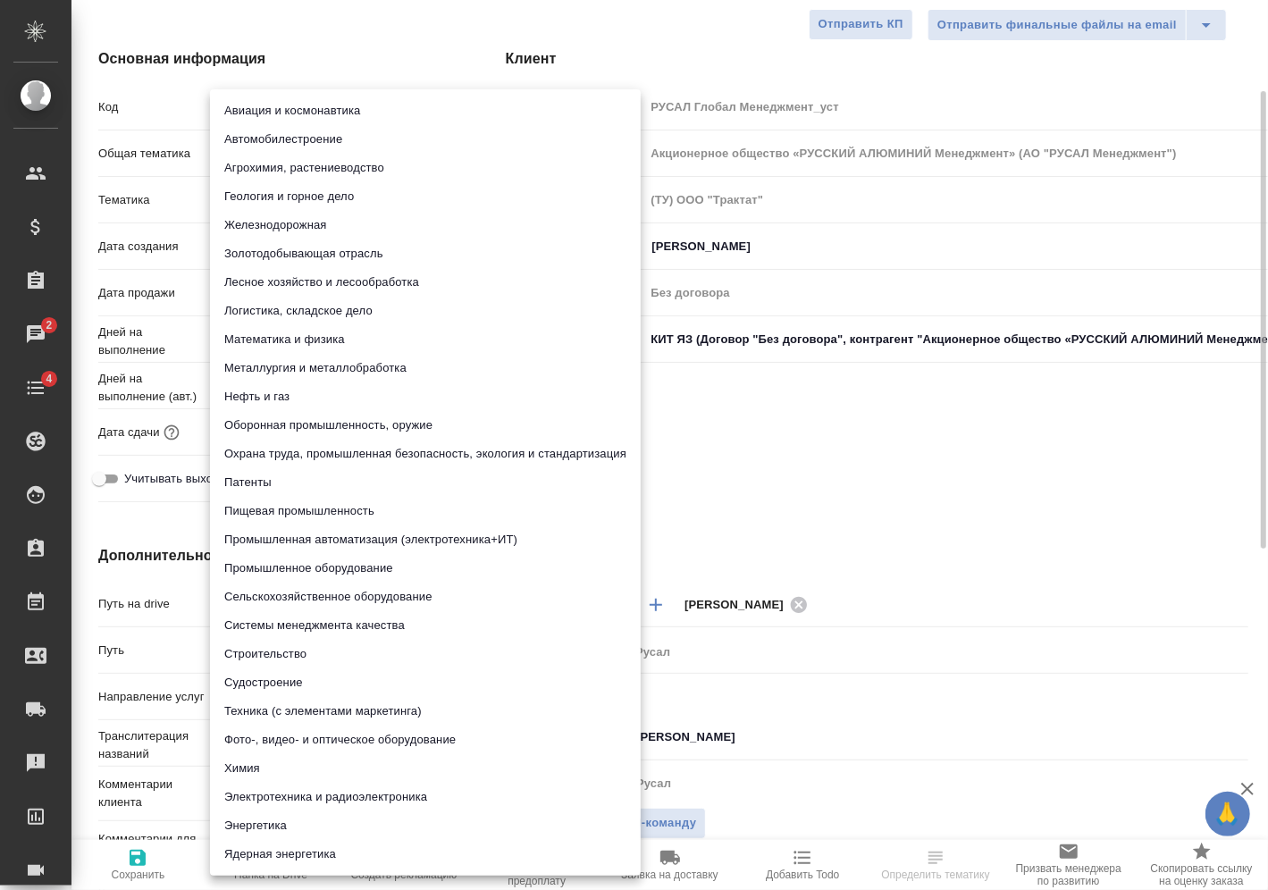
click at [319, 206] on body "🙏 .cls-1 fill:#fff; AWATERA [PERSON_NAME] Спецификации Заказы 2 Чаты 4 Todo Про…" at bounding box center [634, 445] width 1268 height 890
click at [349, 362] on li "Металлургия и металлобработка" at bounding box center [425, 368] width 431 height 29
type textarea "x"
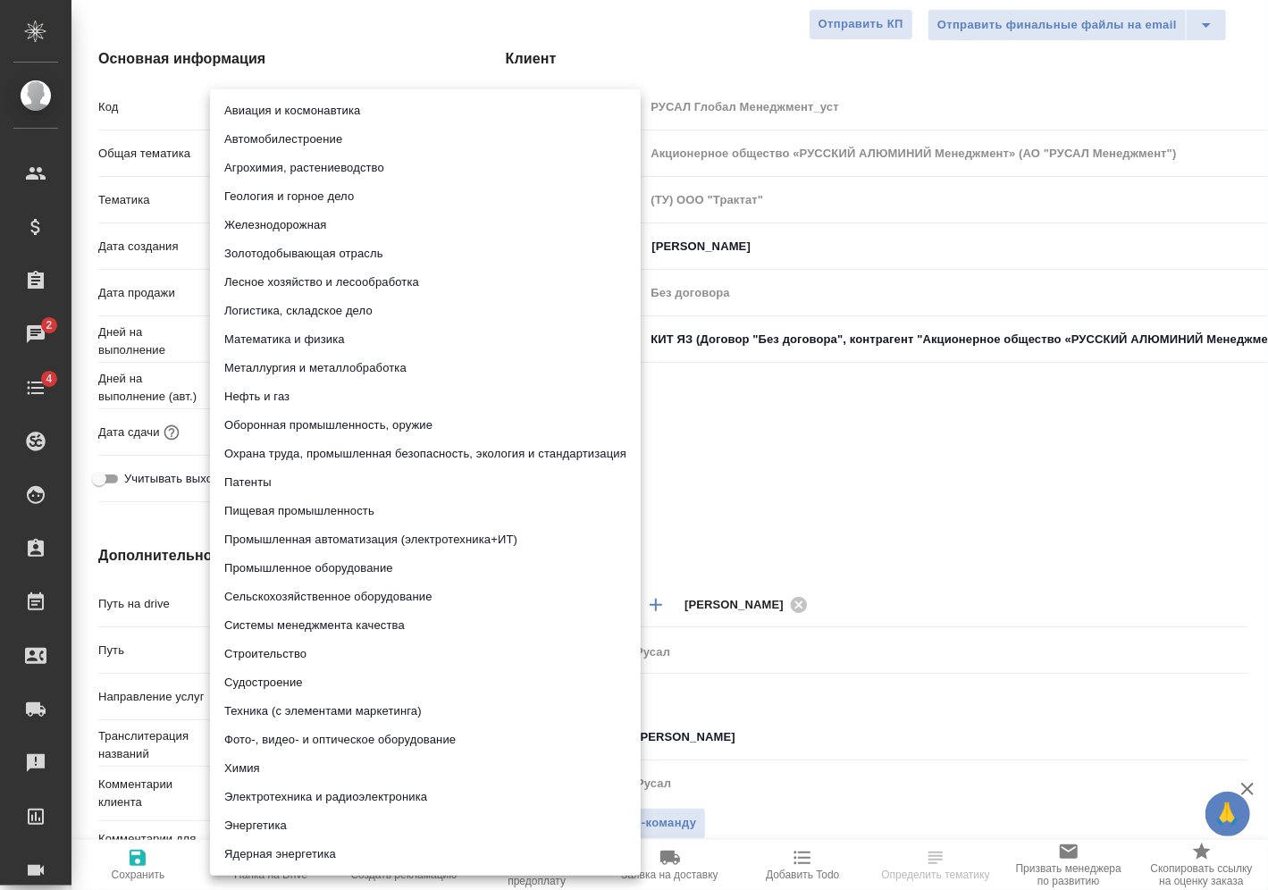
type input "60014e23f7d9dc5f480a3cf8"
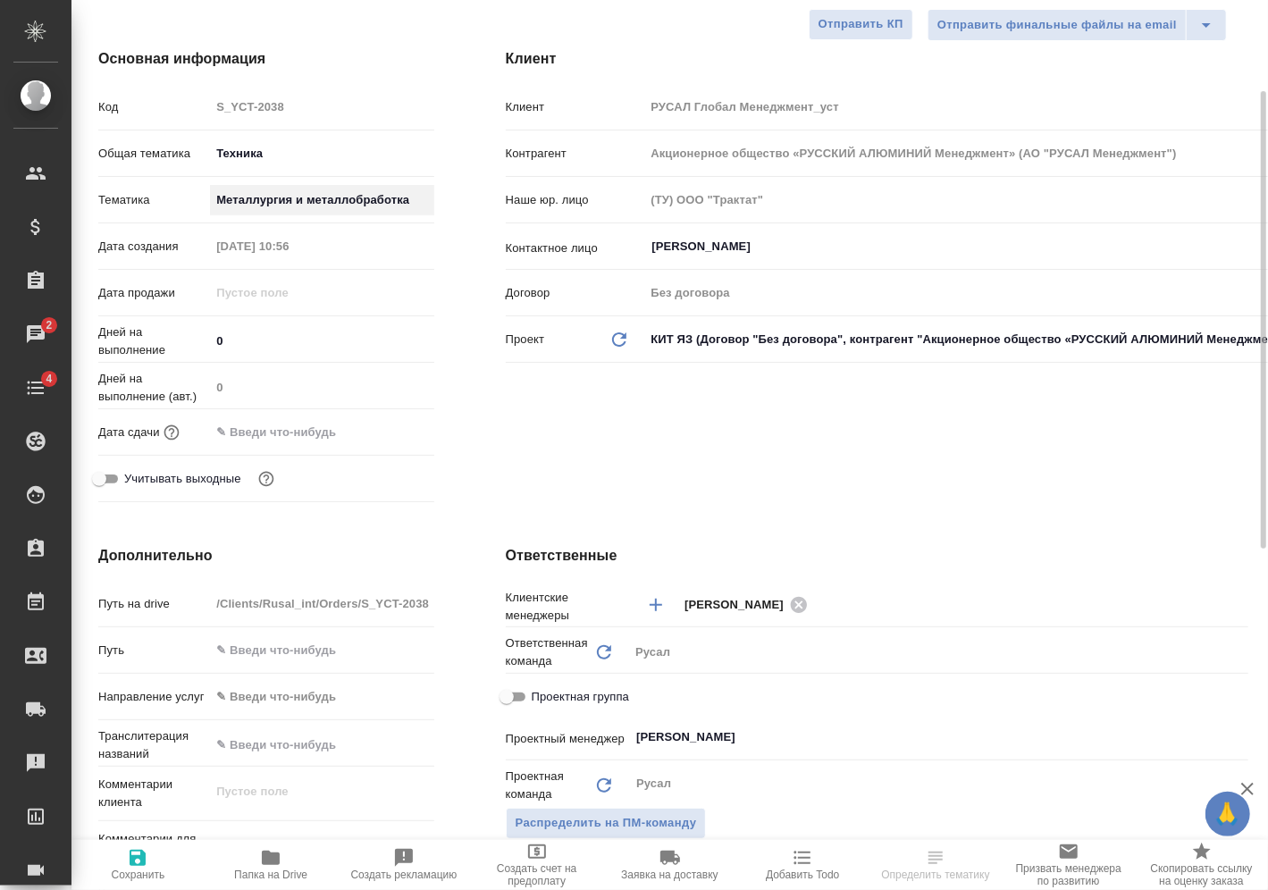
scroll to position [268, 0]
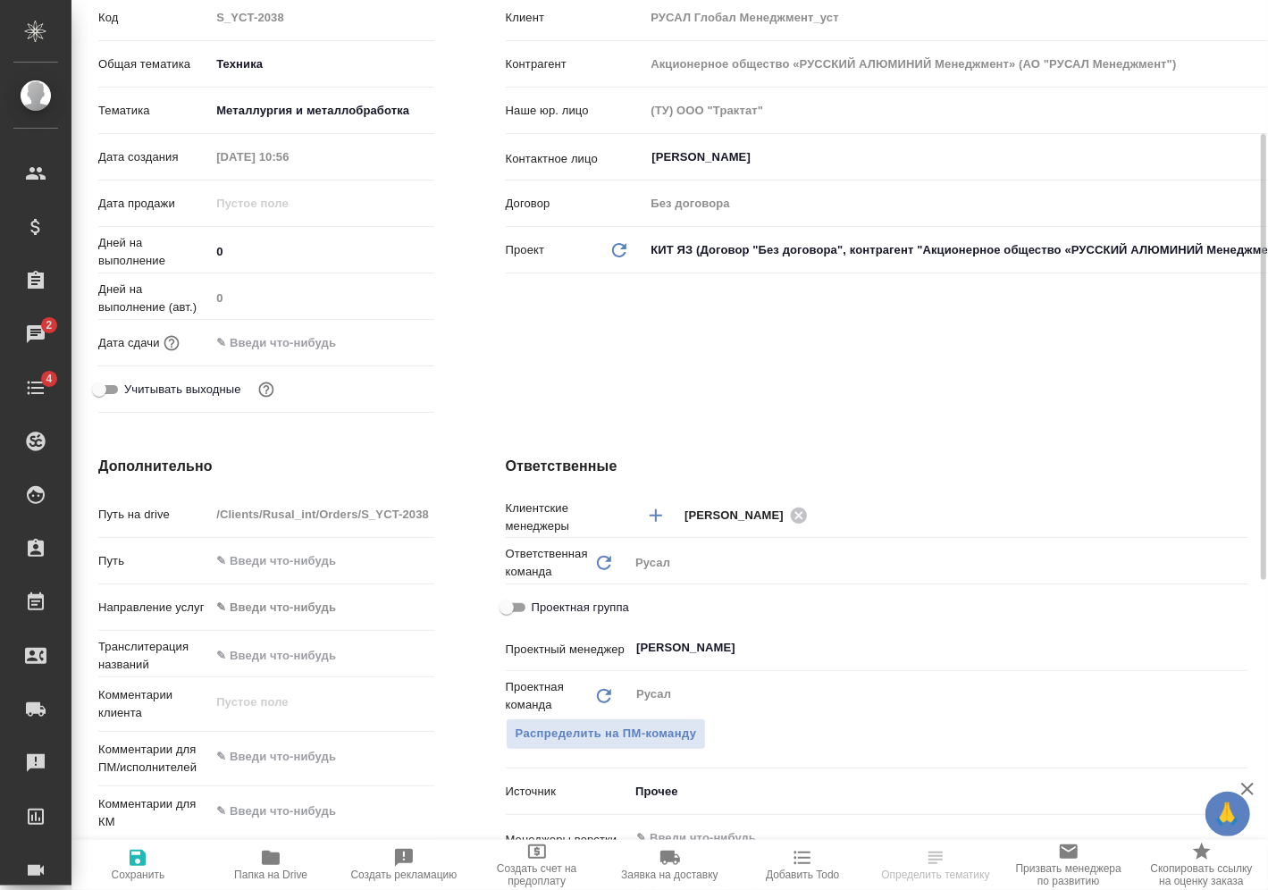
click at [347, 345] on input "text" at bounding box center [288, 343] width 156 height 26
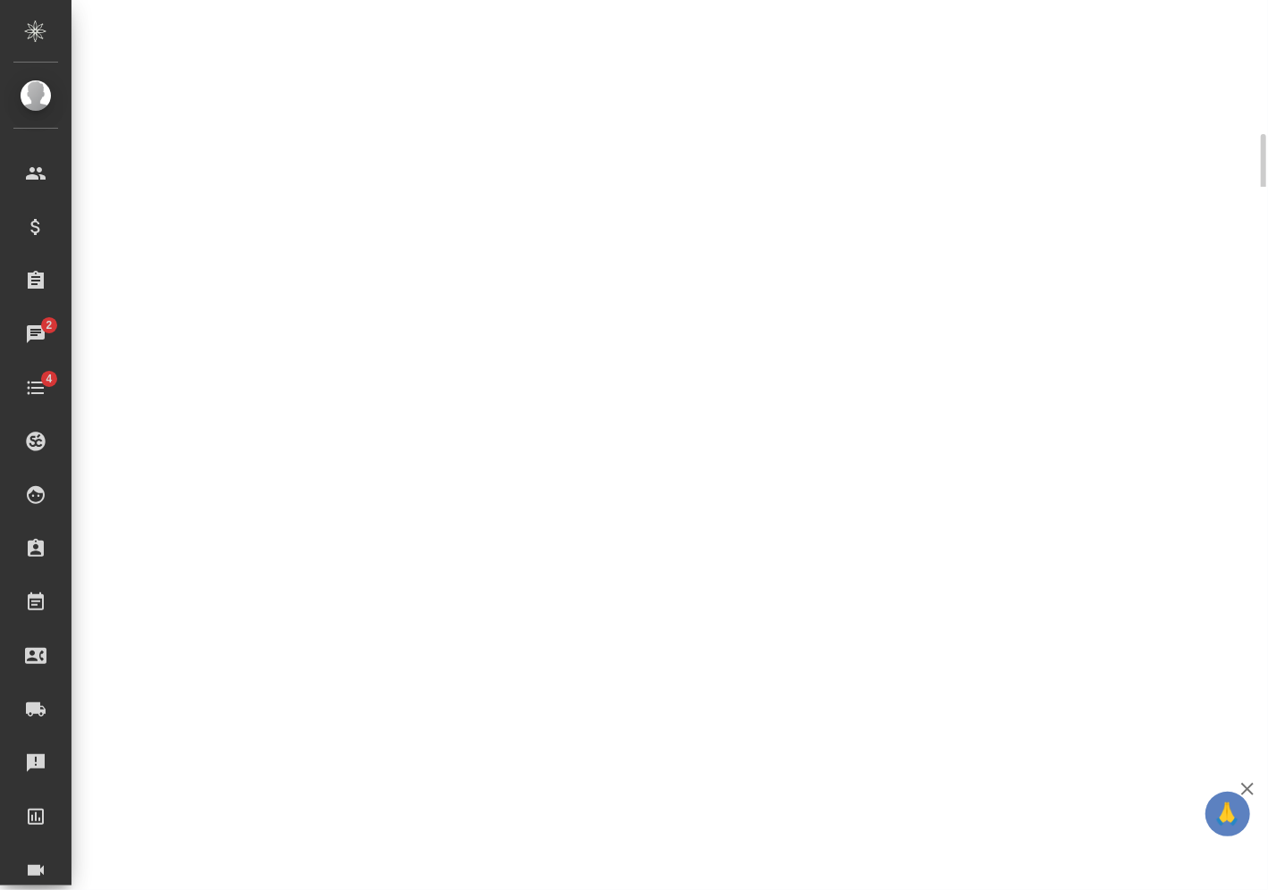
select select "RU"
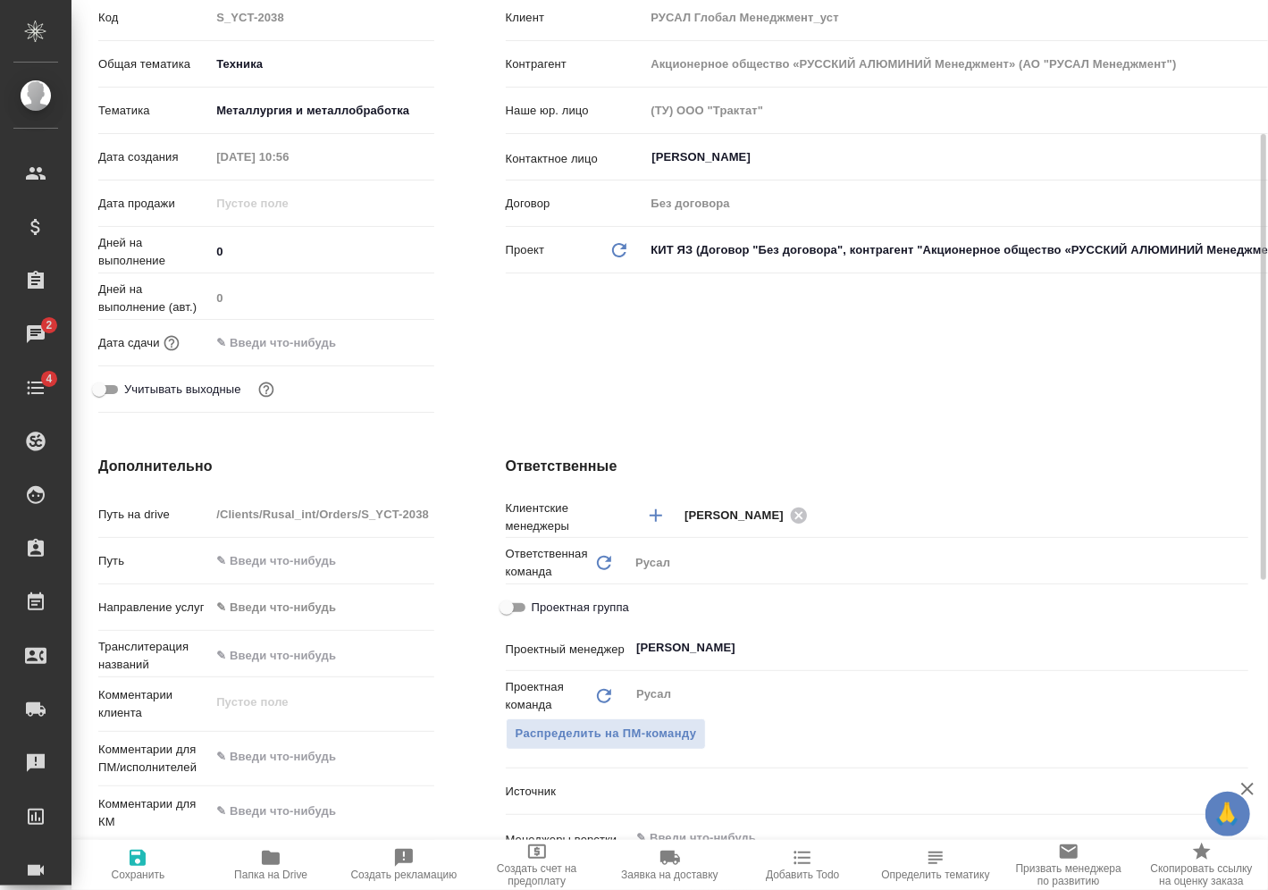
type textarea "x"
click at [310, 347] on input "text" at bounding box center [288, 343] width 156 height 26
click at [389, 343] on icon "button" at bounding box center [382, 341] width 16 height 18
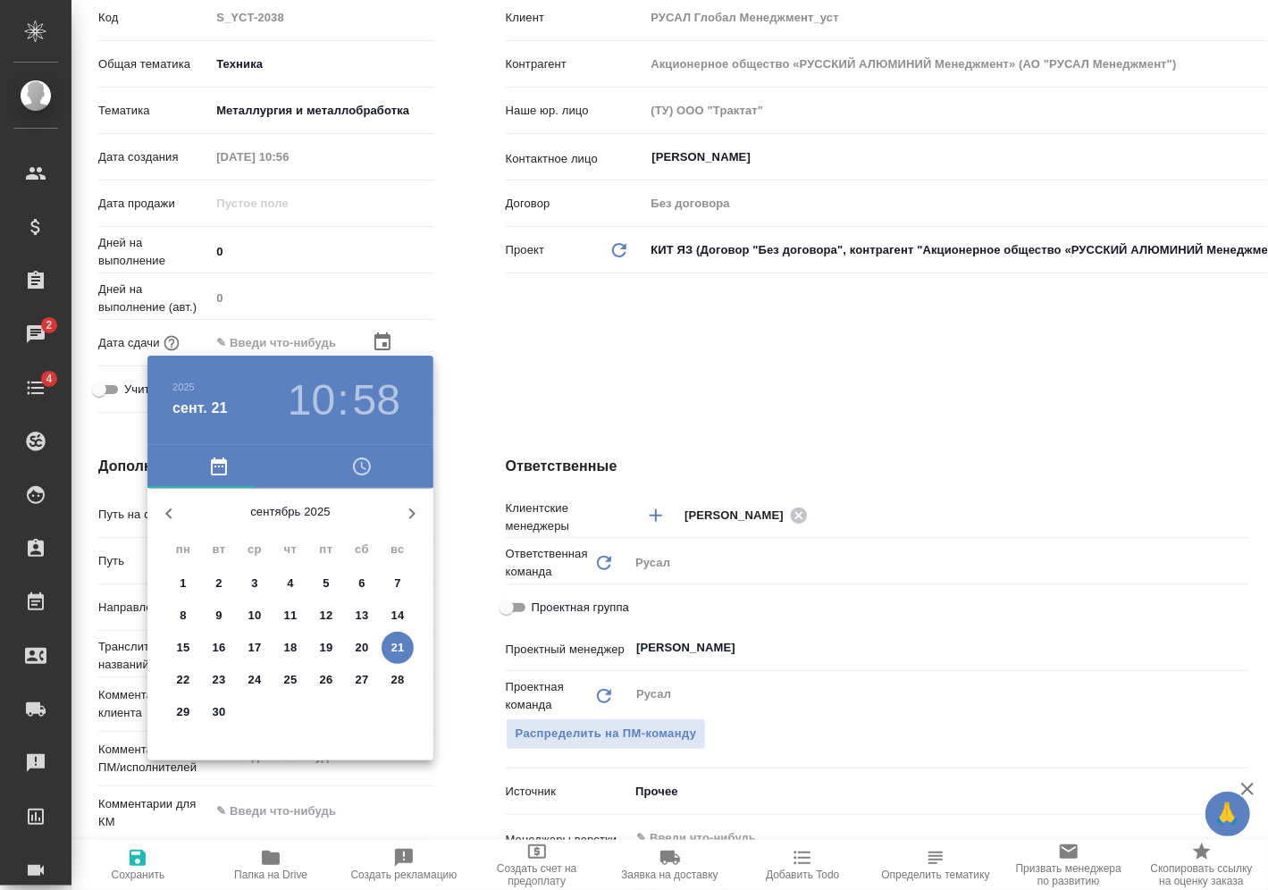
click at [179, 677] on p "22" at bounding box center [183, 680] width 13 height 18
type input "[DATE] 10:58"
type textarea "x"
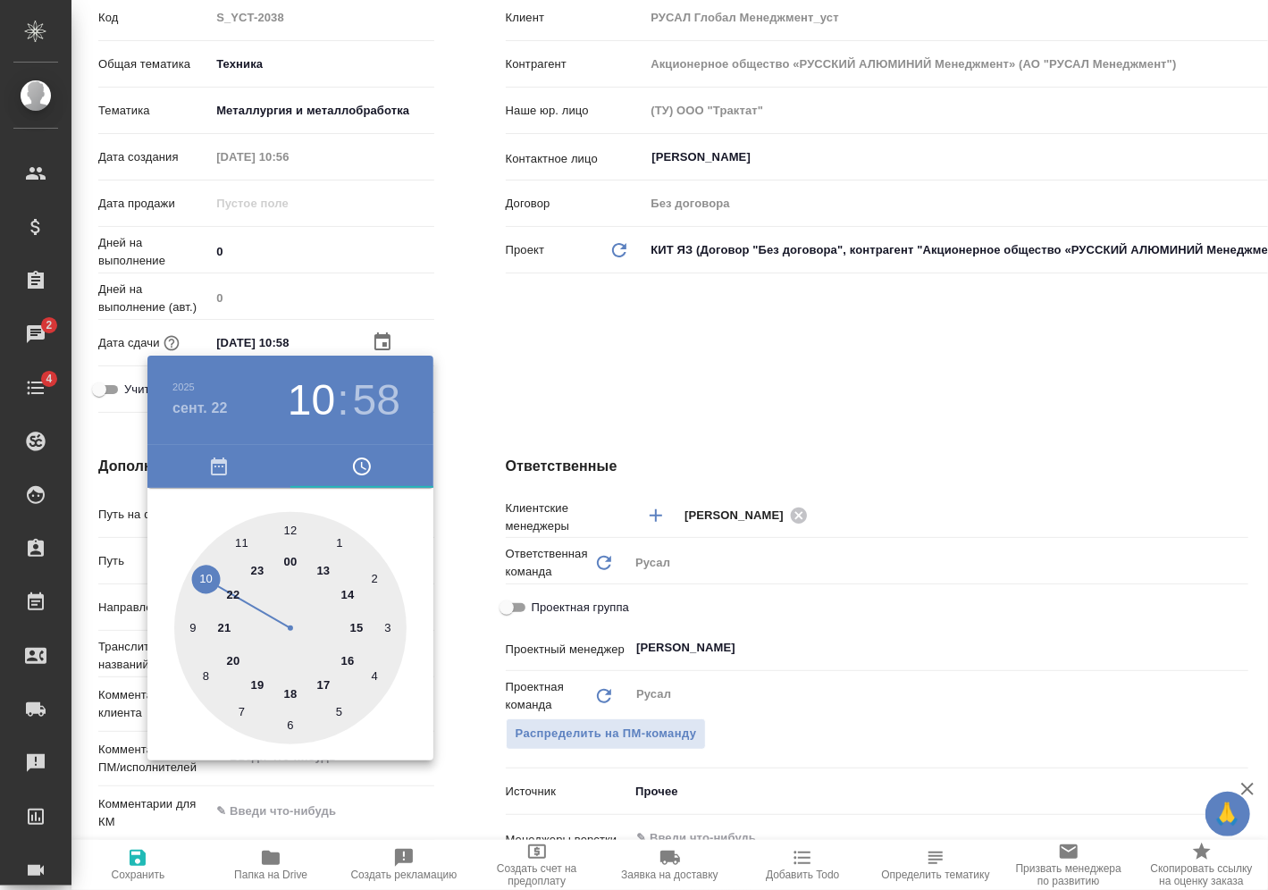
click at [292, 532] on div at bounding box center [290, 628] width 232 height 232
type input "[DATE] 12:58"
type textarea "x"
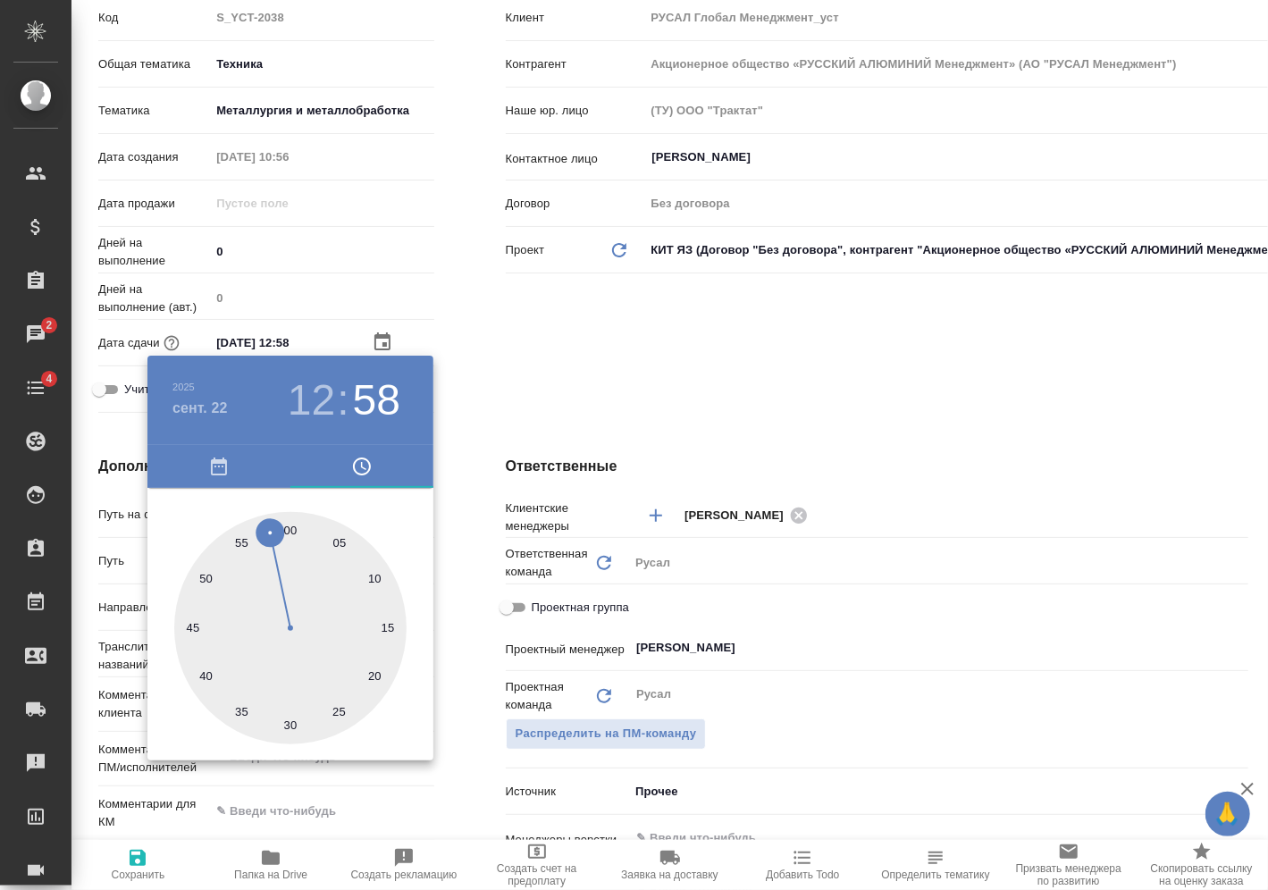
click at [293, 529] on div at bounding box center [290, 628] width 232 height 232
type input "[DATE] 12:00"
type textarea "x"
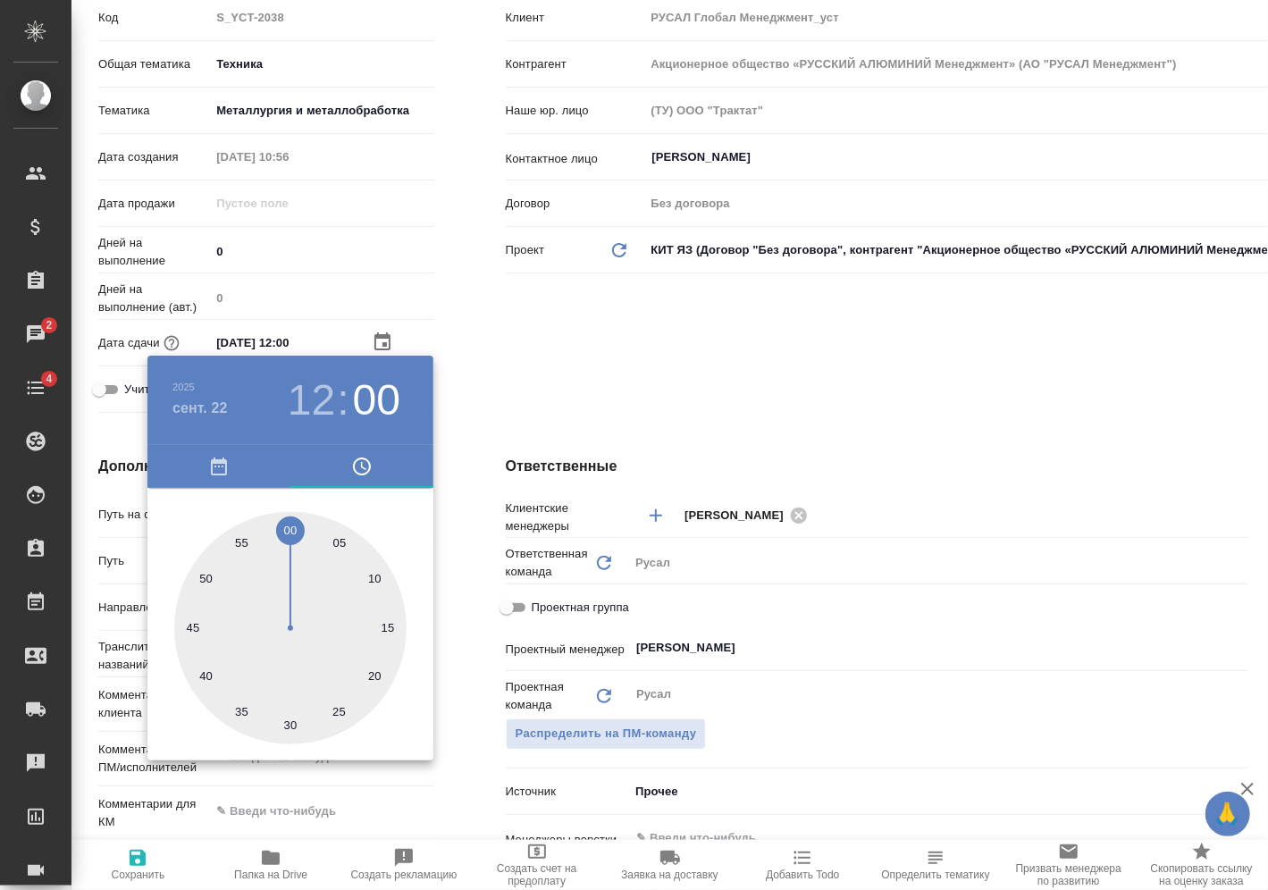
click at [478, 348] on div at bounding box center [634, 445] width 1268 height 890
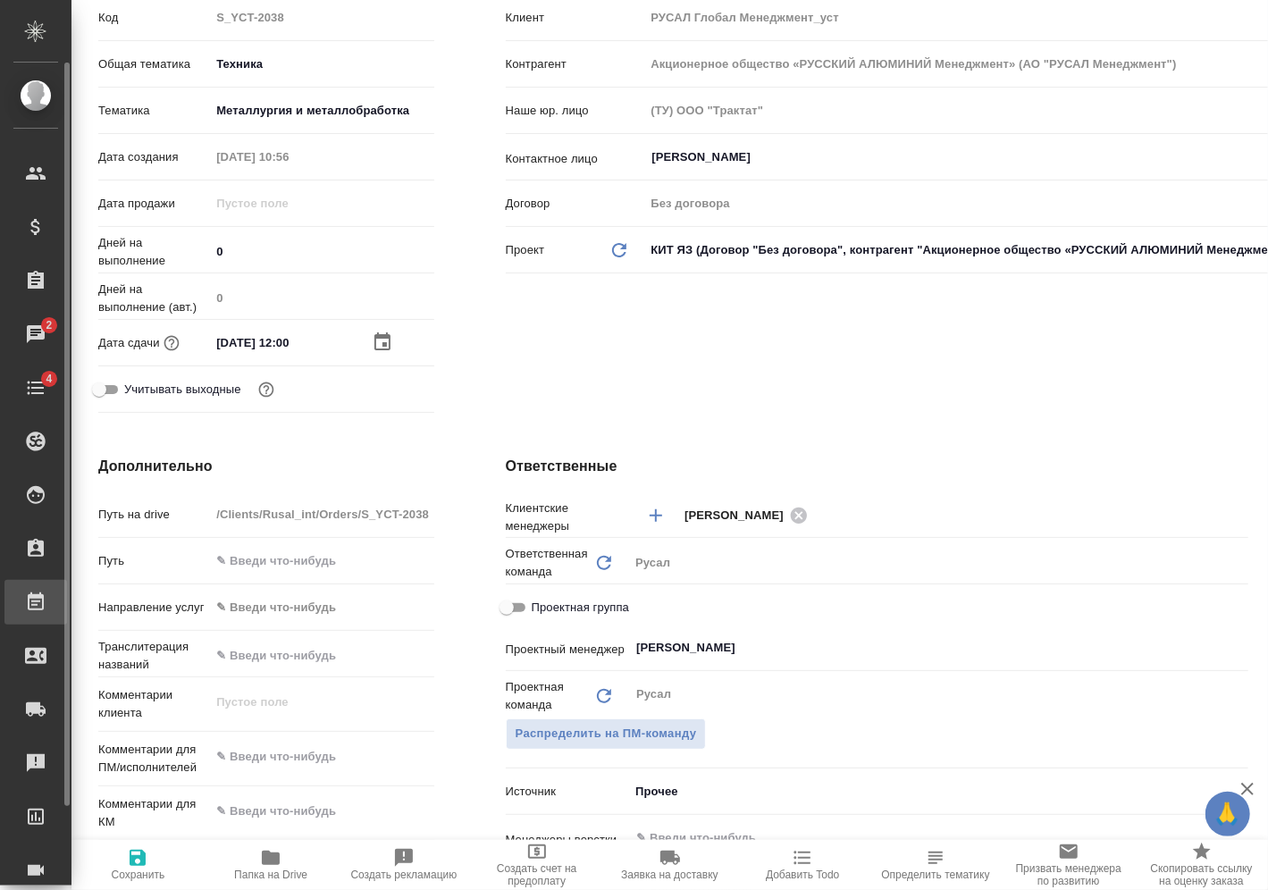
type textarea "x"
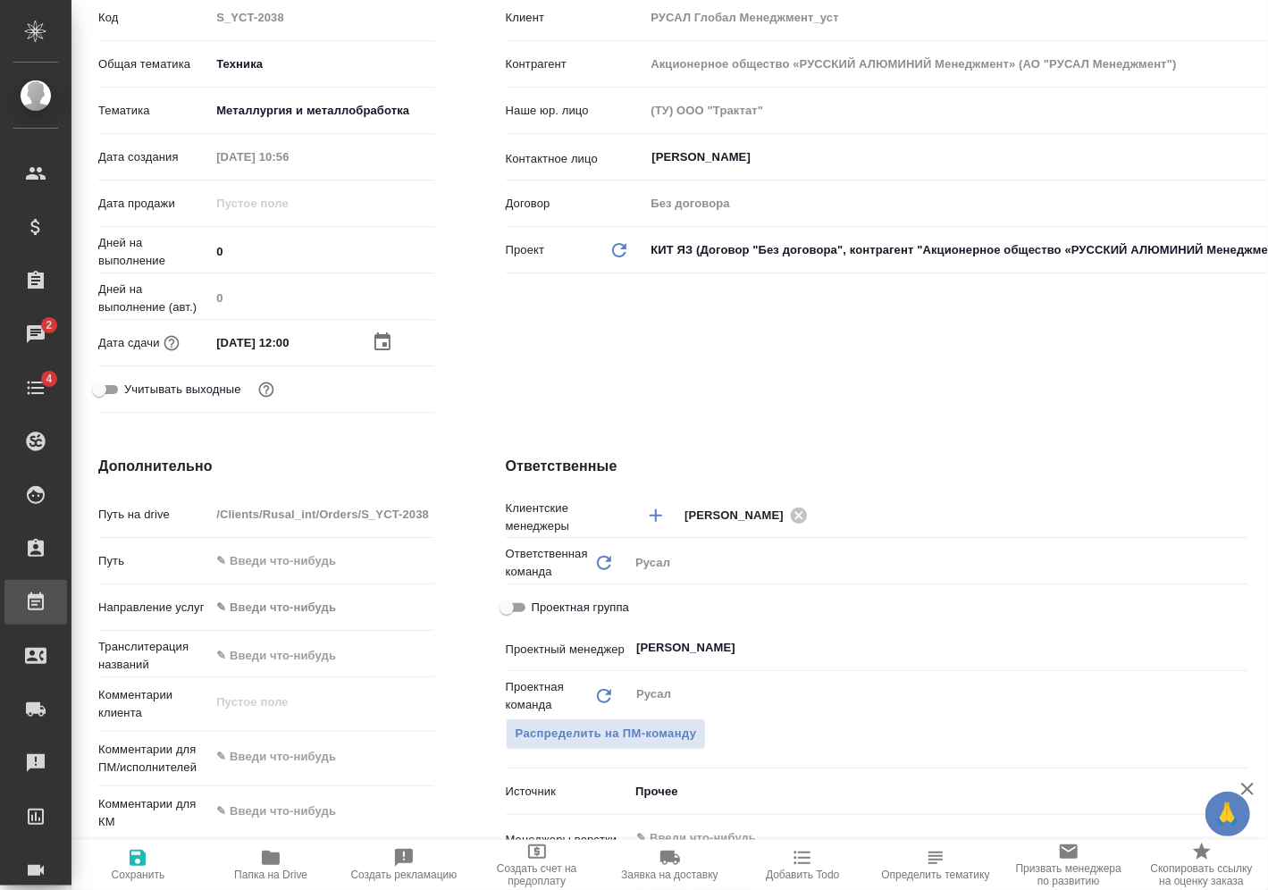
type textarea "x"
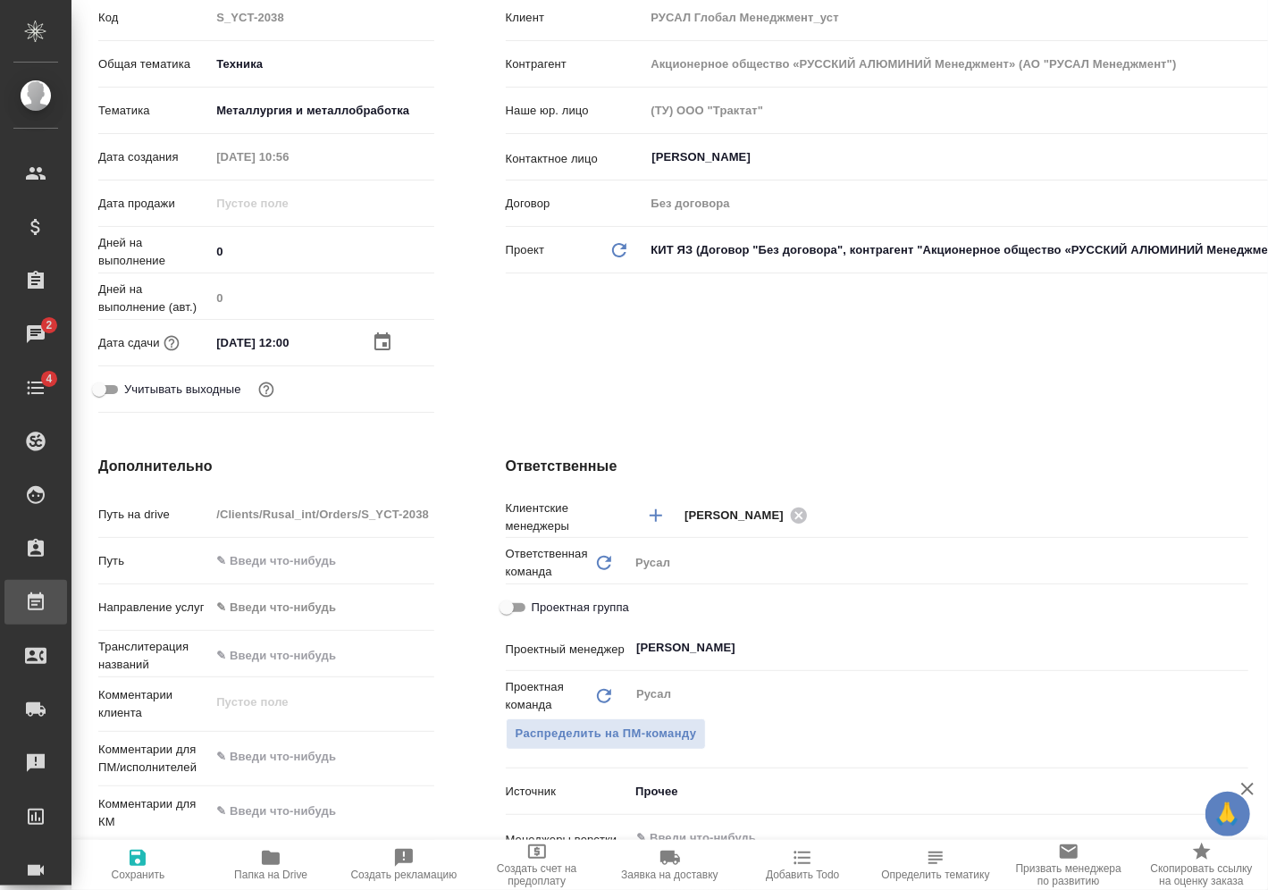
type textarea "x"
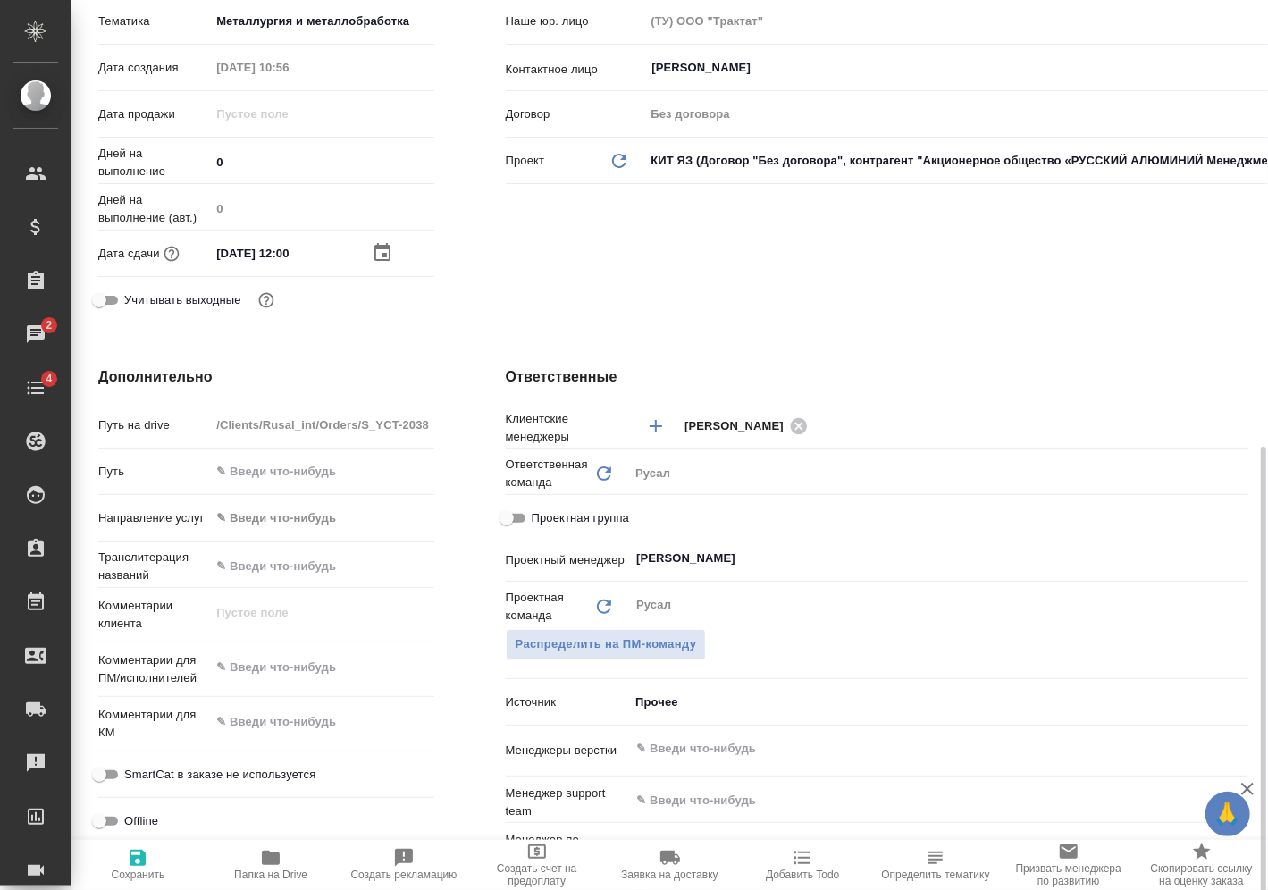
scroll to position [536, 0]
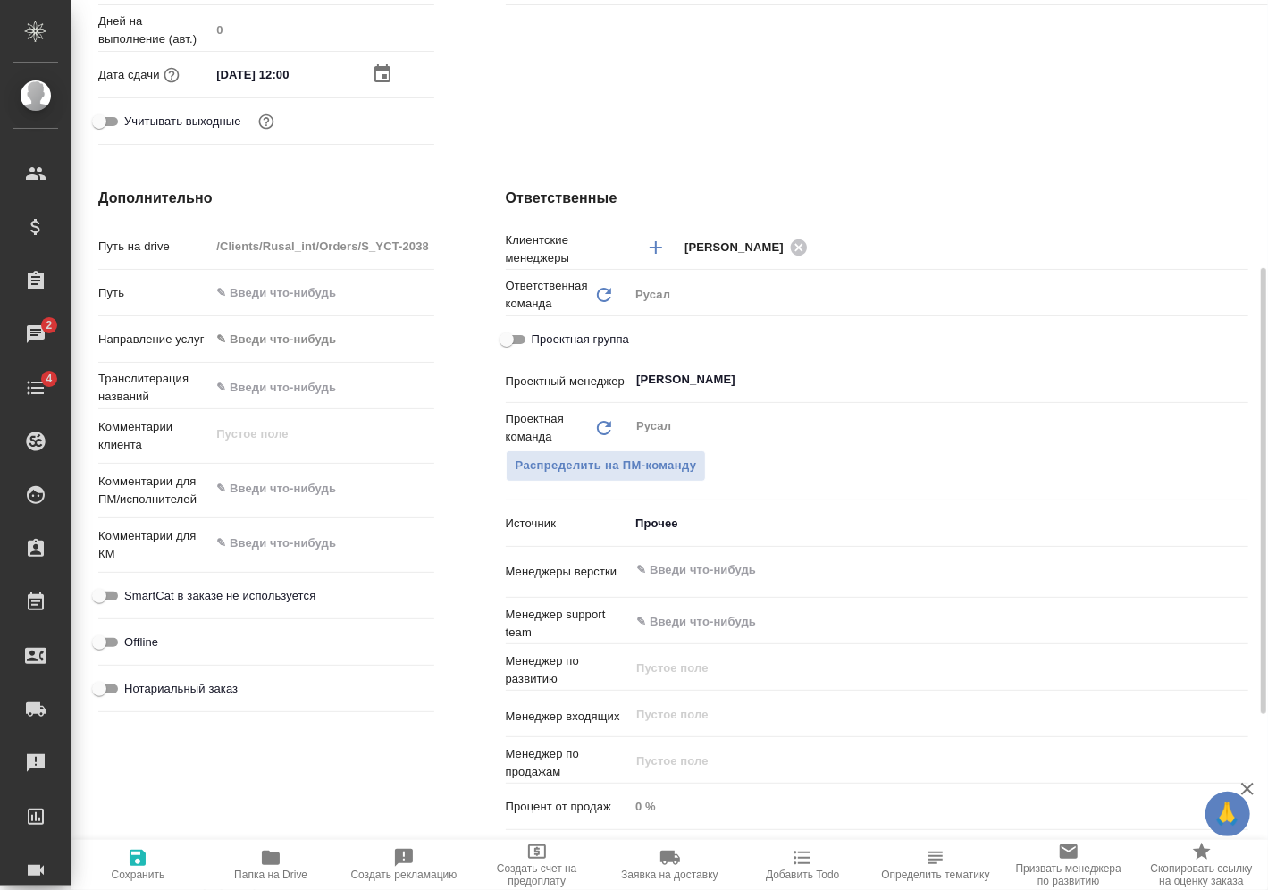
type textarea "x"
click at [327, 489] on textarea at bounding box center [322, 489] width 222 height 30
type textarea "x"
type textarea "1"
type textarea "x"
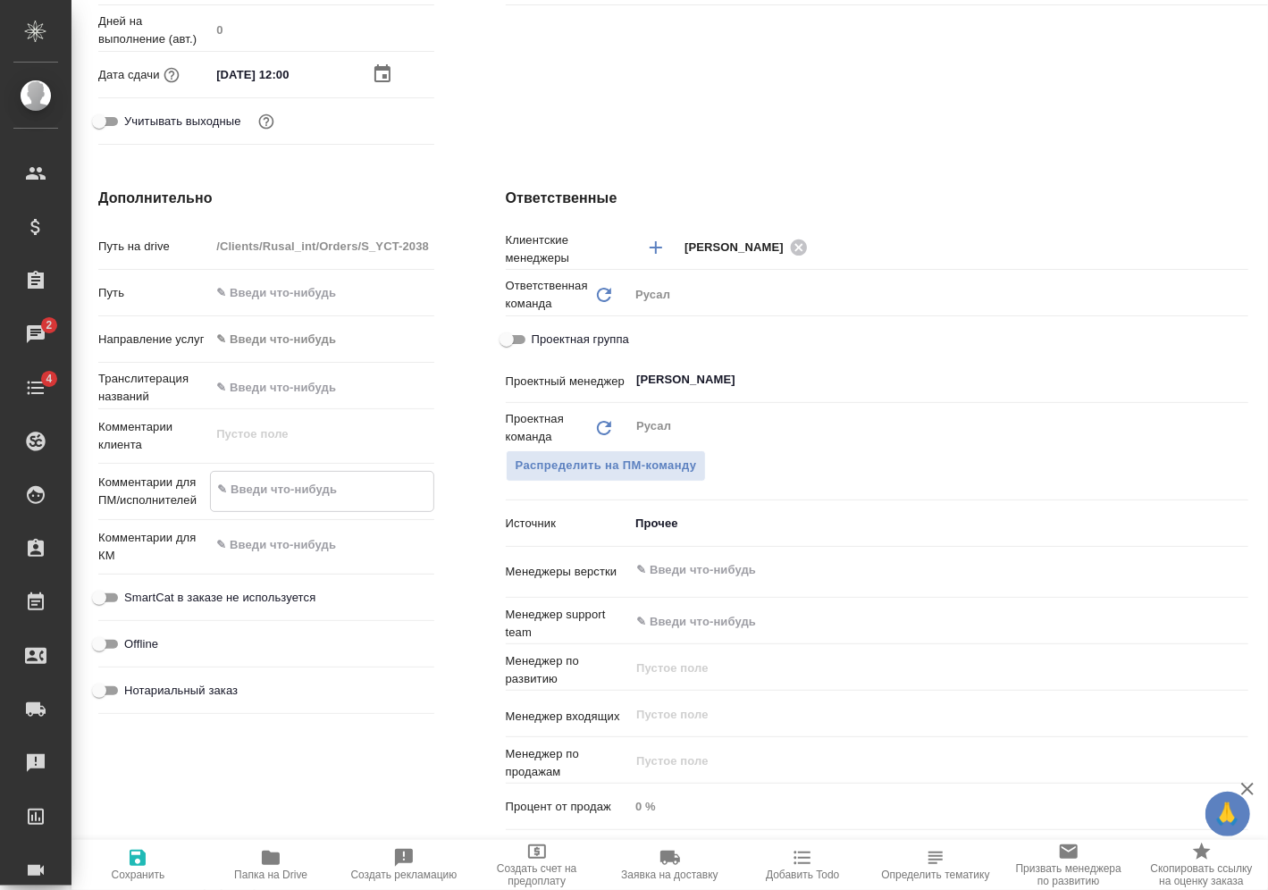
type textarea "x"
type textarea "19"
type textarea "x"
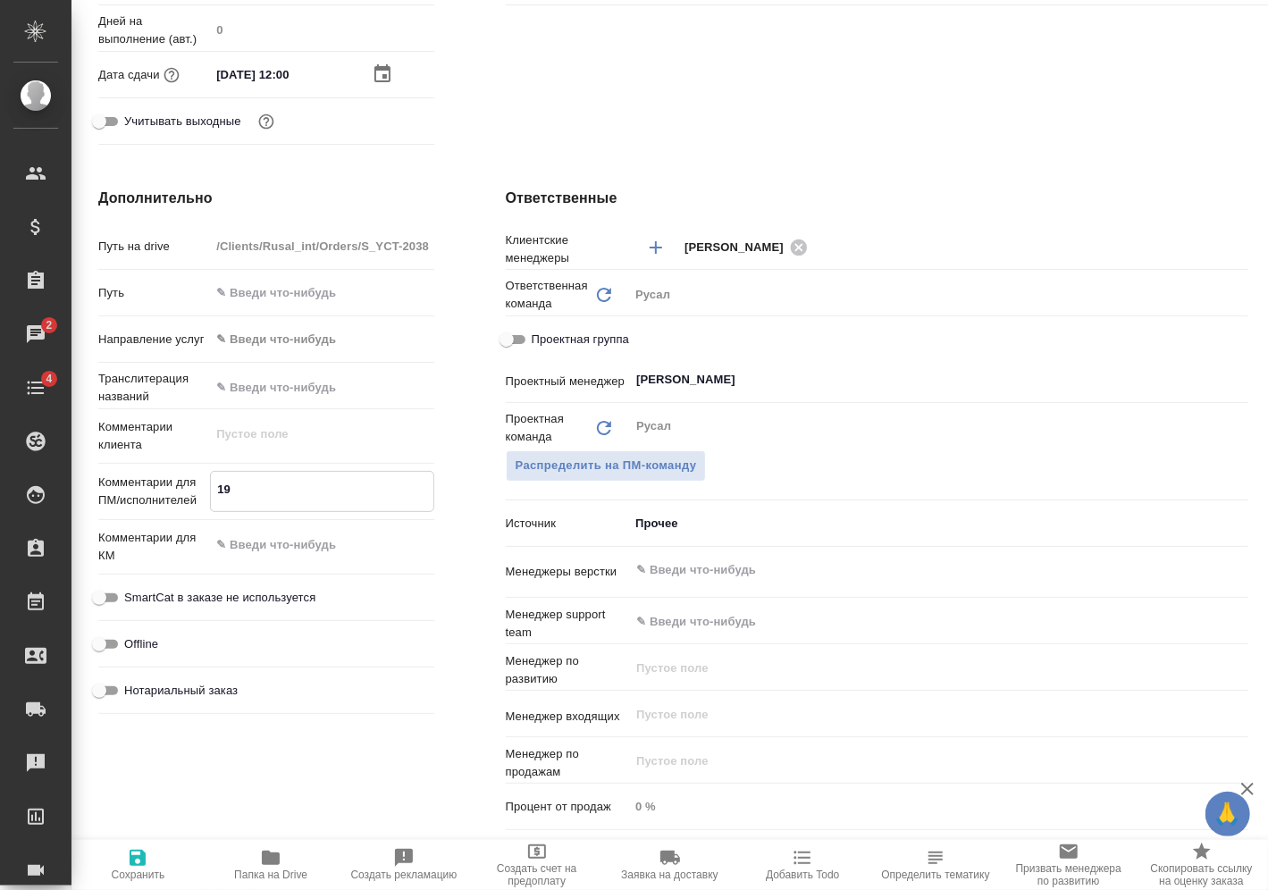
type textarea "x"
type textarea "19."
type textarea "x"
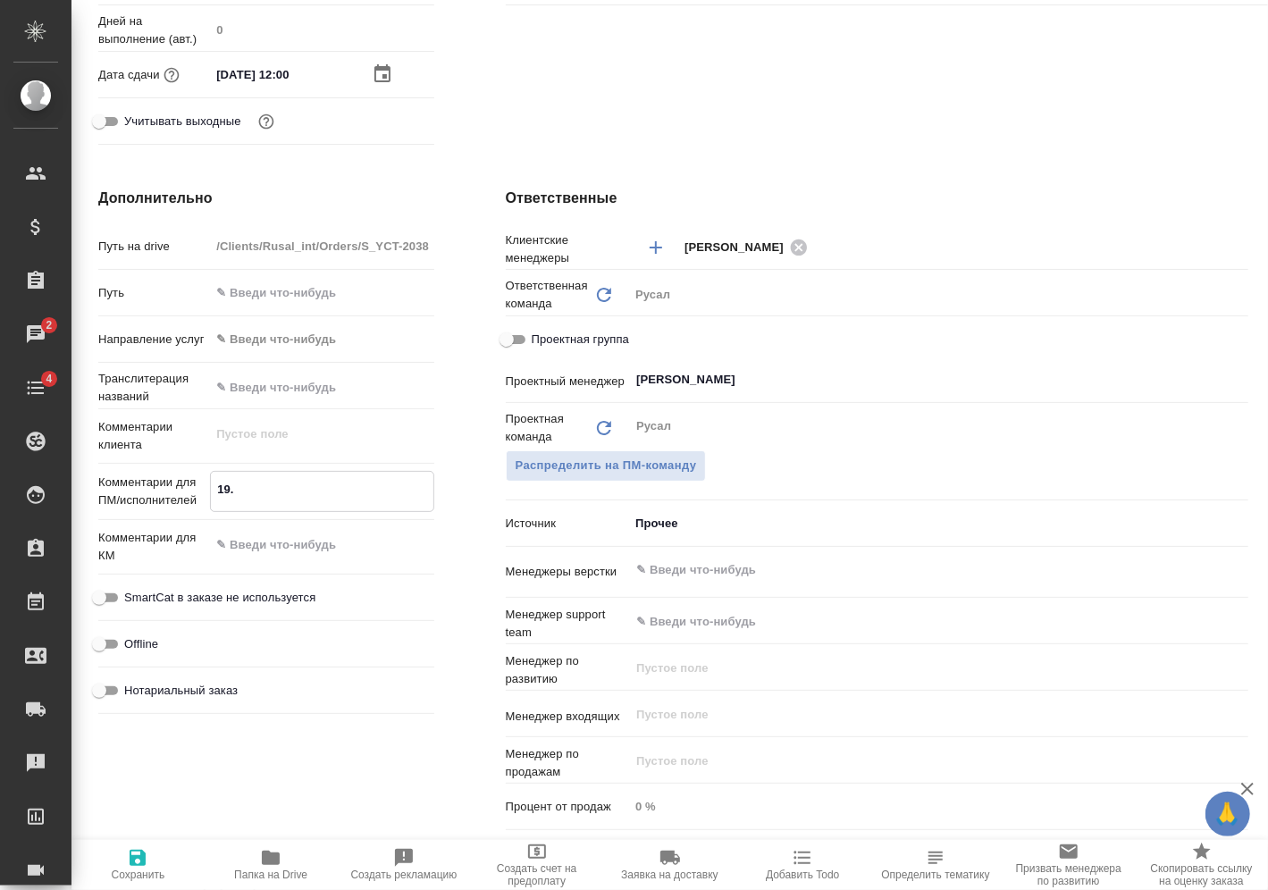
type textarea "19.0"
type textarea "x"
type textarea "19.09"
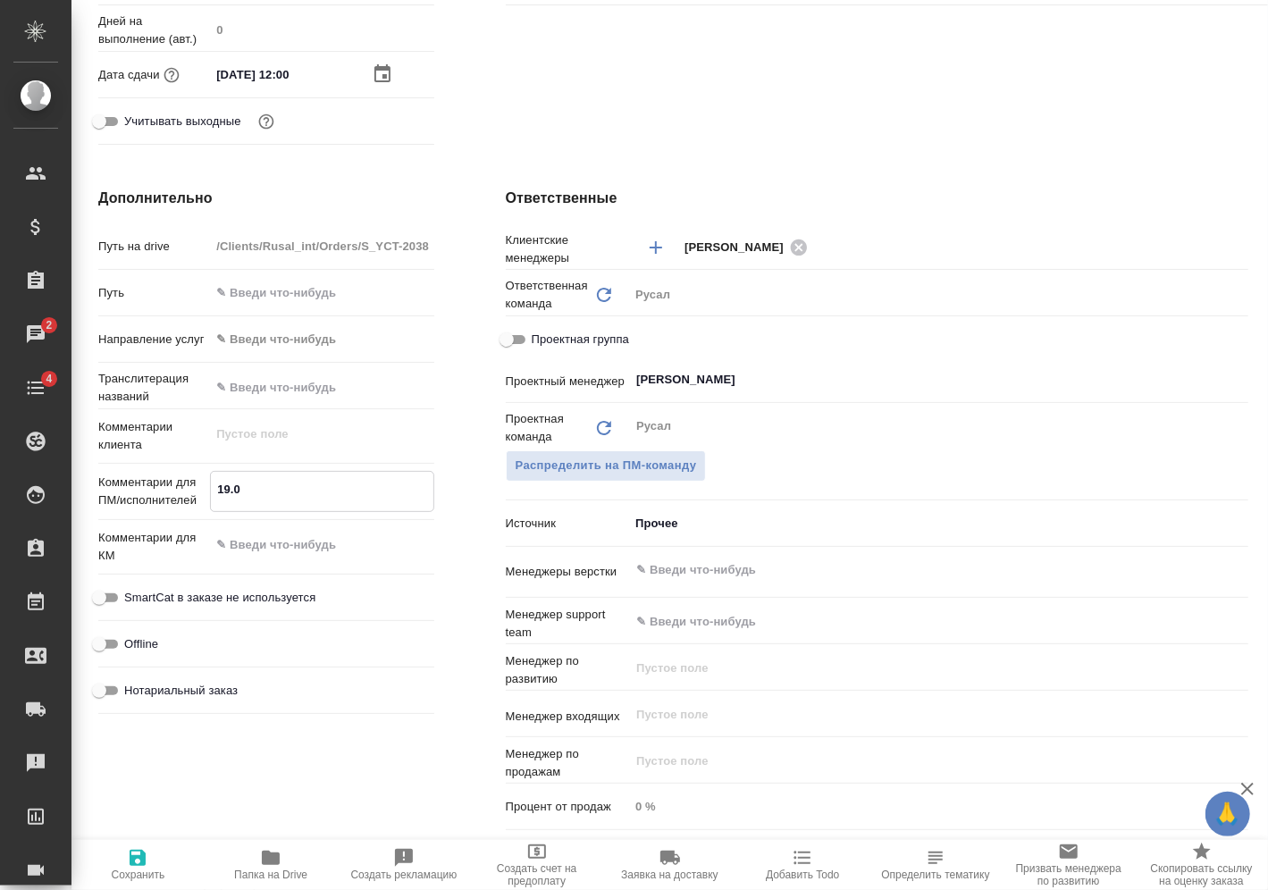
type textarea "x"
type textarea "19.09"
type textarea "x"
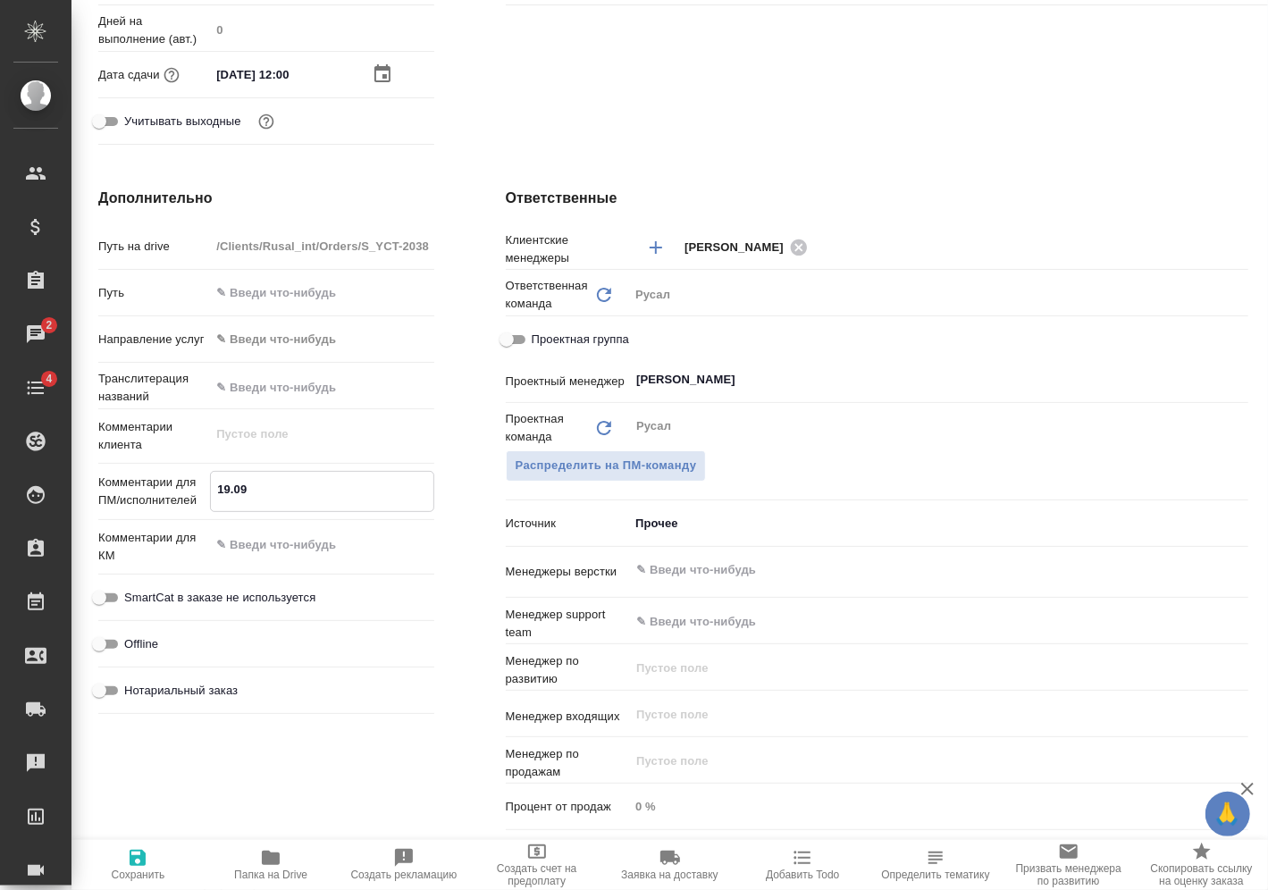
type textarea "x"
type textarea "19.09 Ф"
type textarea "x"
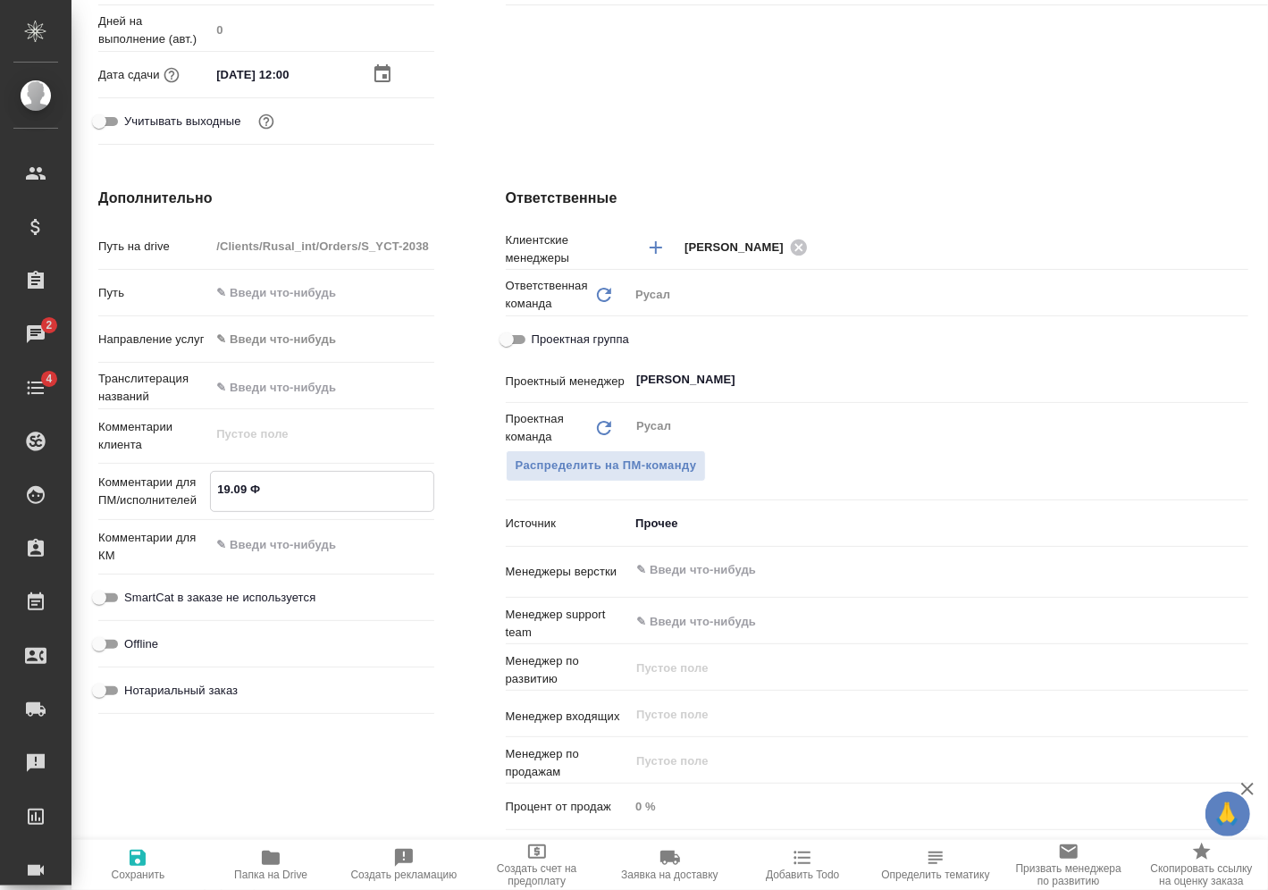
type textarea "x"
type textarea "19.09 Фе"
type textarea "x"
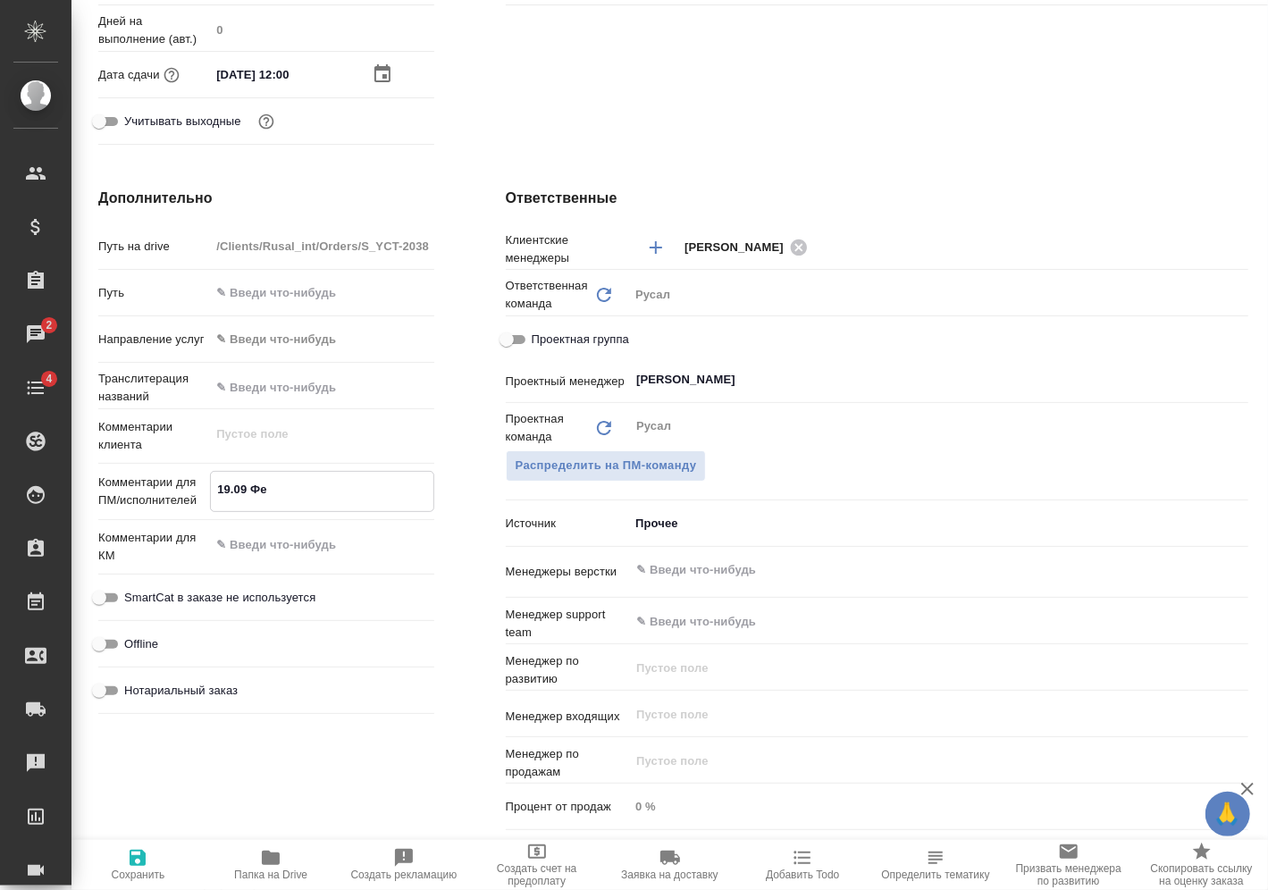
type textarea "19.09 Фер"
type textarea "x"
type textarea "19.09 Фера"
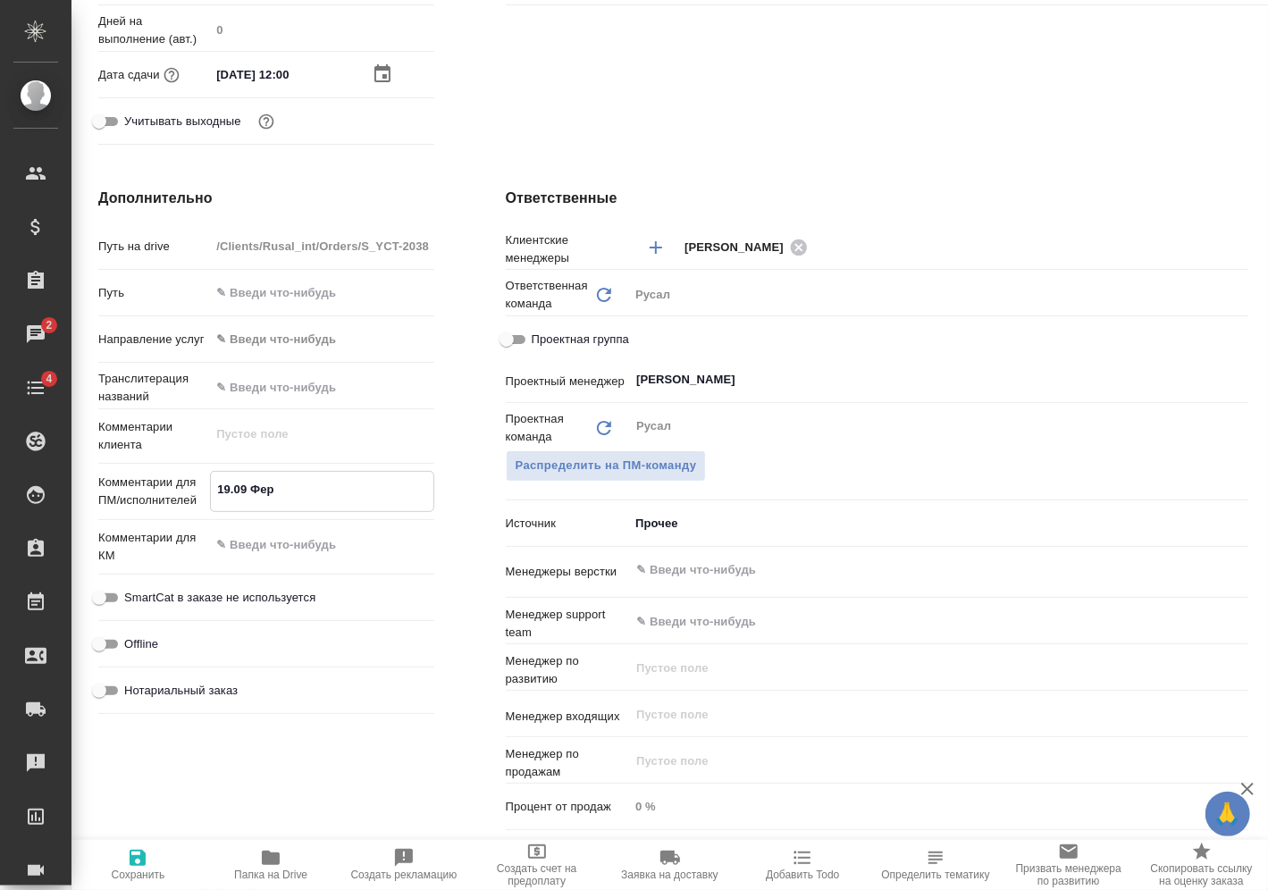
type textarea "x"
type textarea "19.09 Ферап"
type textarea "x"
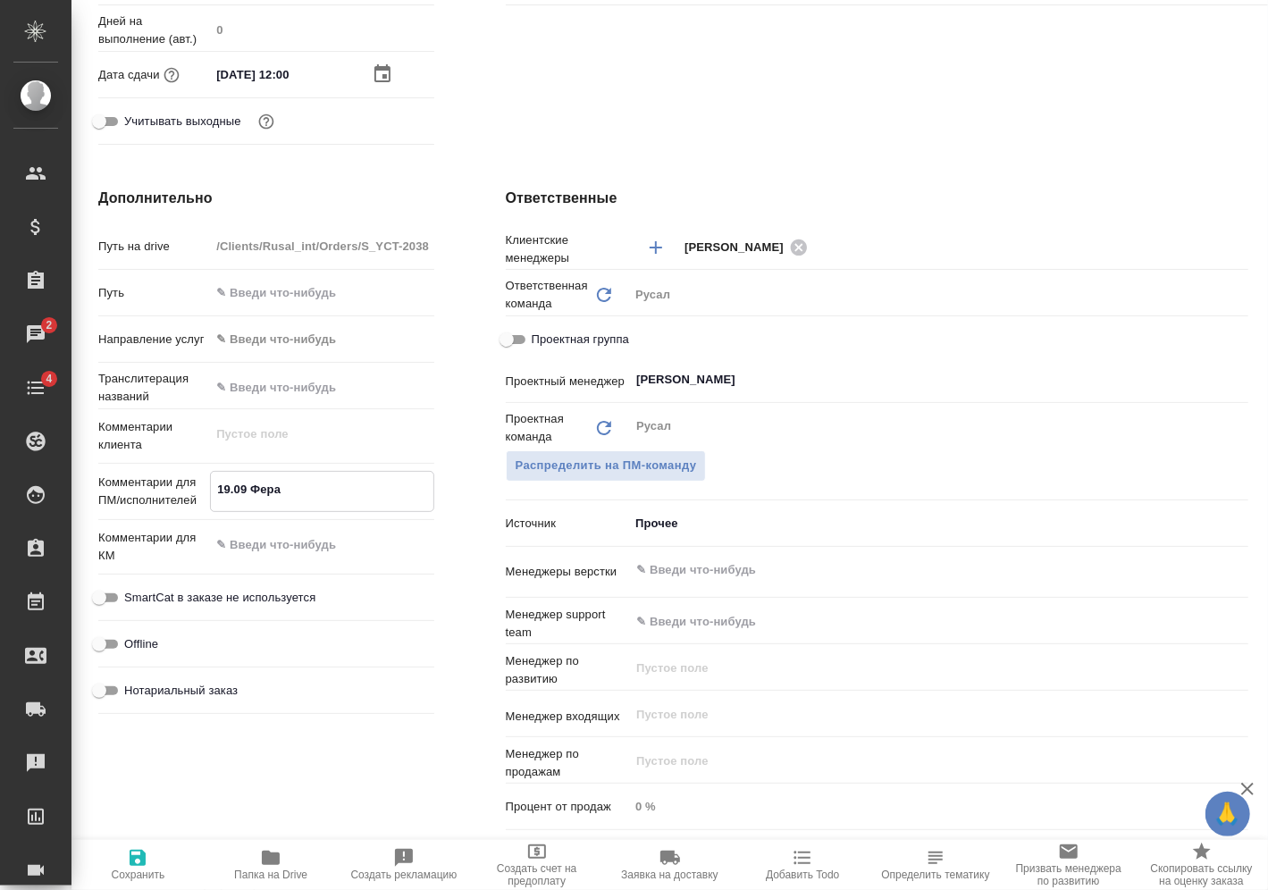
type textarea "x"
type textarea "19.09 Ферапо"
type textarea "x"
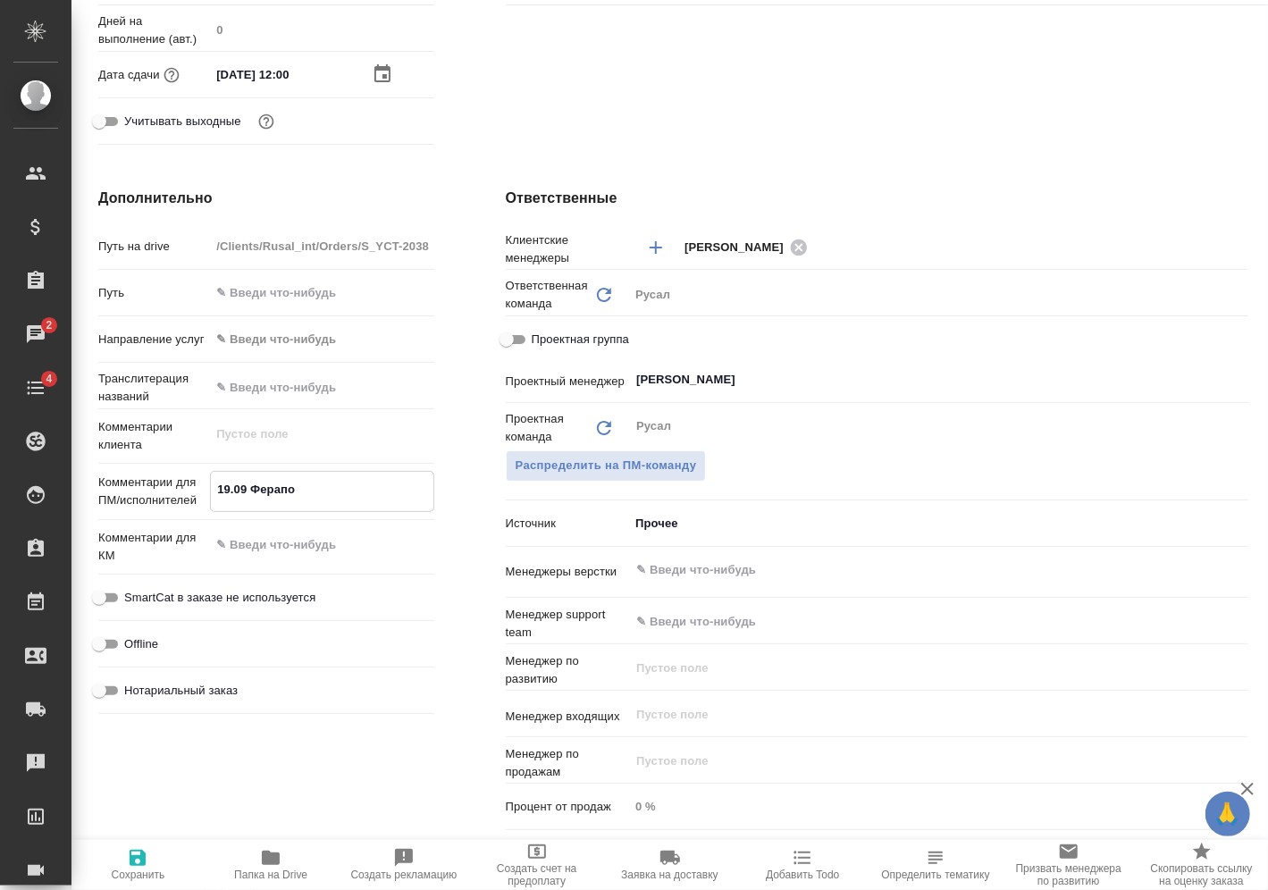
type textarea "x"
type textarea "19.09 Ферапон"
type textarea "x"
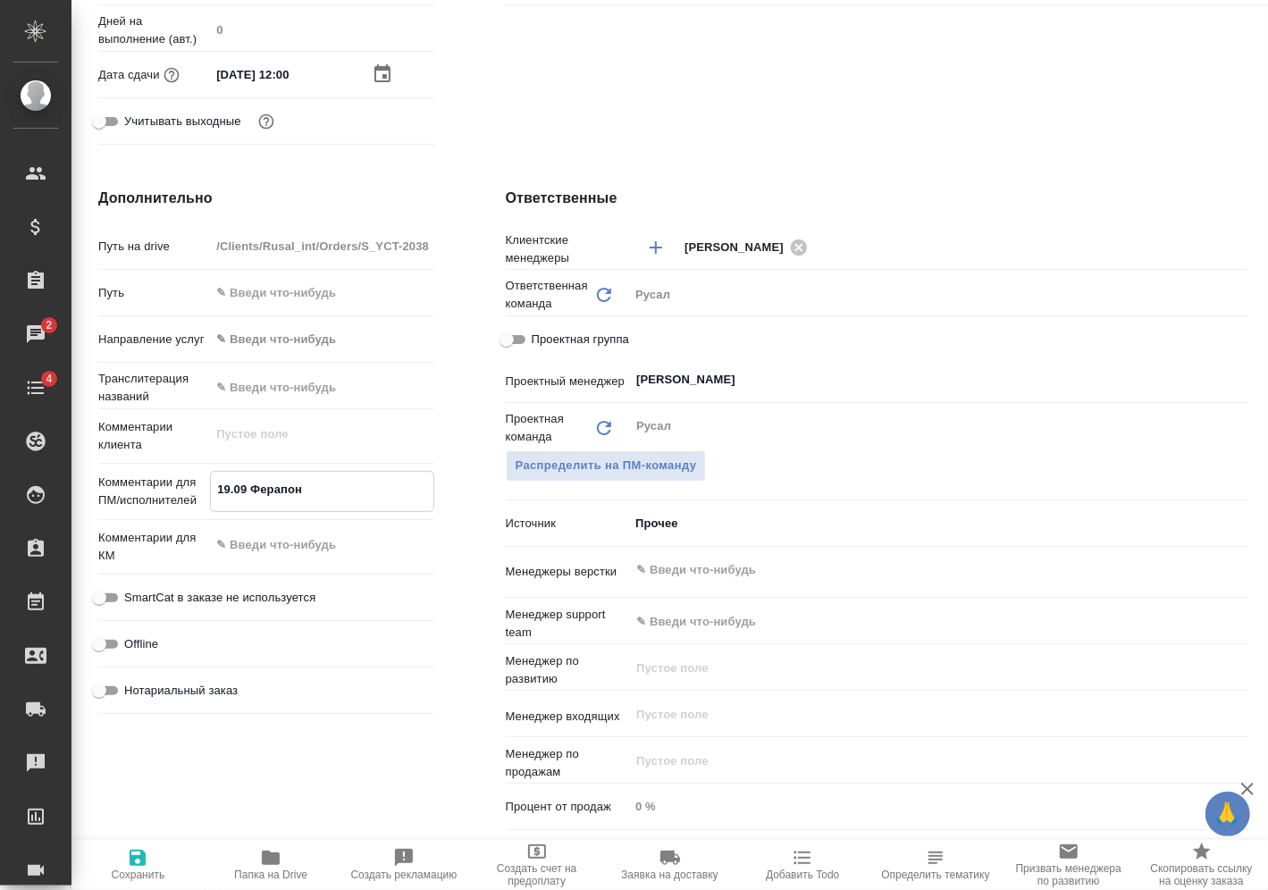
type textarea "19.09 Ферапонт"
type textarea "x"
type textarea "19.09 Ферапонто"
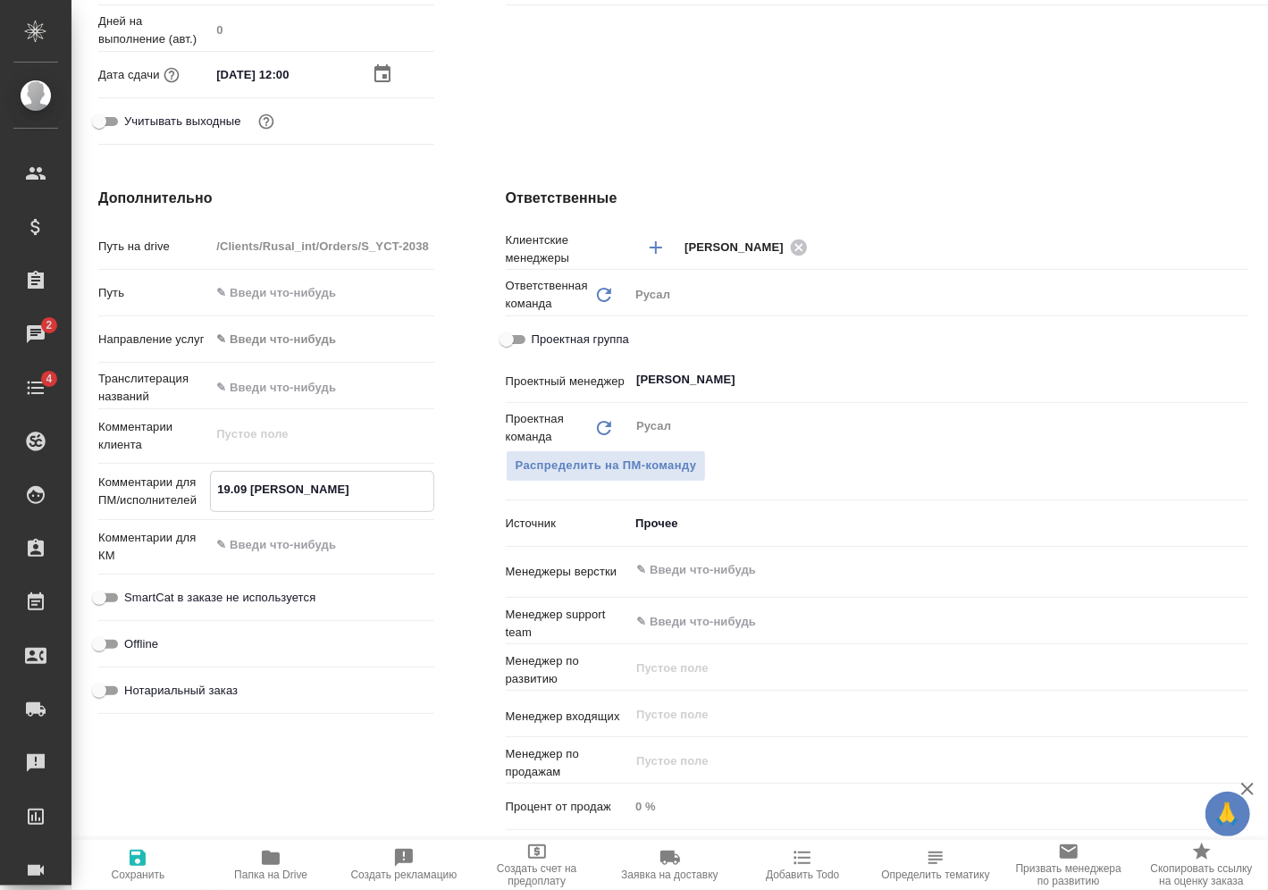
type textarea "x"
type textarea "19.09 Ферапонтов"
type textarea "x"
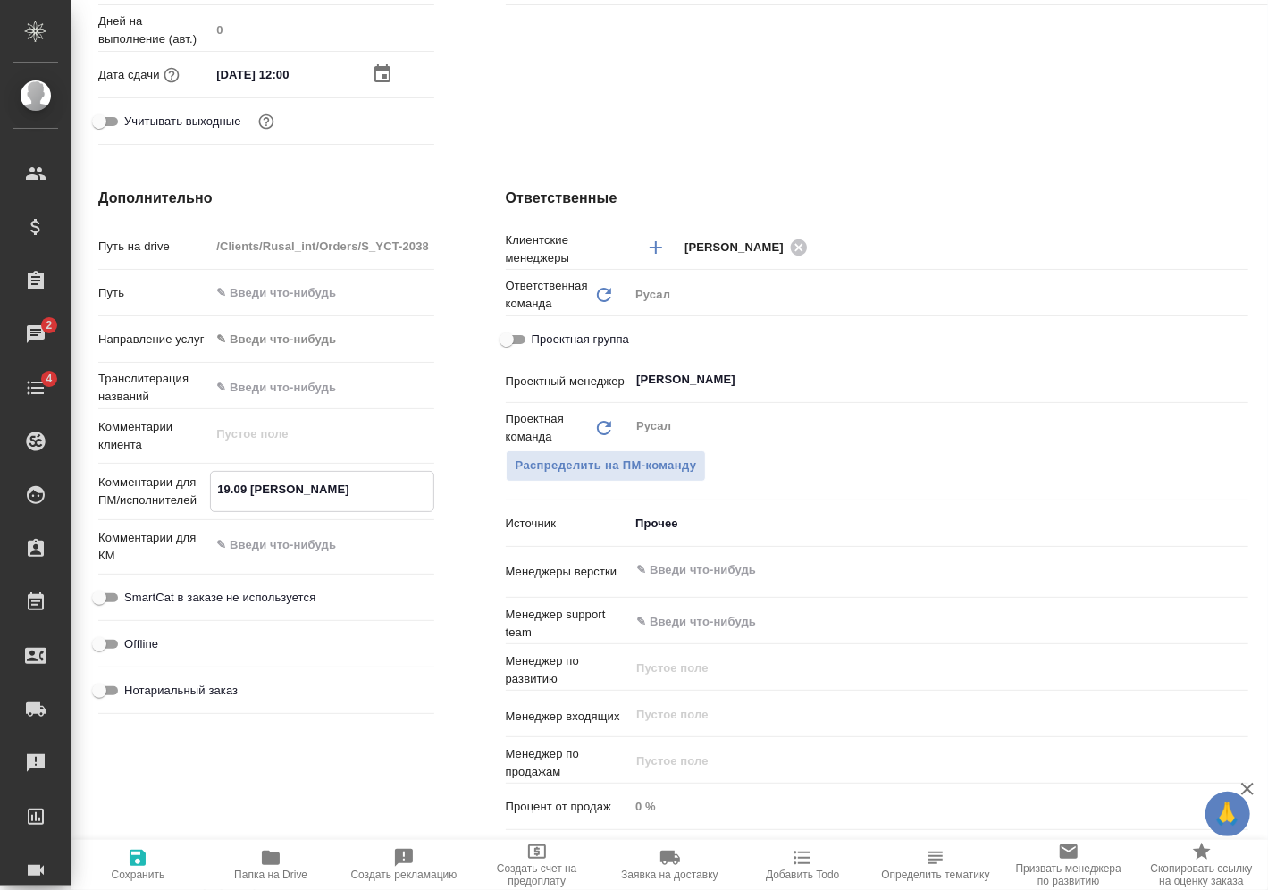
type textarea "x"
type textarea "19.09 Ферапонтова"
type textarea "x"
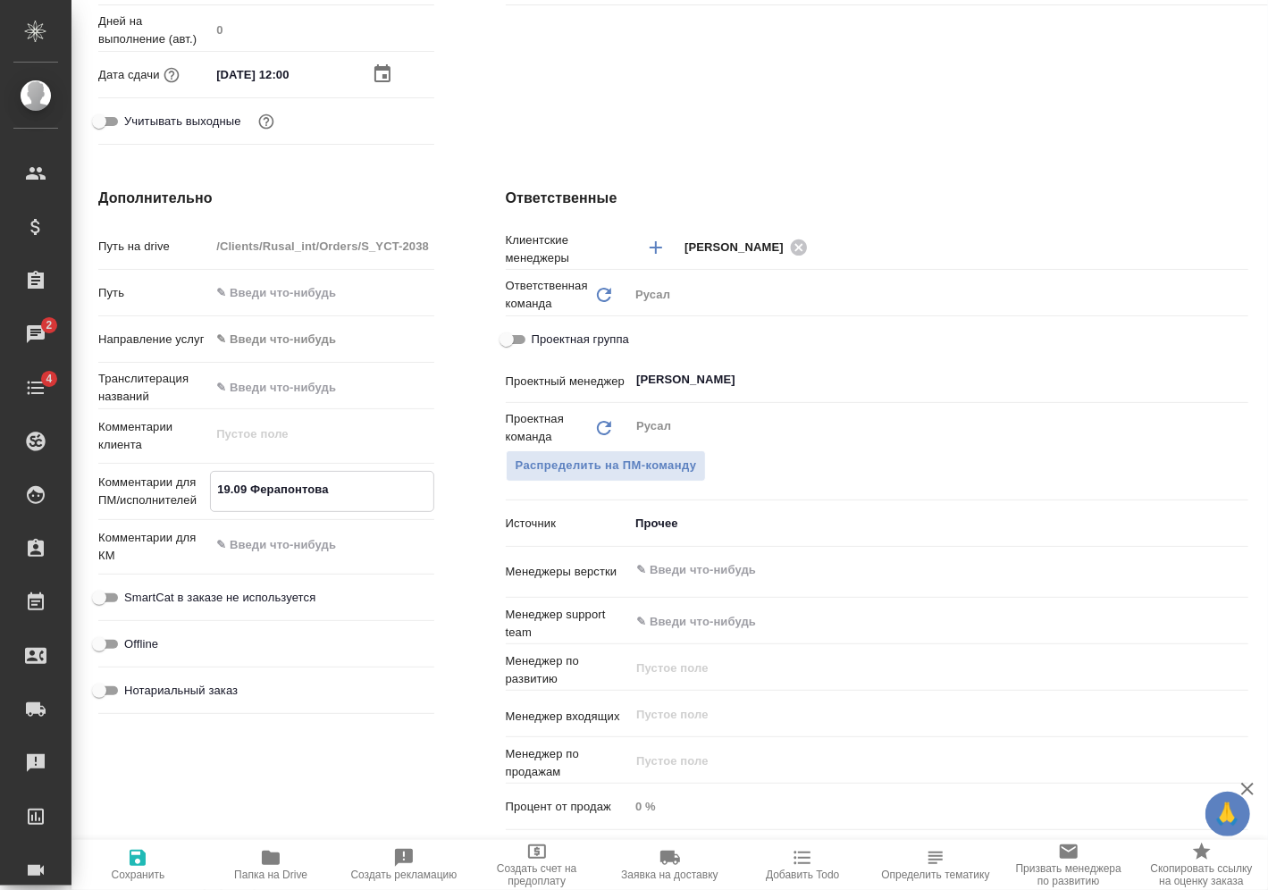
type textarea "x"
type textarea "19.09 Ферапонтова"
type textarea "x"
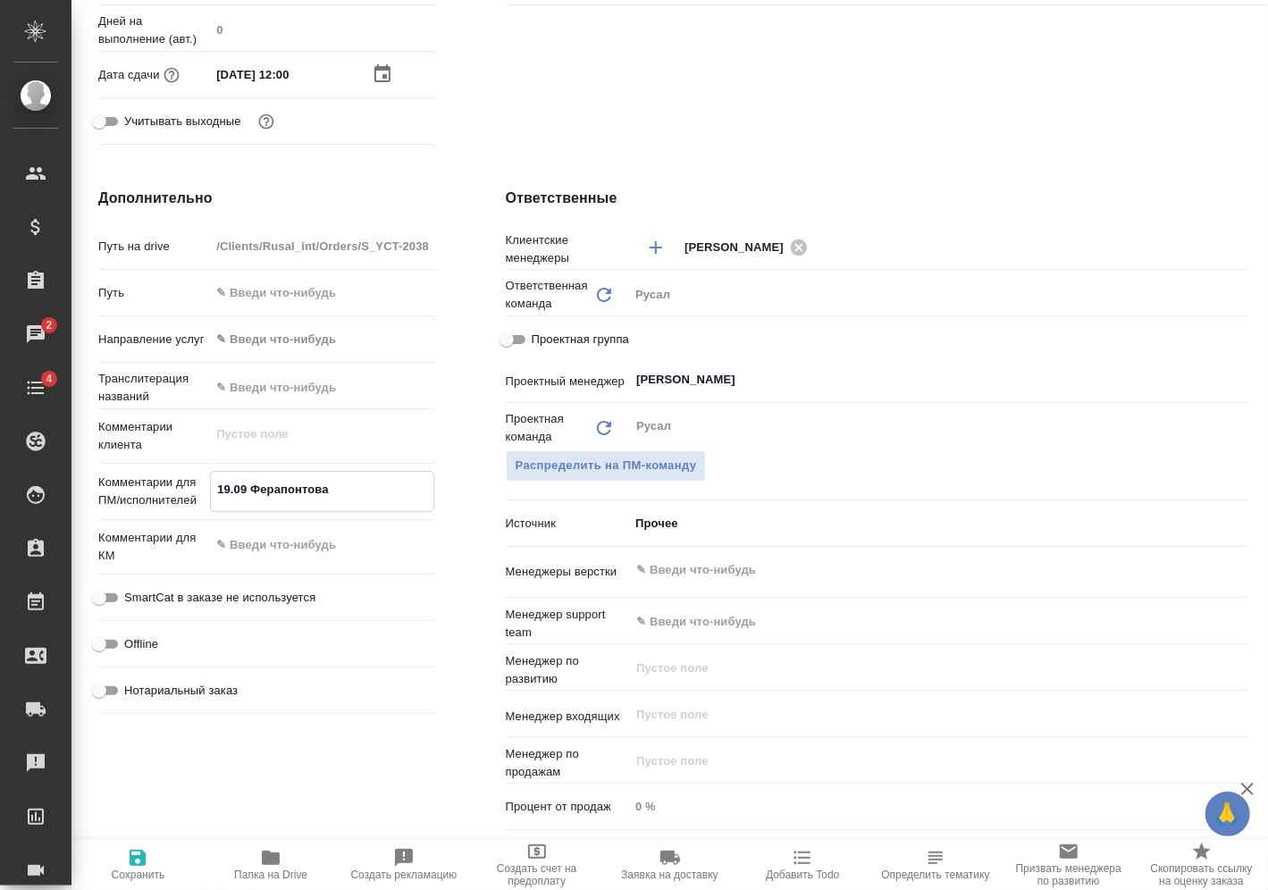
type textarea "19.09 Ферапонтова о"
type textarea "x"
type textarea "19.09 Ферапонтова оф"
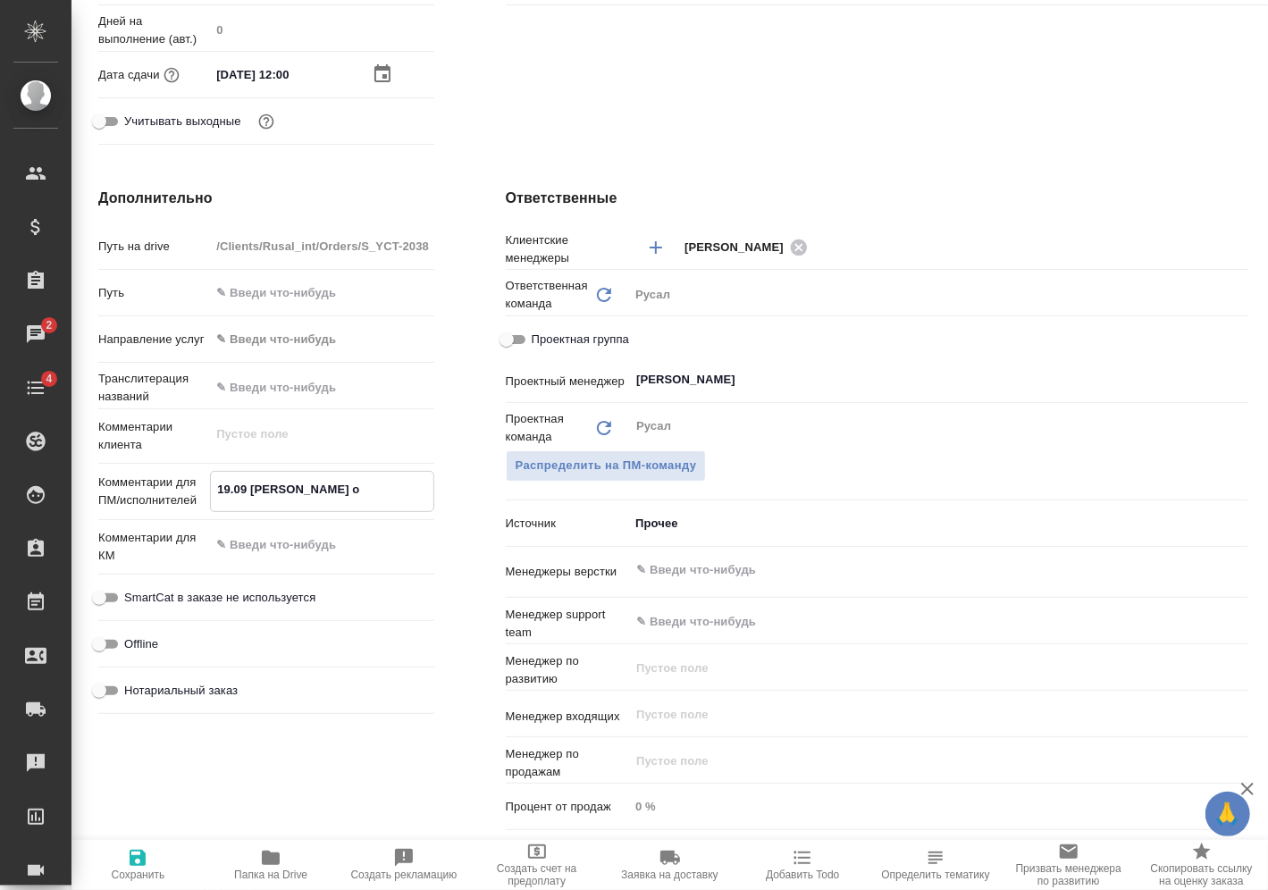
type textarea "x"
type textarea "19.09 Ферапонтова офи"
type textarea "x"
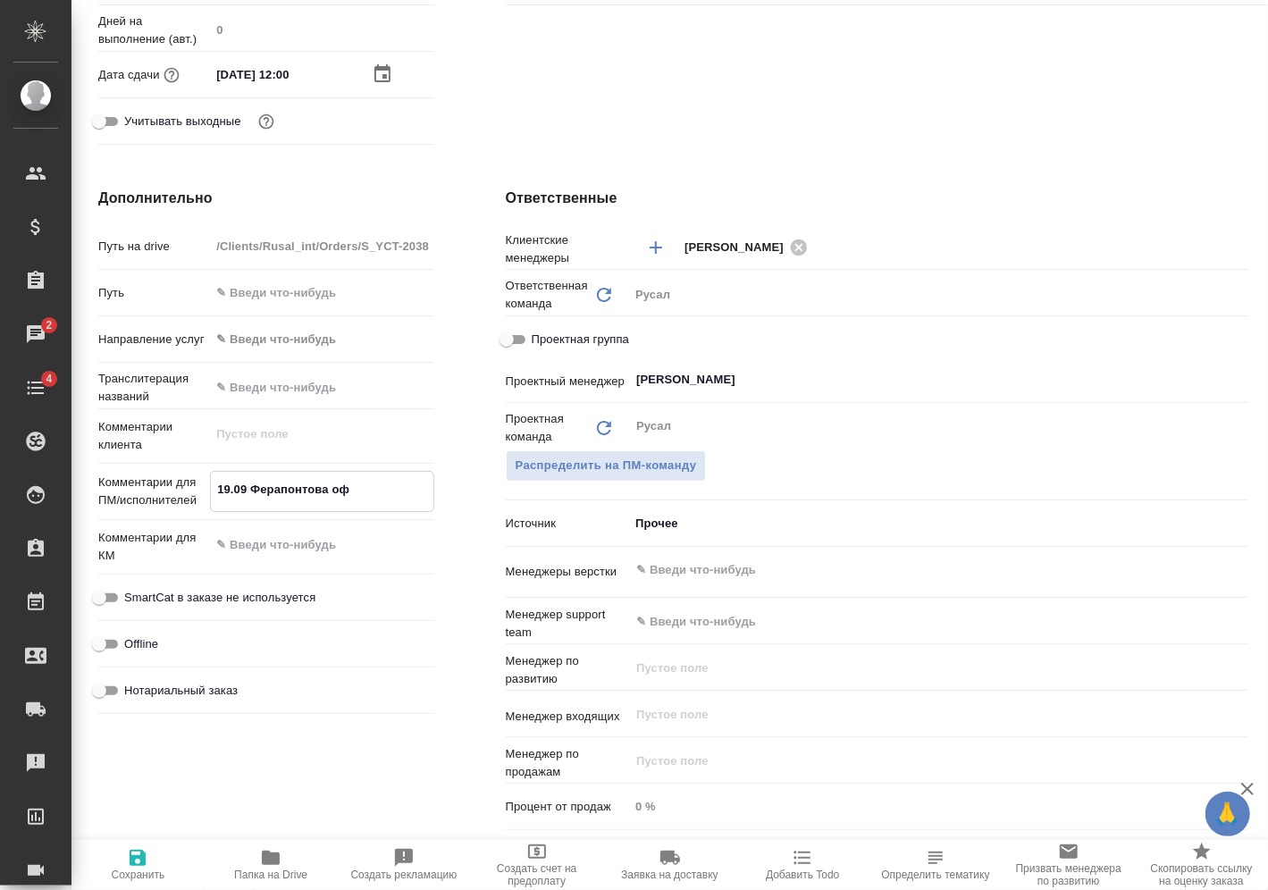
type textarea "x"
type textarea "19.09 Ферапонтова офис"
type textarea "x"
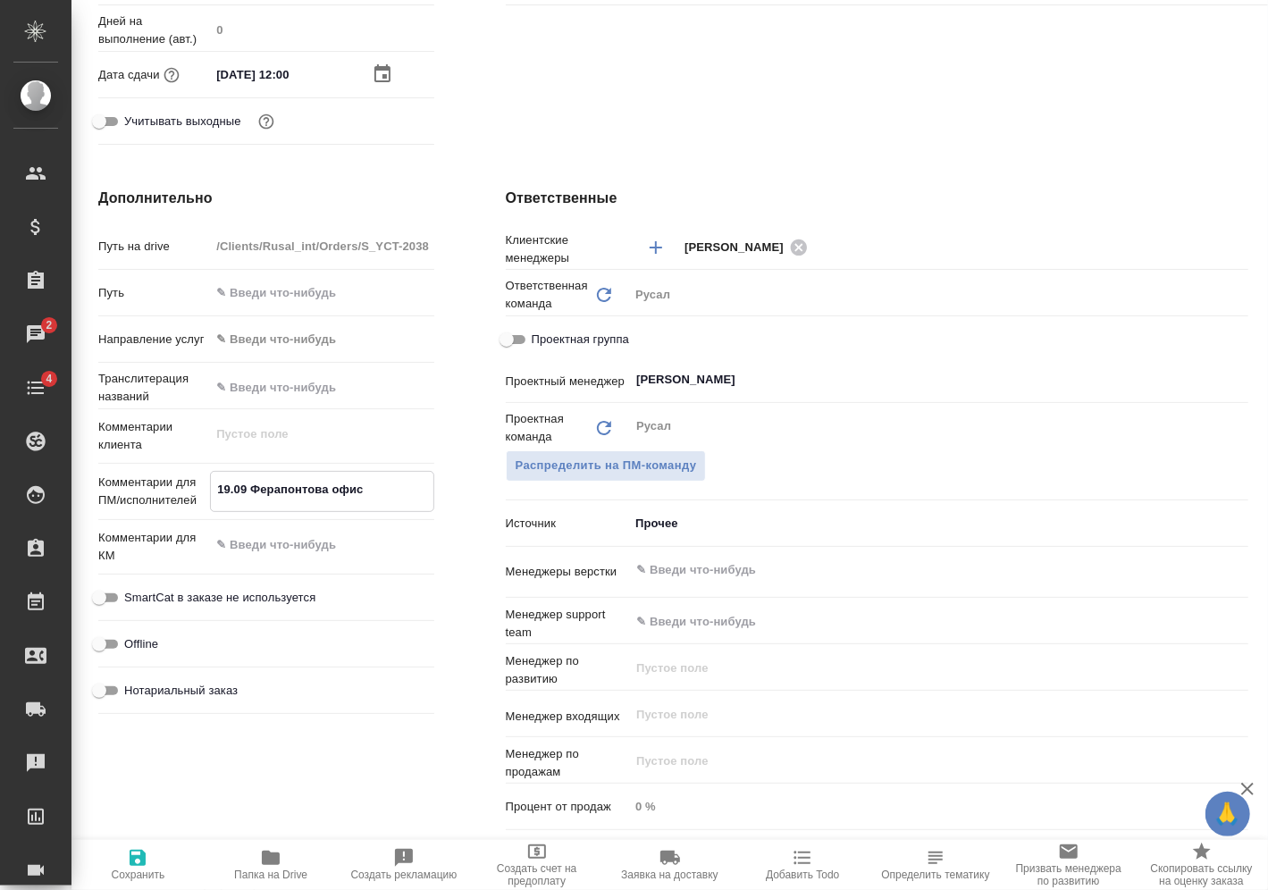
type textarea "19.09 Ферапонтова офис"
type textarea "x"
click at [142, 874] on span "Сохранить" at bounding box center [139, 875] width 54 height 13
type textarea "x"
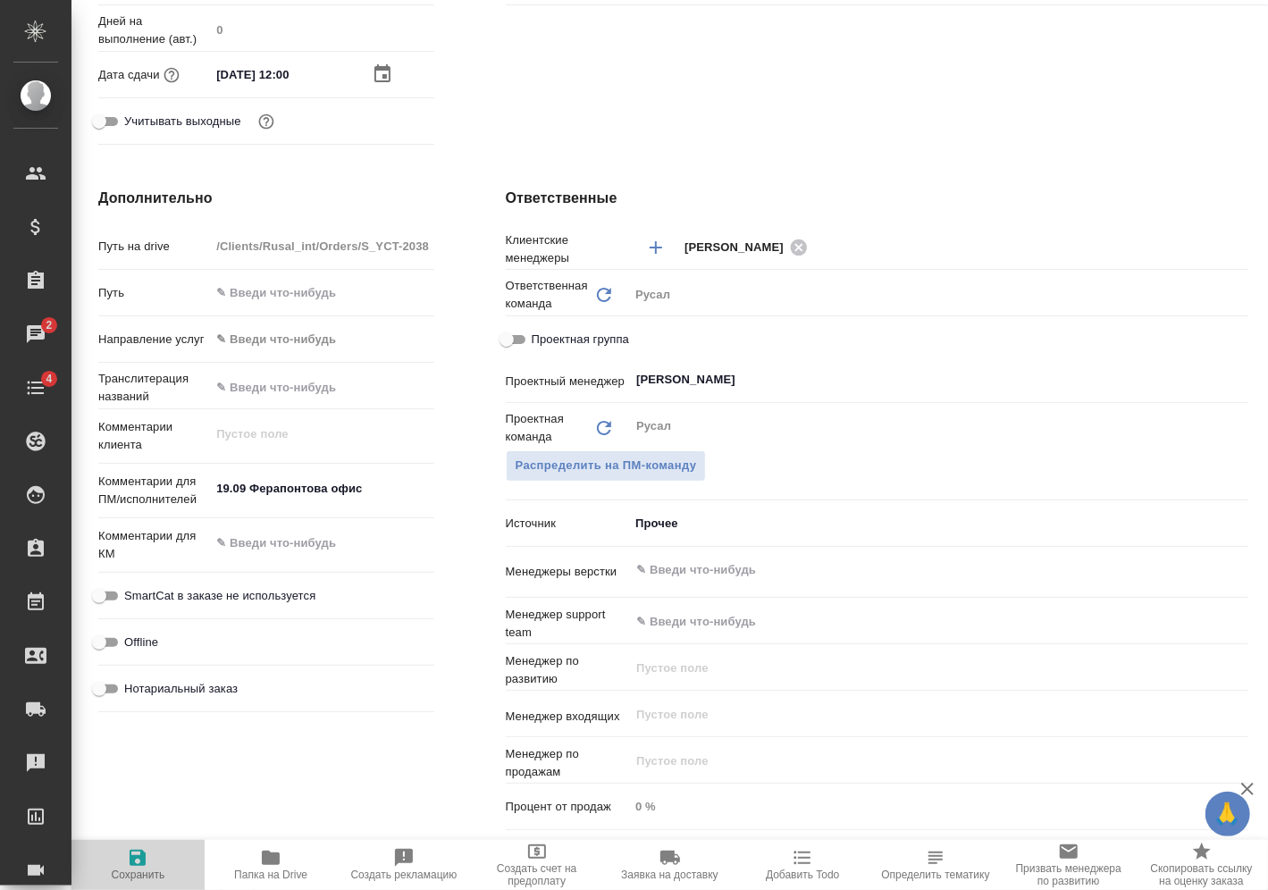
type textarea "x"
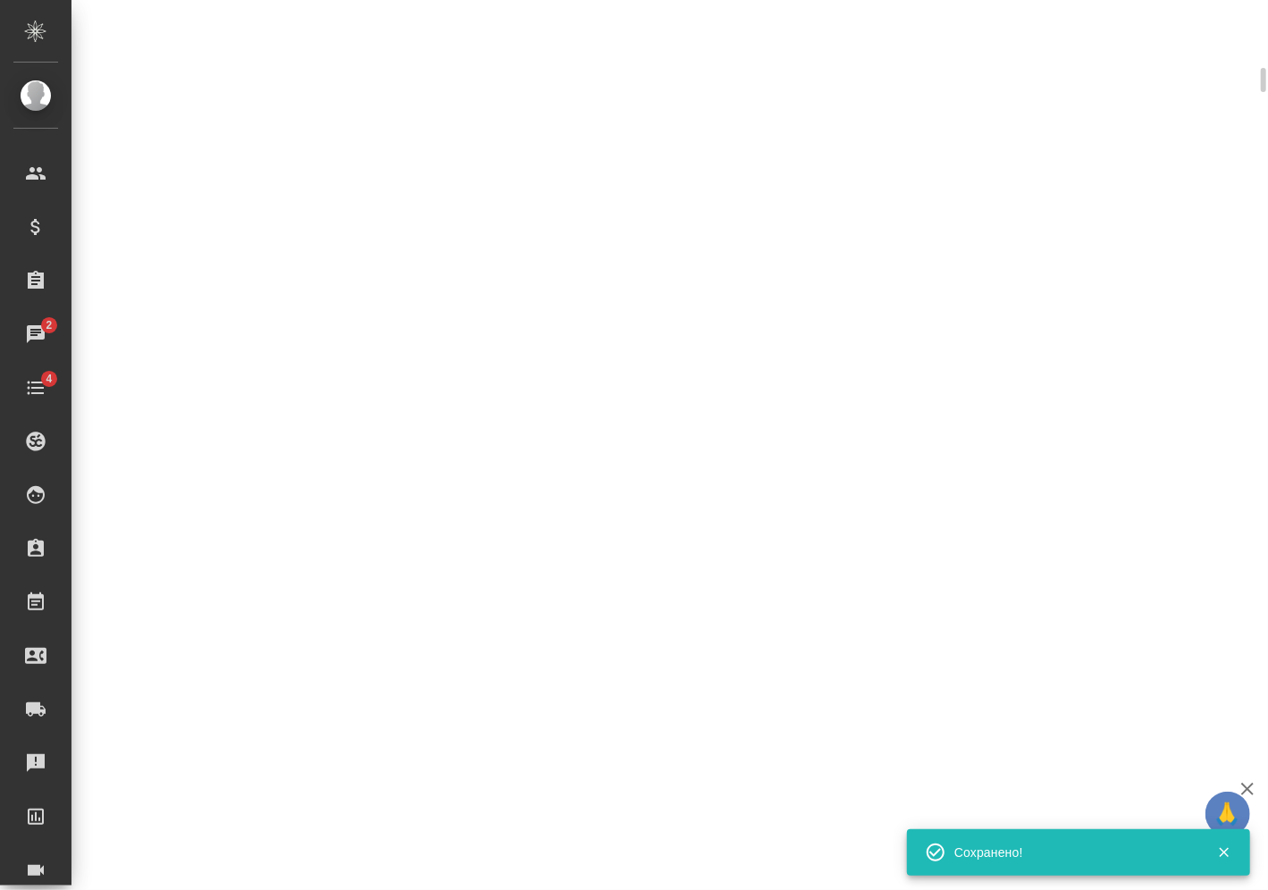
select select "RU"
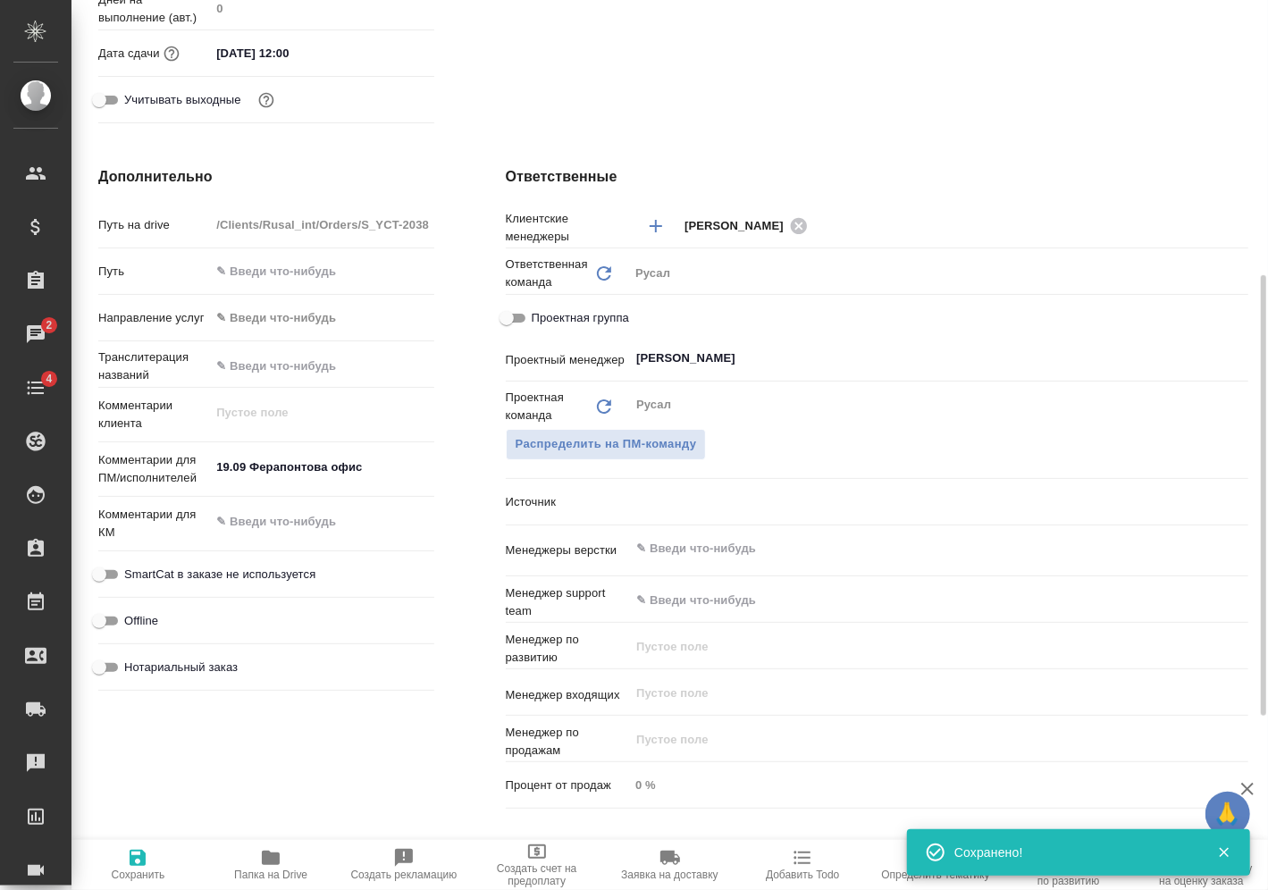
type textarea "x"
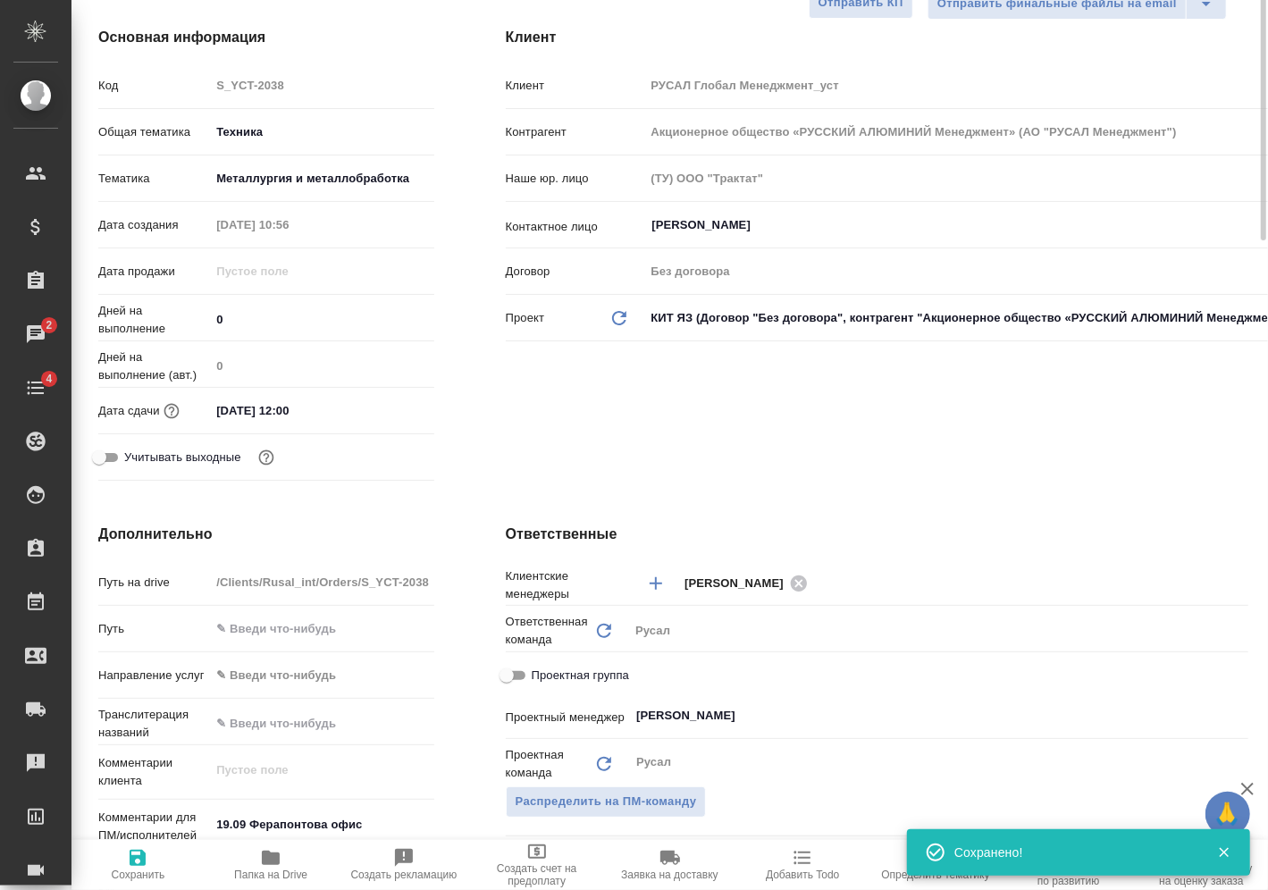
scroll to position [0, 0]
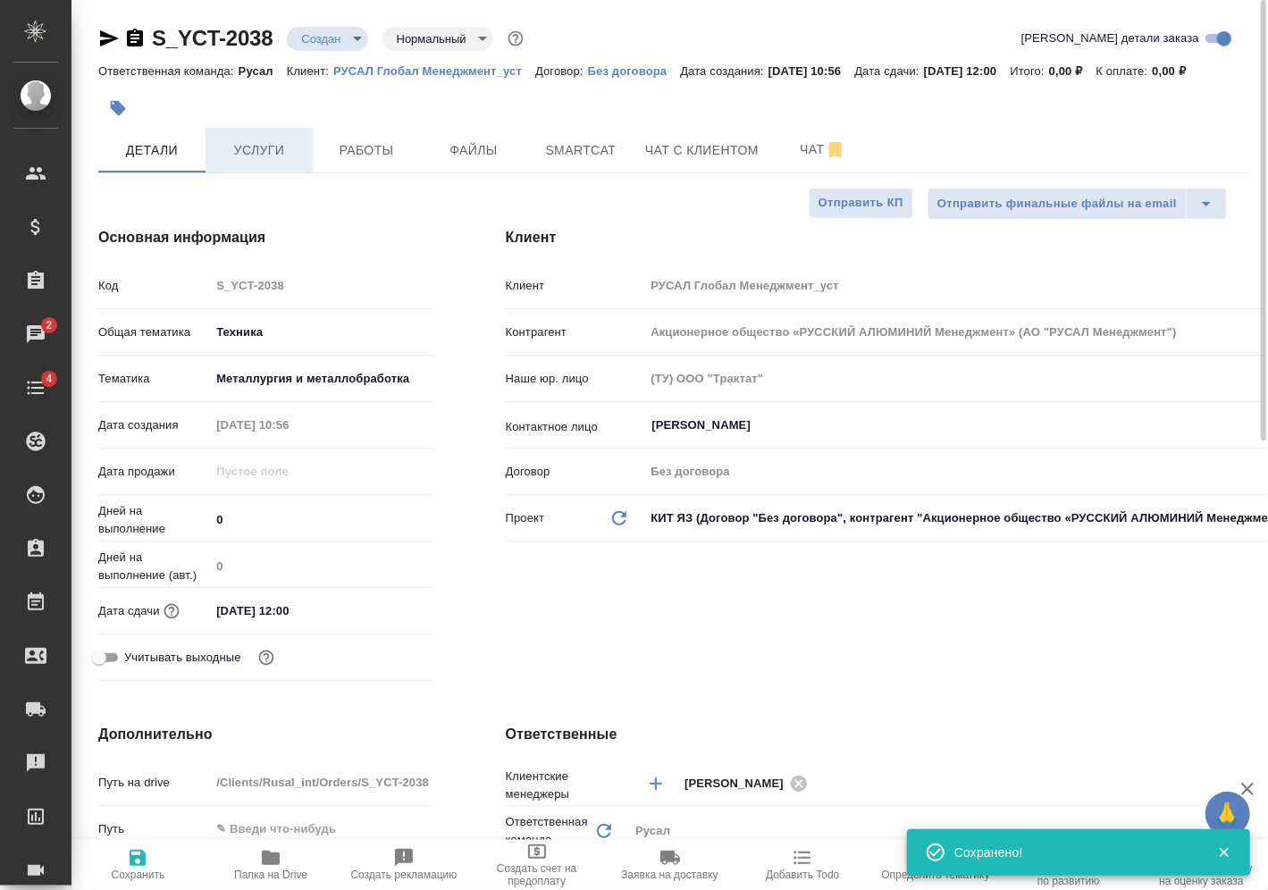
click at [255, 159] on button "Услуги" at bounding box center [259, 150] width 107 height 45
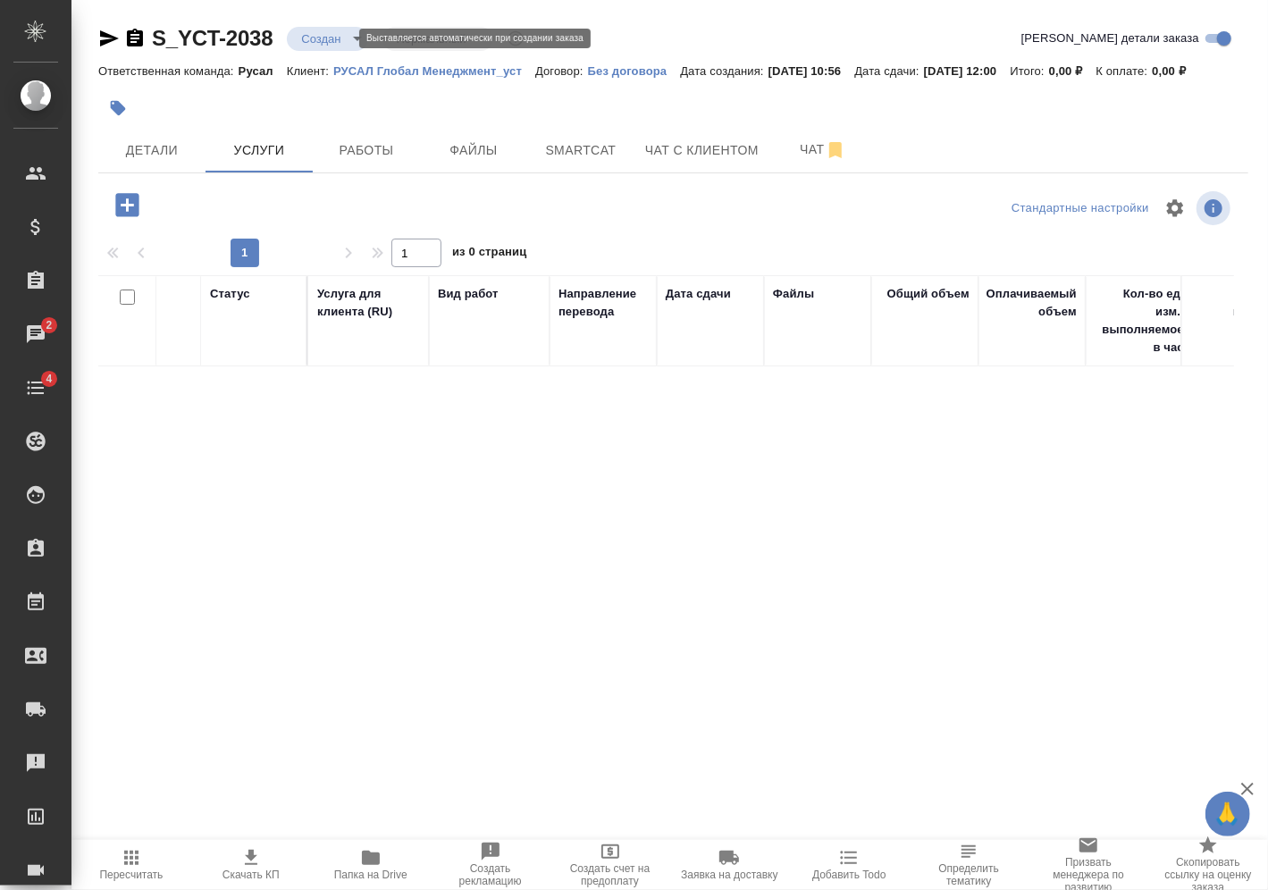
click at [334, 36] on body "🙏 .cls-1 fill:#fff; AWATERA Vasilev Evgeniy Клиенты Спецификации Заказы 2 Чаты …" at bounding box center [634, 445] width 1268 height 890
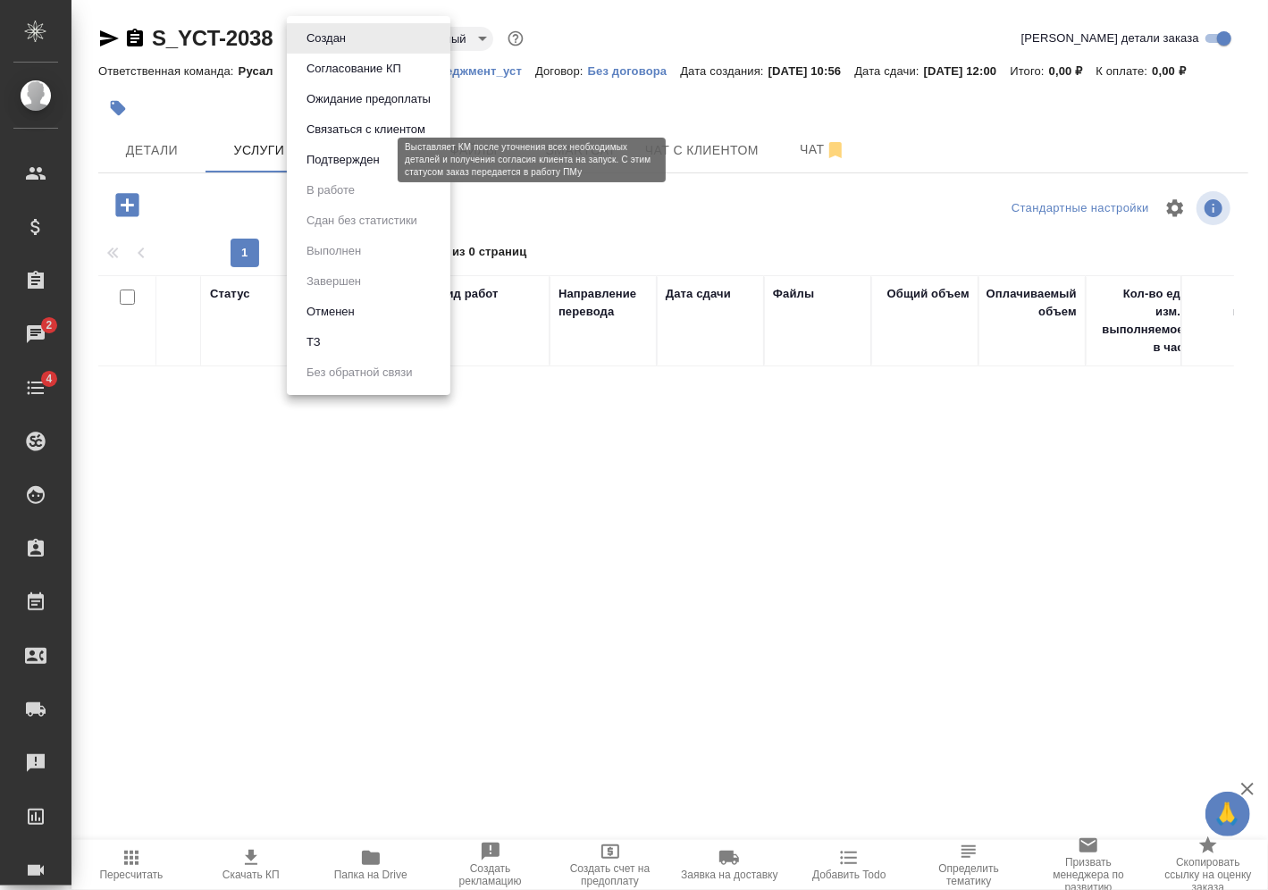
click at [371, 164] on button "Подтвержден" at bounding box center [343, 160] width 84 height 20
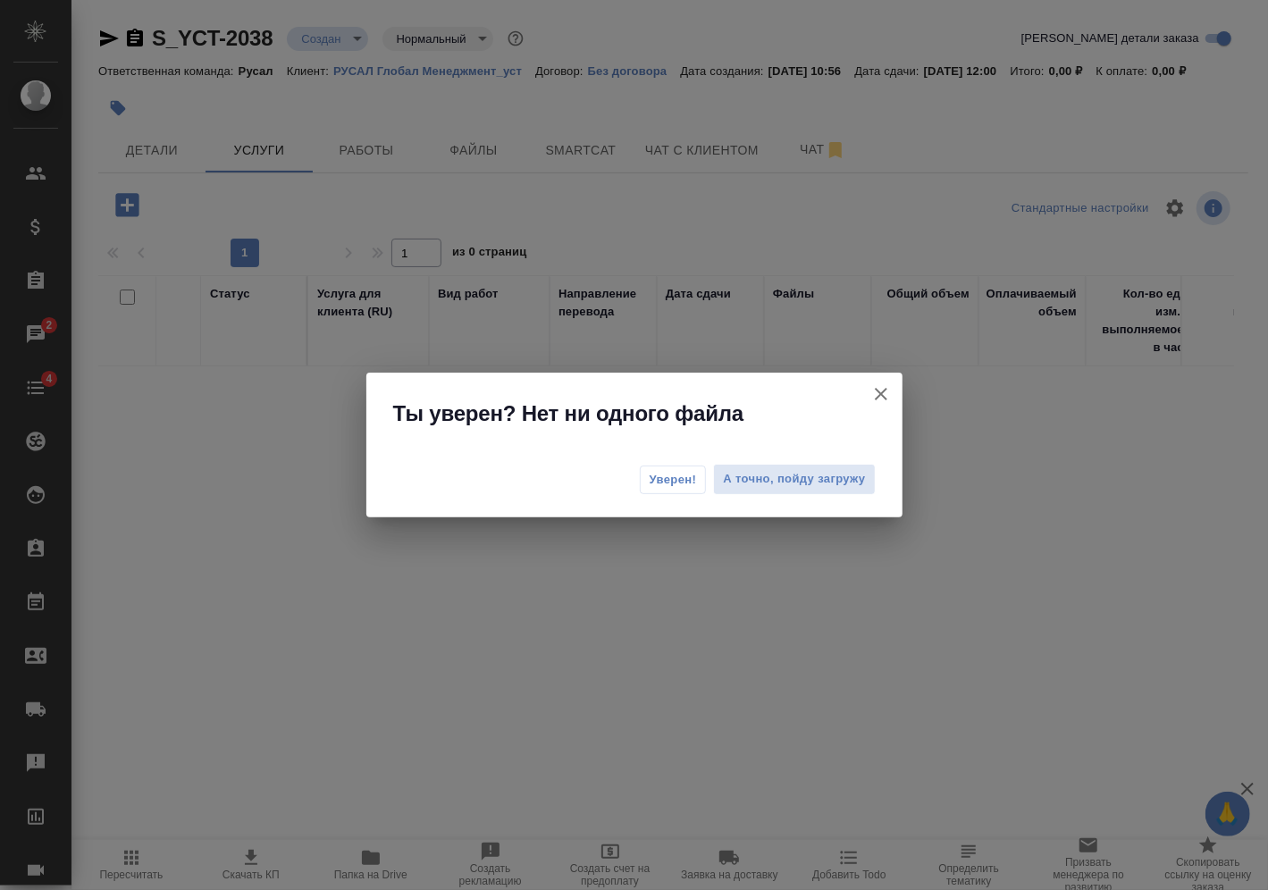
click at [693, 477] on span "Уверен!" at bounding box center [673, 480] width 47 height 18
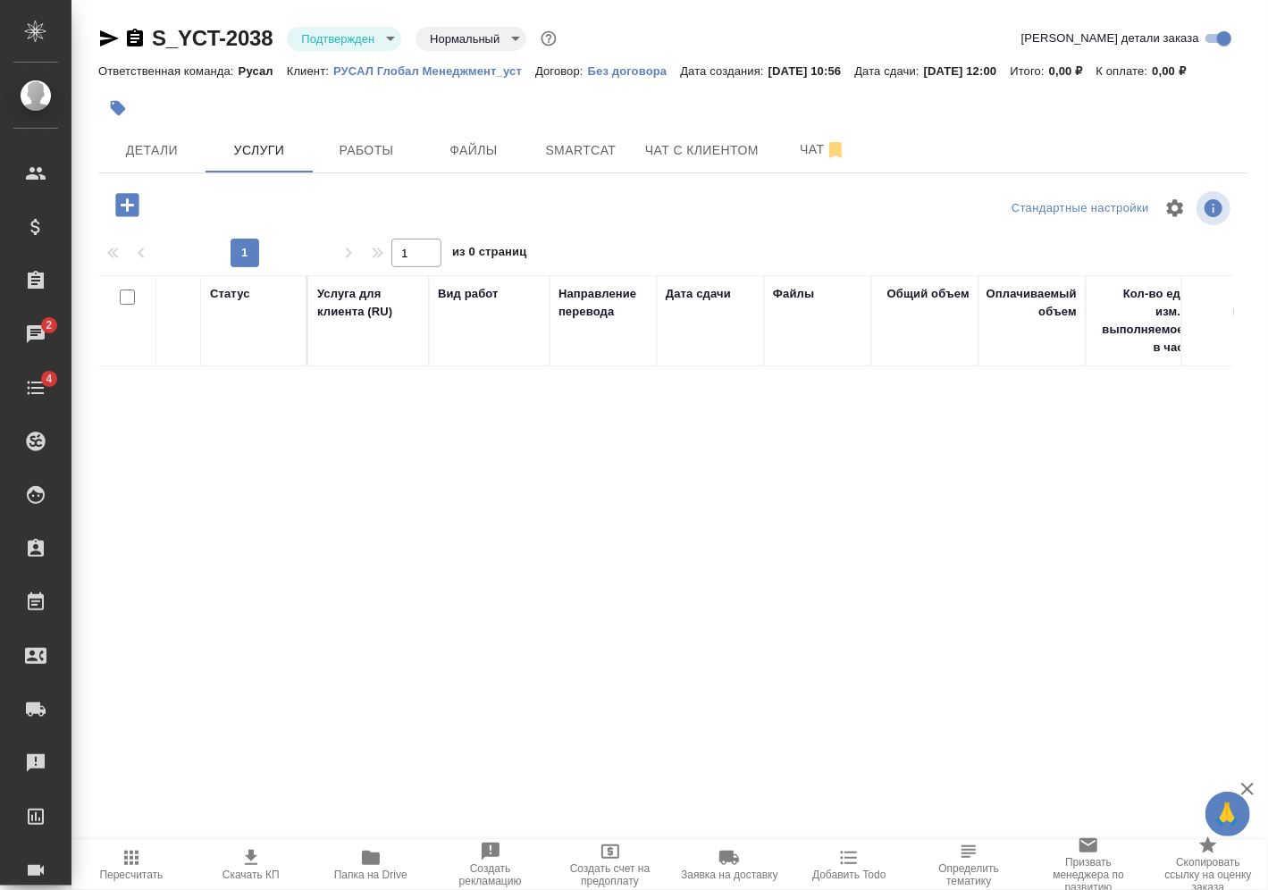
click at [140, 204] on icon "button" at bounding box center [127, 204] width 31 height 31
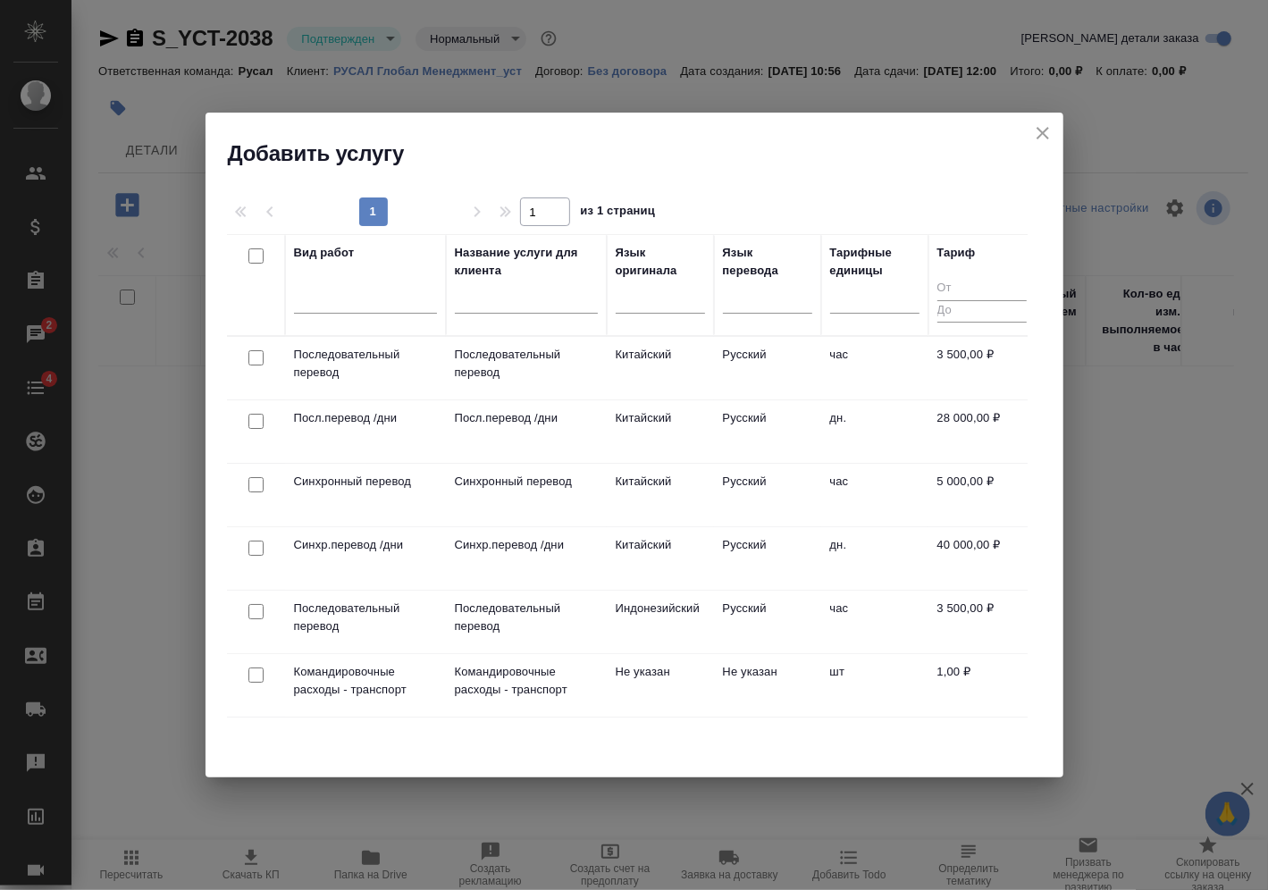
click at [260, 363] on input "checkbox" at bounding box center [255, 357] width 15 height 15
checkbox input "true"
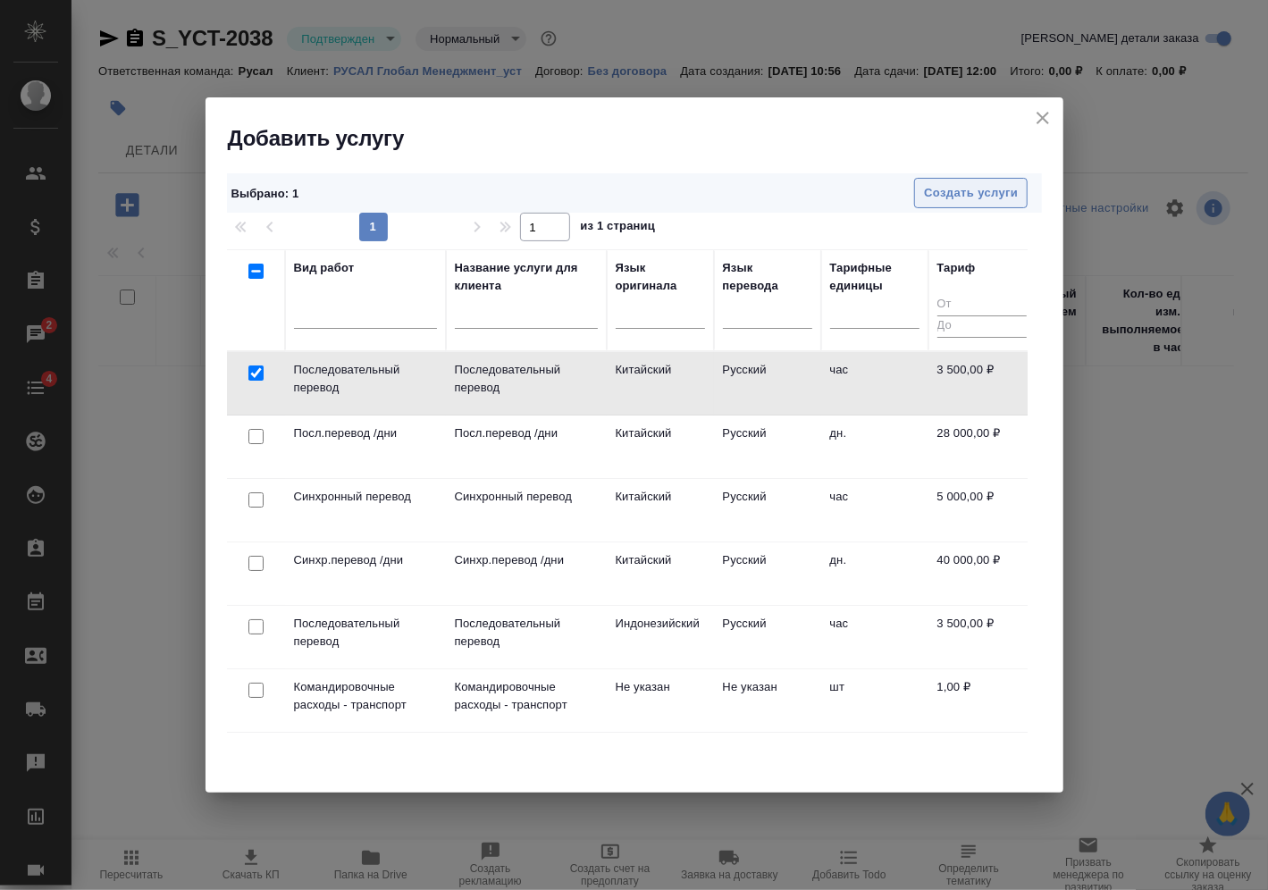
click at [971, 195] on span "Создать услуги" at bounding box center [971, 193] width 94 height 21
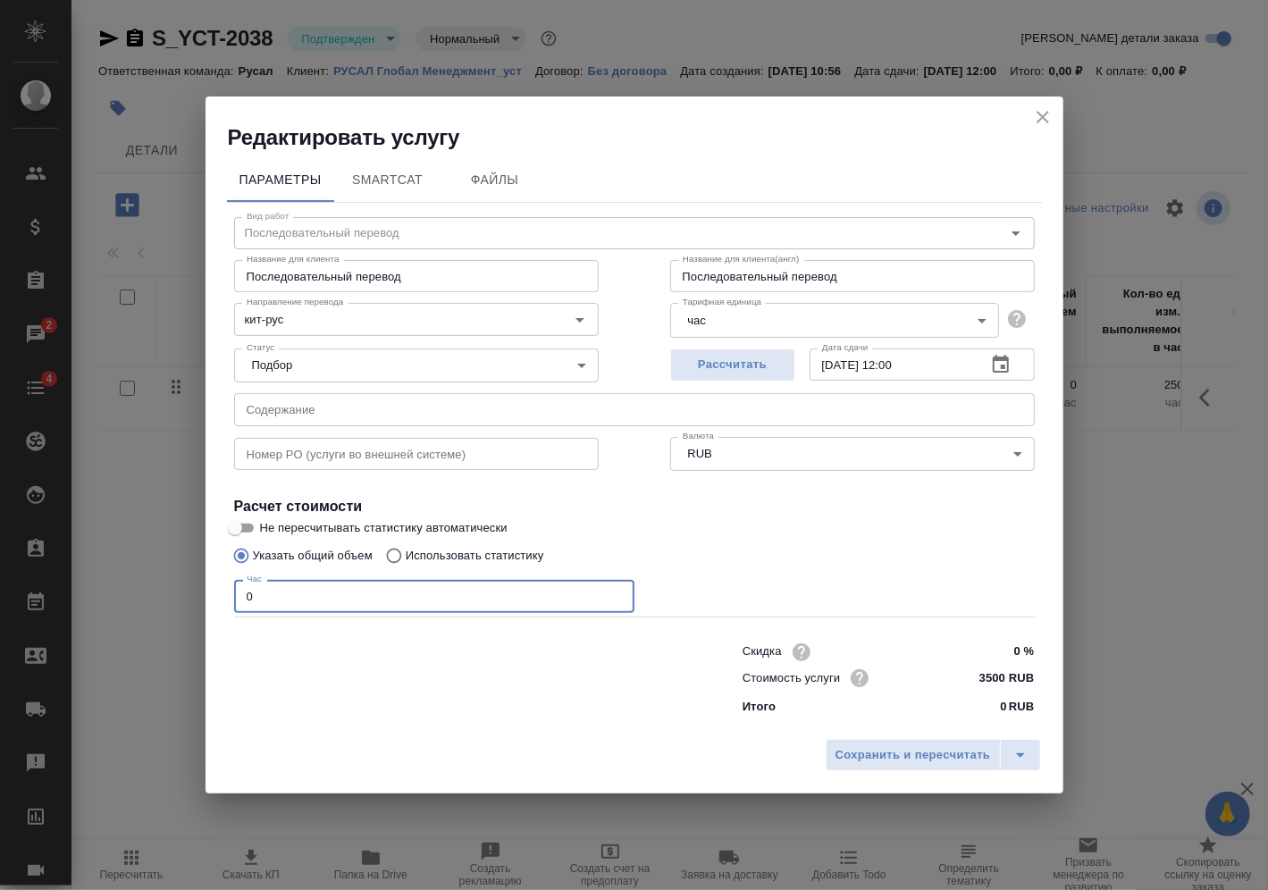
drag, startPoint x: 299, startPoint y: 595, endPoint x: 144, endPoint y: 599, distance: 155.5
click at [140, 599] on div "Редактировать услугу Параметры SmartCat Файлы Вид работ Последовательный перево…" at bounding box center [634, 445] width 1268 height 890
type input "8"
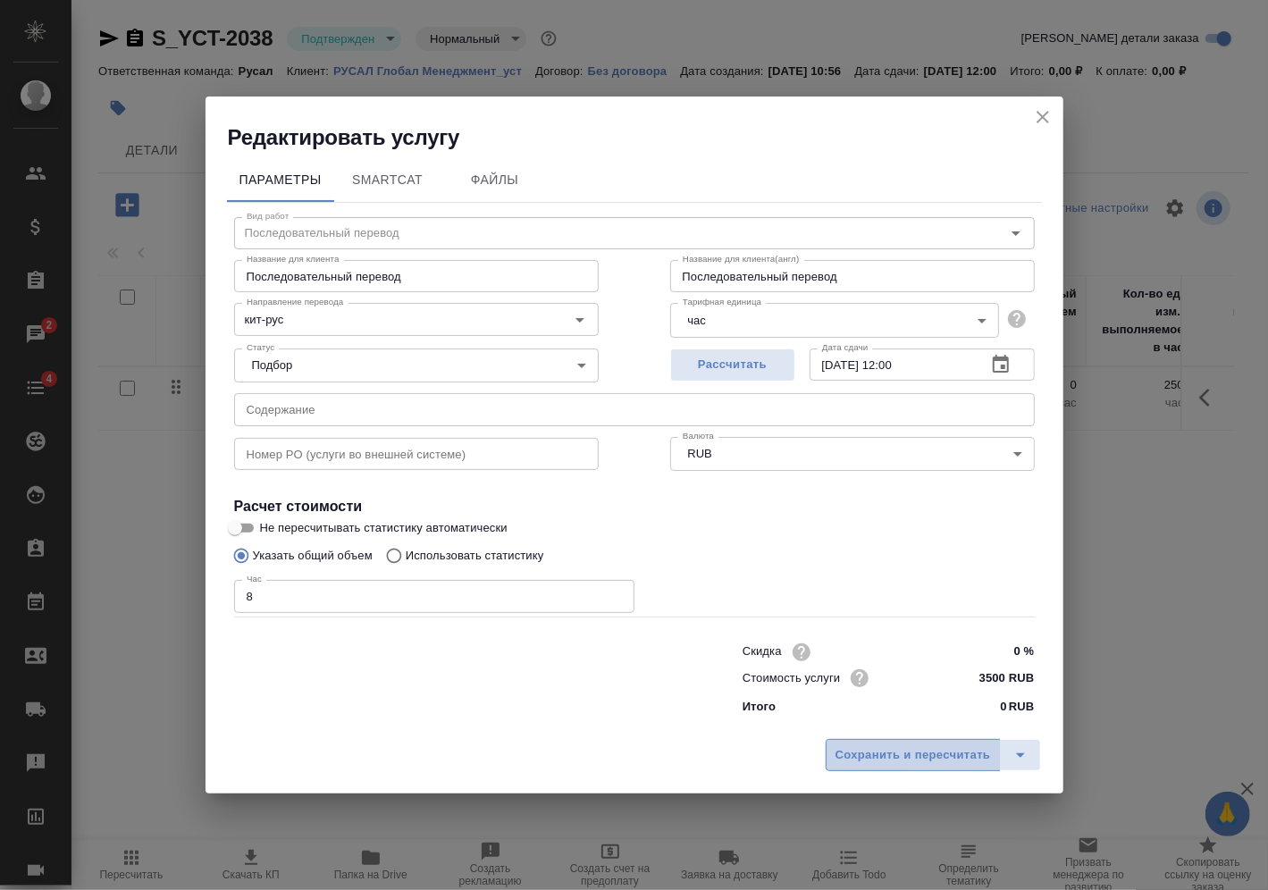
click at [930, 758] on span "Сохранить и пересчитать" at bounding box center [912, 755] width 155 height 21
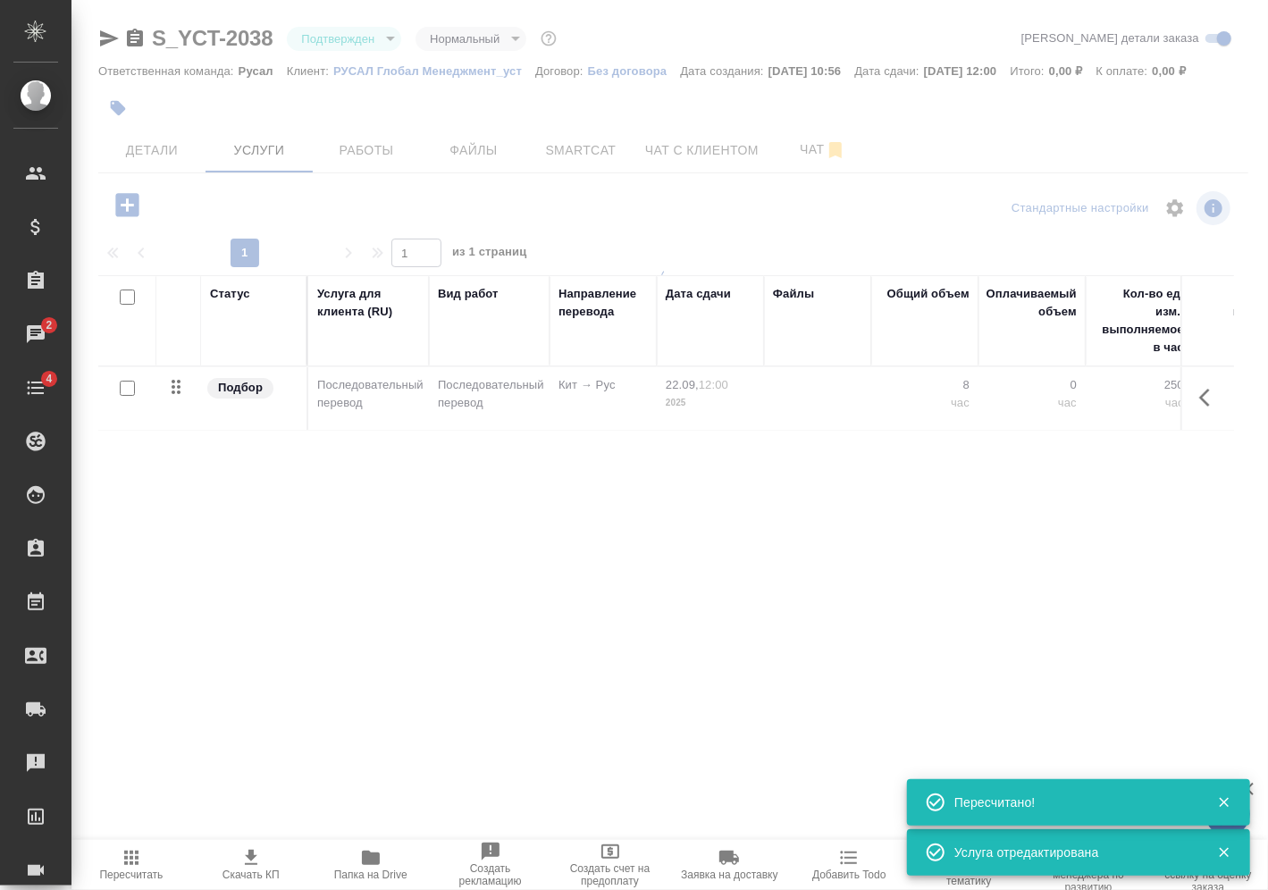
type input "urgent"
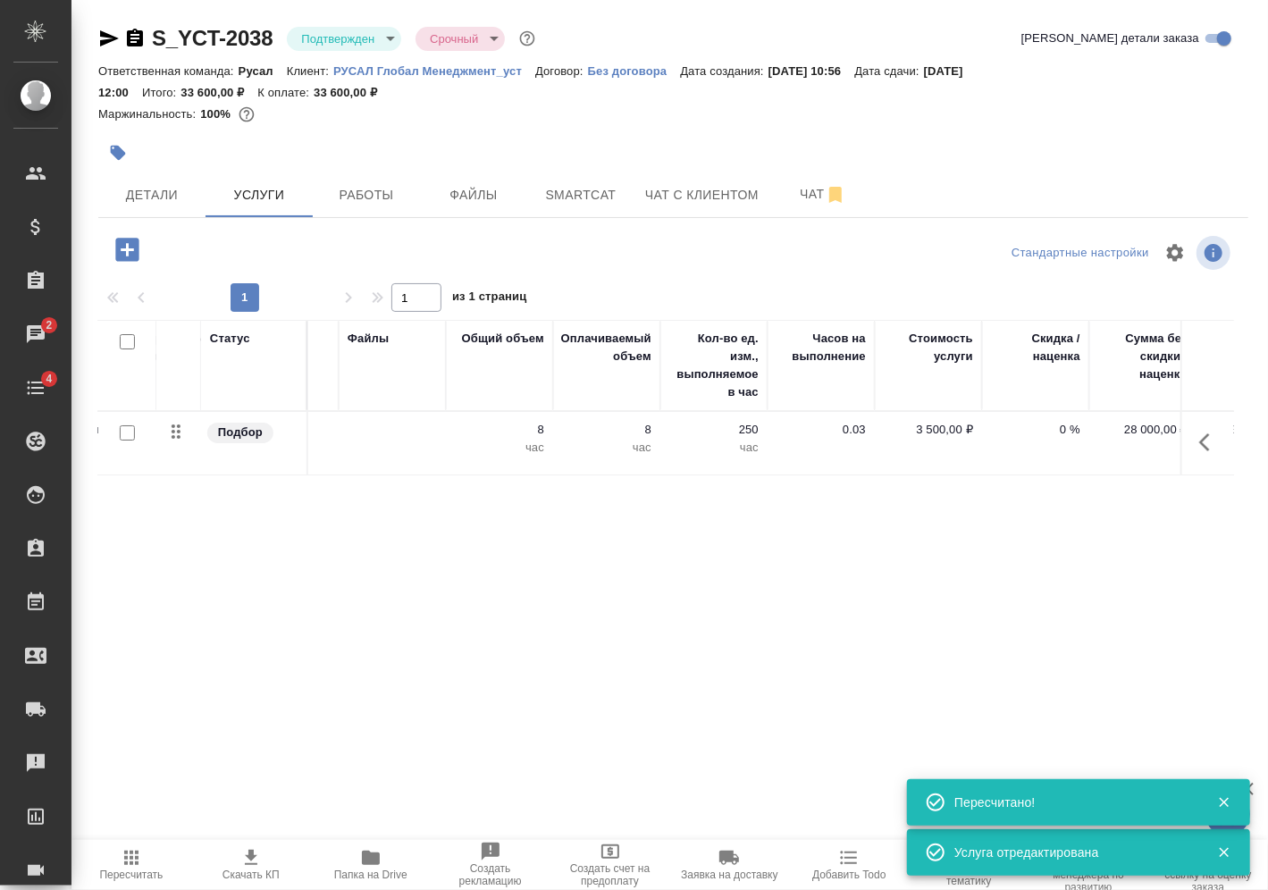
scroll to position [0, 549]
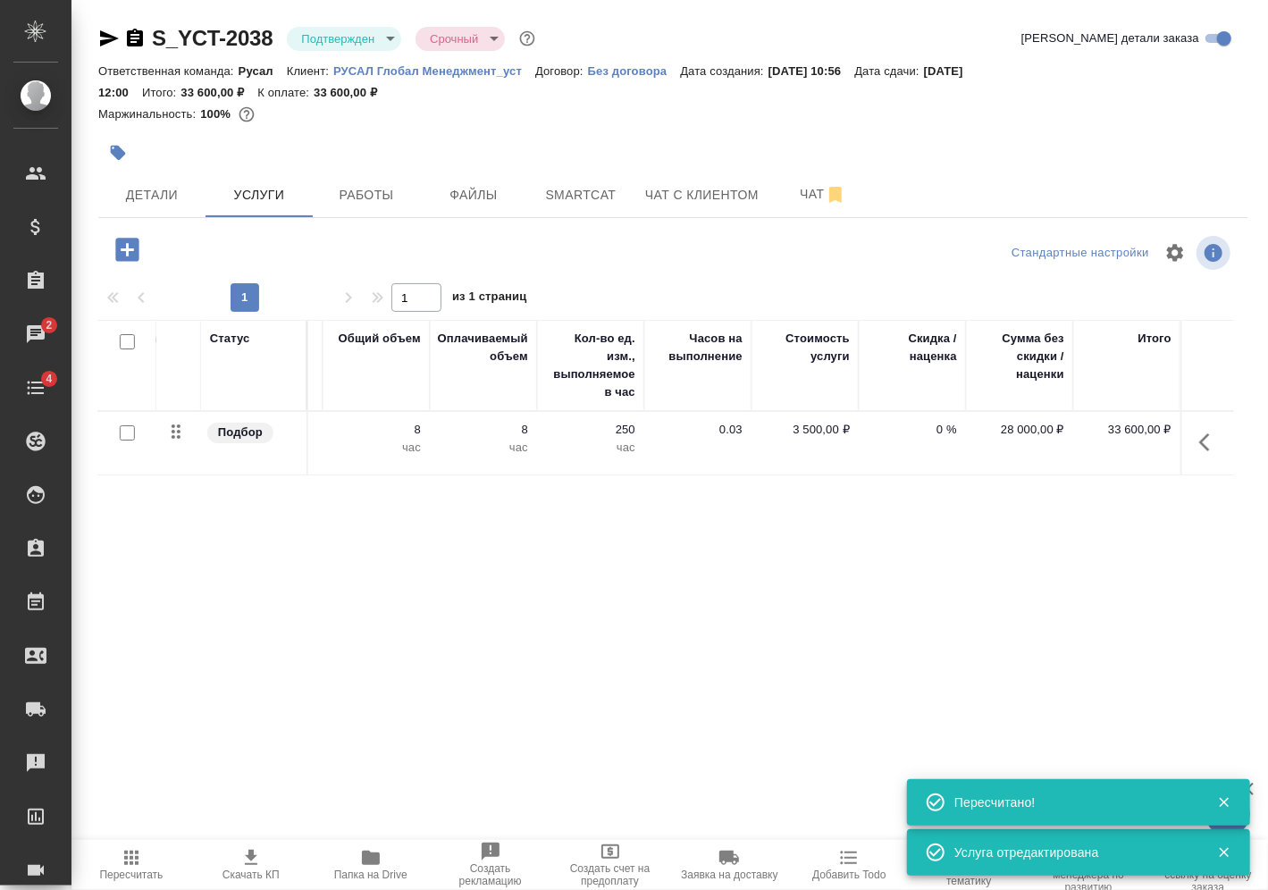
click at [119, 850] on span "Пересчитать" at bounding box center [131, 864] width 98 height 34
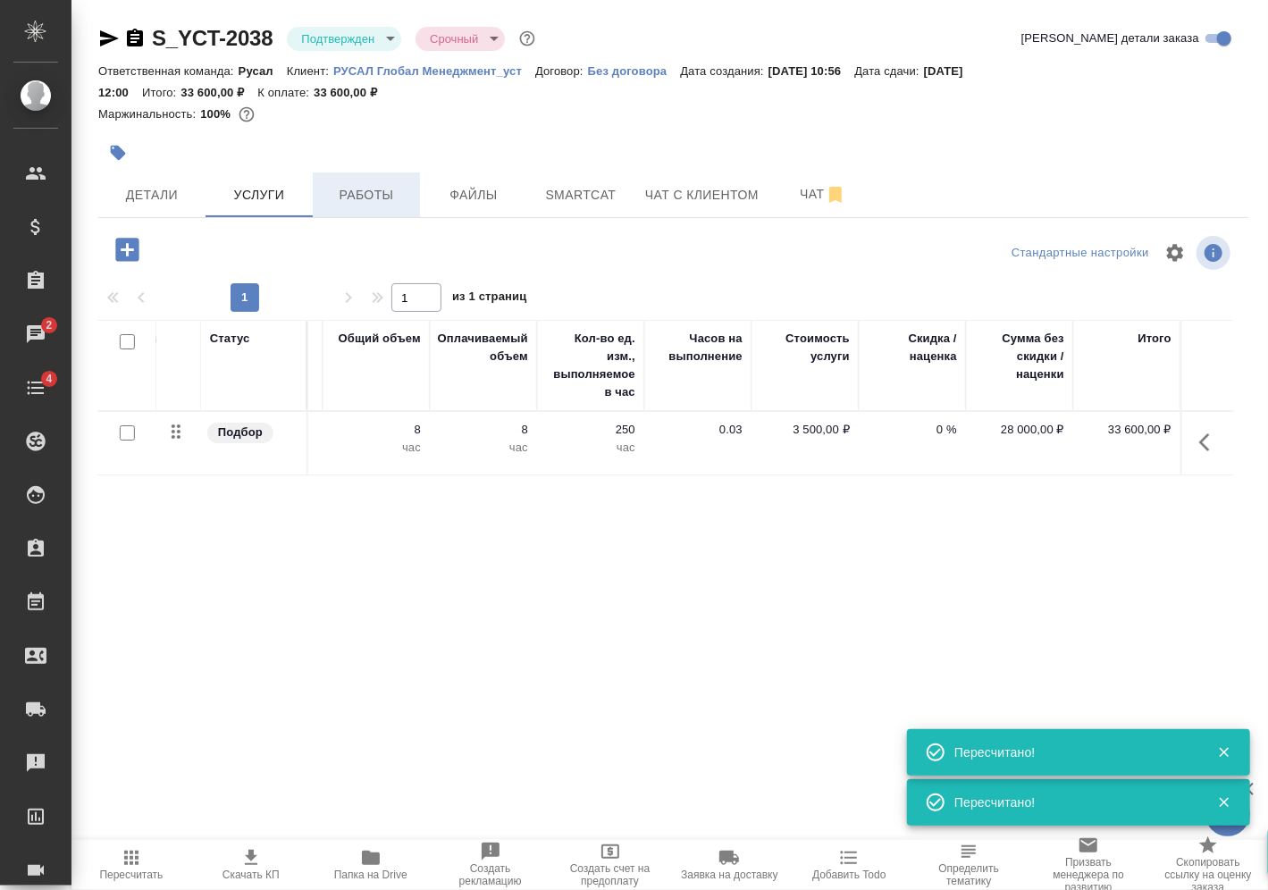
click at [368, 187] on span "Работы" at bounding box center [366, 195] width 86 height 22
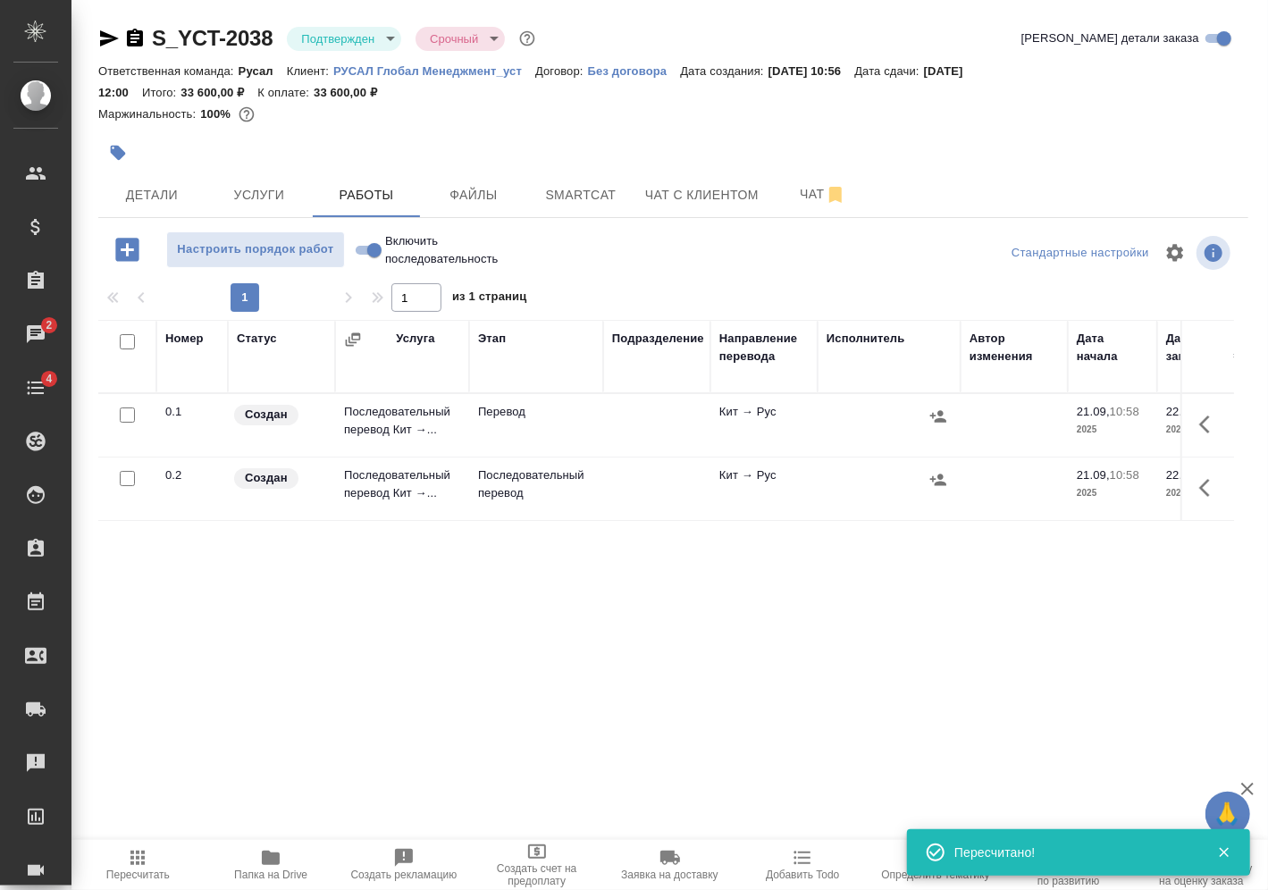
click at [364, 241] on input "Включить последовательность" at bounding box center [374, 249] width 64 height 21
checkbox input "true"
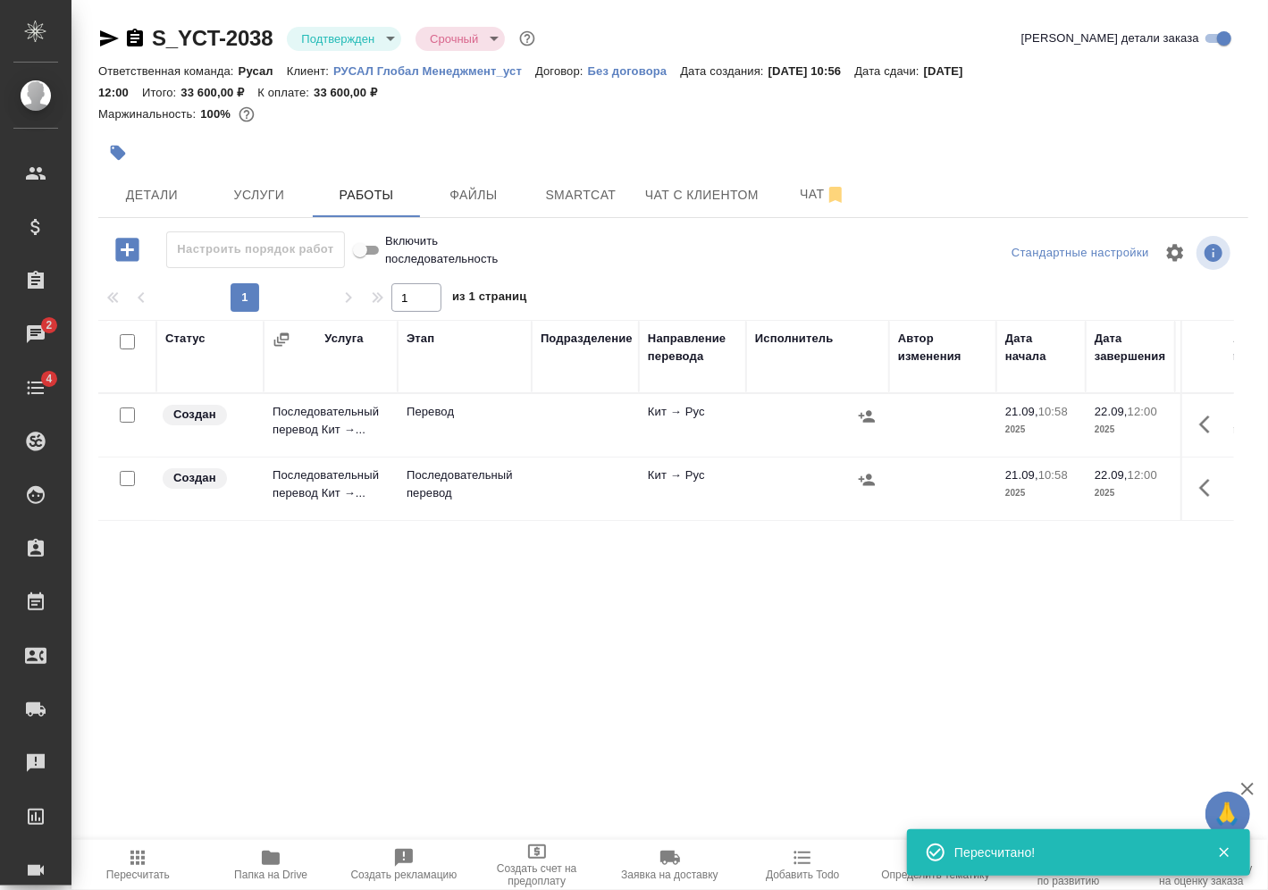
click at [134, 478] on input "checkbox" at bounding box center [127, 478] width 15 height 15
checkbox input "true"
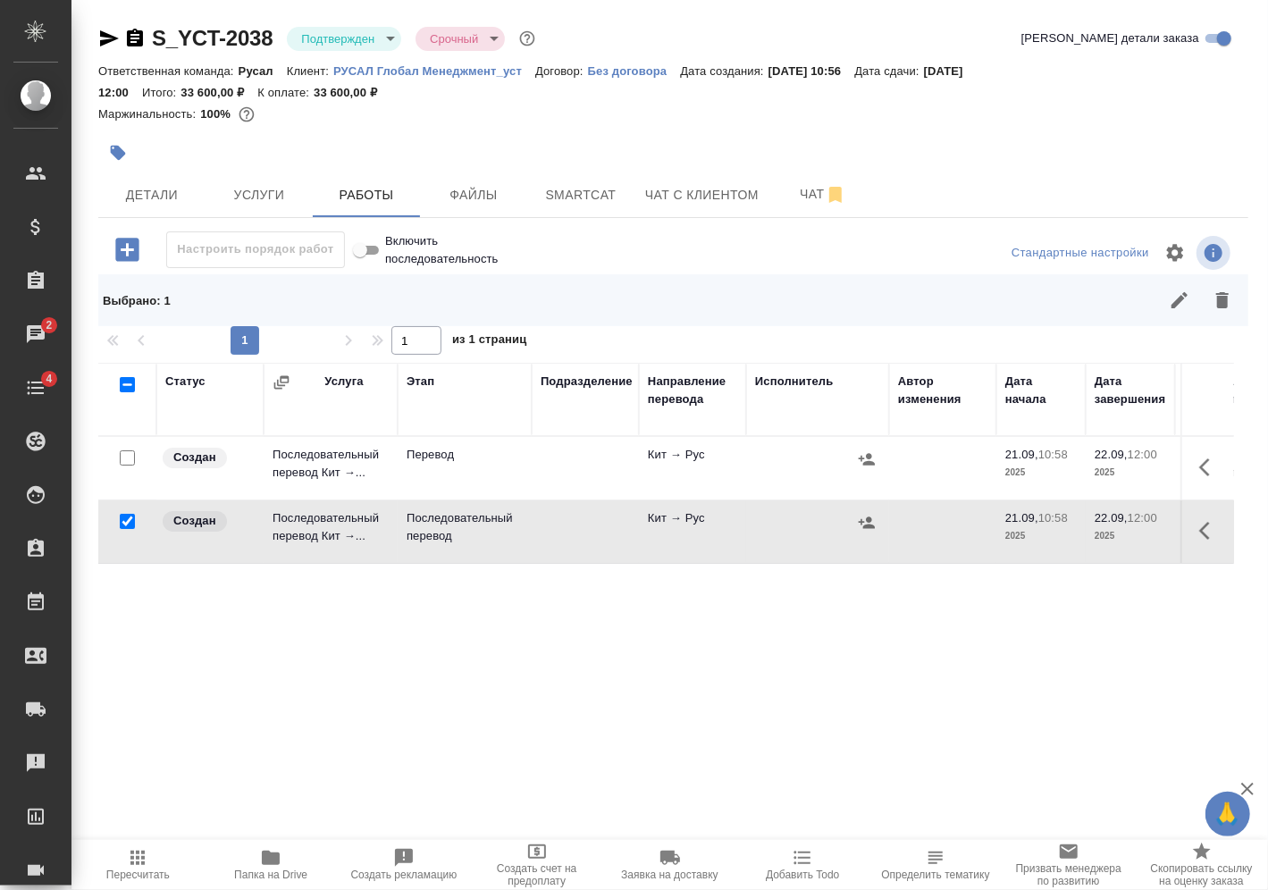
click at [130, 460] on input "checkbox" at bounding box center [127, 457] width 15 height 15
checkbox input "true"
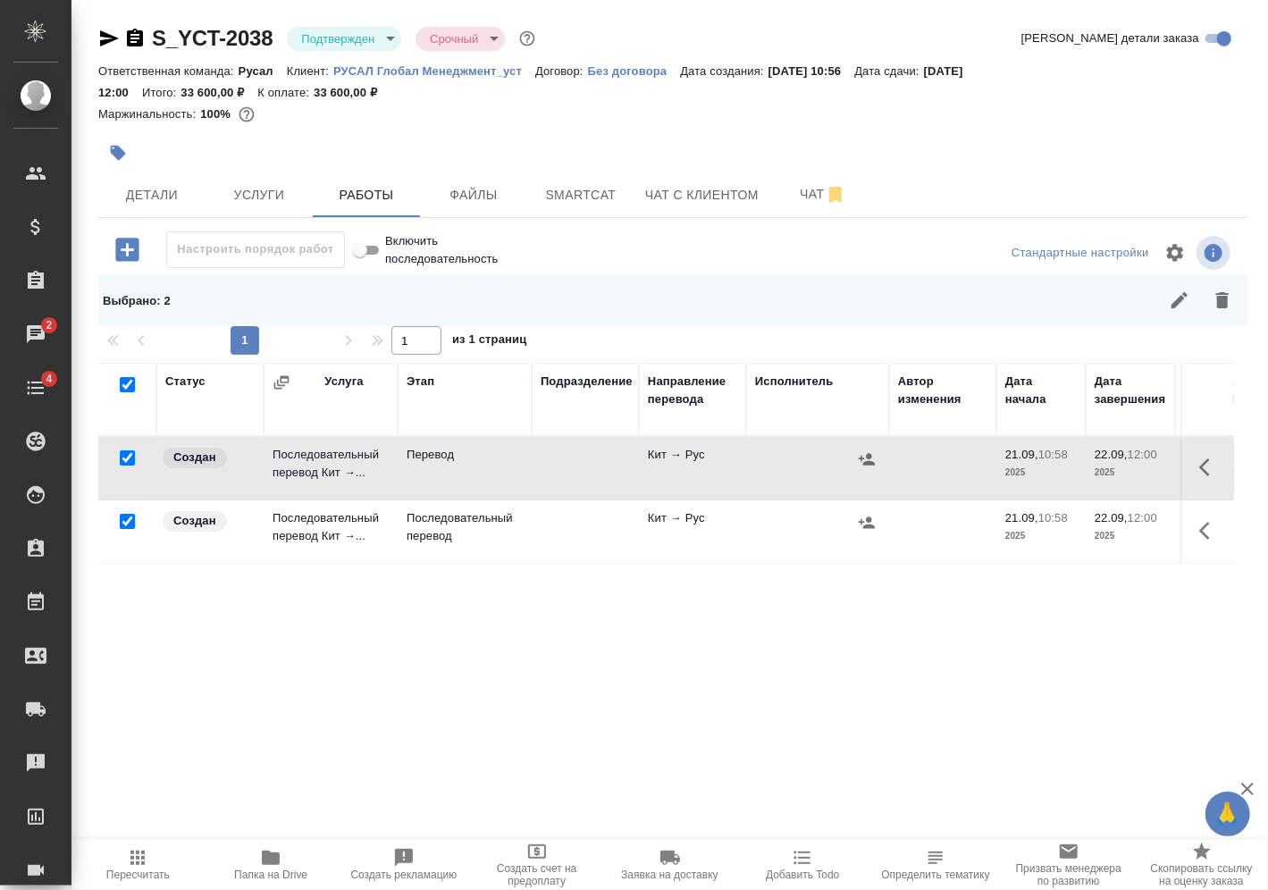
click at [131, 516] on input "checkbox" at bounding box center [127, 521] width 15 height 15
checkbox input "false"
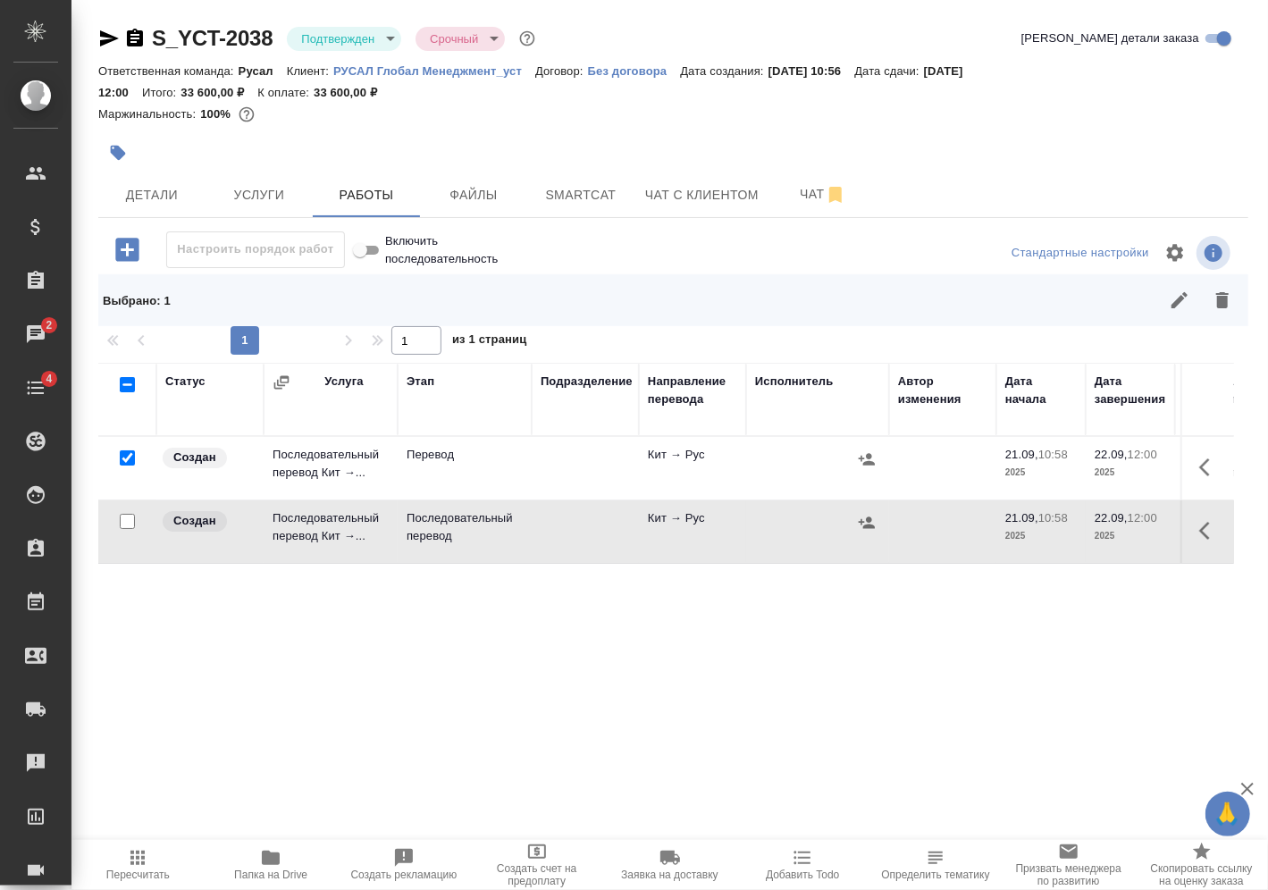
drag, startPoint x: 1228, startPoint y: 288, endPoint x: 1211, endPoint y: 294, distance: 18.1
click at [1224, 288] on div at bounding box center [787, 300] width 913 height 43
click at [1216, 294] on icon "button" at bounding box center [1222, 300] width 13 height 16
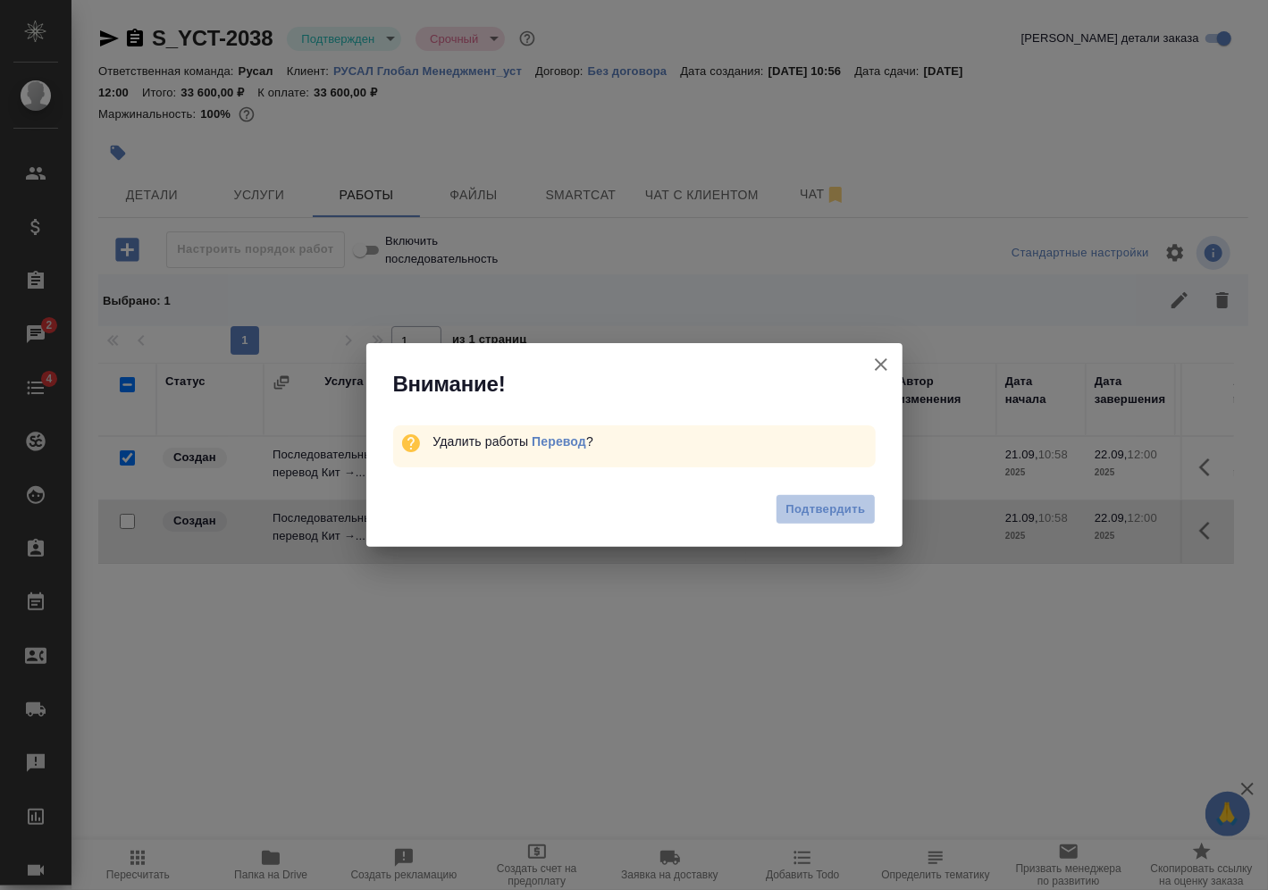
drag, startPoint x: 827, startPoint y: 508, endPoint x: 814, endPoint y: 502, distance: 13.6
click at [824, 506] on span "Подтвердить" at bounding box center [825, 510] width 80 height 21
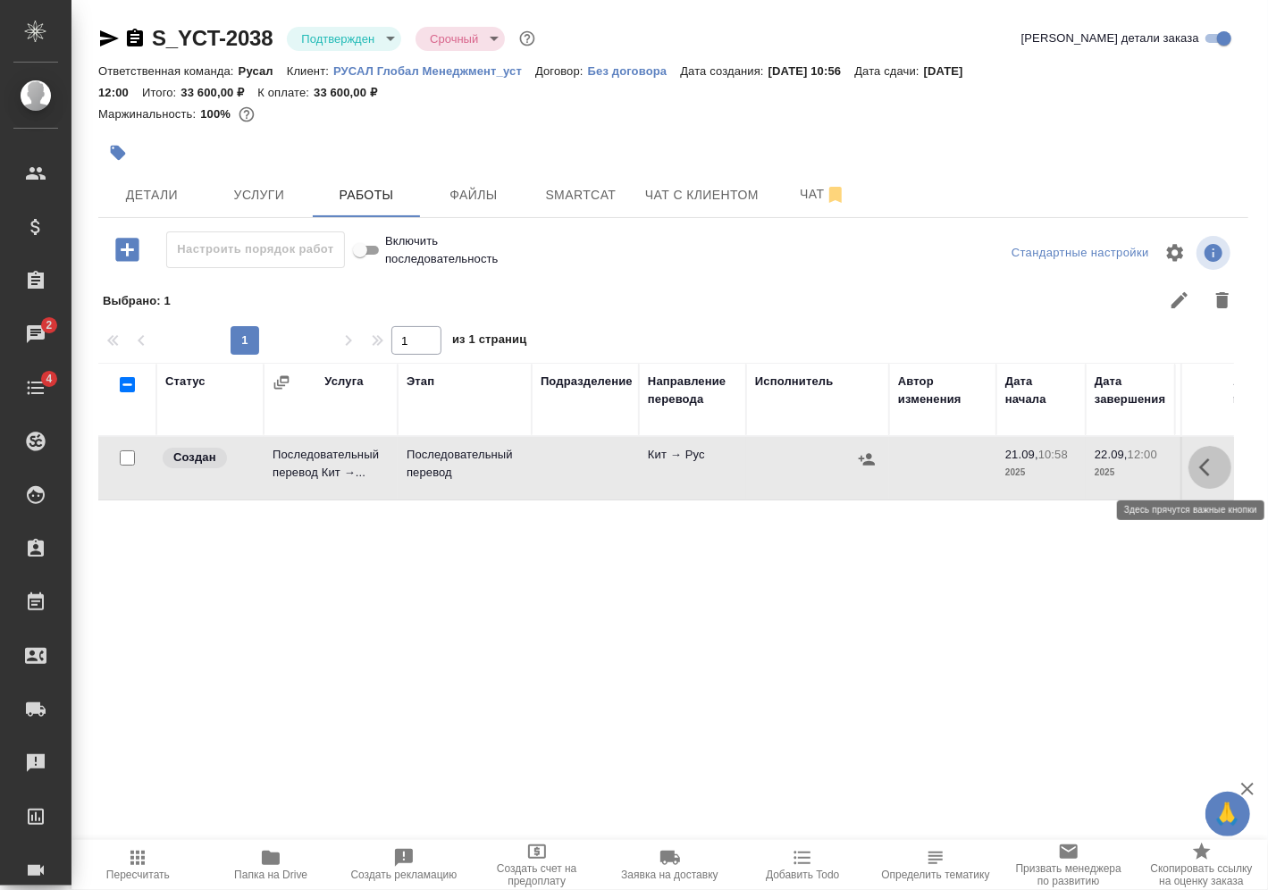
drag, startPoint x: 1200, startPoint y: 465, endPoint x: 1184, endPoint y: 471, distance: 17.3
click at [1200, 466] on icon "button" at bounding box center [1209, 467] width 21 height 21
click at [1070, 484] on button "button" at bounding box center [1078, 467] width 30 height 43
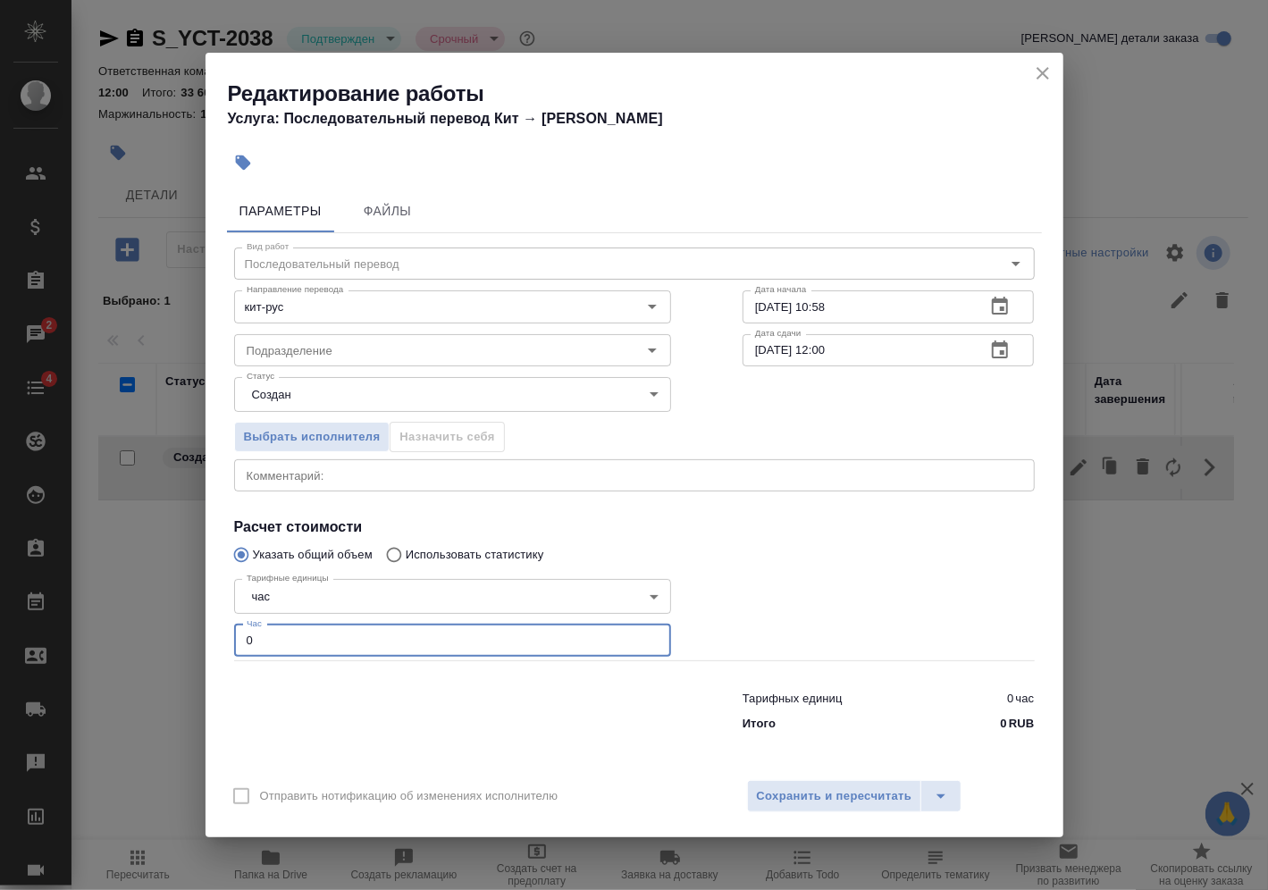
drag, startPoint x: 309, startPoint y: 647, endPoint x: 110, endPoint y: 645, distance: 199.3
click at [89, 642] on div "Редактирование работы Услуга: Последовательный перевод Кит → Рус Параметры Файл…" at bounding box center [634, 445] width 1268 height 890
type input "4"
click at [787, 795] on span "Сохранить и пересчитать" at bounding box center [834, 796] width 155 height 21
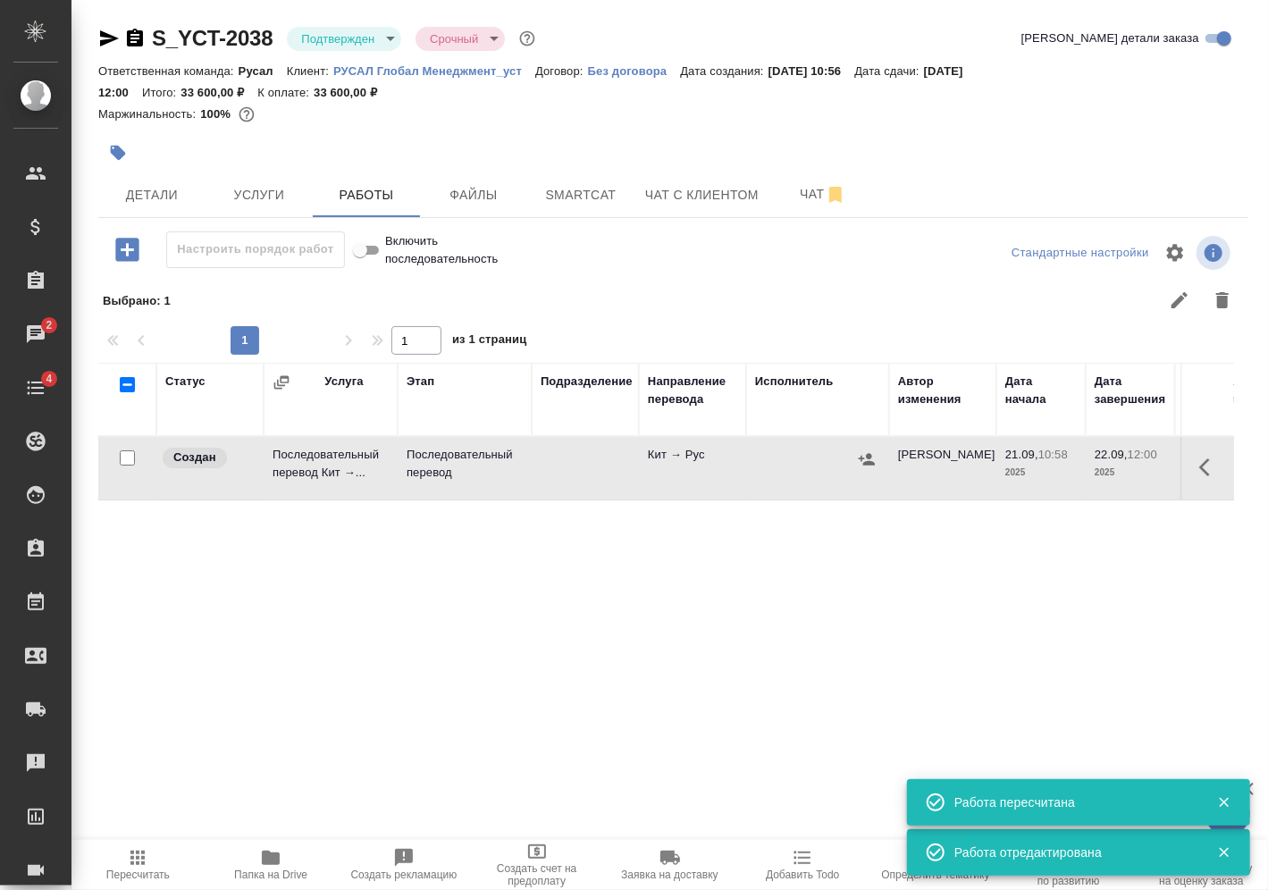
click at [864, 461] on icon "button" at bounding box center [867, 459] width 16 height 12
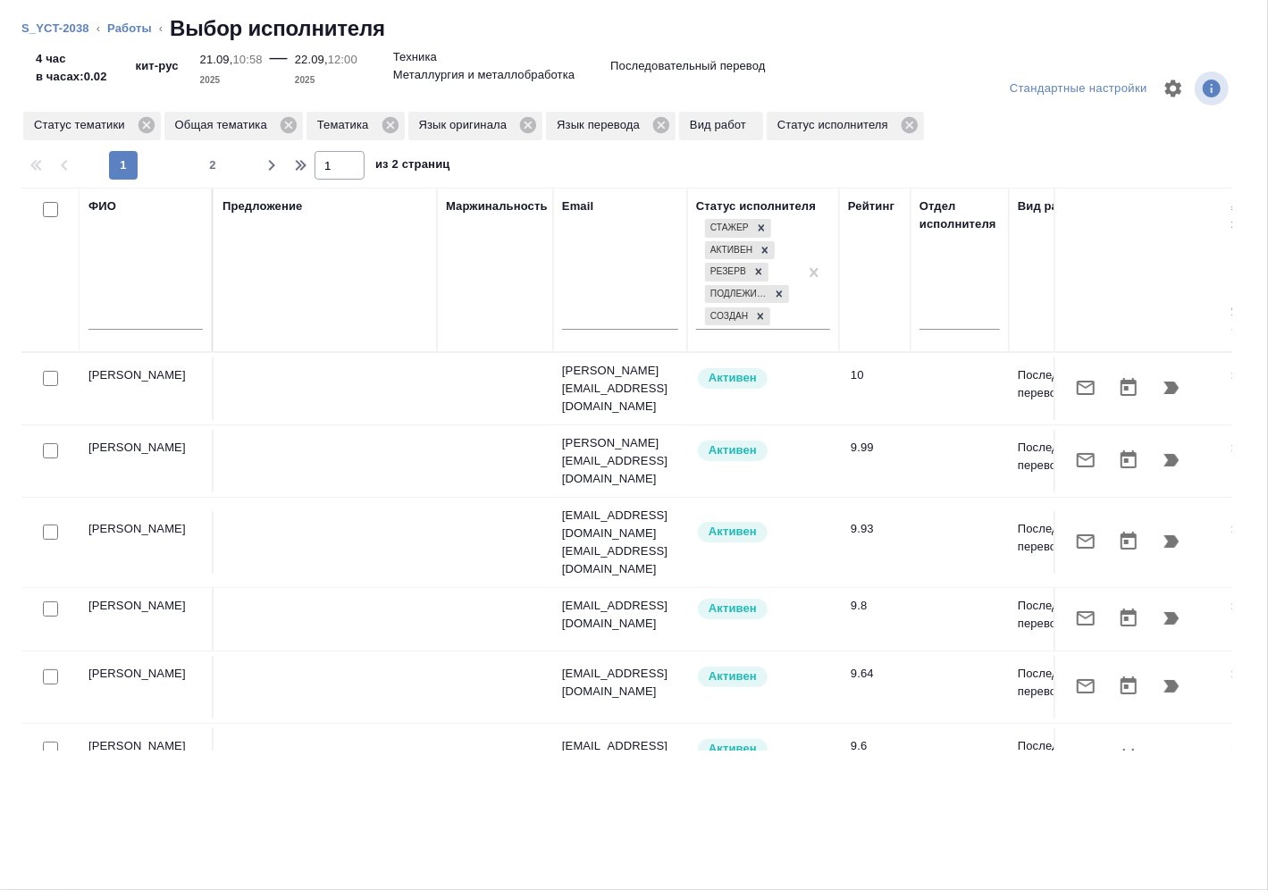
click at [117, 298] on div at bounding box center [145, 320] width 114 height 44
click at [126, 316] on input "text" at bounding box center [145, 318] width 114 height 22
type input "ферапонтова"
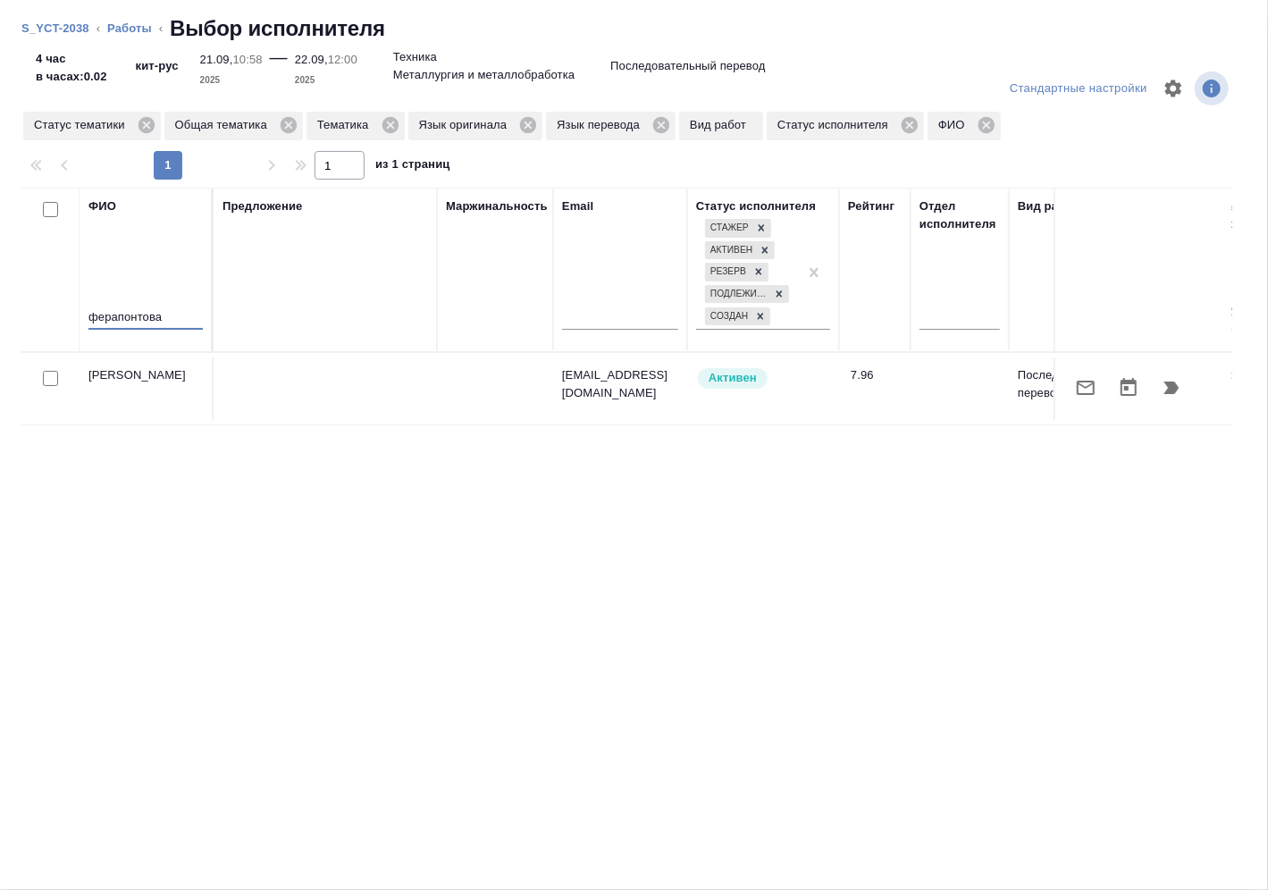
click at [1180, 393] on icon "button" at bounding box center [1171, 387] width 21 height 21
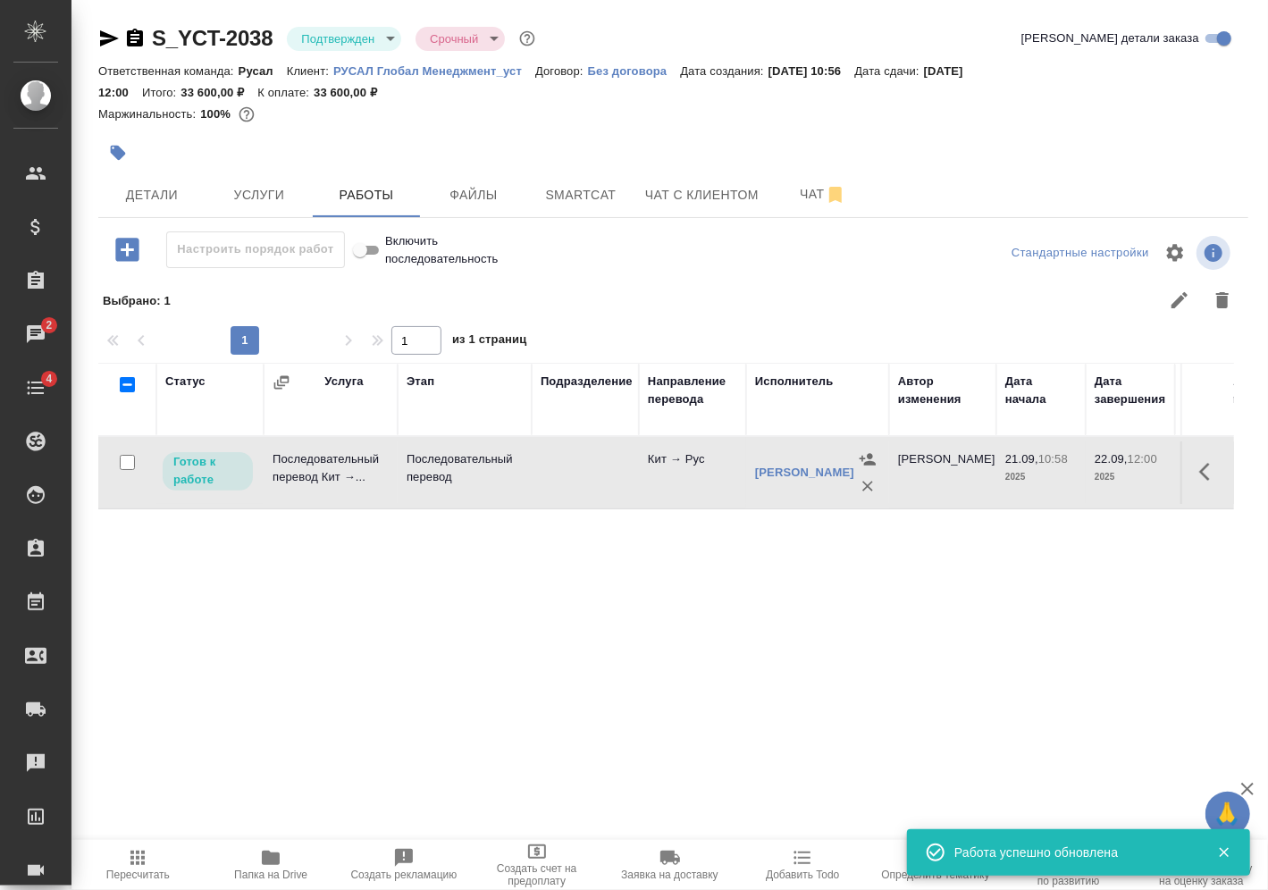
click at [1199, 470] on icon "button" at bounding box center [1204, 472] width 11 height 18
click at [1079, 478] on button "button" at bounding box center [1078, 471] width 30 height 43
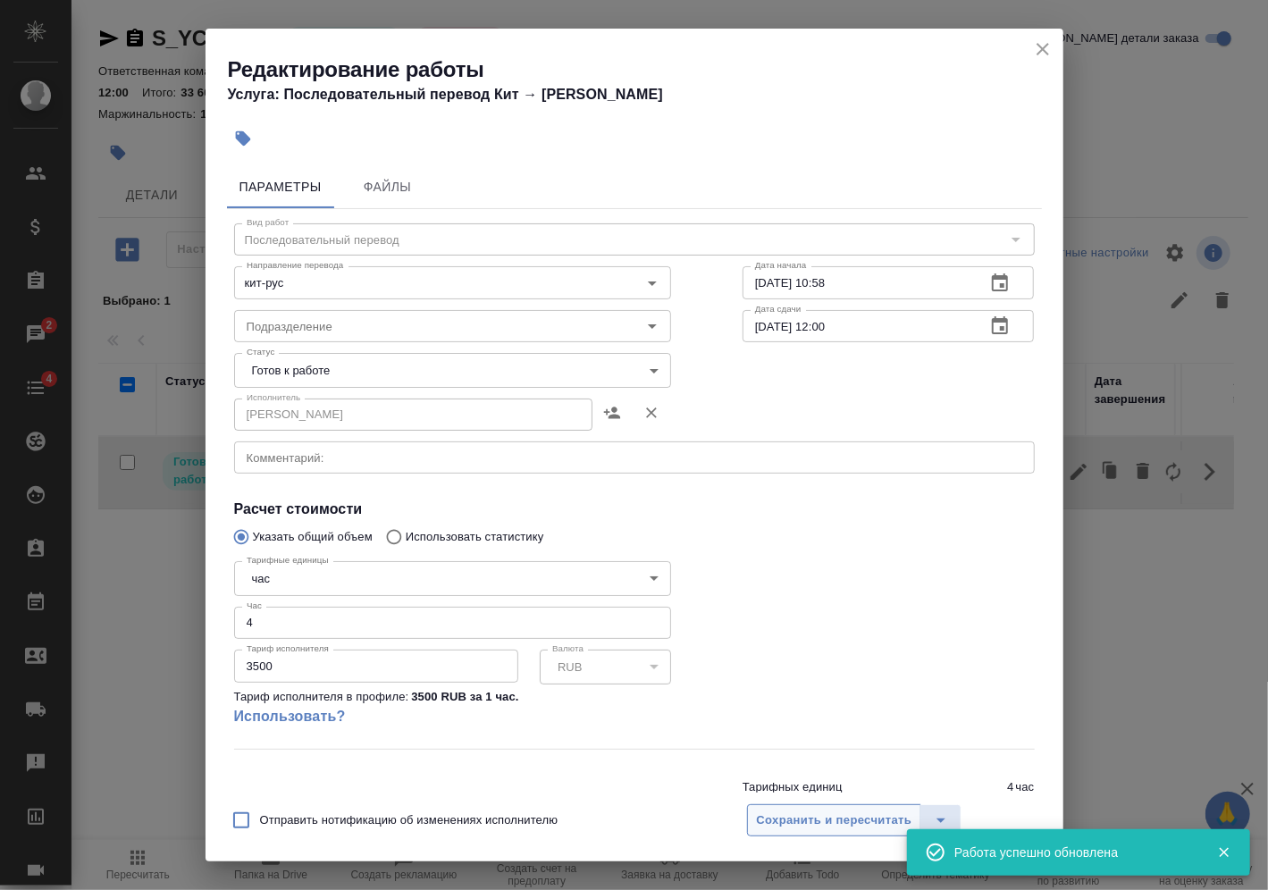
click at [835, 817] on span "Сохранить и пересчитать" at bounding box center [834, 820] width 155 height 21
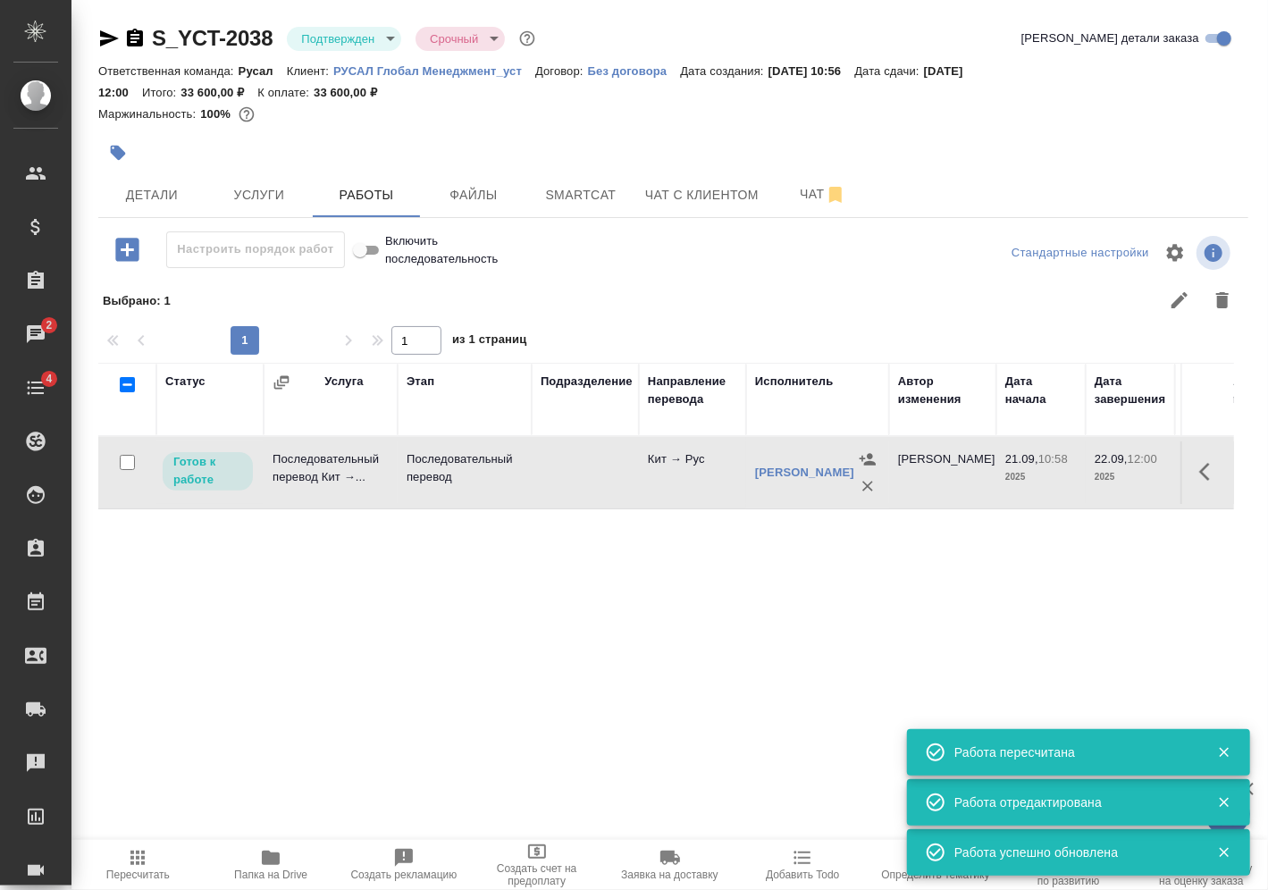
click at [150, 859] on span "Пересчитать" at bounding box center [138, 864] width 112 height 34
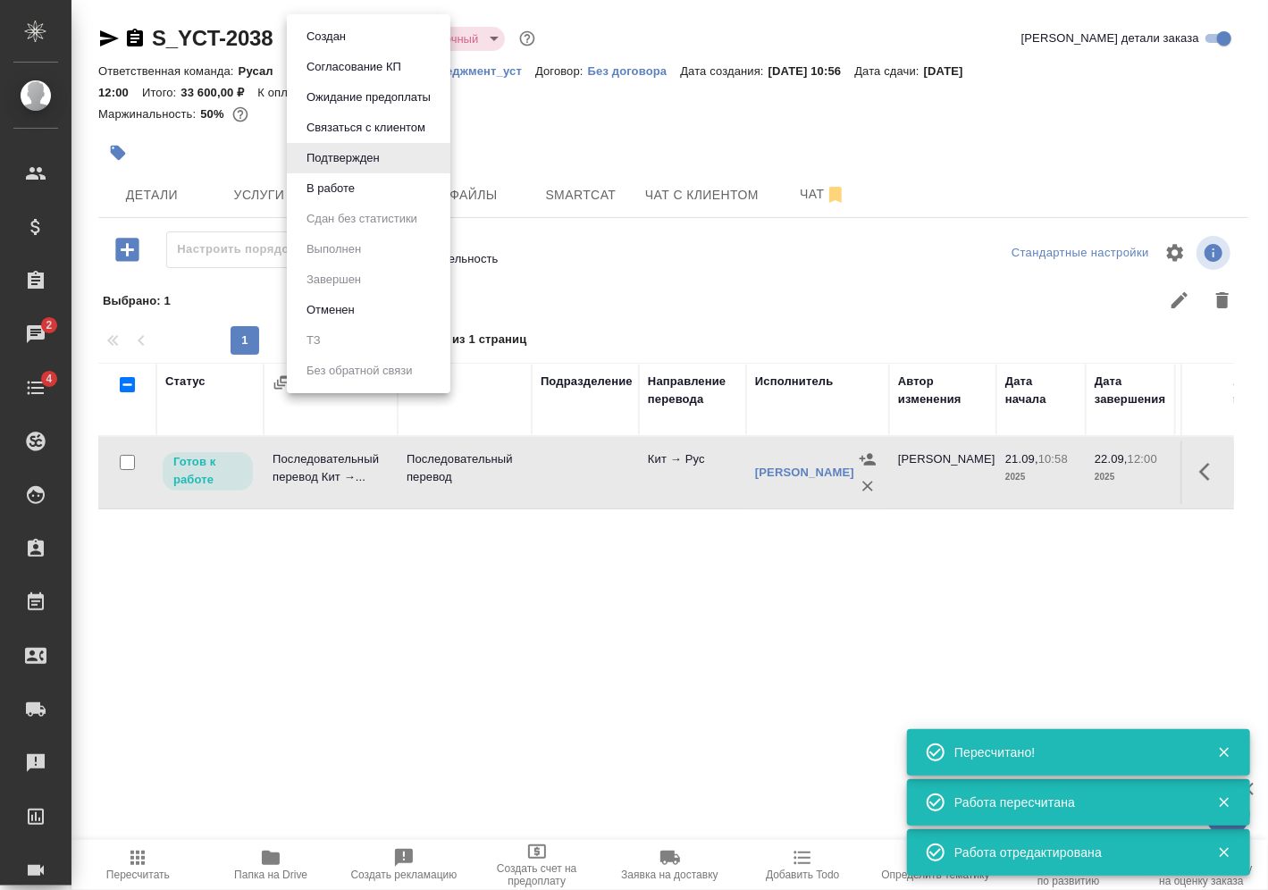
drag, startPoint x: 387, startPoint y: 39, endPoint x: 358, endPoint y: 108, distance: 74.5
click at [387, 38] on body "🙏 .cls-1 fill:#fff; AWATERA Vasilev Evgeniy Клиенты Спецификации Заказы 2 Чаты …" at bounding box center [634, 445] width 1268 height 890
click at [378, 186] on li "В работе" at bounding box center [369, 188] width 164 height 30
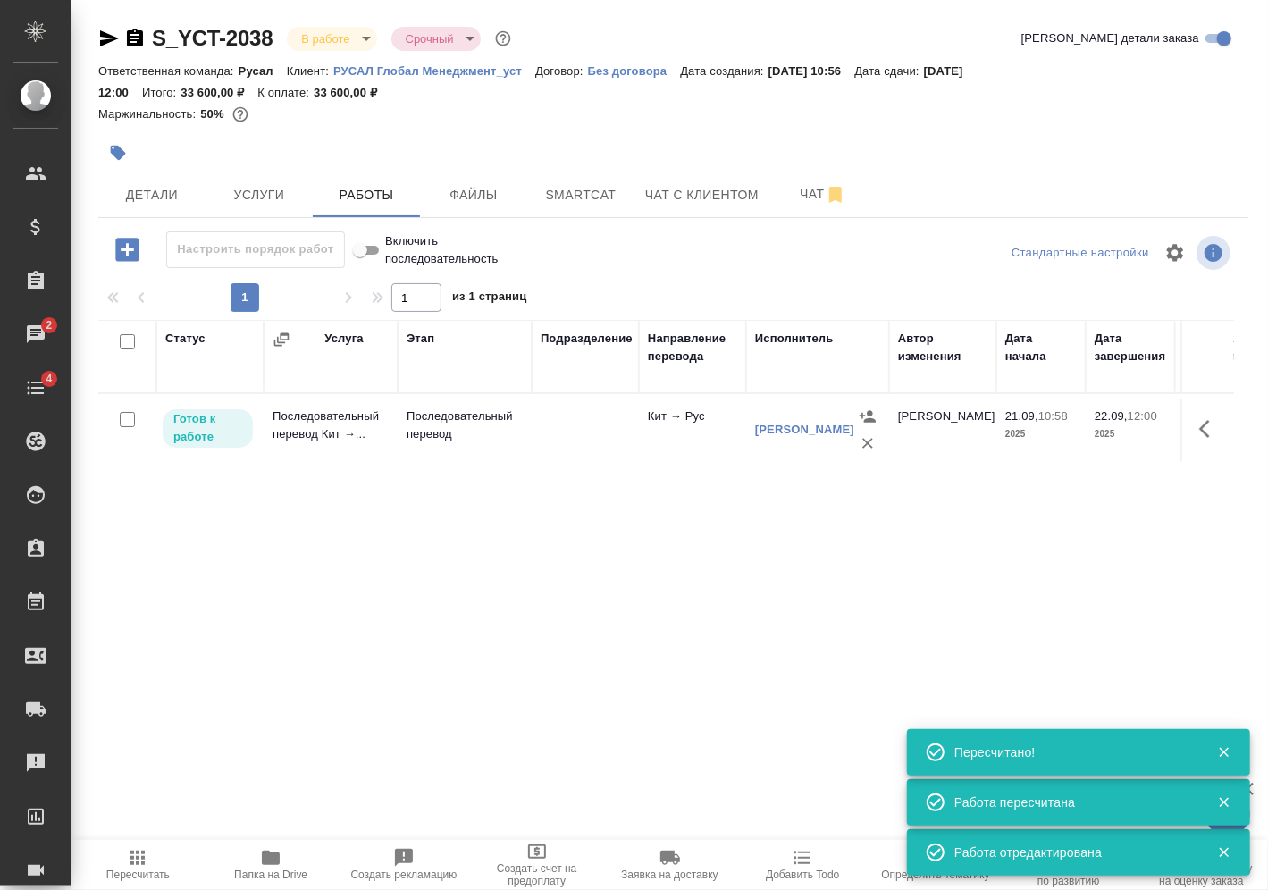
click at [132, 416] on input "checkbox" at bounding box center [127, 419] width 15 height 15
checkbox input "true"
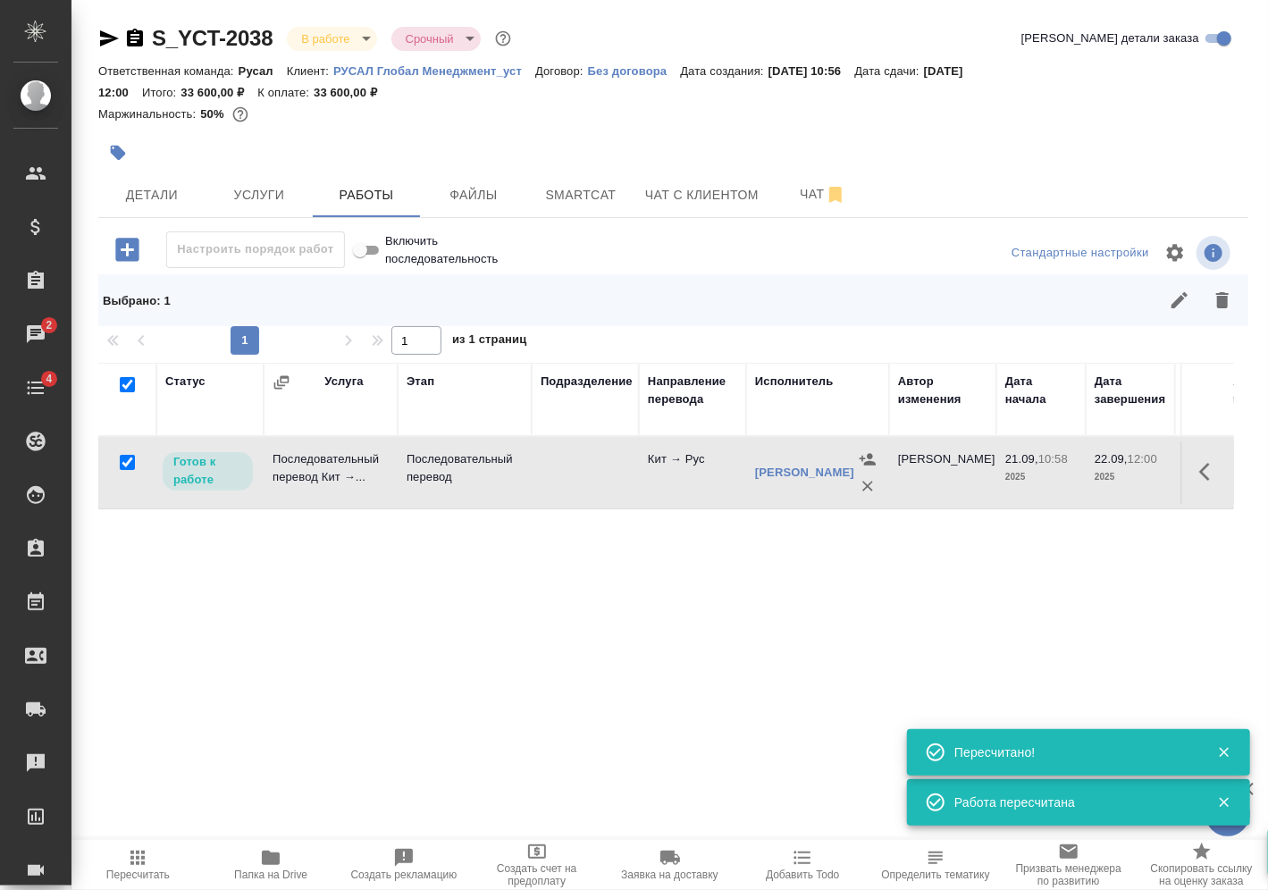
checkbox input "true"
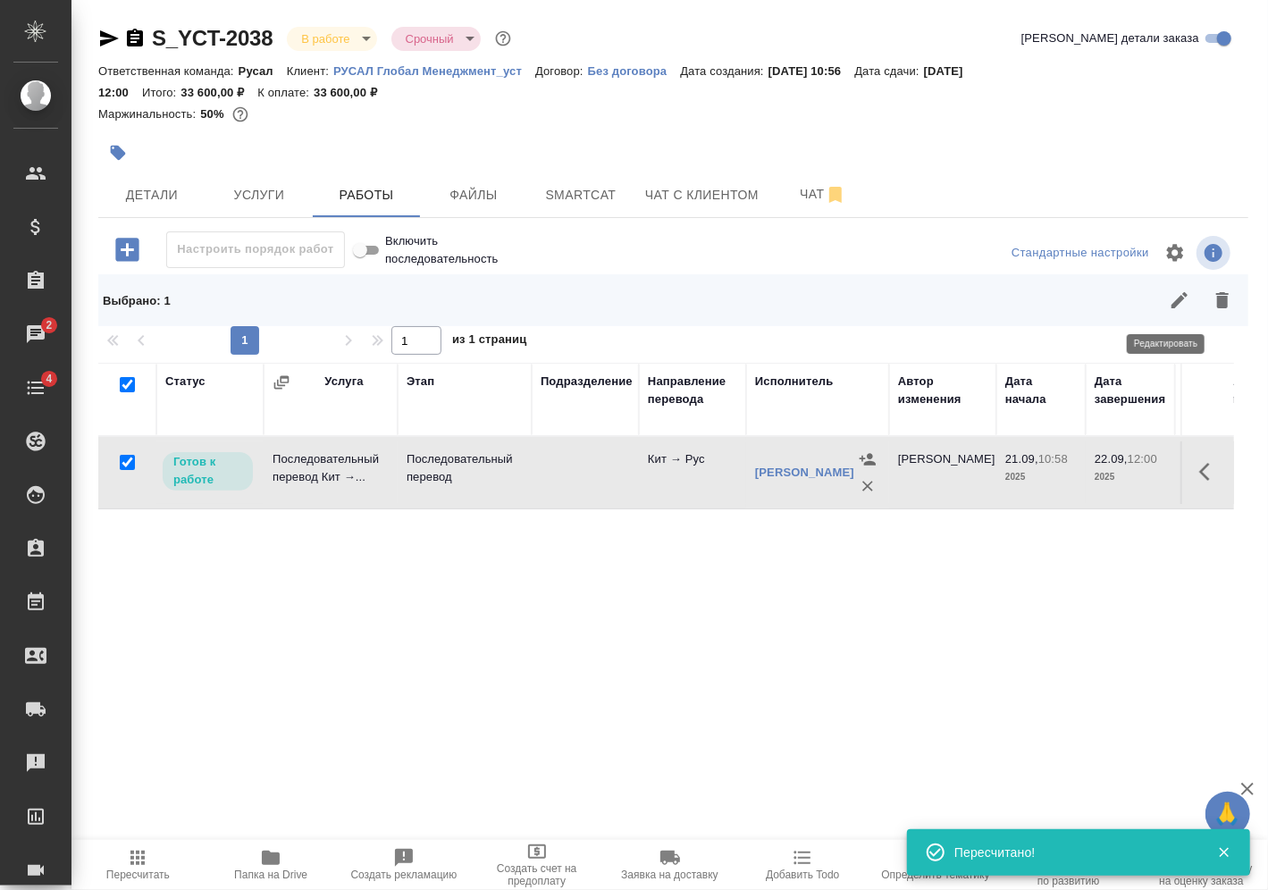
click at [1180, 297] on button "button" at bounding box center [1179, 300] width 43 height 43
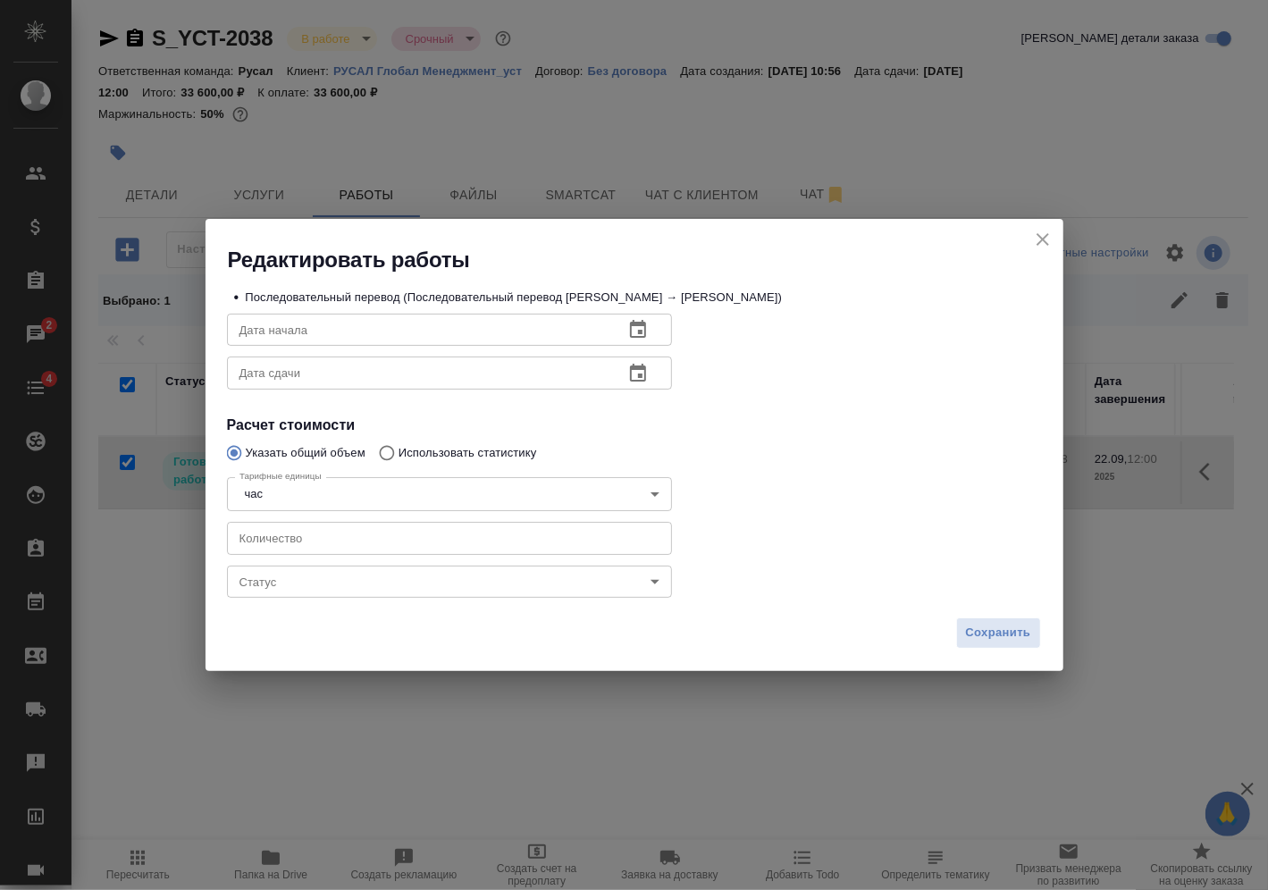
click at [407, 573] on body "🙏 .cls-1 fill:#fff; AWATERA Vasilev Evgeniy Клиенты Спецификации Заказы 2 Чаты …" at bounding box center [634, 445] width 1268 height 890
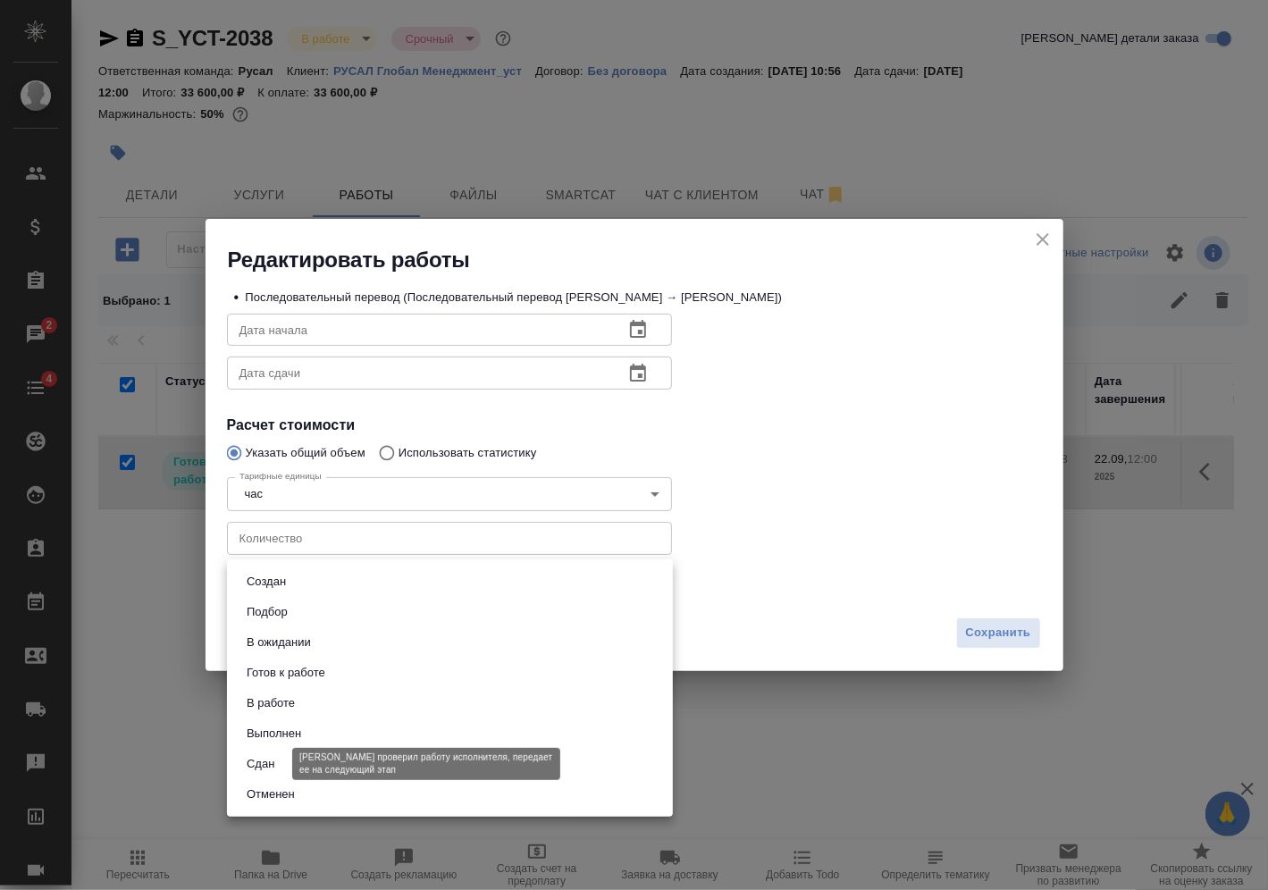
click at [255, 768] on button "Сдан" at bounding box center [260, 764] width 38 height 20
type input "closed"
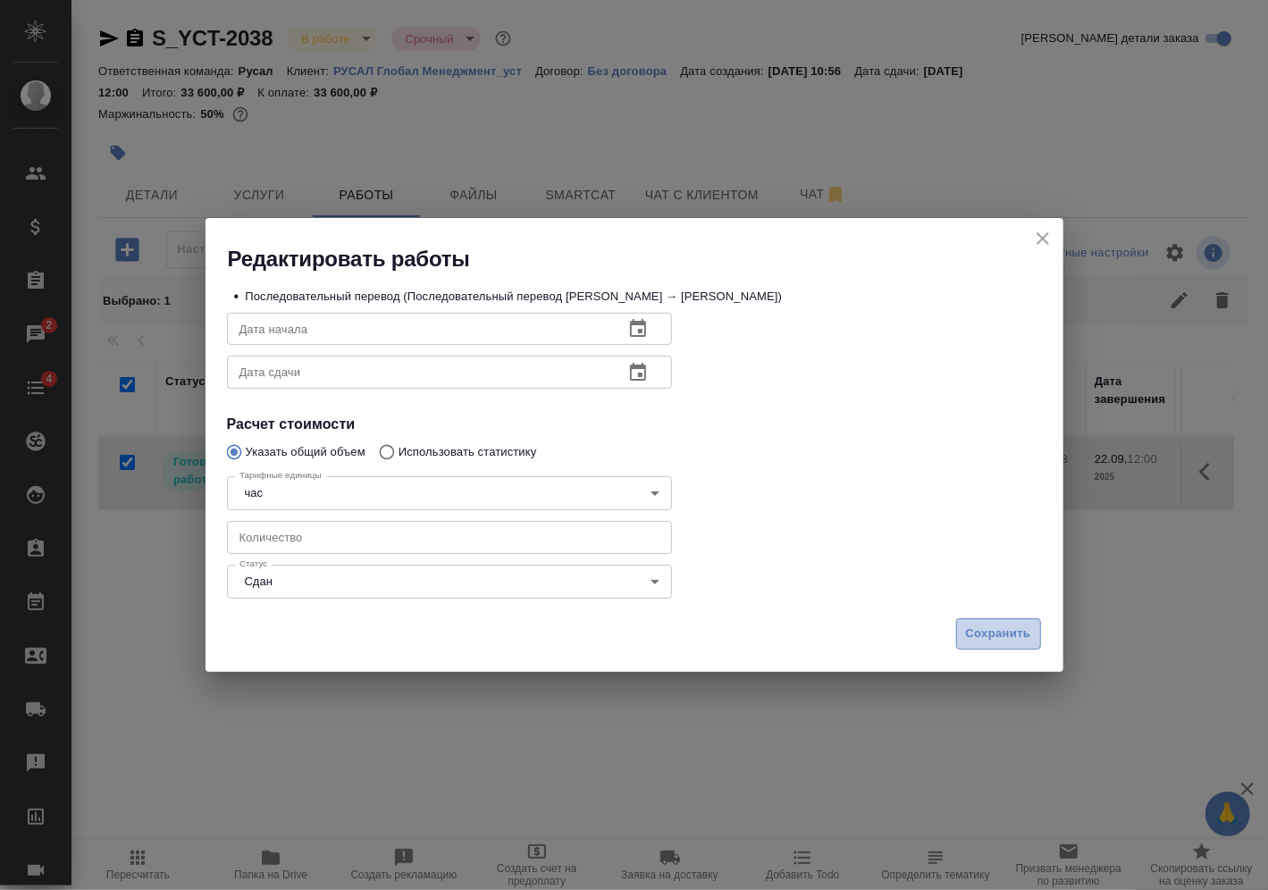
click at [977, 627] on span "Сохранить" at bounding box center [998, 634] width 65 height 21
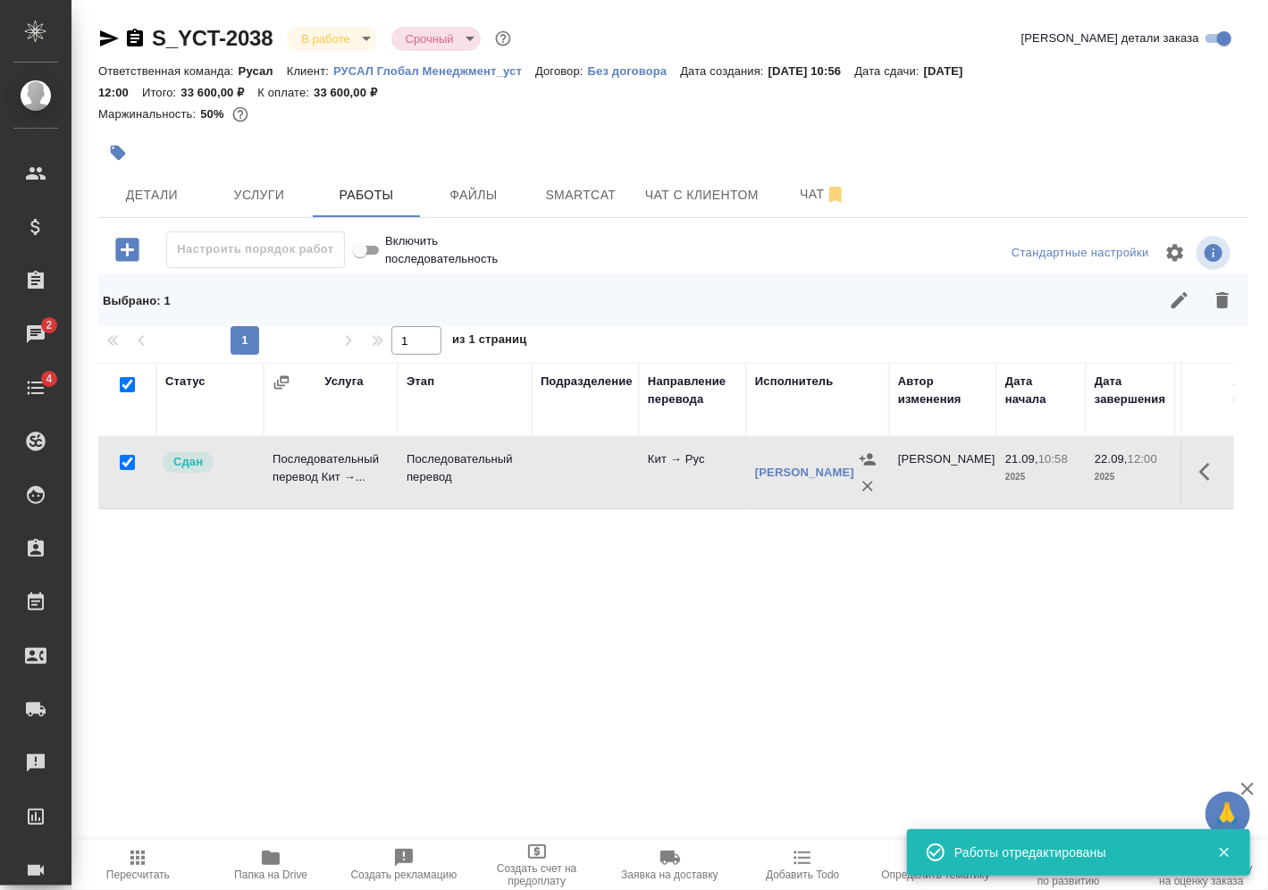
click at [373, 34] on body "🙏 .cls-1 fill:#fff; AWATERA Vasilev Evgeniy Клиенты Спецификации Заказы 2 Чаты …" at bounding box center [634, 445] width 1268 height 890
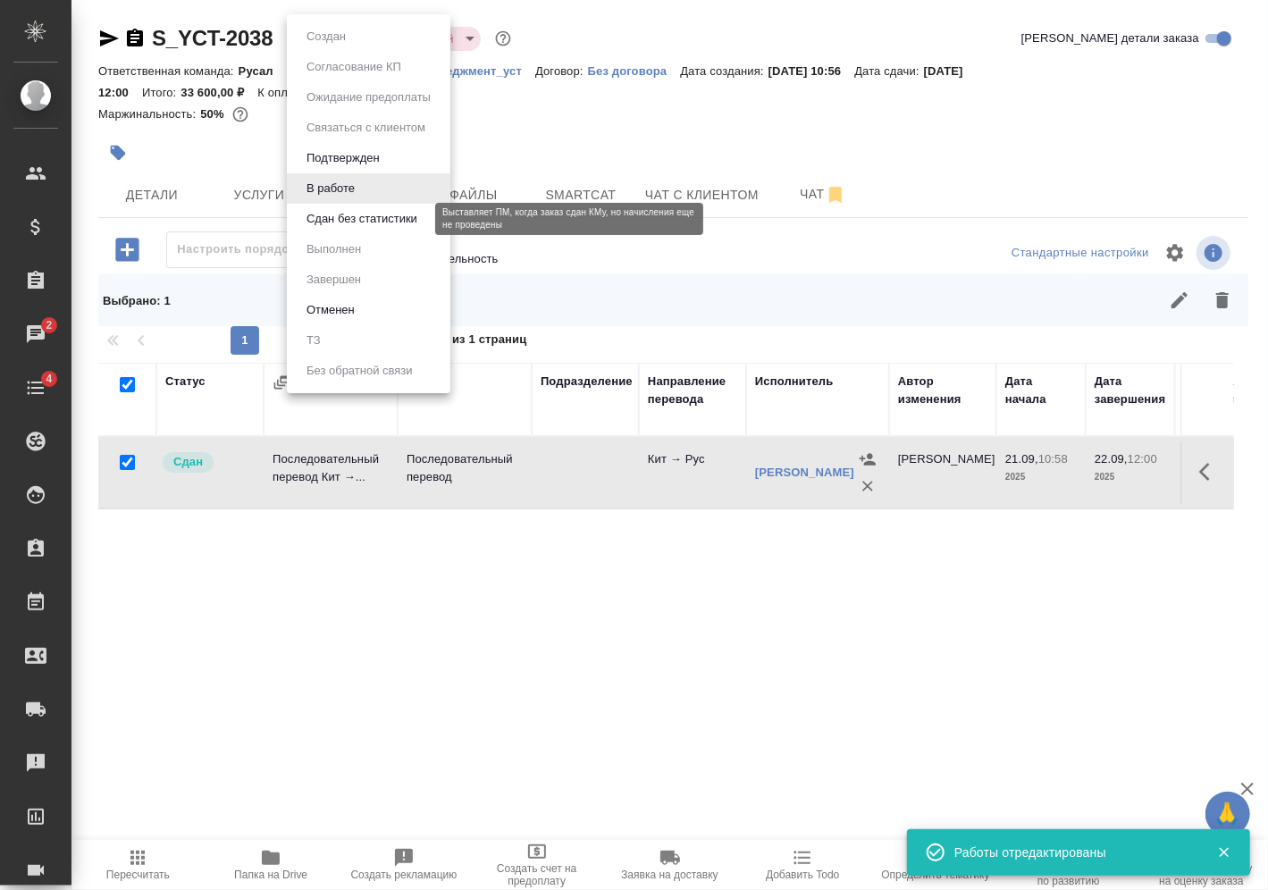
click at [367, 223] on button "Сдан без статистики" at bounding box center [362, 219] width 122 height 20
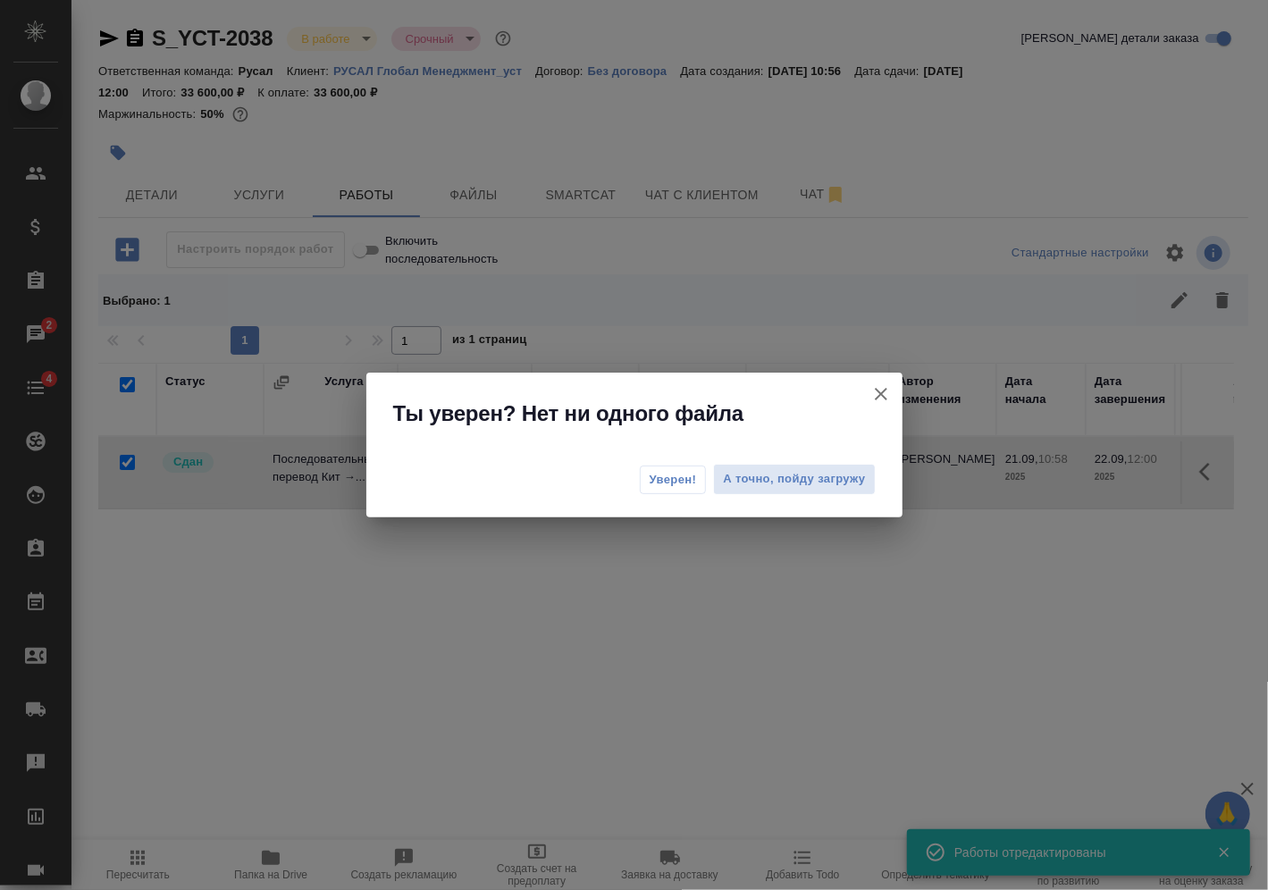
click at [684, 481] on span "Уверен!" at bounding box center [673, 480] width 47 height 18
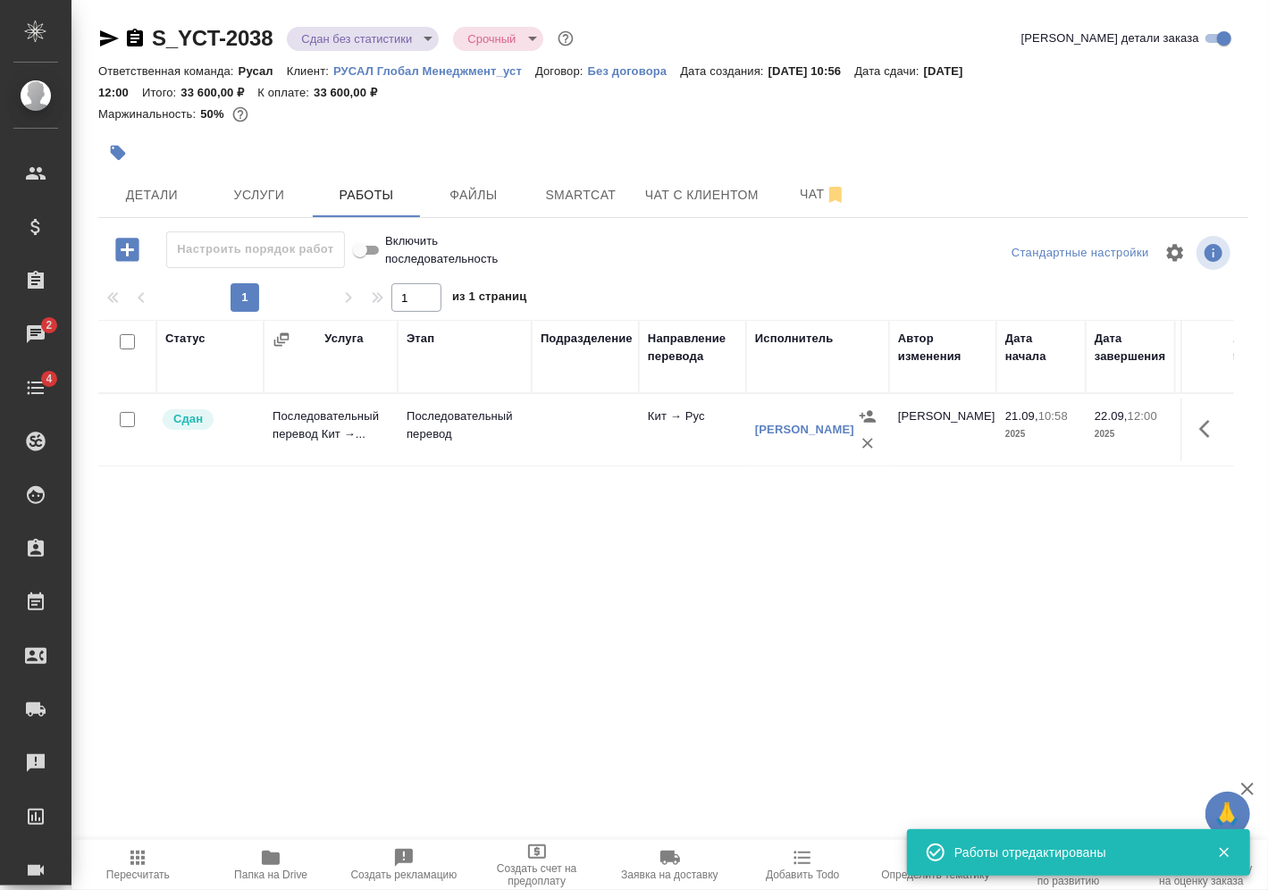
click at [369, 45] on body "🙏 .cls-1 fill:#fff; AWATERA Vasilev Evgeniy Клиенты Спецификации Заказы 2 Чаты …" at bounding box center [634, 445] width 1268 height 890
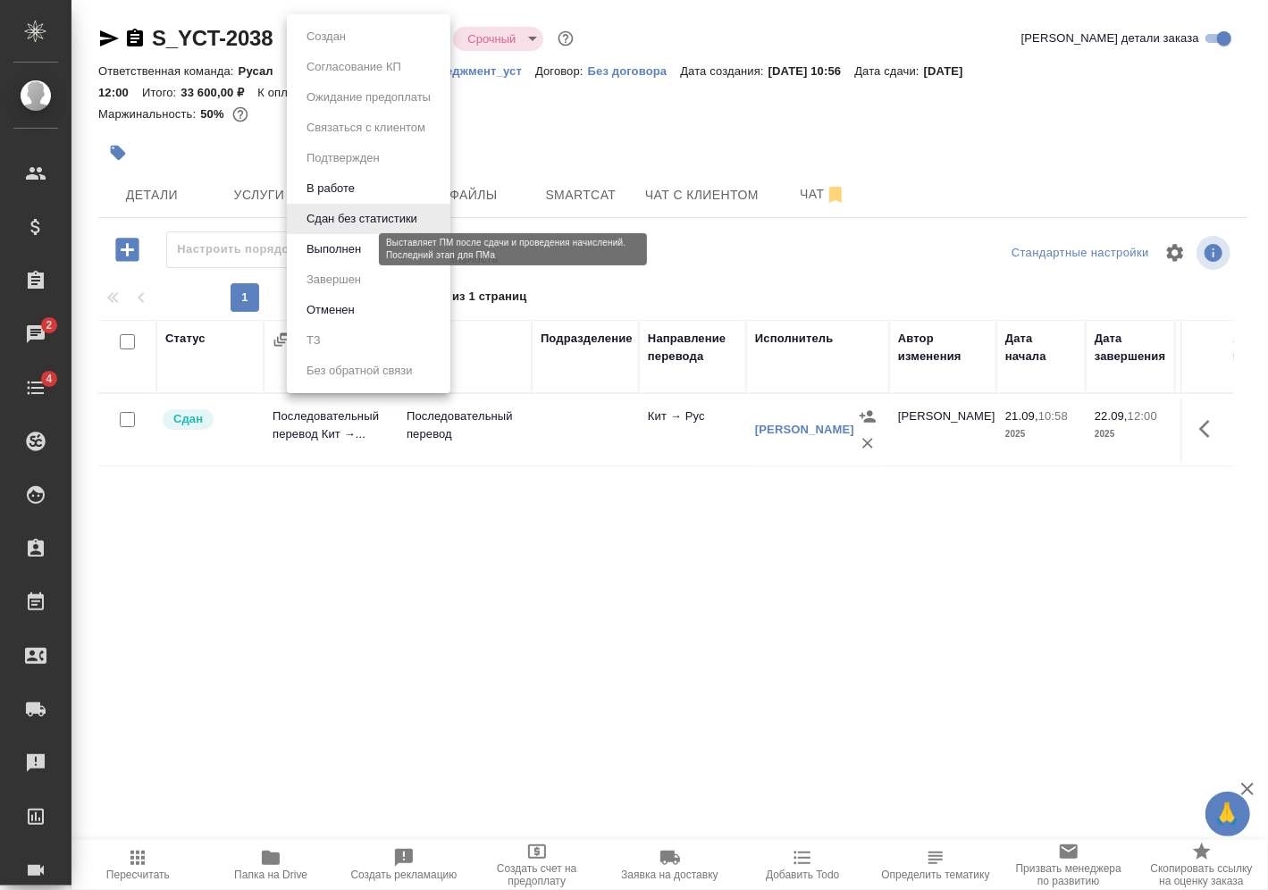
click at [335, 242] on button "Выполнен" at bounding box center [333, 249] width 65 height 20
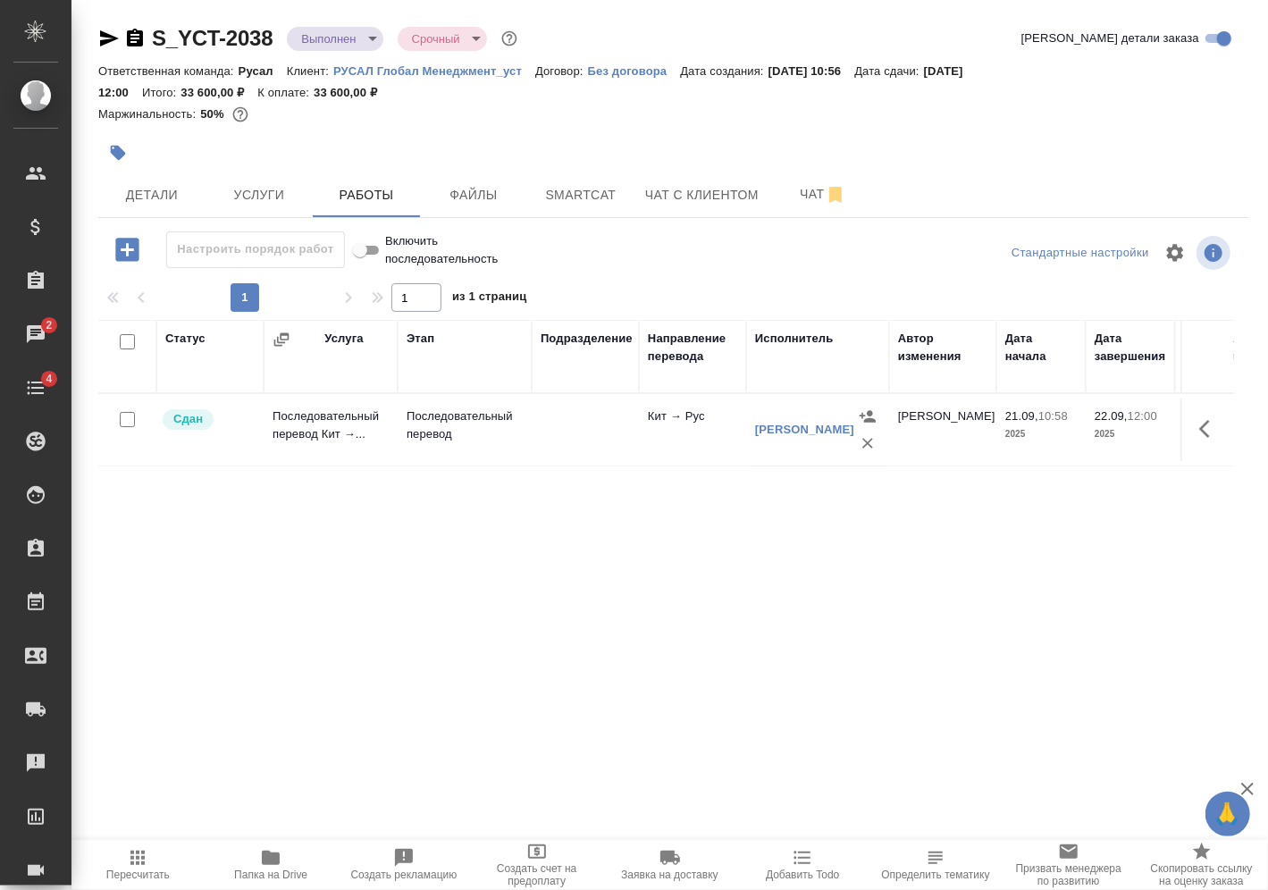
click at [135, 37] on icon "button" at bounding box center [135, 38] width 16 height 18
click at [317, 42] on body "🙏 .cls-1 fill:#fff; AWATERA Vasilev Evgeniy Клиенты Спецификации Заказы 2 Чаты …" at bounding box center [634, 445] width 1268 height 890
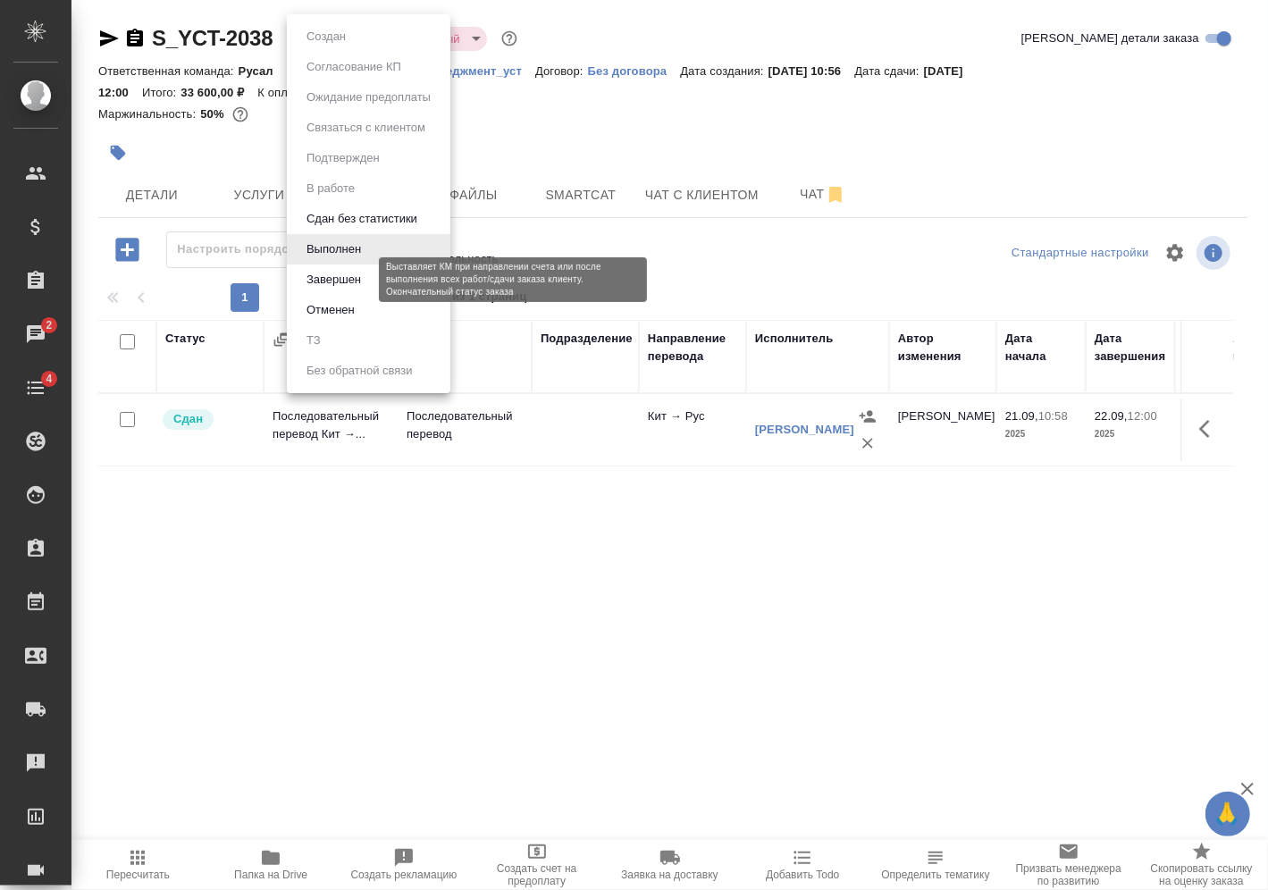
click at [327, 273] on button "Завершен" at bounding box center [333, 280] width 65 height 20
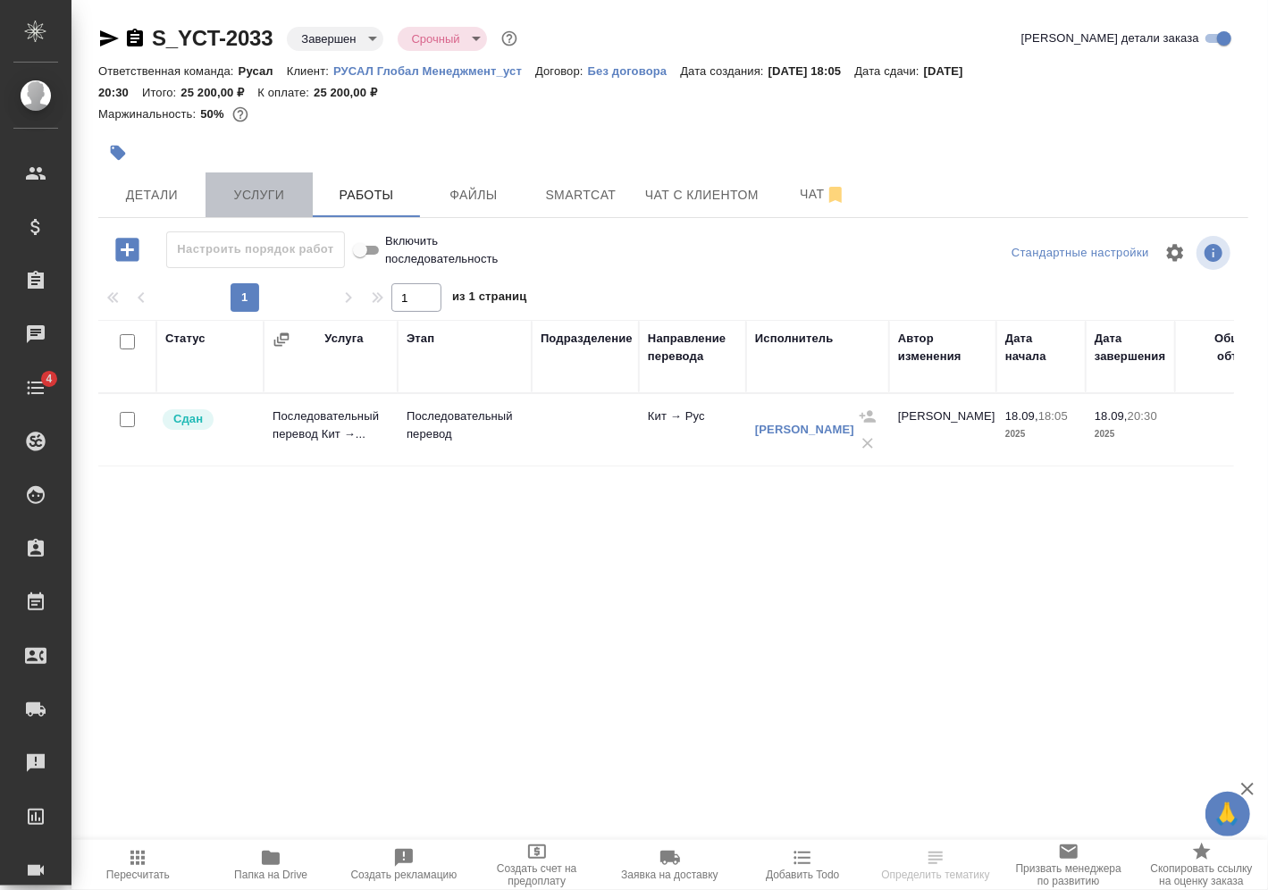
click at [291, 179] on button "Услуги" at bounding box center [259, 194] width 107 height 45
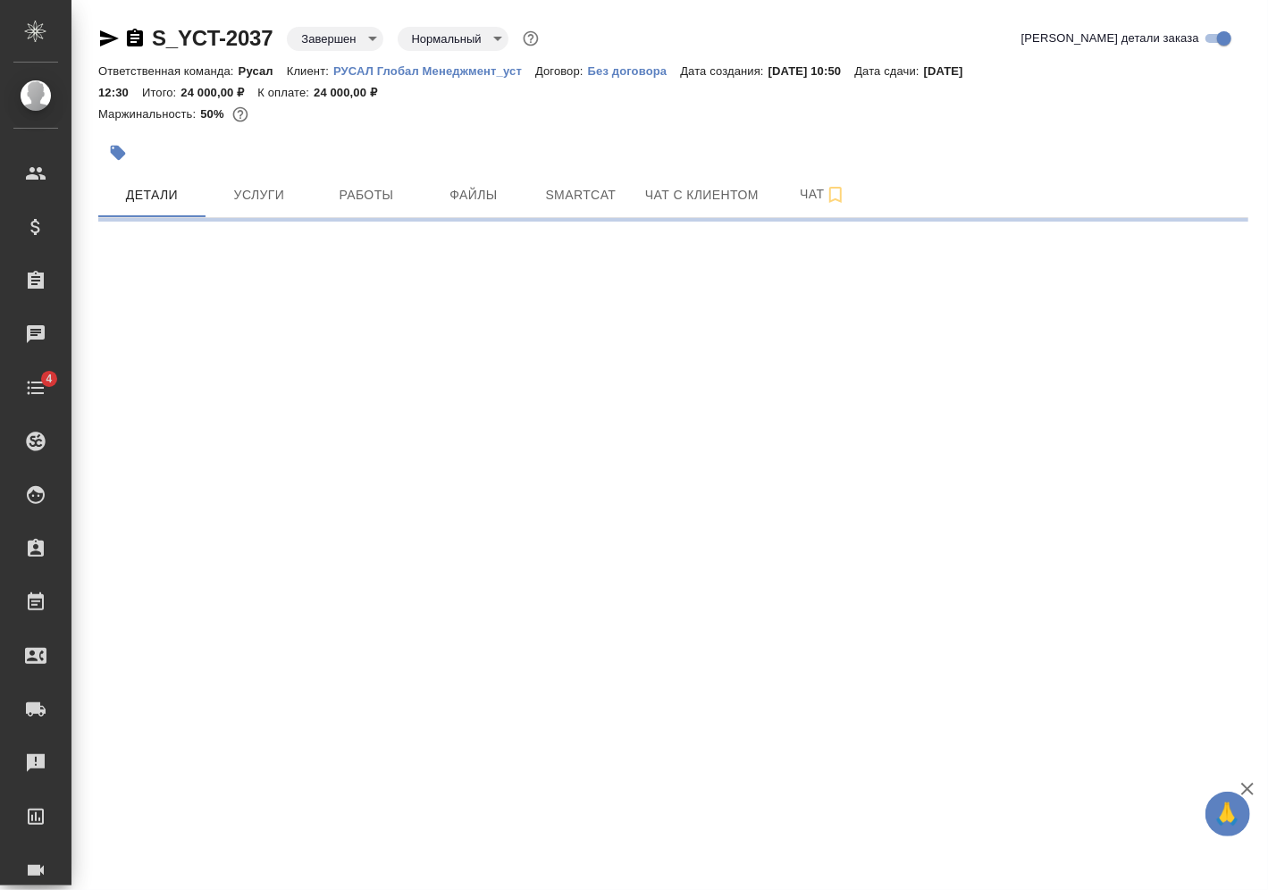
select select "RU"
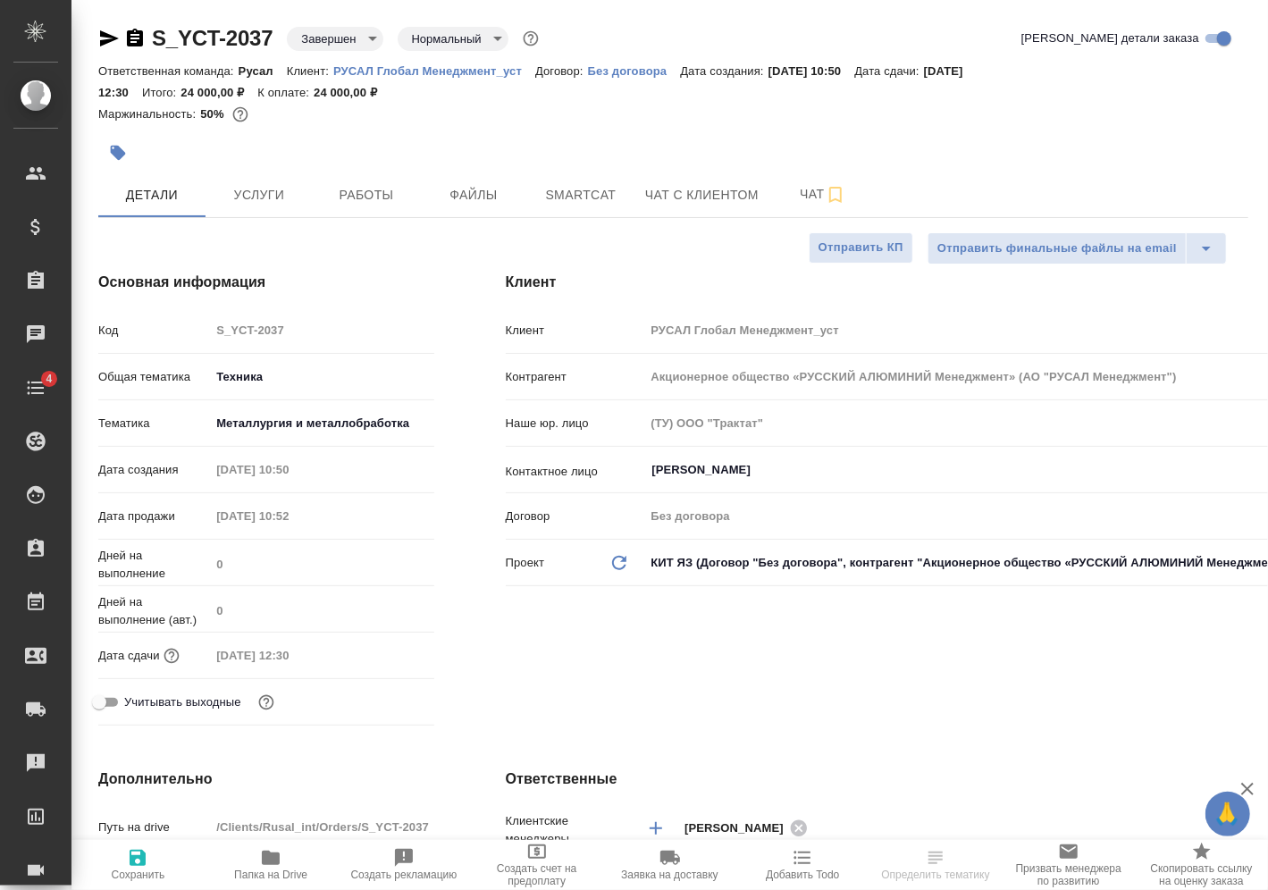
type textarea "x"
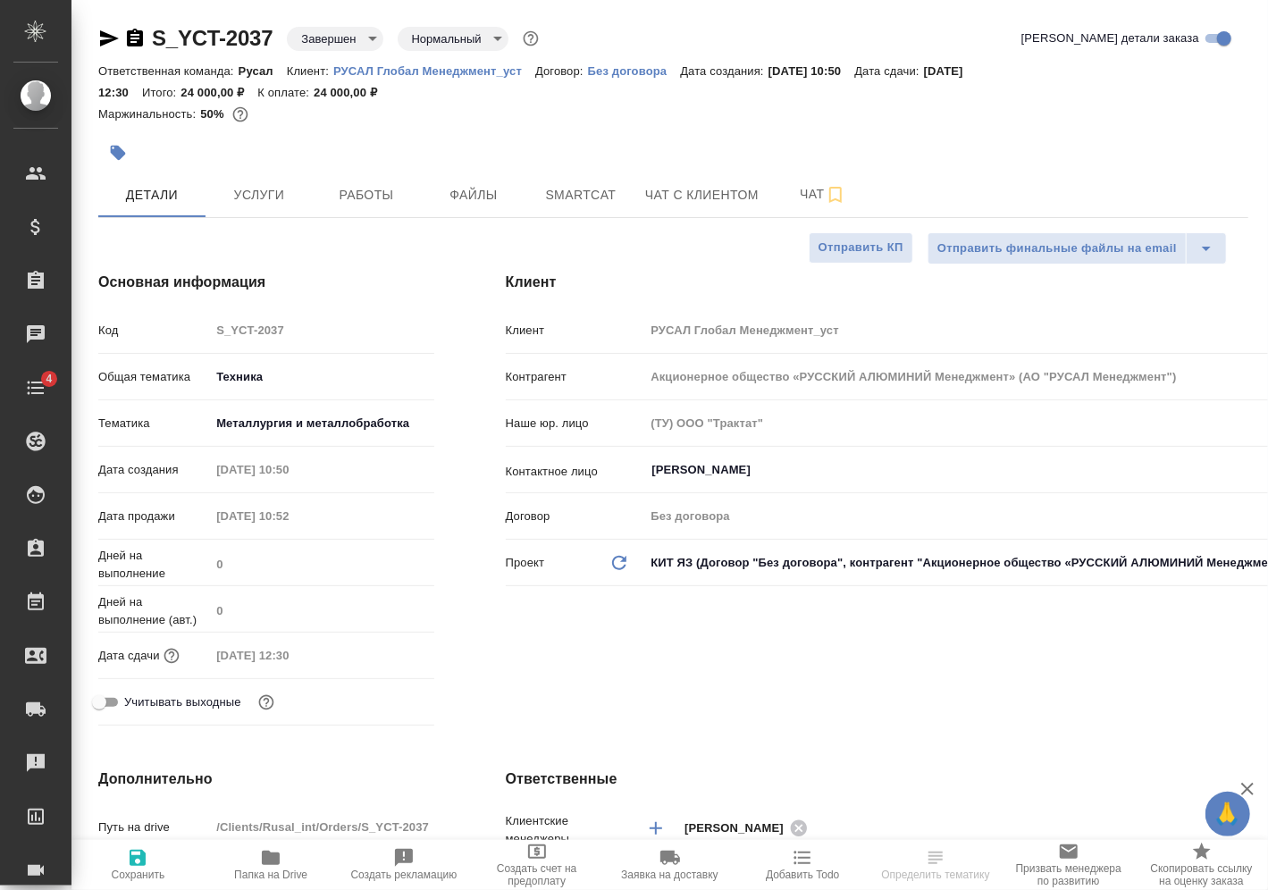
type textarea "x"
click at [273, 189] on span "Услуги" at bounding box center [259, 195] width 86 height 22
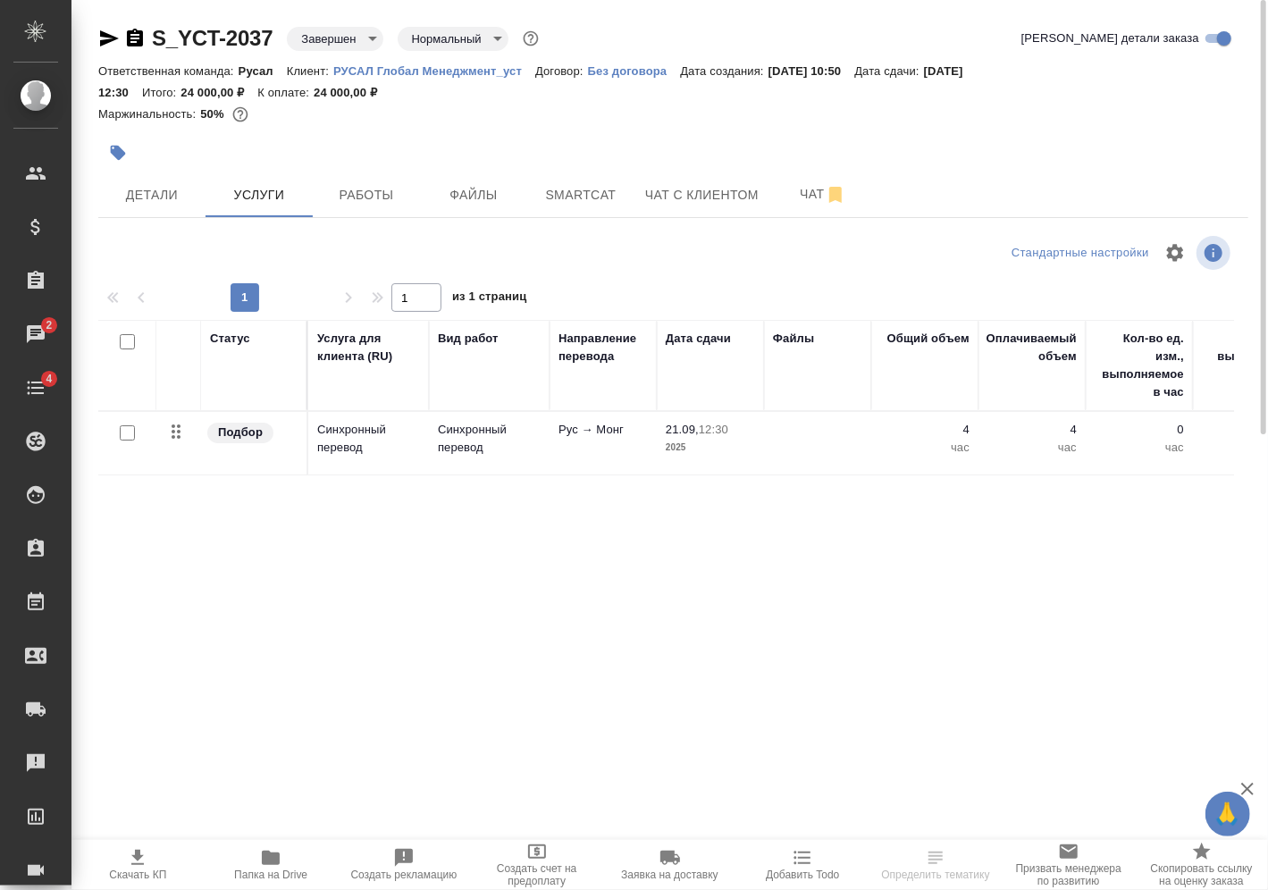
drag, startPoint x: 684, startPoint y: 689, endPoint x: 936, endPoint y: 692, distance: 251.1
click at [936, 692] on div "Статус Услуга для клиента (RU) Вид работ Направление перевода Дата сдачи Файлы …" at bounding box center [666, 512] width 1136 height 384
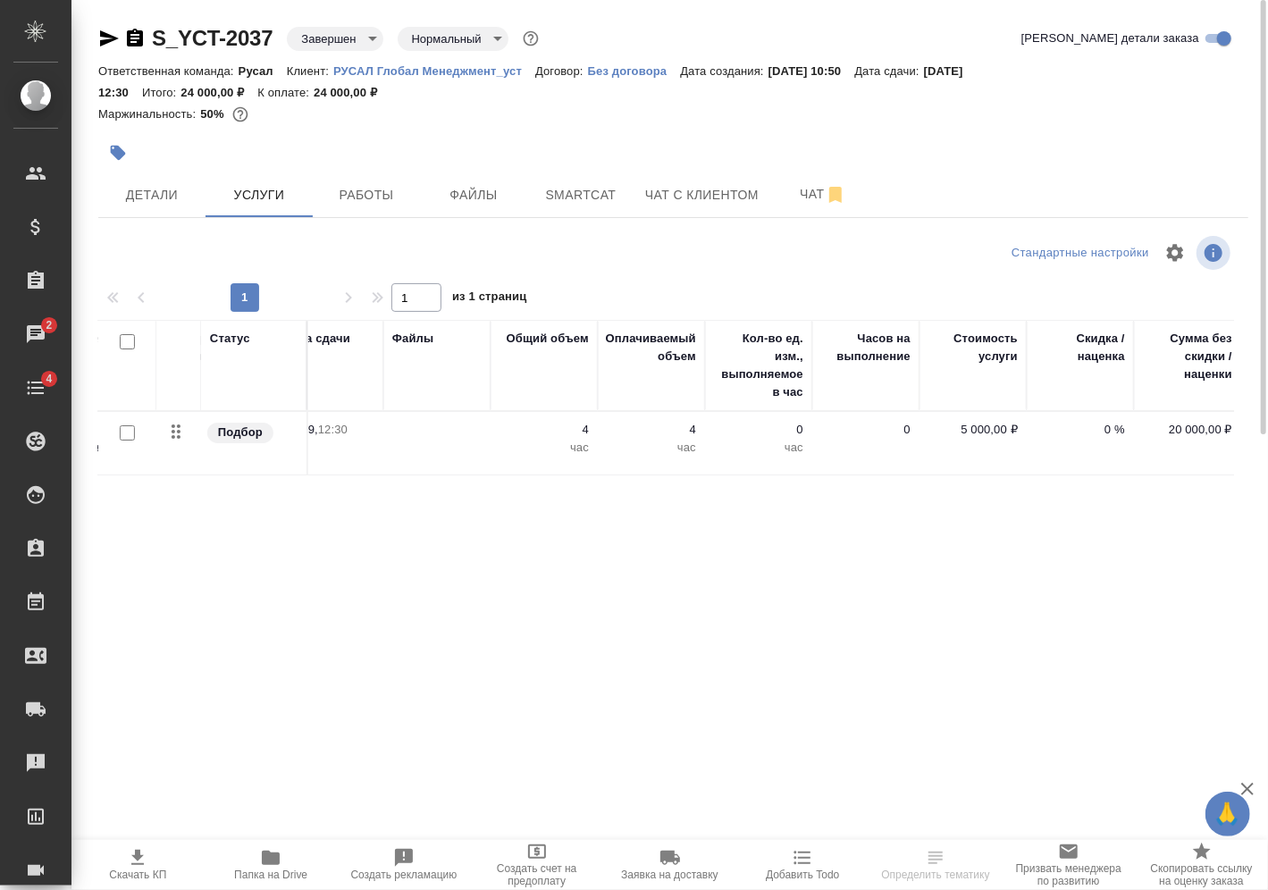
scroll to position [0, 495]
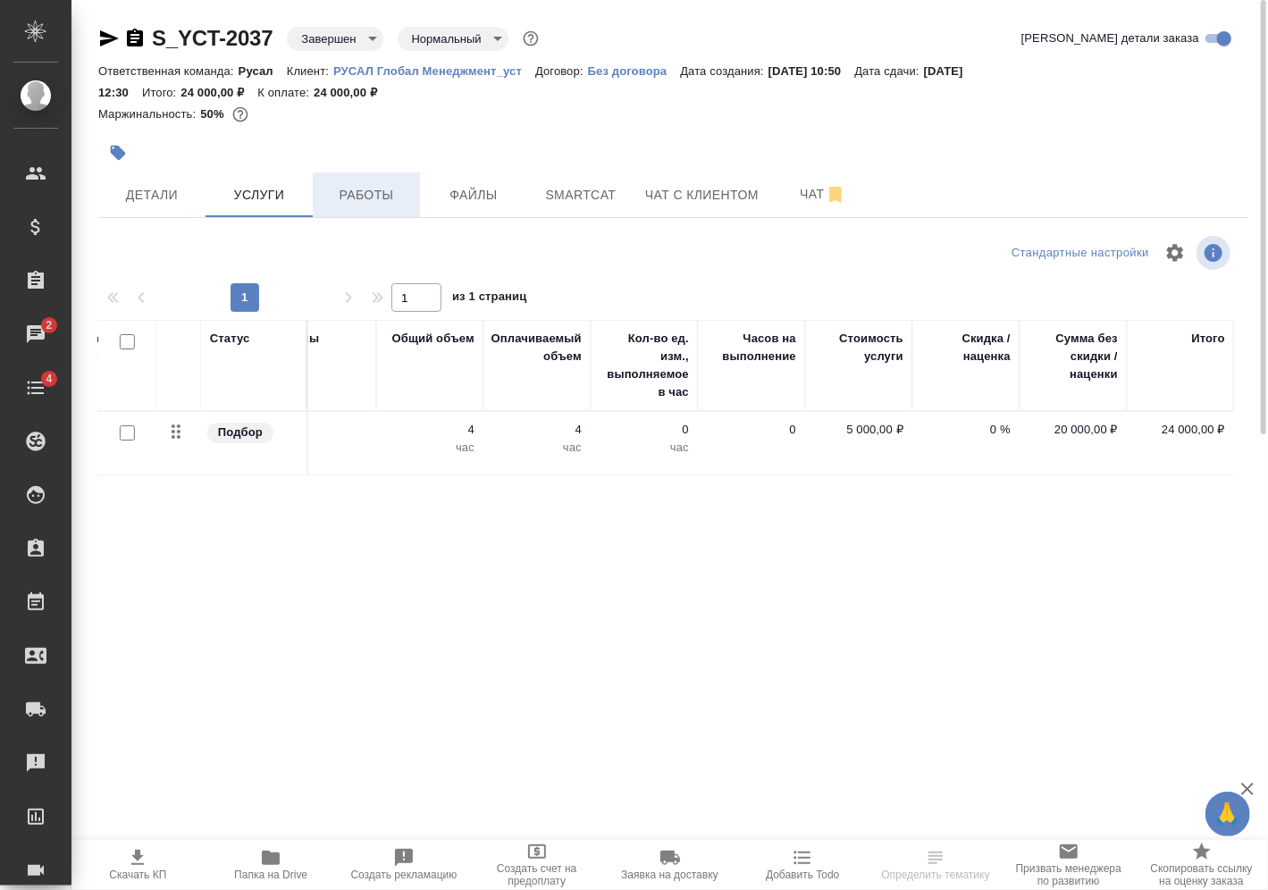
click at [386, 196] on span "Работы" at bounding box center [366, 195] width 86 height 22
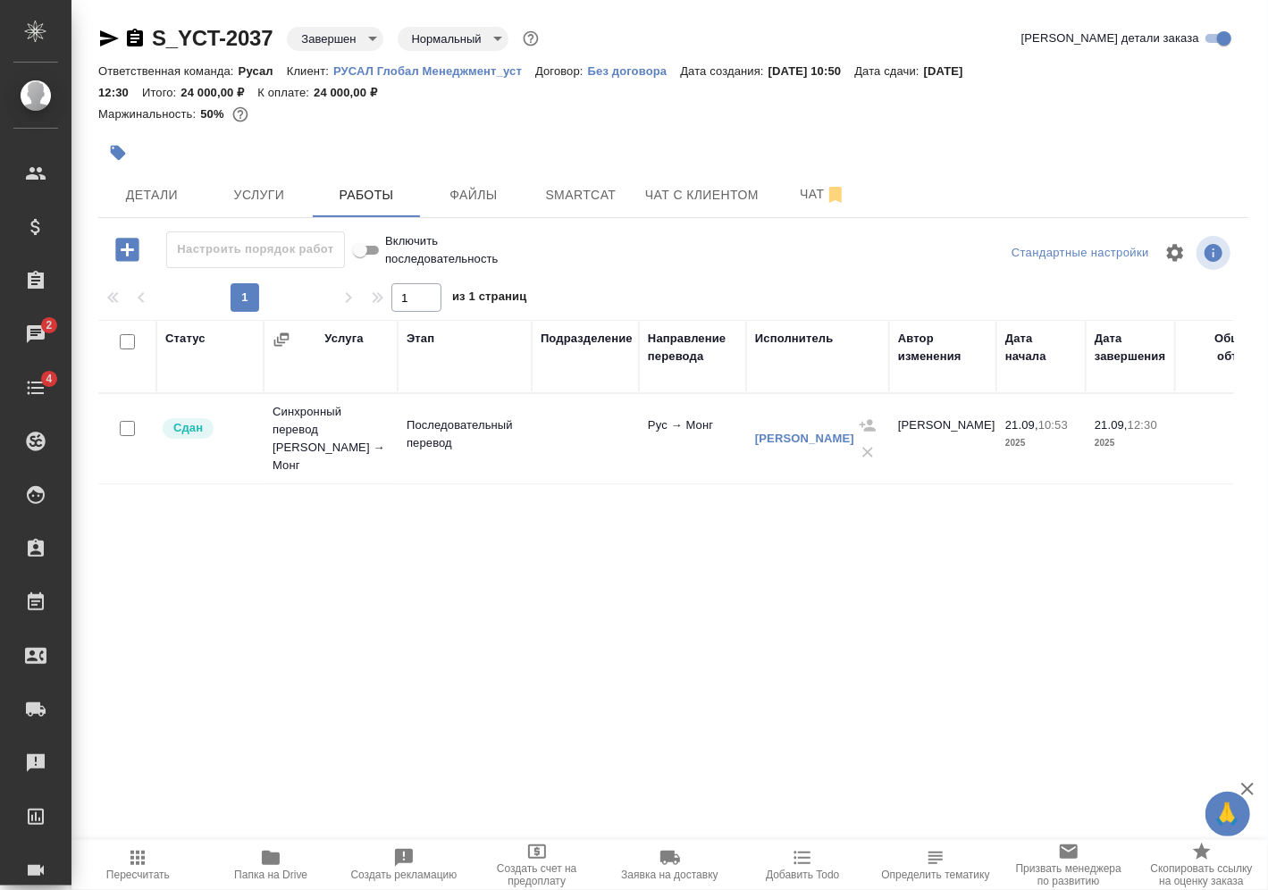
click at [409, 416] on p "Последовательный перевод" at bounding box center [465, 434] width 116 height 36
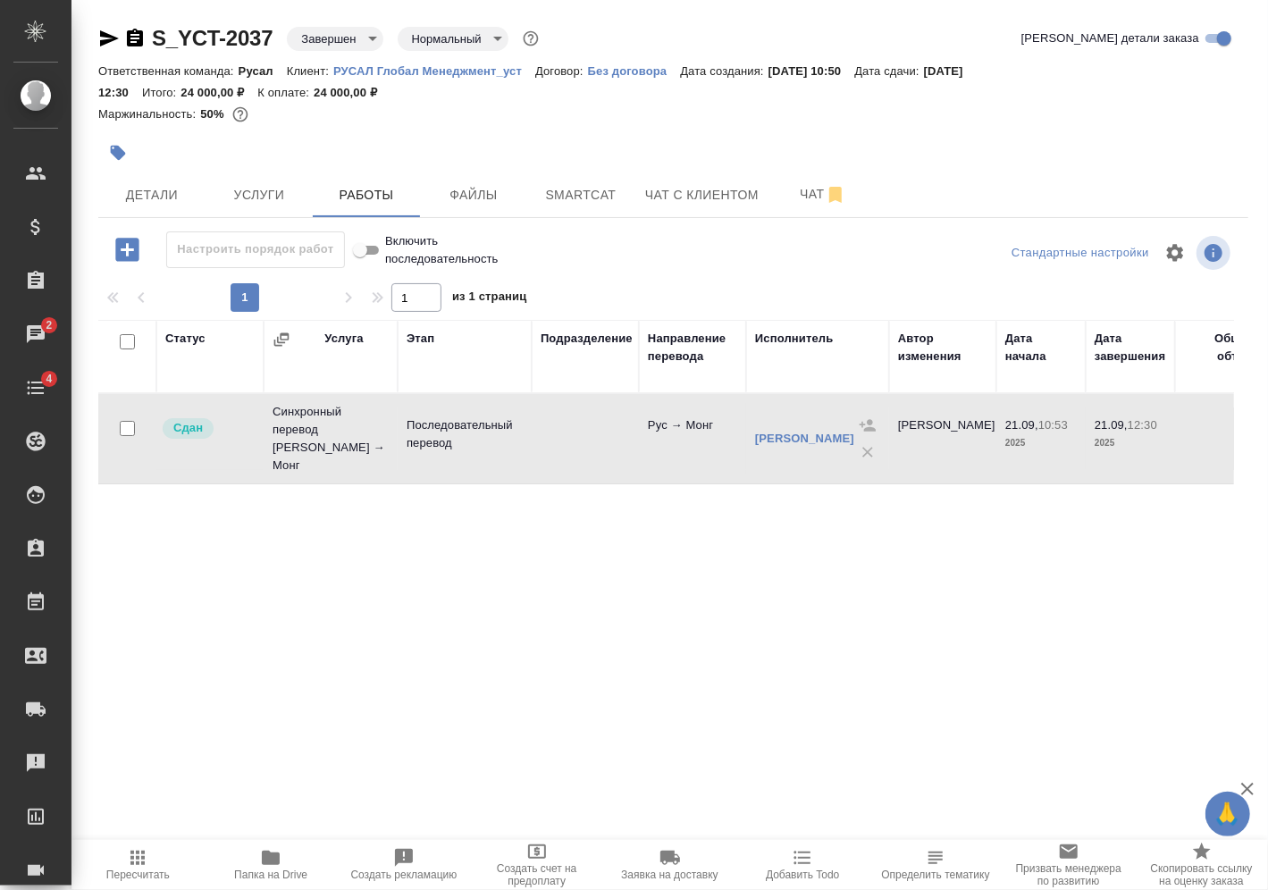
click at [538, 432] on td at bounding box center [585, 438] width 107 height 63
click at [133, 36] on icon "button" at bounding box center [135, 38] width 16 height 18
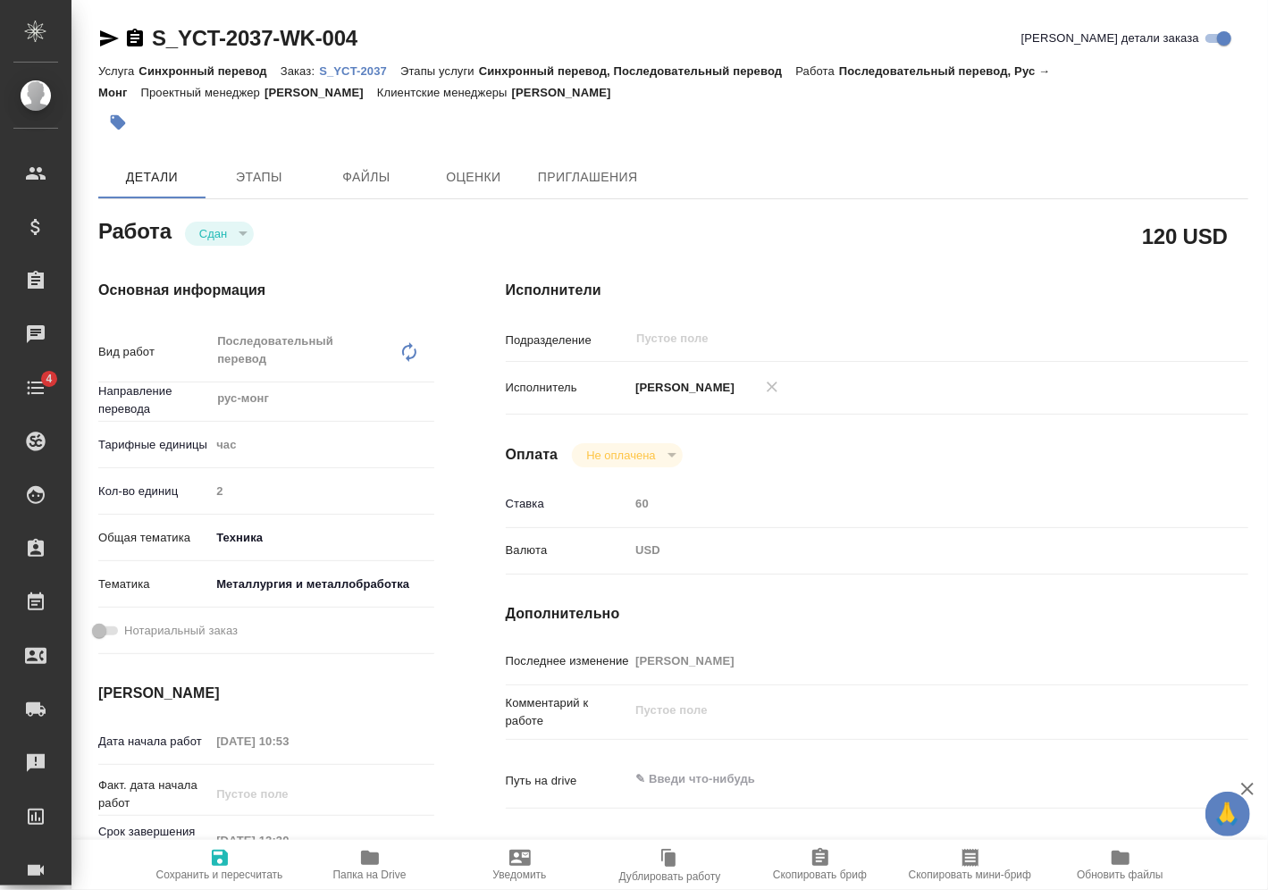
type textarea "x"
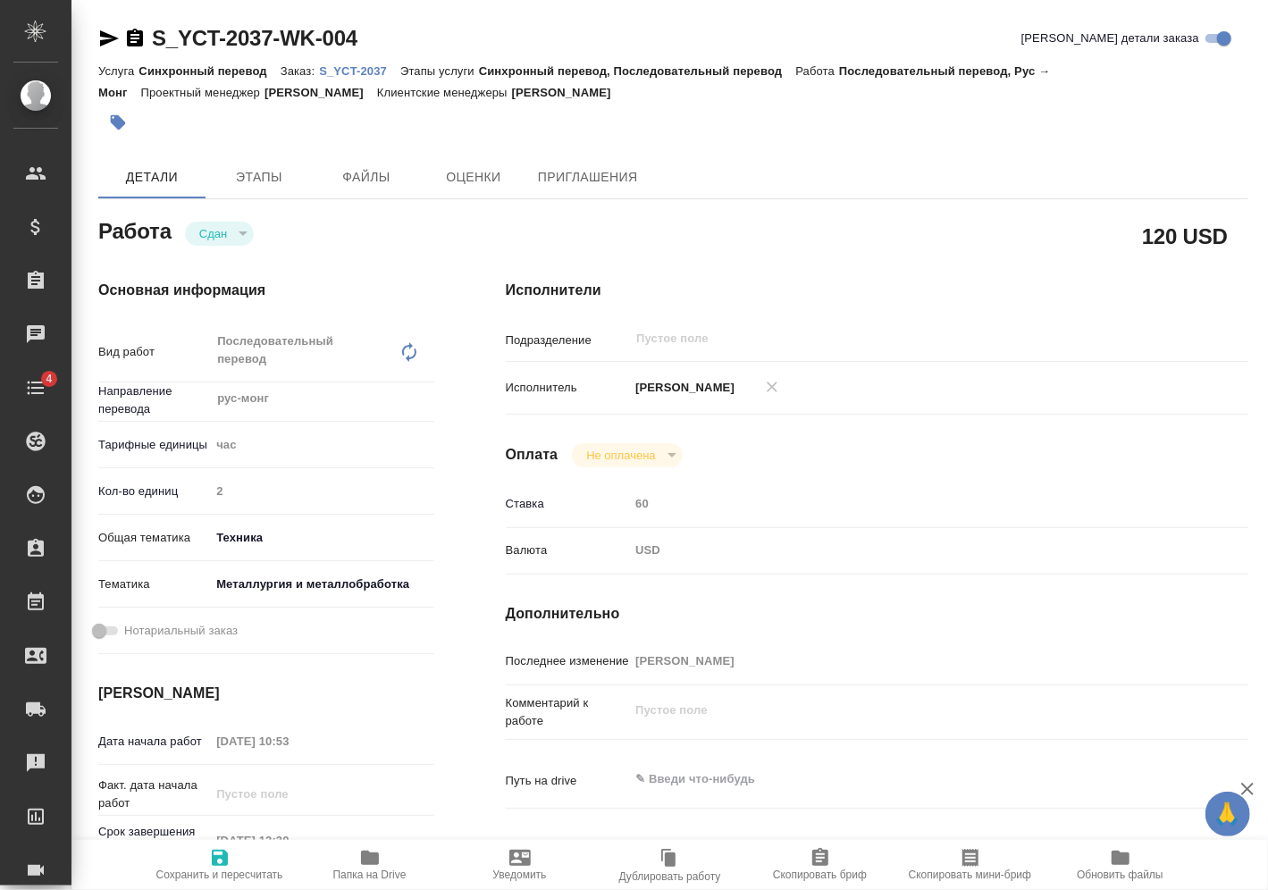
type textarea "x"
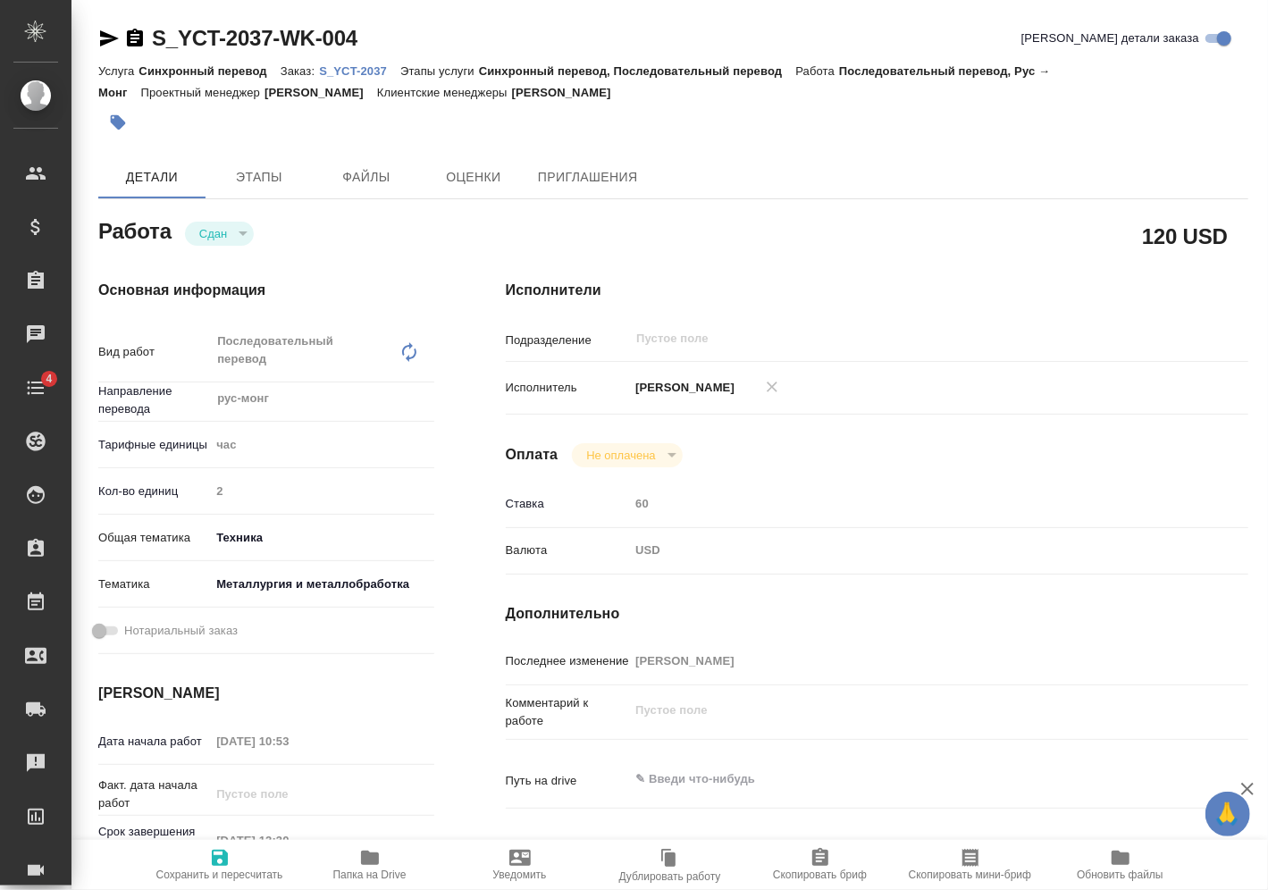
scroll to position [179, 0]
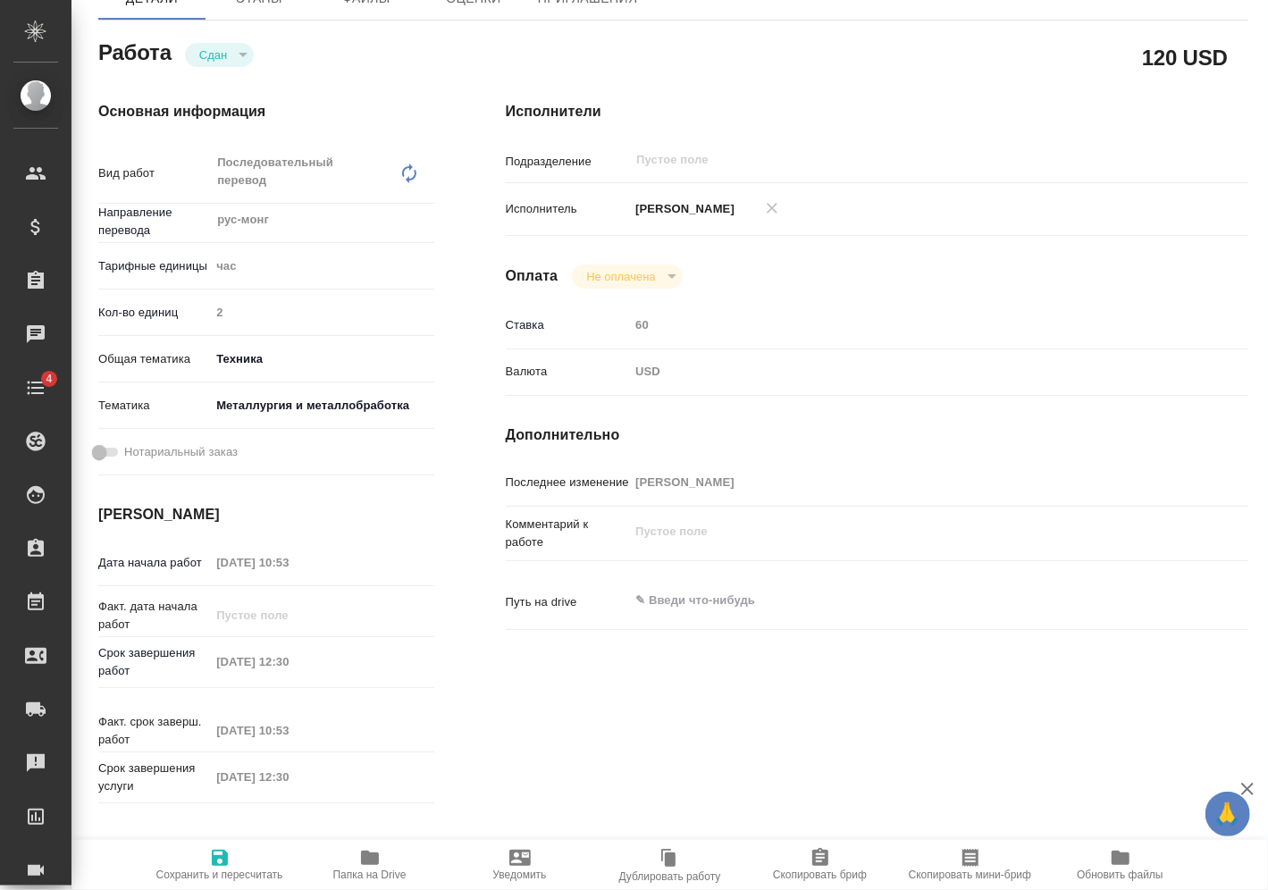
type textarea "x"
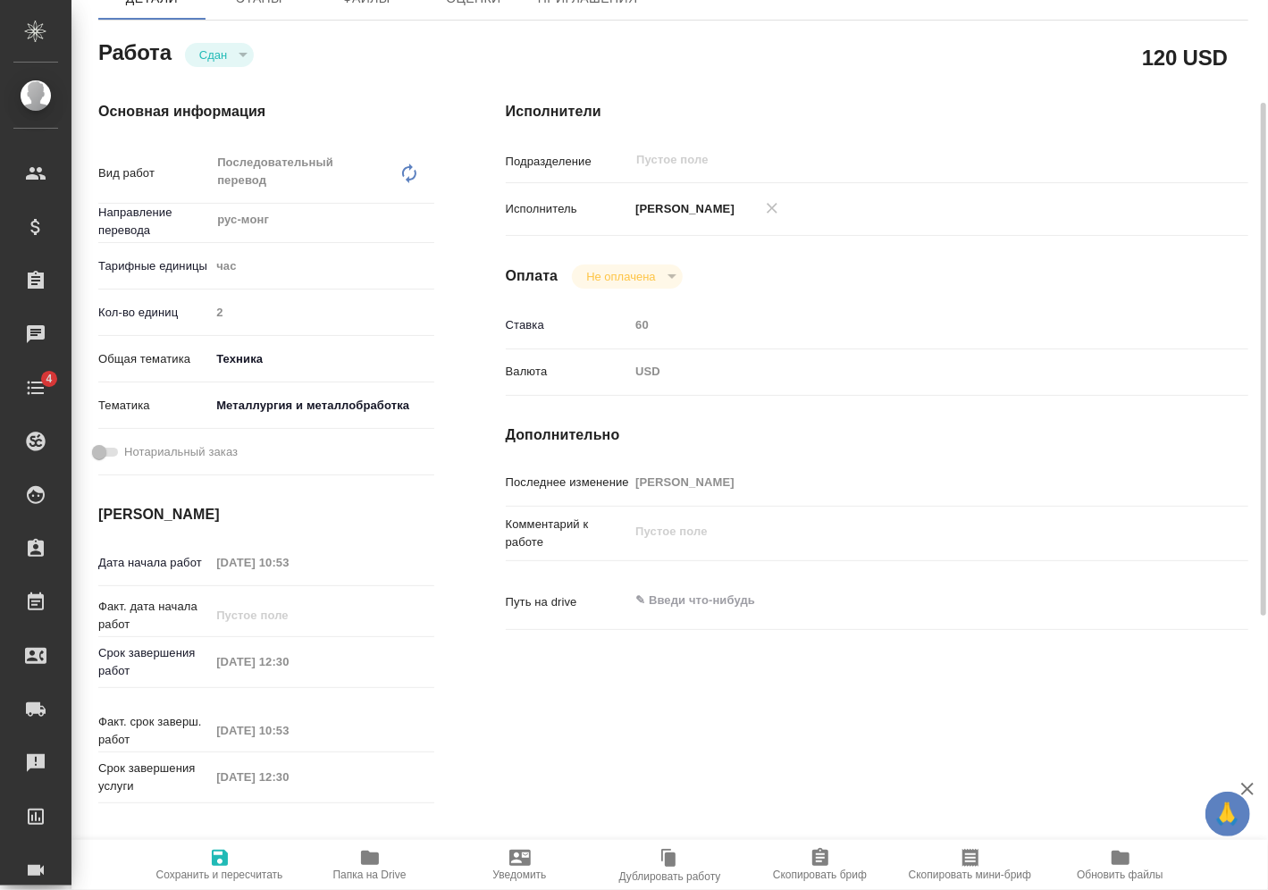
type textarea "x"
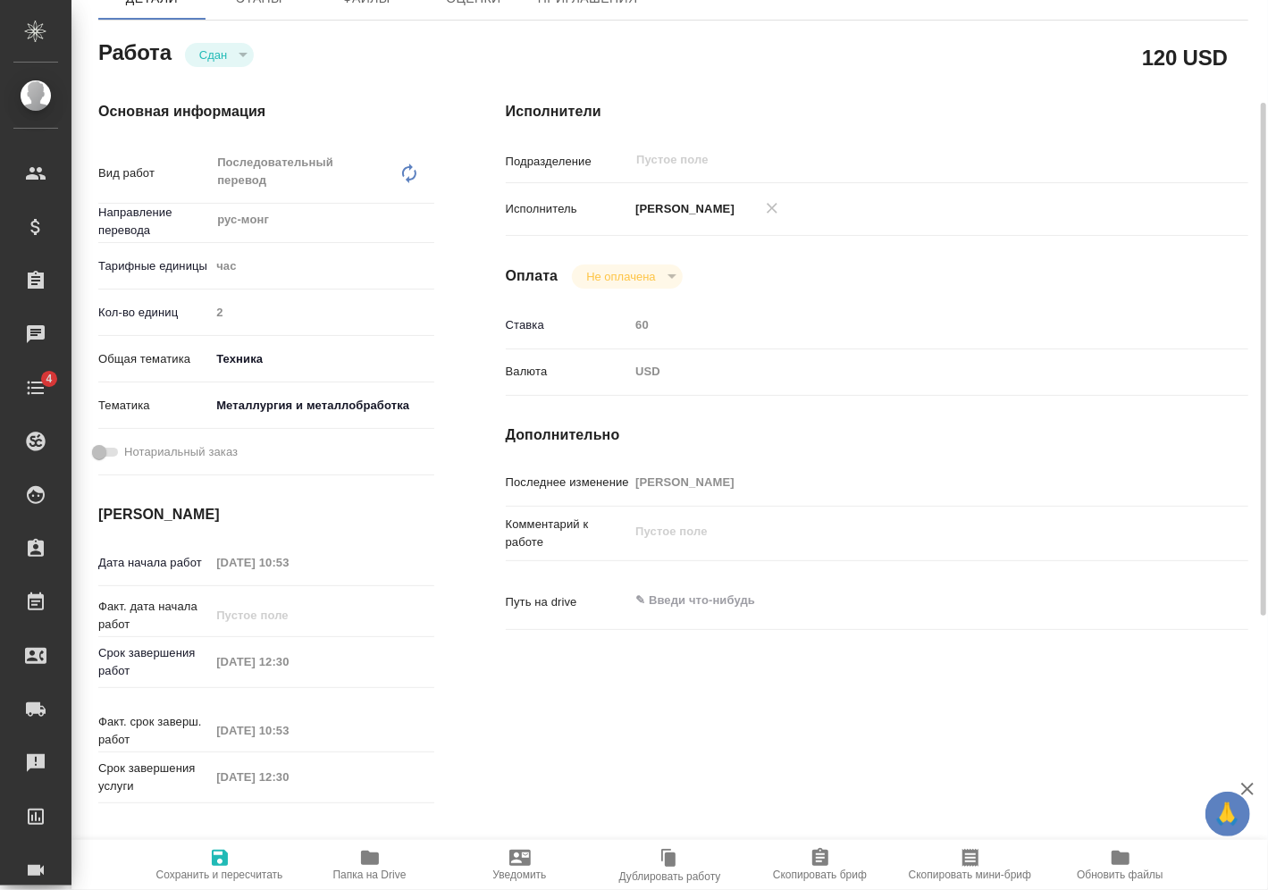
type textarea "x"
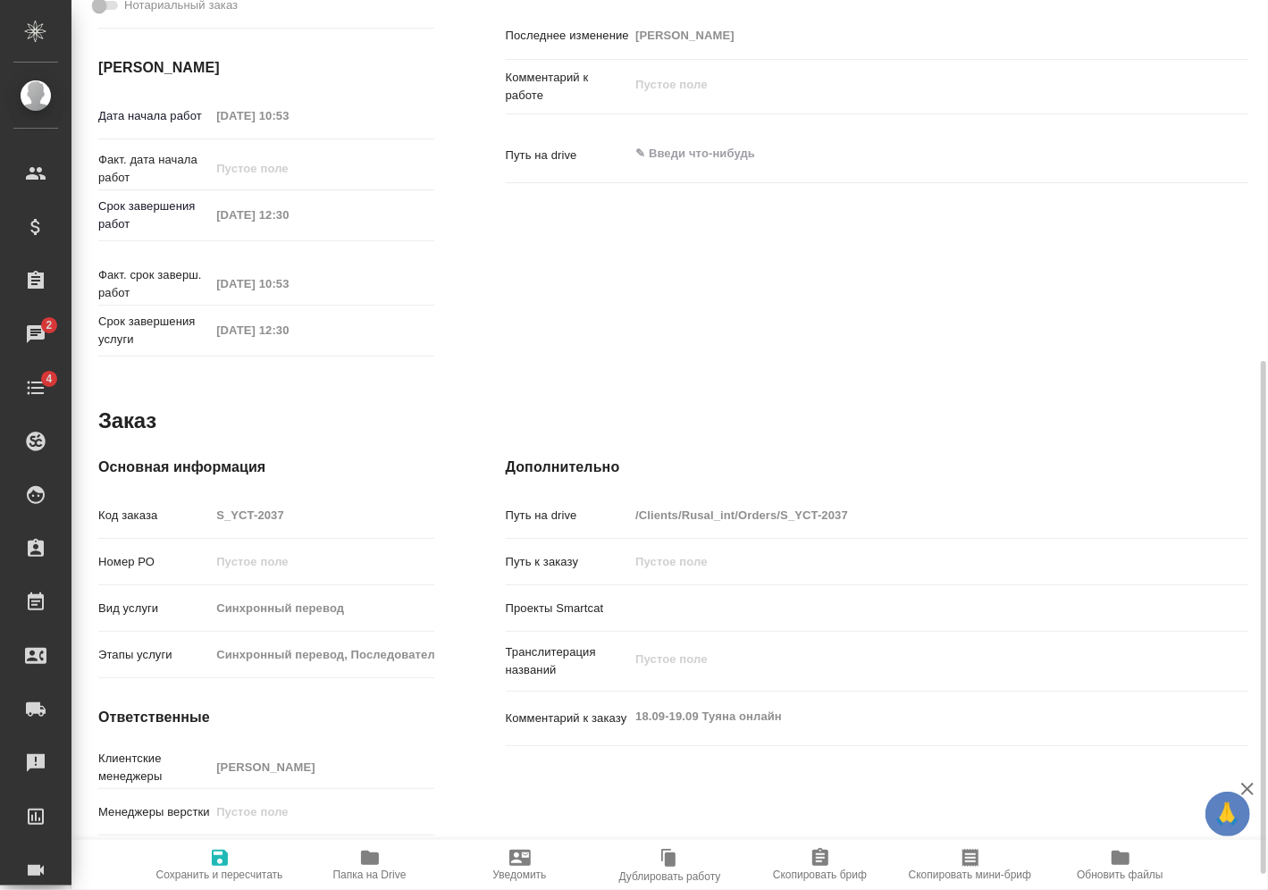
scroll to position [0, 0]
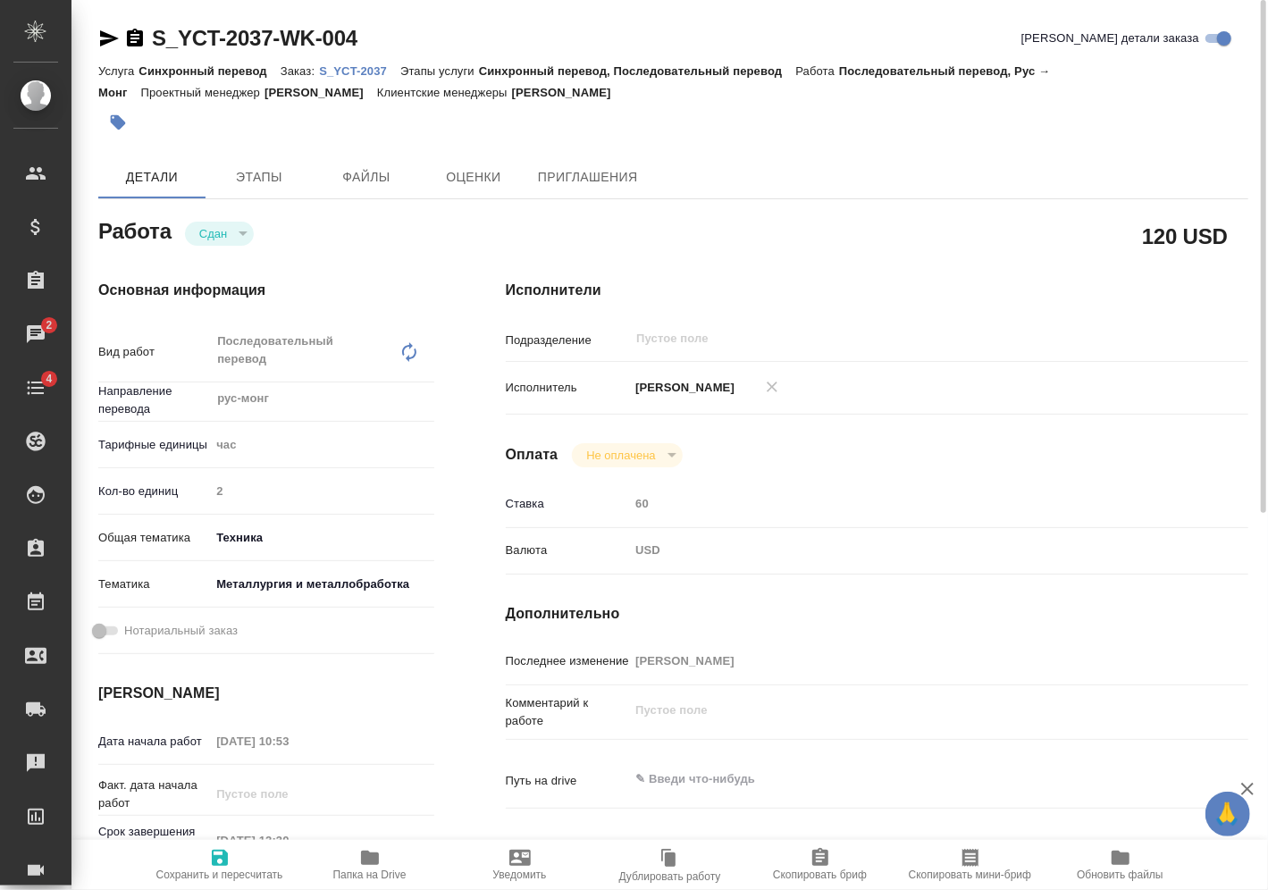
click at [149, 43] on div "S_YCT-2037-WK-004" at bounding box center [227, 38] width 259 height 29
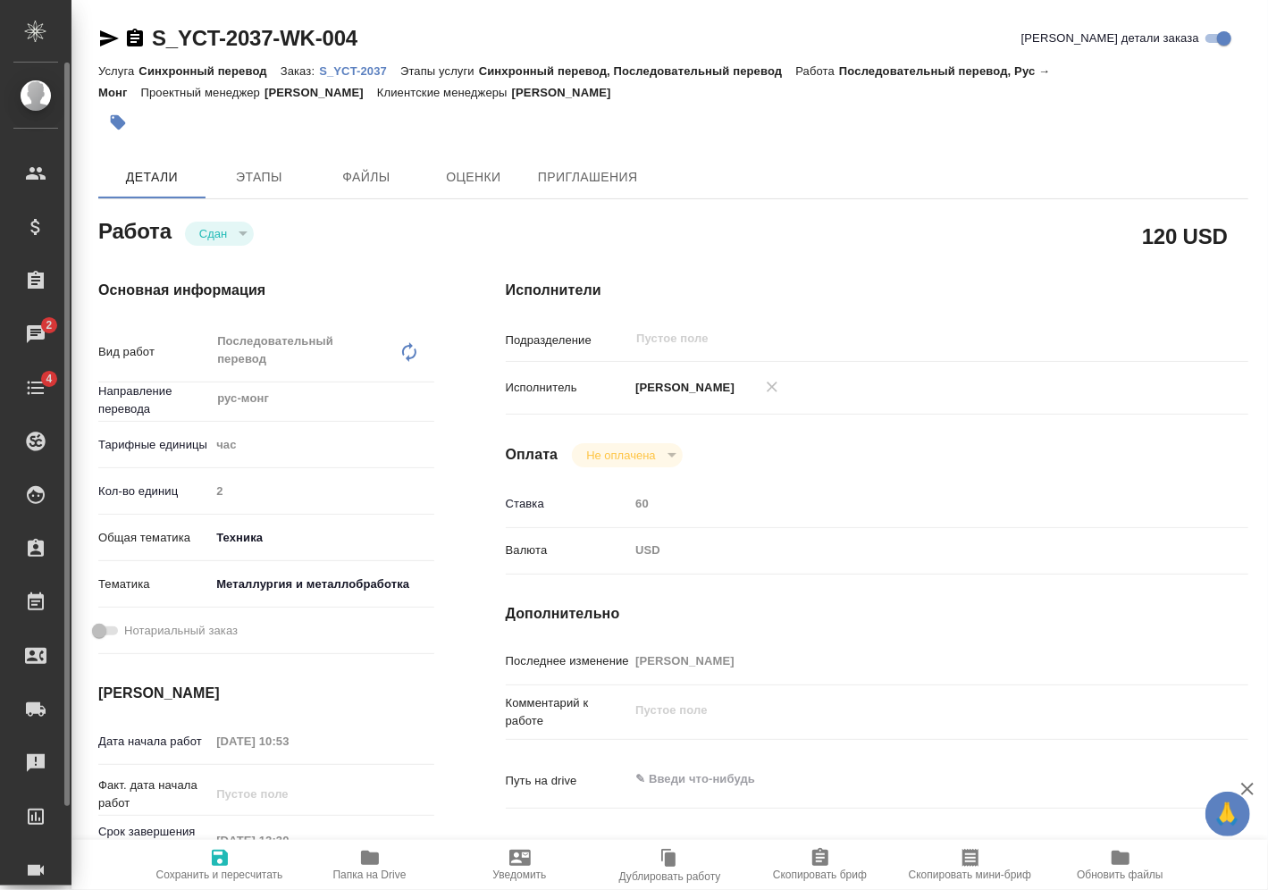
type textarea "x"
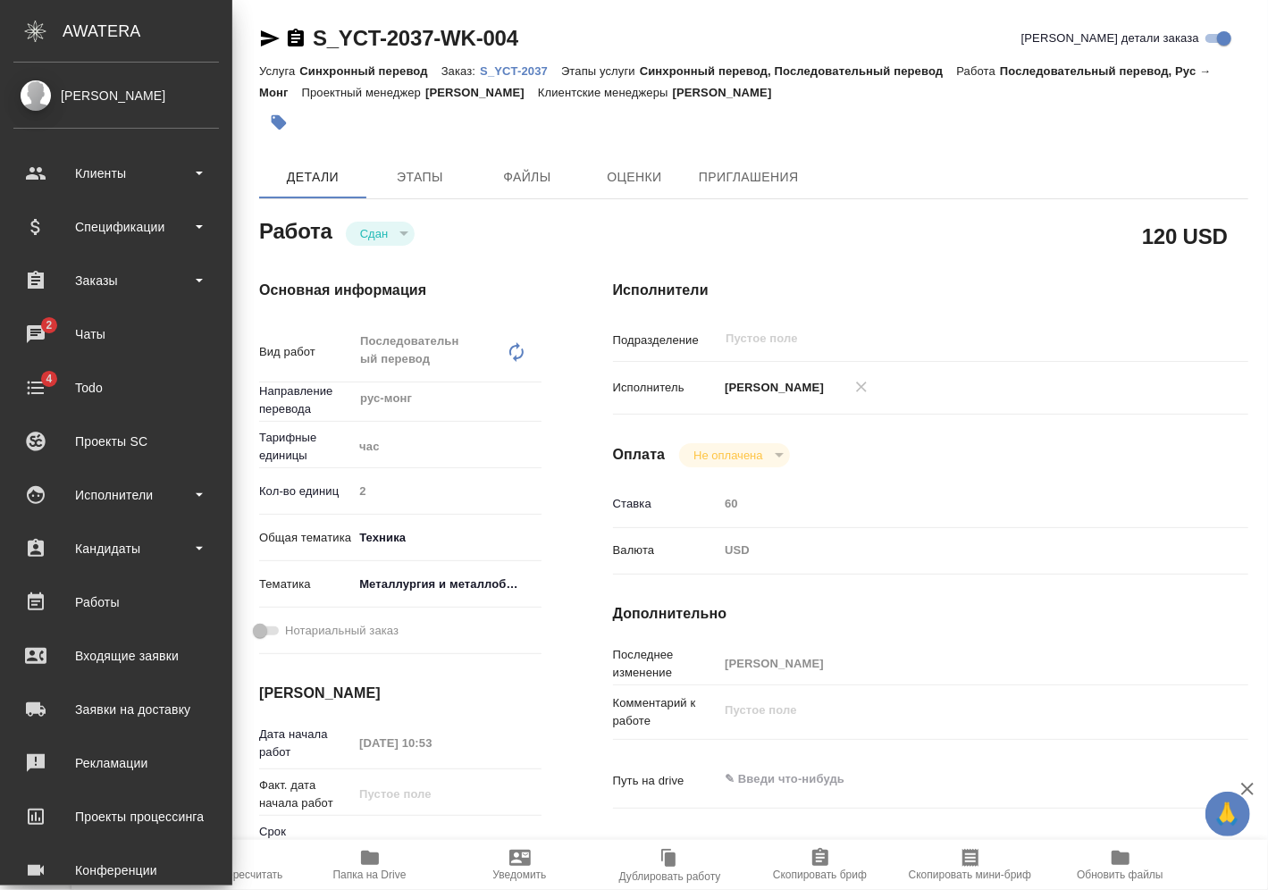
type textarea "x"
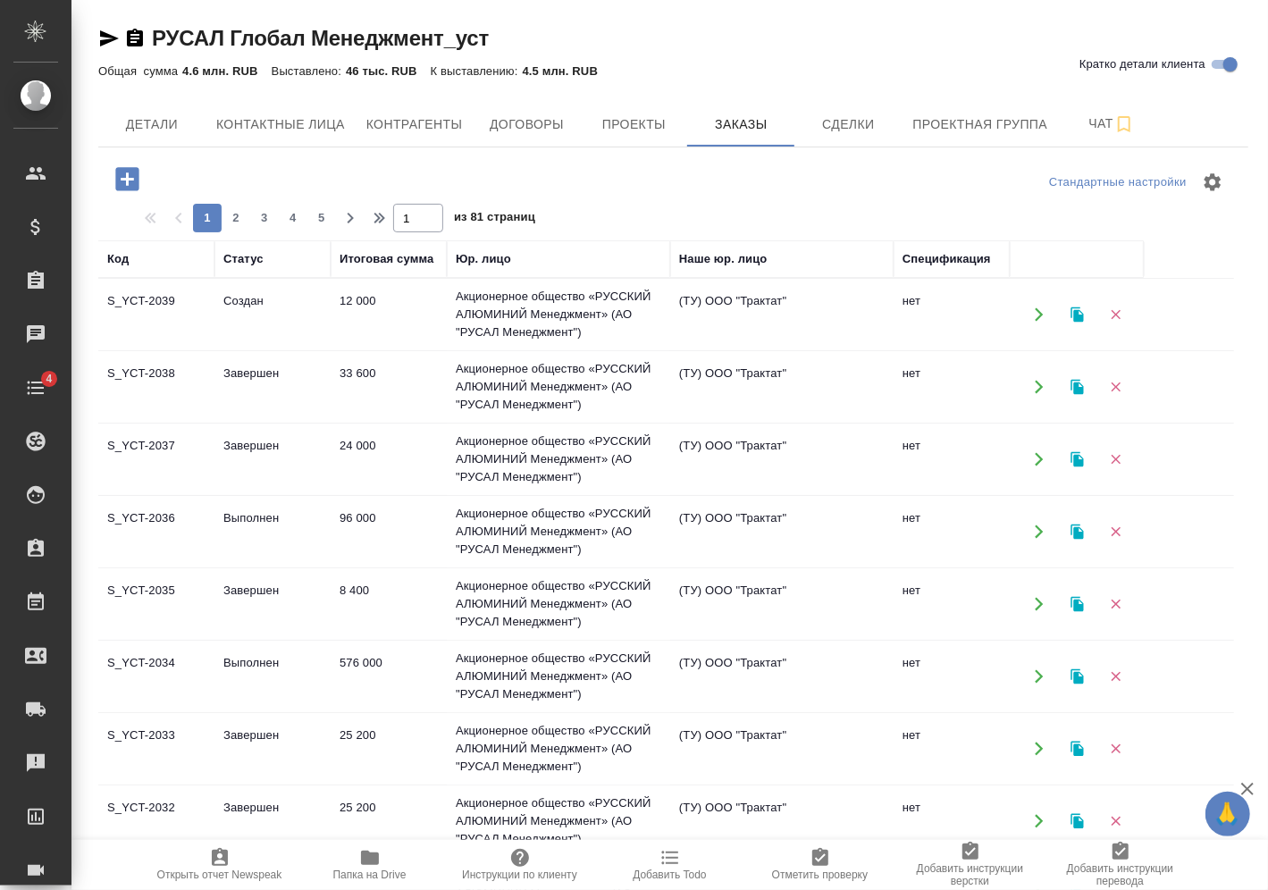
click at [128, 186] on icon "button" at bounding box center [126, 178] width 23 height 23
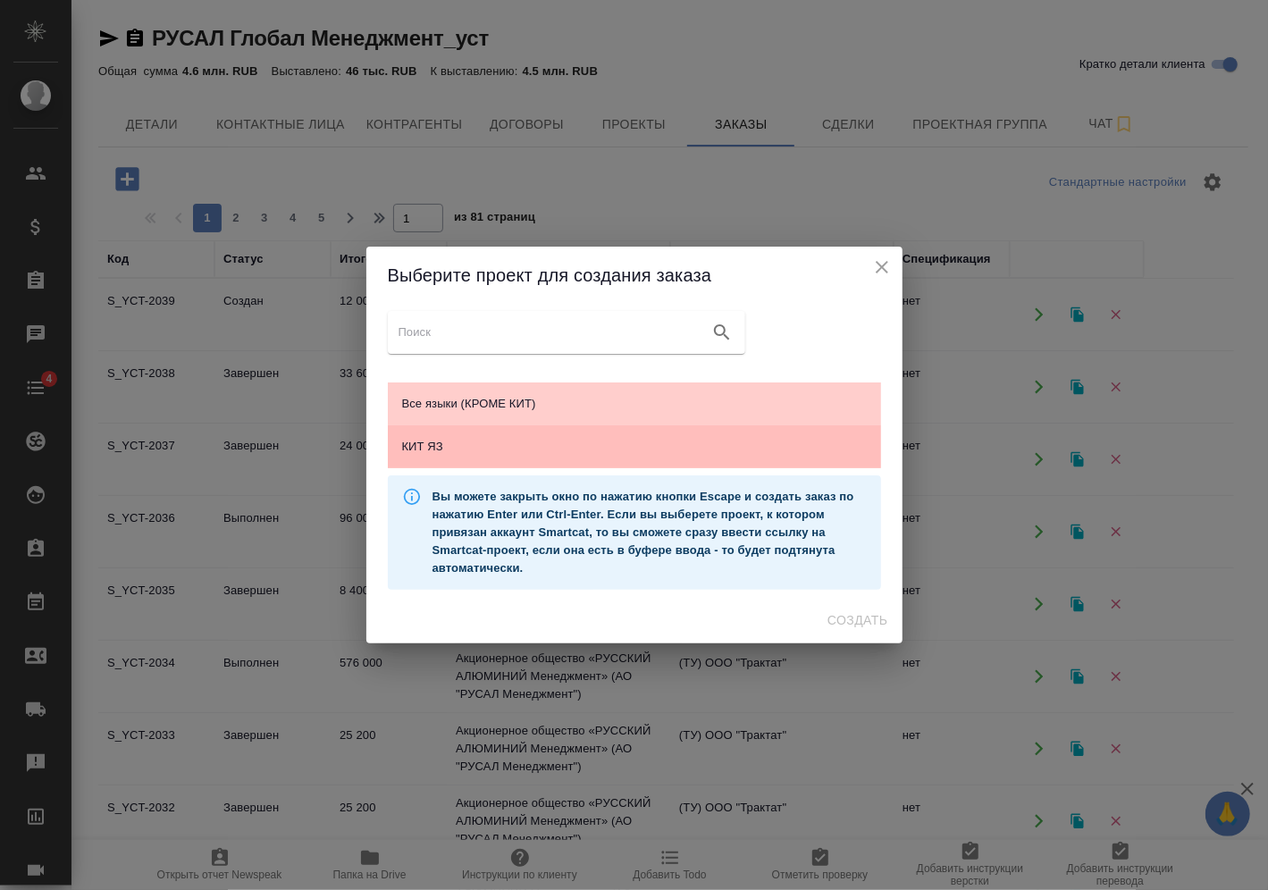
click at [527, 442] on span "КИТ ЯЗ" at bounding box center [634, 447] width 465 height 18
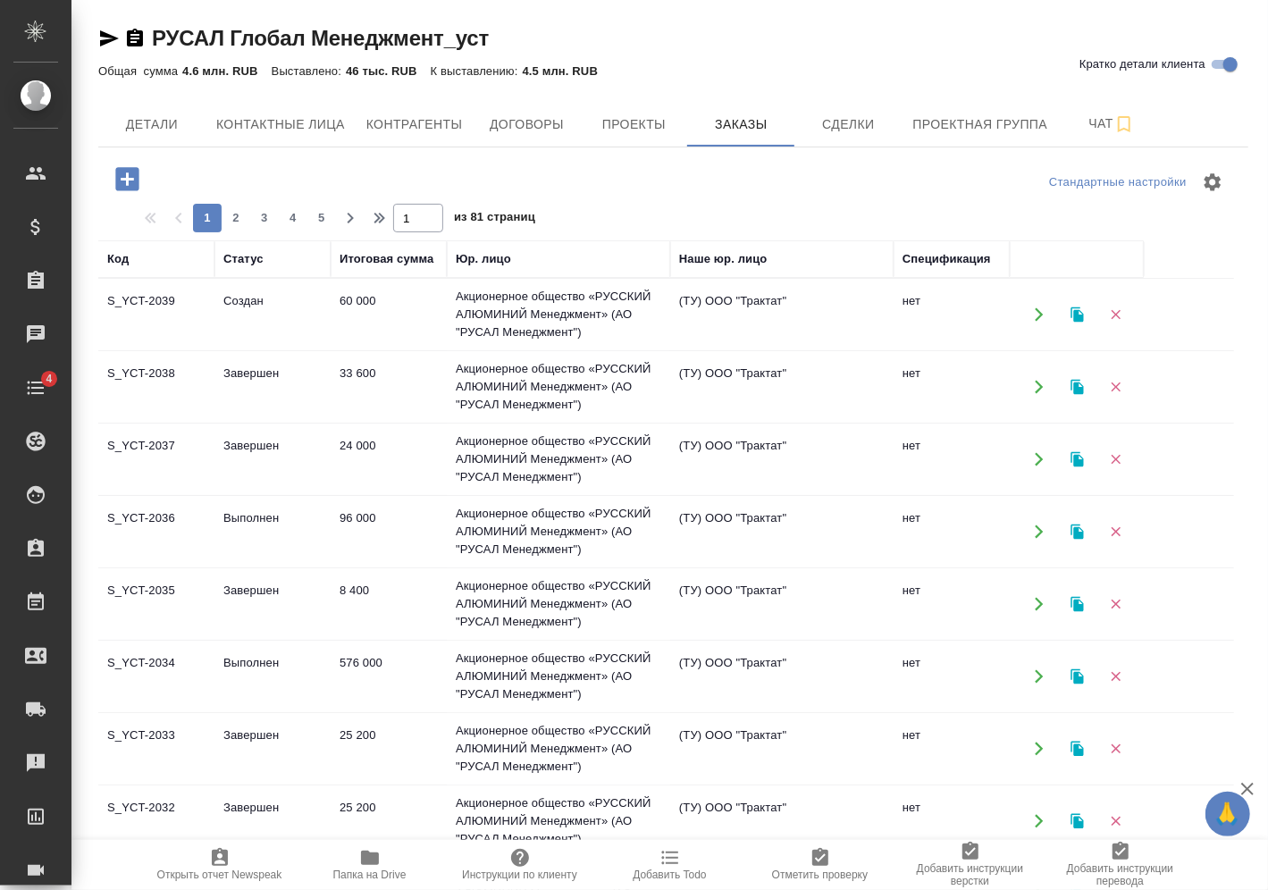
click at [127, 172] on icon "button" at bounding box center [127, 179] width 31 height 31
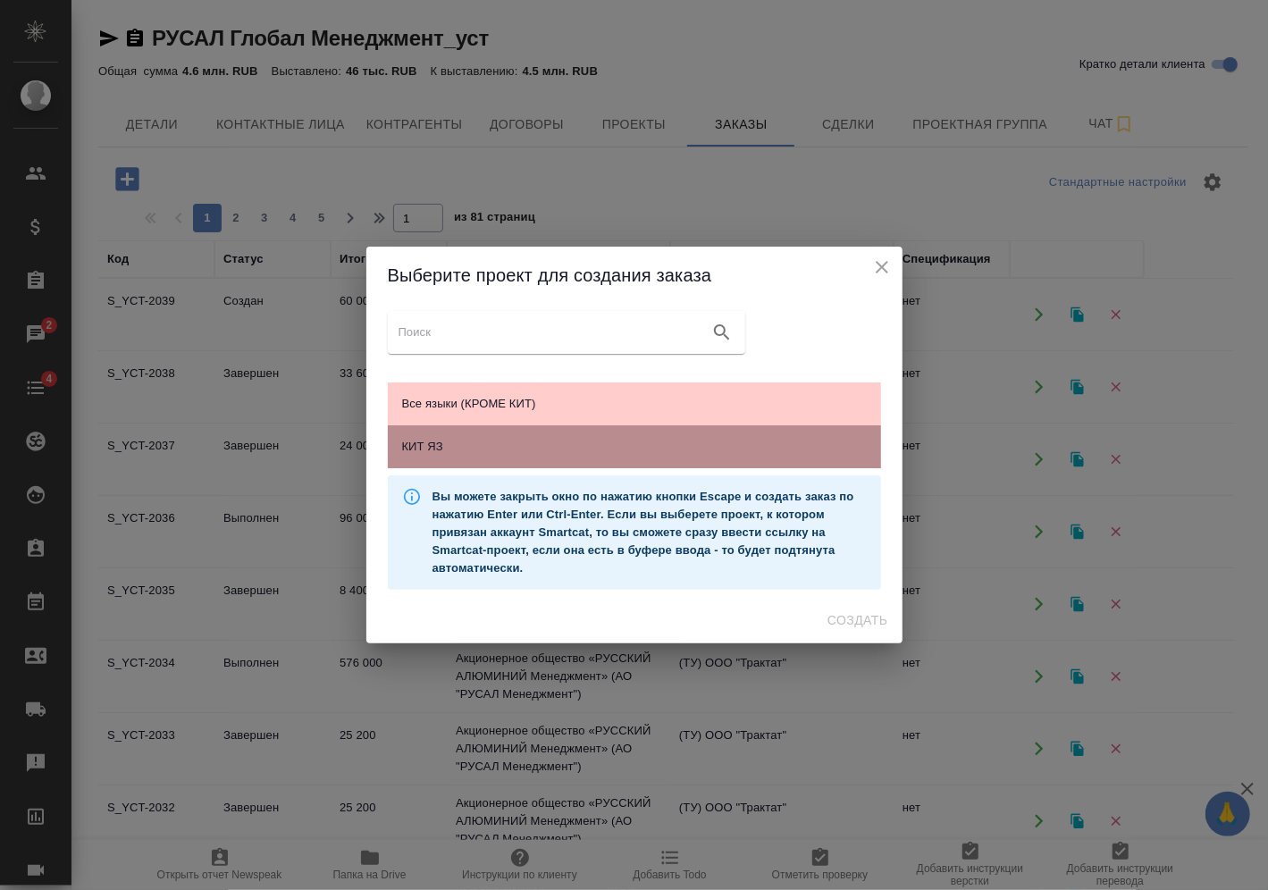
click at [510, 454] on span "КИТ ЯЗ" at bounding box center [634, 447] width 465 height 18
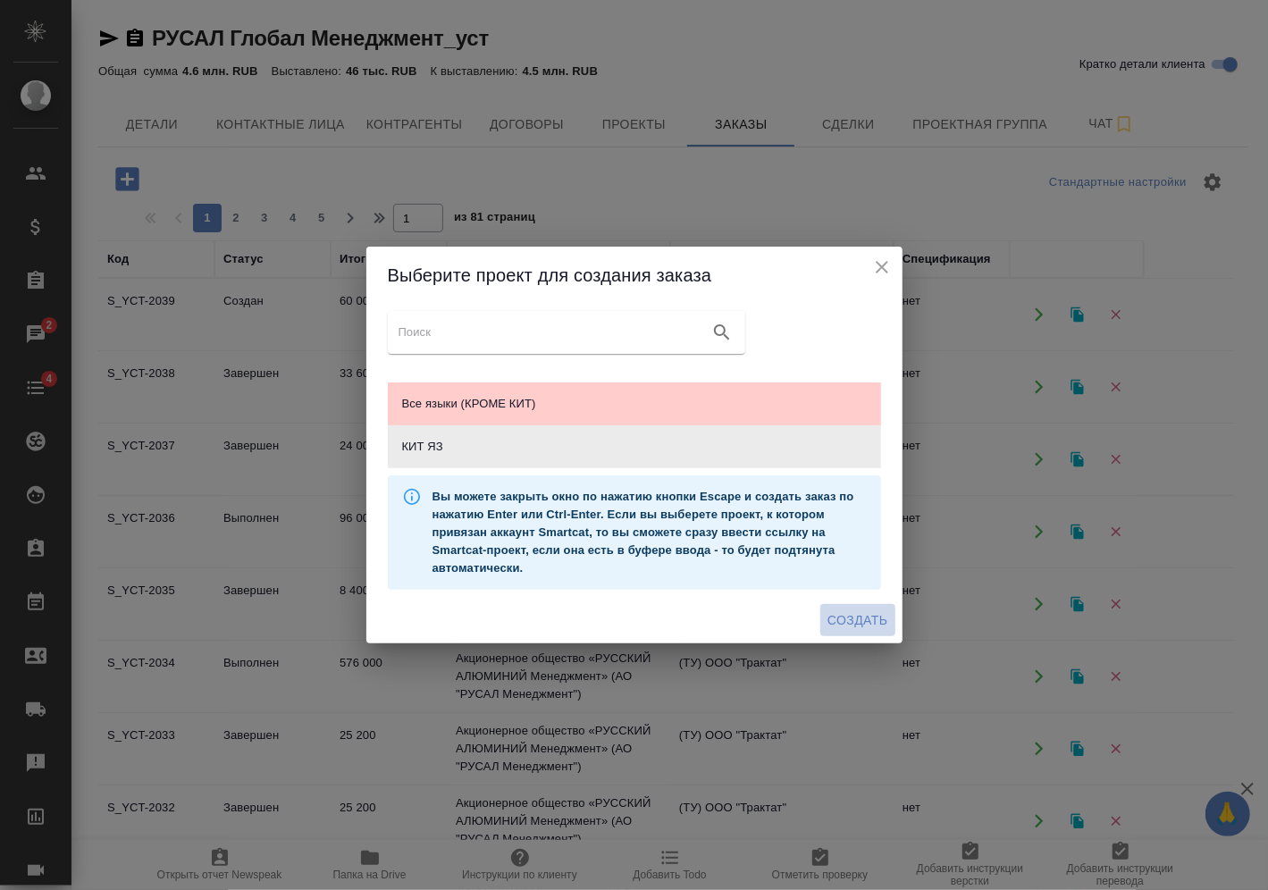
click at [839, 618] on span "Создать" at bounding box center [857, 620] width 60 height 22
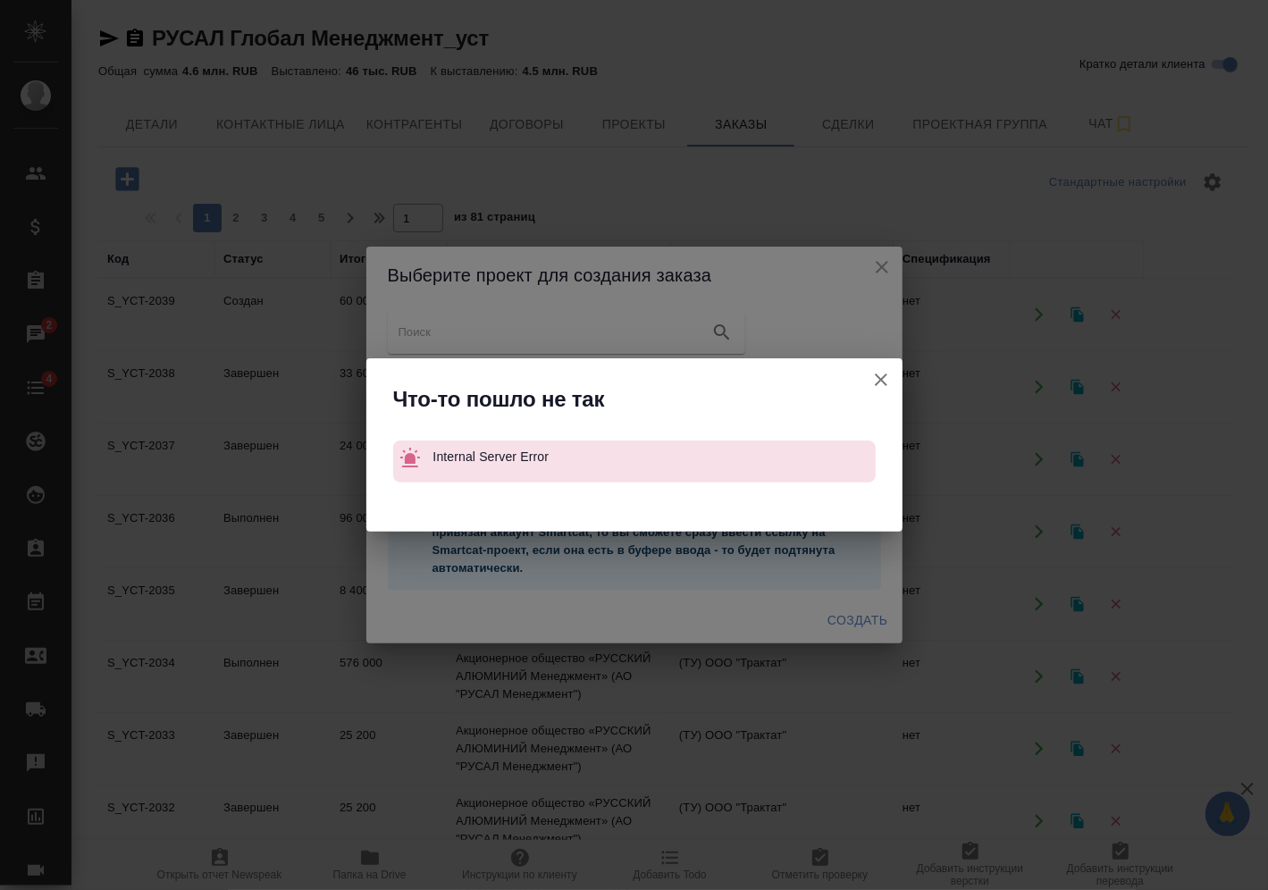
drag, startPoint x: 876, startPoint y: 374, endPoint x: 877, endPoint y: 357, distance: 16.1
click at [876, 372] on icon "button" at bounding box center [880, 379] width 21 height 21
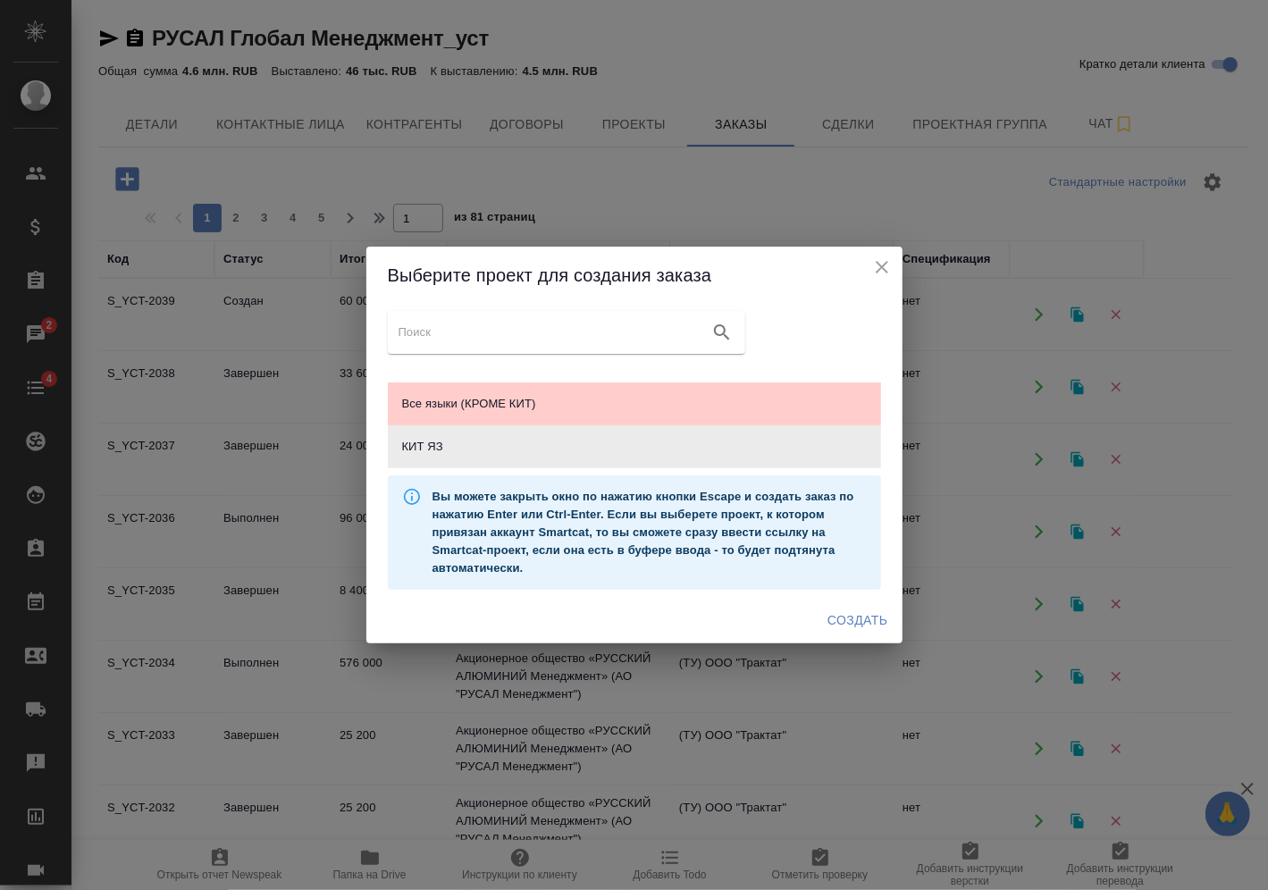
click at [883, 272] on icon "close" at bounding box center [881, 266] width 21 height 21
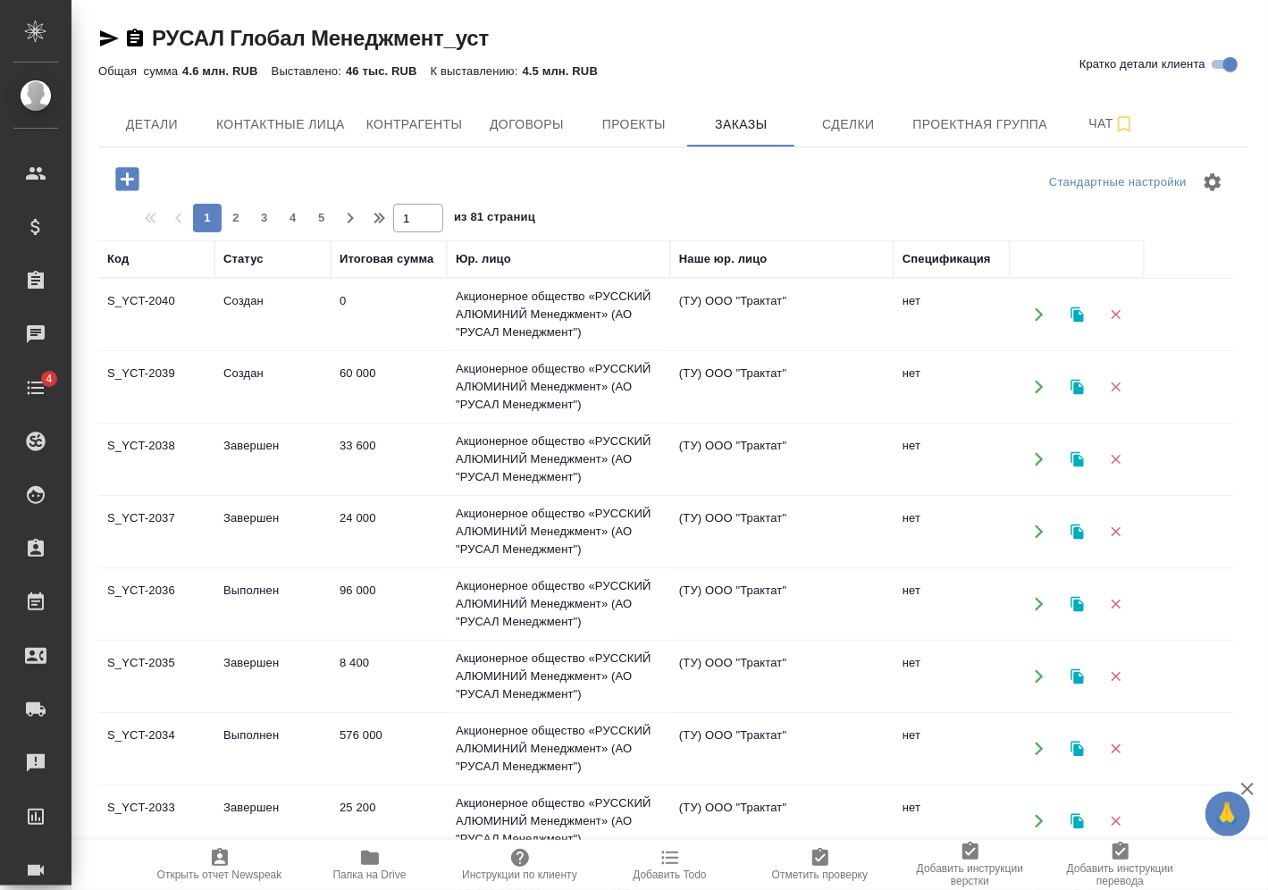
click at [459, 307] on td "Акционерное общество «РУССКИЙ АЛЮМИНИЙ Менеджмент» (АО "РУСАЛ Менеджмент")" at bounding box center [558, 314] width 223 height 71
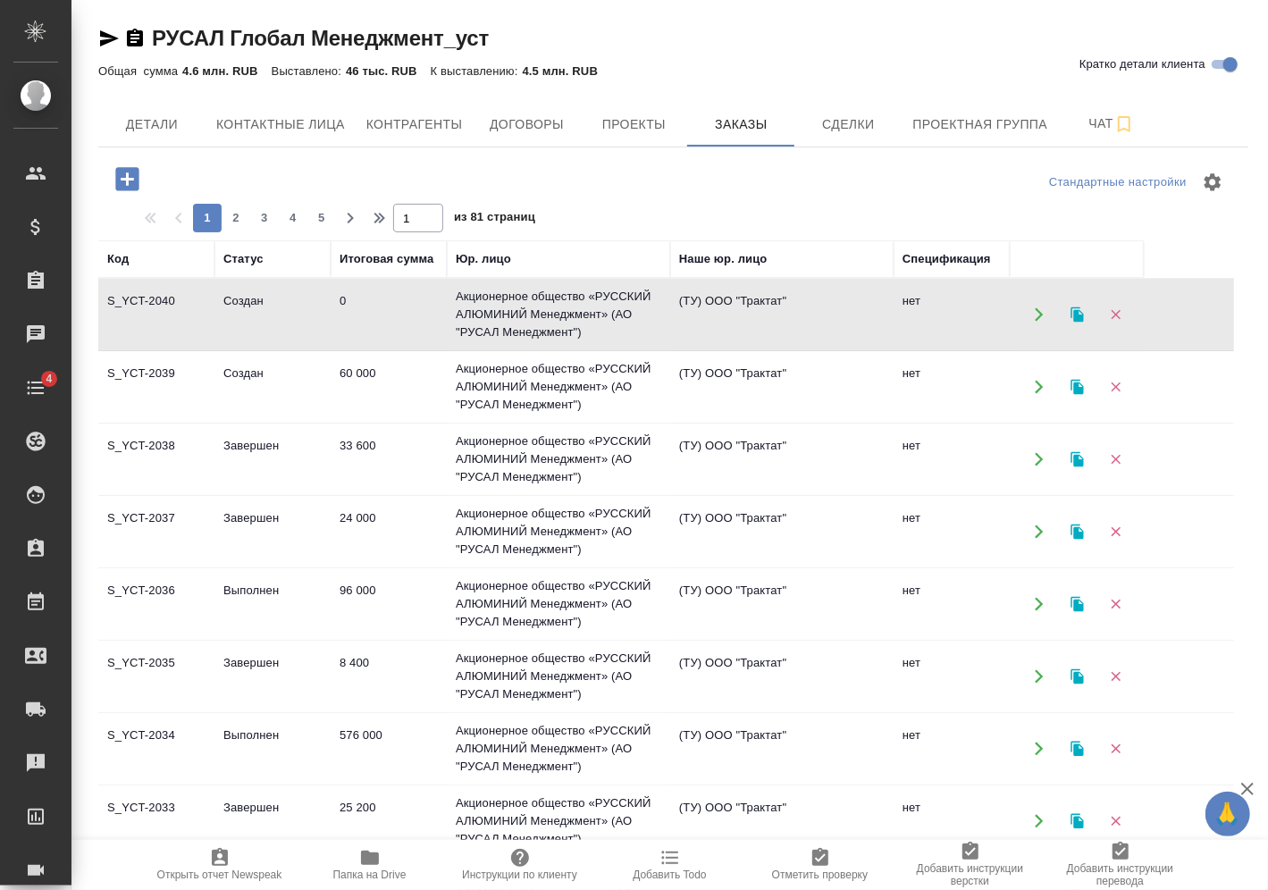
click at [459, 307] on td "Акционерное общество «РУССКИЙ АЛЮМИНИЙ Менеджмент» (АО "РУСАЛ Менеджмент")" at bounding box center [558, 314] width 223 height 71
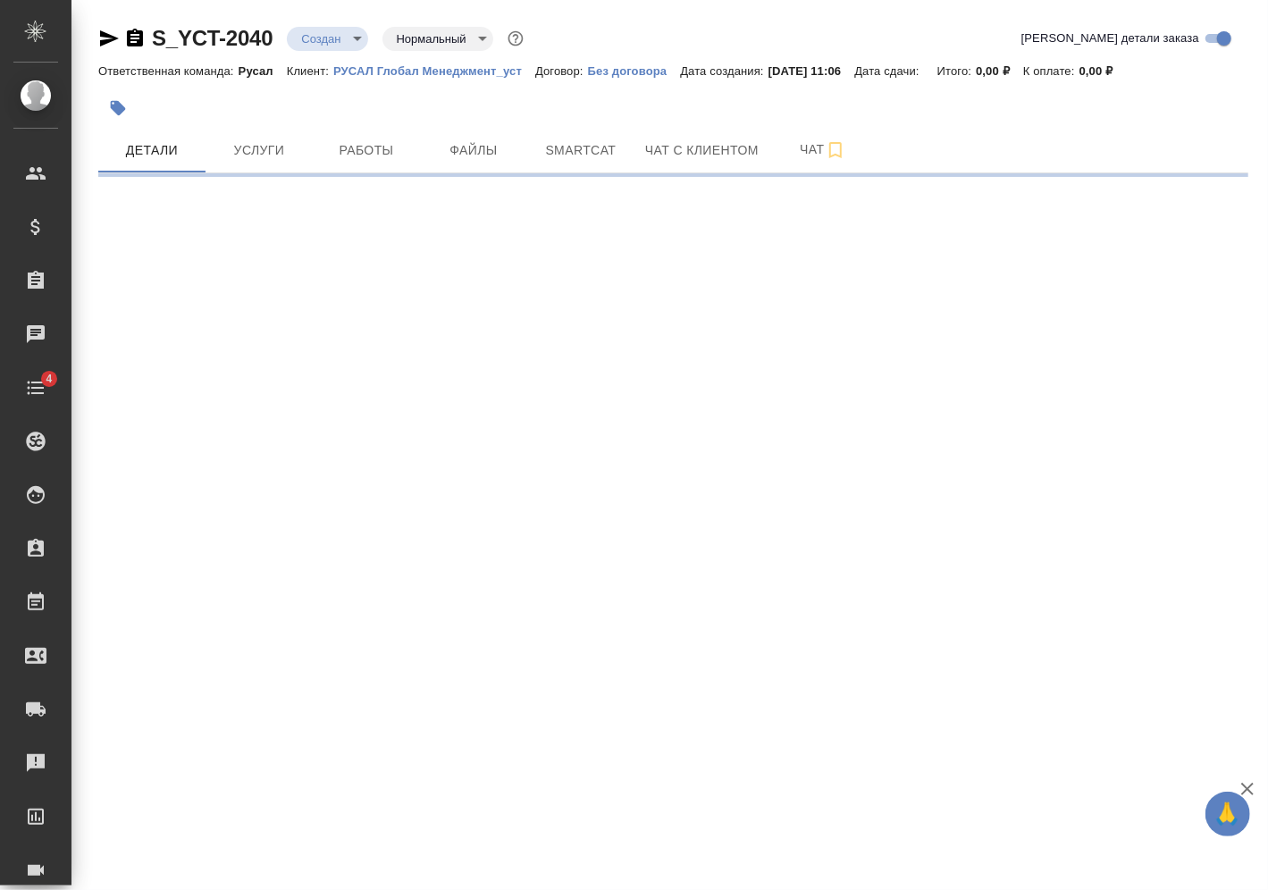
select select "RU"
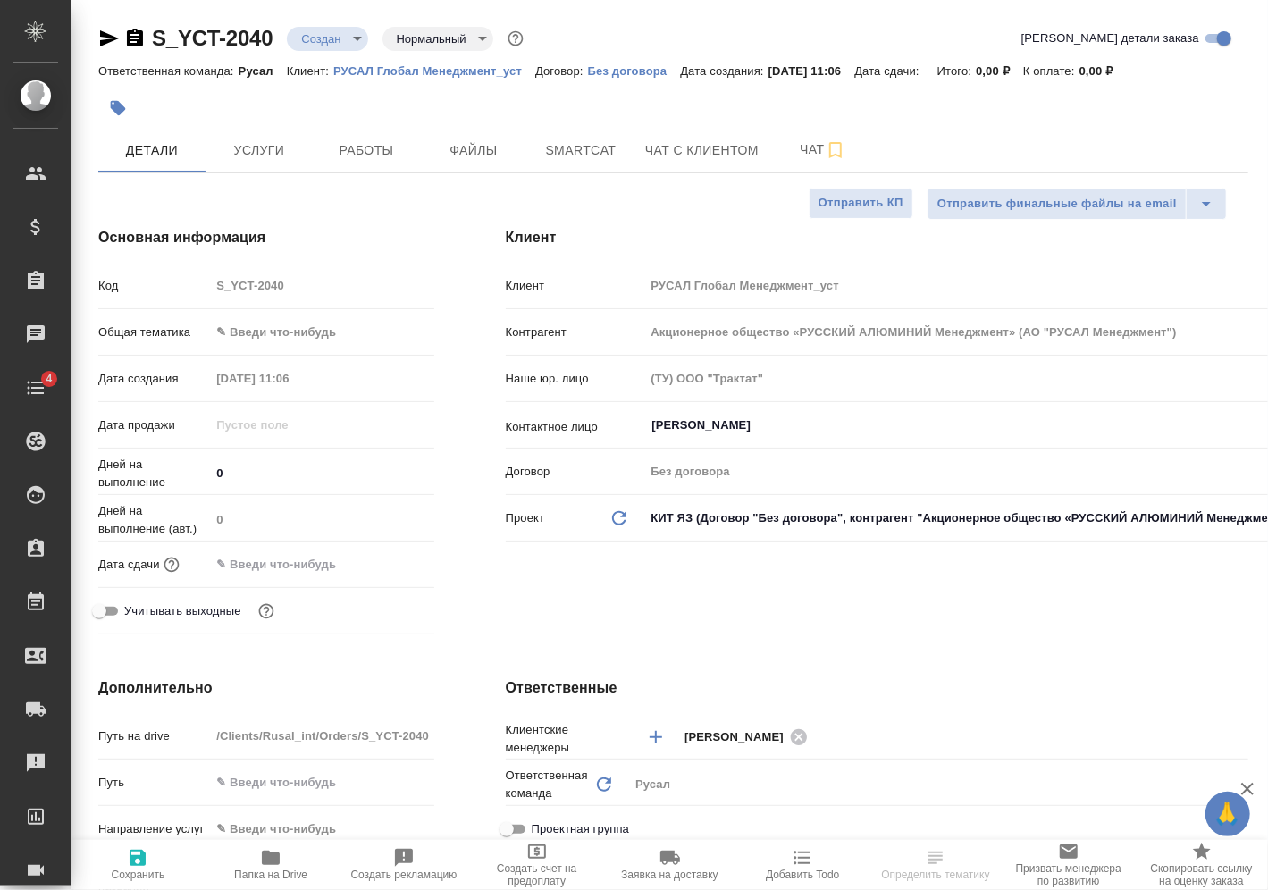
type textarea "x"
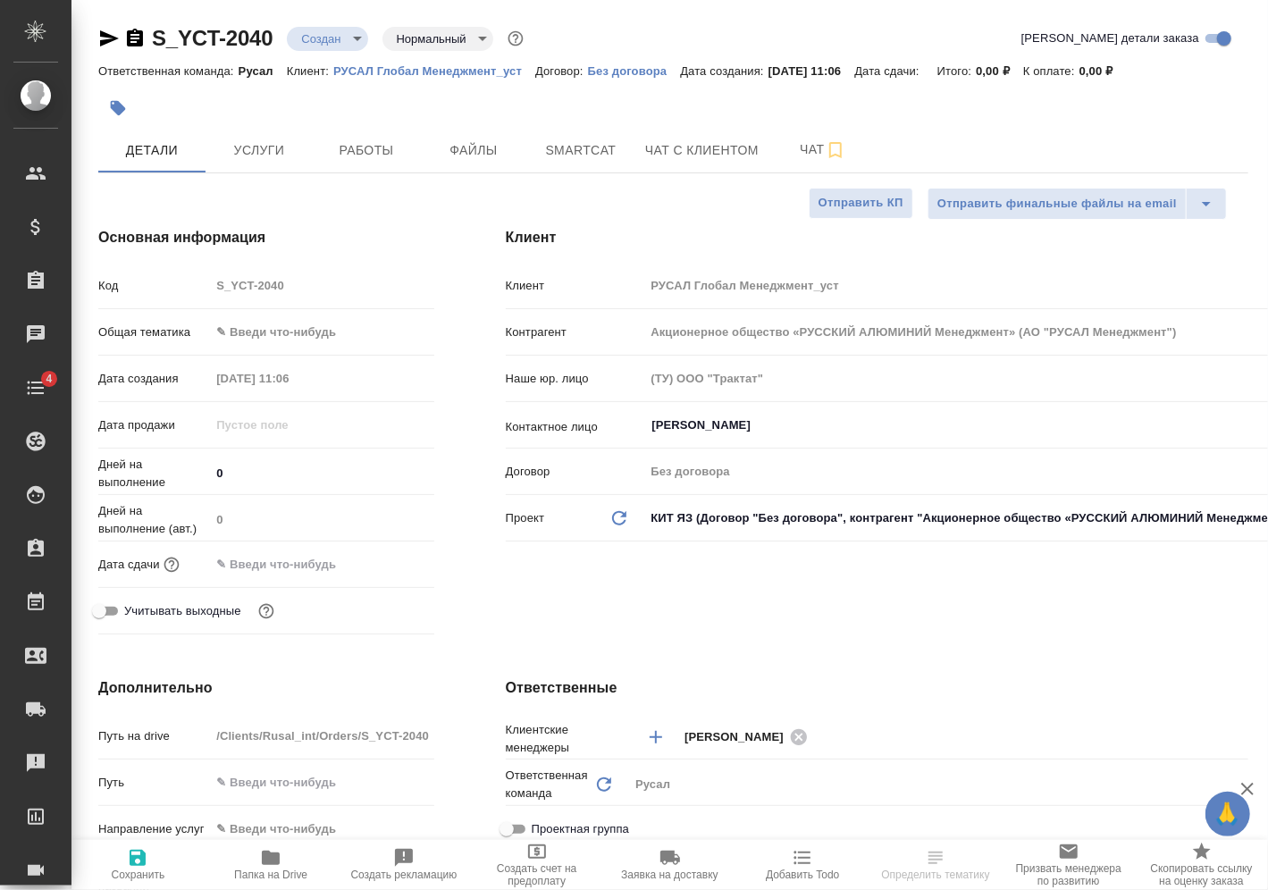
type textarea "x"
click at [345, 23] on div "S_YCT-2040 Создан new Нормальный normal Кратко детали заказа Ответственная кома…" at bounding box center [673, 865] width 1170 height 1730
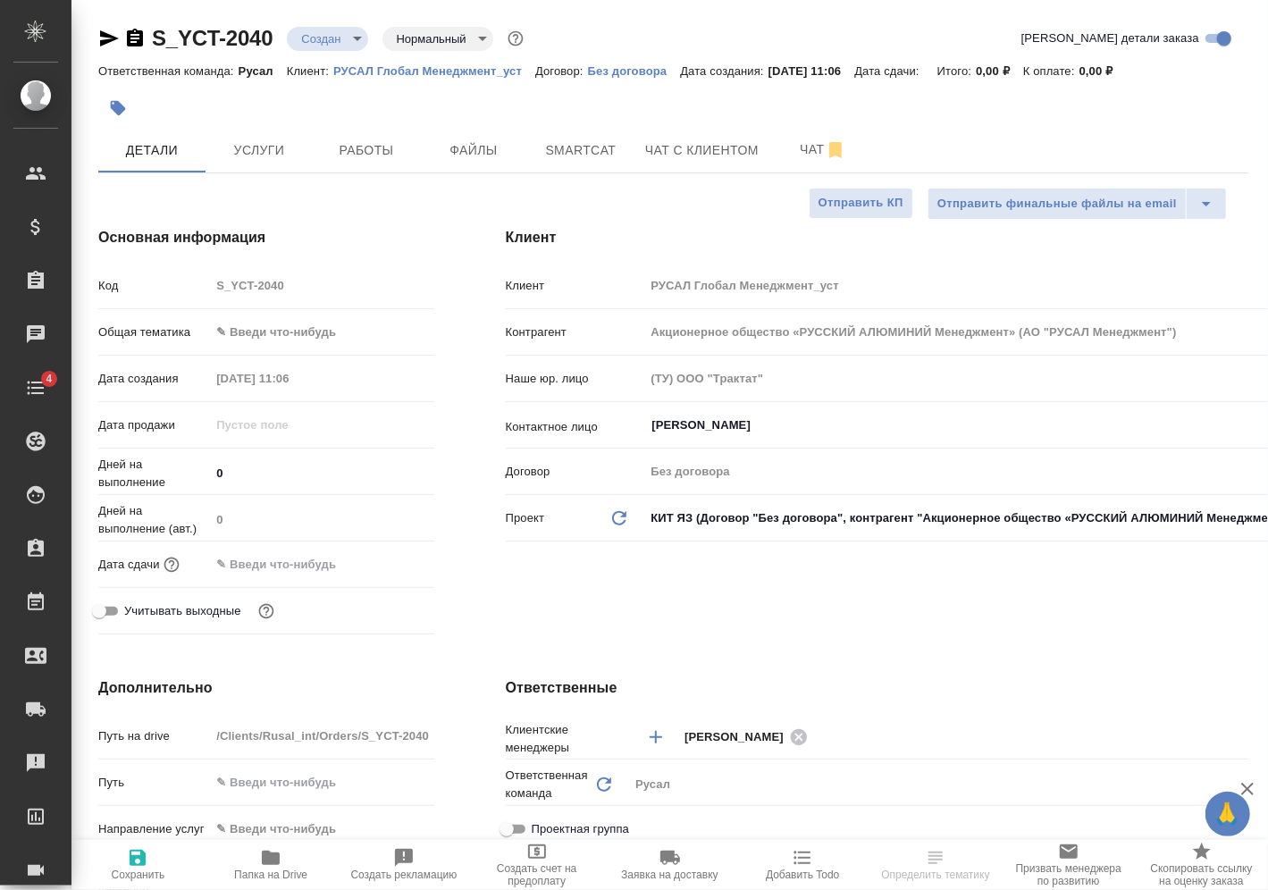
click at [344, 31] on body "🙏 .cls-1 fill:#fff; AWATERA [PERSON_NAME] Спецификации Заказы Чаты 4 Todo Проек…" at bounding box center [634, 445] width 1268 height 890
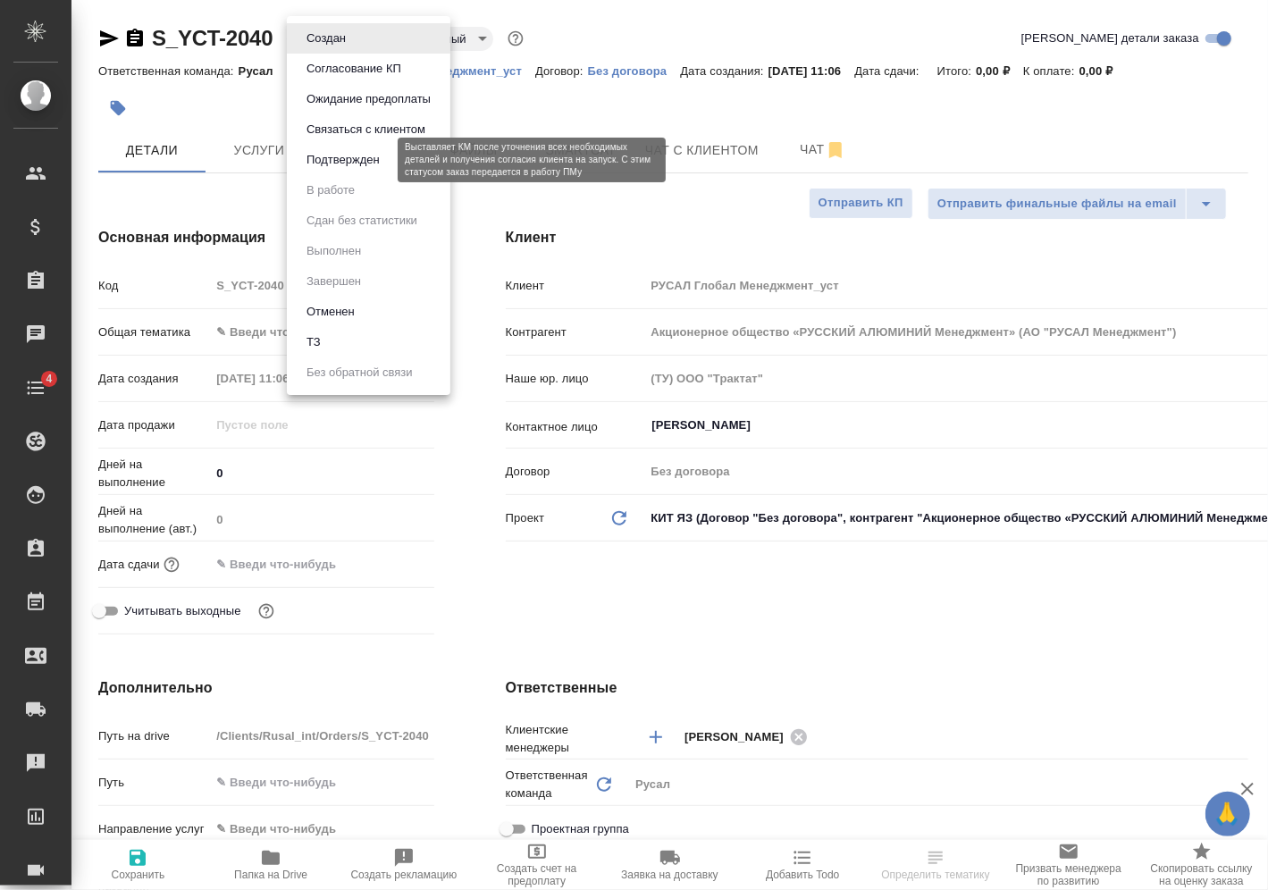
click at [356, 154] on button "Подтвержден" at bounding box center [343, 160] width 84 height 20
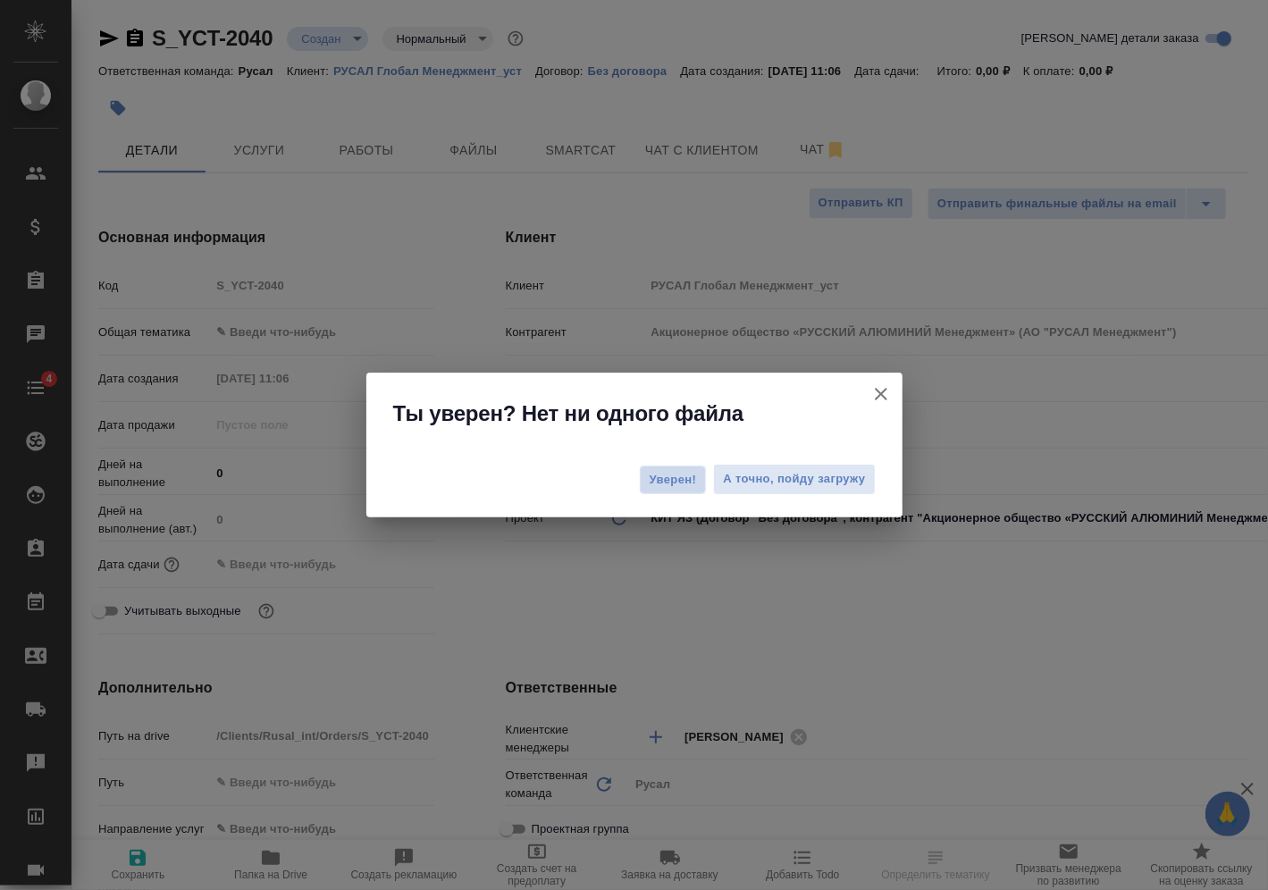
drag, startPoint x: 693, startPoint y: 471, endPoint x: 643, endPoint y: 463, distance: 50.7
click at [693, 471] on span "Уверен!" at bounding box center [673, 480] width 47 height 18
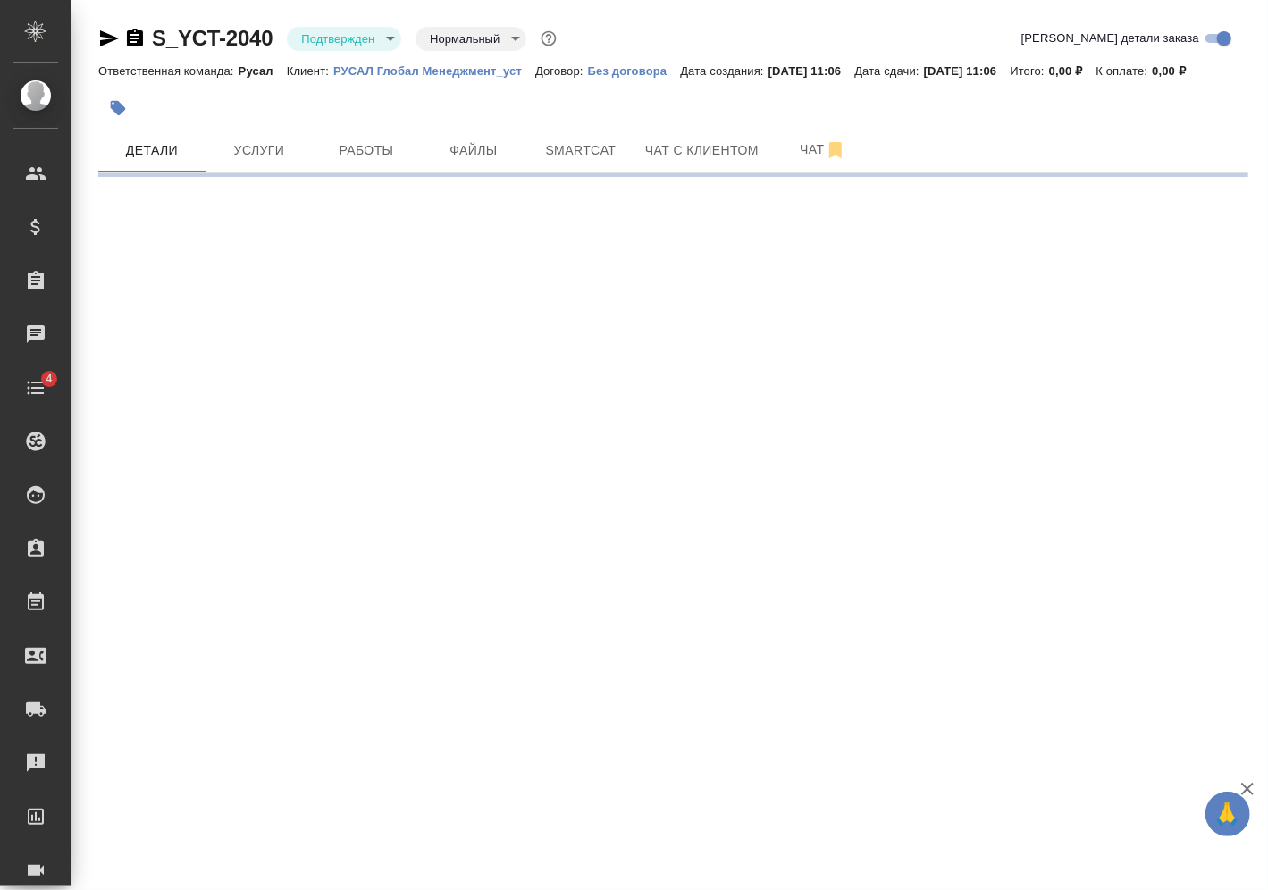
select select "RU"
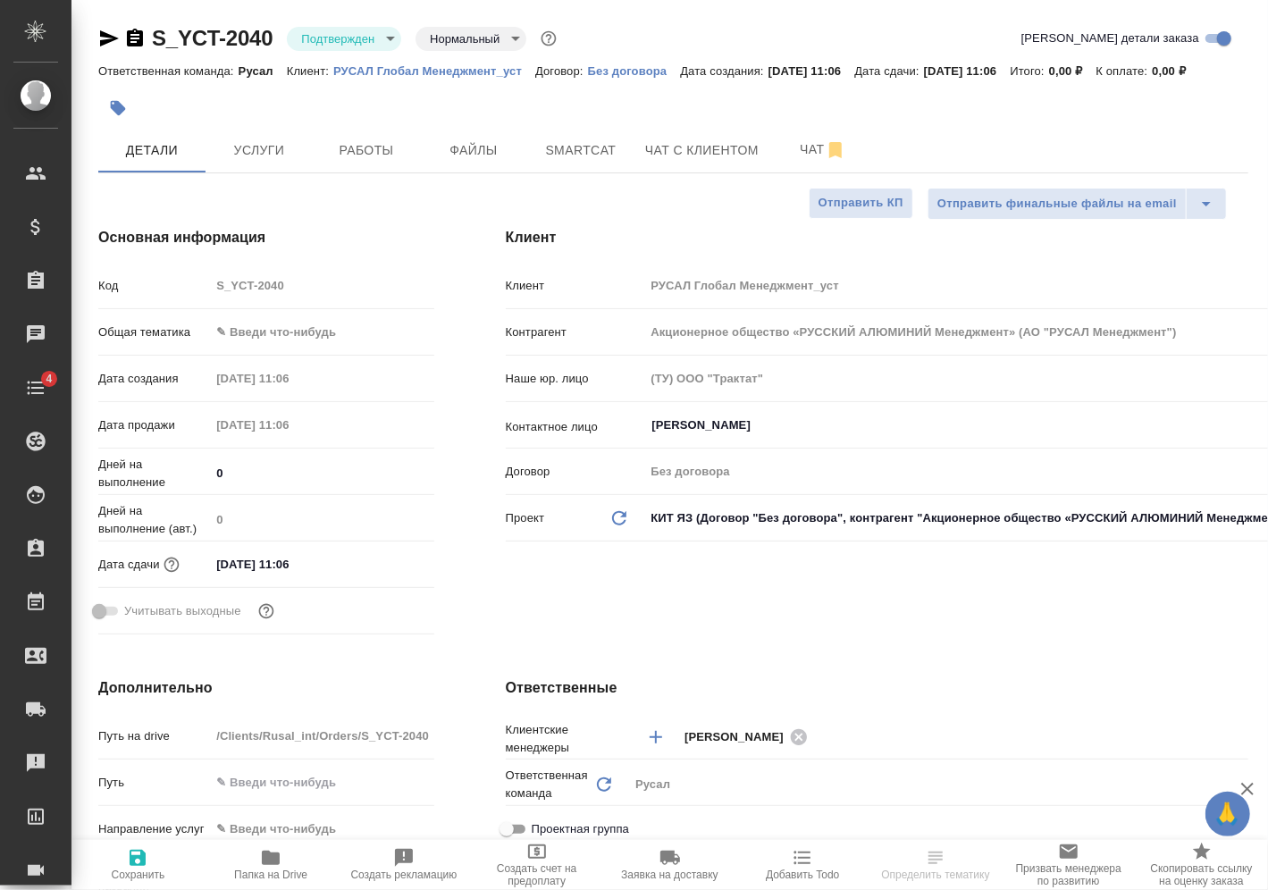
type textarea "x"
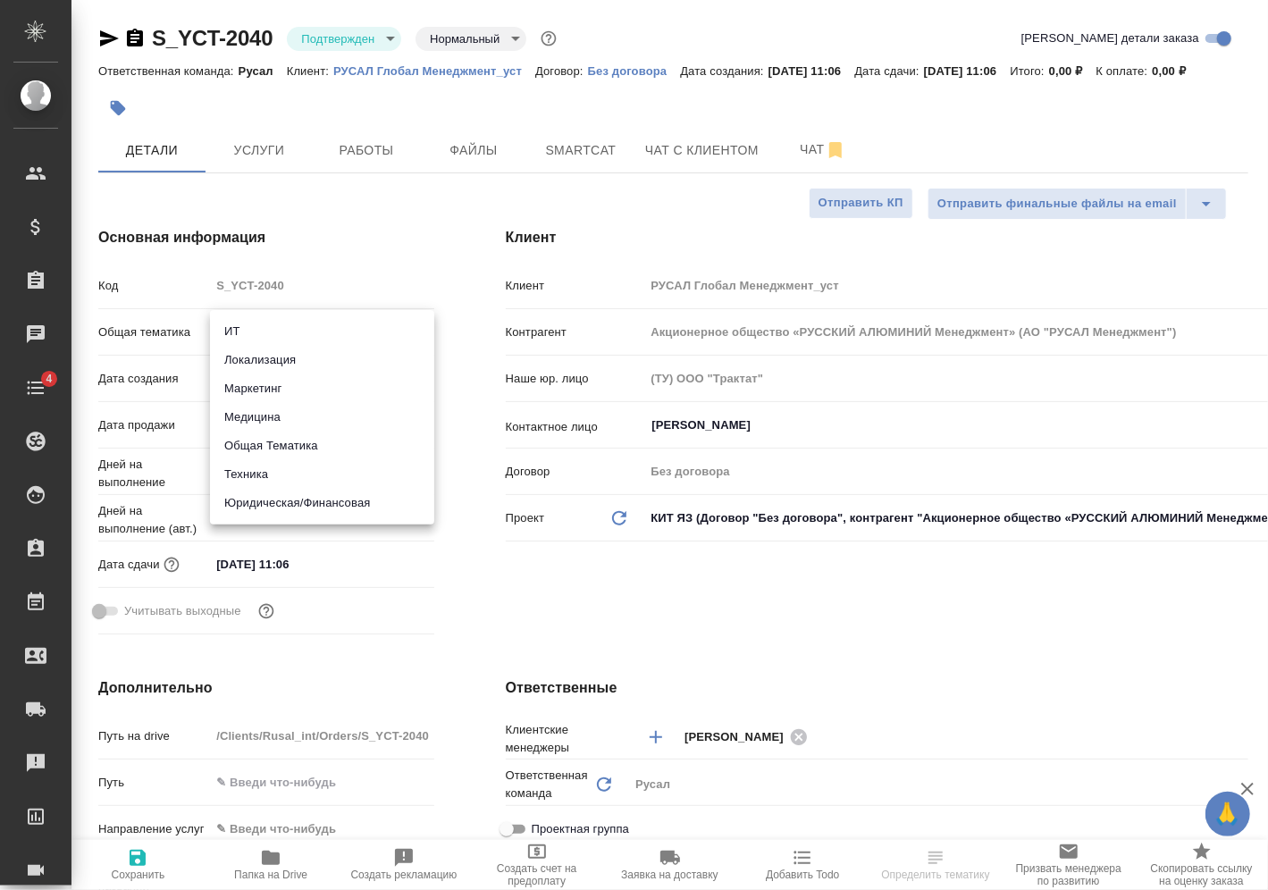
drag, startPoint x: 299, startPoint y: 328, endPoint x: 306, endPoint y: 339, distance: 12.9
click at [301, 320] on body "🙏 .cls-1 fill:#fff; AWATERA [PERSON_NAME] Спецификации Заказы Чаты 4 Todo Проек…" at bounding box center [634, 445] width 1268 height 890
click at [276, 466] on li "Техника" at bounding box center [322, 474] width 224 height 29
type input "tech"
type textarea "x"
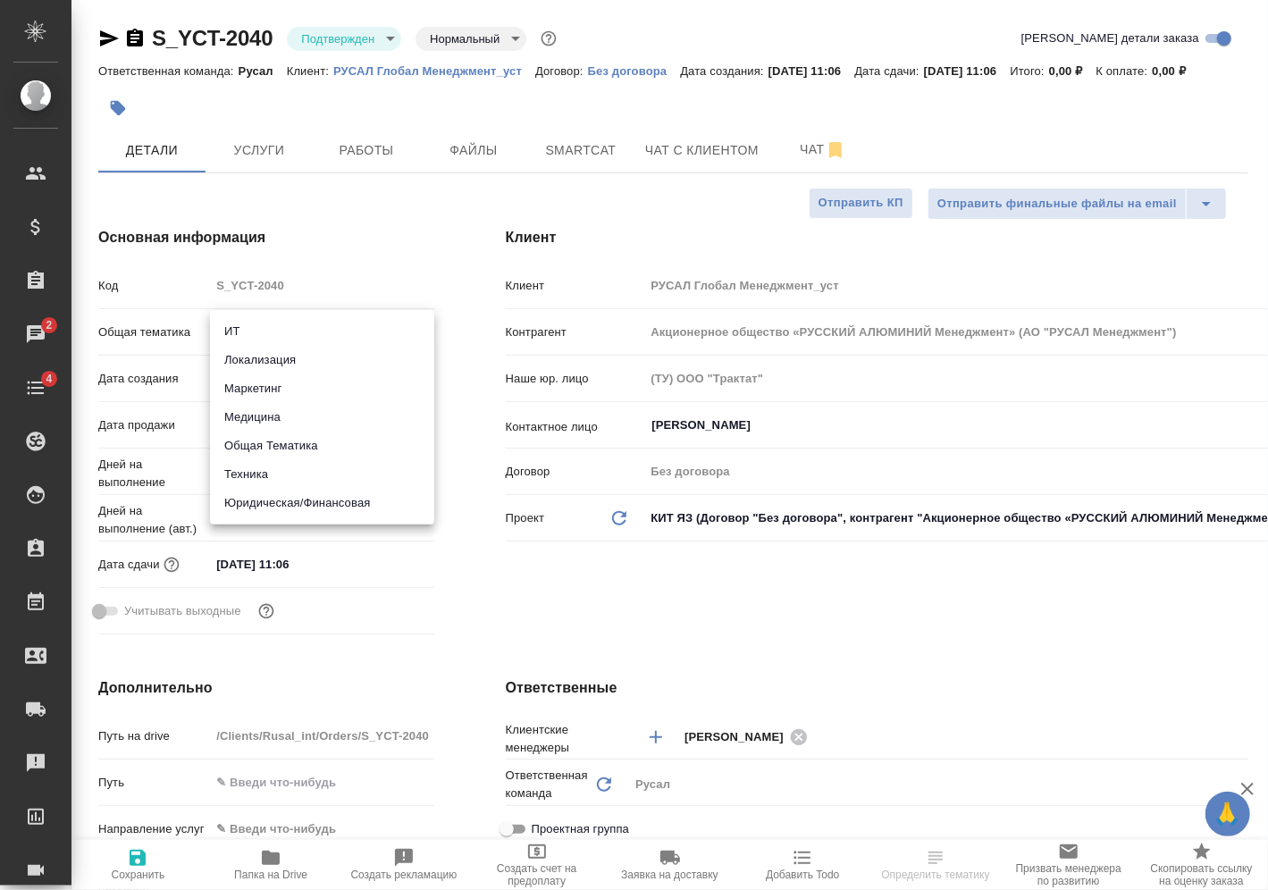
type textarea "x"
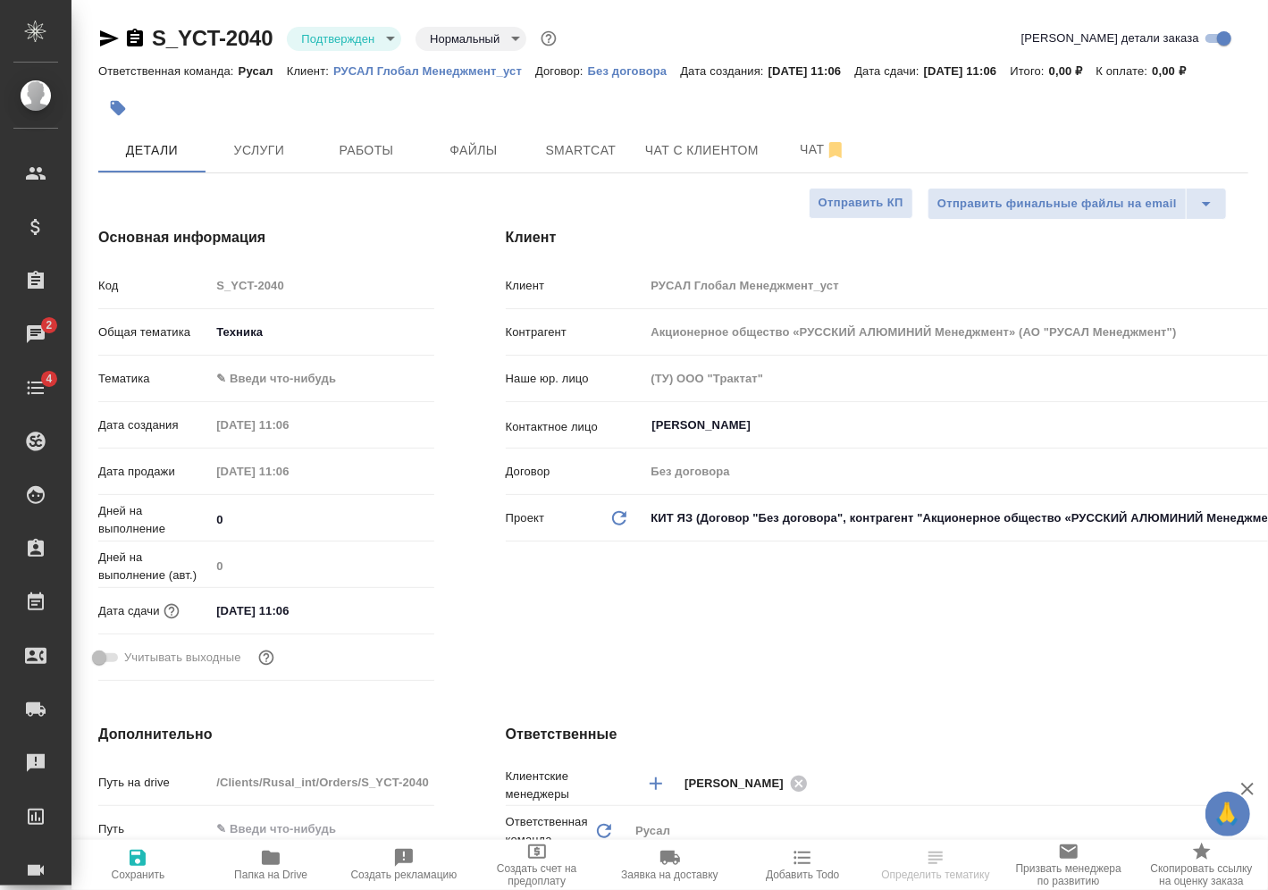
click at [304, 372] on body "🙏 .cls-1 fill:#fff; AWATERA [PERSON_NAME] Спецификации Заказы 2 Чаты 4 Todo Про…" at bounding box center [634, 445] width 1268 height 890
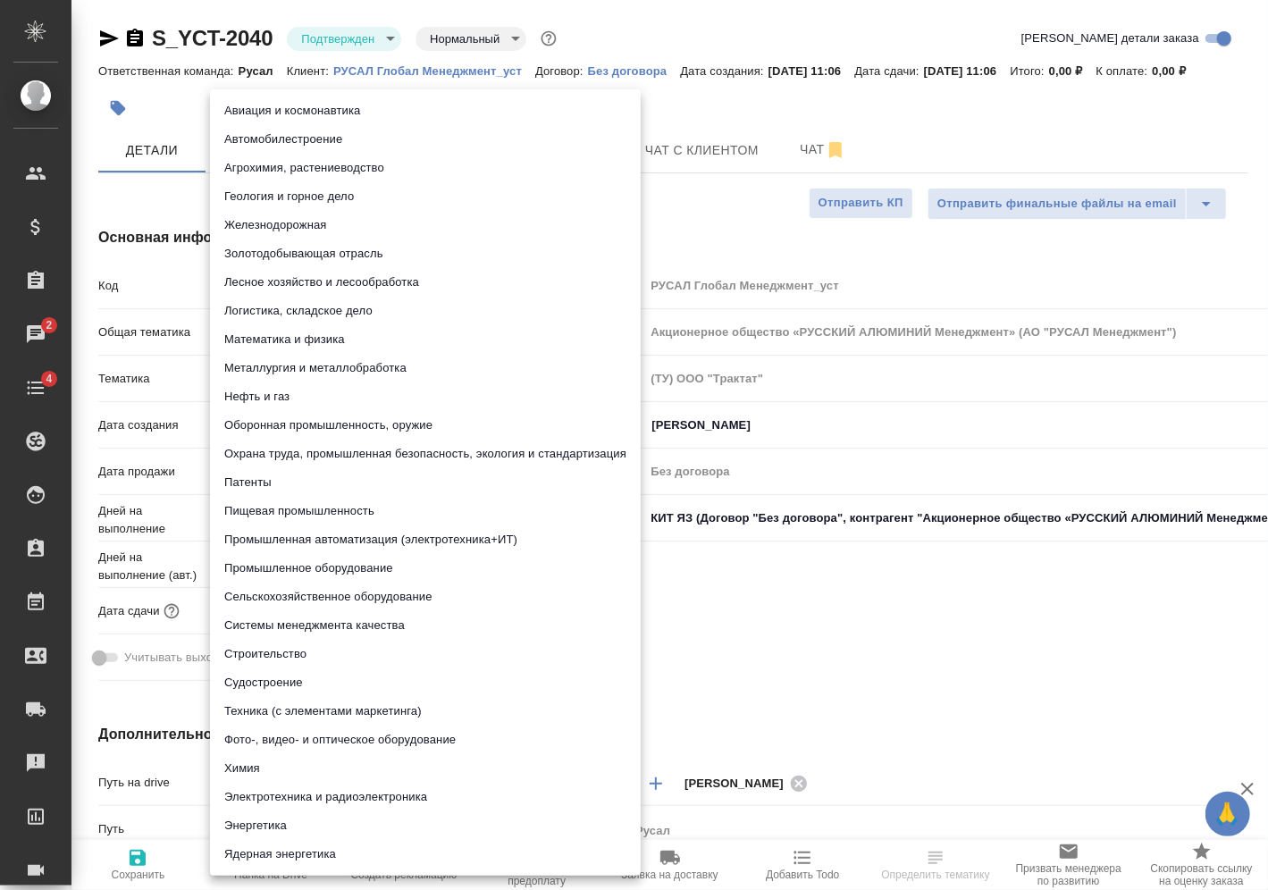
click at [346, 363] on li "Металлургия и металлобработка" at bounding box center [425, 368] width 431 height 29
type textarea "x"
type input "60014e23f7d9dc5f480a3cf8"
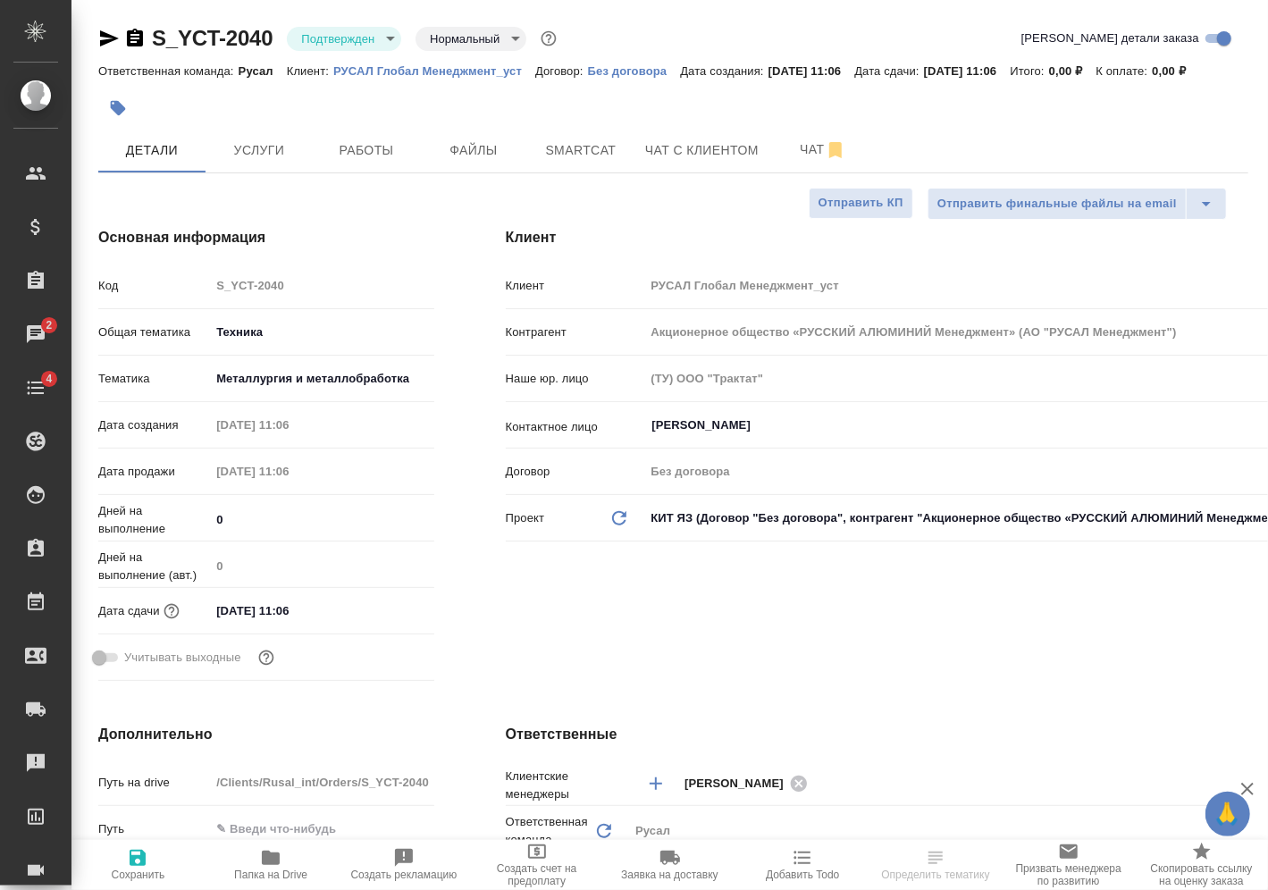
click at [332, 604] on input "[DATE] 11:06" at bounding box center [288, 611] width 156 height 26
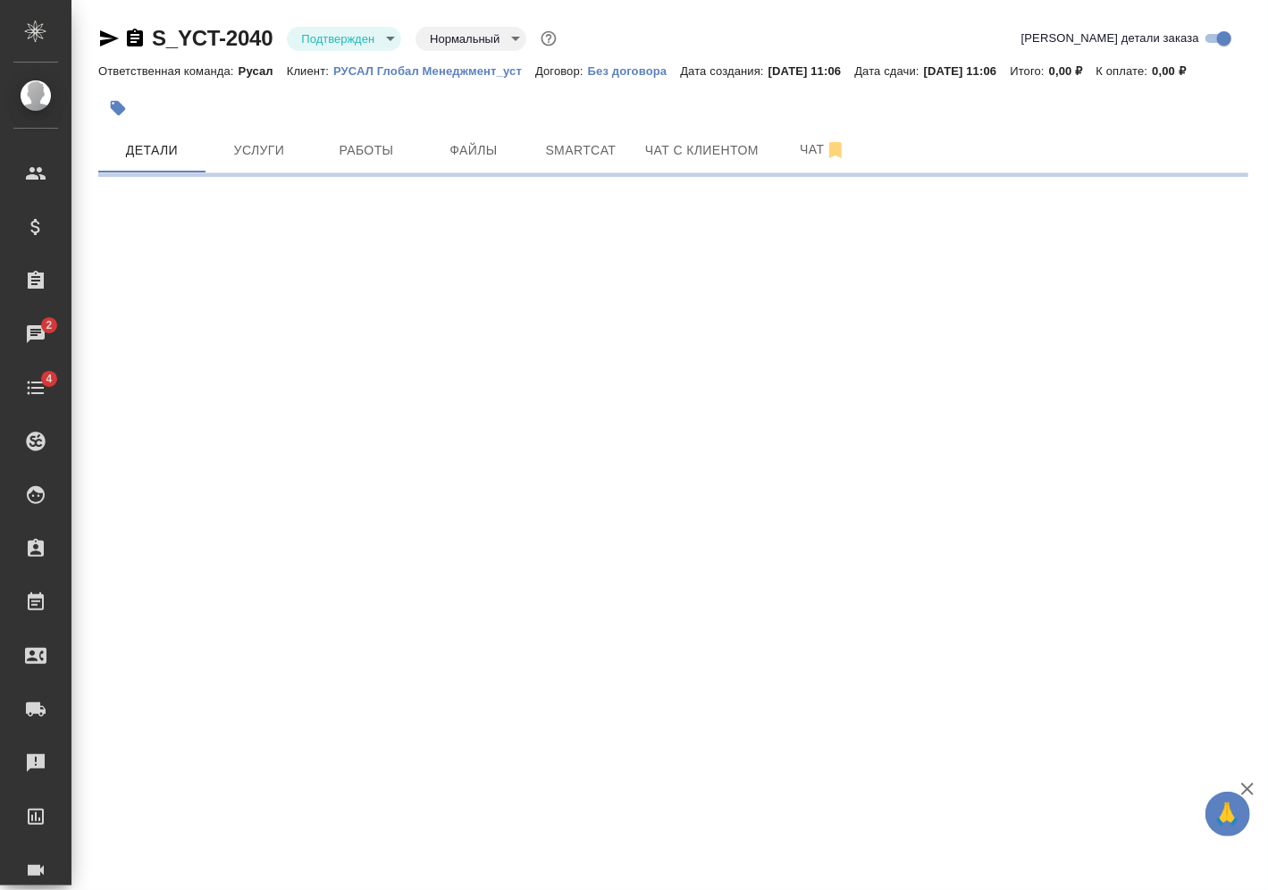
select select "RU"
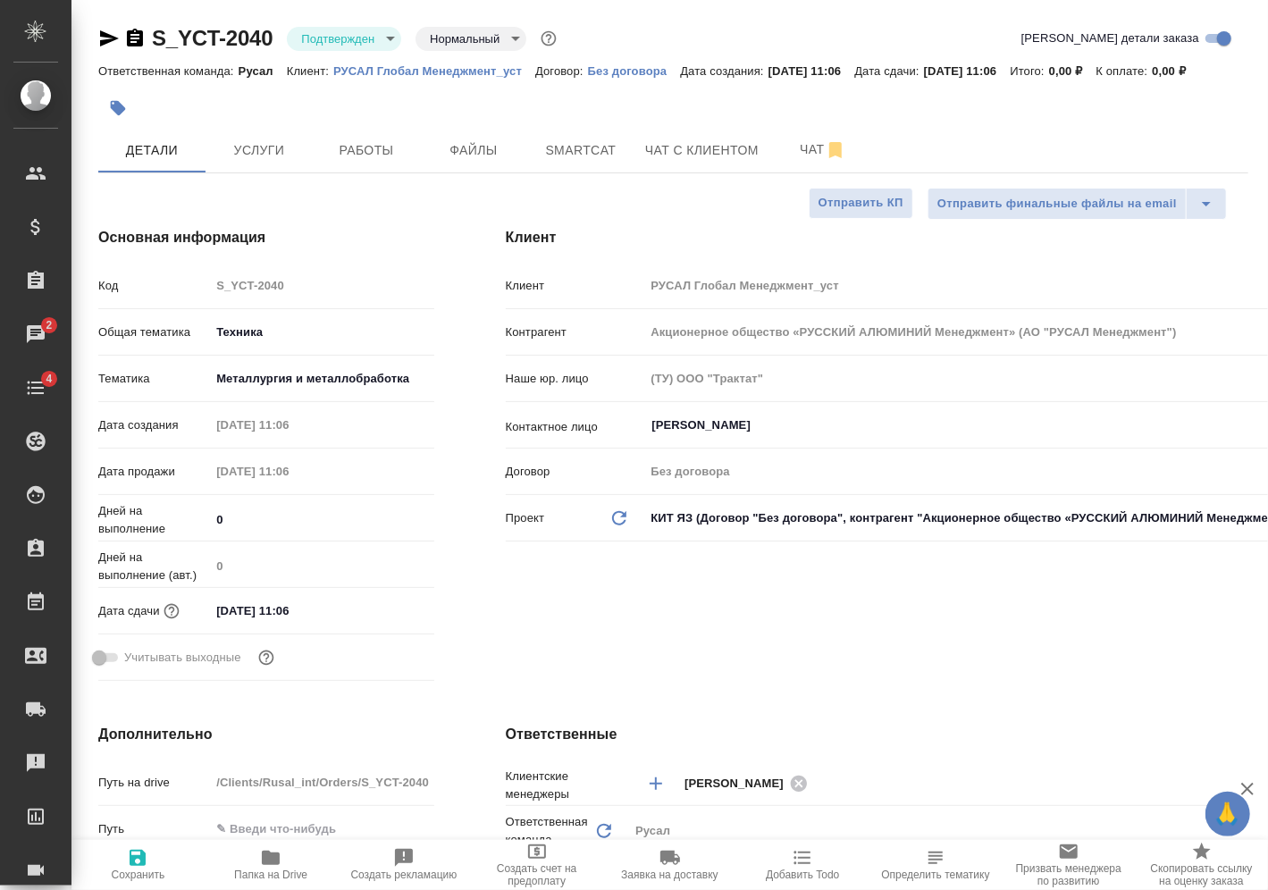
type textarea "x"
click at [352, 606] on input "[DATE] 11:06" at bounding box center [289, 611] width 156 height 26
click at [401, 608] on div at bounding box center [403, 609] width 63 height 21
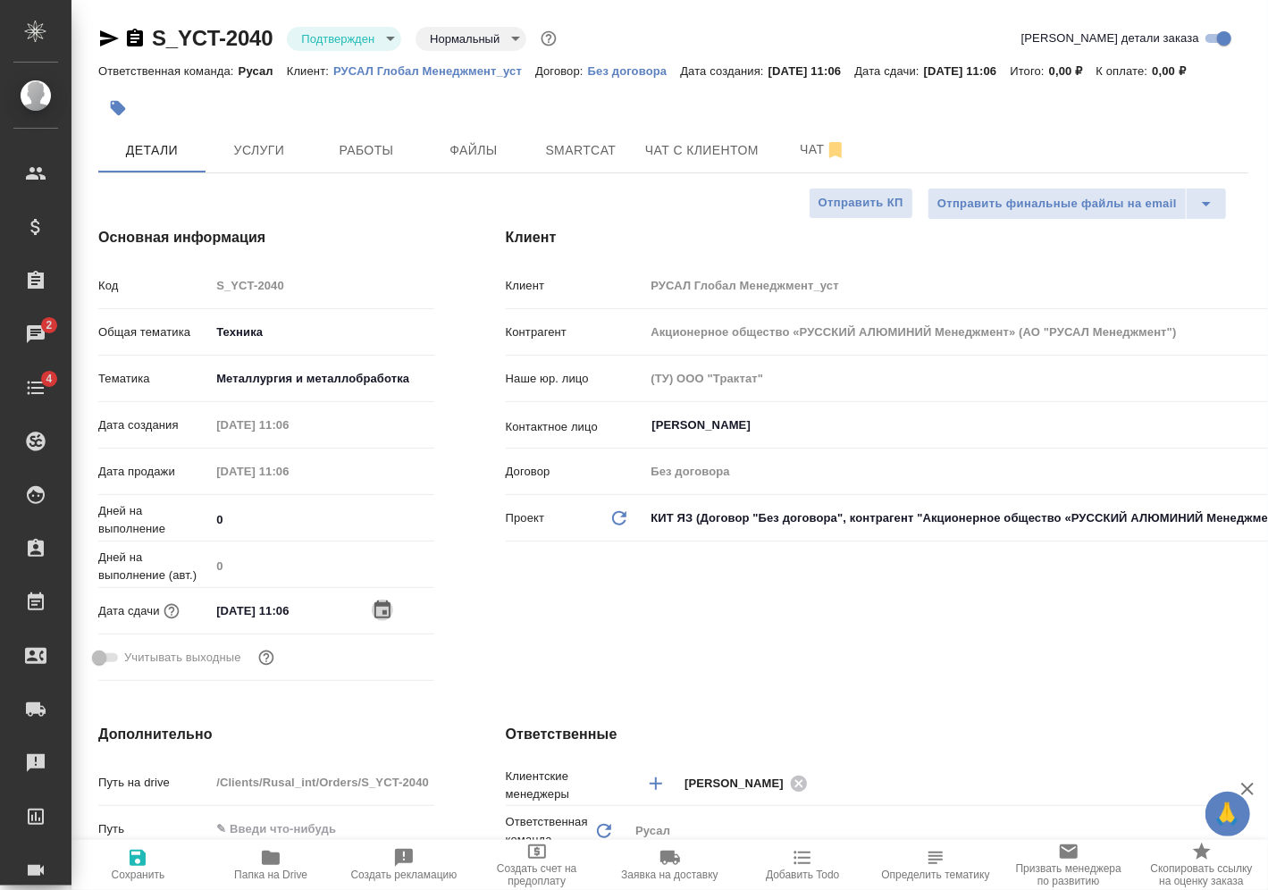
click at [386, 607] on icon "button" at bounding box center [382, 610] width 21 height 21
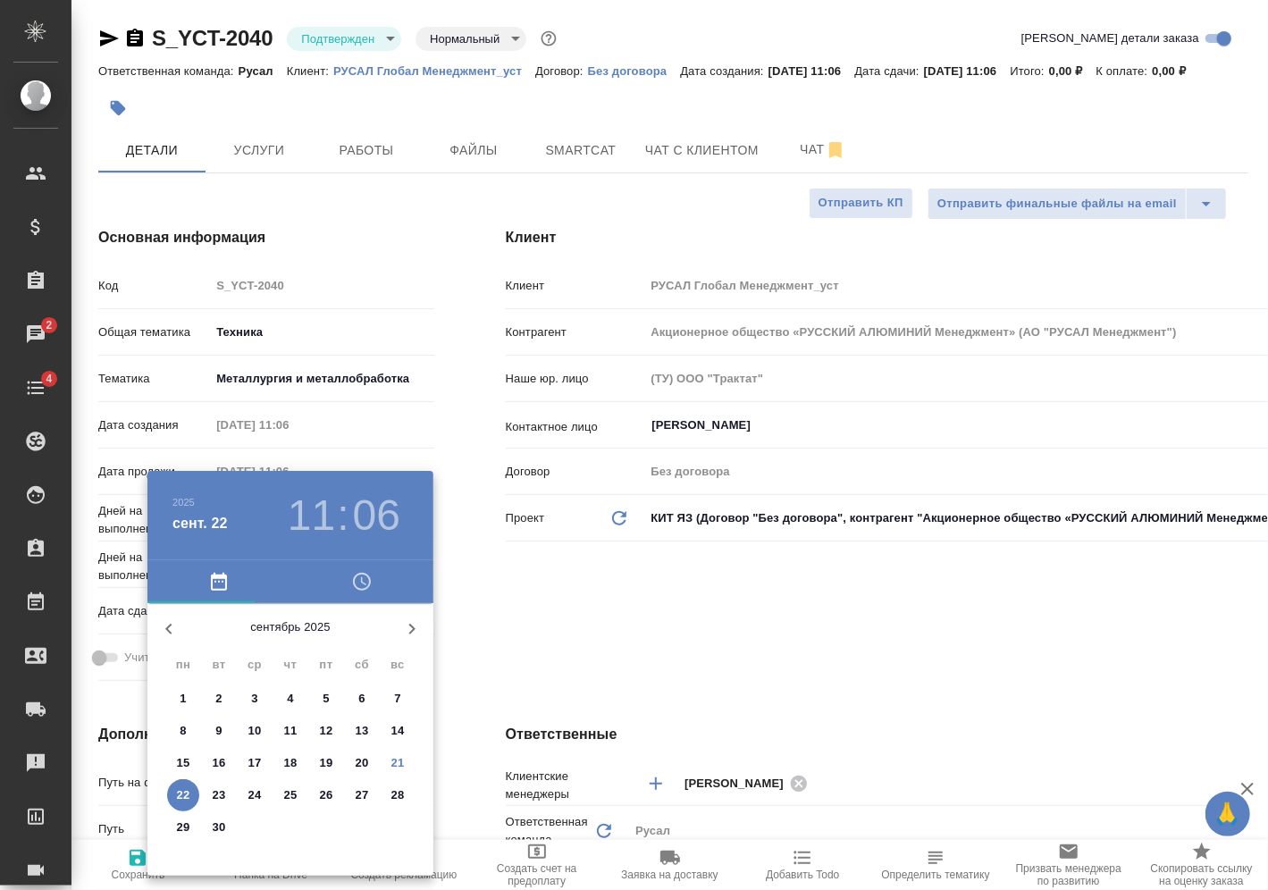
click at [328, 513] on h3 "11" at bounding box center [311, 516] width 47 height 50
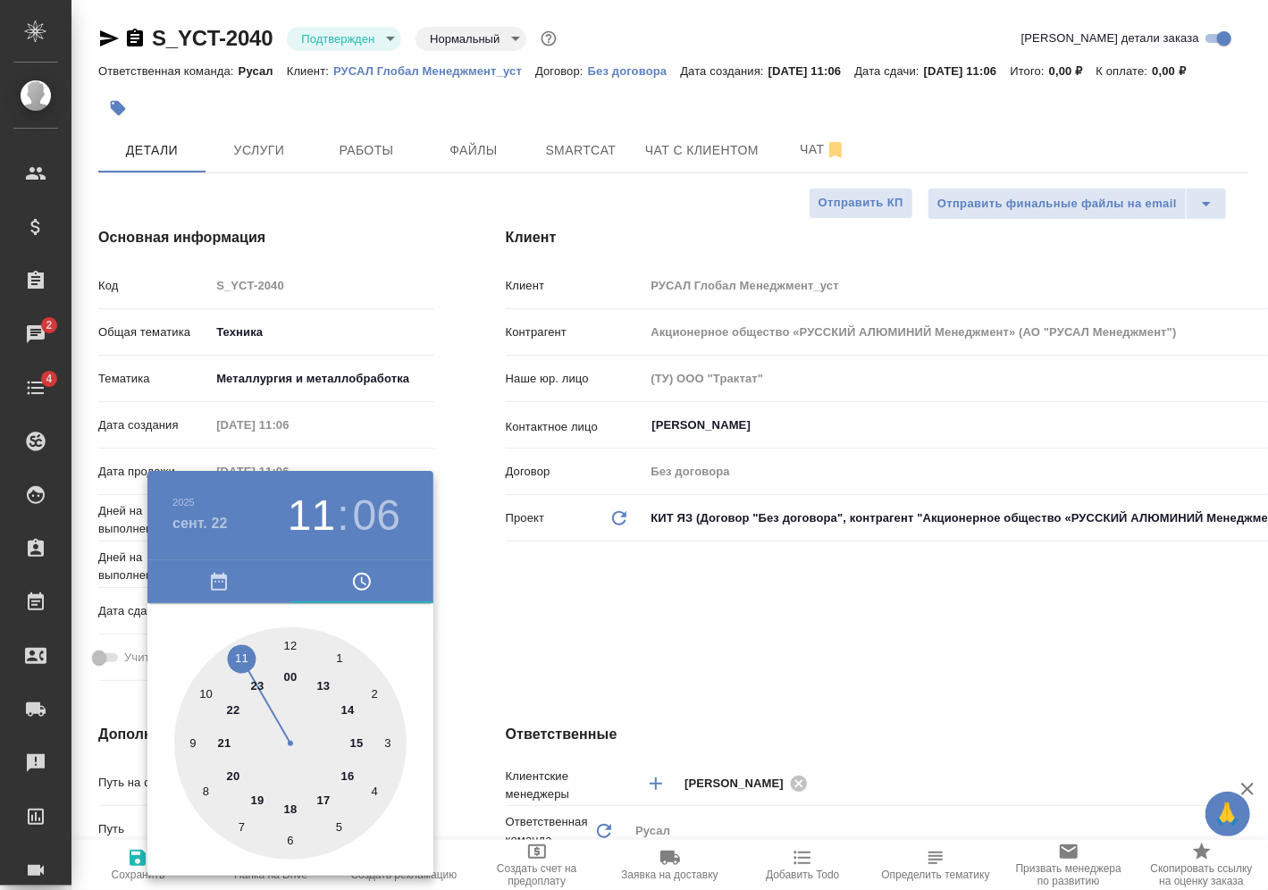
click at [292, 805] on div at bounding box center [290, 743] width 232 height 232
type input "[DATE] 18:06"
type textarea "x"
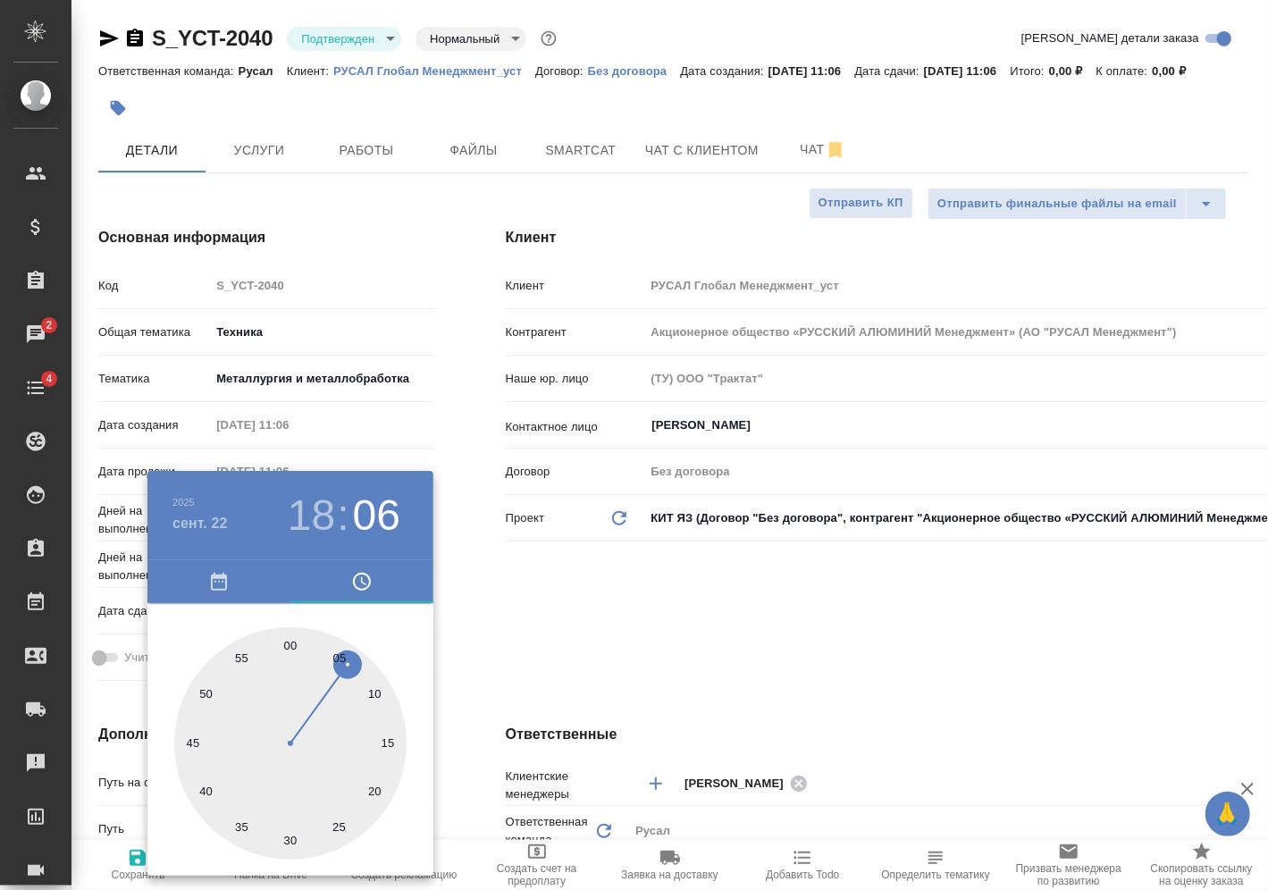
type input "[DATE] 18:30"
type textarea "x"
click at [293, 836] on div at bounding box center [290, 743] width 232 height 232
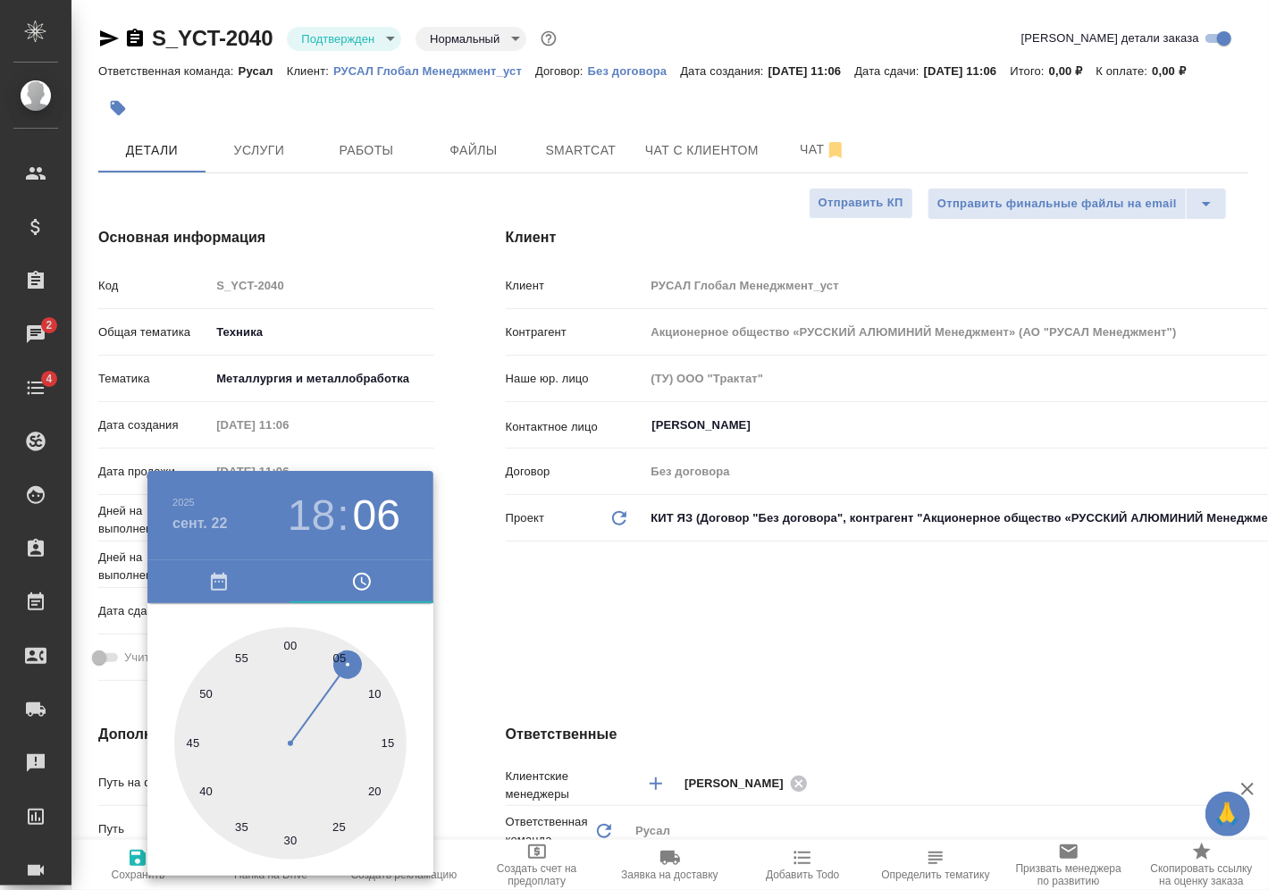
type textarea "x"
click at [496, 640] on div at bounding box center [634, 445] width 1268 height 890
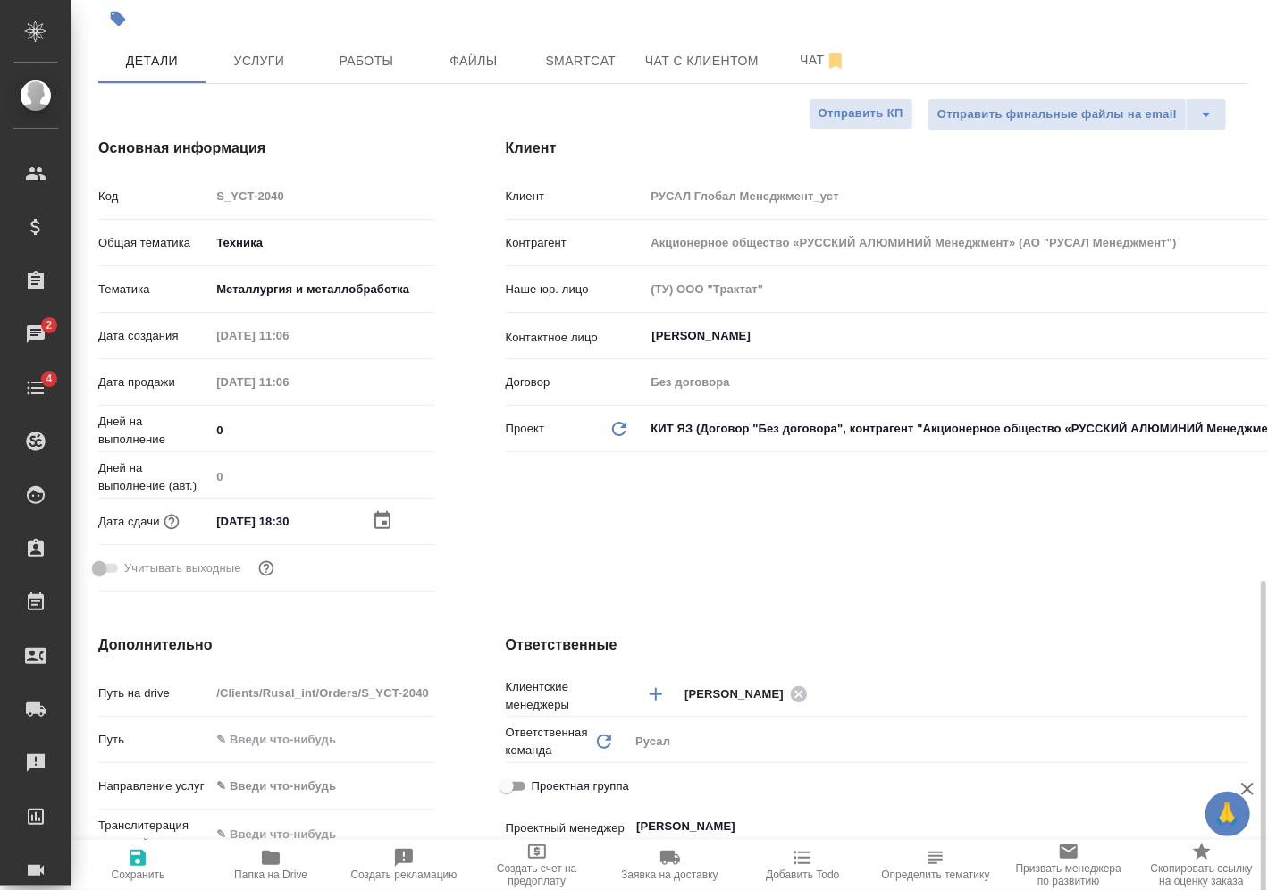
scroll to position [447, 0]
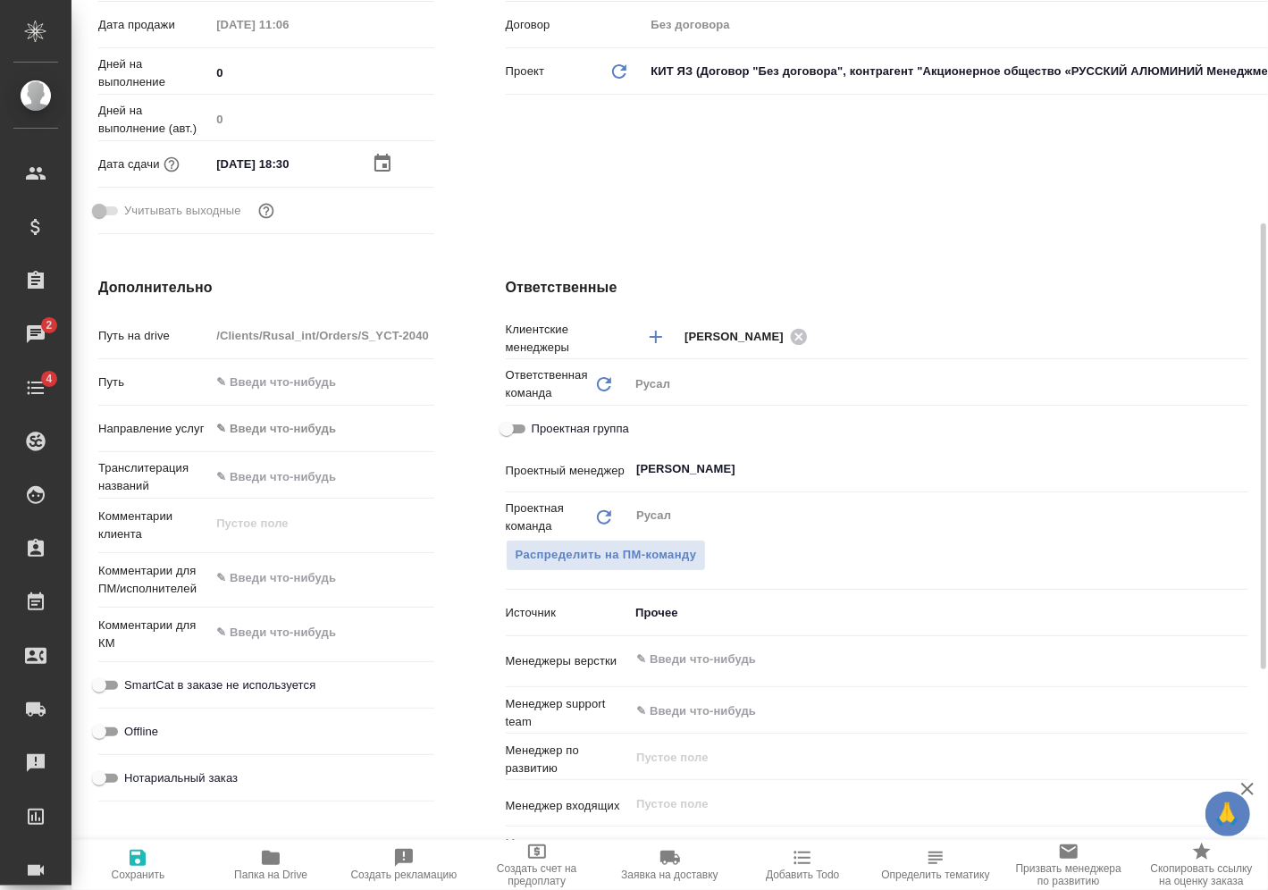
type textarea "x"
click at [302, 577] on textarea at bounding box center [321, 578] width 223 height 30
type textarea "x"
type textarea "1"
type textarea "x"
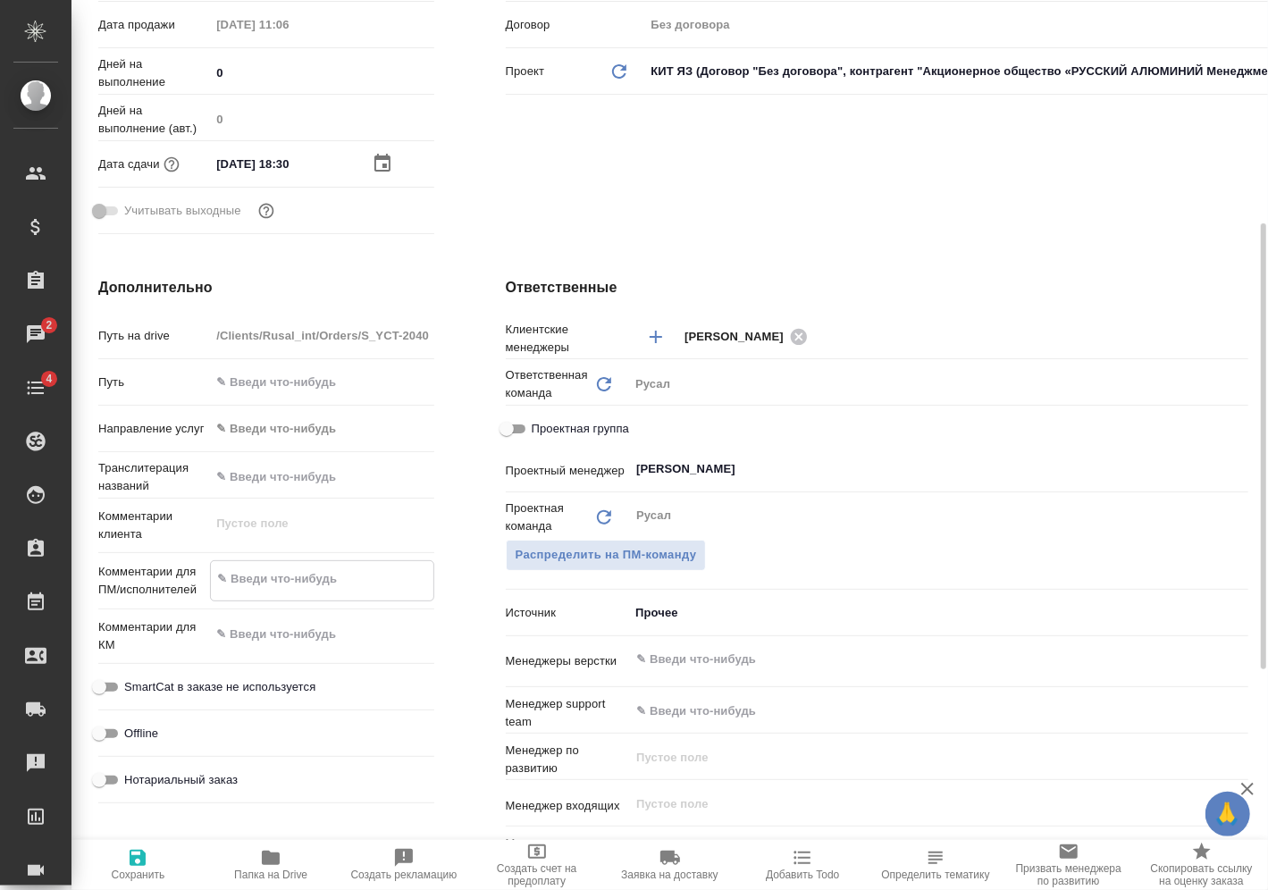
type textarea "x"
type textarea "18"
type textarea "x"
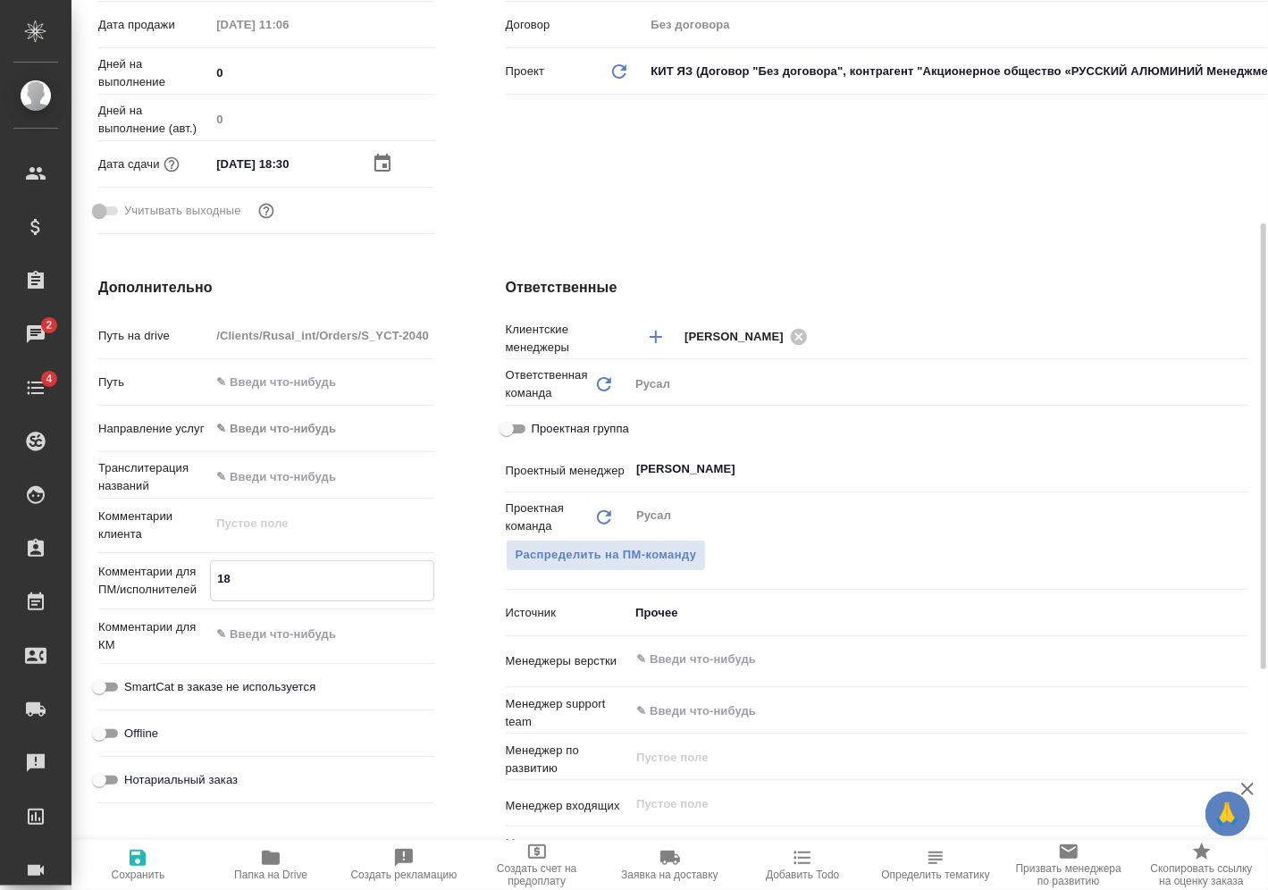
type textarea "x"
type textarea "18."
type textarea "x"
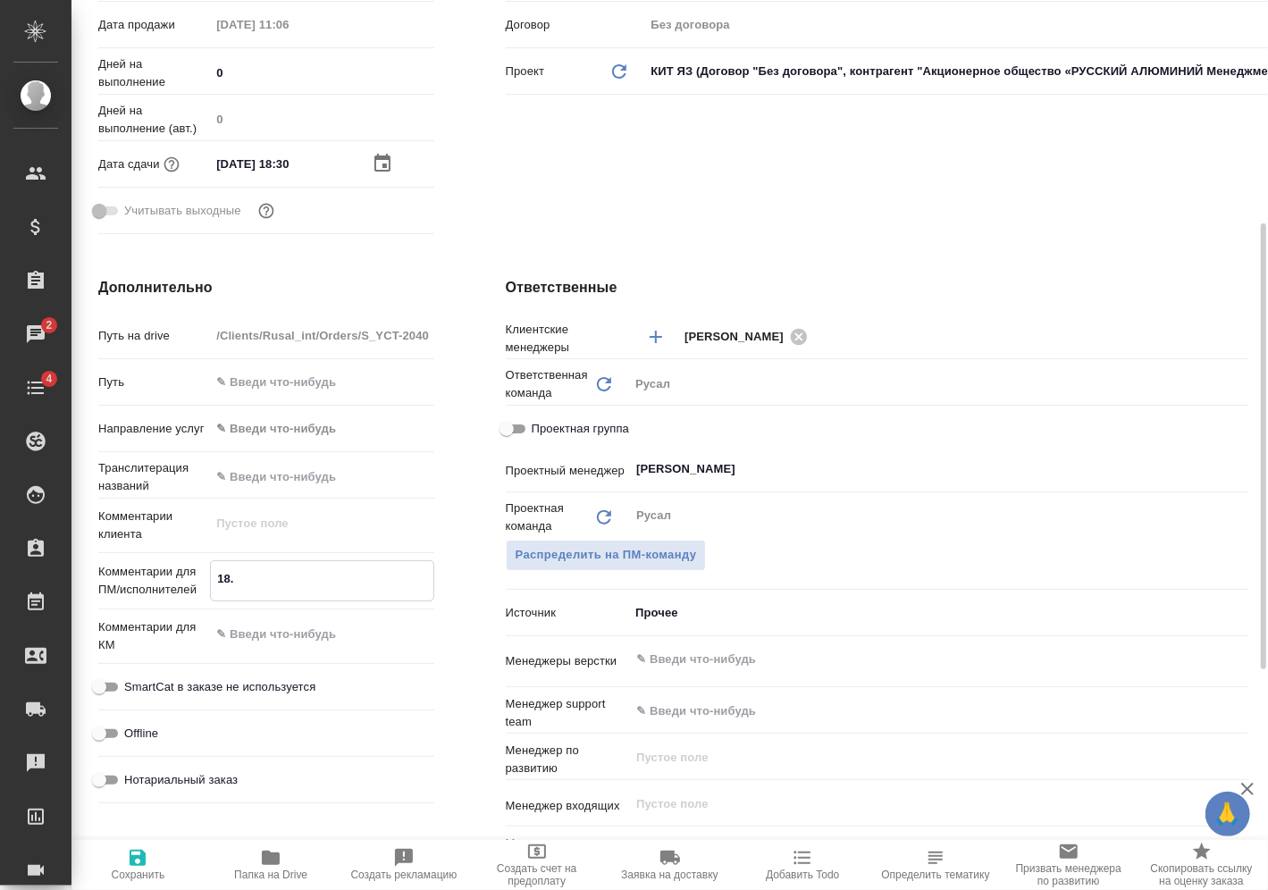
type textarea "18.0"
type textarea "x"
type textarea "18.09"
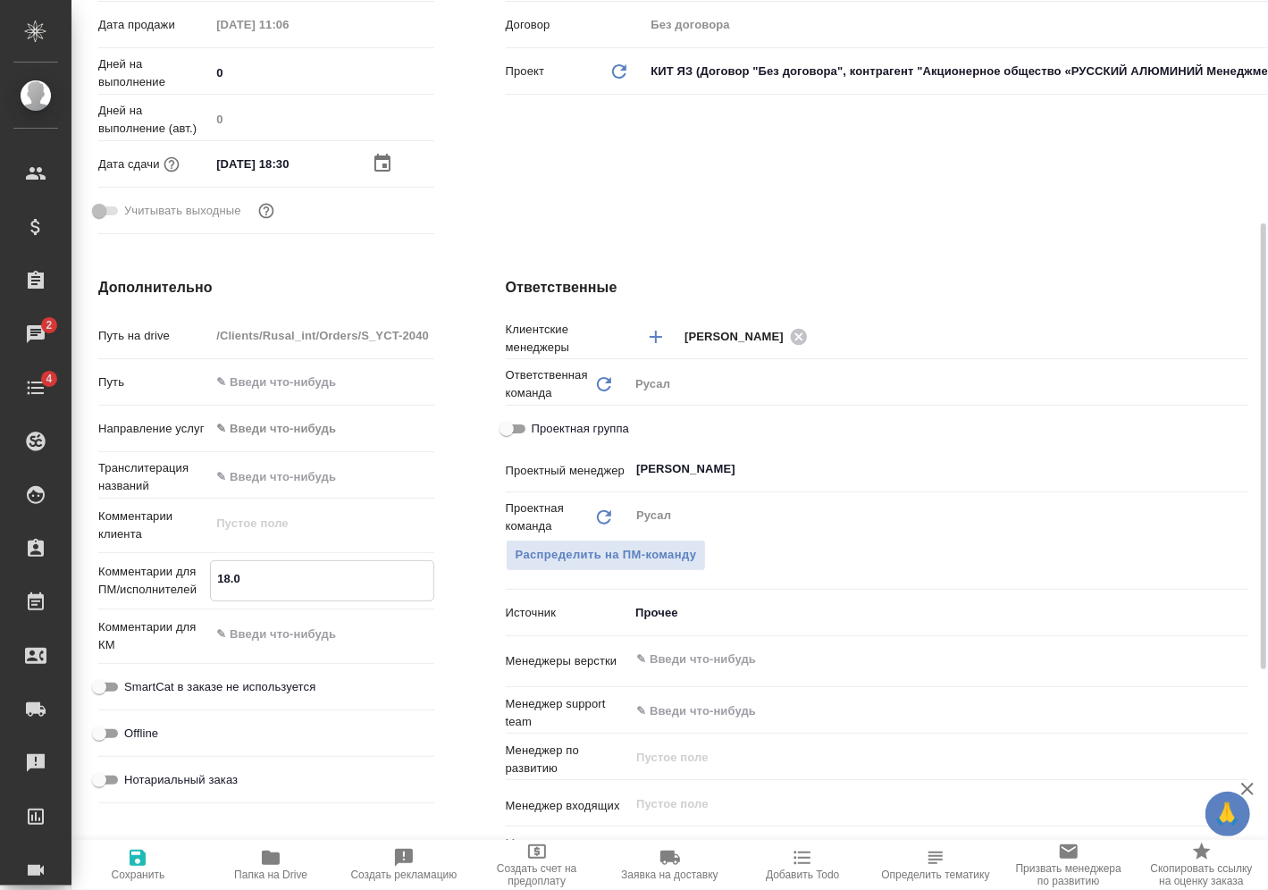
type textarea "x"
type textarea "18.09"
type textarea "x"
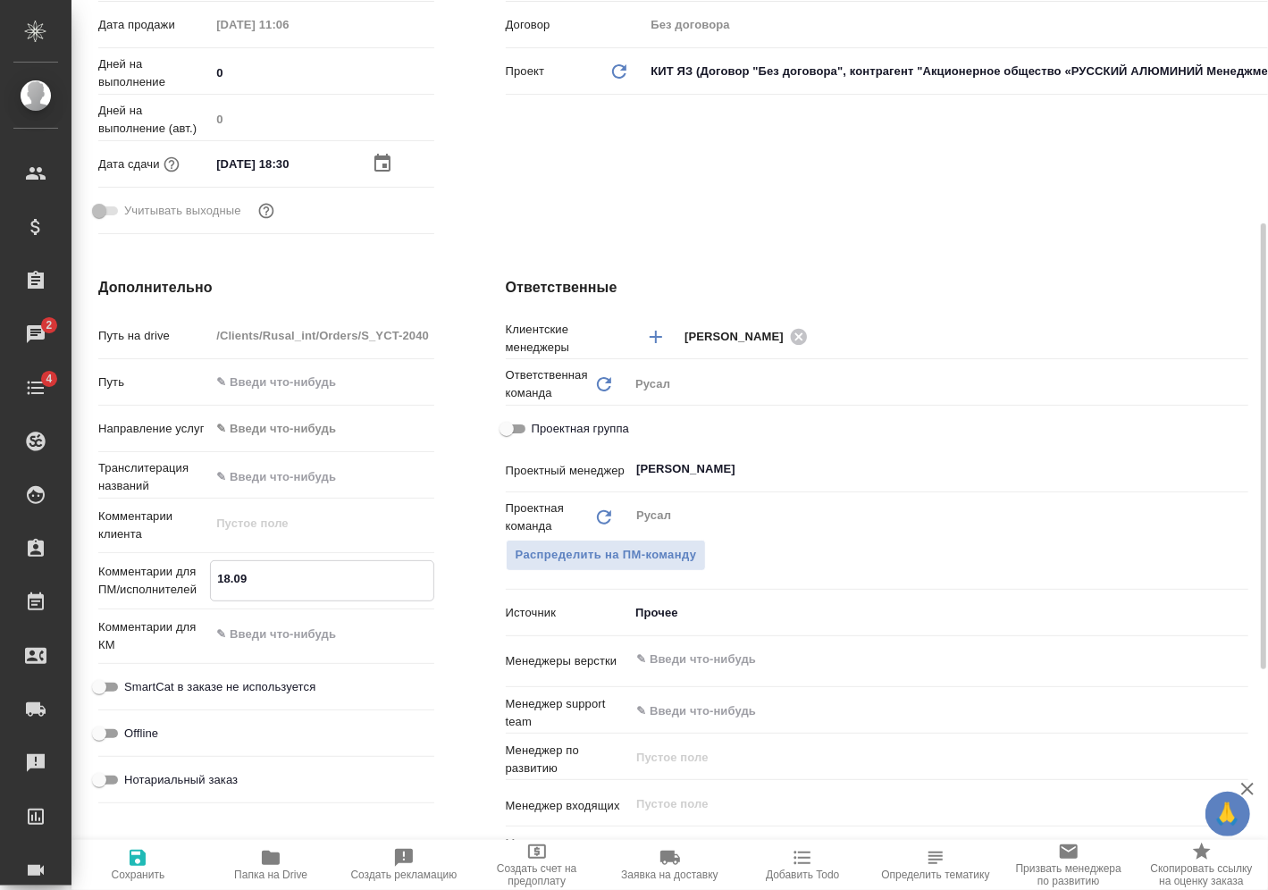
type textarea "x"
type textarea "18.09 М"
type textarea "x"
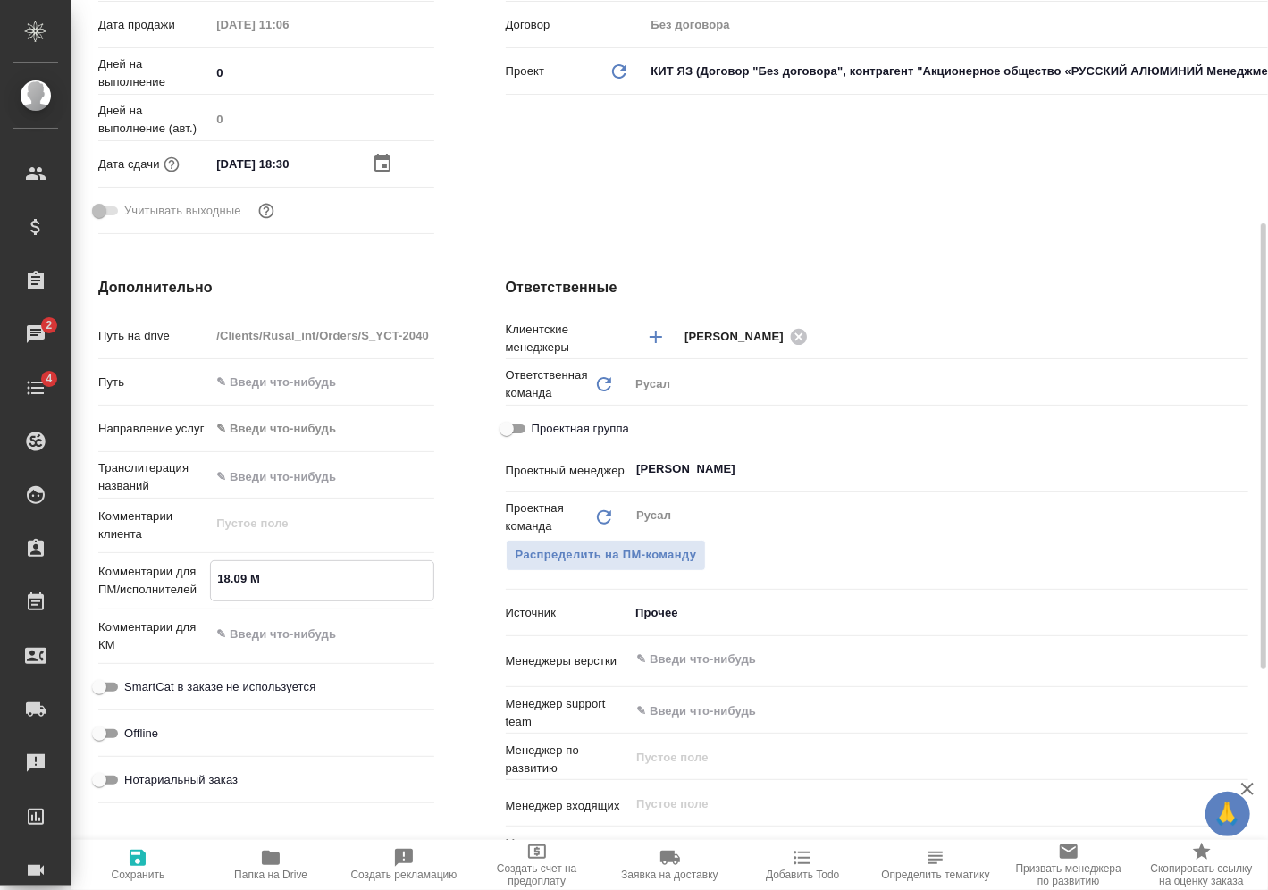
type textarea "x"
type textarea "18.09 Ми"
type textarea "x"
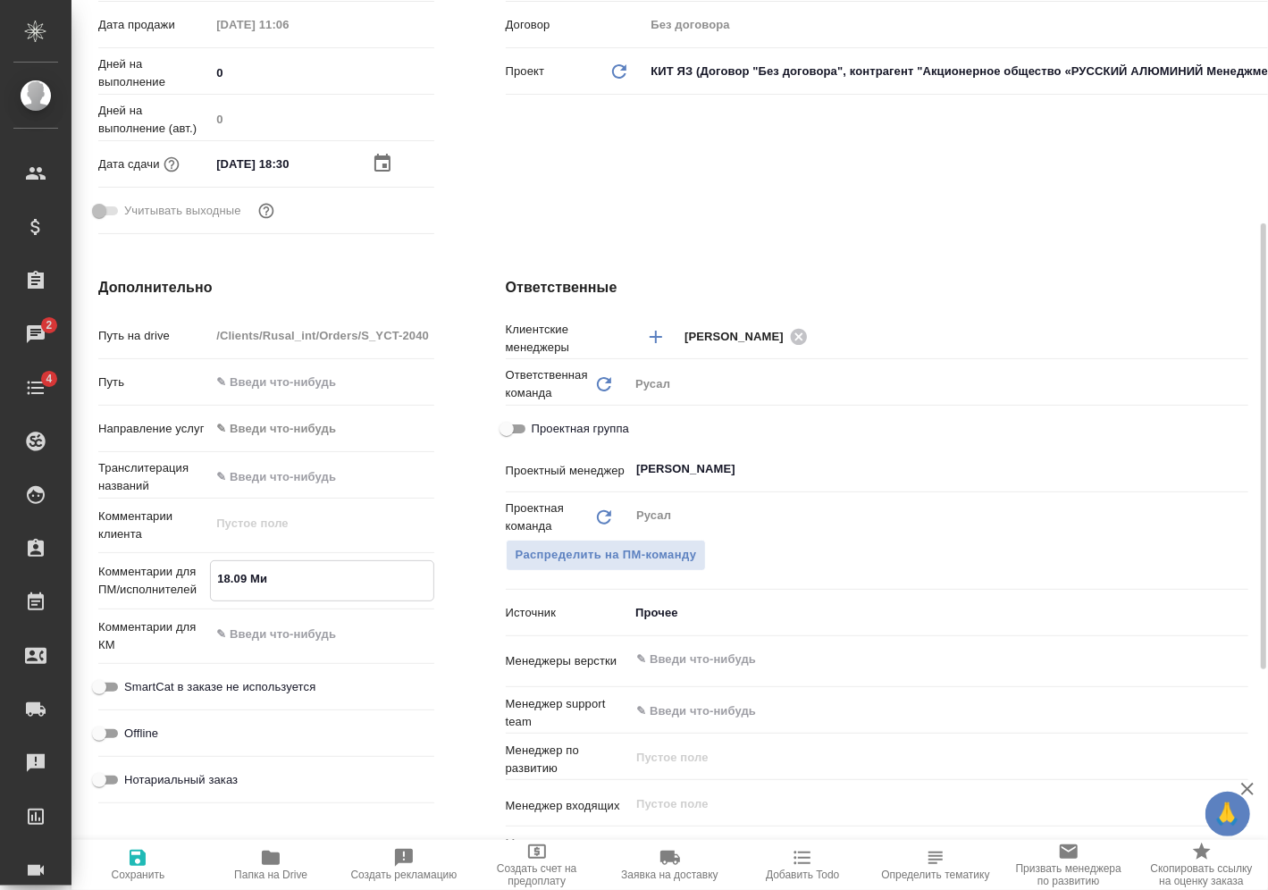
type textarea "18.09 Мир"
type textarea "x"
type textarea "18.09 Миро"
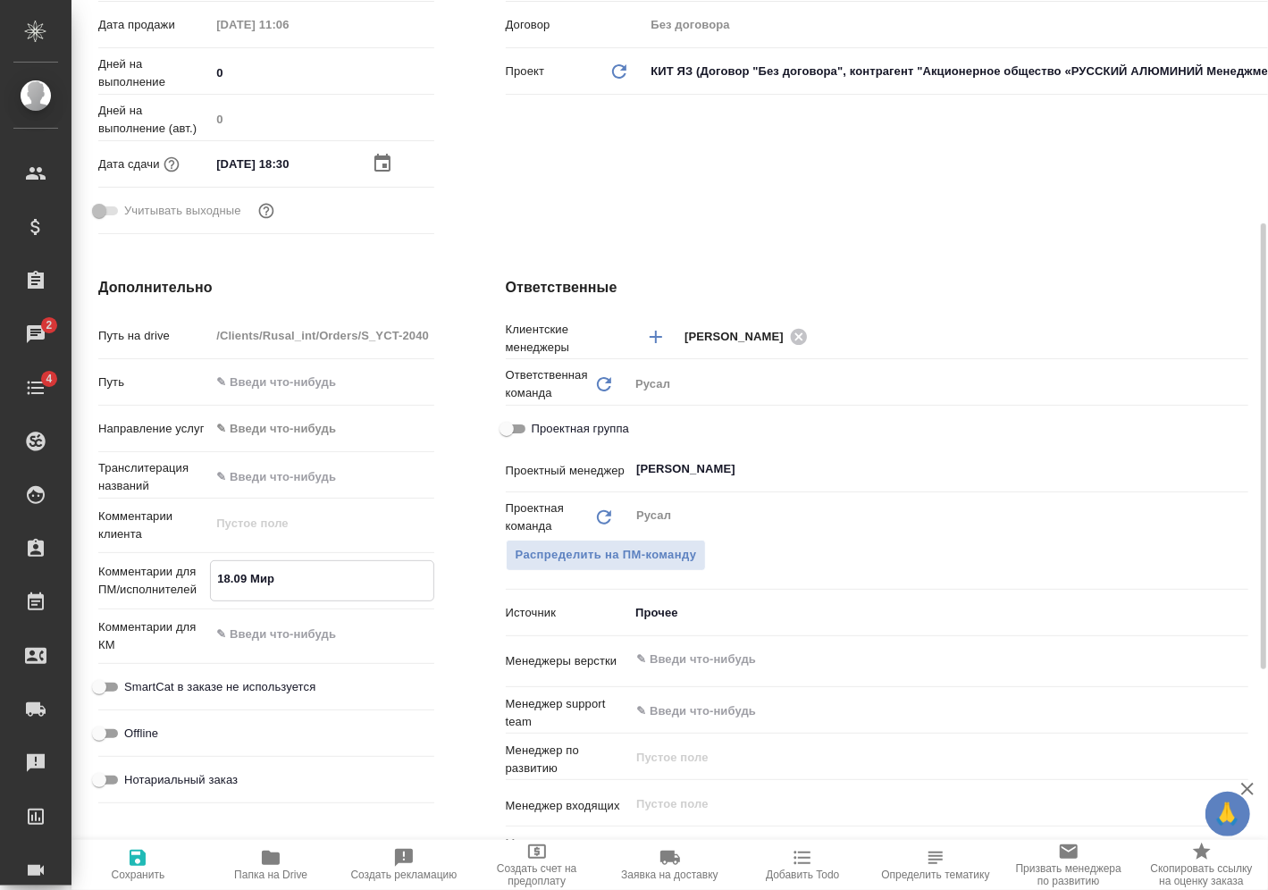
type textarea "x"
type textarea "18.09 [PERSON_NAME]"
type textarea "x"
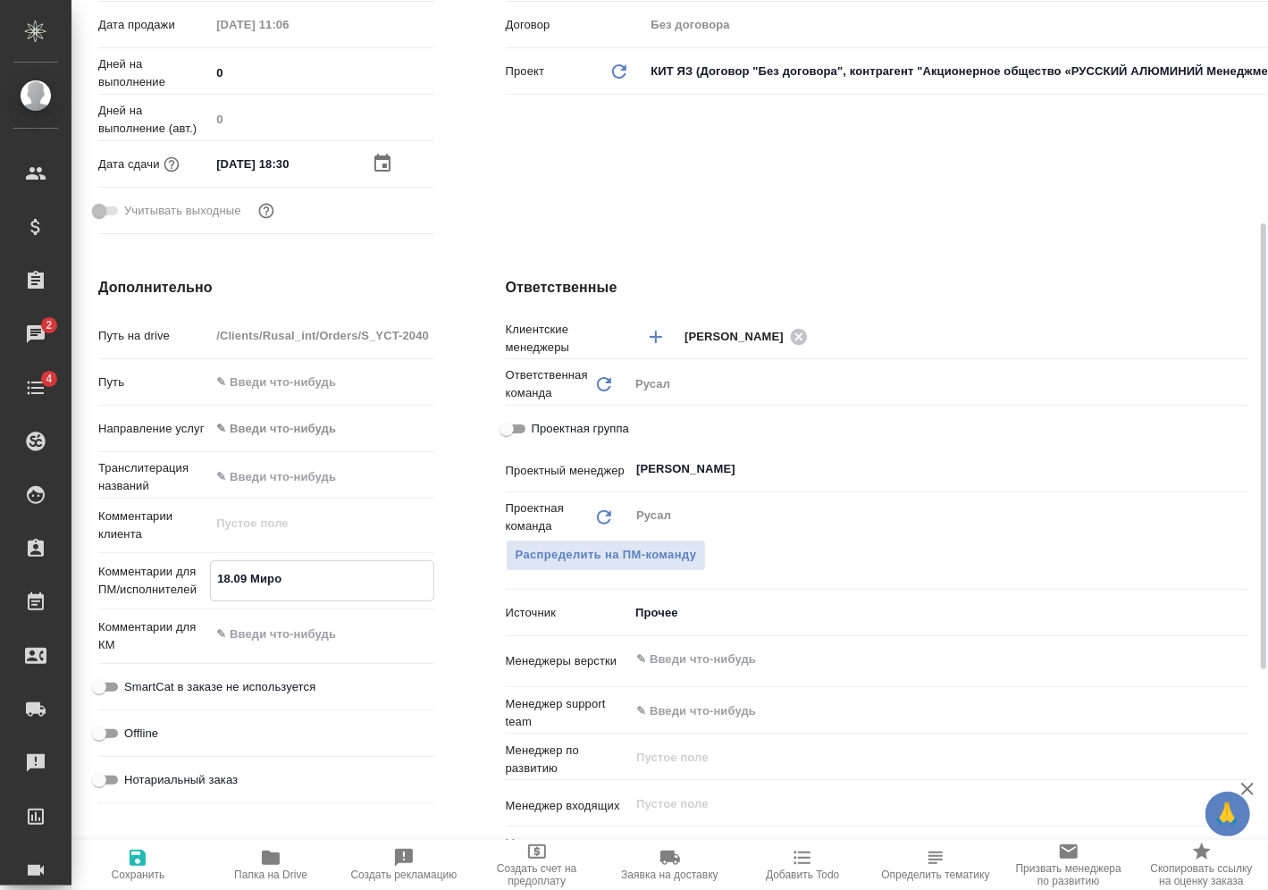
type textarea "x"
type textarea "18.09 Мироши"
type textarea "x"
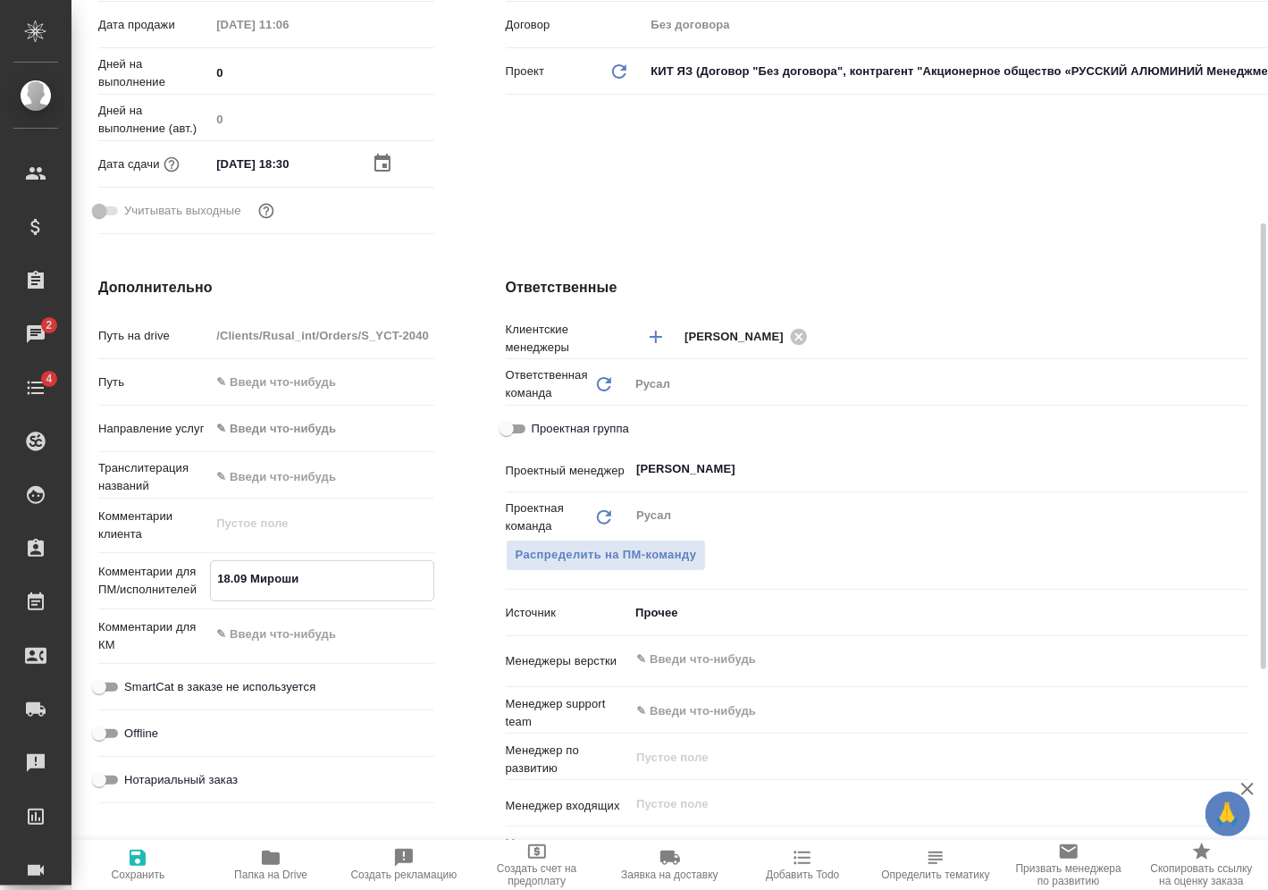
type textarea "18.09 [PERSON_NAME]"
type textarea "x"
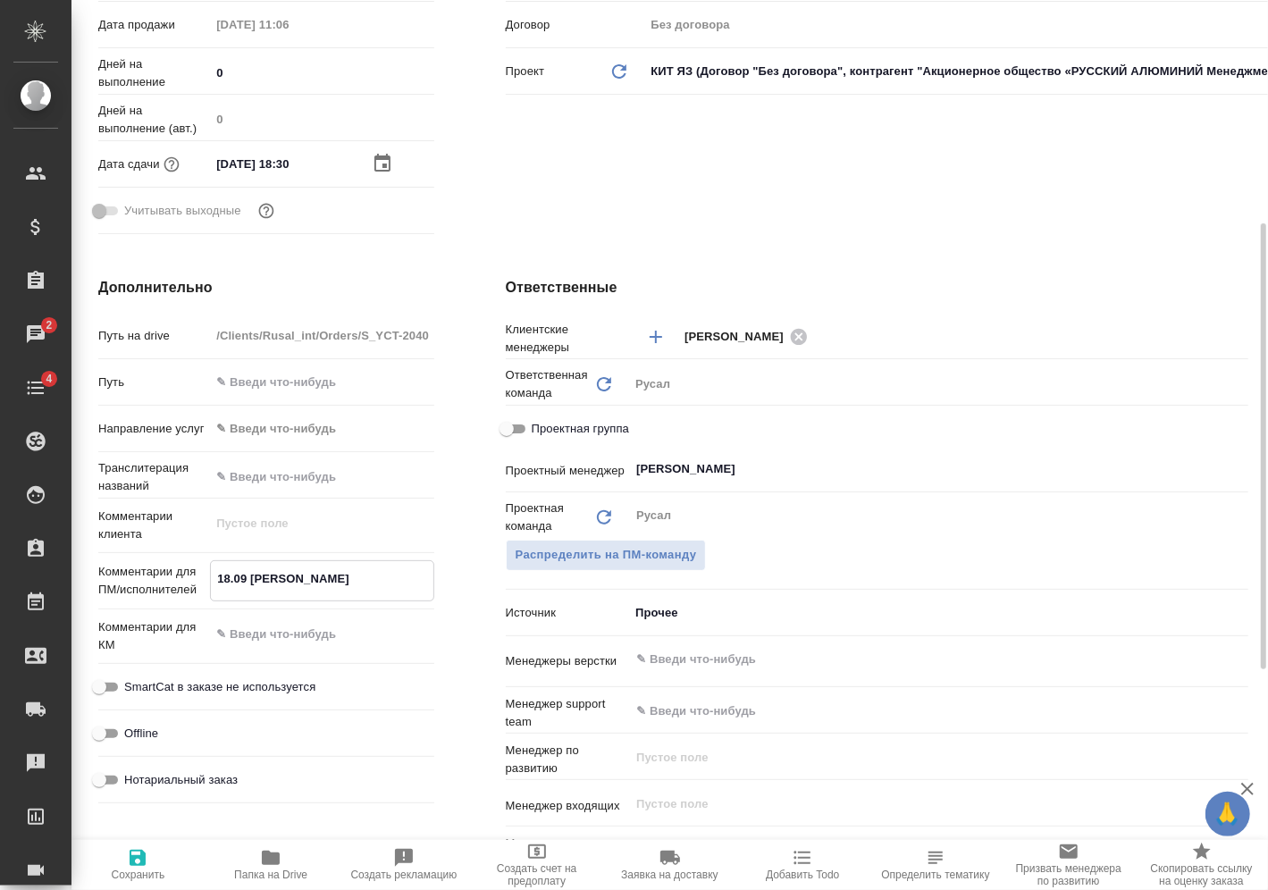
type textarea "18.09 [PERSON_NAME]"
type textarea "x"
type textarea "18.09 [PERSON_NAME]"
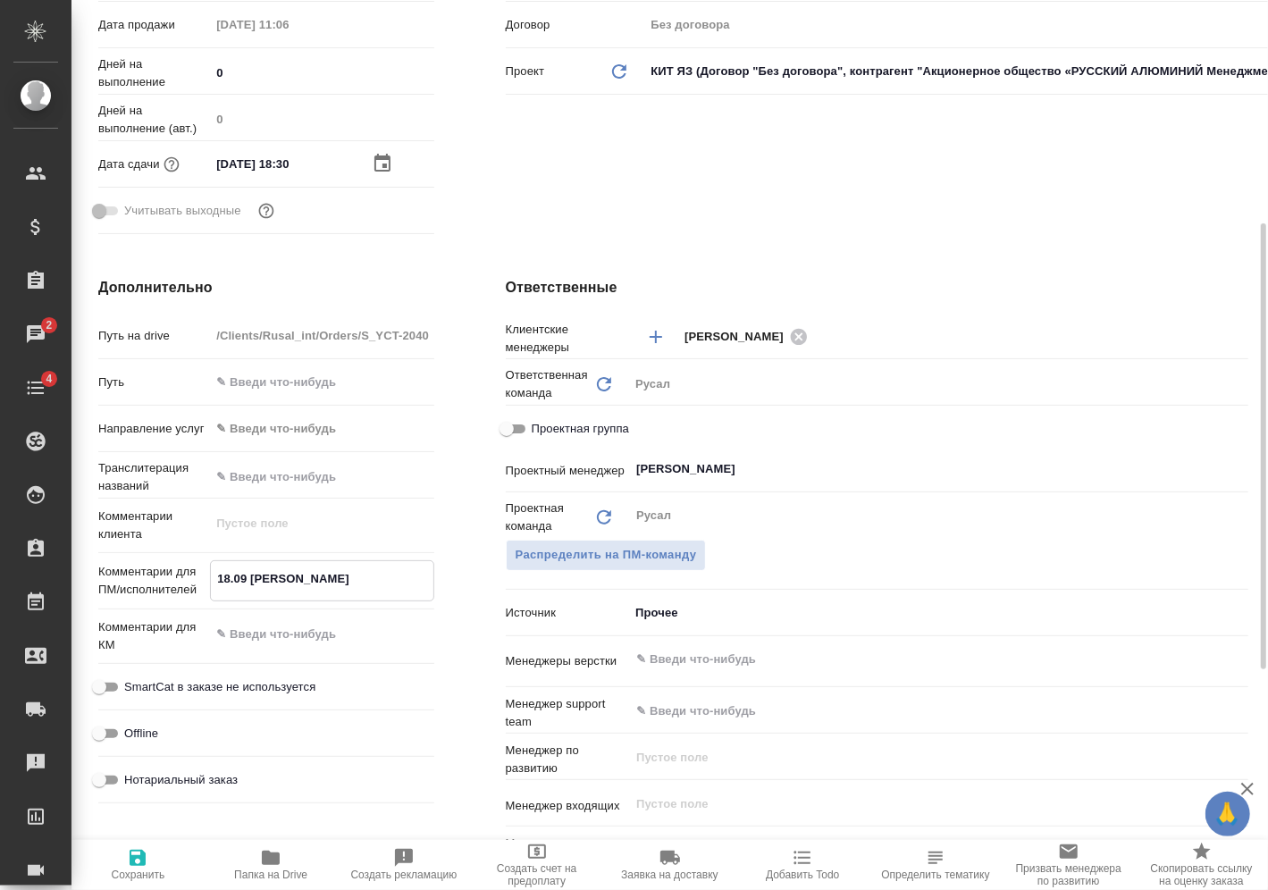
type textarea "x"
type textarea "18.09 [PERSON_NAME] о"
type textarea "x"
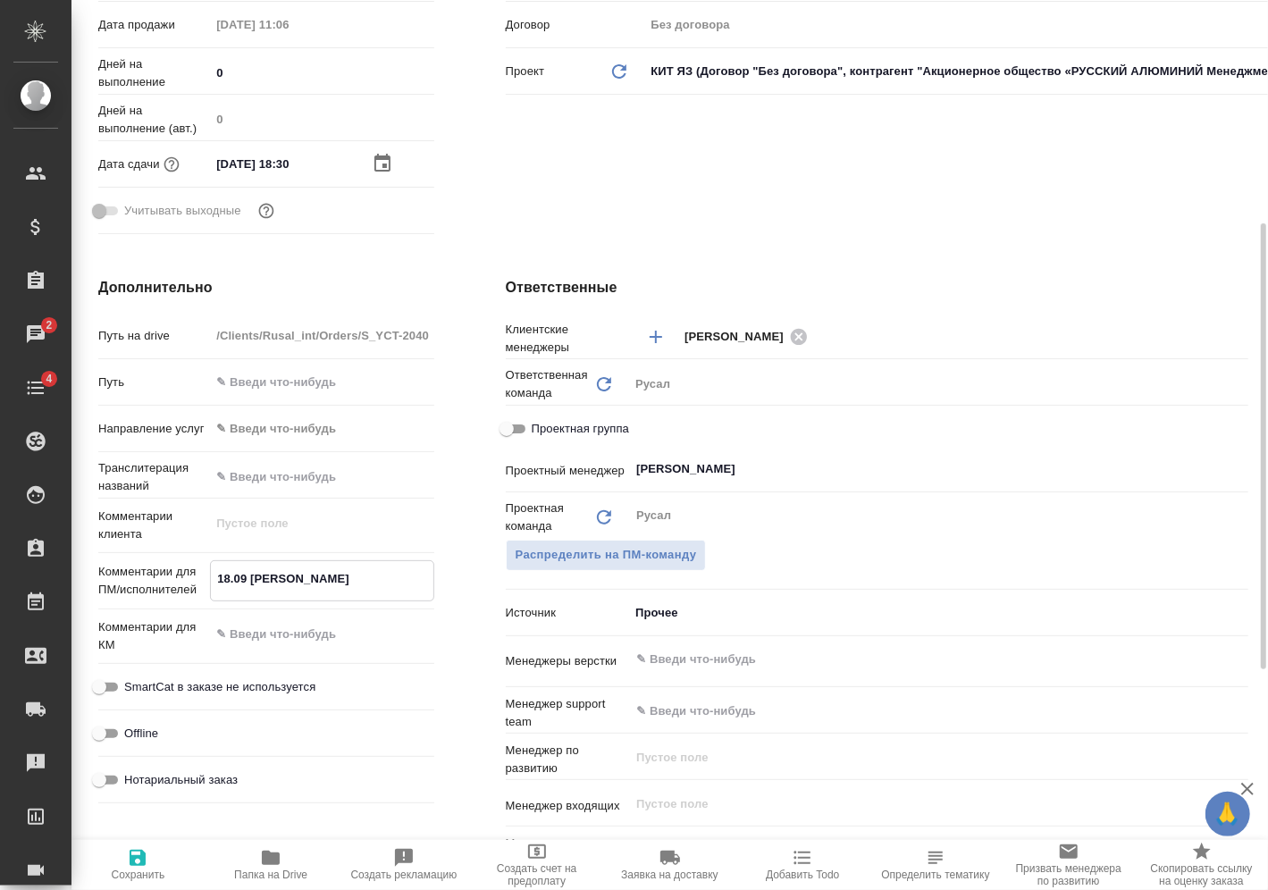
type textarea "x"
type textarea "18.09 [PERSON_NAME] он"
type textarea "x"
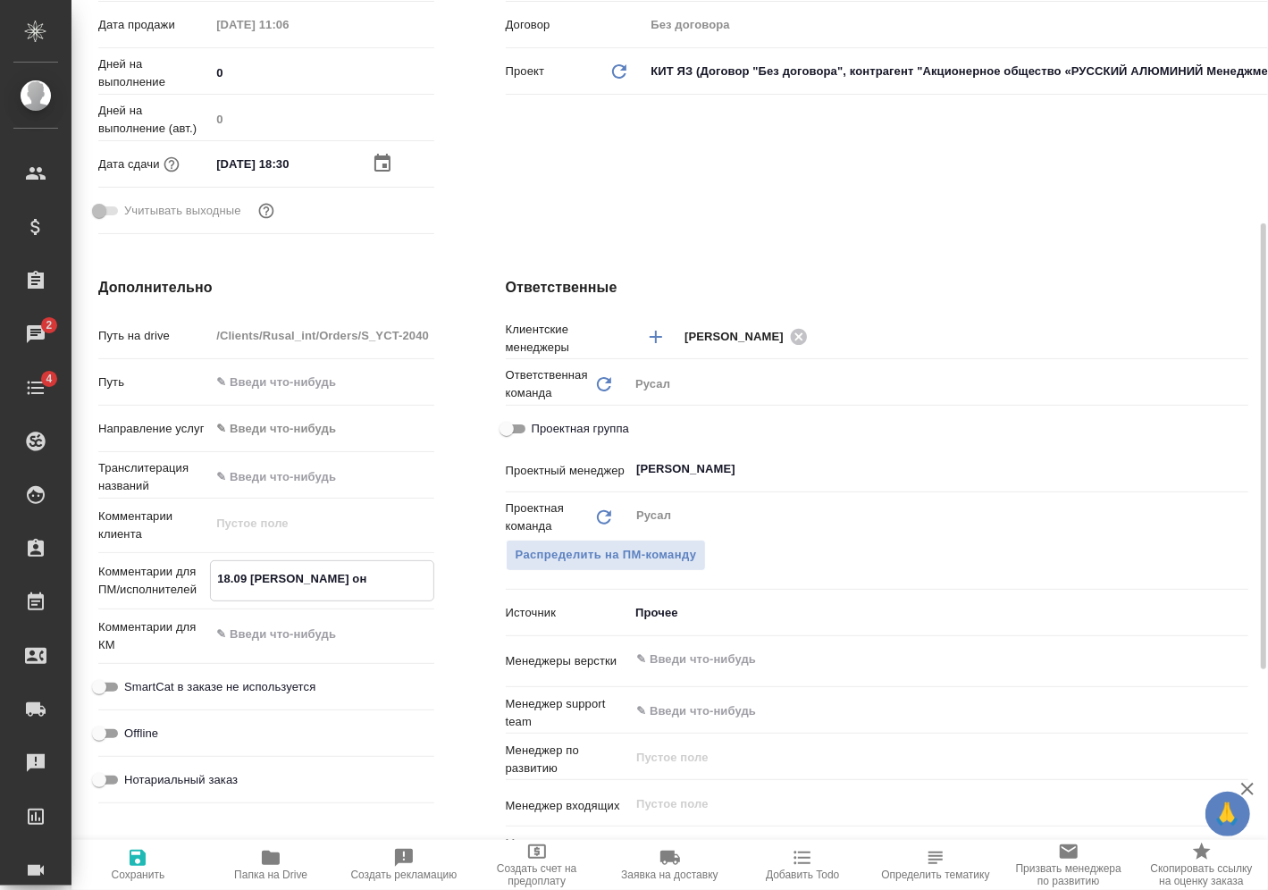
type textarea "18.09 [PERSON_NAME] онл"
type textarea "x"
type textarea "18.09 [PERSON_NAME] онла"
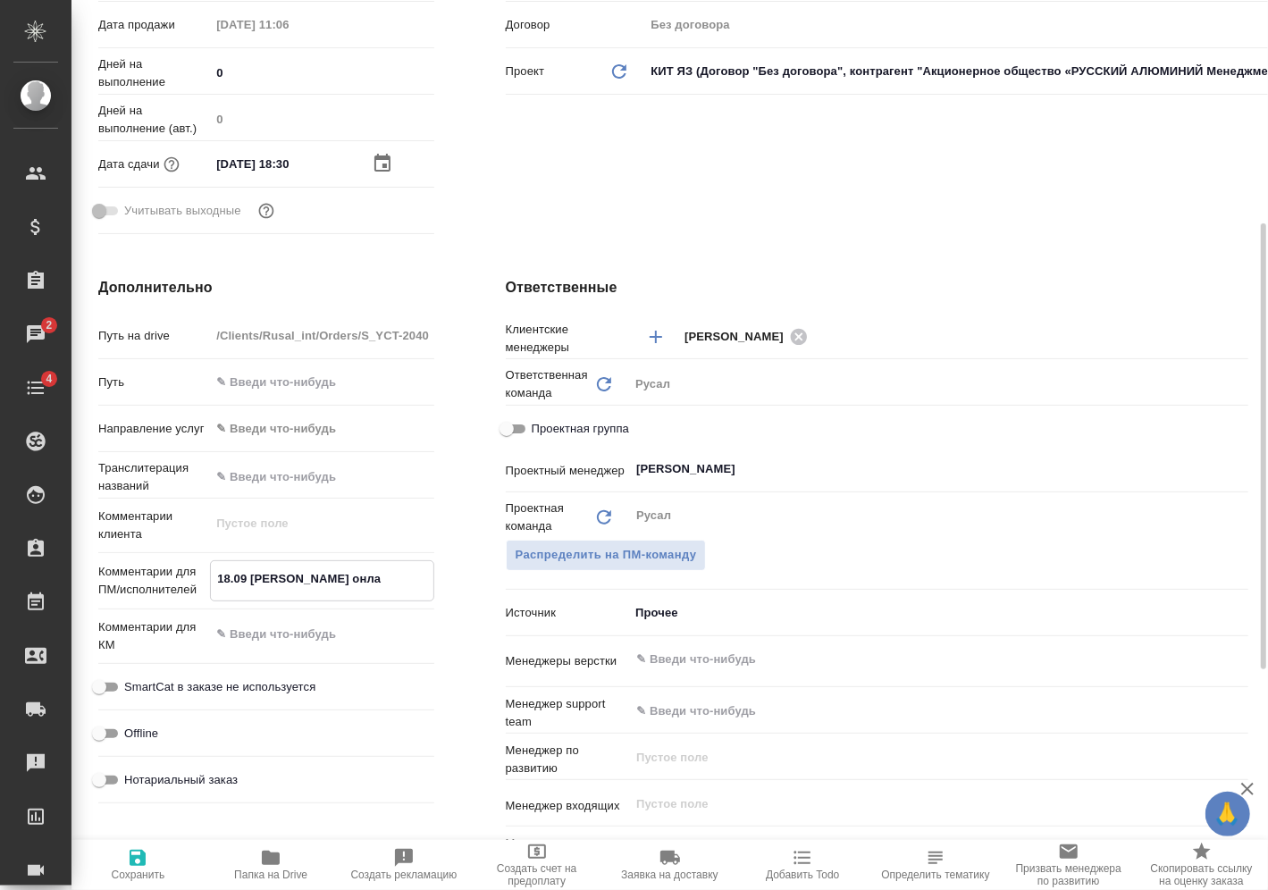
type textarea "x"
type textarea "18.09 [PERSON_NAME]"
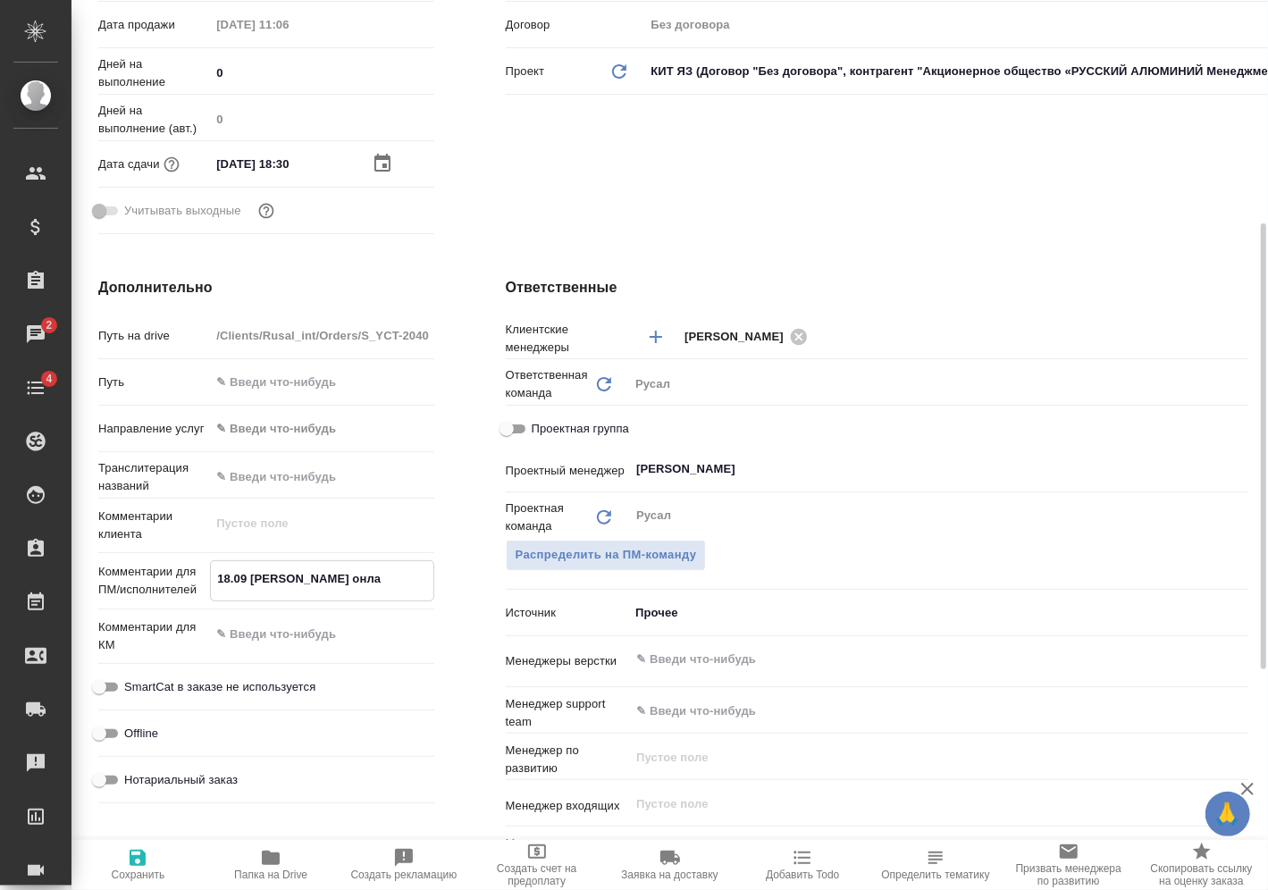
type textarea "x"
type textarea "18.09 Мирошина онлайн"
type textarea "x"
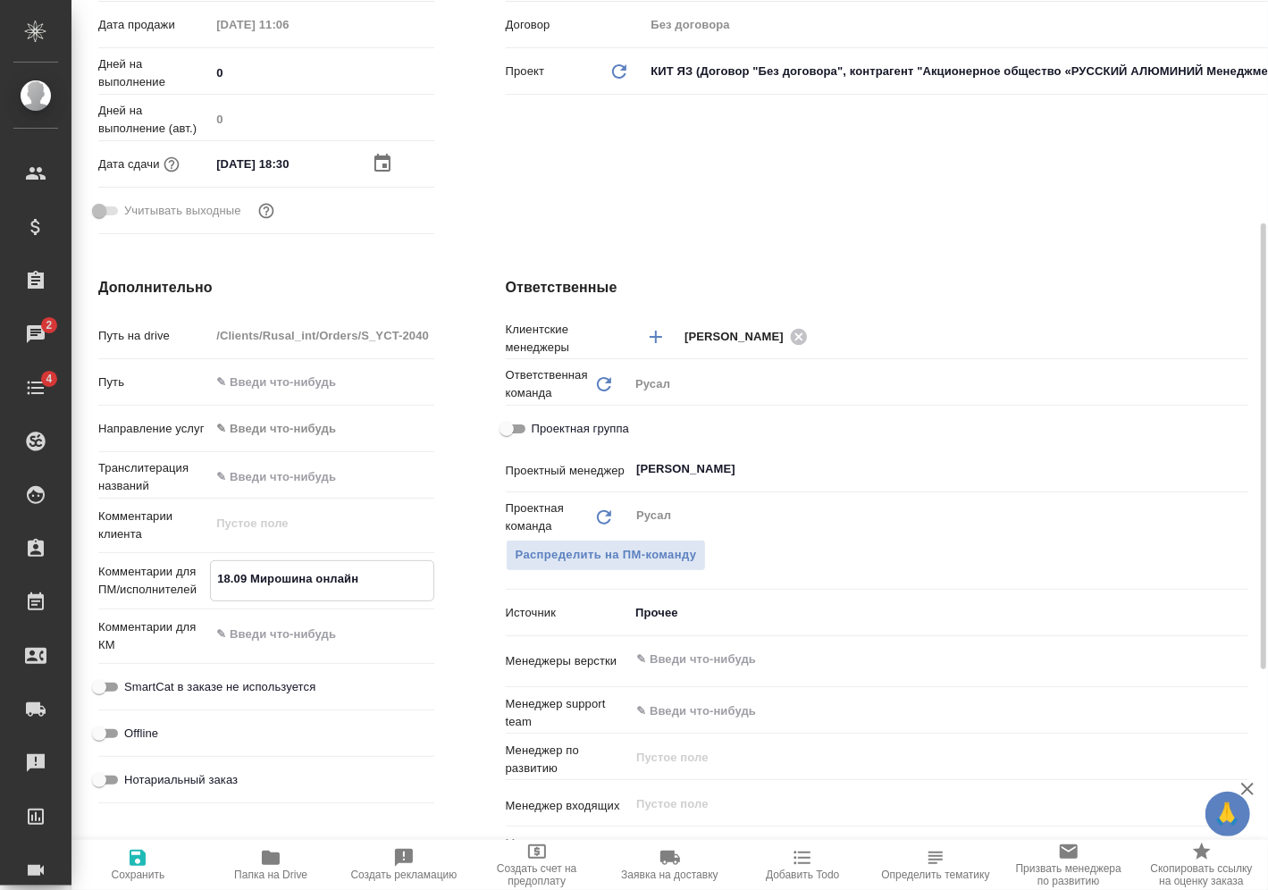
type textarea "x"
type textarea "18.09 Мирошина онлайн"
type textarea "x"
click at [154, 840] on button "Сохранить" at bounding box center [137, 865] width 133 height 50
type textarea "x"
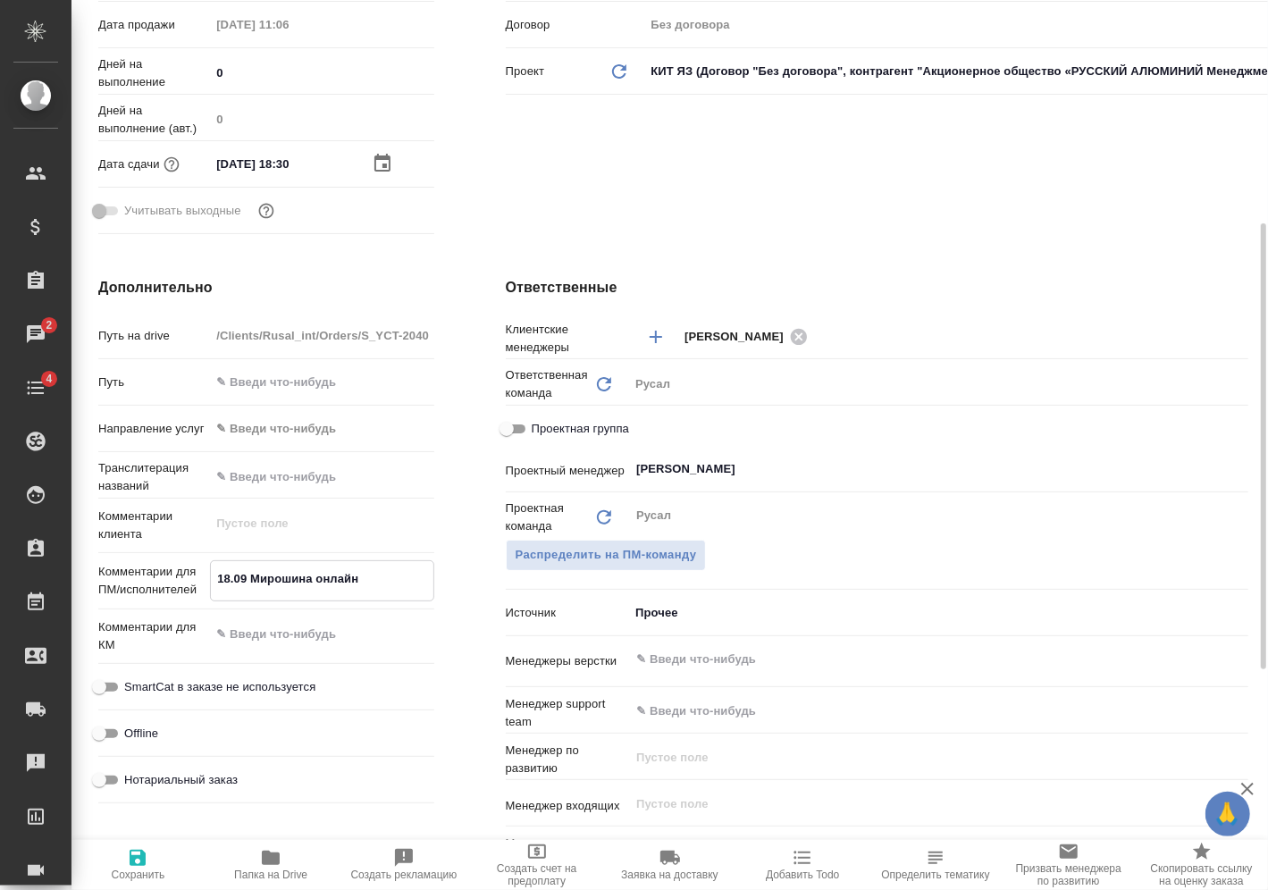
type textarea "x"
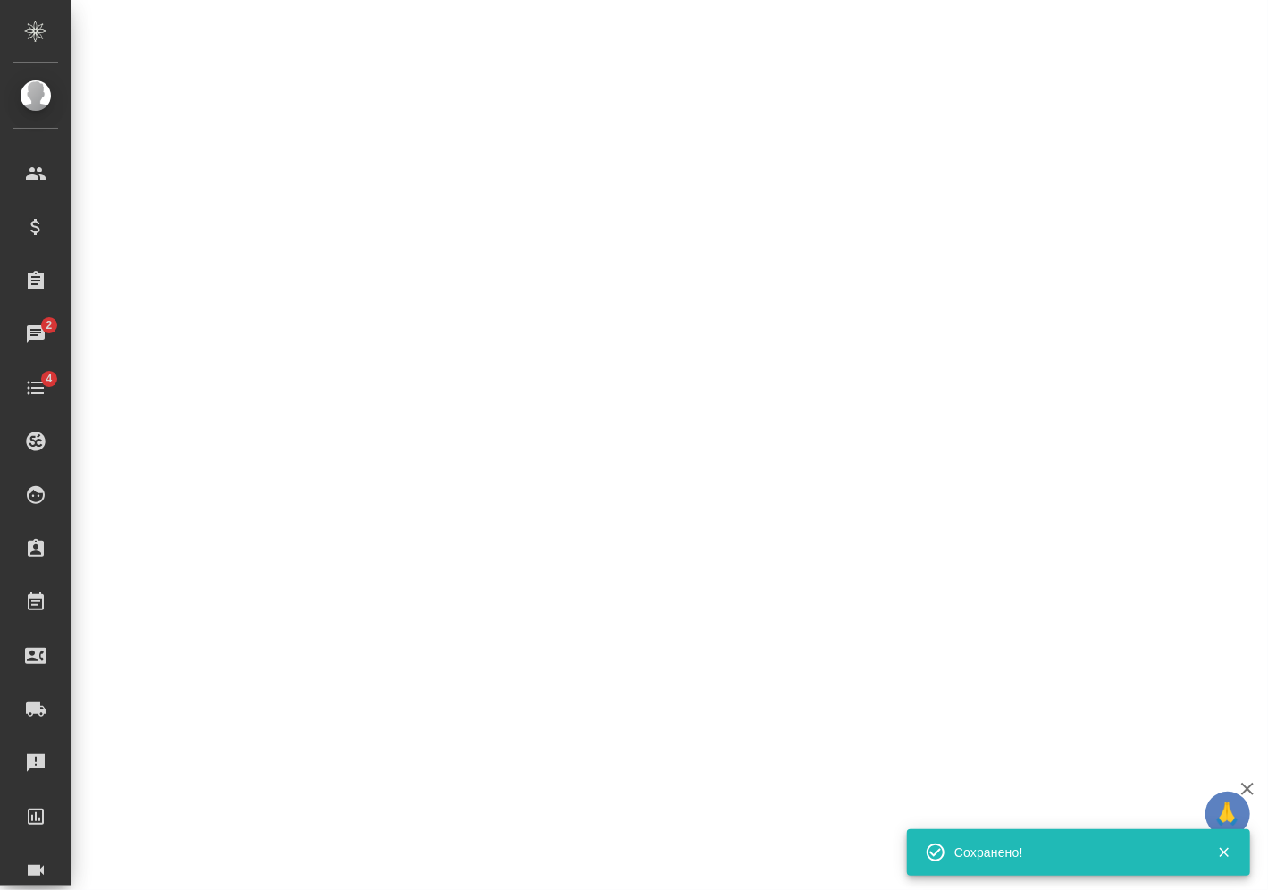
select select "RU"
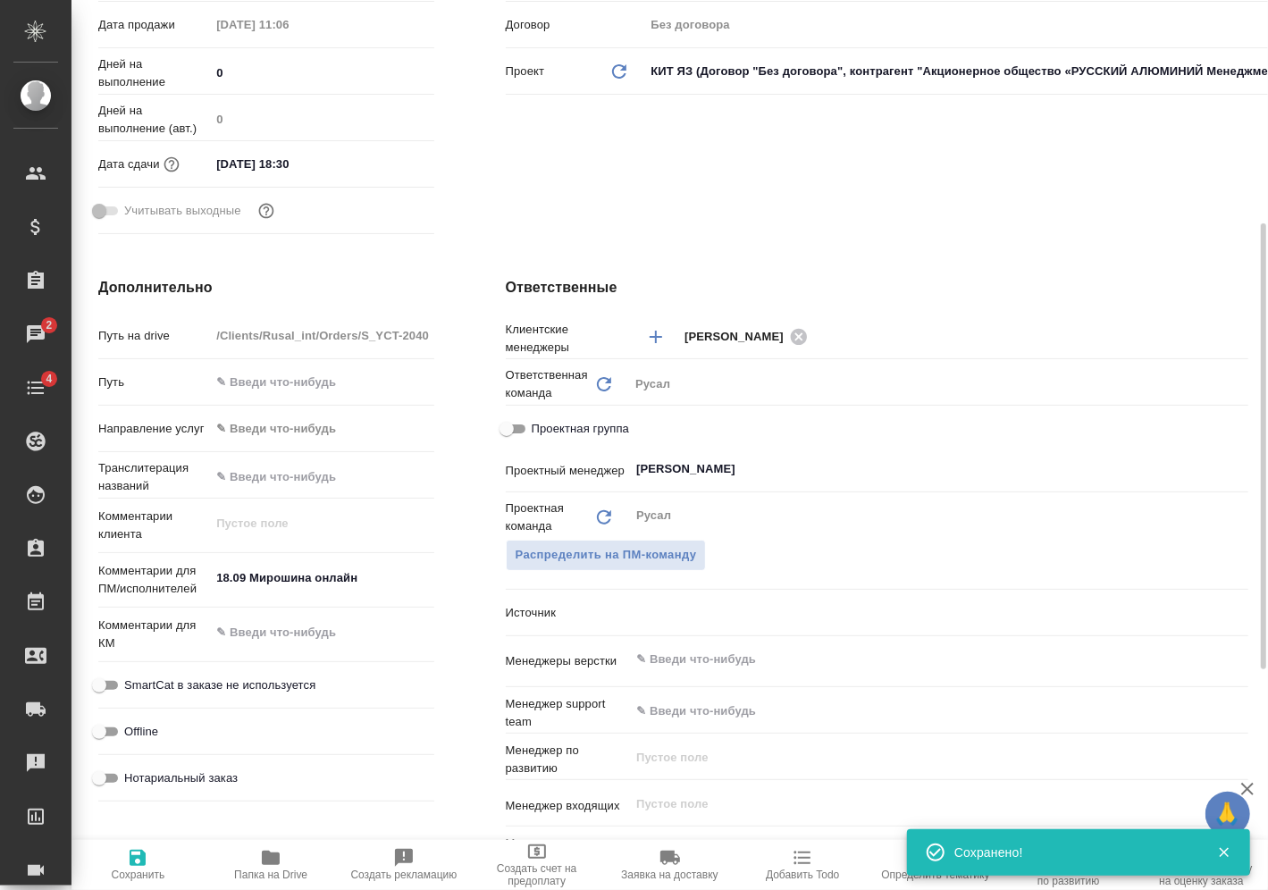
type textarea "x"
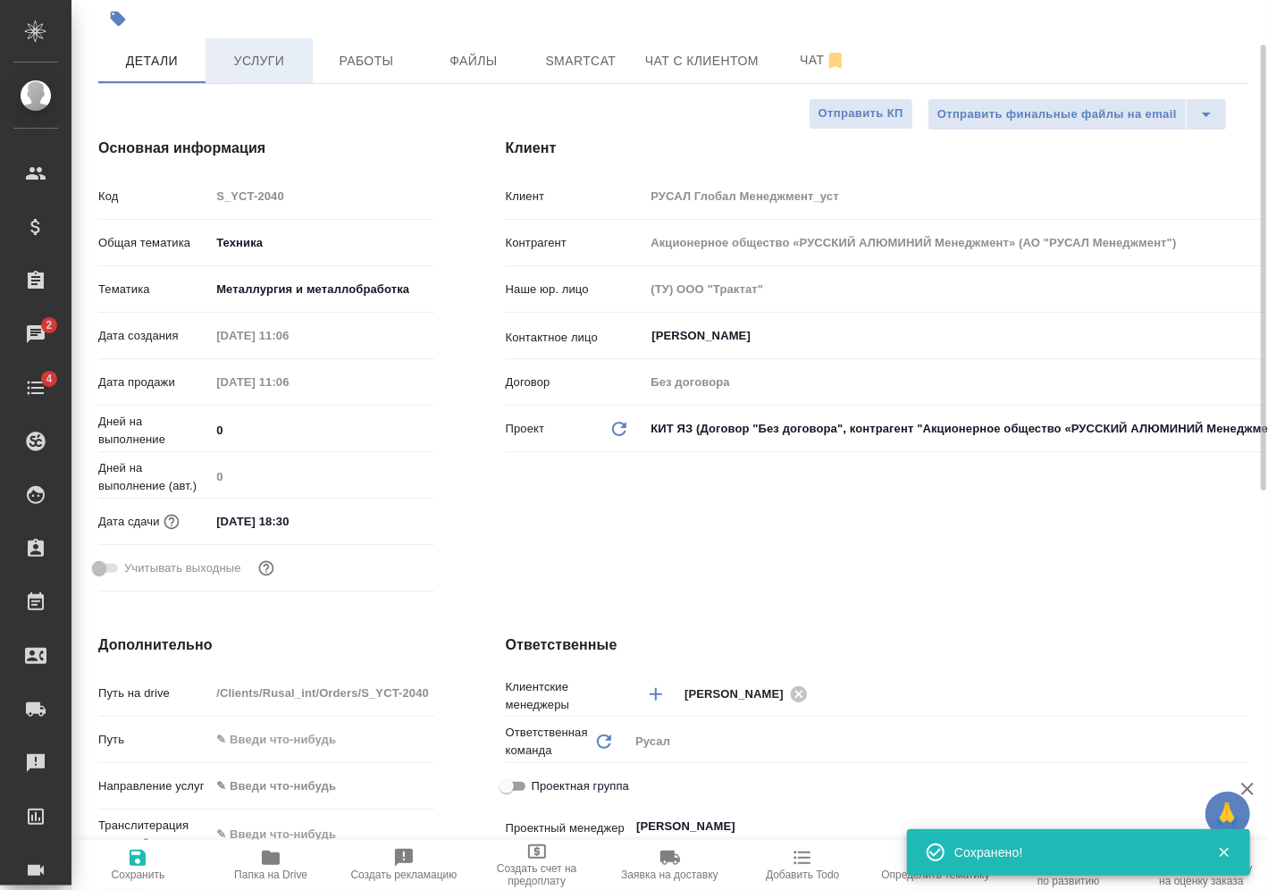
click at [271, 55] on span "Услуги" at bounding box center [259, 61] width 86 height 22
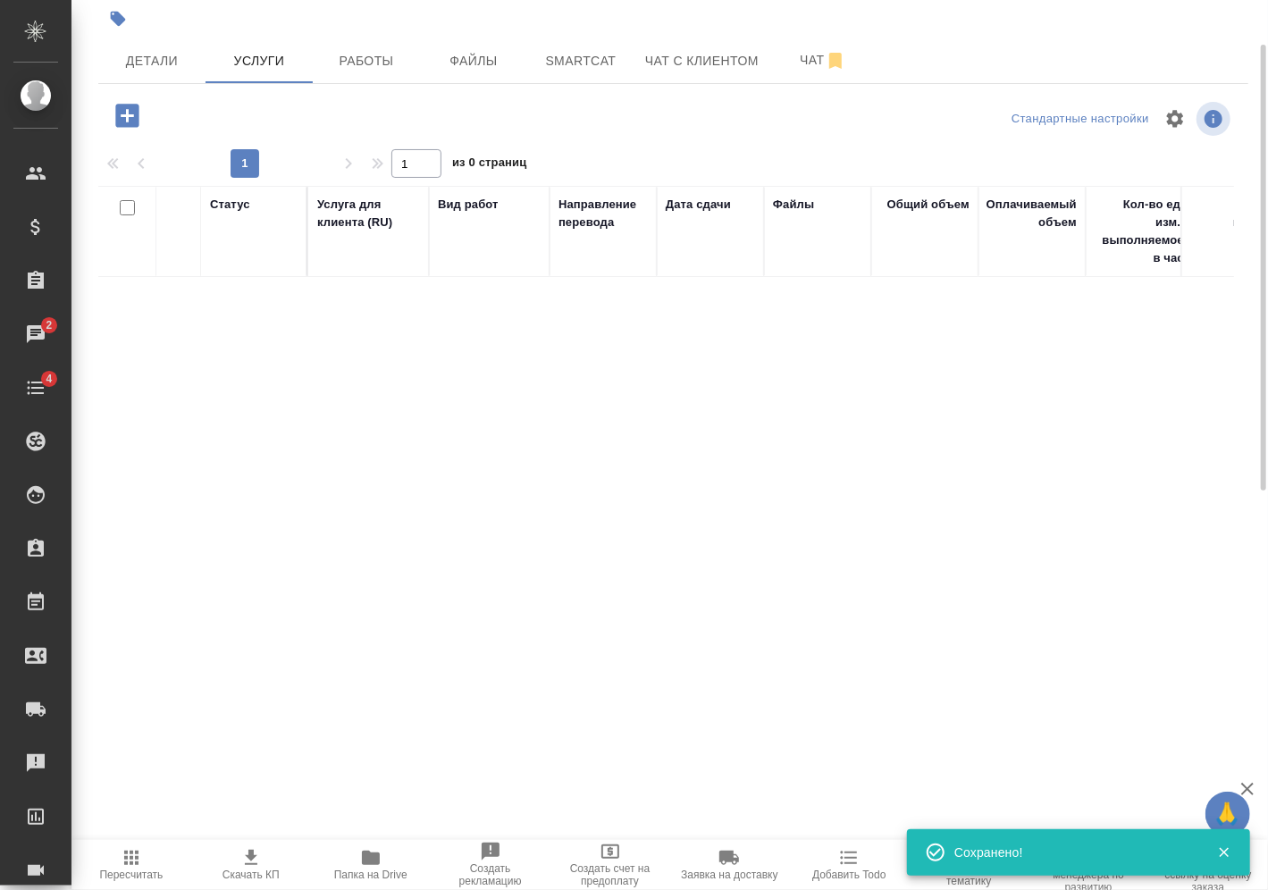
click at [140, 120] on icon "button" at bounding box center [127, 115] width 31 height 31
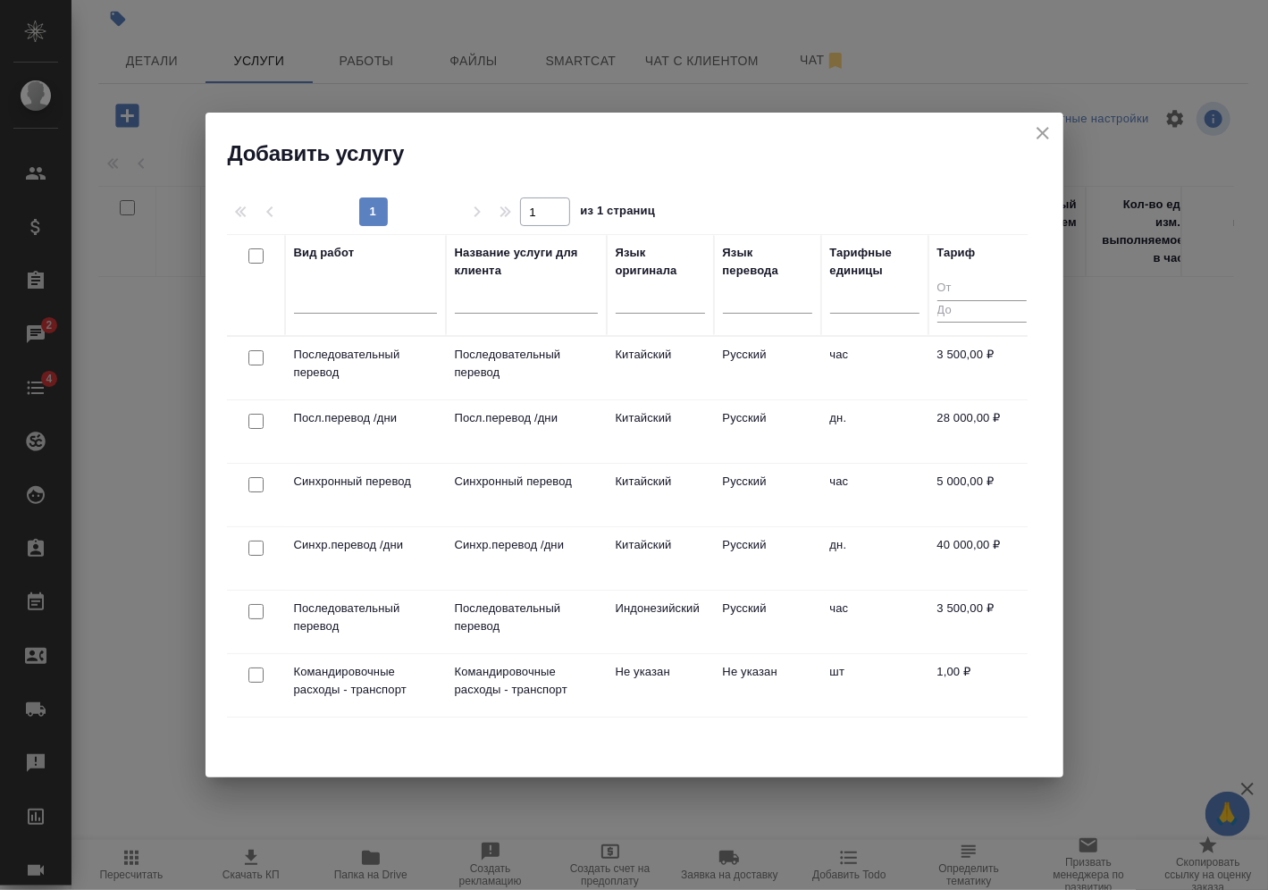
click at [252, 356] on input "checkbox" at bounding box center [255, 357] width 15 height 15
checkbox input "true"
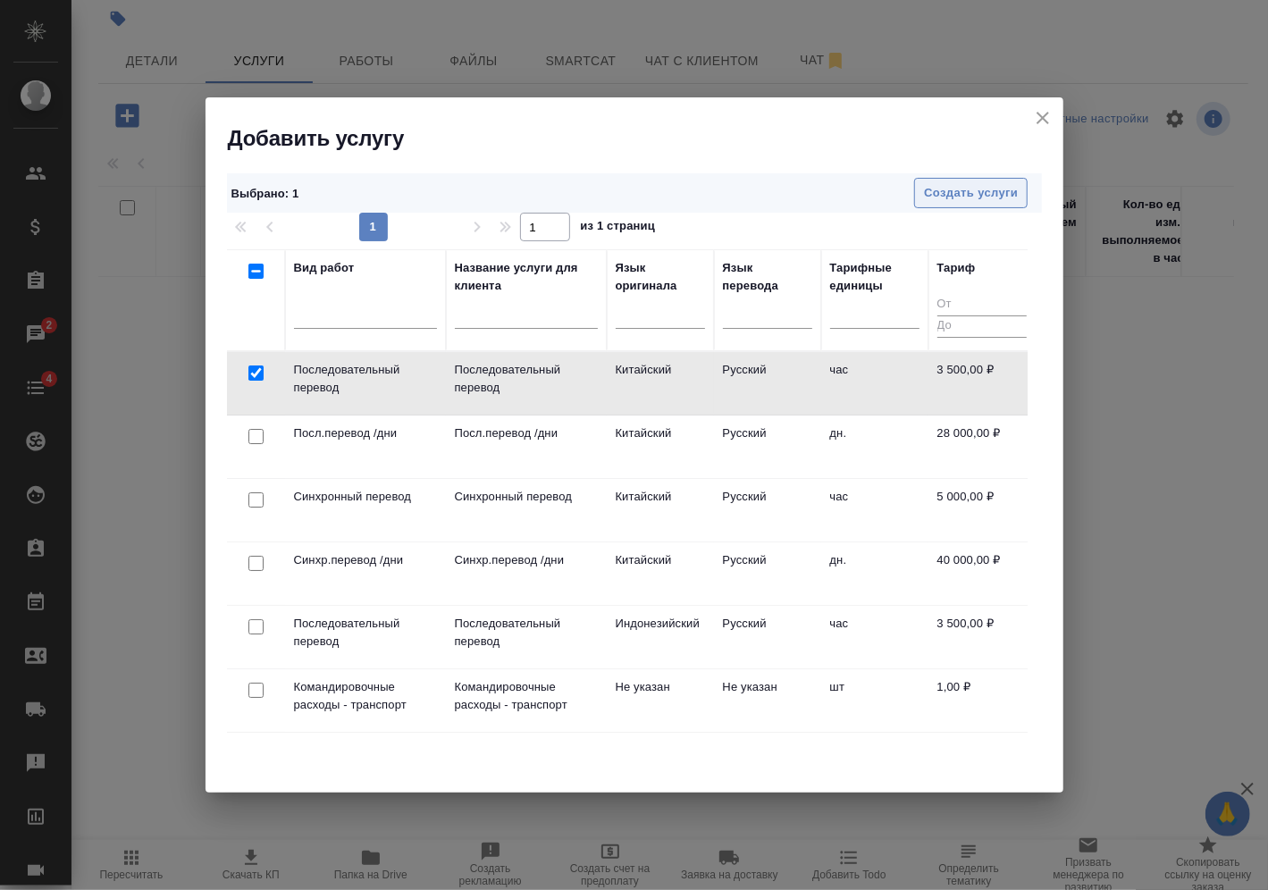
click at [994, 197] on span "Создать услуги" at bounding box center [971, 193] width 94 height 21
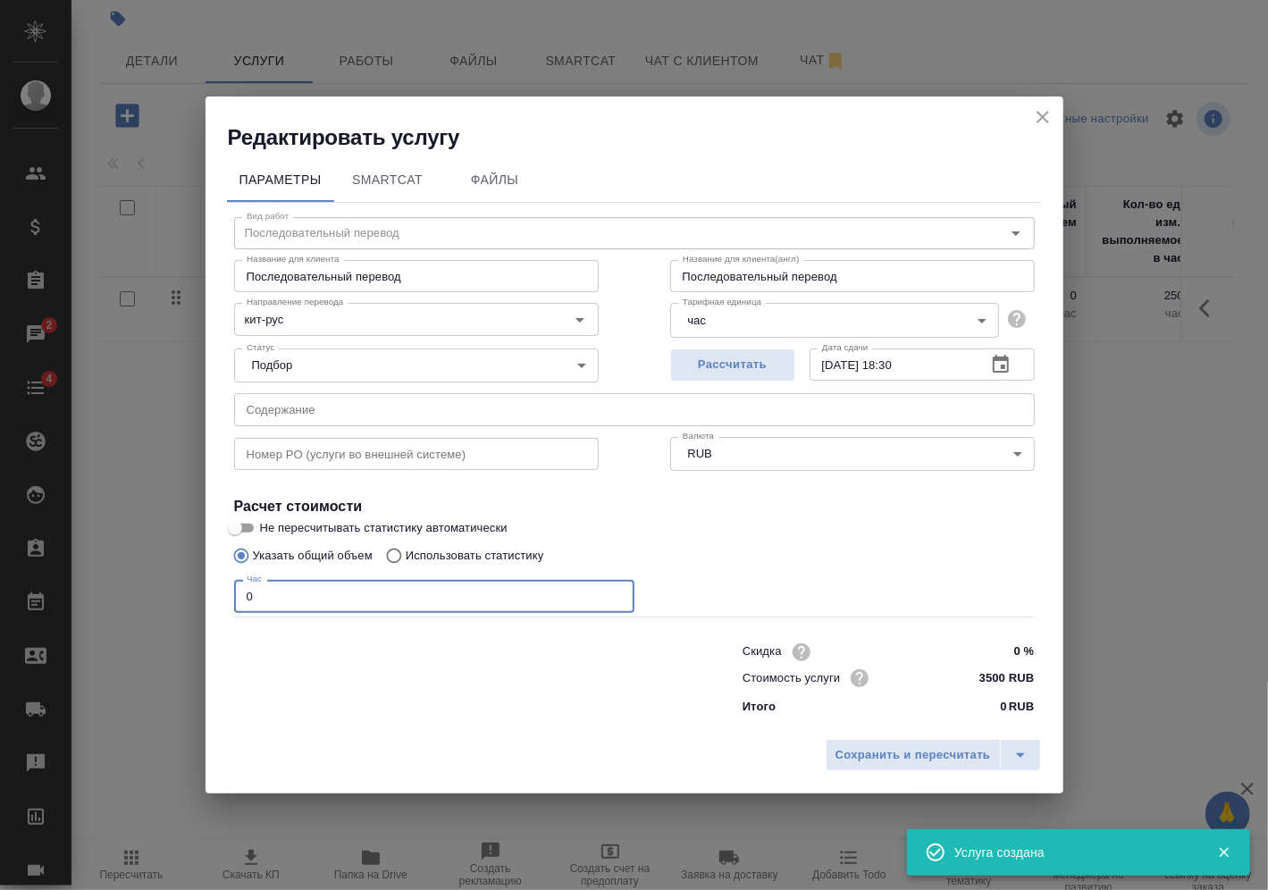
drag, startPoint x: 205, startPoint y: 602, endPoint x: 119, endPoint y: 603, distance: 85.8
click at [119, 603] on div "Редактировать услугу Параметры SmartCat Файлы Вид работ Последовательный перево…" at bounding box center [634, 445] width 1268 height 890
type input "4"
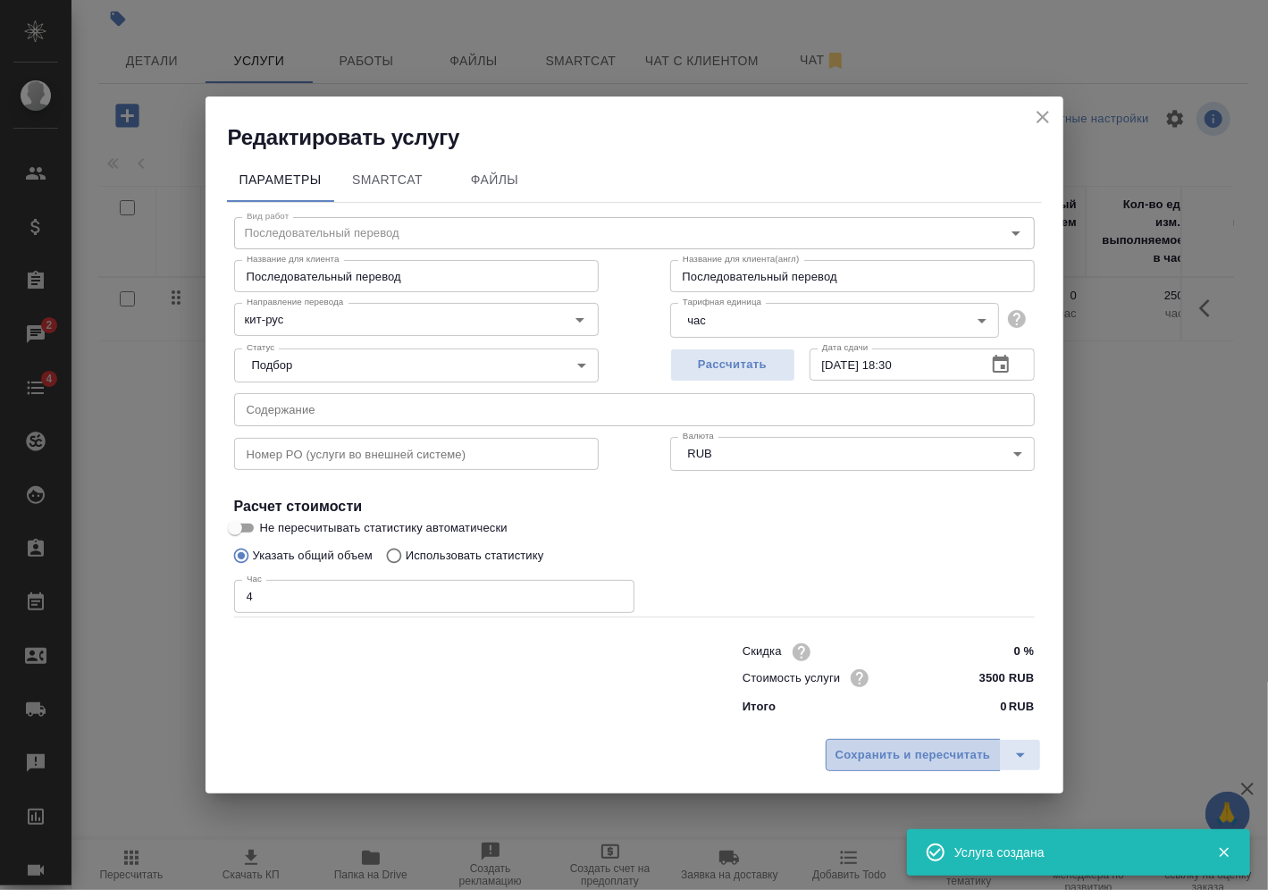
click at [931, 740] on button "Сохранить и пересчитать" at bounding box center [913, 755] width 175 height 32
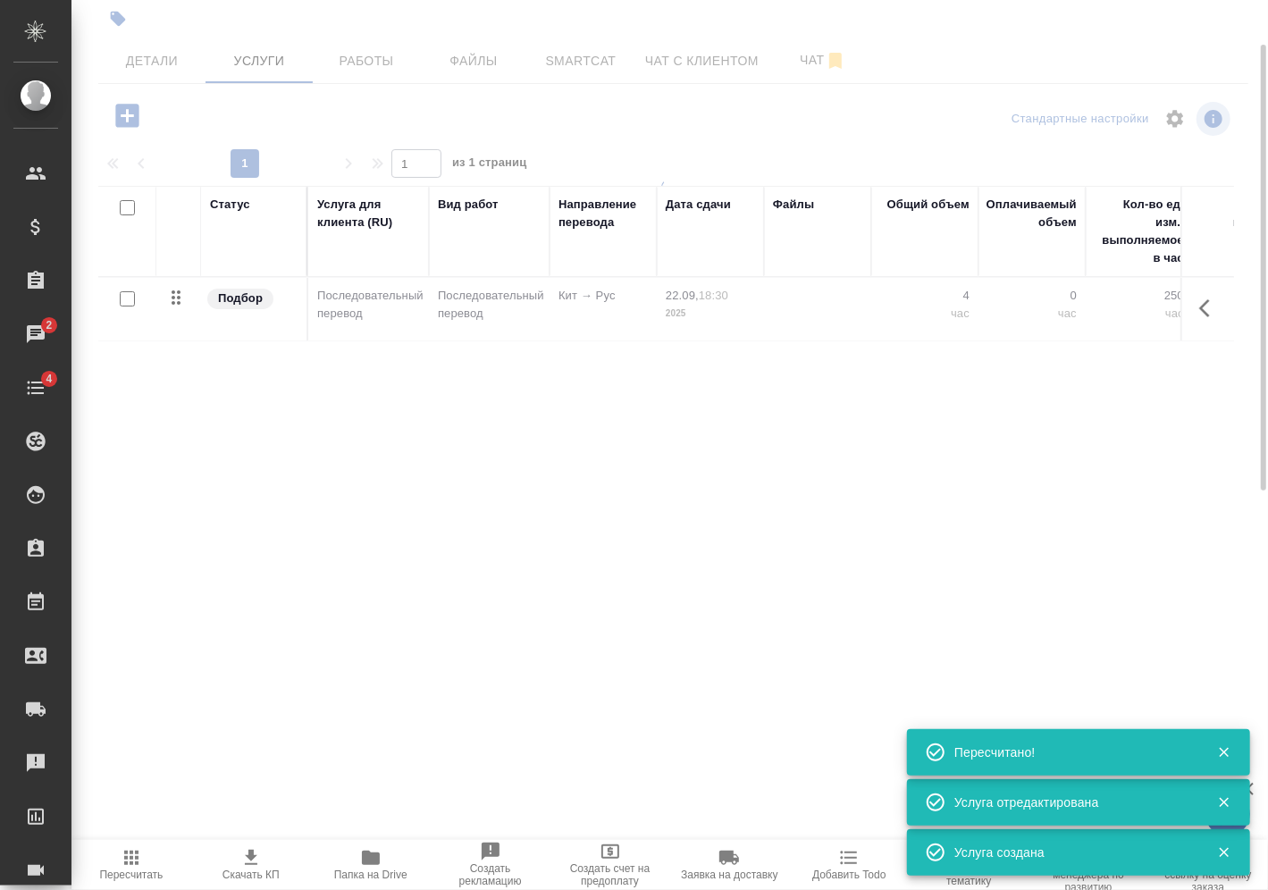
type input "urgent"
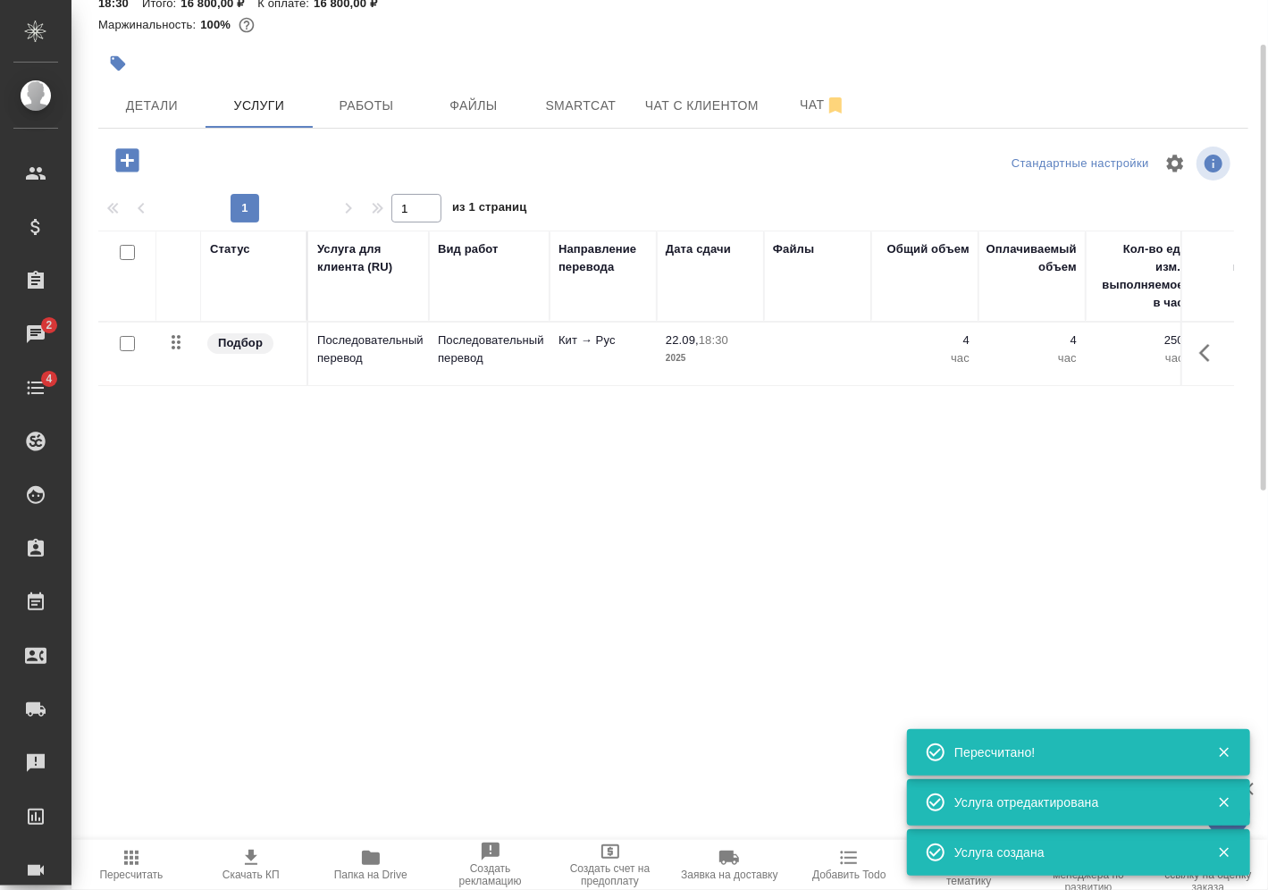
click at [1204, 347] on icon "button" at bounding box center [1209, 352] width 21 height 21
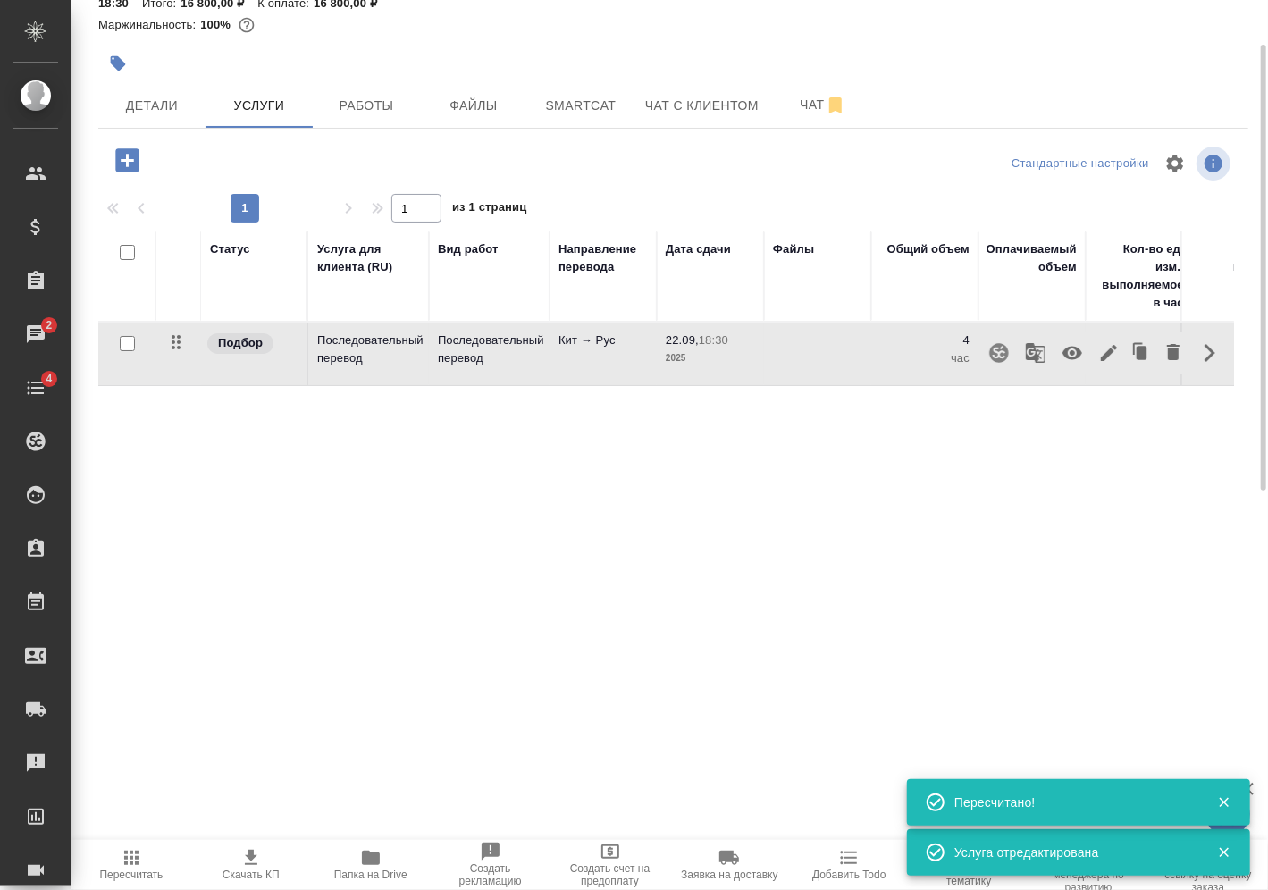
click at [122, 863] on icon "button" at bounding box center [131, 857] width 21 height 21
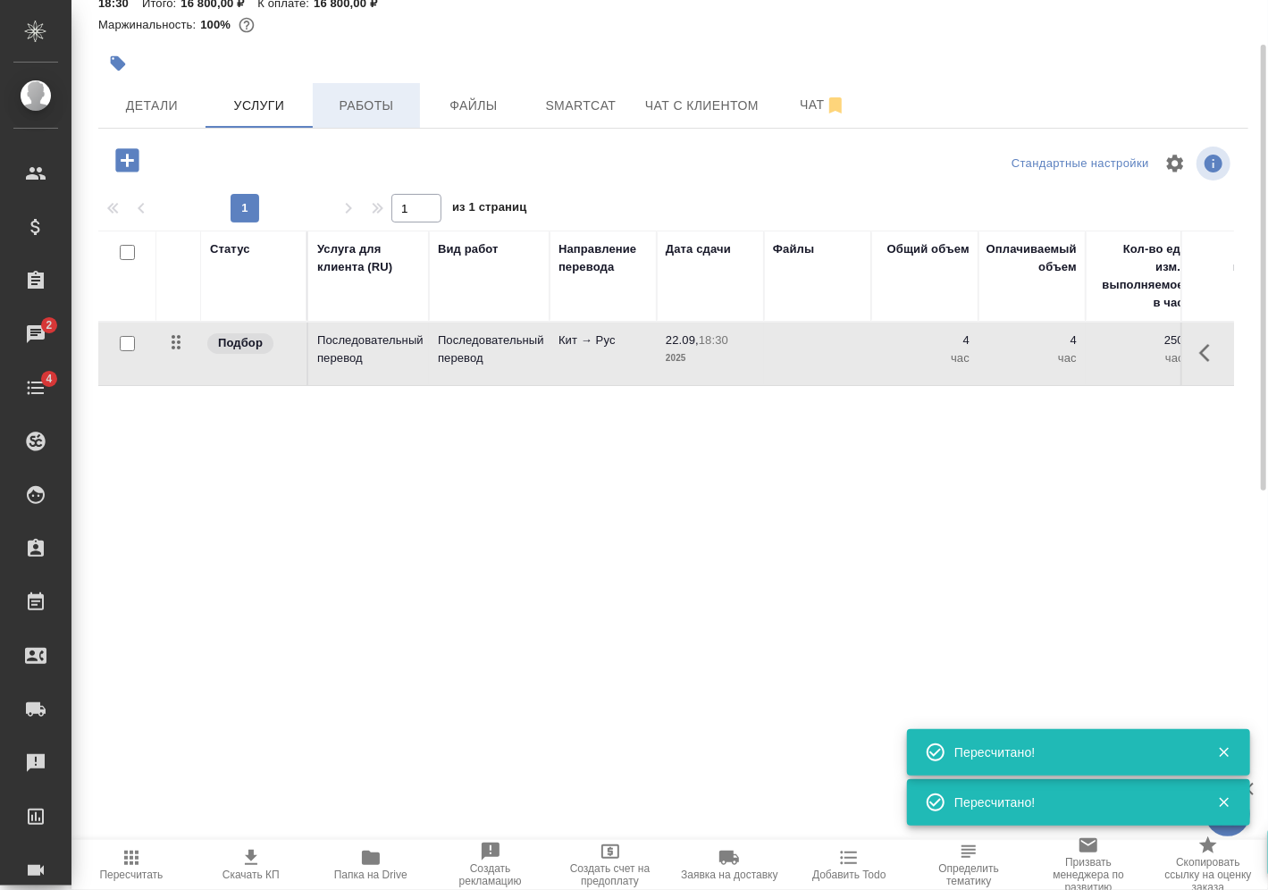
click at [371, 104] on span "Работы" at bounding box center [366, 106] width 86 height 22
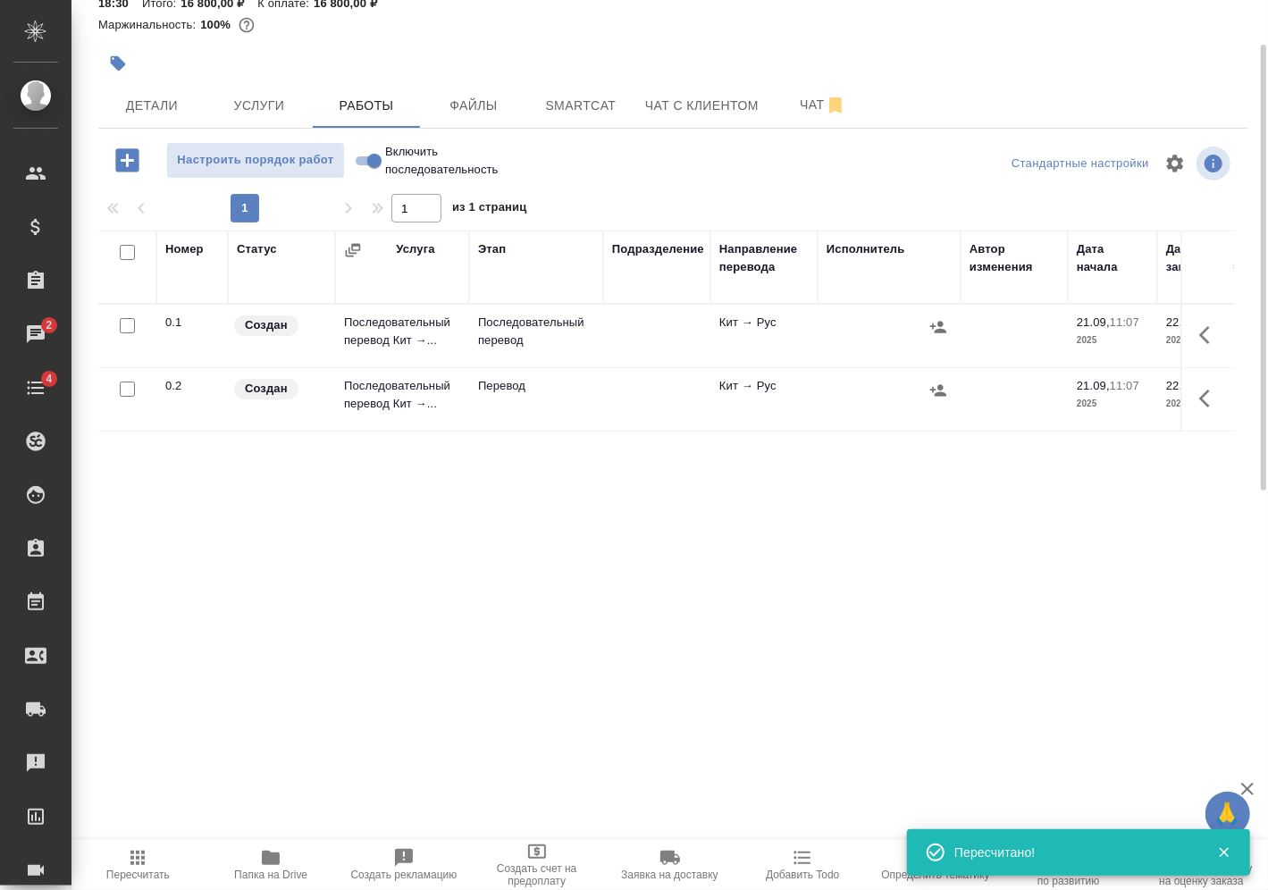
click at [381, 166] on input "Включить последовательность" at bounding box center [374, 160] width 64 height 21
checkbox input "true"
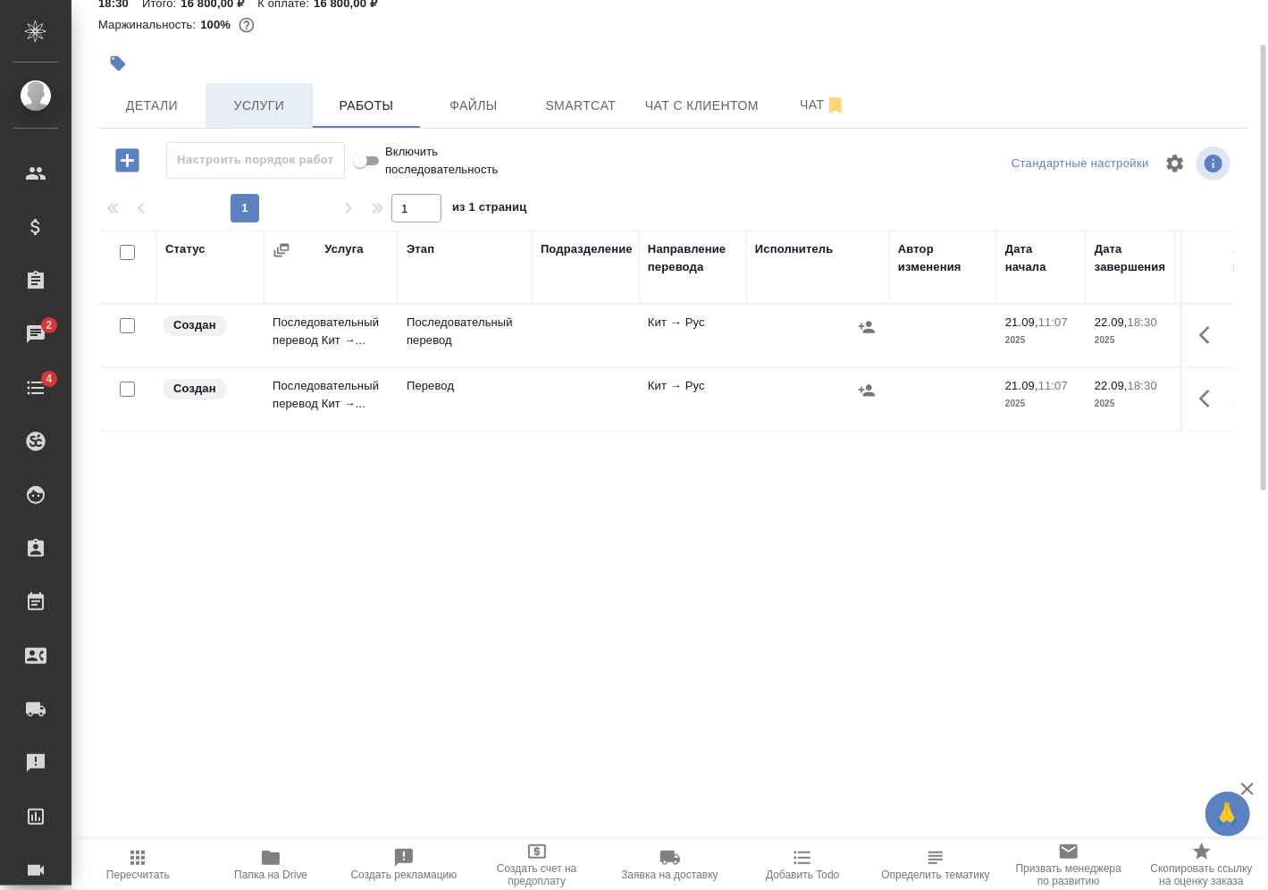
click at [256, 88] on button "Услуги" at bounding box center [259, 105] width 107 height 45
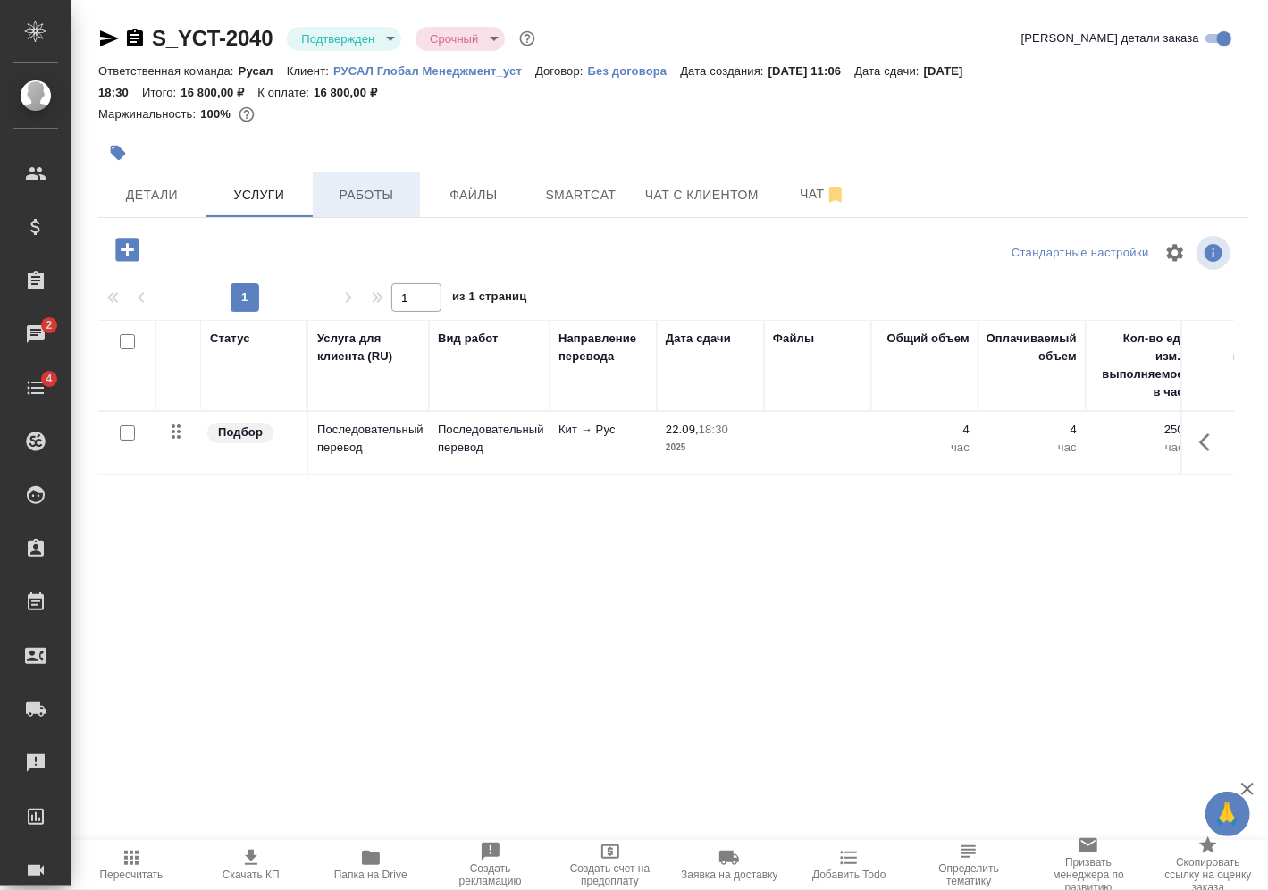
click at [355, 205] on span "Работы" at bounding box center [366, 195] width 86 height 22
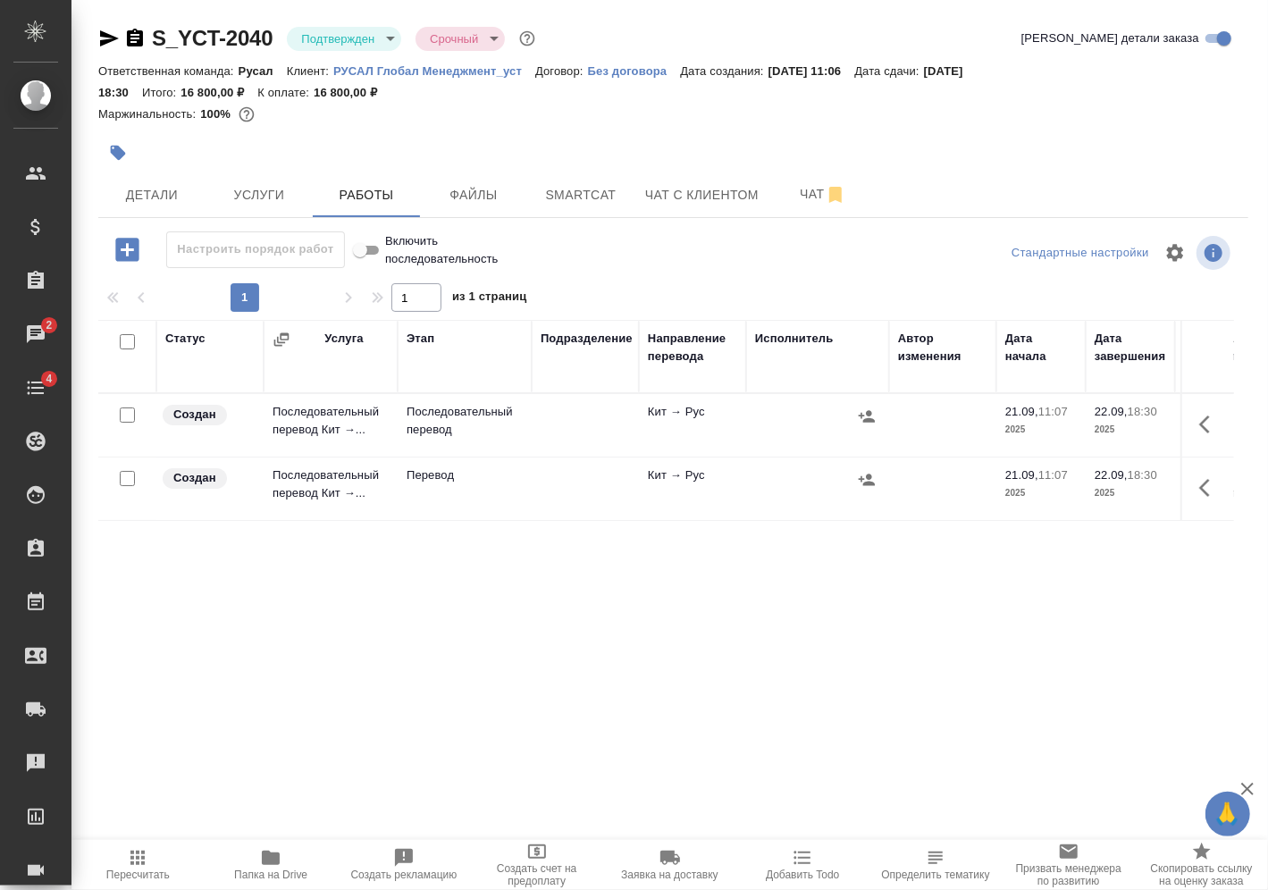
click at [128, 475] on input "checkbox" at bounding box center [127, 478] width 15 height 15
checkbox input "true"
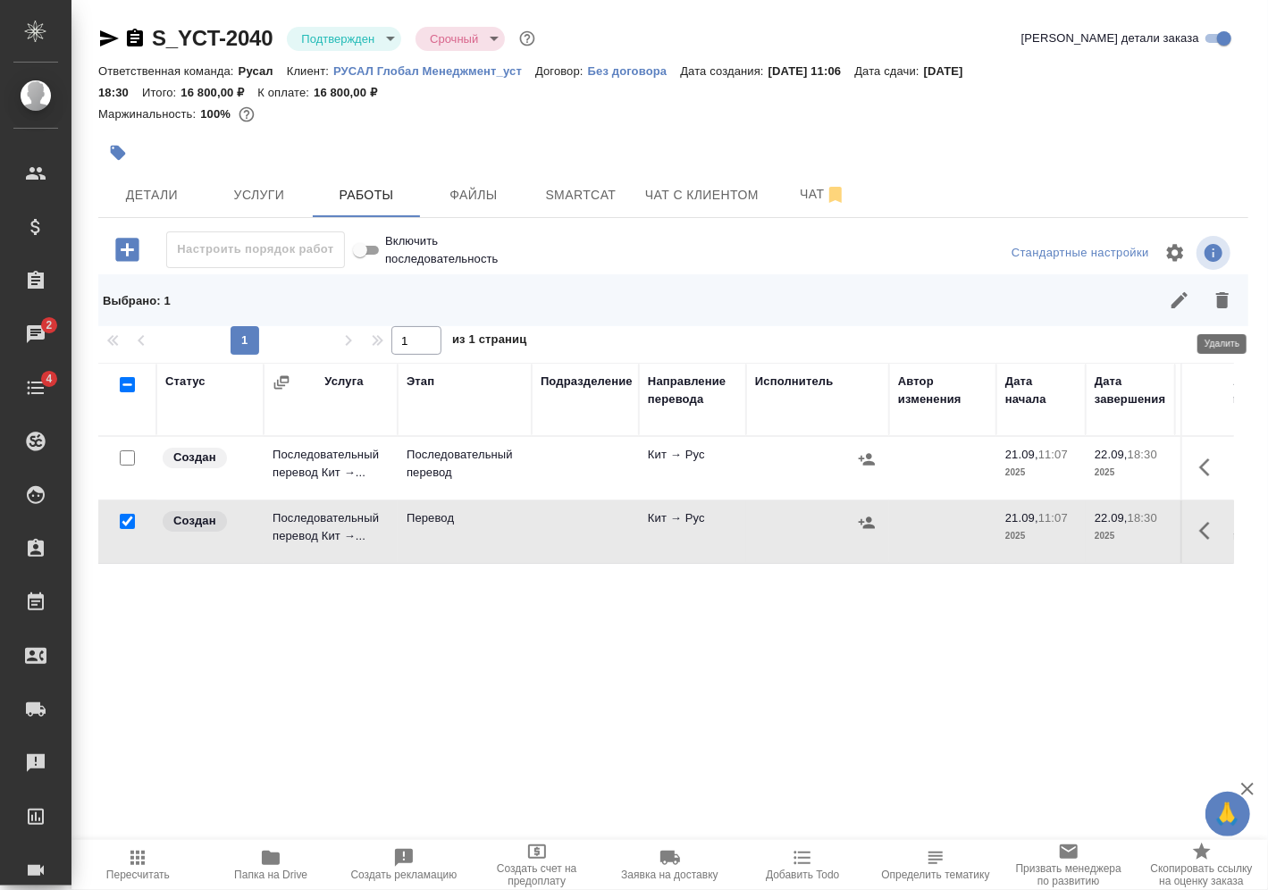
click at [1230, 293] on icon "button" at bounding box center [1222, 300] width 21 height 21
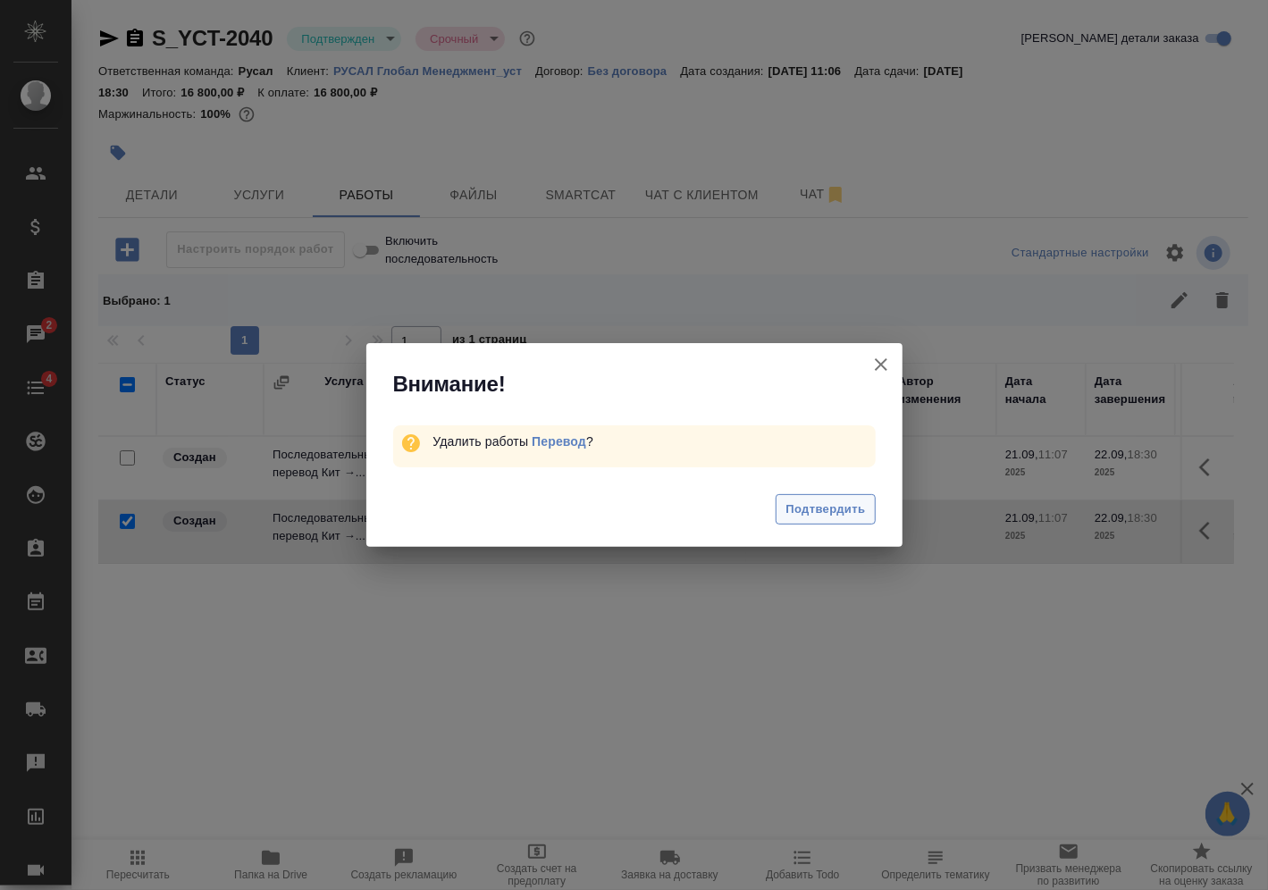
click at [862, 500] on span "Подтвердить" at bounding box center [825, 510] width 80 height 21
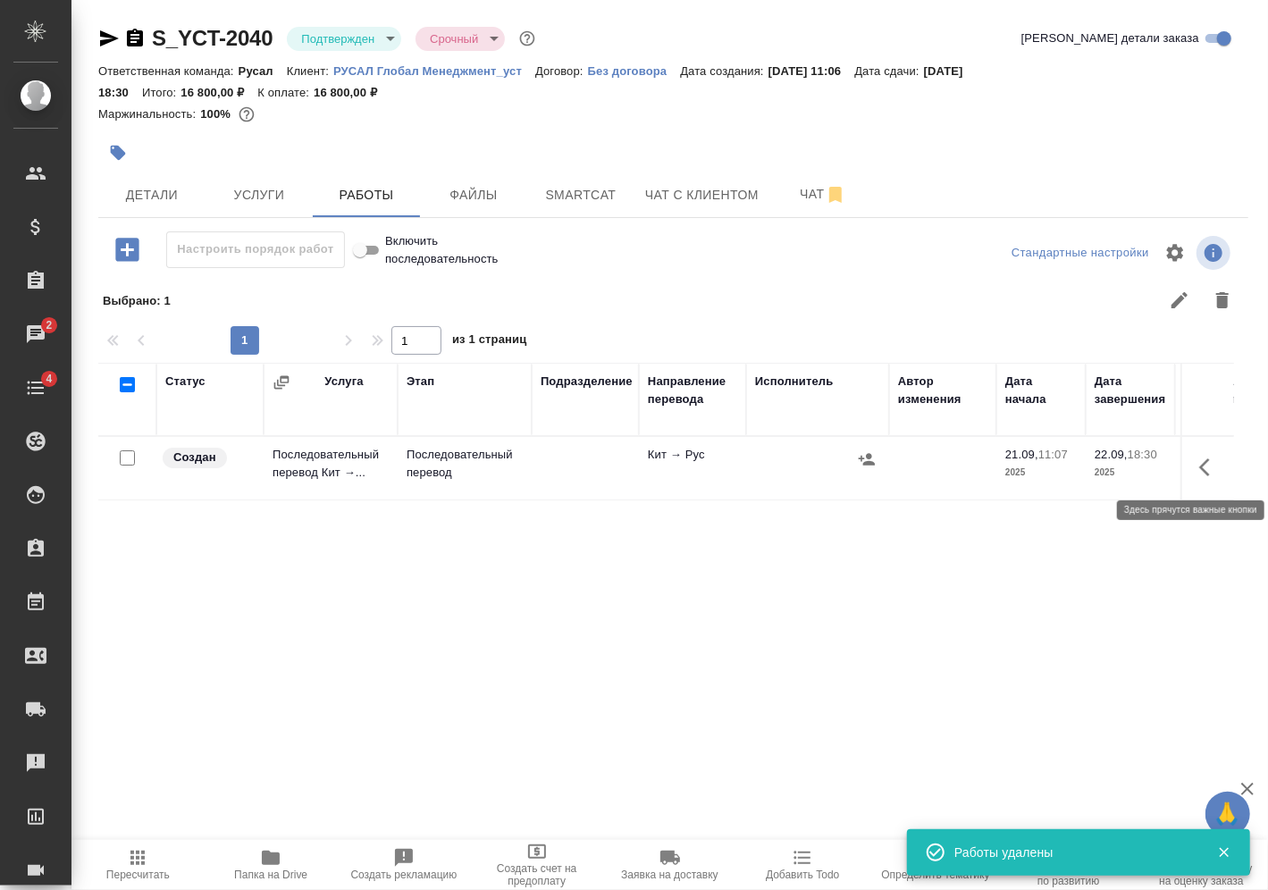
click at [1192, 464] on button "button" at bounding box center [1209, 467] width 43 height 43
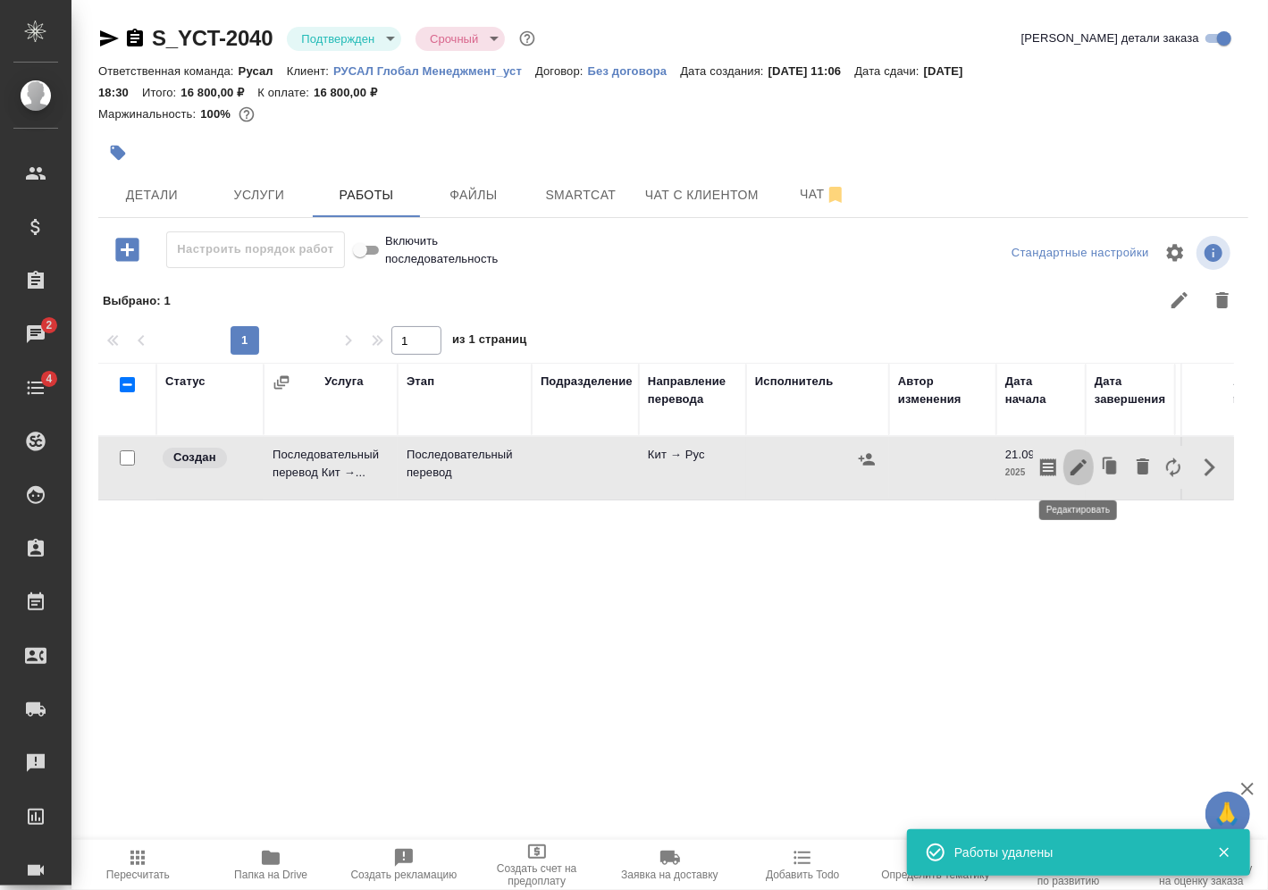
click at [1085, 472] on icon "button" at bounding box center [1078, 467] width 21 height 21
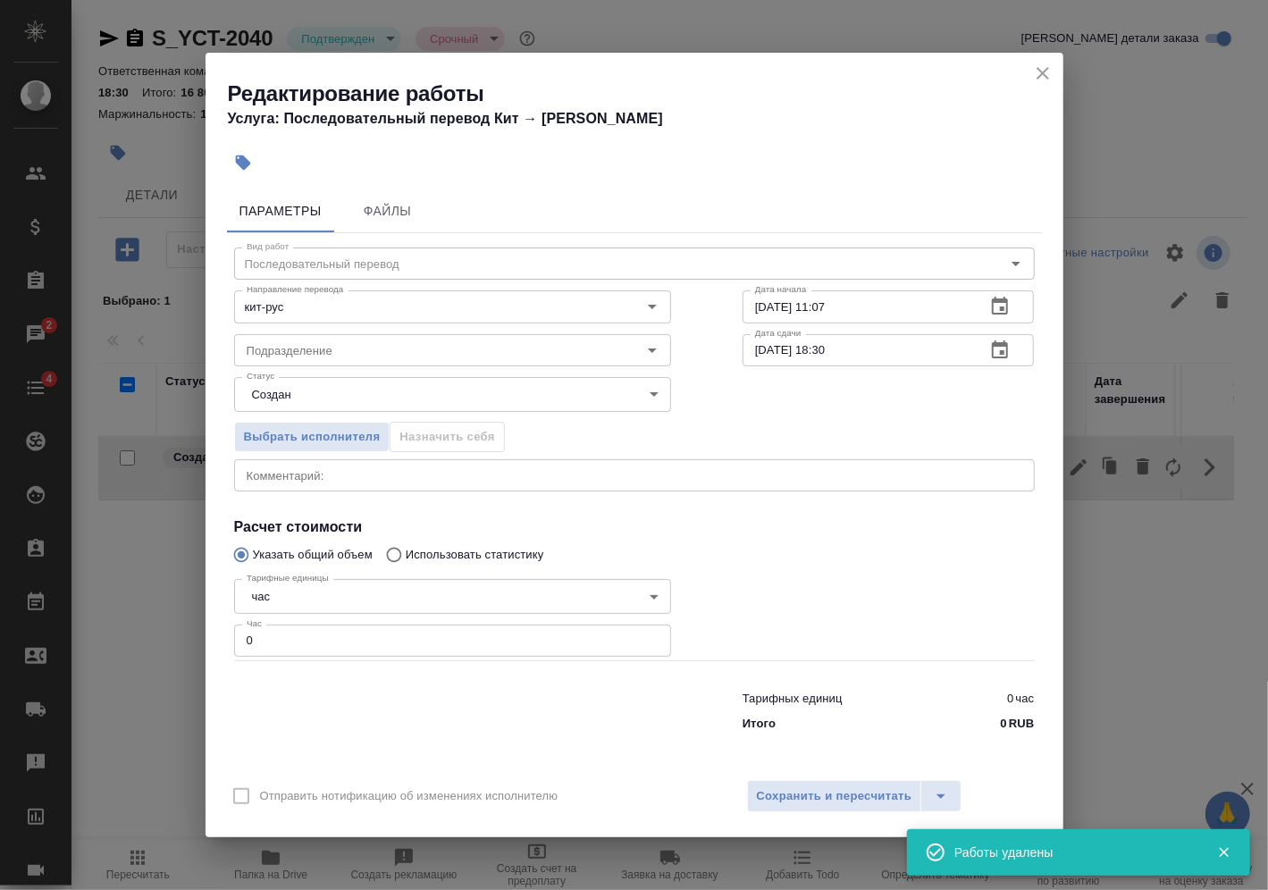
click at [195, 649] on div "Редактирование работы Услуга: Последовательный перевод Кит → [PERSON_NAME] Файл…" at bounding box center [634, 445] width 1268 height 890
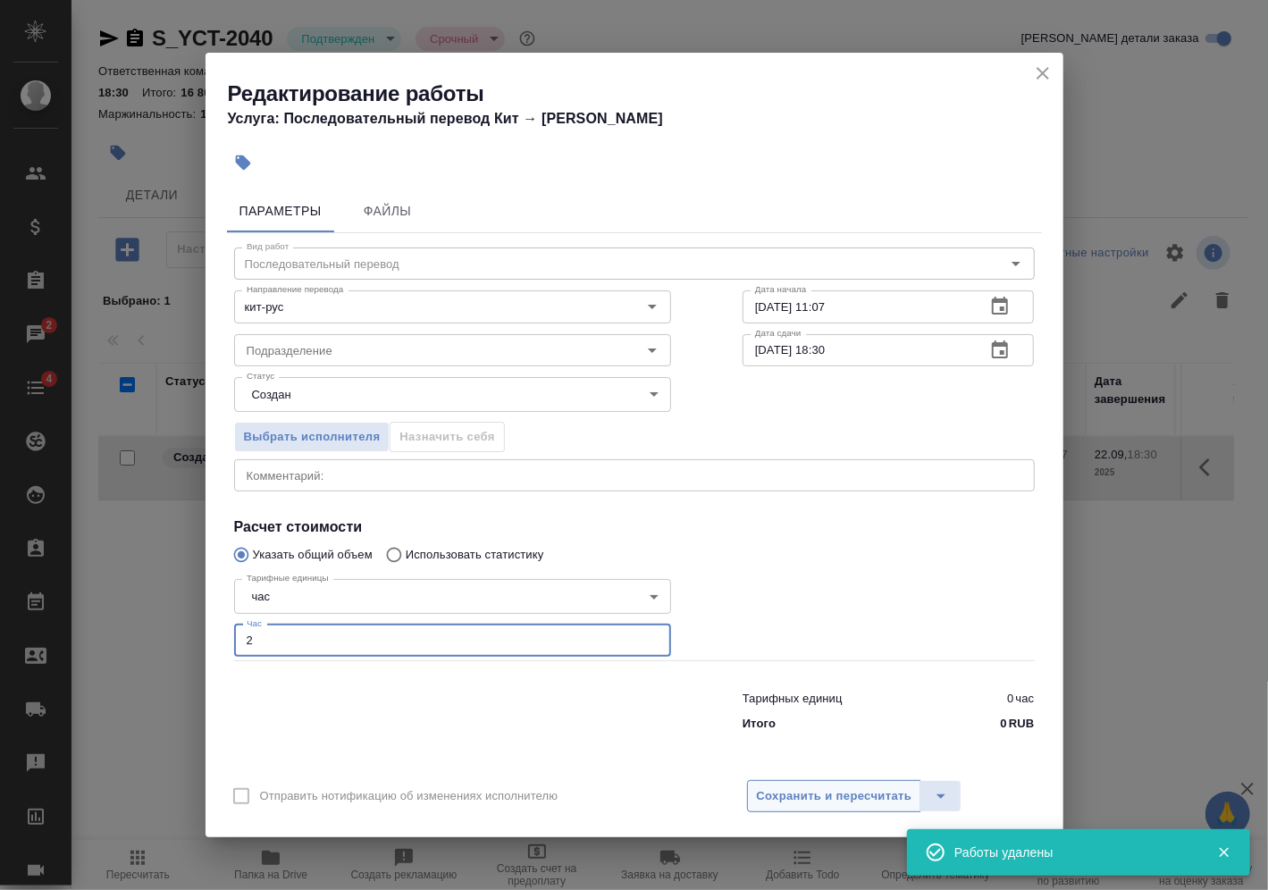
type input "2"
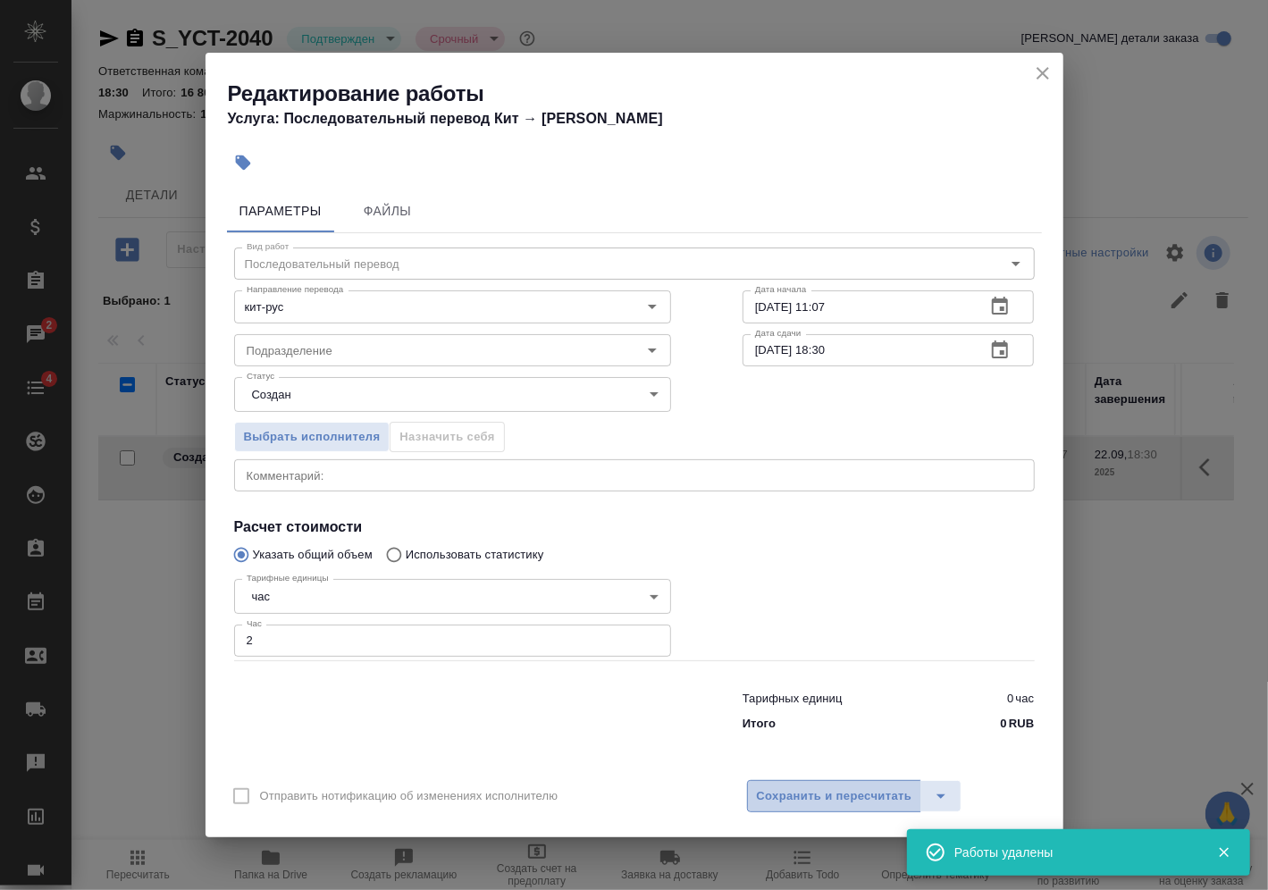
drag, startPoint x: 847, startPoint y: 785, endPoint x: 839, endPoint y: 781, distance: 9.2
click at [846, 786] on span "Сохранить и пересчитать" at bounding box center [834, 796] width 155 height 21
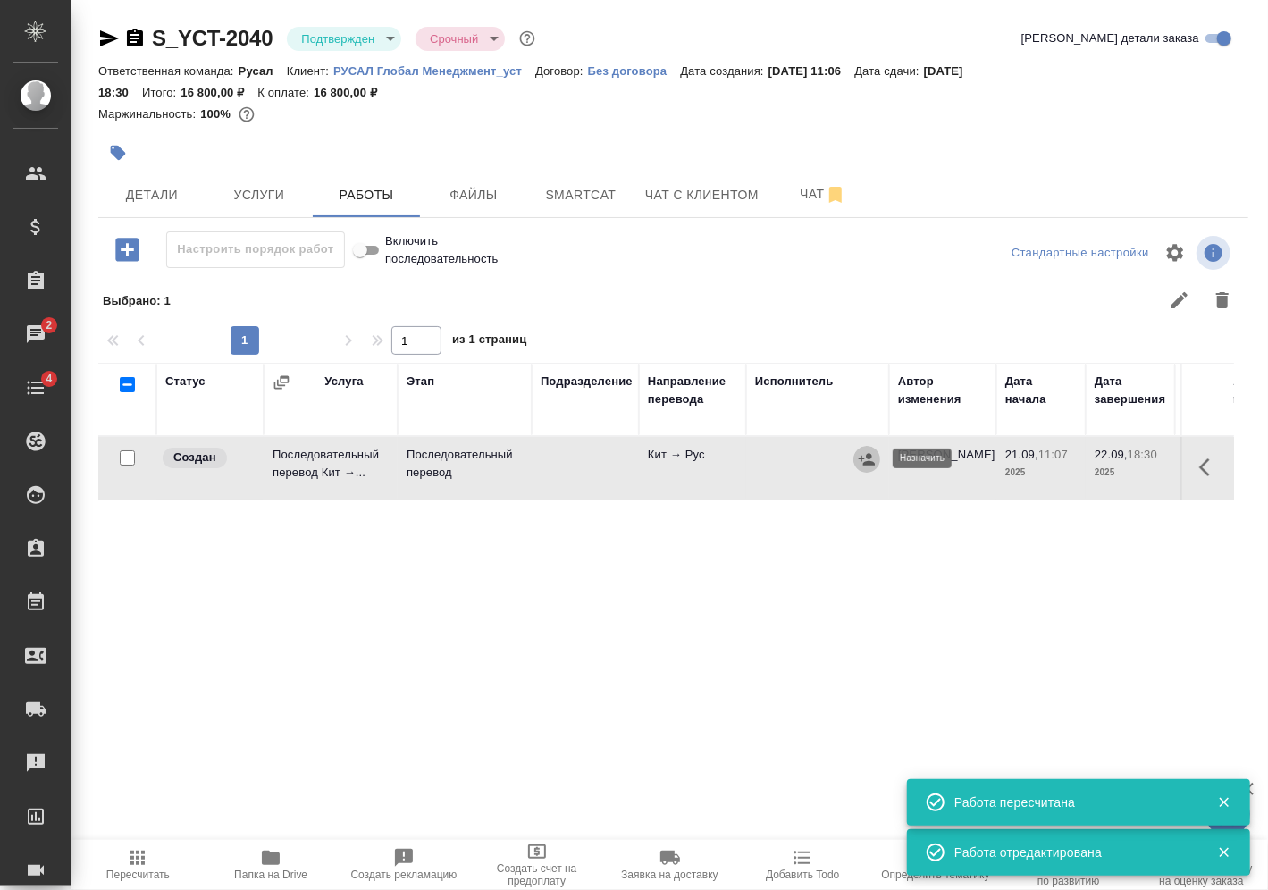
click at [873, 454] on icon "button" at bounding box center [867, 459] width 18 height 18
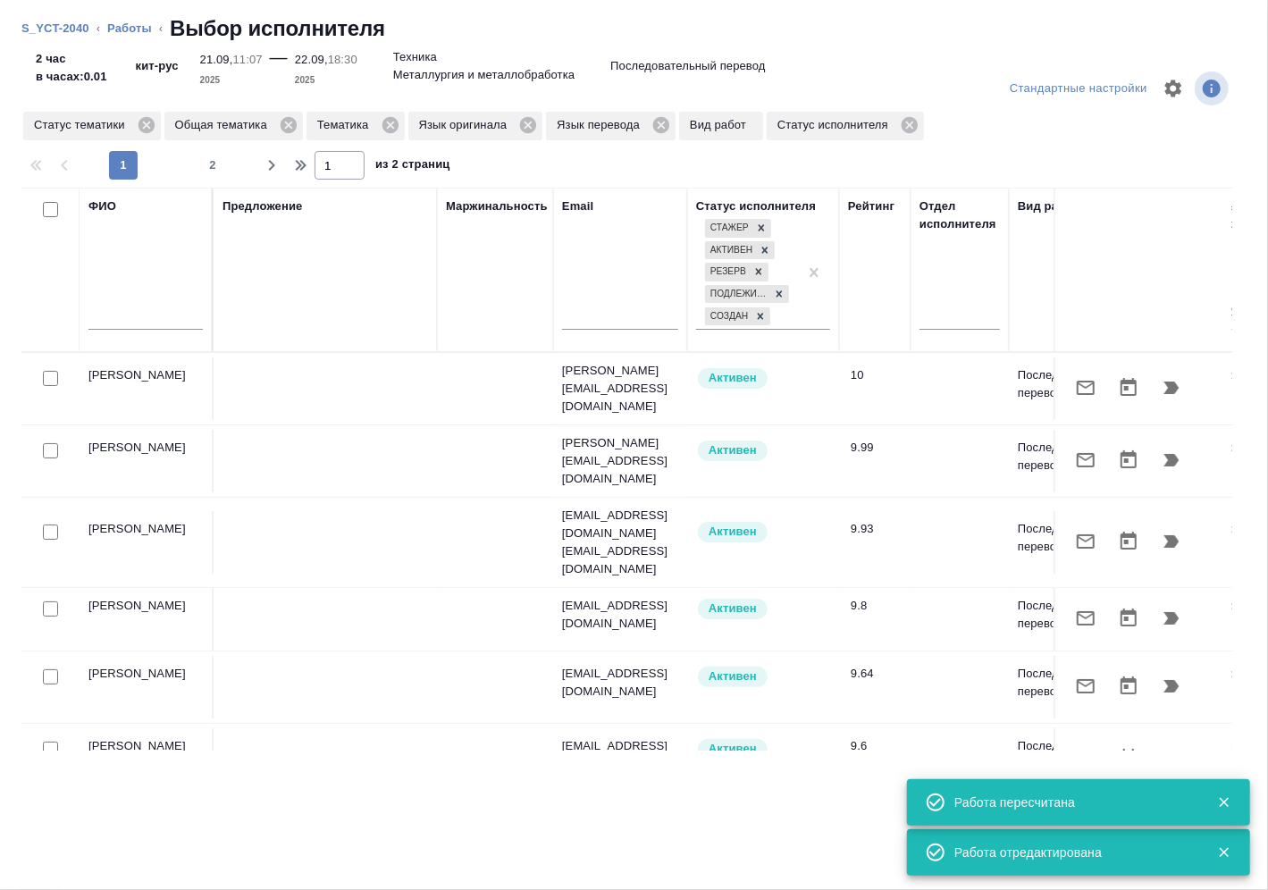
click at [139, 317] on input "text" at bounding box center [145, 318] width 114 height 22
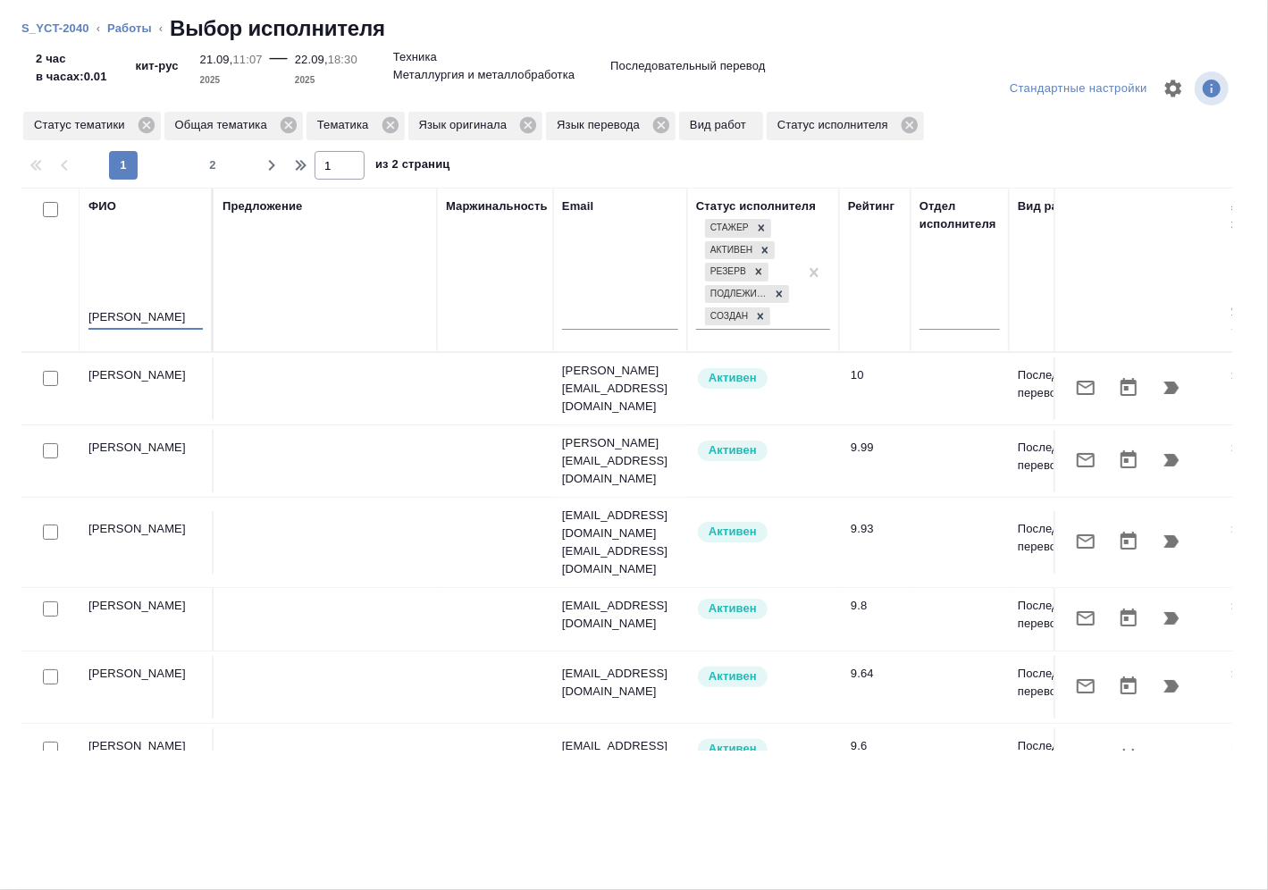
type input "[PERSON_NAME]"
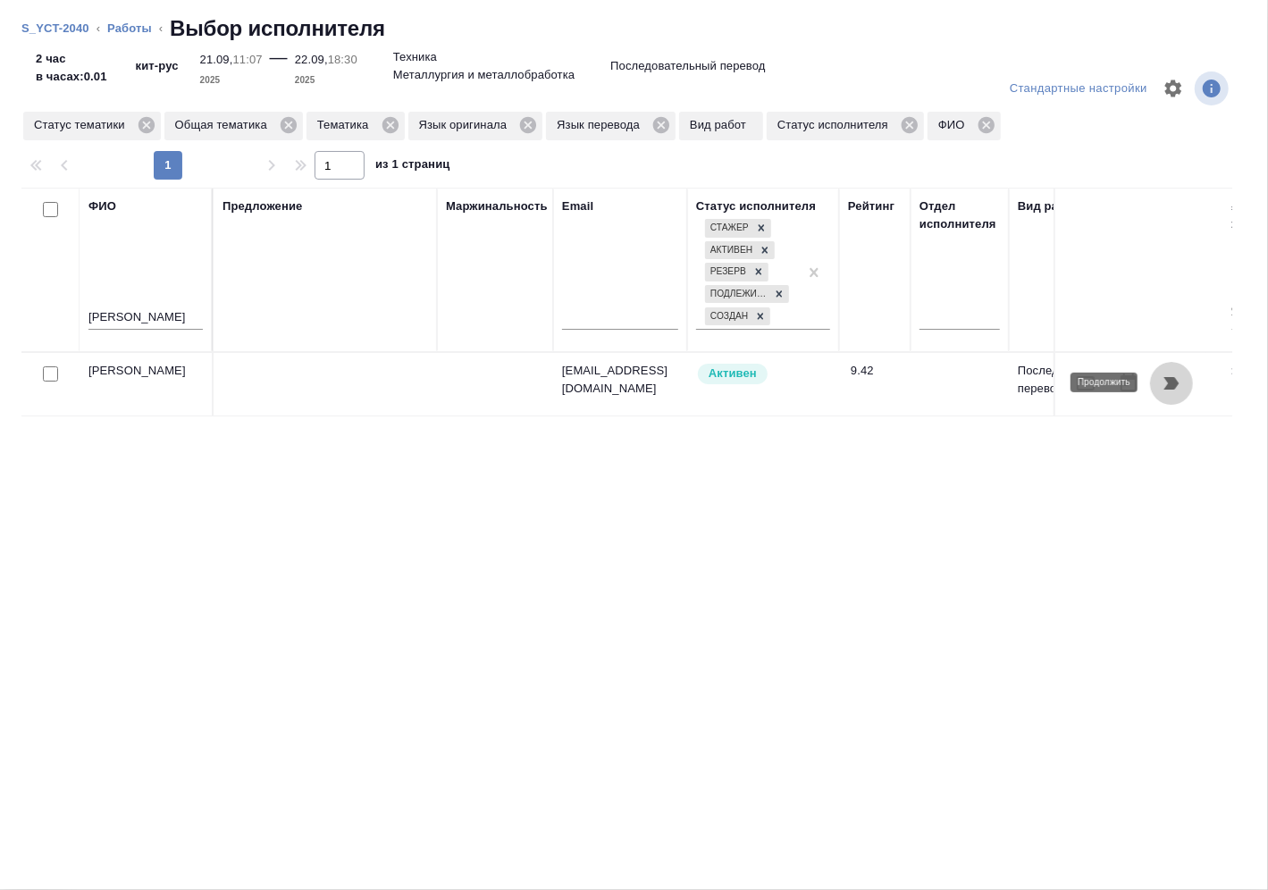
click at [1177, 391] on icon "button" at bounding box center [1171, 383] width 21 height 21
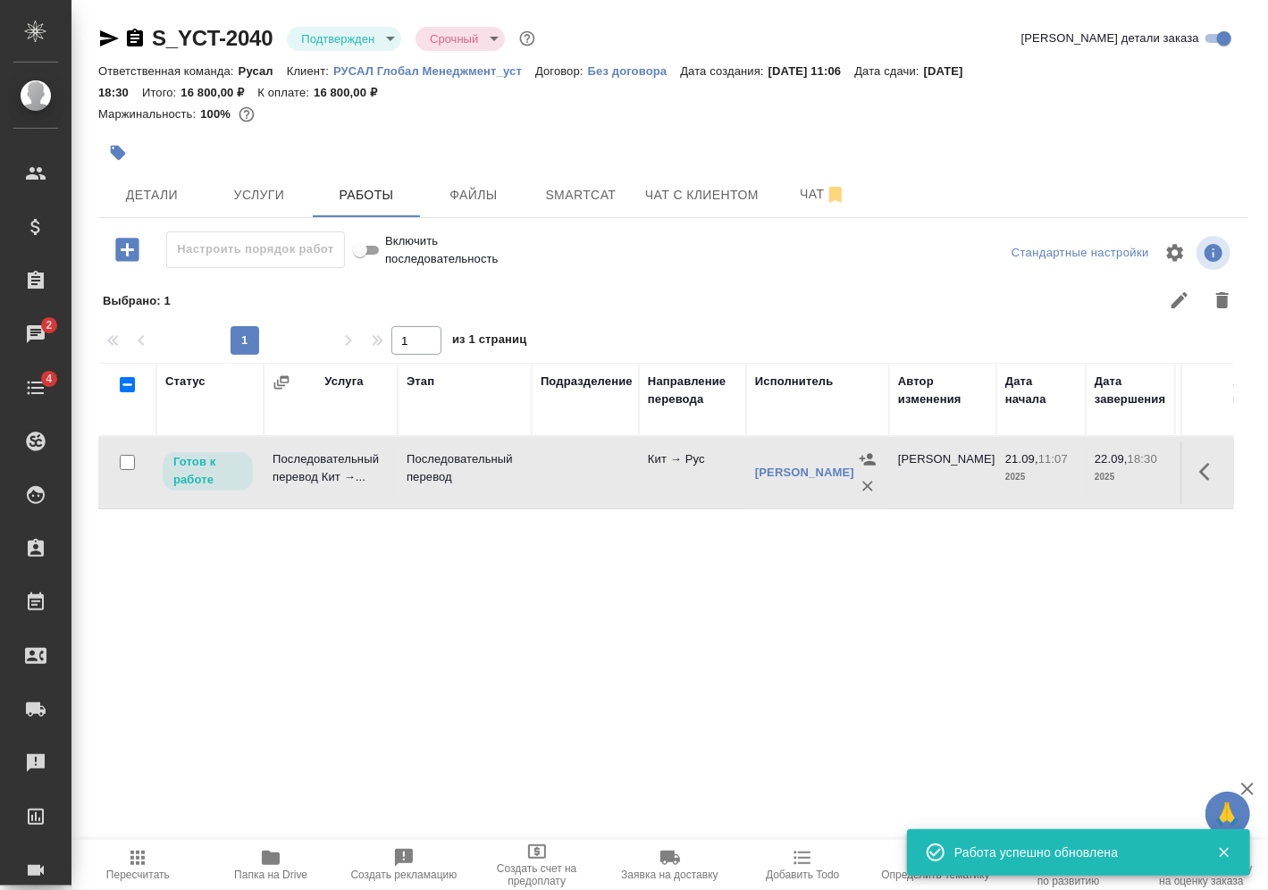
click at [130, 458] on input "checkbox" at bounding box center [127, 462] width 15 height 15
checkbox input "true"
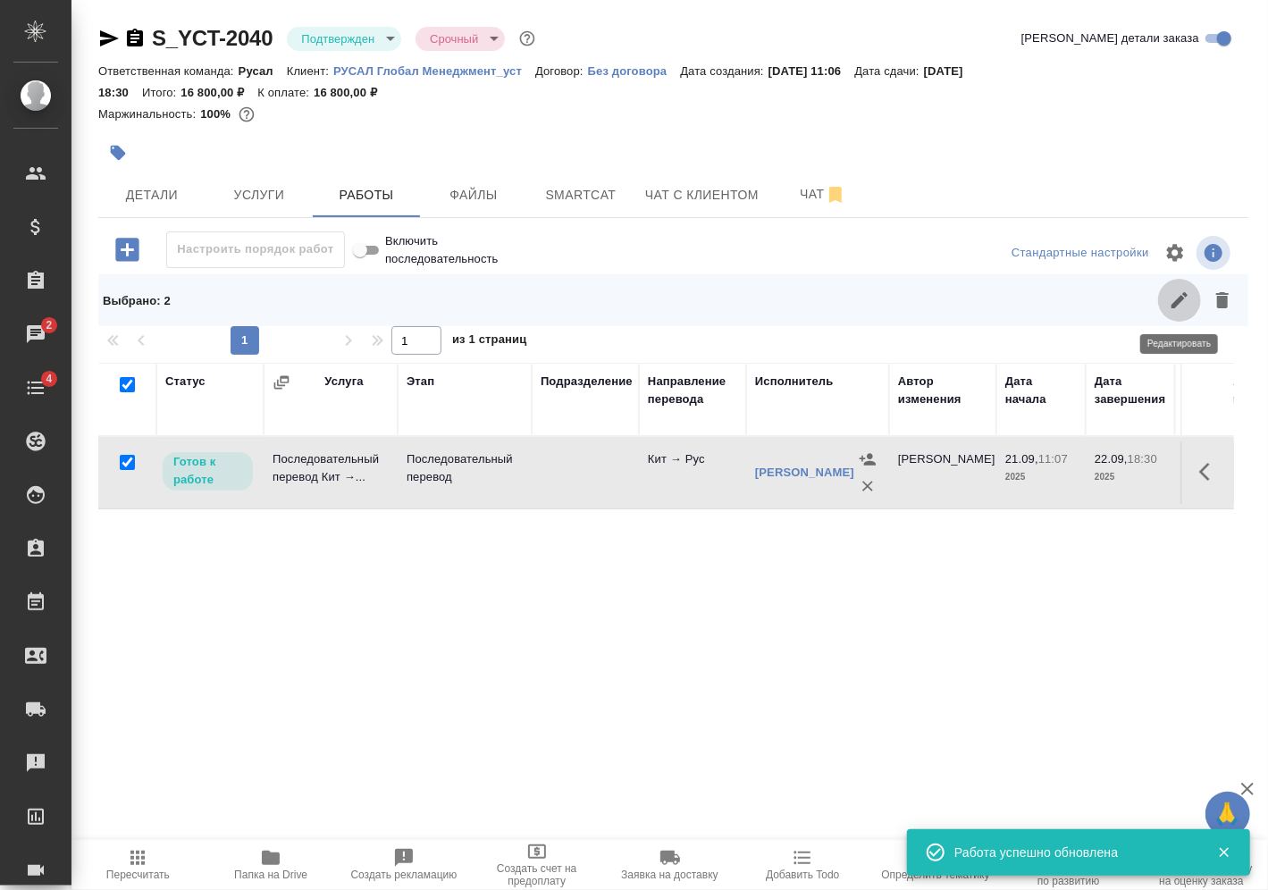
click at [1188, 310] on icon "button" at bounding box center [1179, 300] width 21 height 21
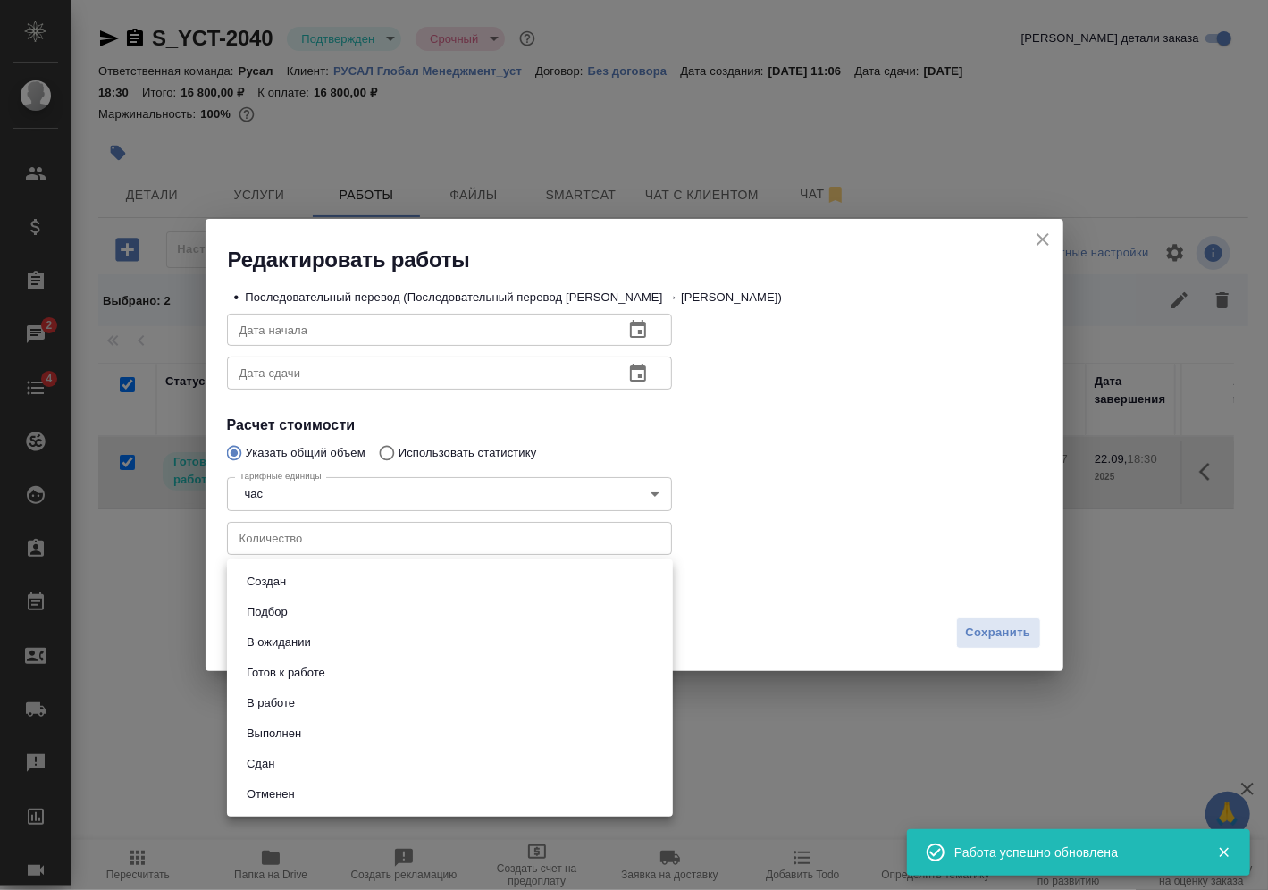
click at [308, 595] on body "🙏 .cls-1 fill:#fff; AWATERA [PERSON_NAME] Спецификации Заказы 2 Чаты 4 Todo Про…" at bounding box center [634, 445] width 1268 height 890
click at [278, 765] on button "Сдан" at bounding box center [260, 764] width 38 height 20
type input "closed"
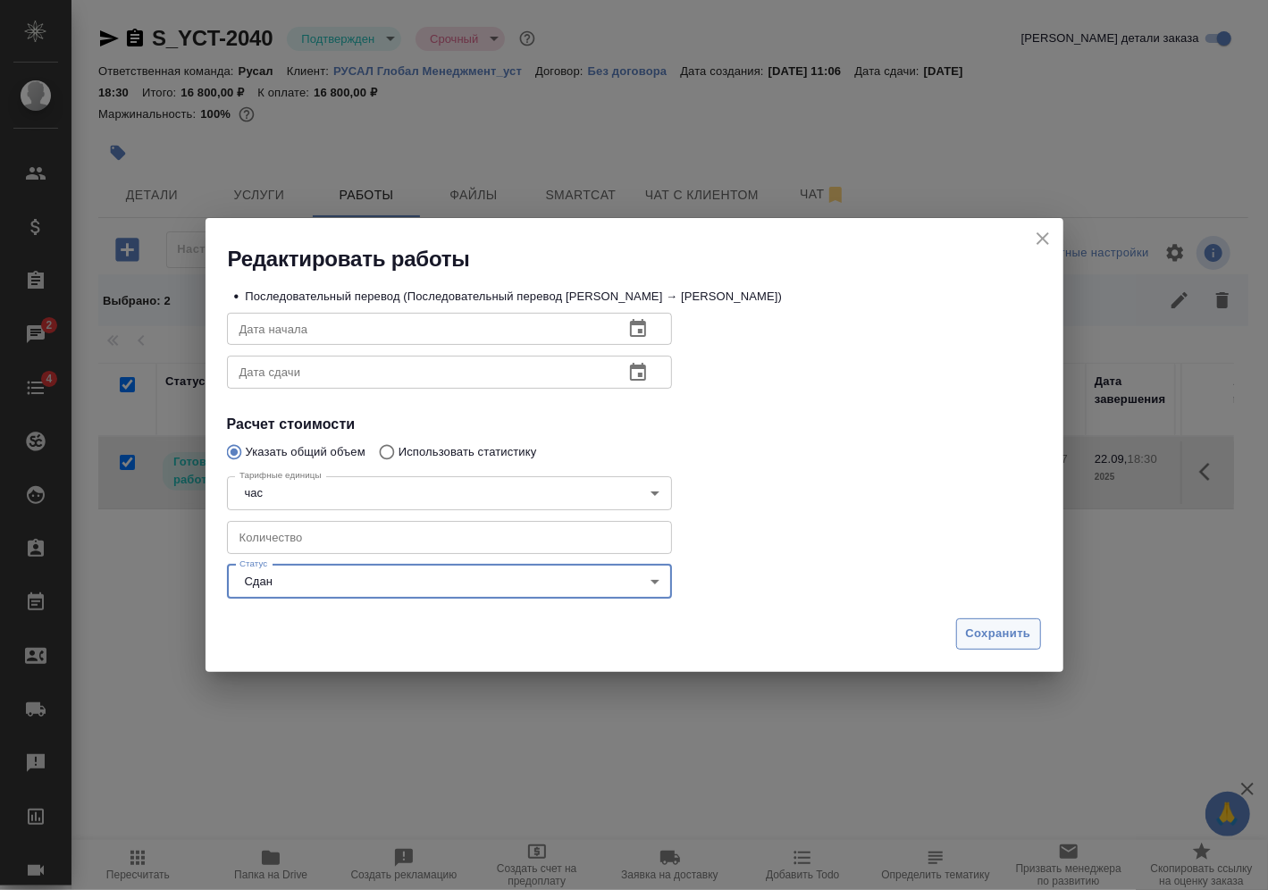
click at [999, 624] on button "Сохранить" at bounding box center [998, 633] width 85 height 31
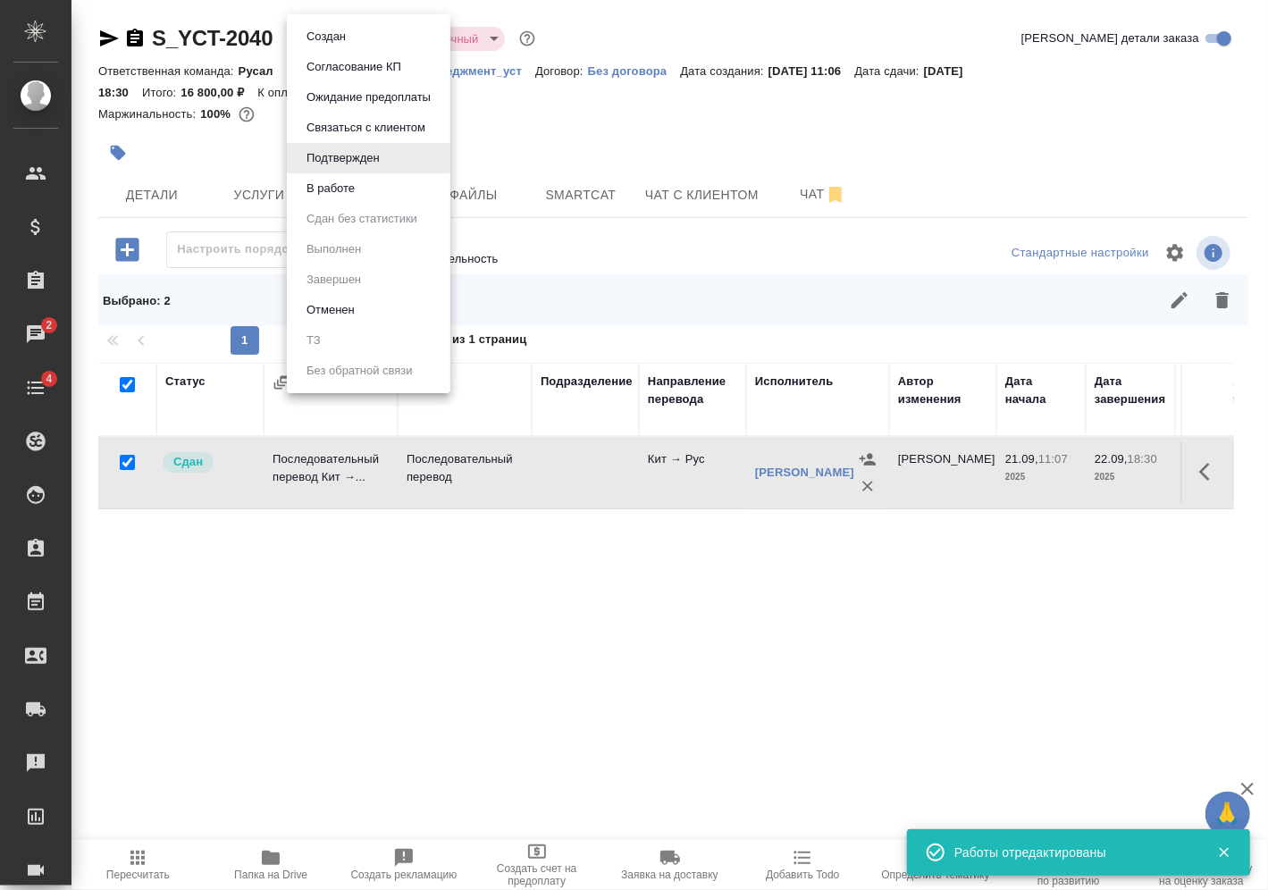
click at [326, 29] on body "🙏 .cls-1 fill:#fff; AWATERA [PERSON_NAME] Спецификации Заказы 2 Чаты 4 Todo Про…" at bounding box center [634, 445] width 1268 height 890
click at [354, 185] on button "В работе" at bounding box center [330, 189] width 59 height 20
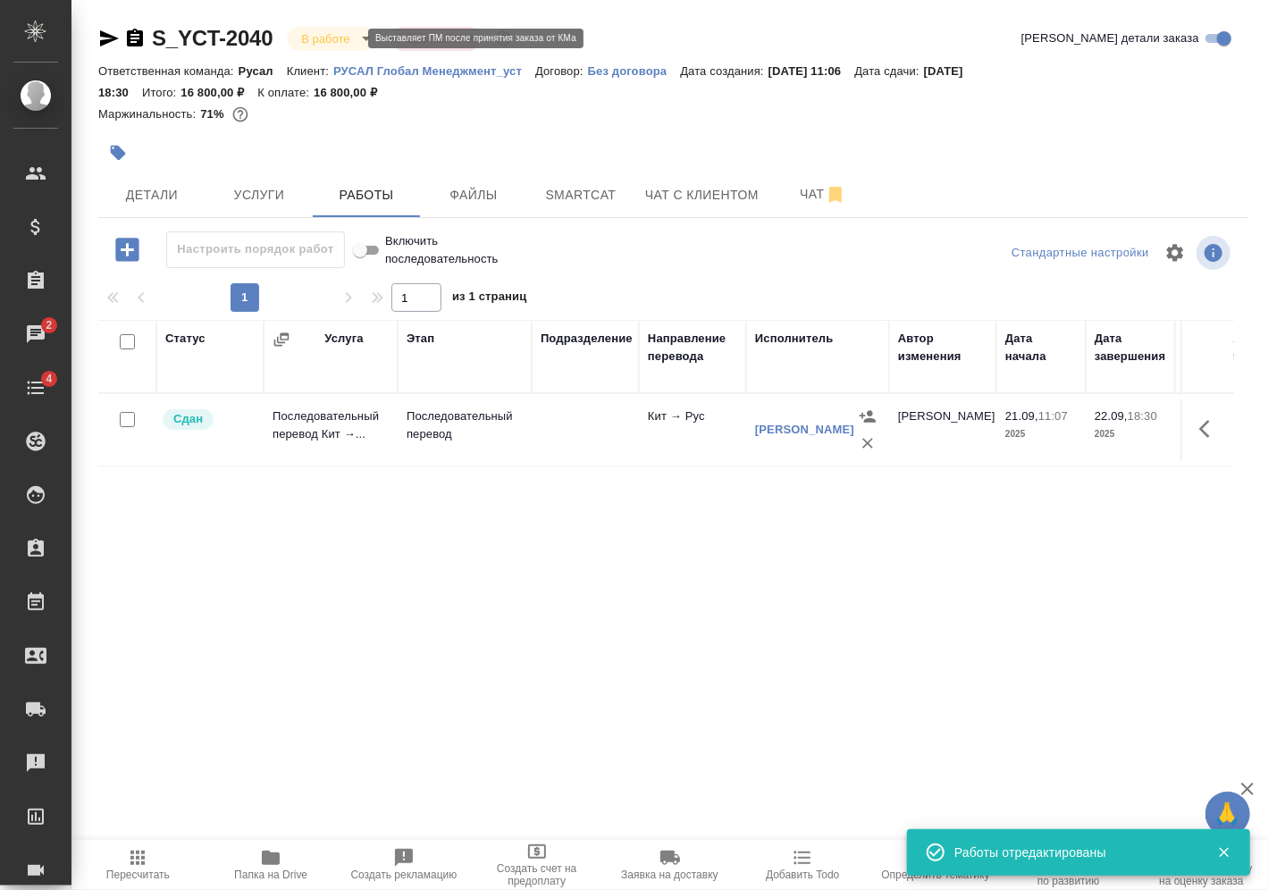
click at [336, 30] on body "🙏 .cls-1 fill:#fff; AWATERA [PERSON_NAME] Спецификации Заказы 2 Чаты 4 Todo Про…" at bounding box center [634, 445] width 1268 height 890
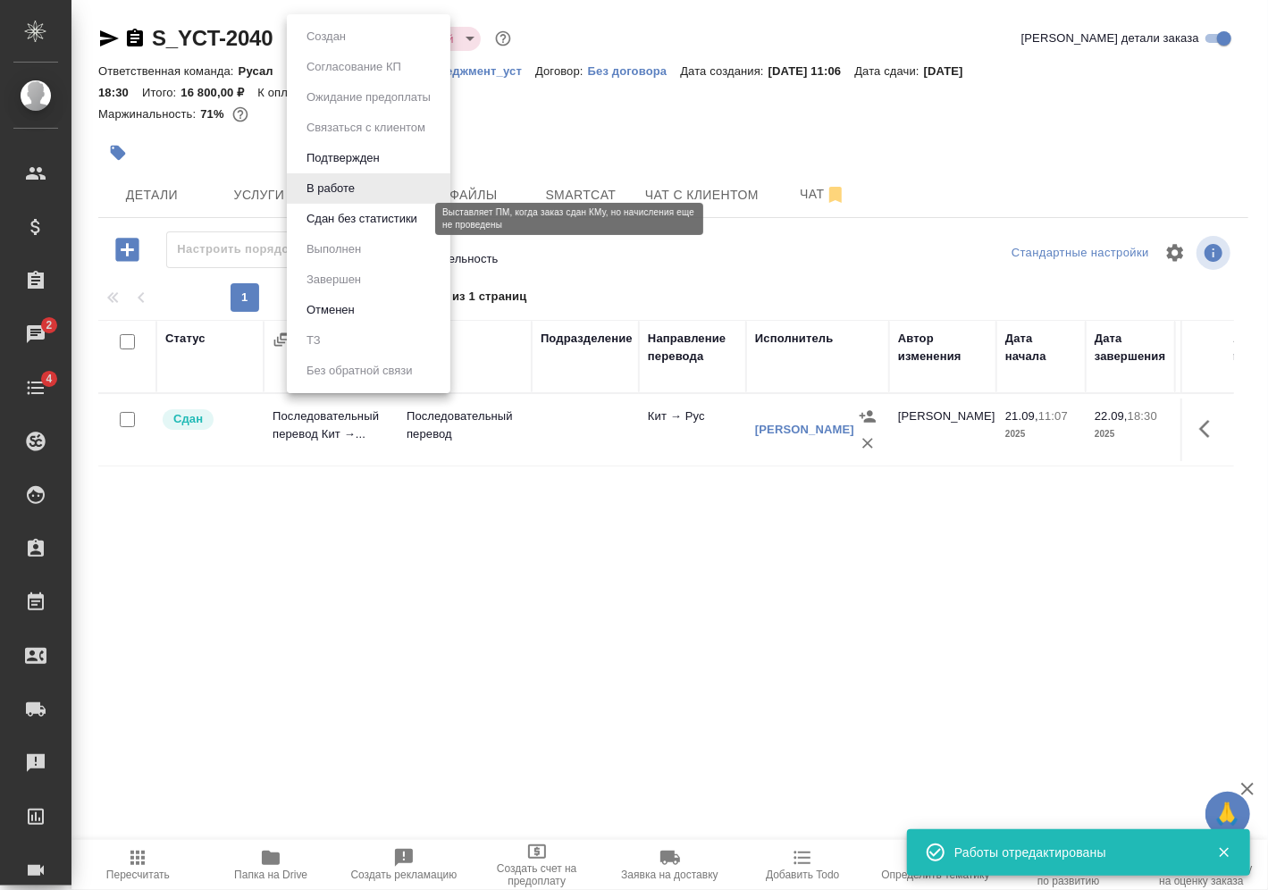
click at [338, 223] on button "Сдан без статистики" at bounding box center [362, 219] width 122 height 20
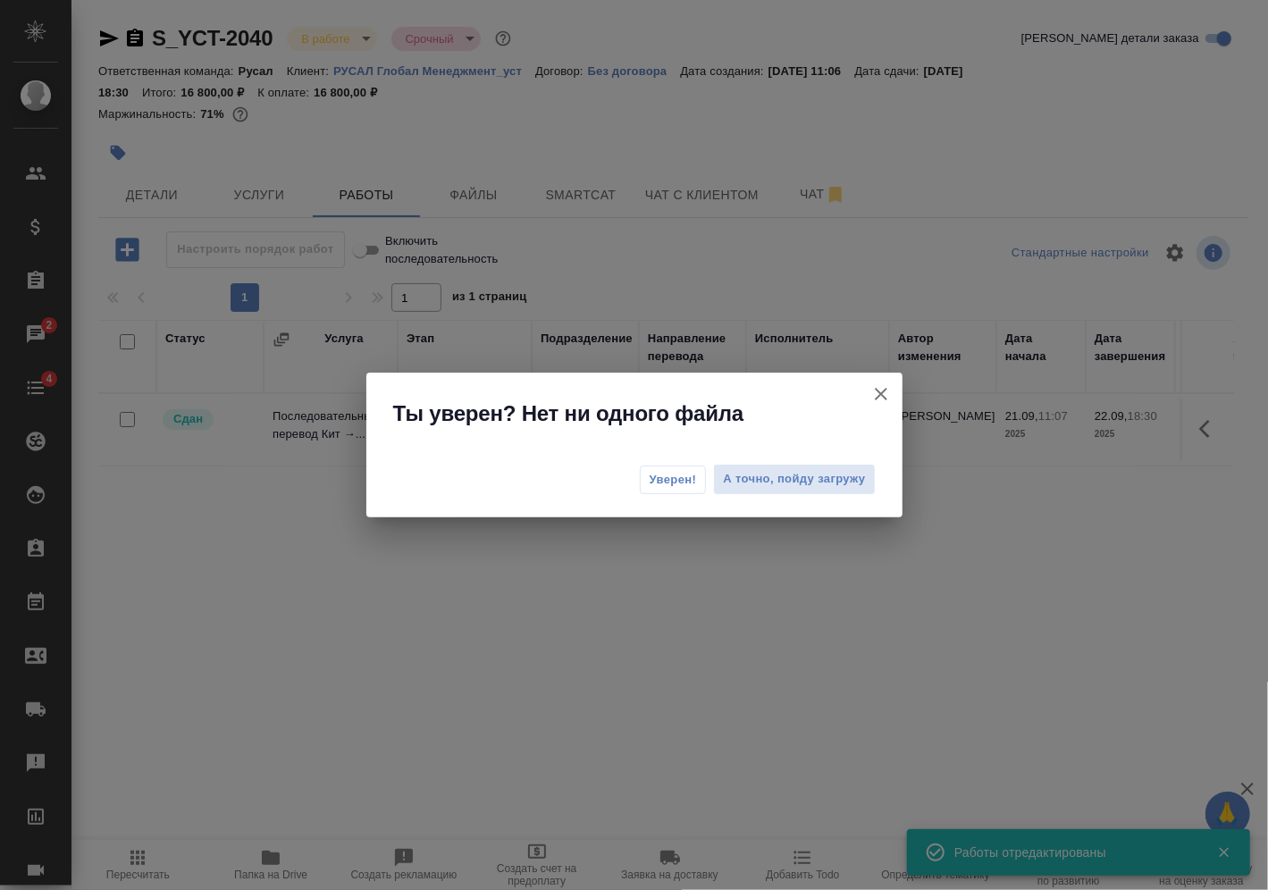
click at [674, 483] on span "Уверен!" at bounding box center [673, 480] width 47 height 18
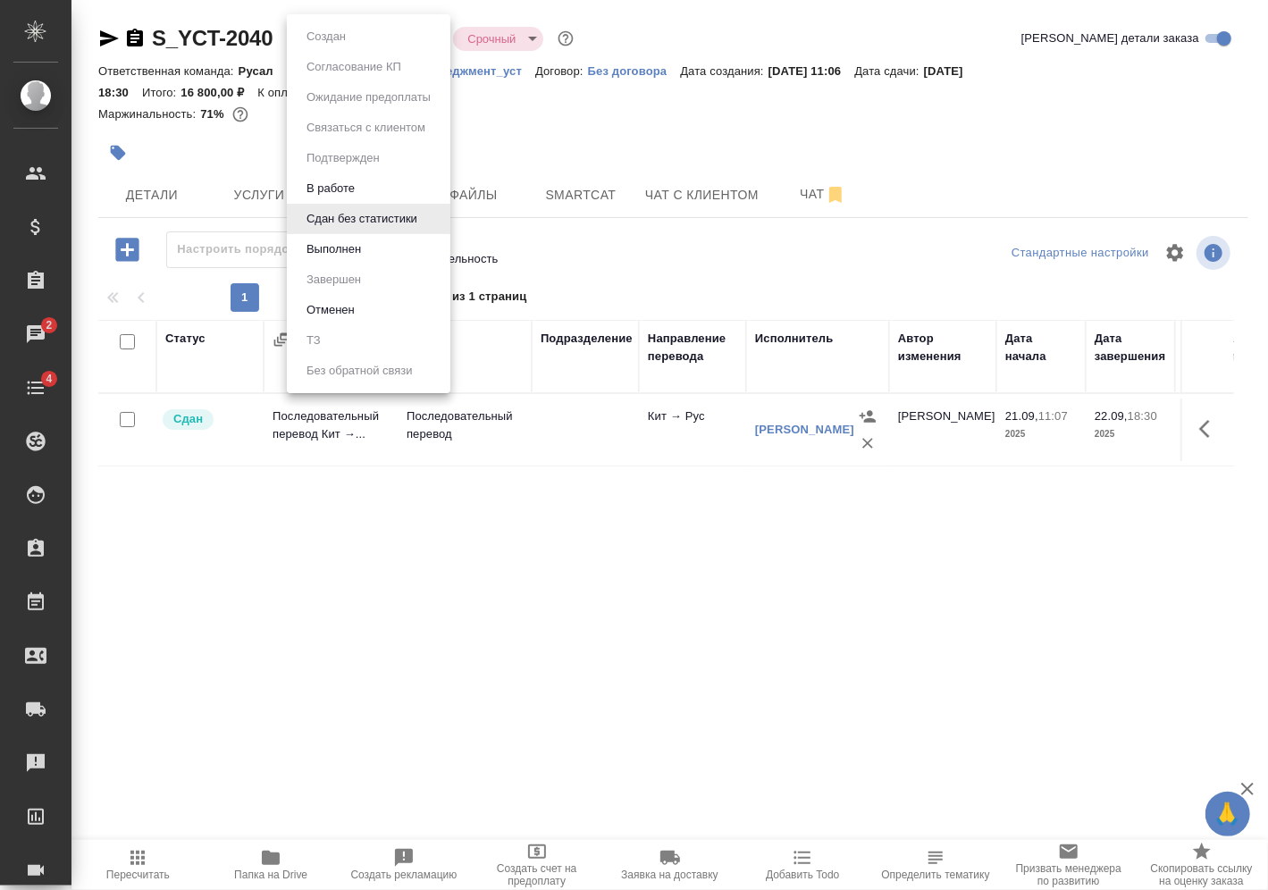
click at [346, 37] on body "🙏 .cls-1 fill:#fff; AWATERA [PERSON_NAME] Спецификации Заказы 2 Чаты 4 Todo Про…" at bounding box center [634, 445] width 1268 height 890
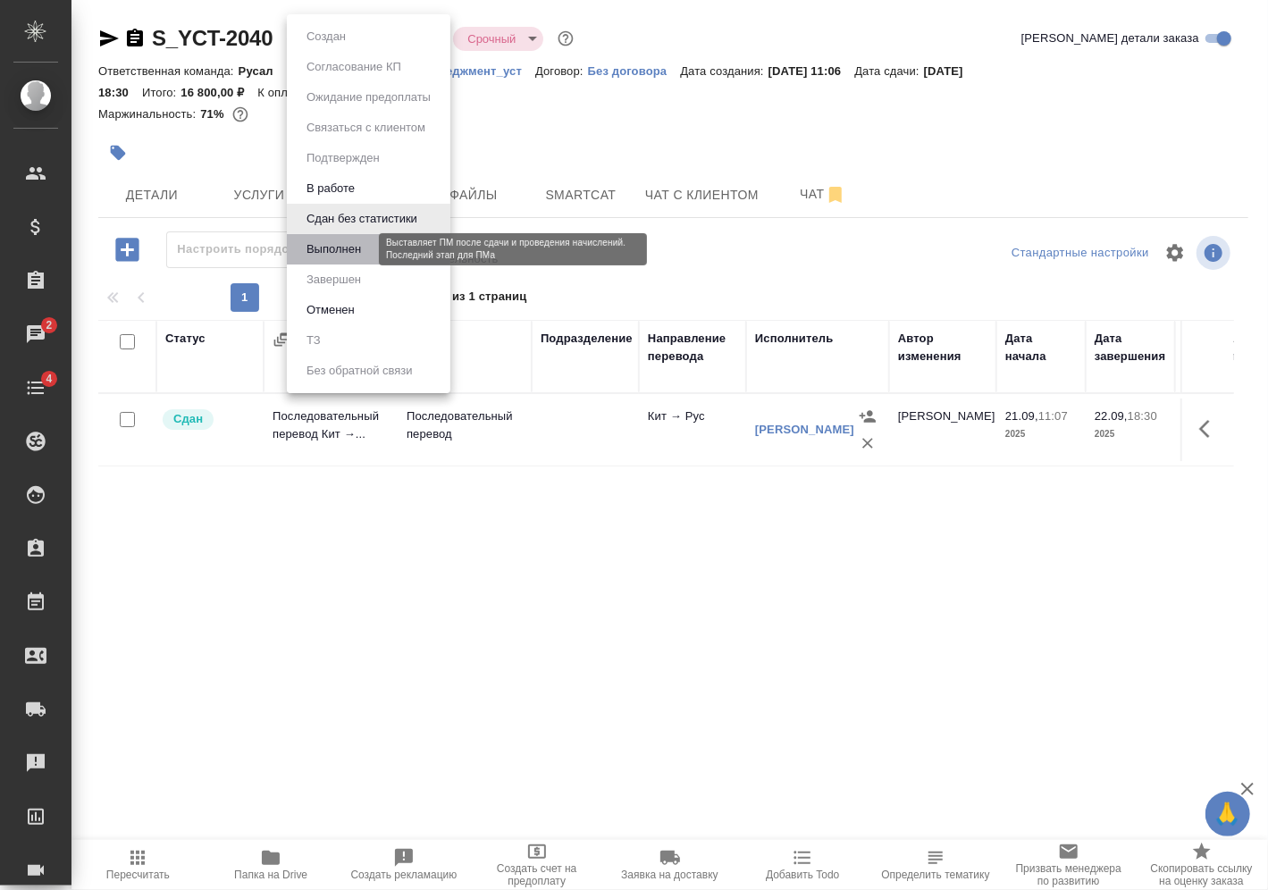
click at [354, 250] on button "Выполнен" at bounding box center [333, 249] width 65 height 20
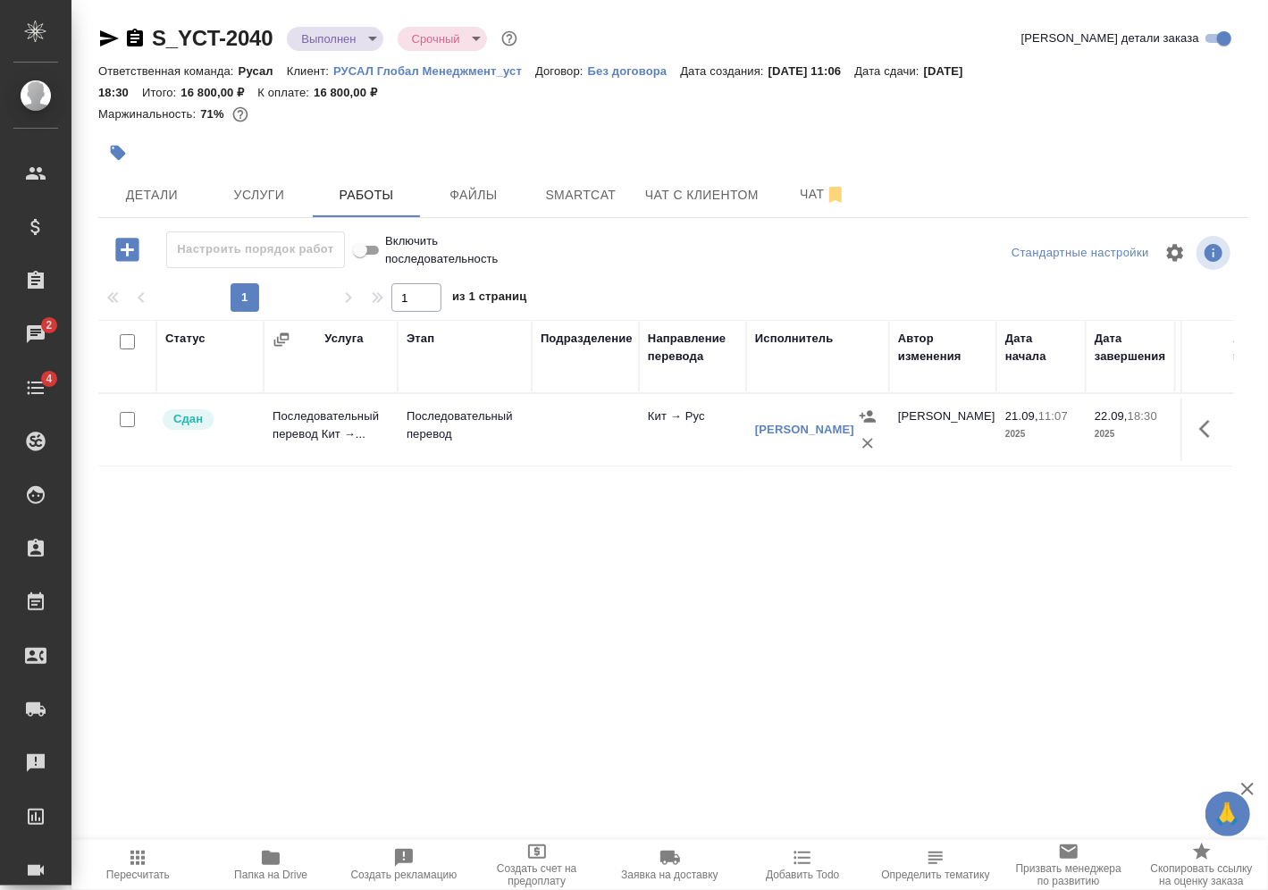
click at [365, 39] on body "🙏 .cls-1 fill:#fff; AWATERA [PERSON_NAME] Спецификации Заказы 2 Чаты 4 Todo Про…" at bounding box center [634, 445] width 1268 height 890
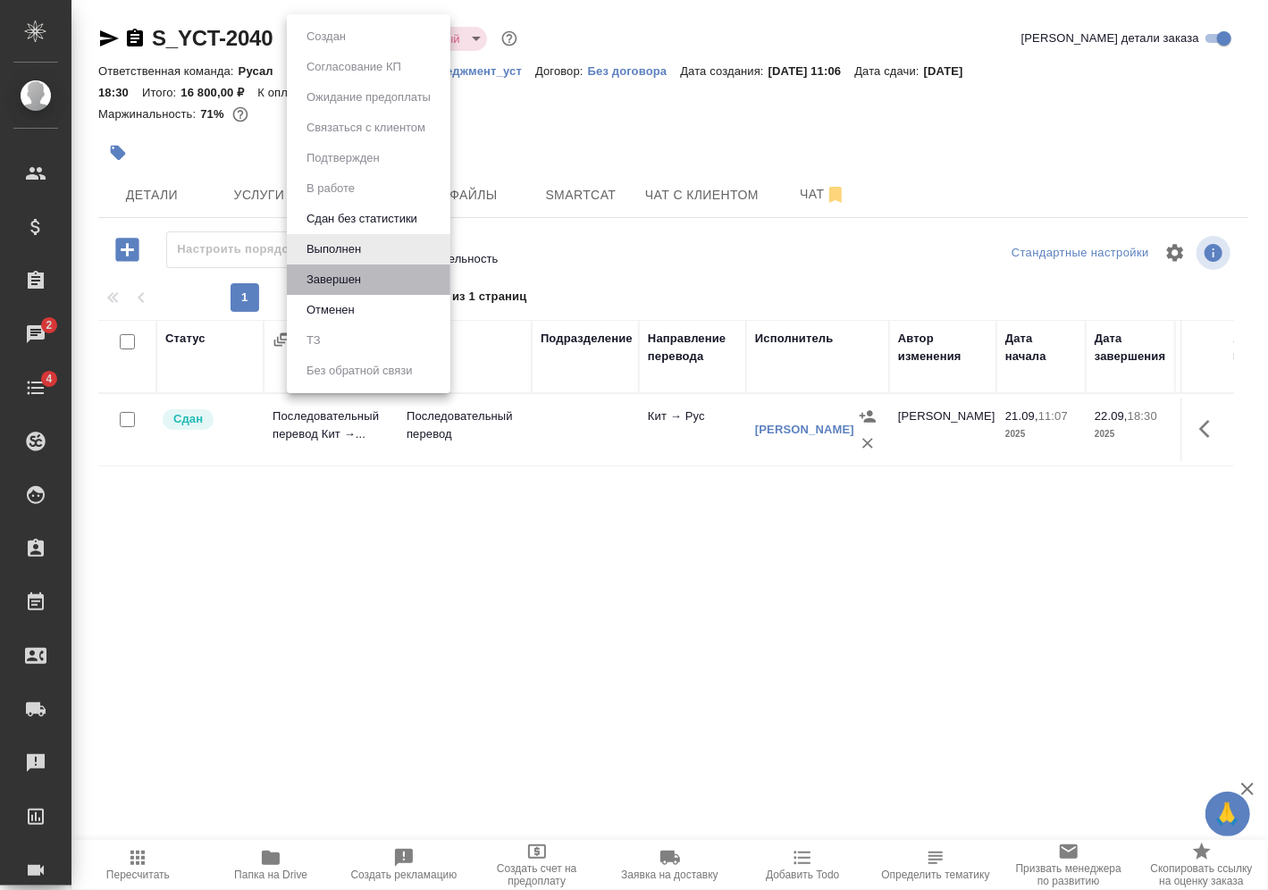
click at [330, 268] on li "Завершен" at bounding box center [369, 279] width 164 height 30
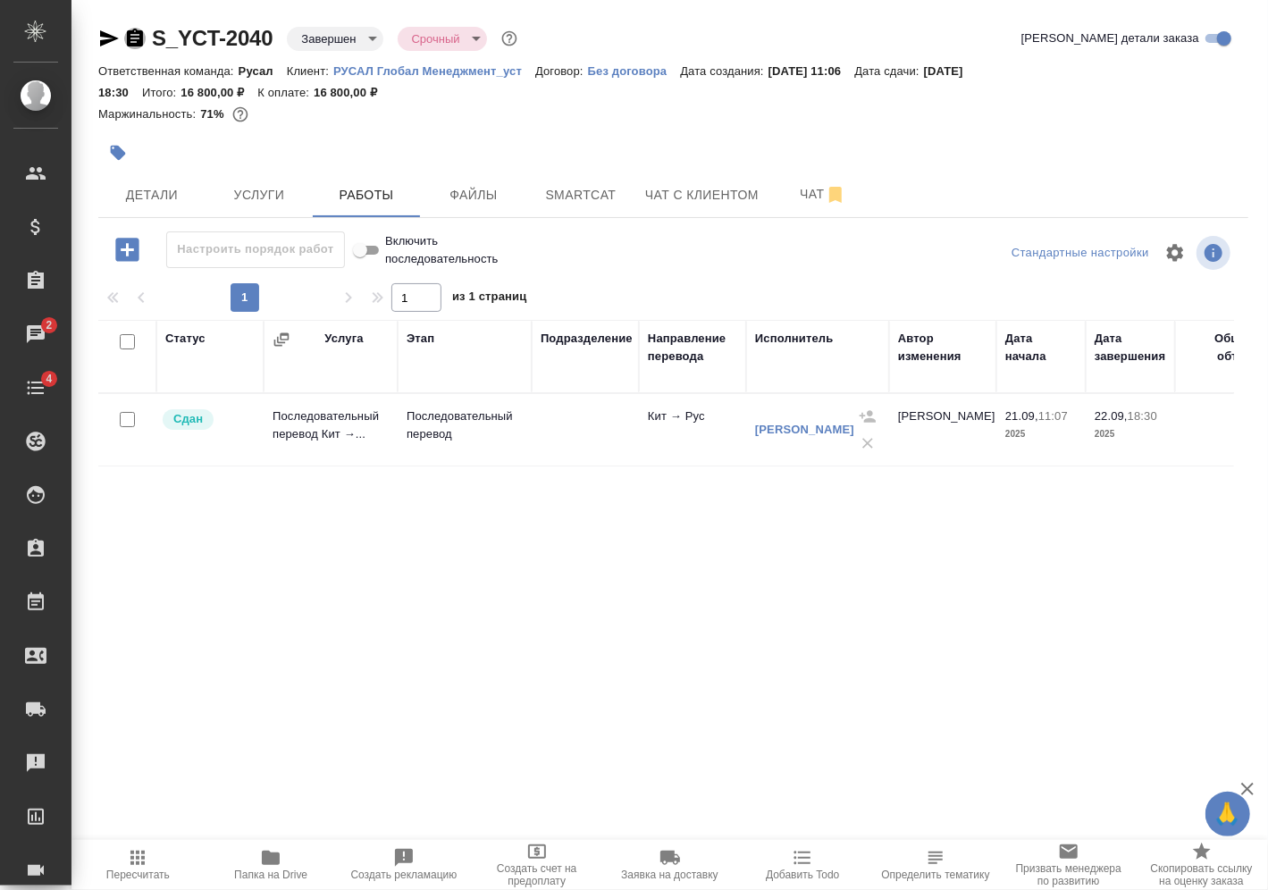
drag, startPoint x: 140, startPoint y: 39, endPoint x: 76, endPoint y: 93, distance: 83.7
click at [140, 39] on icon "button" at bounding box center [135, 38] width 16 height 18
